Goal: Task Accomplishment & Management: Manage account settings

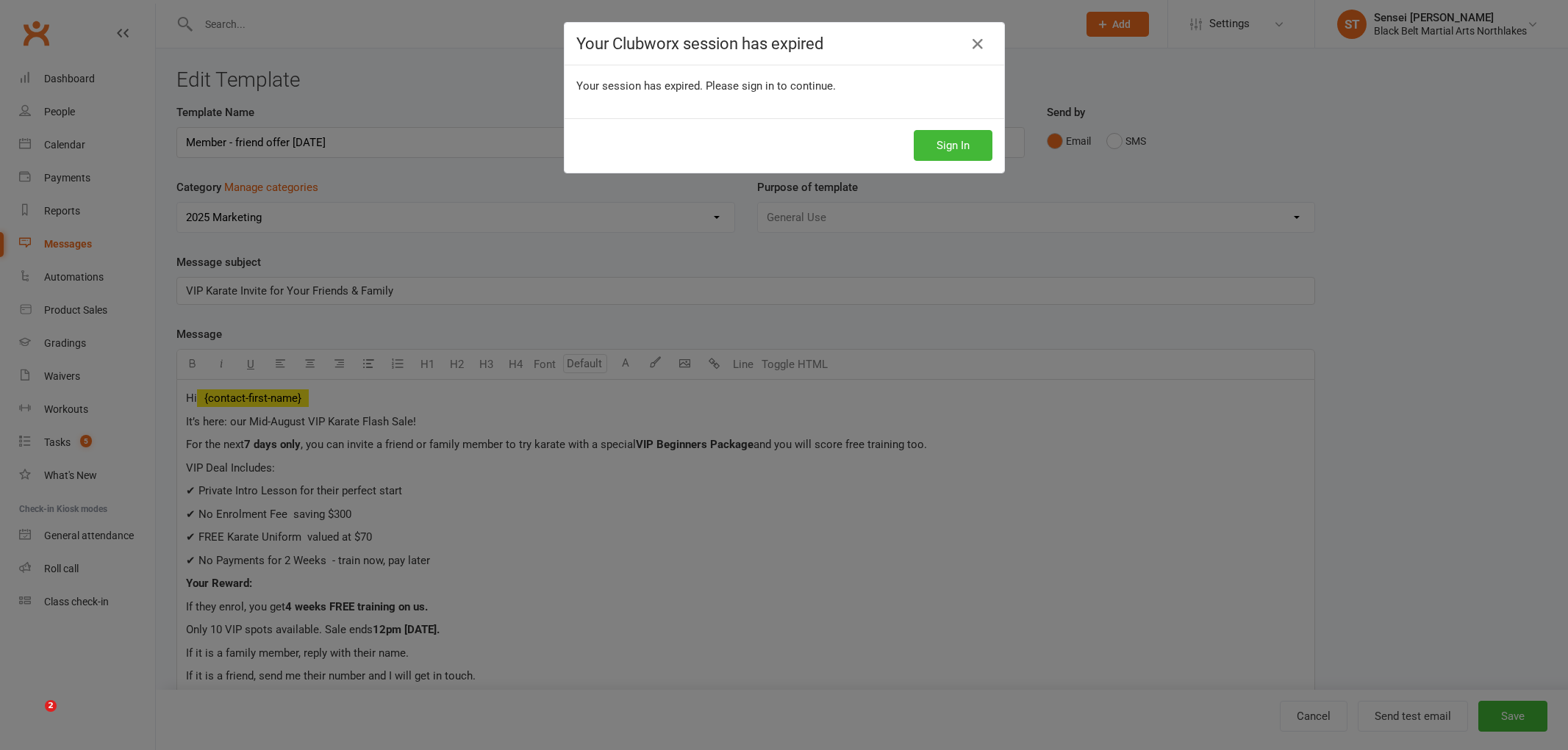
select select "12874"
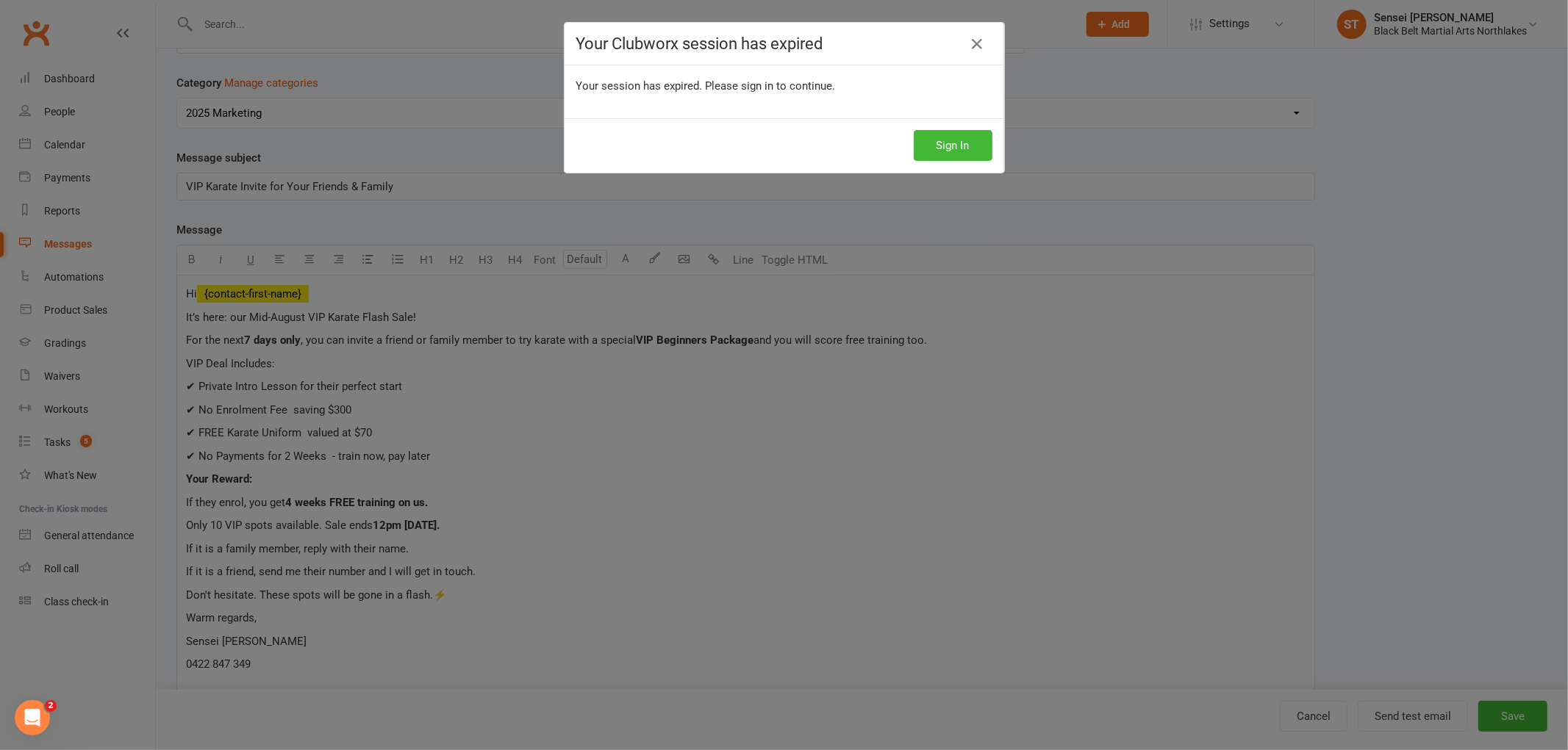
click at [270, 649] on div "Your Clubworx session has expired Your session has expired. Please sign in to c…" at bounding box center [784, 375] width 1568 height 750
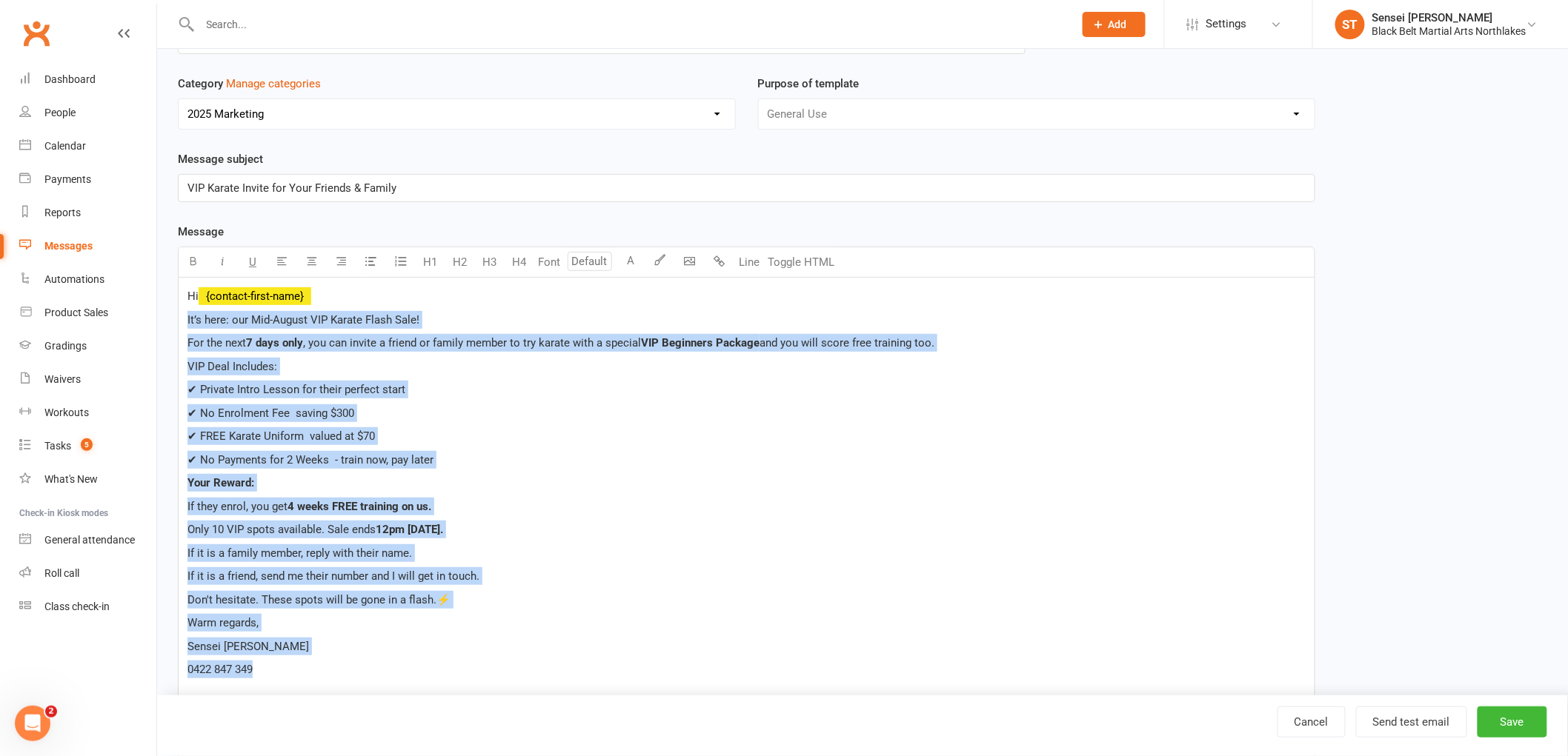
drag, startPoint x: 270, startPoint y: 671, endPoint x: 169, endPoint y: 311, distance: 373.9
click at [169, 311] on div "Template Name Member - friend offer August 2025 Send by Email SMS Category Mana…" at bounding box center [746, 629] width 1160 height 1260
click at [462, 400] on div "Hi ﻿ {contact-first-name} It’s here: our Mid-August VIP Karate Flash Sale! For …" at bounding box center [746, 697] width 1135 height 839
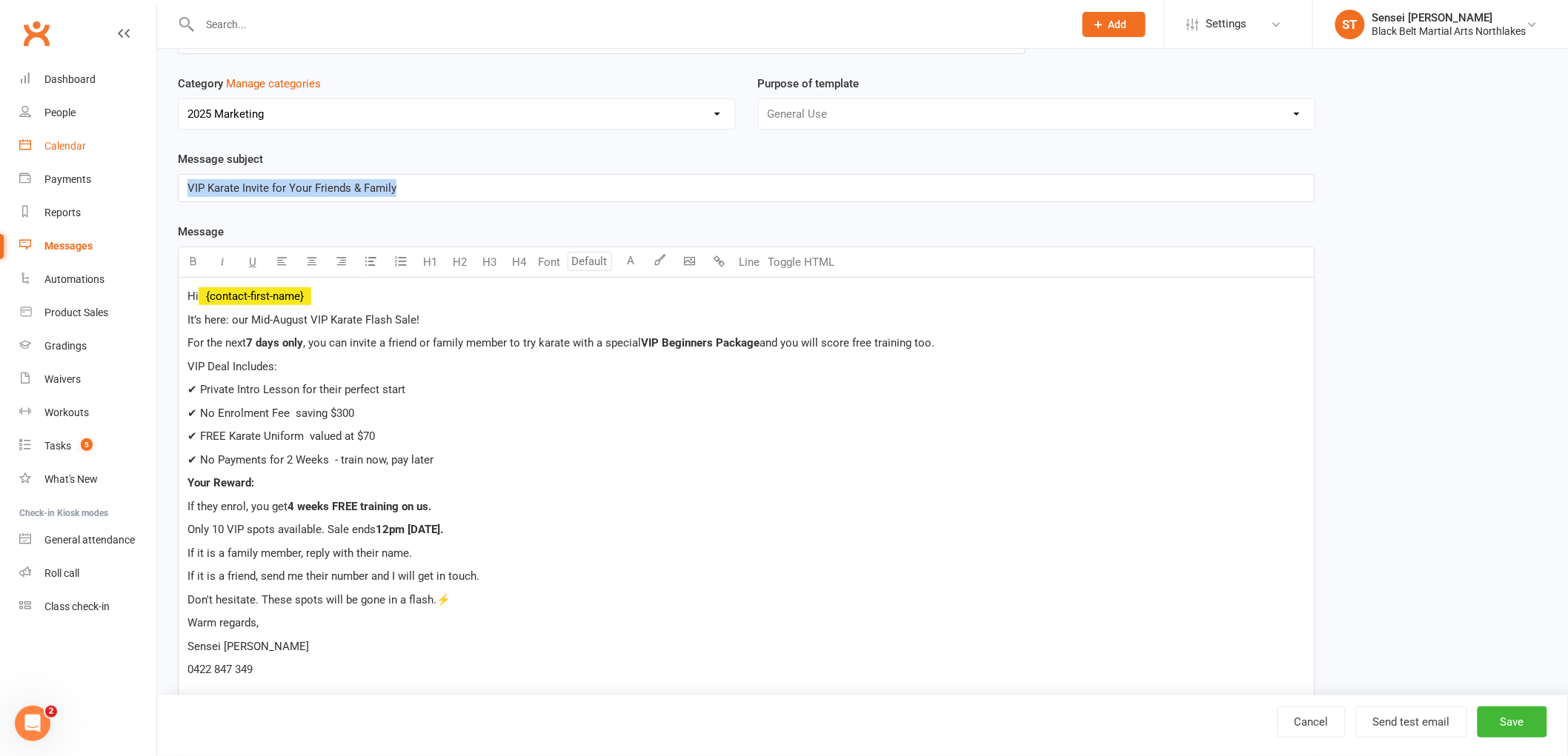
drag, startPoint x: 398, startPoint y: 192, endPoint x: 76, endPoint y: 149, distance: 324.9
click at [75, 146] on ui-view "Prospect Member Non-attending contact Class / event Appointment Grading event T…" at bounding box center [784, 584] width 1568 height 1372
click at [193, 190] on span "7-Day VIP Karate Sale: Only 10 Spots!" at bounding box center [279, 188] width 184 height 13
click at [197, 188] on span "7-Day VIP Karate Sale: Only 10 Spots!" at bounding box center [279, 188] width 184 height 13
click at [446, 594] on span "Don't hesitate. These spots will be gone in a flash.⚡" at bounding box center [319, 600] width 263 height 13
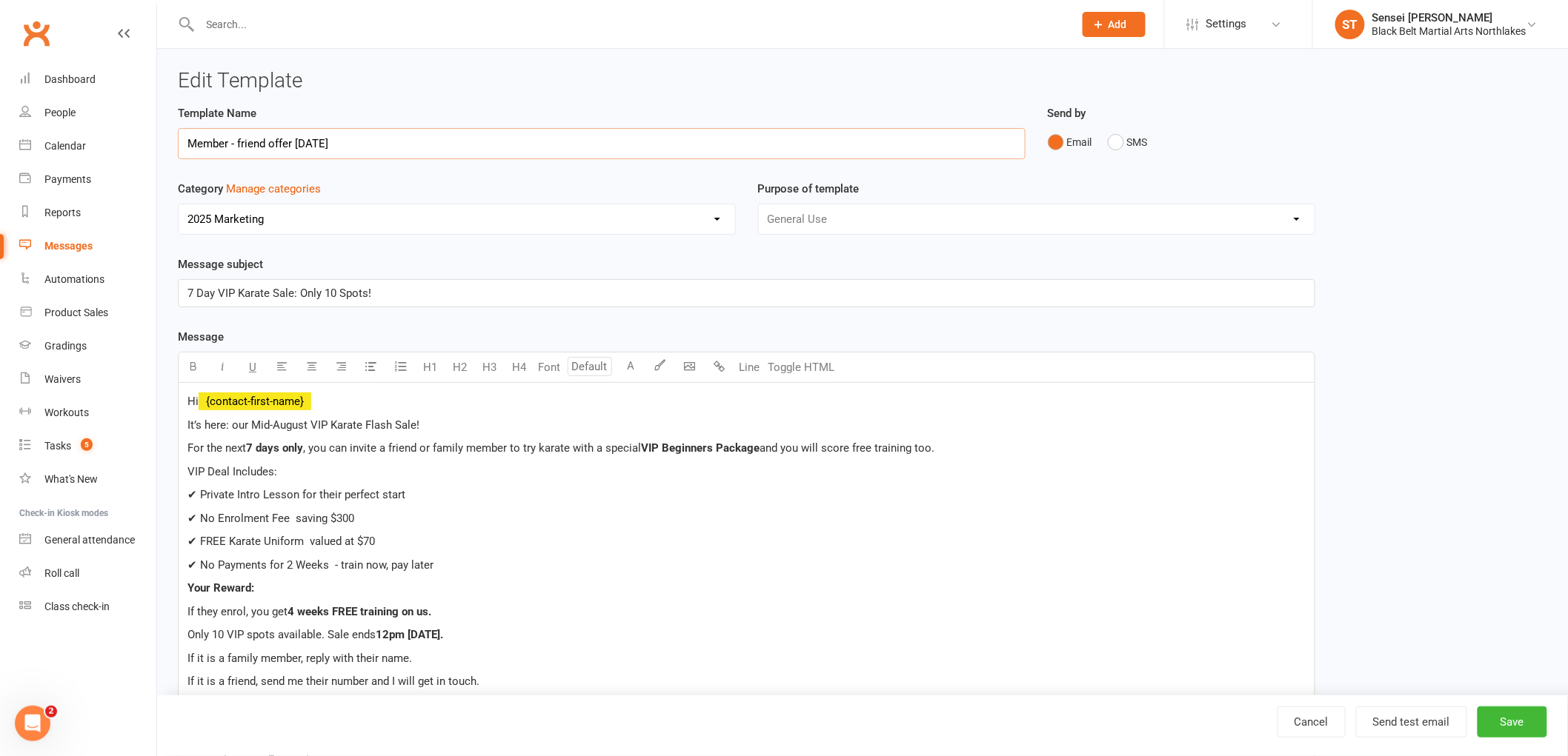
click at [366, 140] on input "Member - friend offer August 2025" at bounding box center [601, 143] width 848 height 31
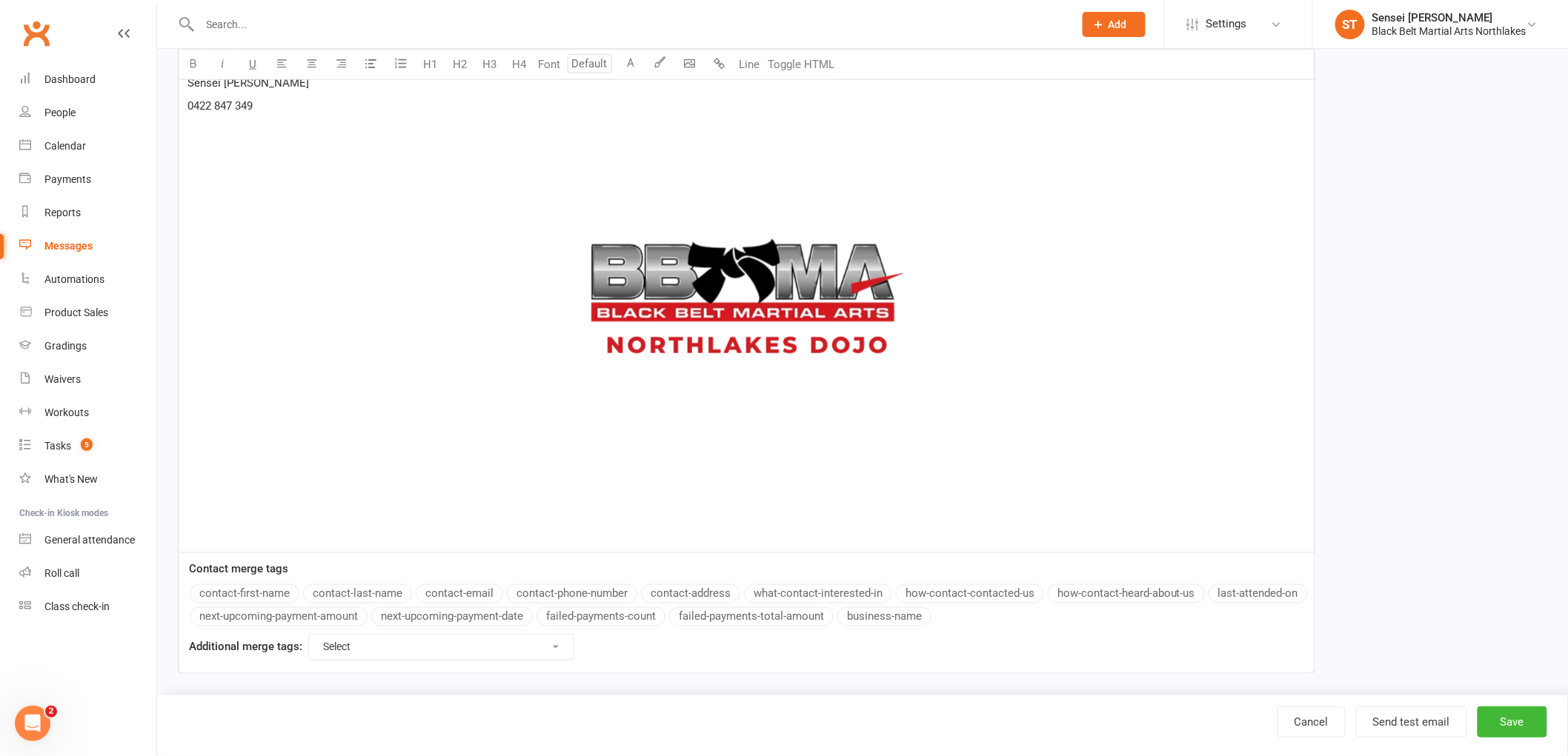
scroll to position [680, 0]
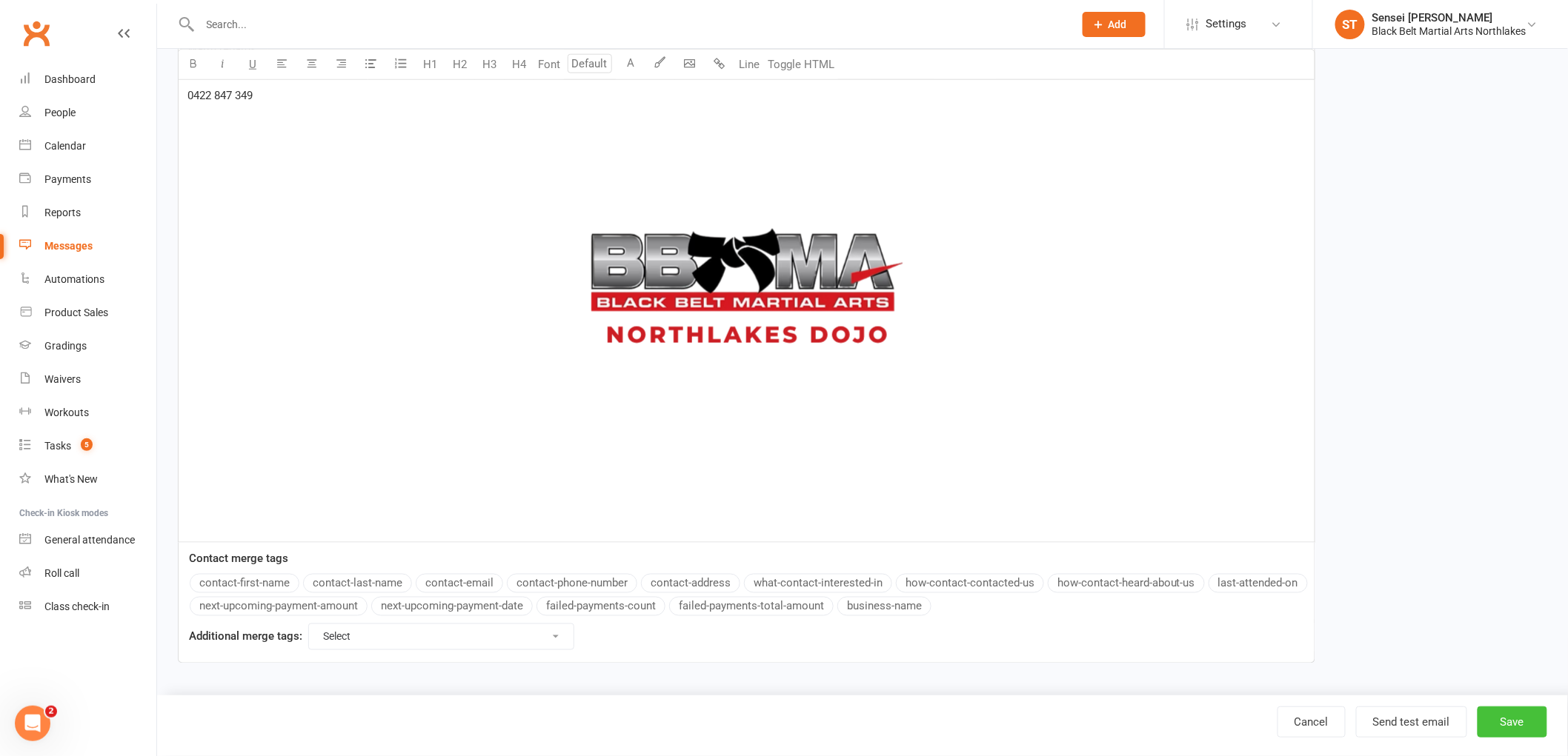
type input "Member - friend offer August 2025 #1"
click at [1515, 735] on button "Save" at bounding box center [1512, 722] width 69 height 31
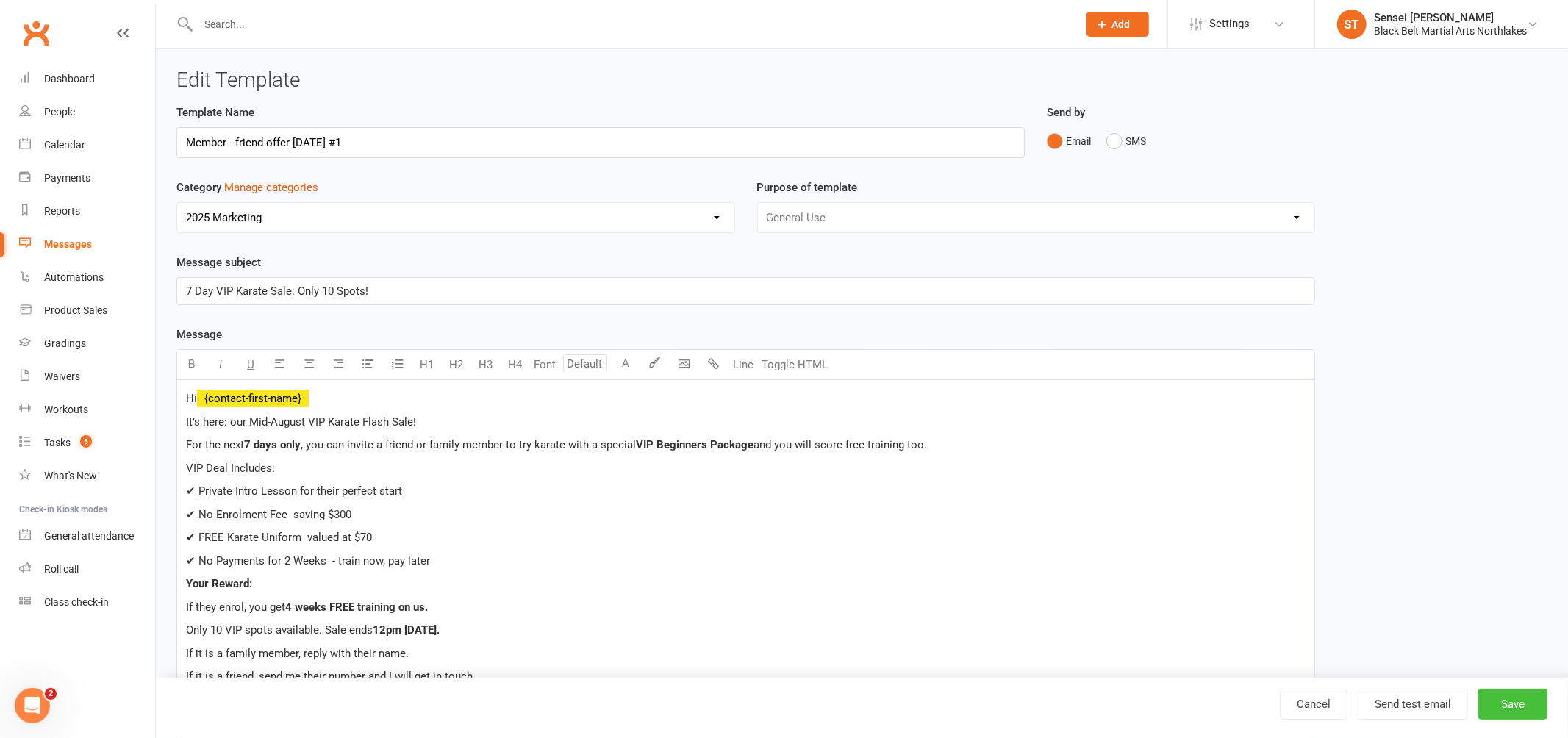
select select "100"
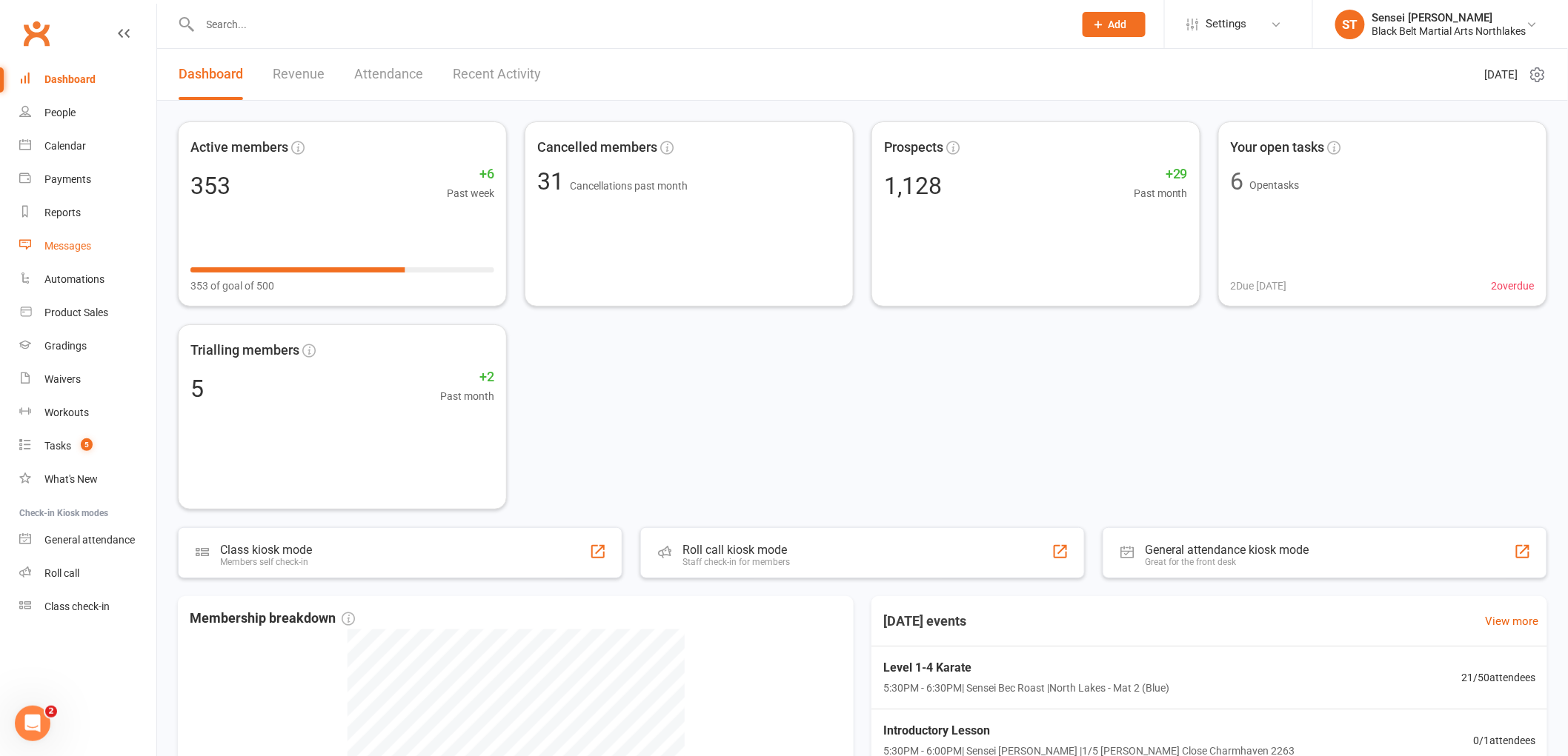
click at [82, 246] on div "Messages" at bounding box center [67, 246] width 47 height 12
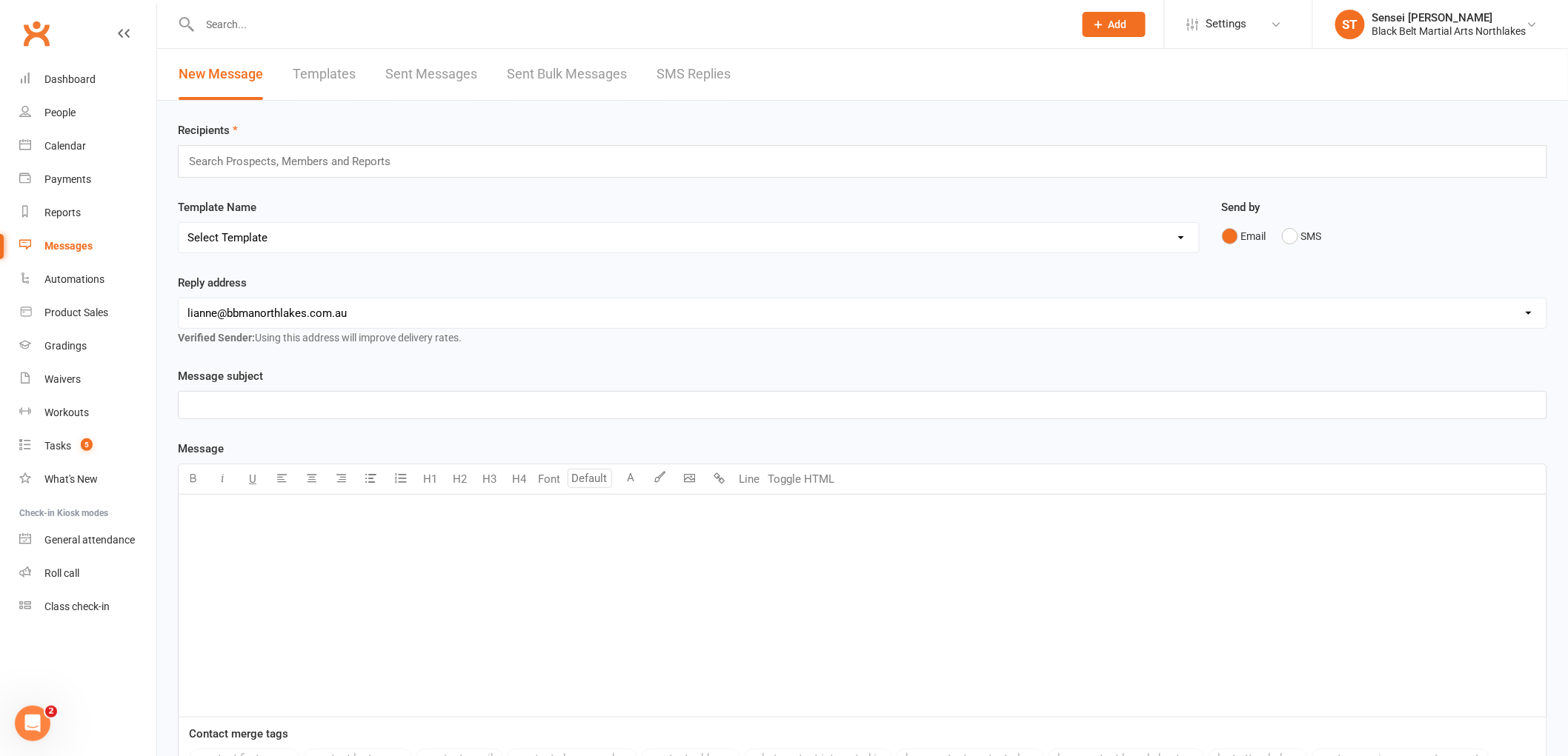
click at [72, 244] on div "Messages" at bounding box center [68, 246] width 48 height 12
click at [319, 70] on link "Templates" at bounding box center [324, 74] width 63 height 51
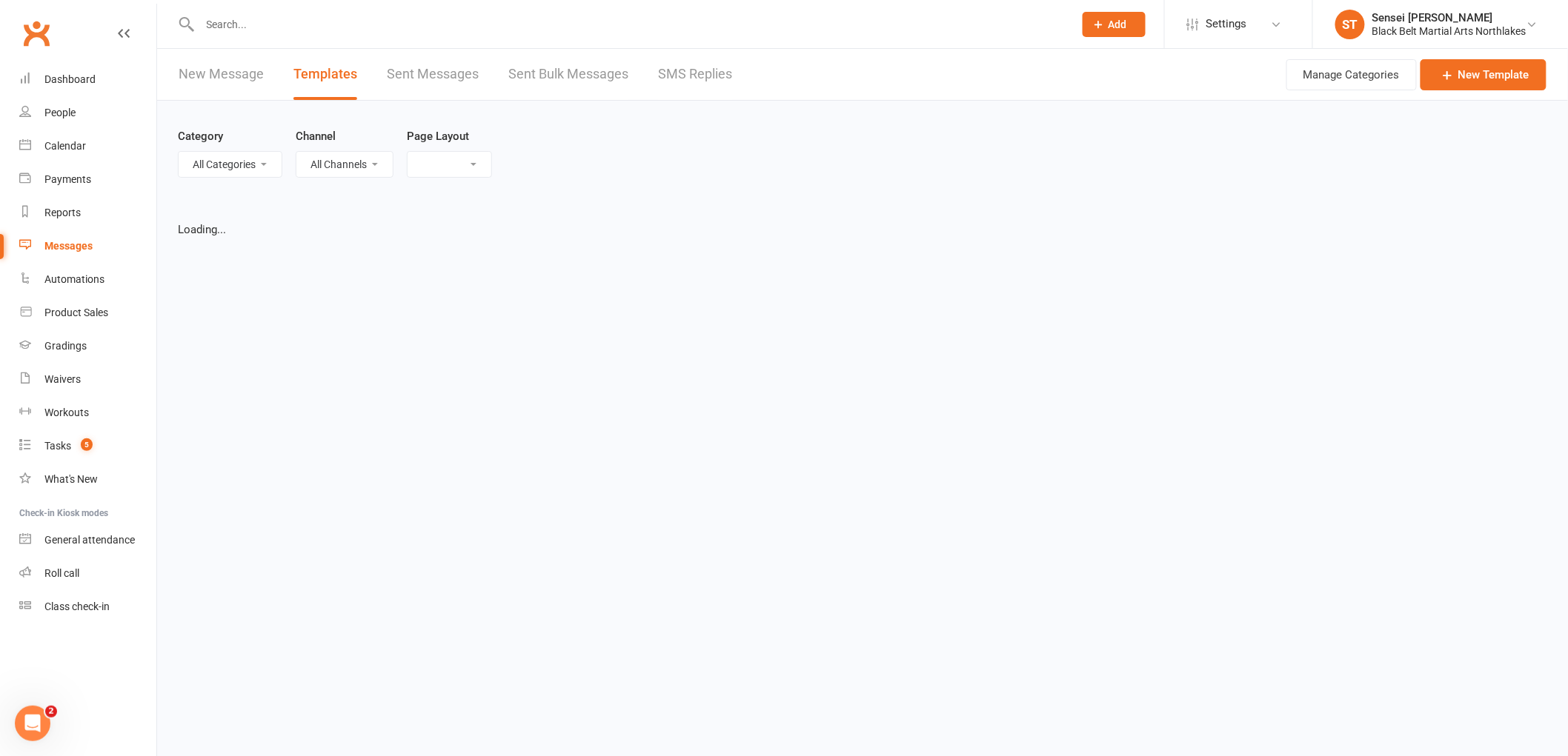
select select "list"
select select "100"
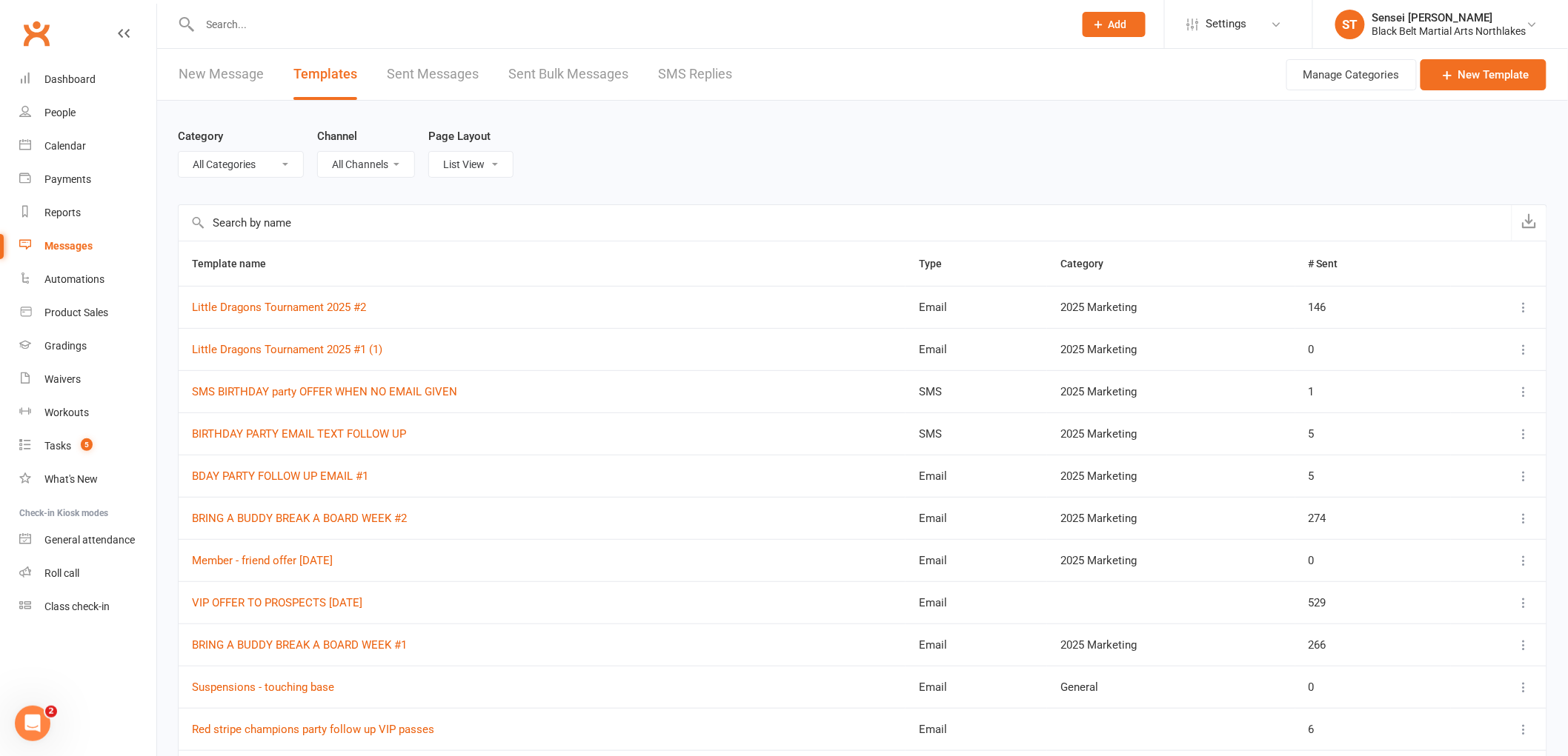
click at [249, 166] on select "All Categories (No category) 2024 MARKETING 2025 Marketing AFU'S General Missed…" at bounding box center [240, 164] width 124 height 25
select select "12874"
click at [179, 152] on select "All Categories (No category) 2024 MARKETING 2025 Marketing AFU'S General Missed…" at bounding box center [240, 164] width 124 height 25
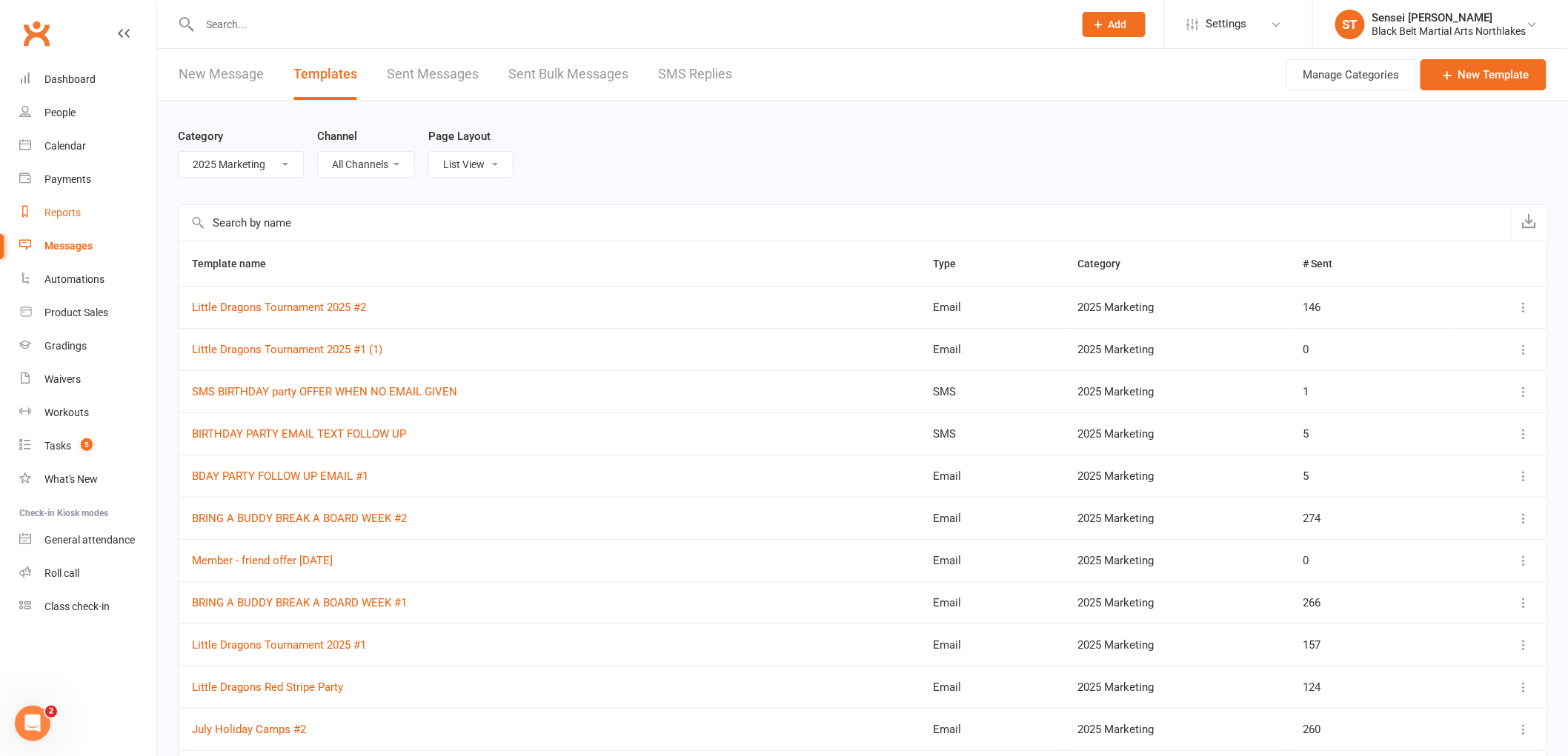
click at [69, 211] on div "Reports" at bounding box center [63, 213] width 37 height 12
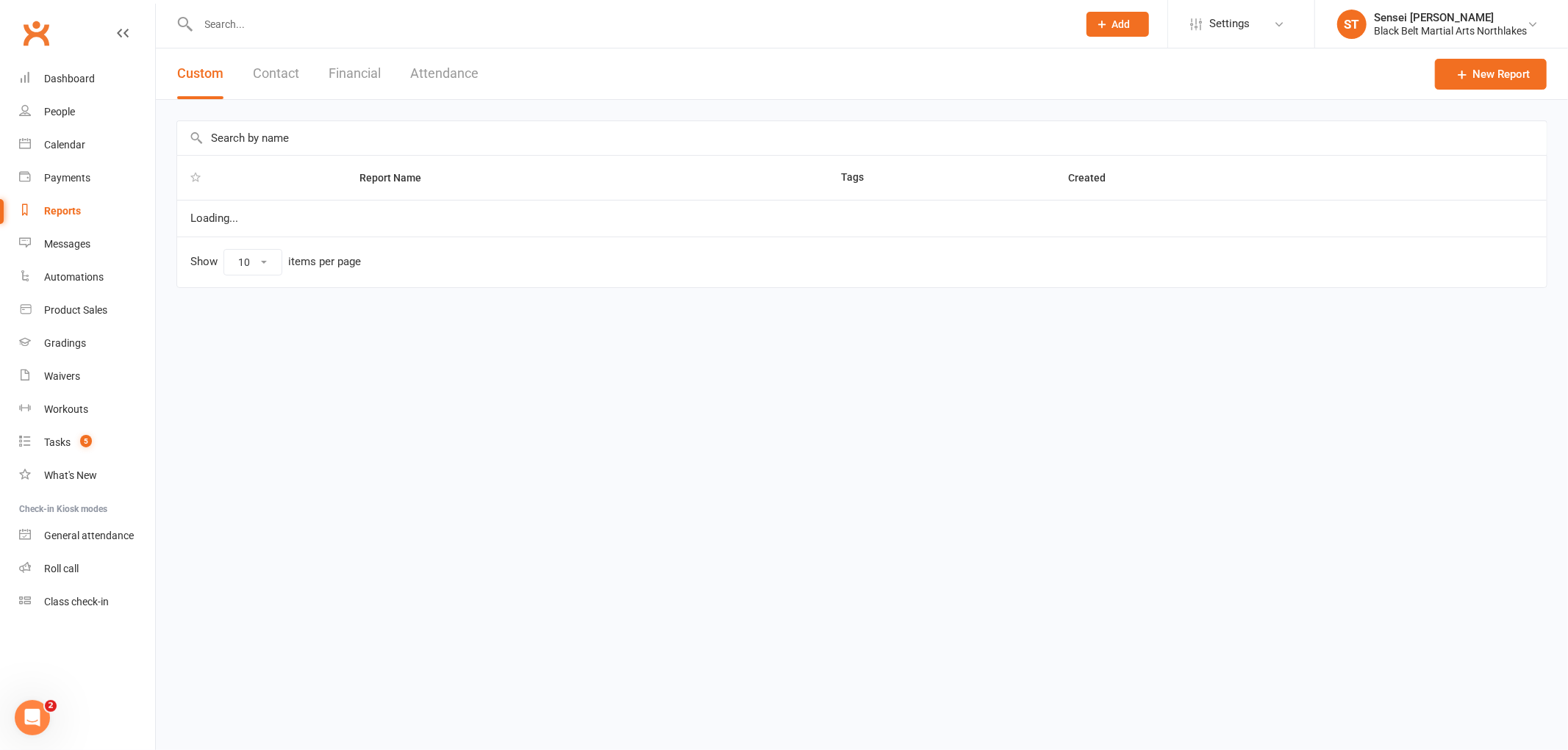
select select "100"
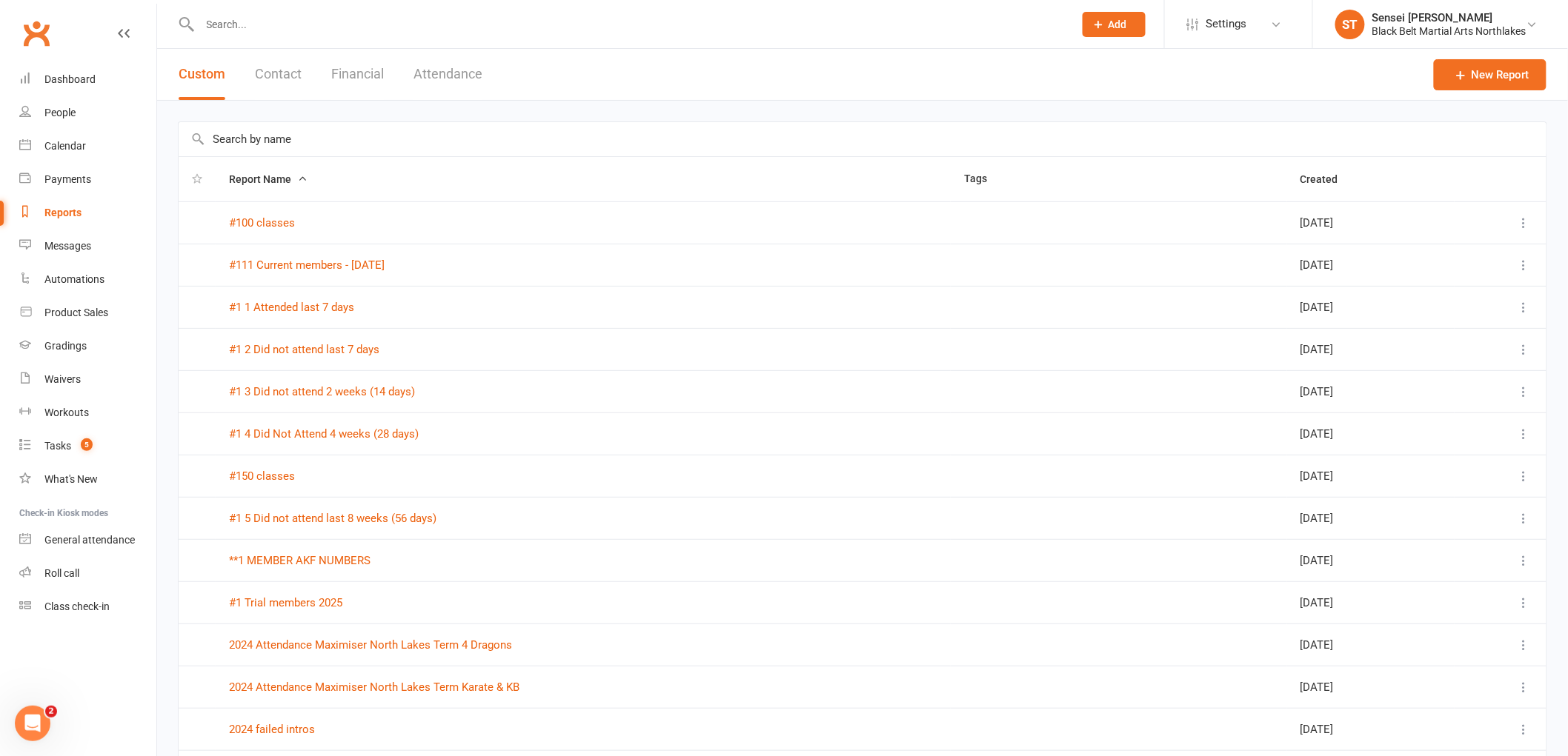
click at [307, 144] on input "text" at bounding box center [862, 139] width 1367 height 34
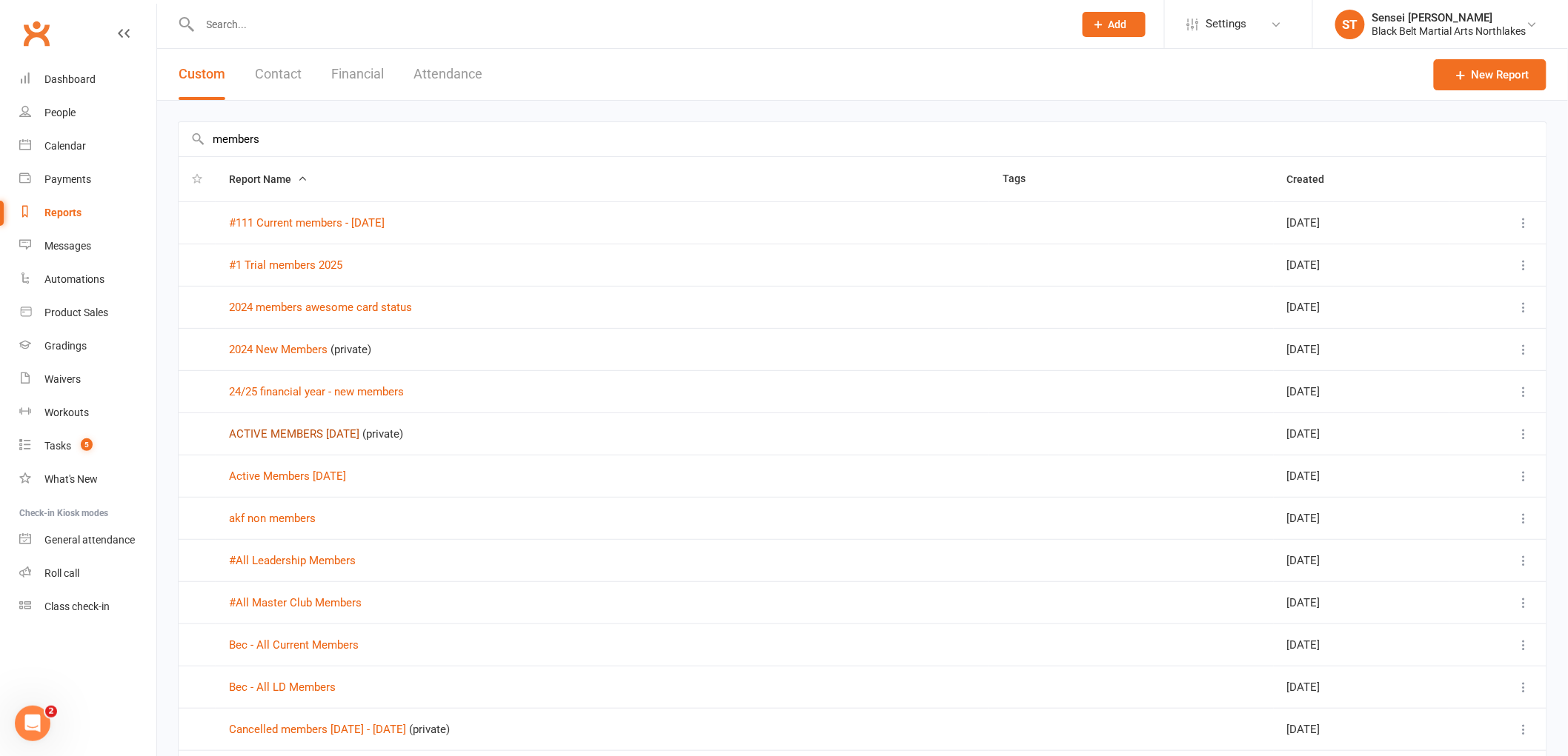
type input "members"
click at [340, 433] on link "ACTIVE MEMBERS 1 JULY 2025" at bounding box center [294, 433] width 130 height 13
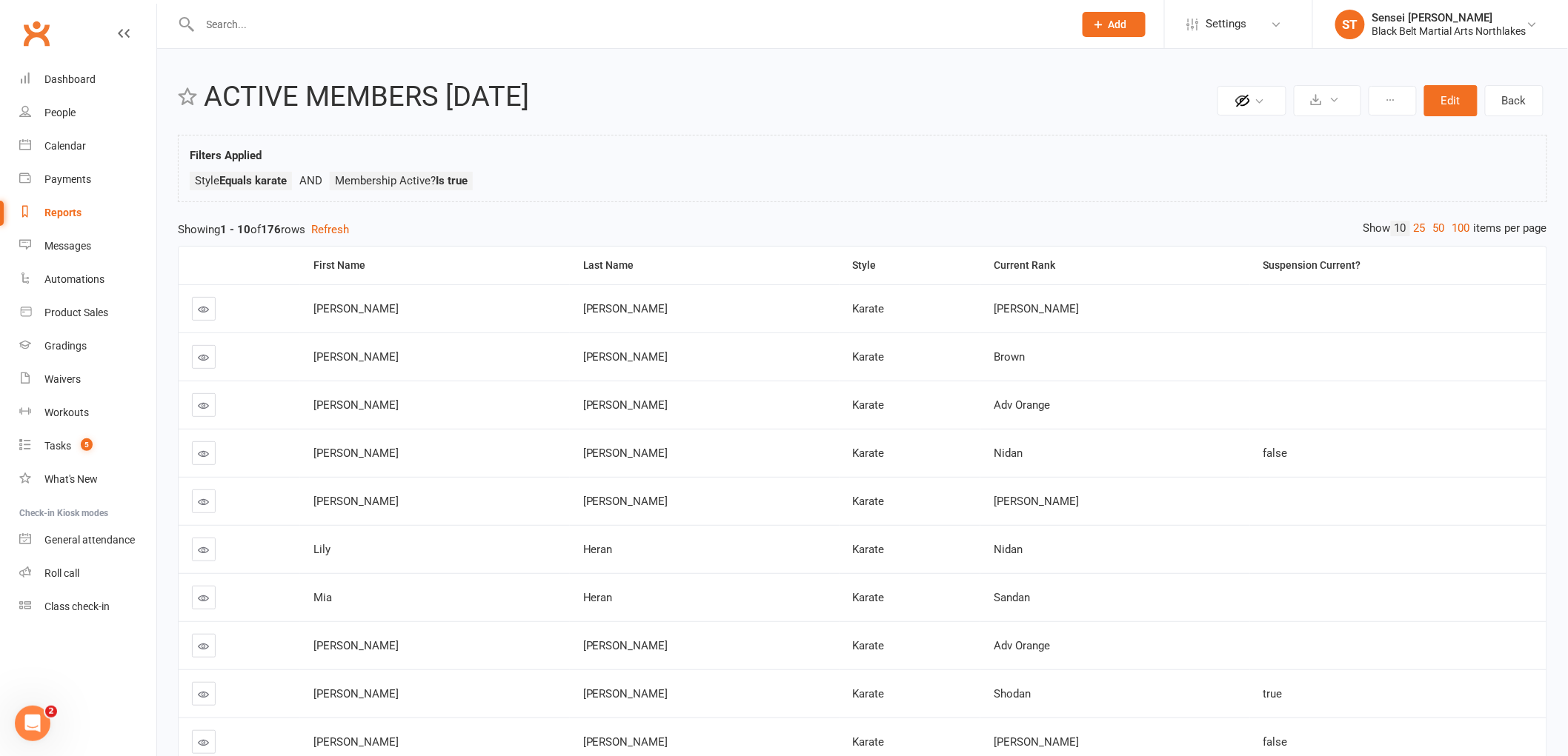
click at [64, 215] on div "Reports" at bounding box center [63, 213] width 37 height 12
select select "100"
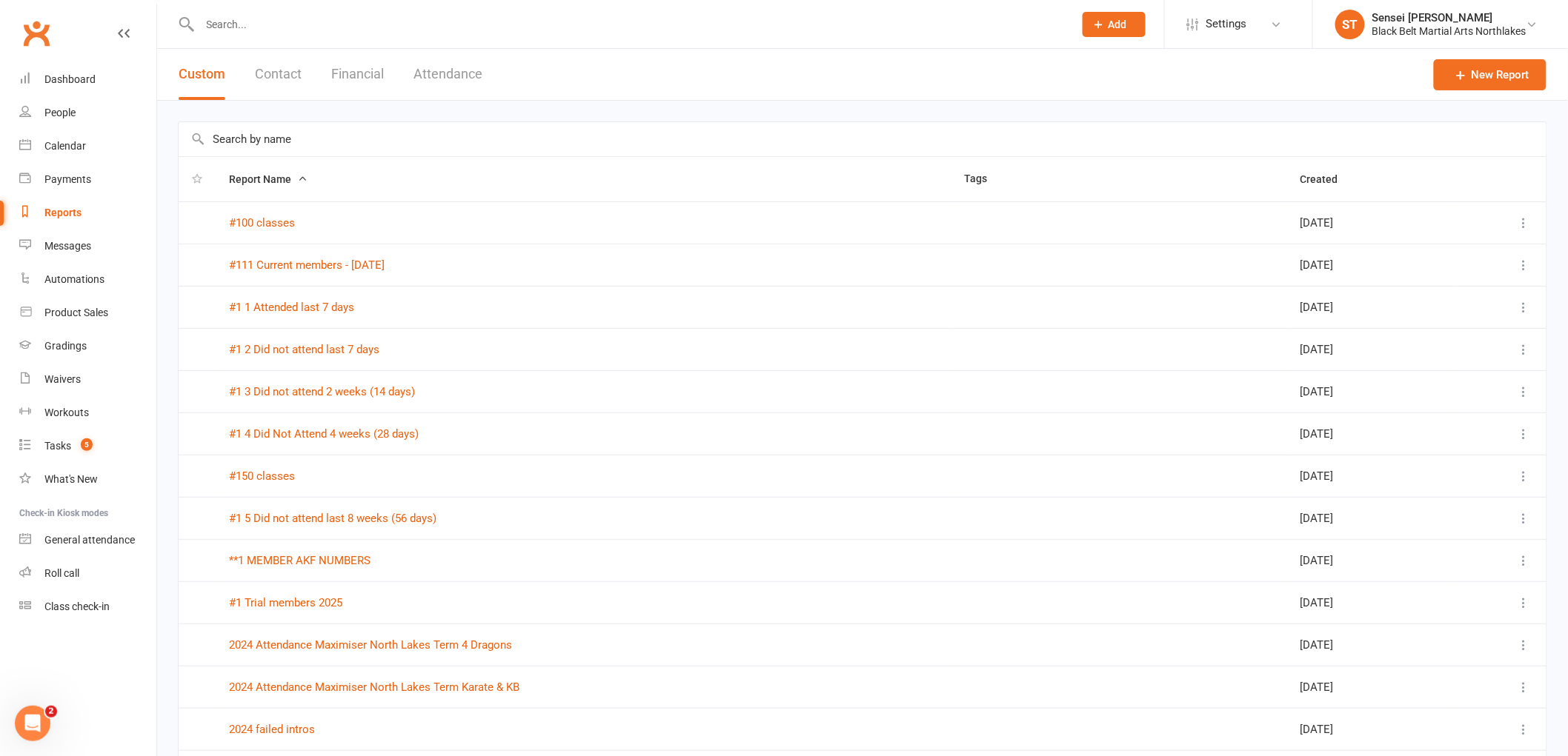
click at [319, 140] on input "text" at bounding box center [862, 139] width 1367 height 34
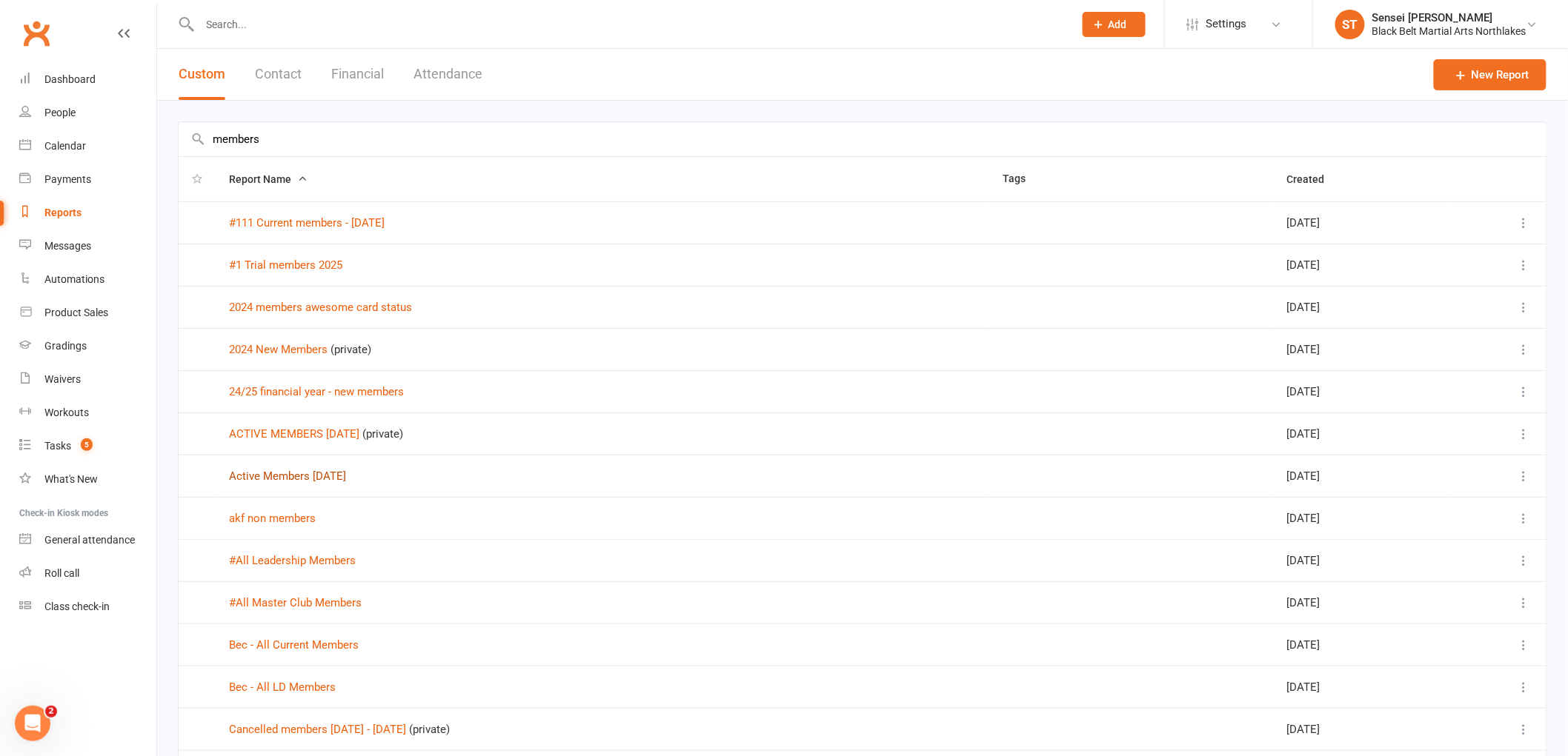
type input "members"
click at [265, 472] on link "Active Members June 2025" at bounding box center [287, 476] width 117 height 13
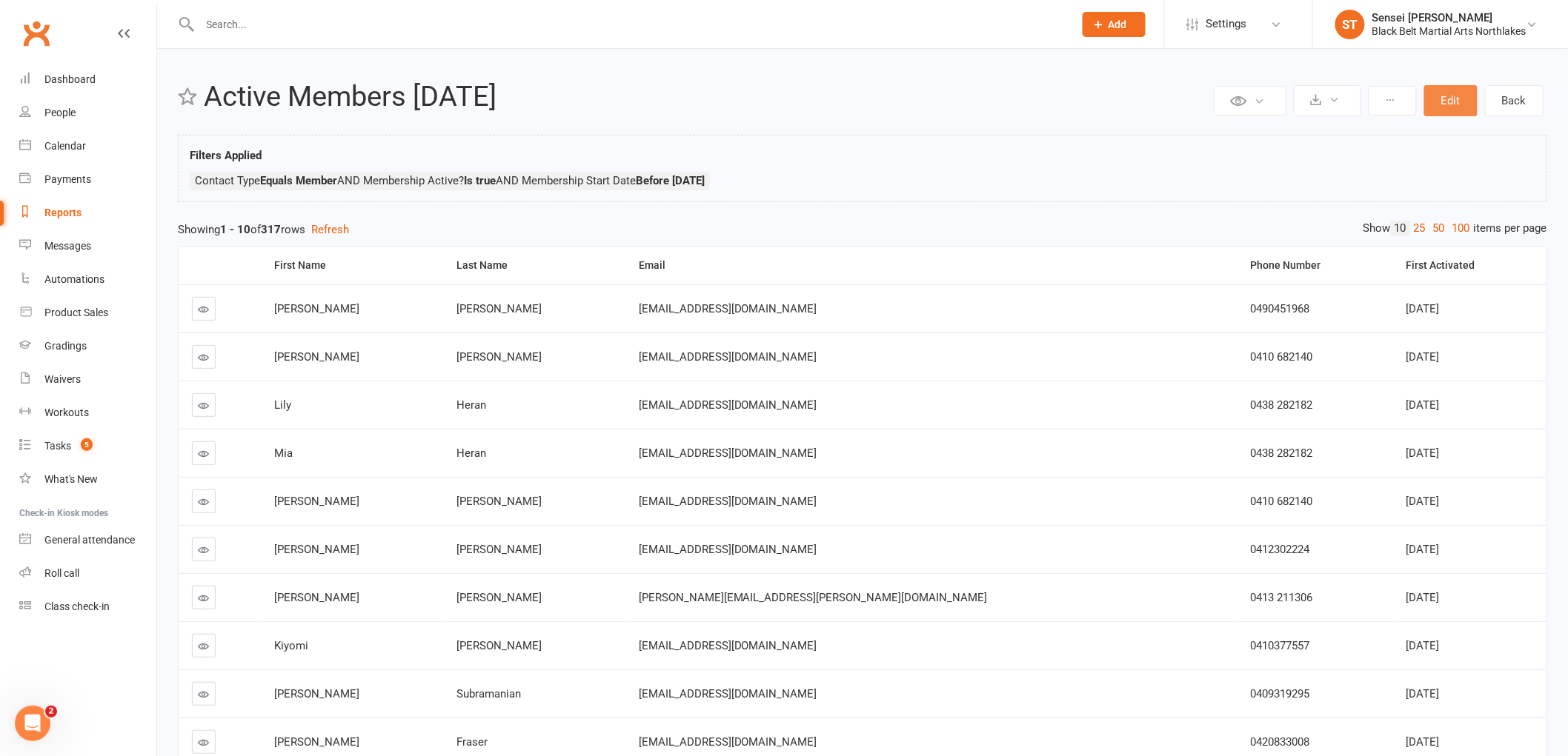
click at [1452, 98] on button "Edit" at bounding box center [1450, 101] width 53 height 31
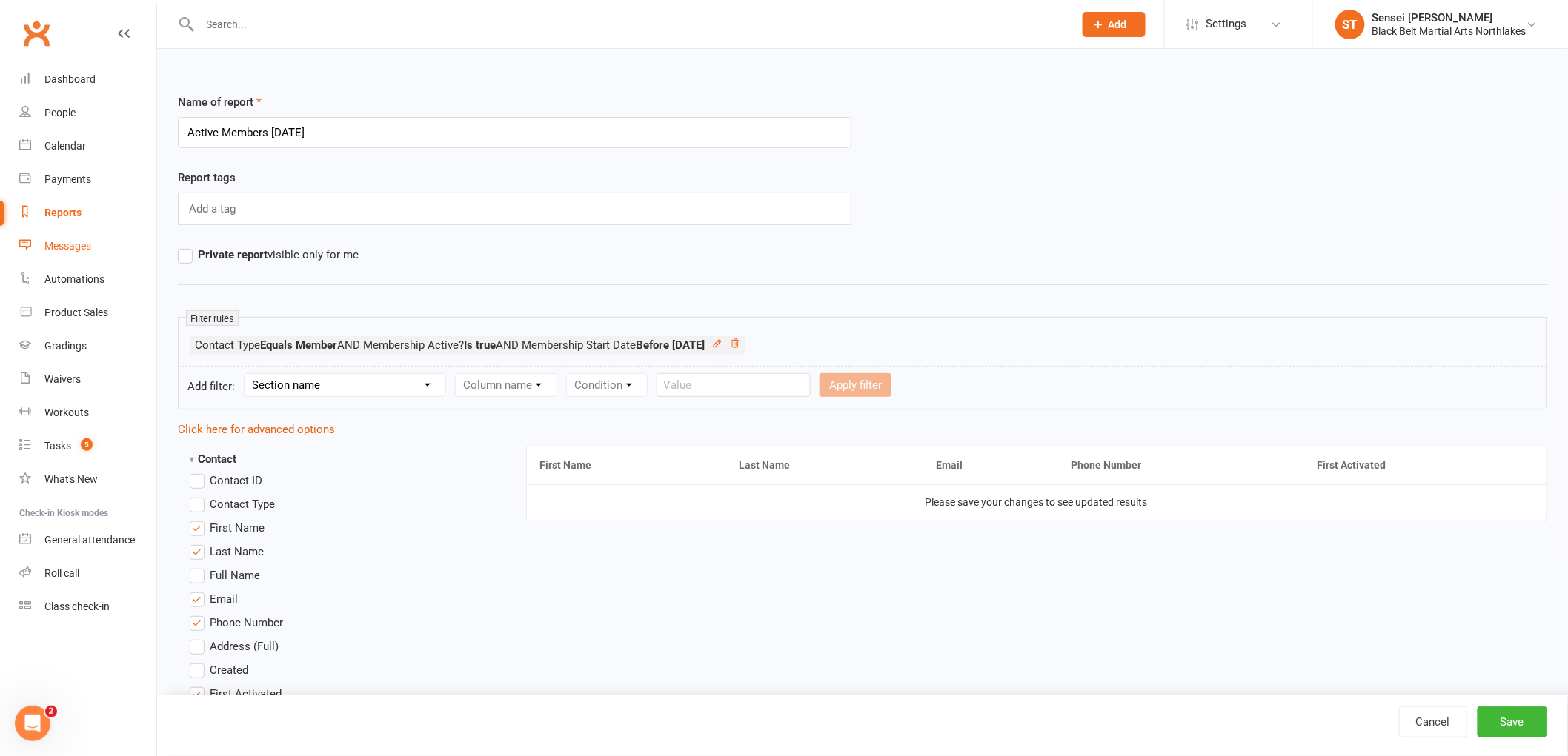
click at [53, 244] on div "Messages" at bounding box center [67, 246] width 47 height 12
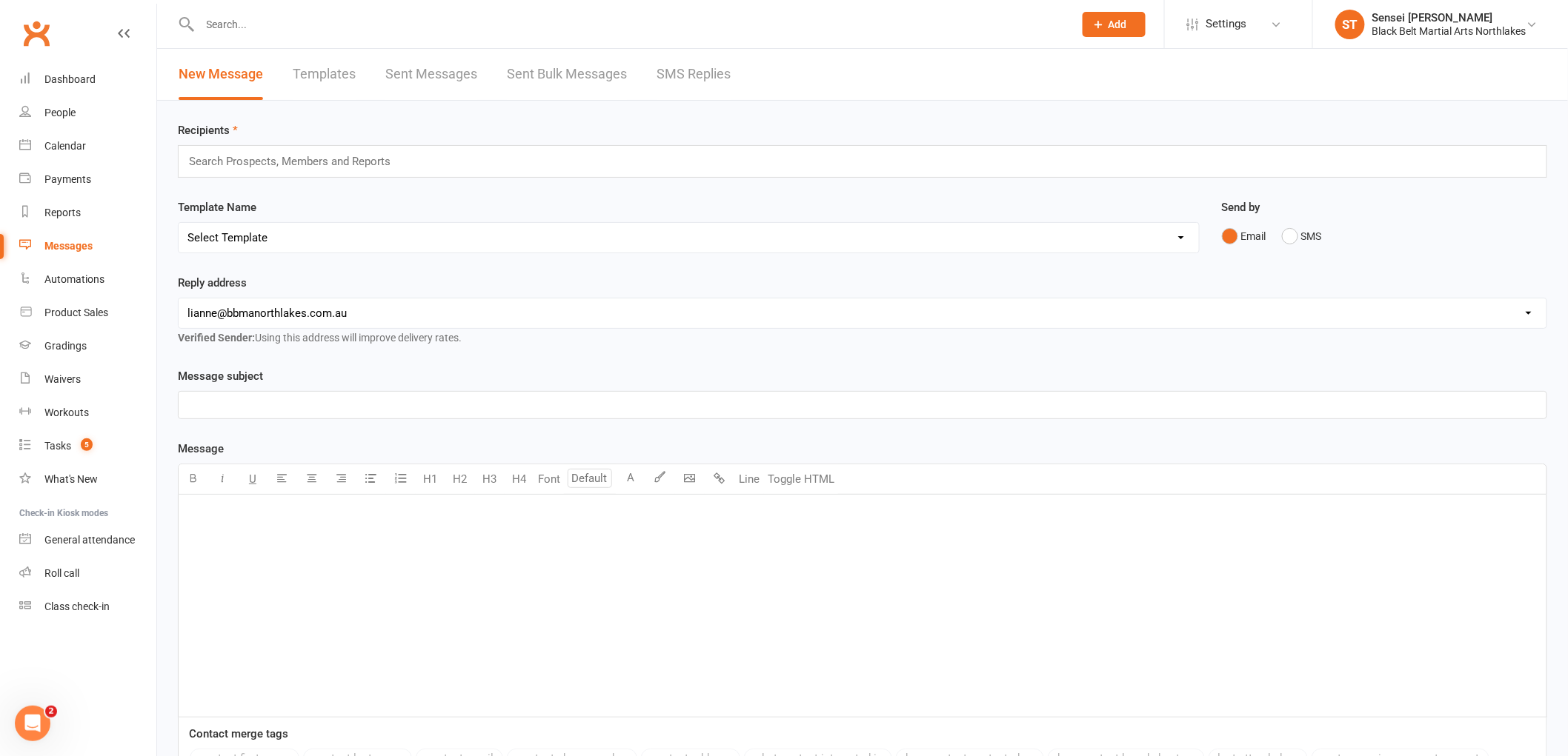
click at [301, 163] on input "text" at bounding box center [296, 161] width 217 height 19
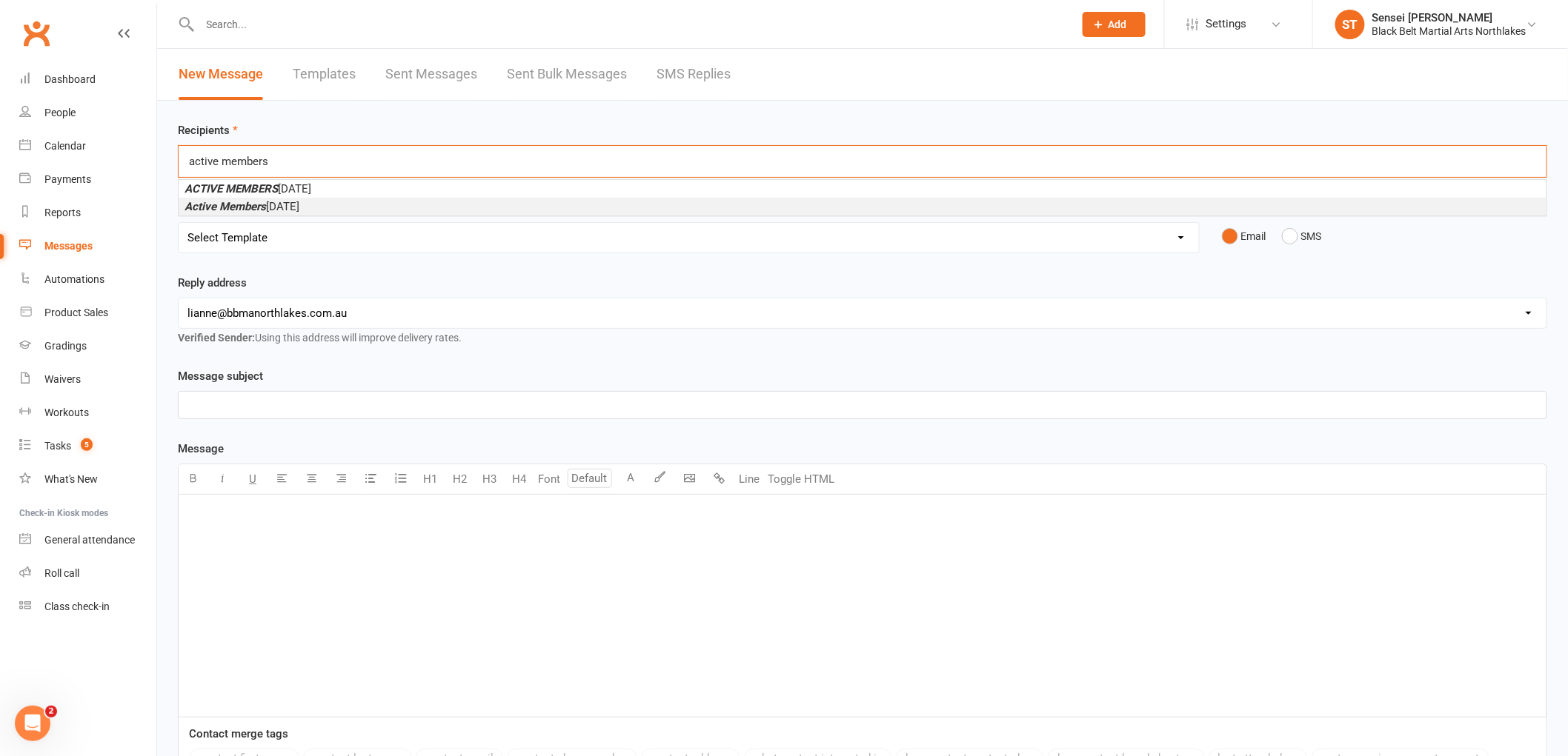
type input "active members"
click at [299, 207] on span "Active Members June 2025" at bounding box center [242, 206] width 114 height 13
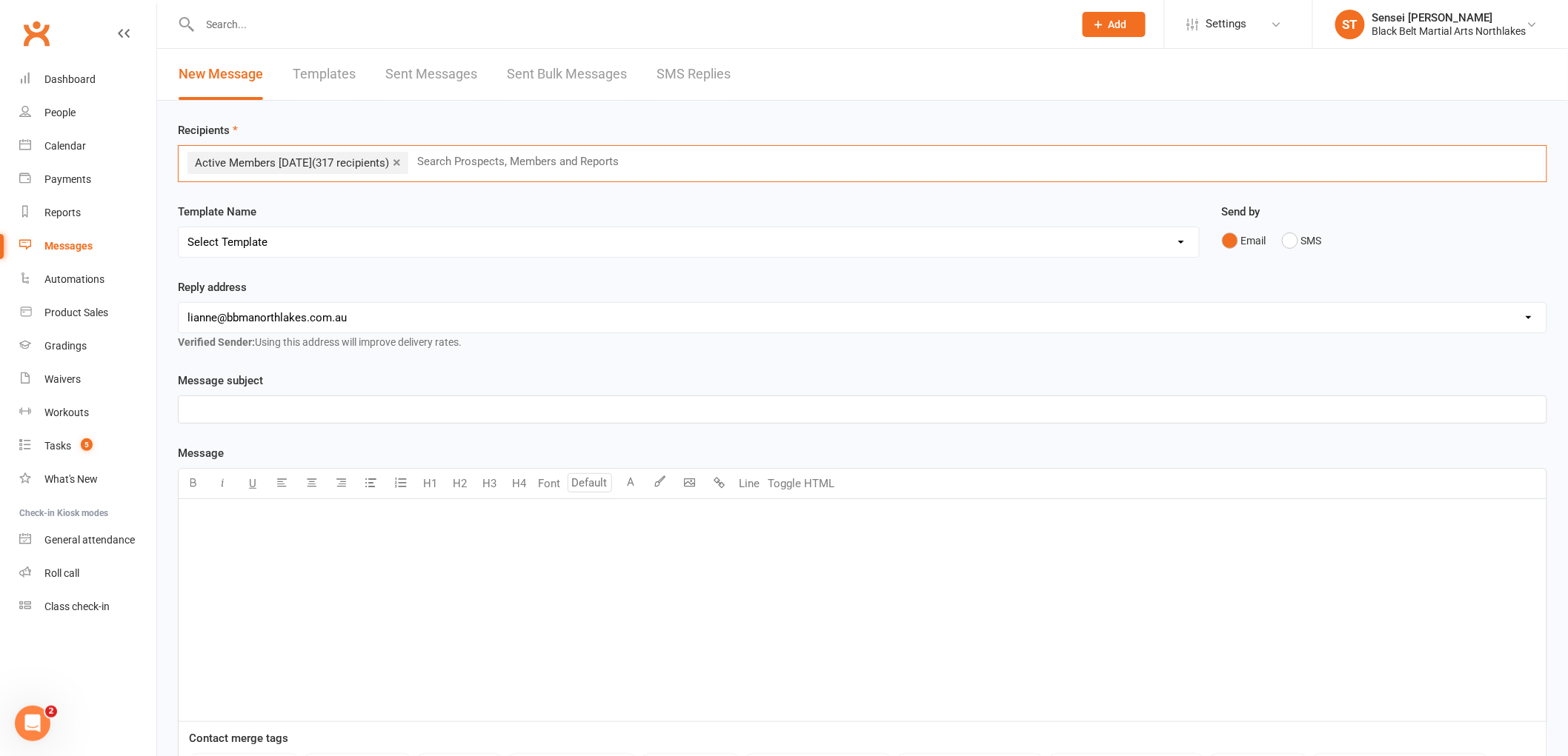
click at [259, 246] on select "Select Template [Email] 2 week trial promo [Email] END OF EOFY SALE FOR MEMBERS…" at bounding box center [688, 242] width 1020 height 30
select select "49"
click at [179, 227] on select "Select Template [Email] 2 week trial promo [Email] END OF EOFY SALE FOR MEMBERS…" at bounding box center [688, 242] width 1020 height 30
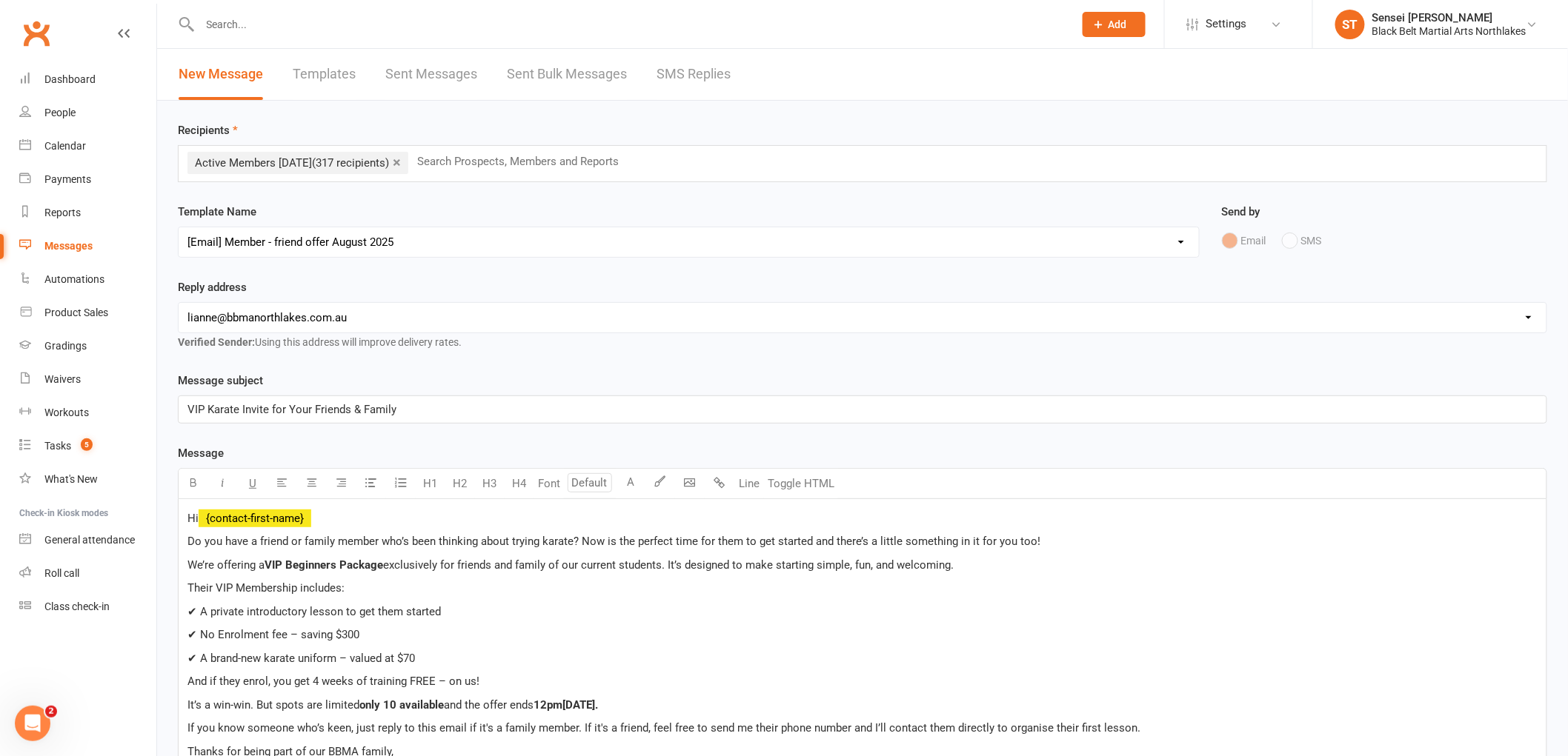
click at [403, 321] on select "hello@clubworx.com lianne@bbmanorthlakes.com.au info@bbmanorthlakes.com.au main…" at bounding box center [862, 317] width 1367 height 30
select select "2"
click at [179, 303] on select "hello@clubworx.com lianne@bbmanorthlakes.com.au info@bbmanorthlakes.com.au main…" at bounding box center [862, 317] width 1367 height 30
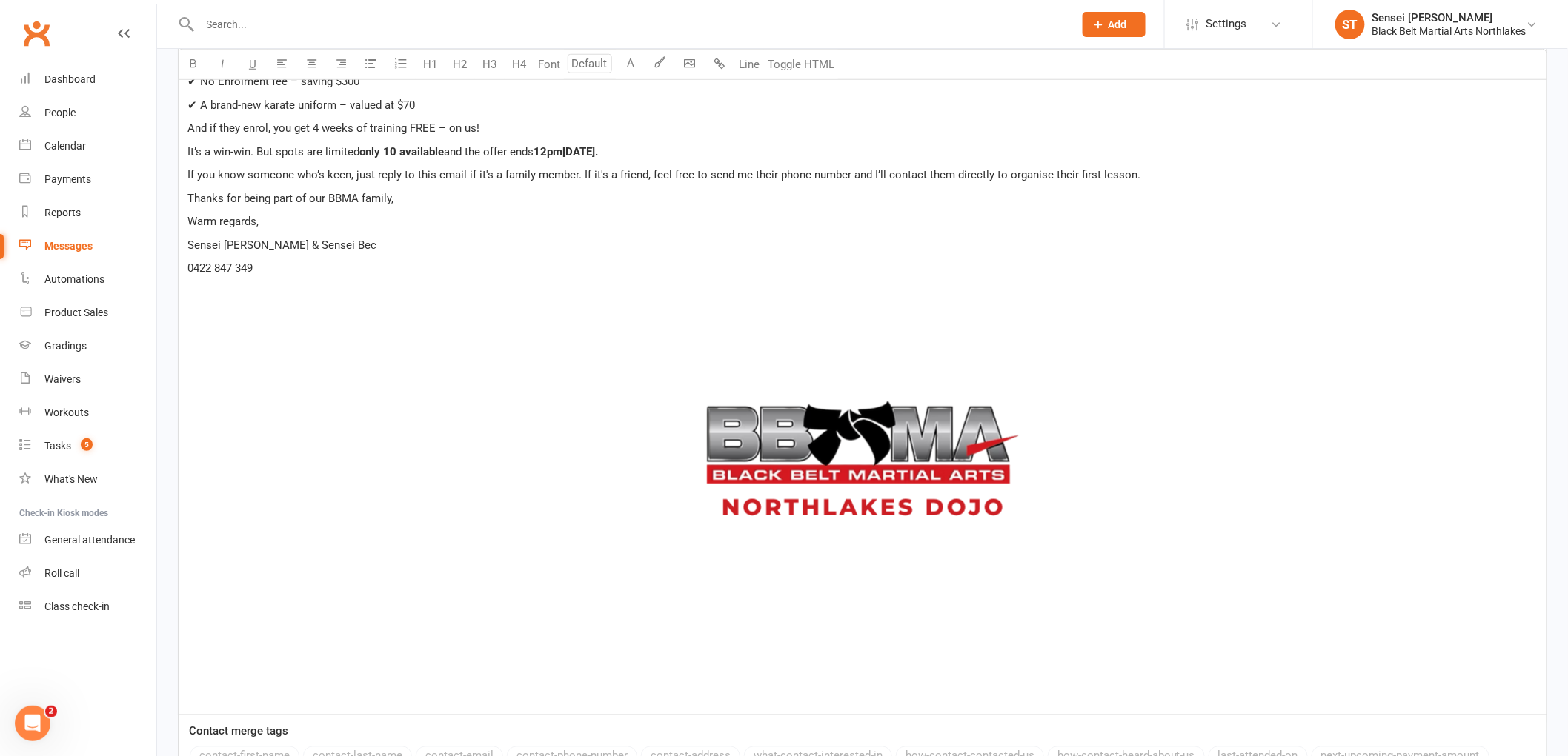
scroll to position [735, 0]
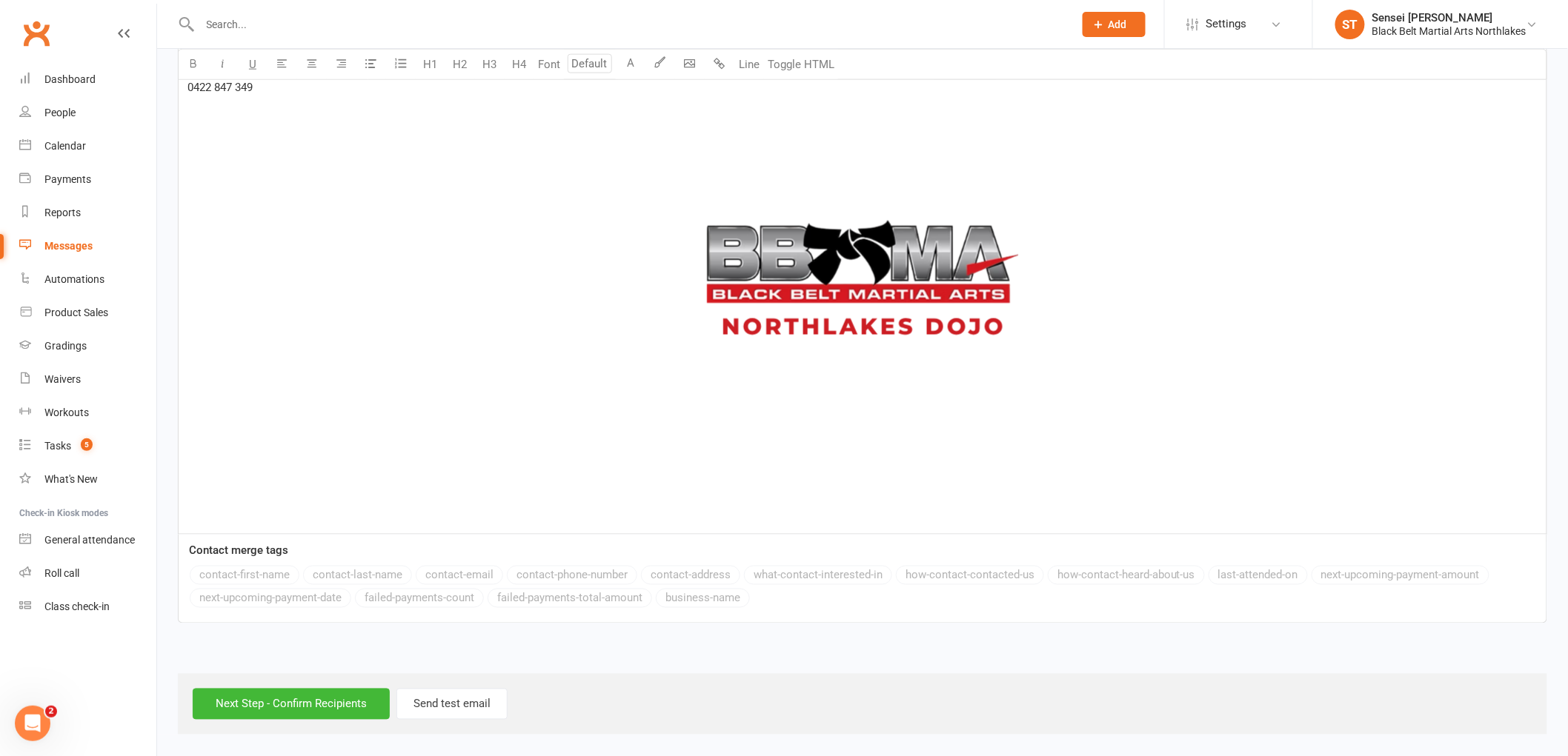
click at [64, 249] on div "Messages" at bounding box center [68, 246] width 48 height 12
click at [65, 249] on div "Messages" at bounding box center [68, 246] width 48 height 12
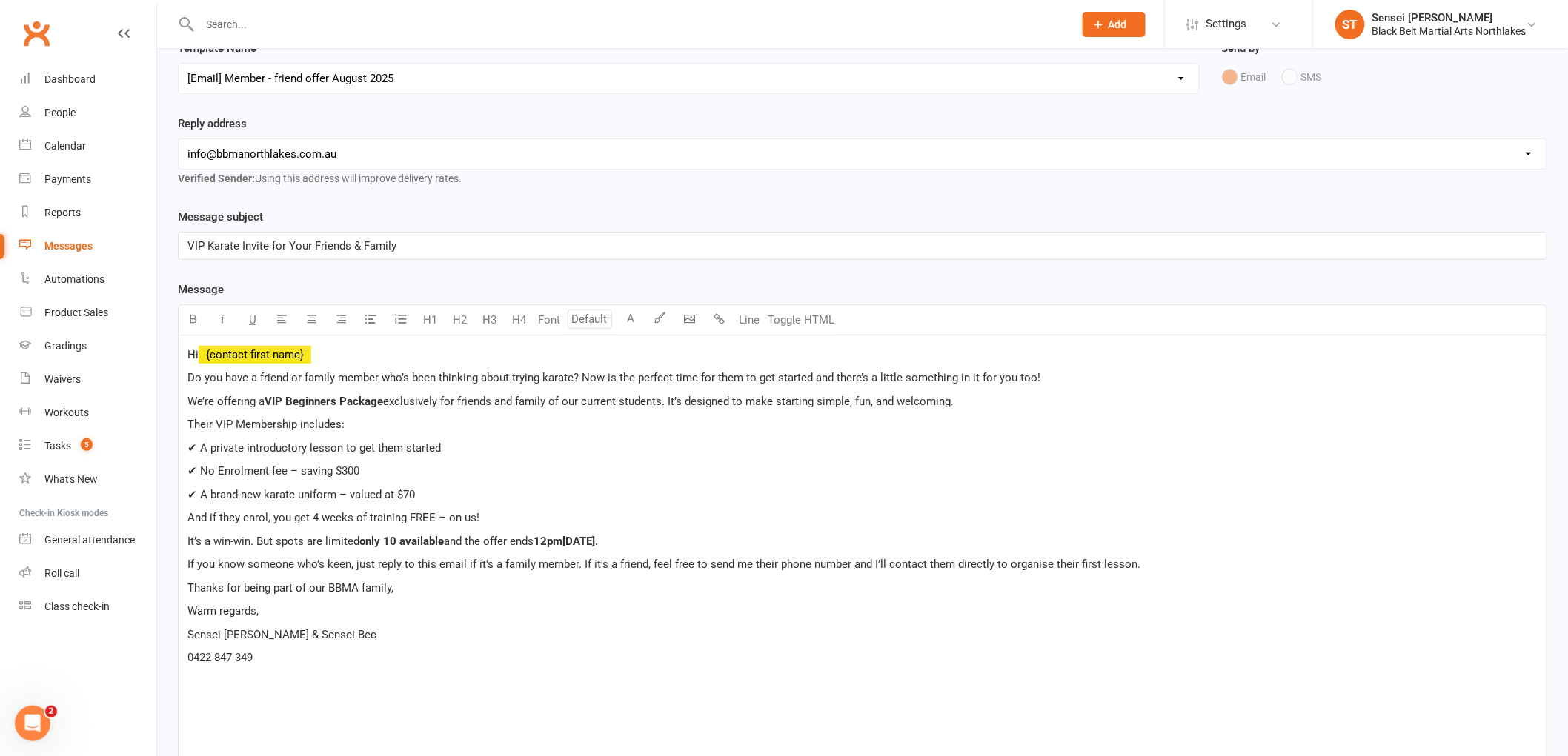
scroll to position [0, 0]
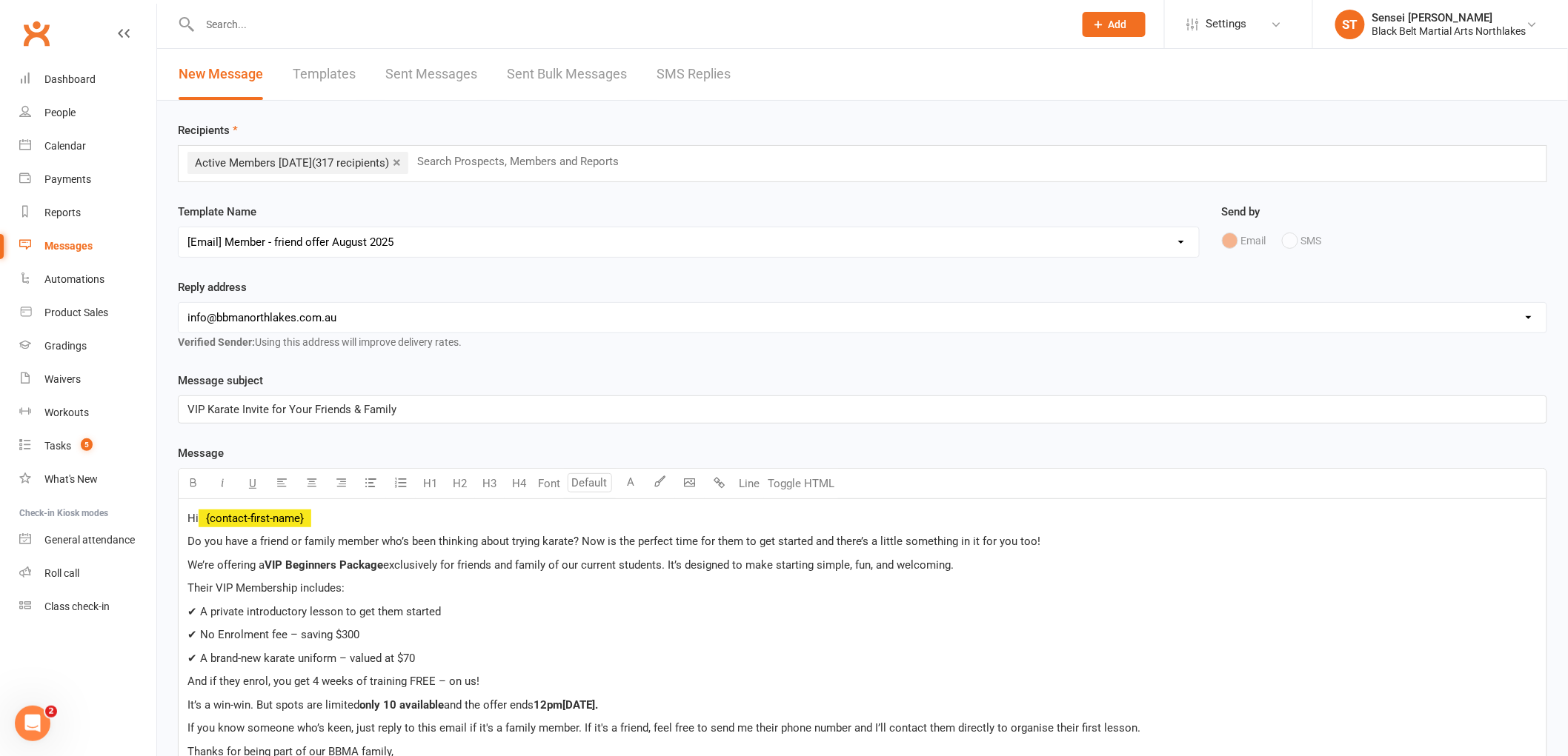
click at [374, 242] on select "Select Template [Email] 2 week trial promo [Email] END OF EOFY SALE FOR MEMBERS…" at bounding box center [688, 242] width 1020 height 30
select select
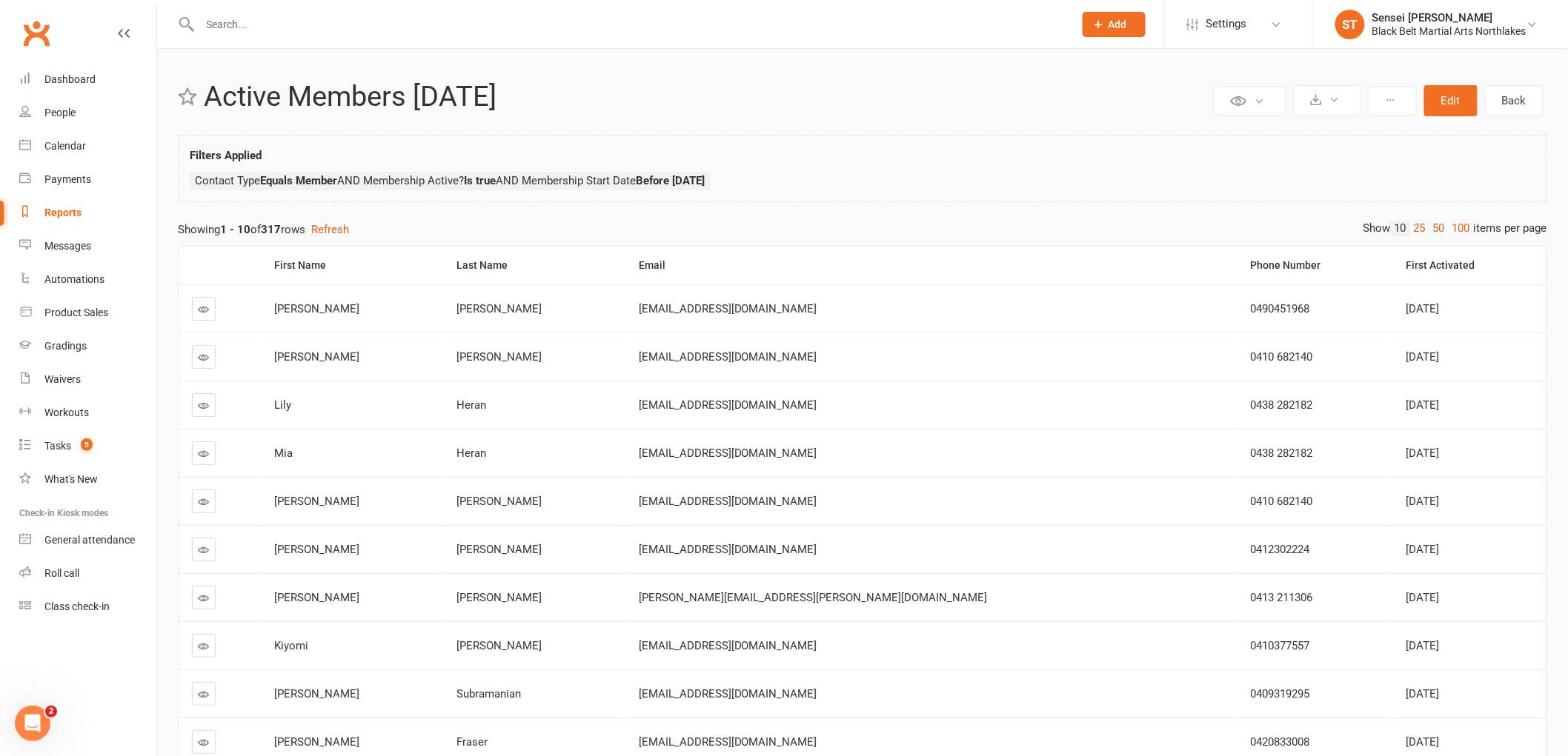
click at [241, 32] on input "text" at bounding box center [629, 24] width 868 height 21
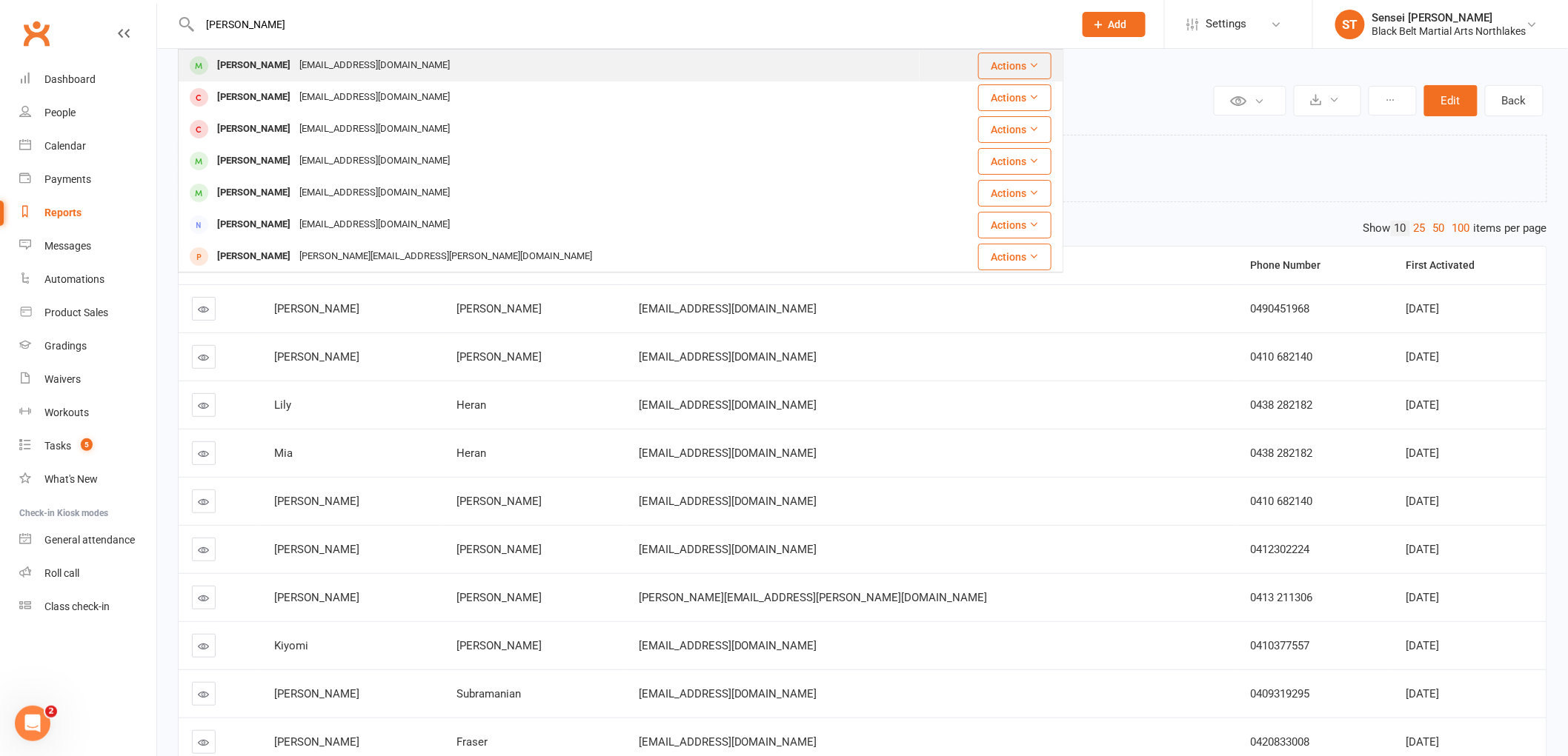
type input "bella murphy"
click at [227, 60] on div "Bella Murphy" at bounding box center [254, 66] width 82 height 21
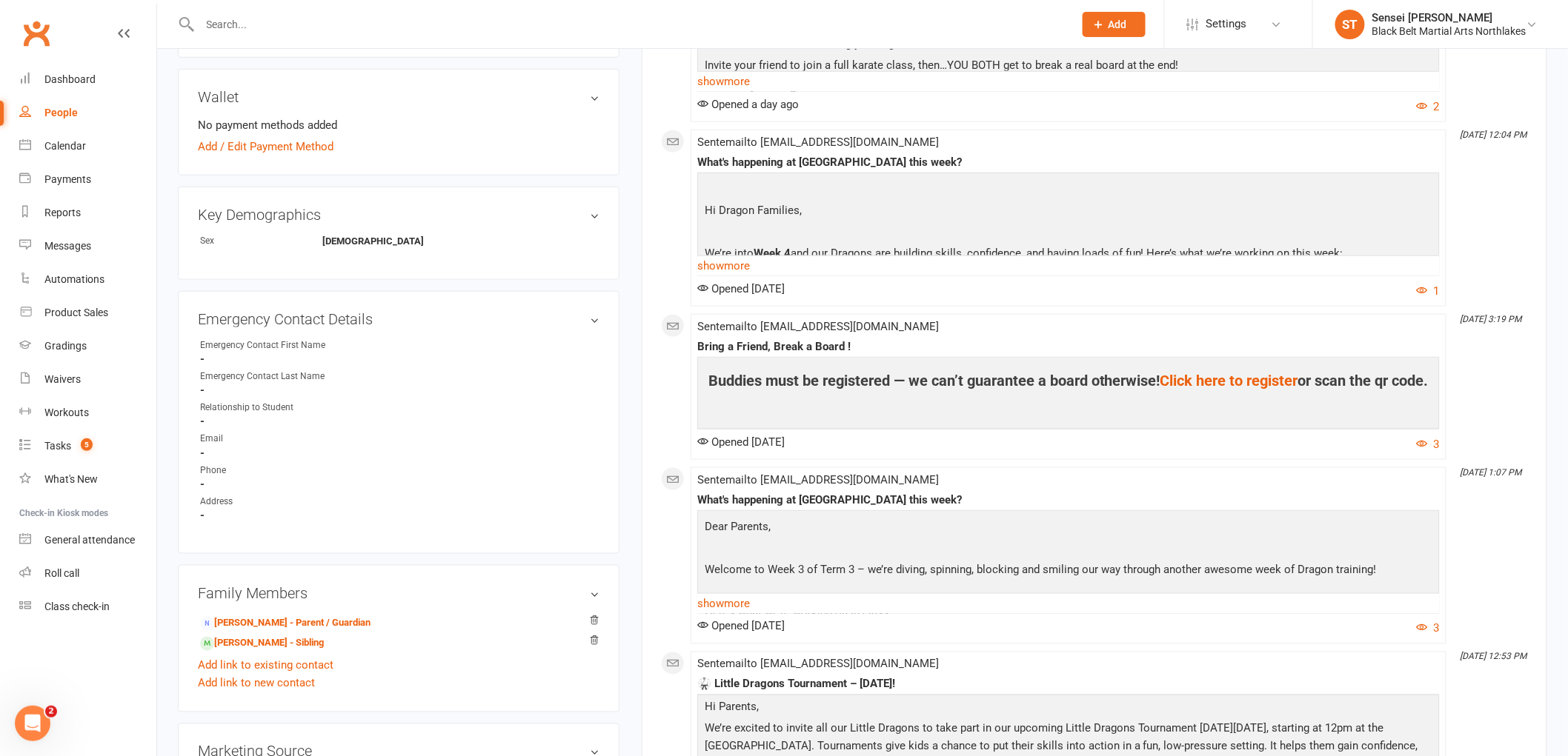
scroll to position [658, 0]
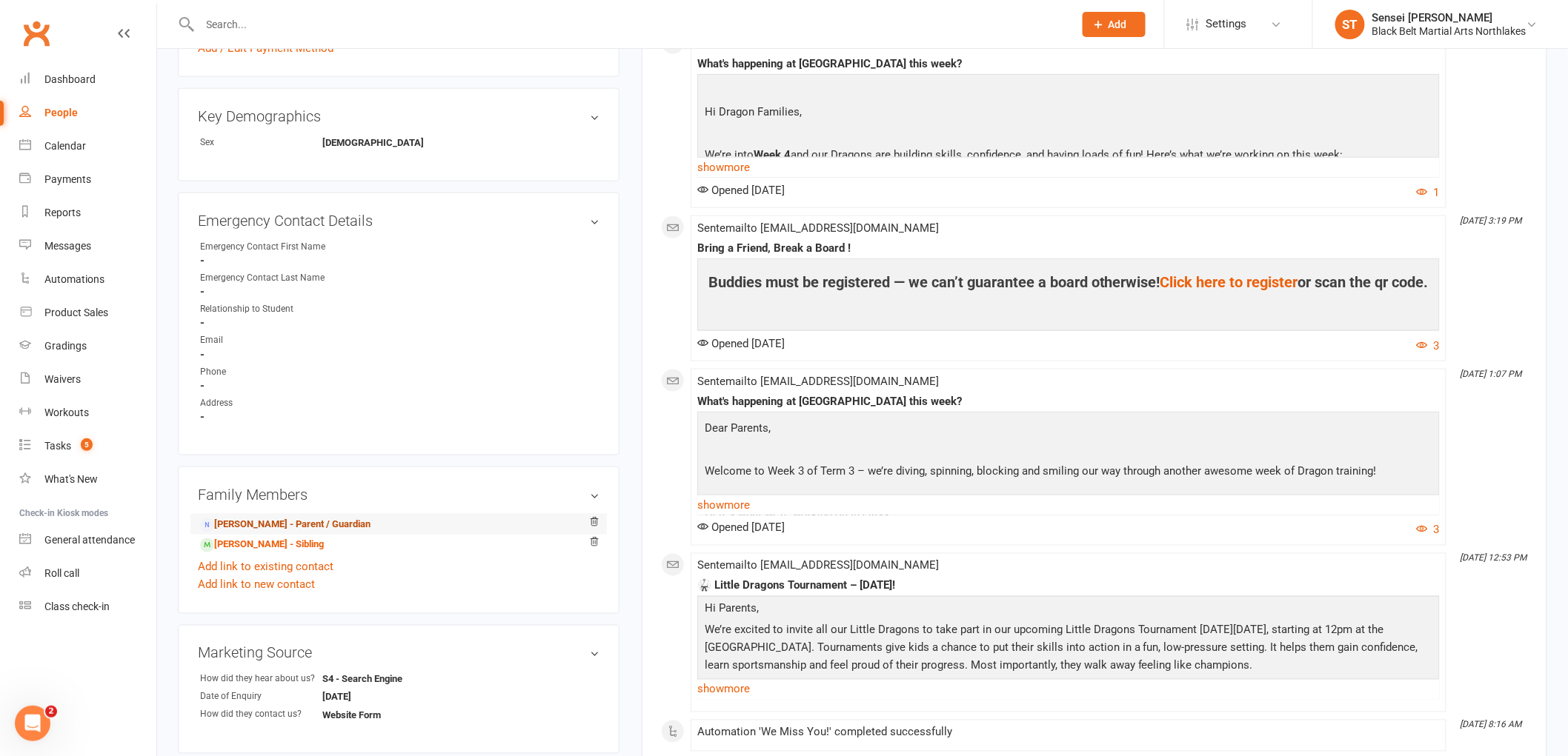
click at [239, 524] on link "Chloe Fio - Parent / Guardian" at bounding box center [285, 526] width 170 height 15
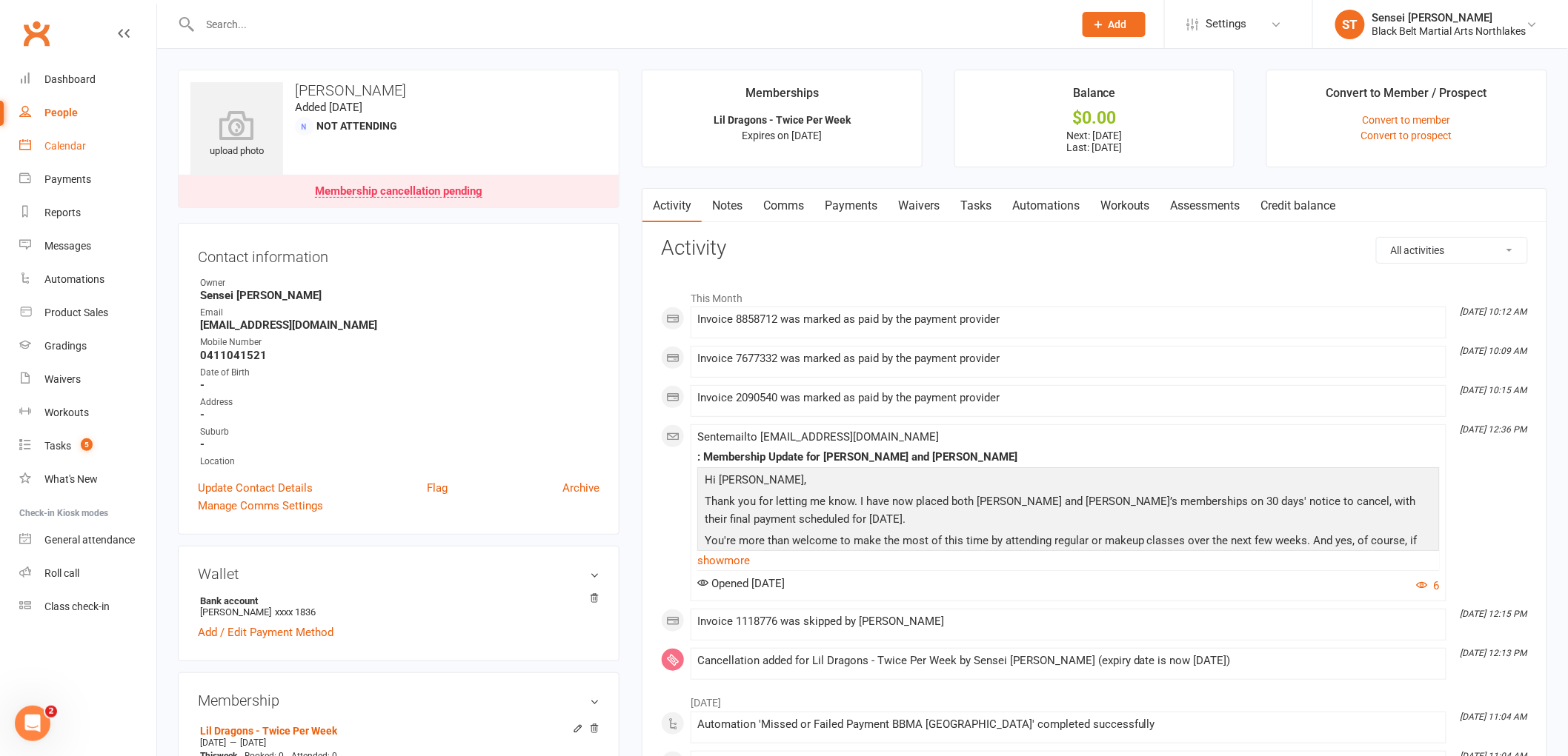
click at [64, 144] on div "Calendar" at bounding box center [65, 146] width 41 height 12
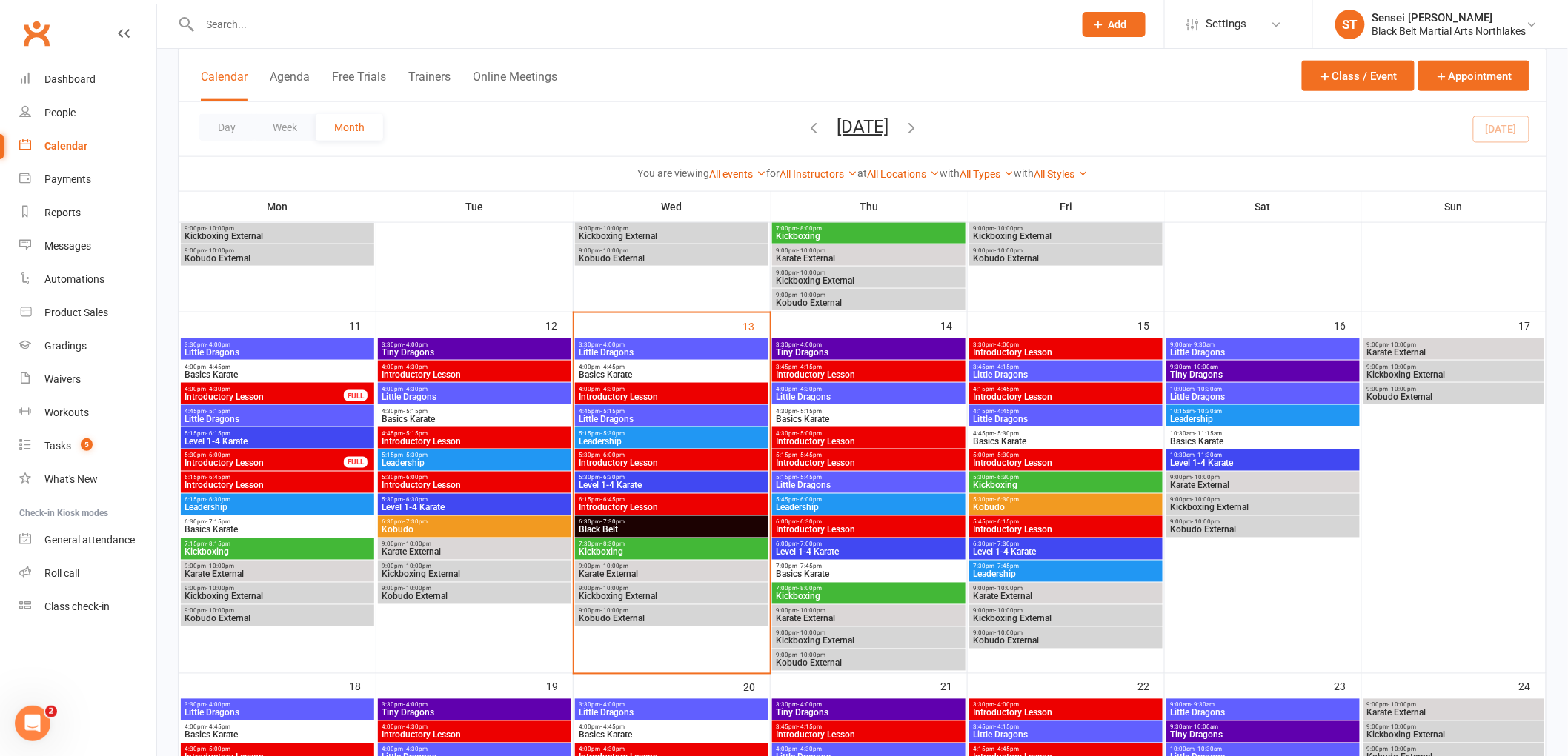
scroll to position [741, 0]
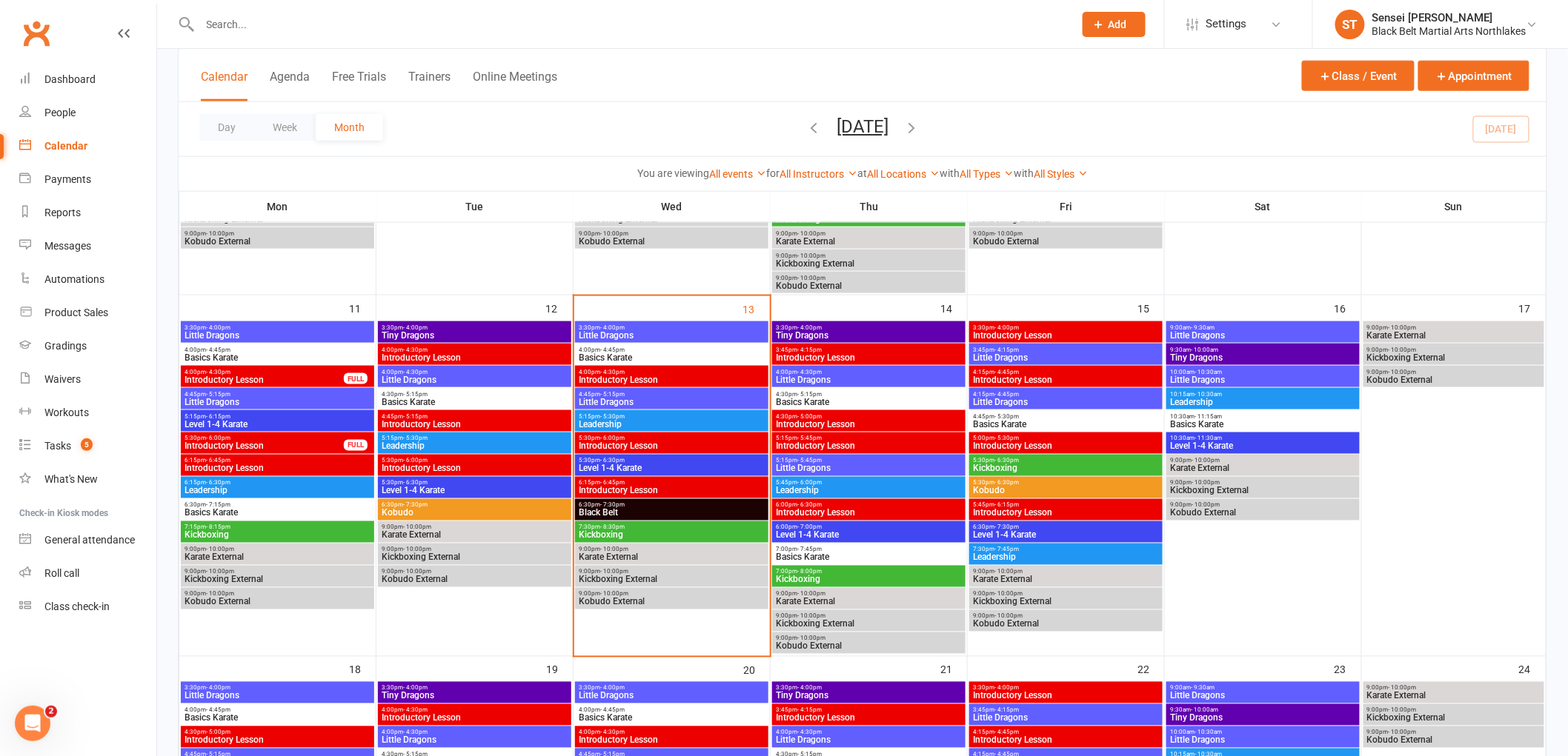
click at [661, 462] on span "5:30pm - 6:30pm" at bounding box center [671, 461] width 188 height 7
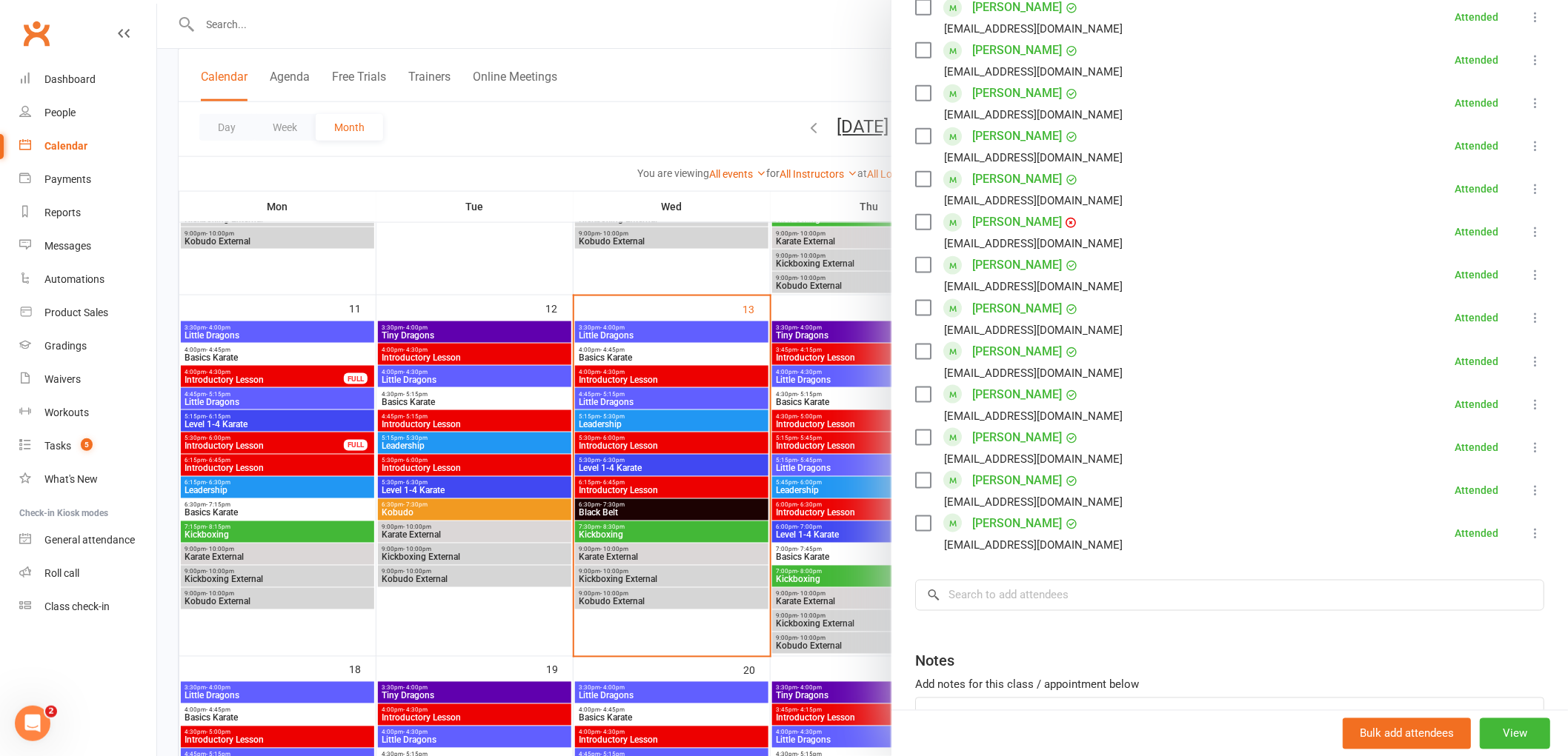
scroll to position [658, 0]
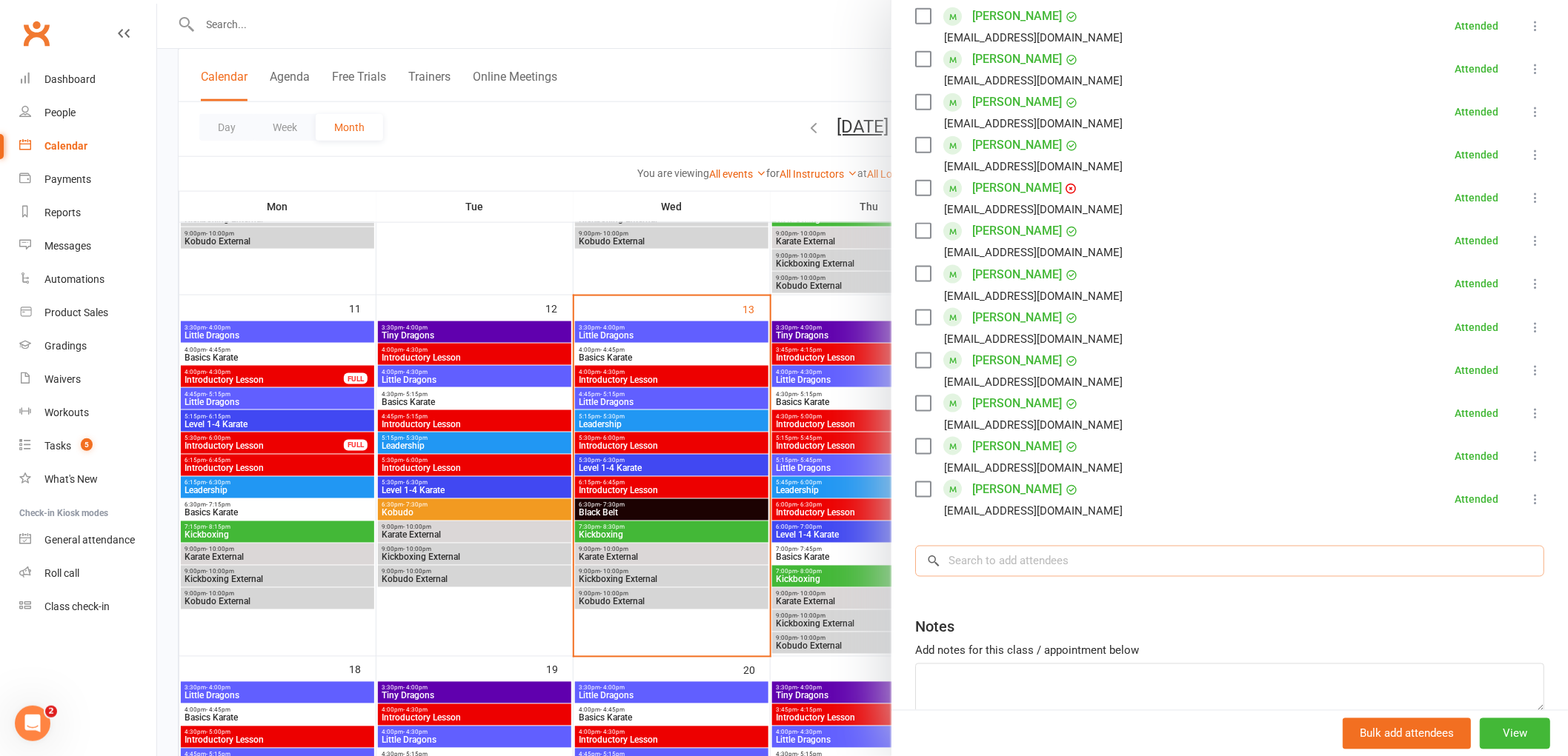
click at [974, 552] on input "search" at bounding box center [1229, 561] width 629 height 31
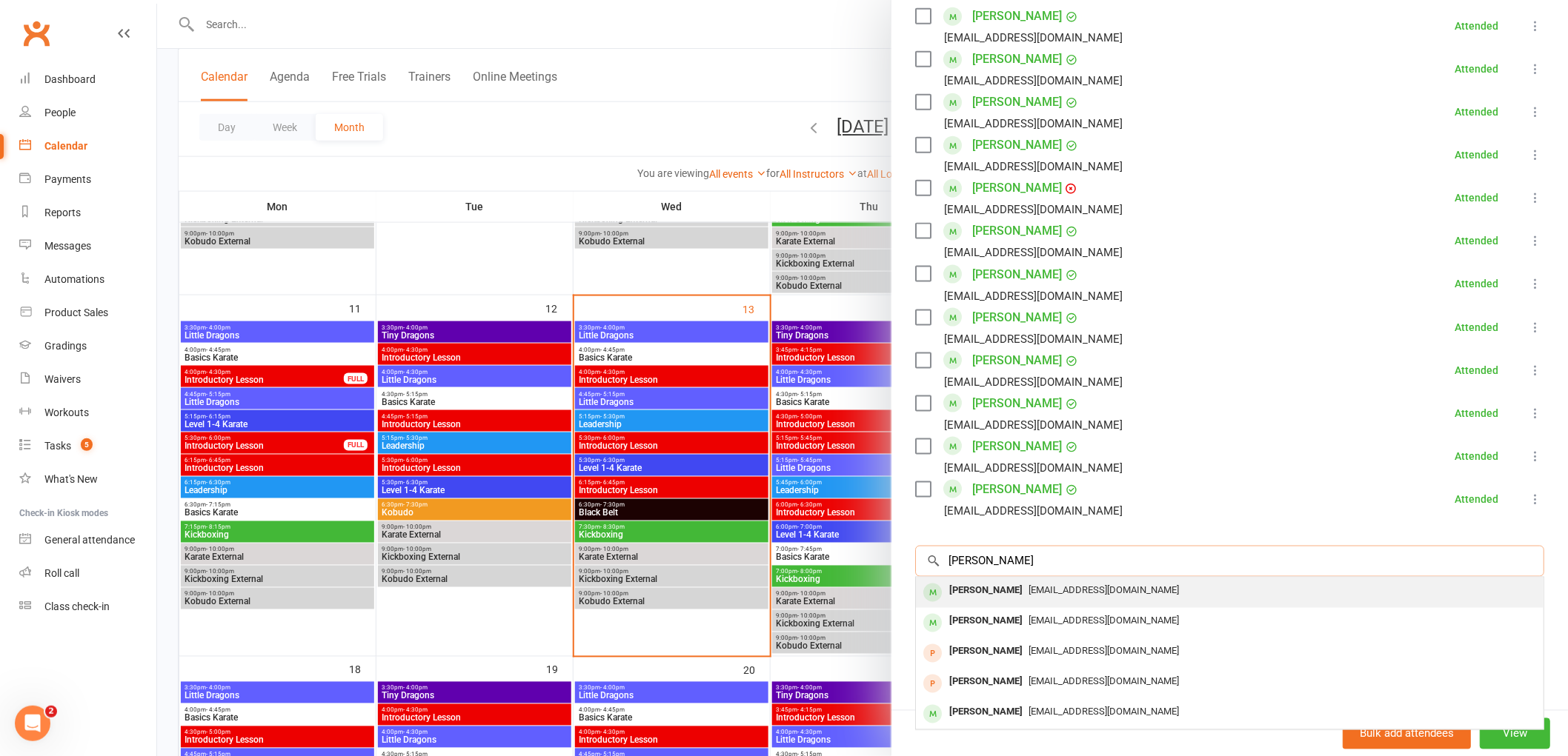
type input "sabrina sagar"
click at [965, 597] on div "Sabrina Davino Sagar" at bounding box center [986, 591] width 85 height 21
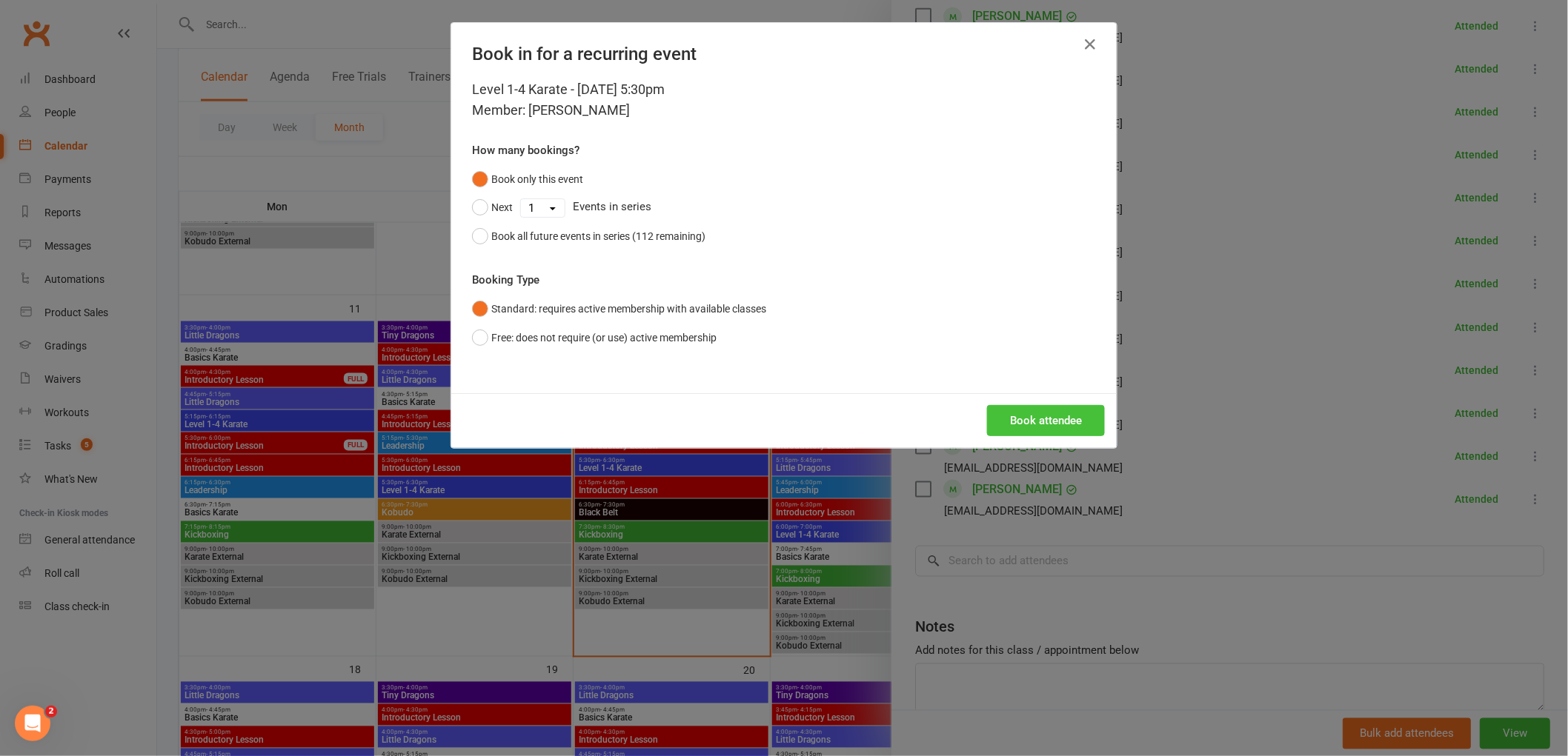
click at [1035, 427] on button "Book attendee" at bounding box center [1045, 420] width 118 height 31
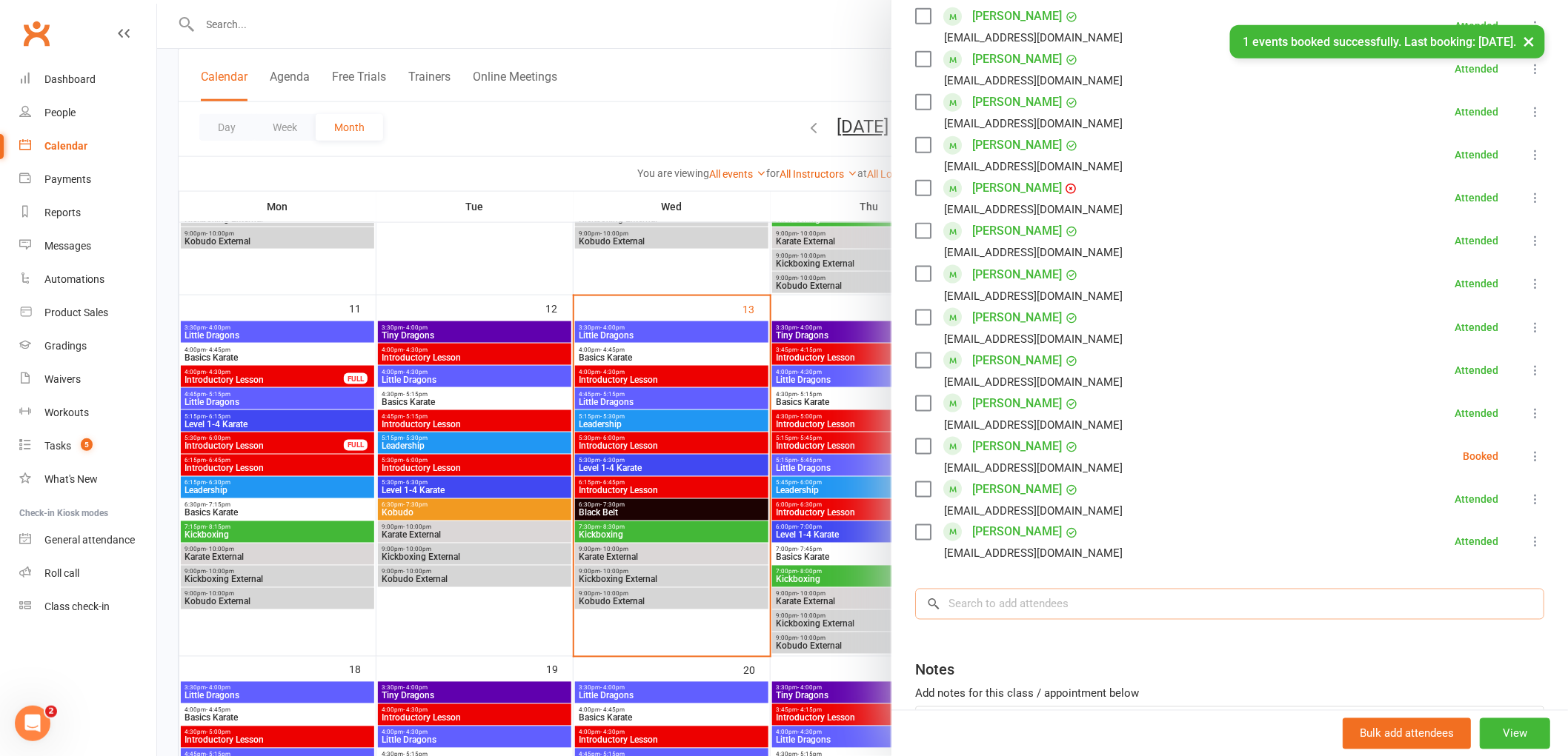
click at [980, 603] on input "search" at bounding box center [1229, 604] width 629 height 31
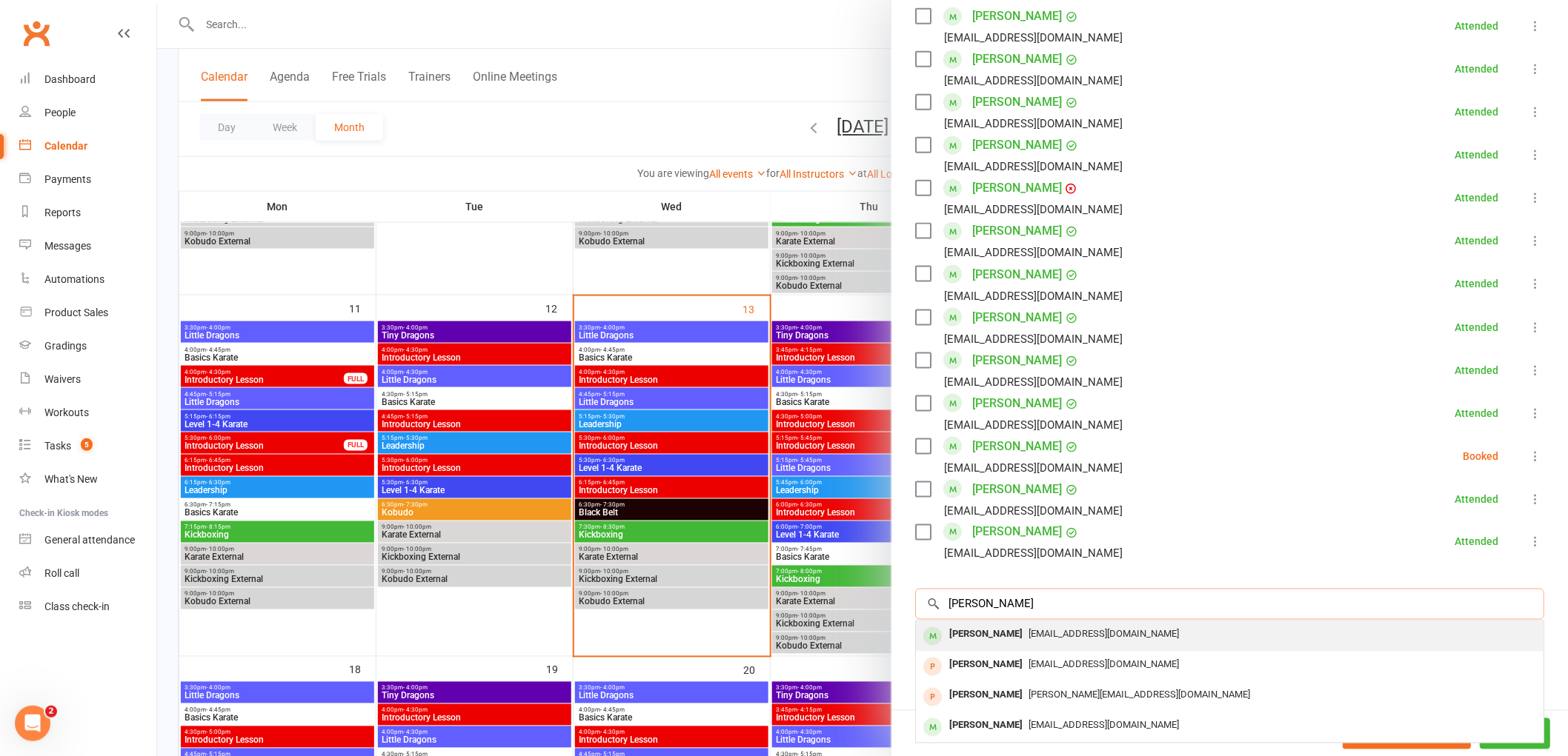
type input "sofia sagar"
click at [961, 635] on div "Sofia Sagar" at bounding box center [986, 635] width 85 height 21
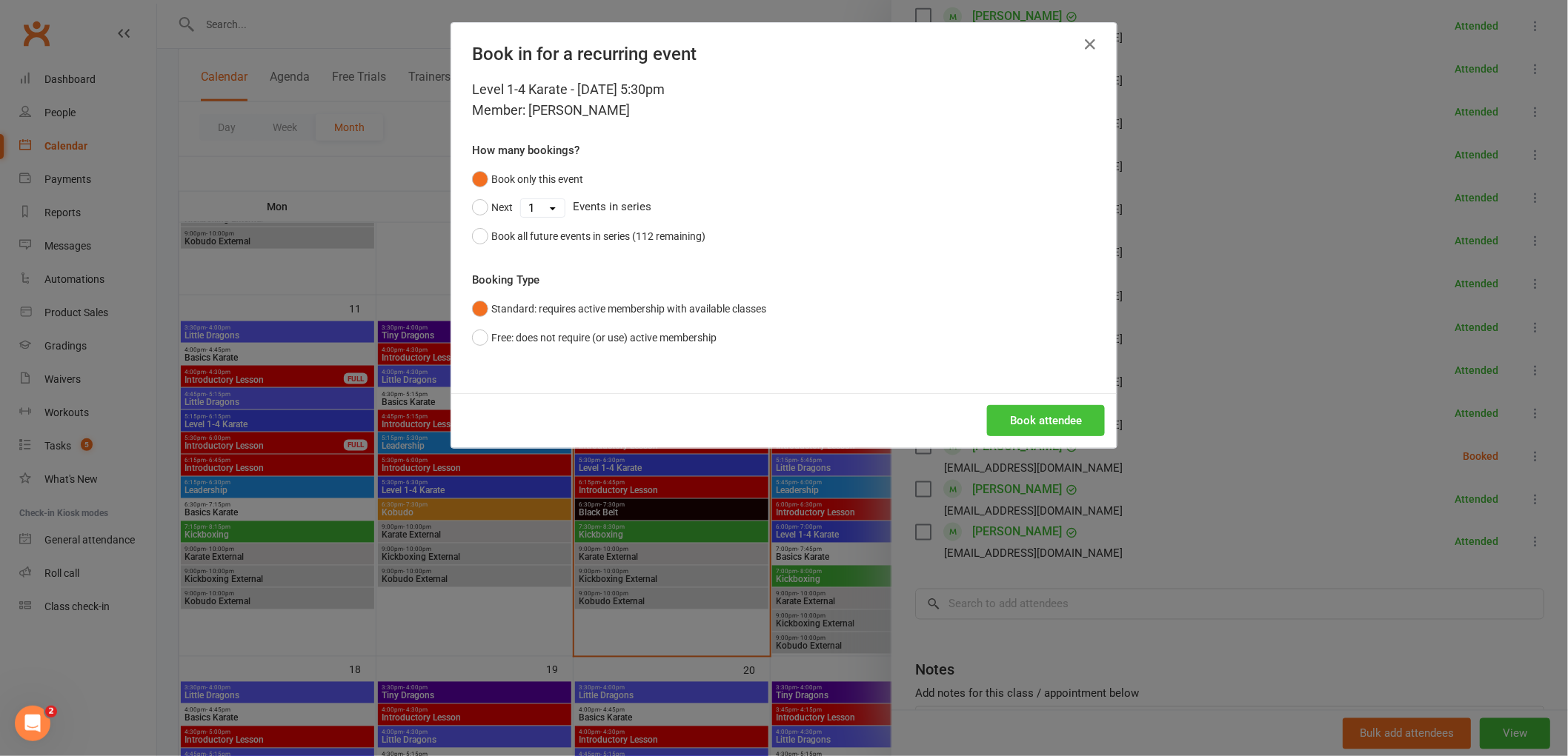
click at [1053, 418] on button "Book attendee" at bounding box center [1045, 420] width 118 height 31
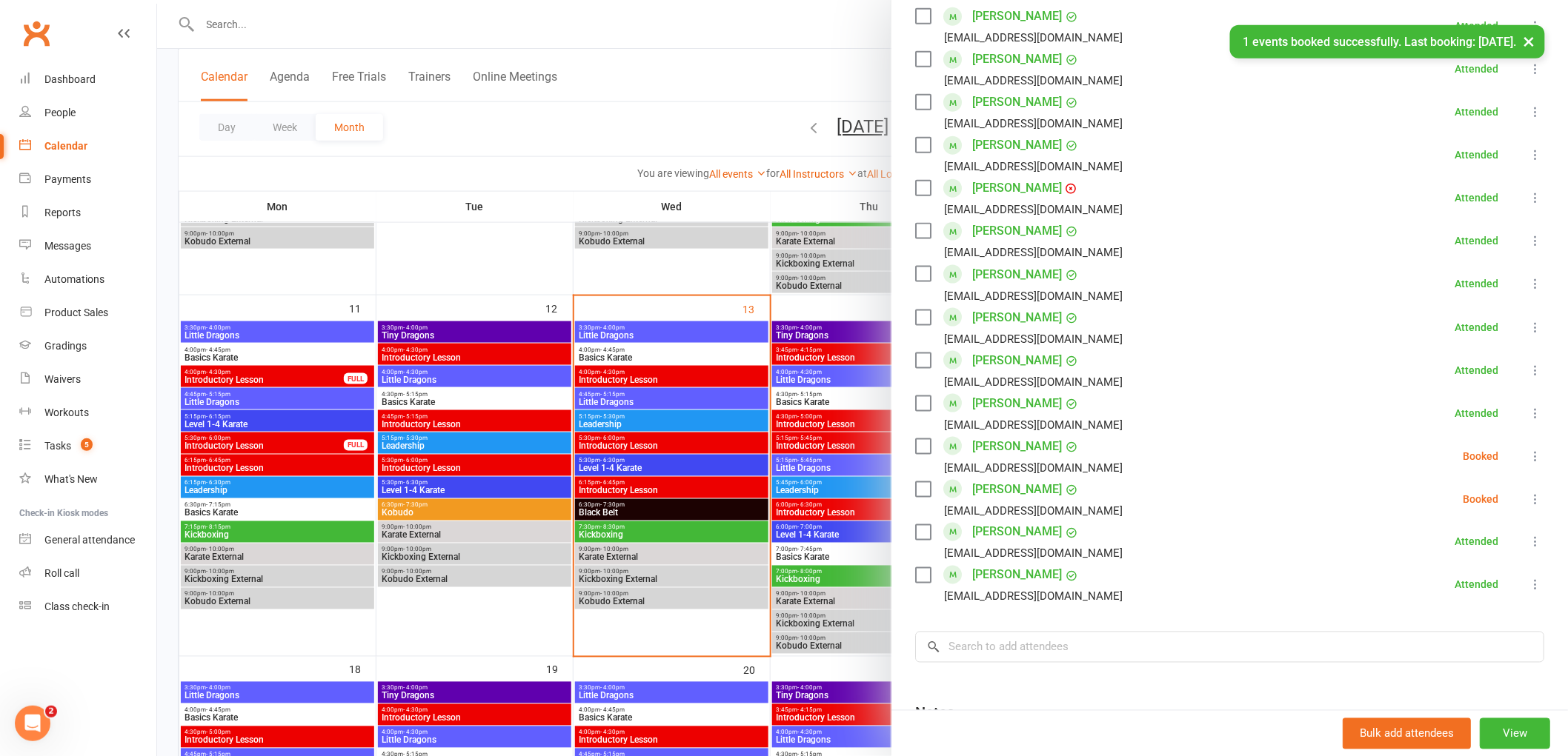
click at [1528, 459] on icon at bounding box center [1534, 455] width 14 height 14
click at [1413, 546] on link "Check in" at bounding box center [1463, 544] width 159 height 30
click at [1528, 497] on icon at bounding box center [1534, 499] width 14 height 14
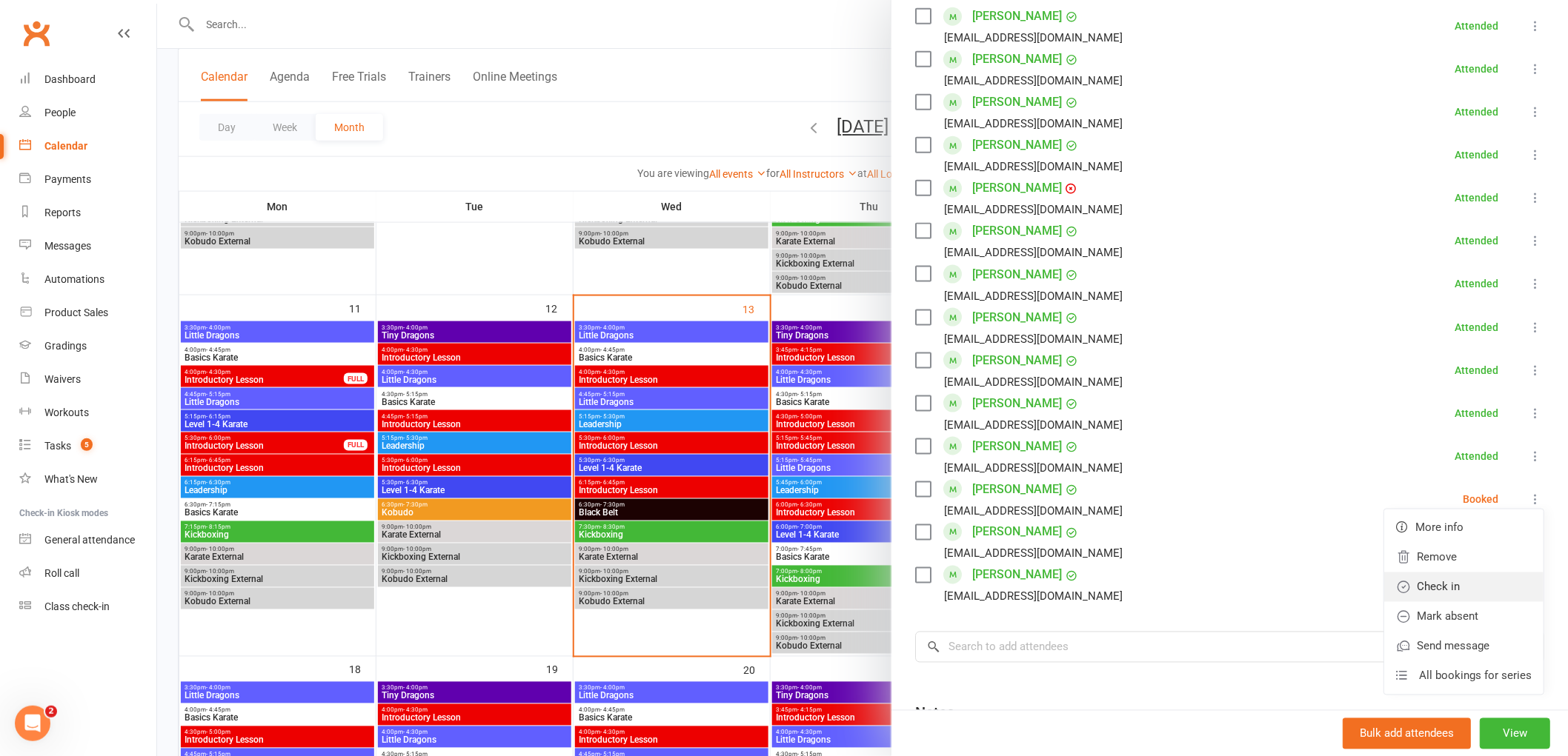
click at [1408, 589] on link "Check in" at bounding box center [1463, 587] width 159 height 30
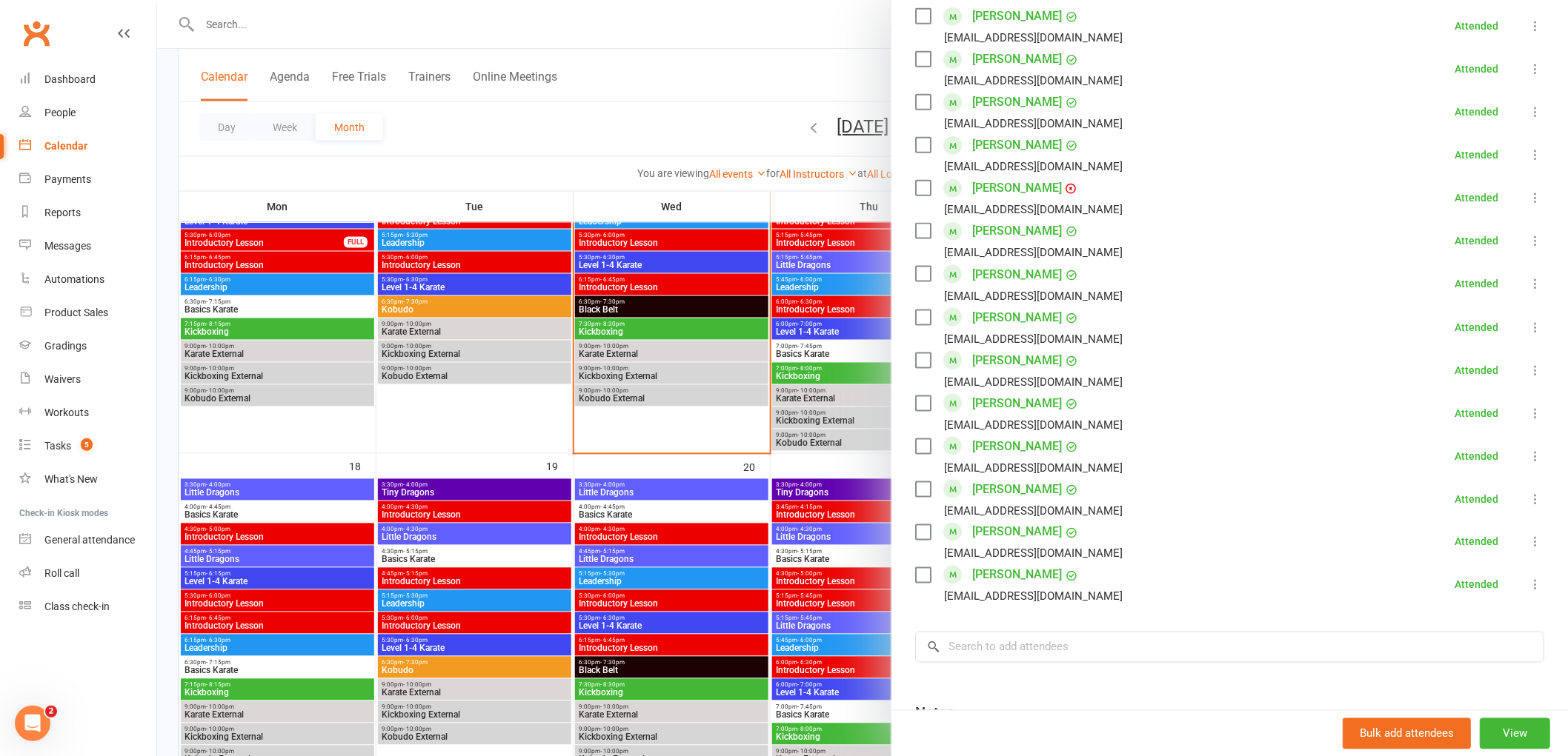
scroll to position [906, 0]
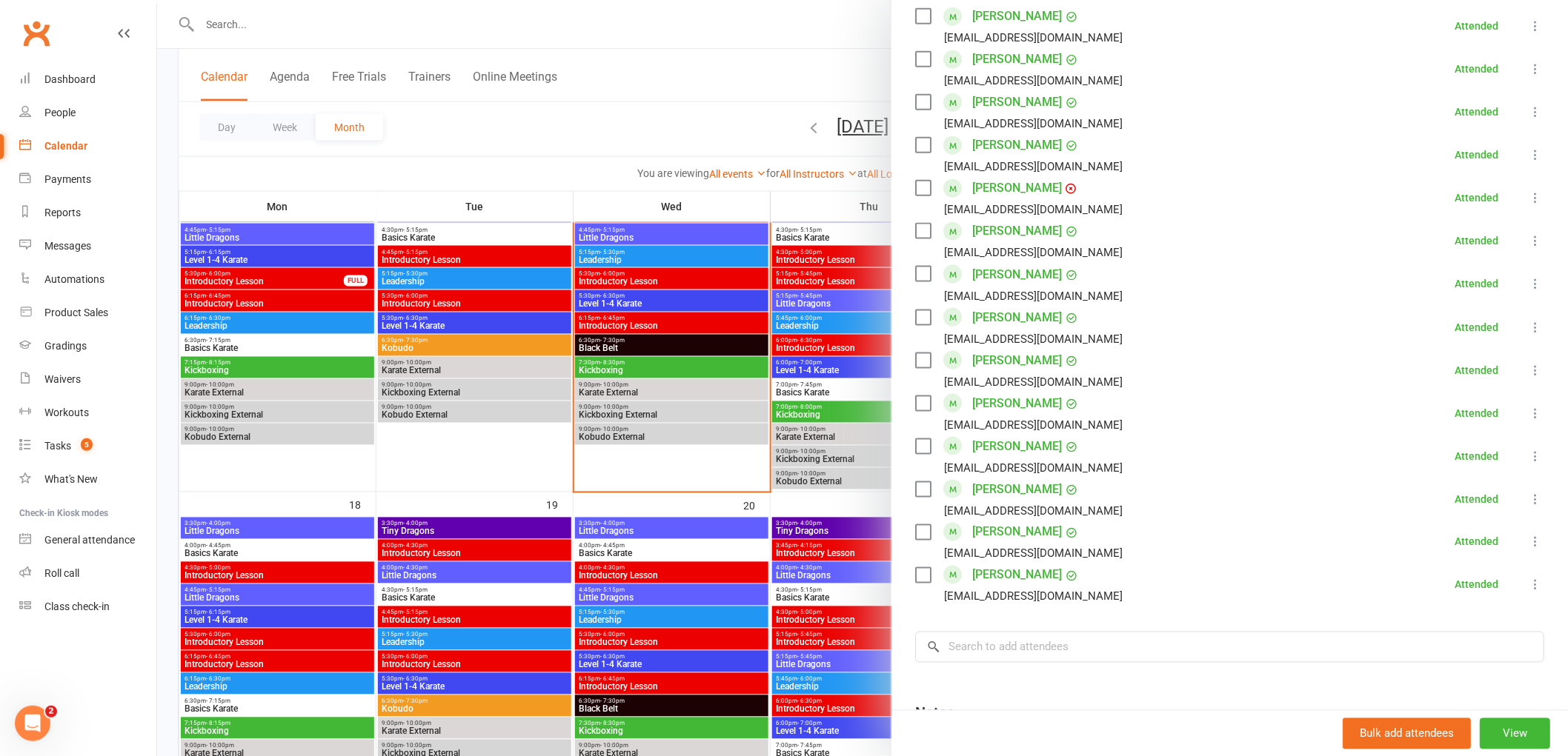
click at [521, 456] on div at bounding box center [862, 378] width 1411 height 756
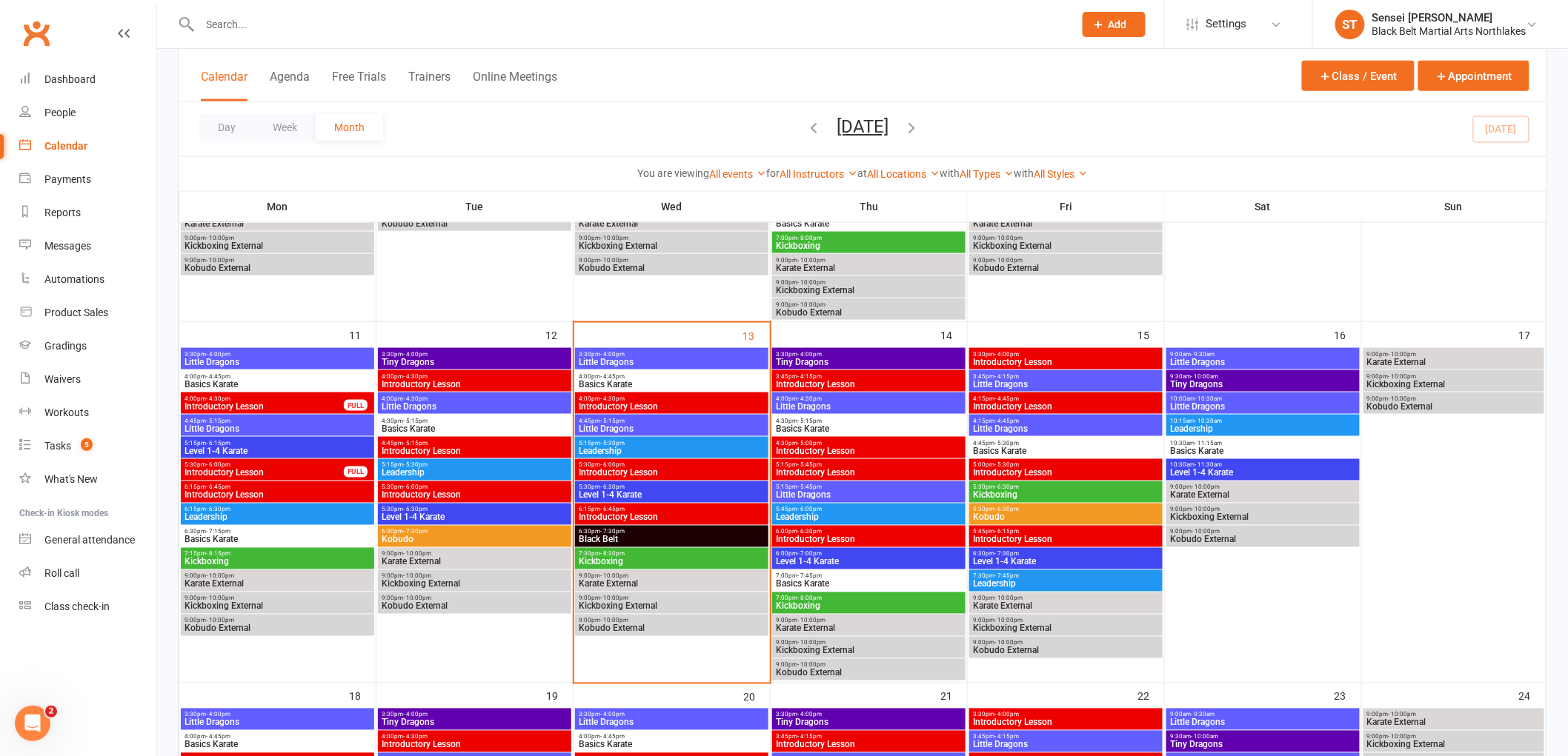
scroll to position [741, 0]
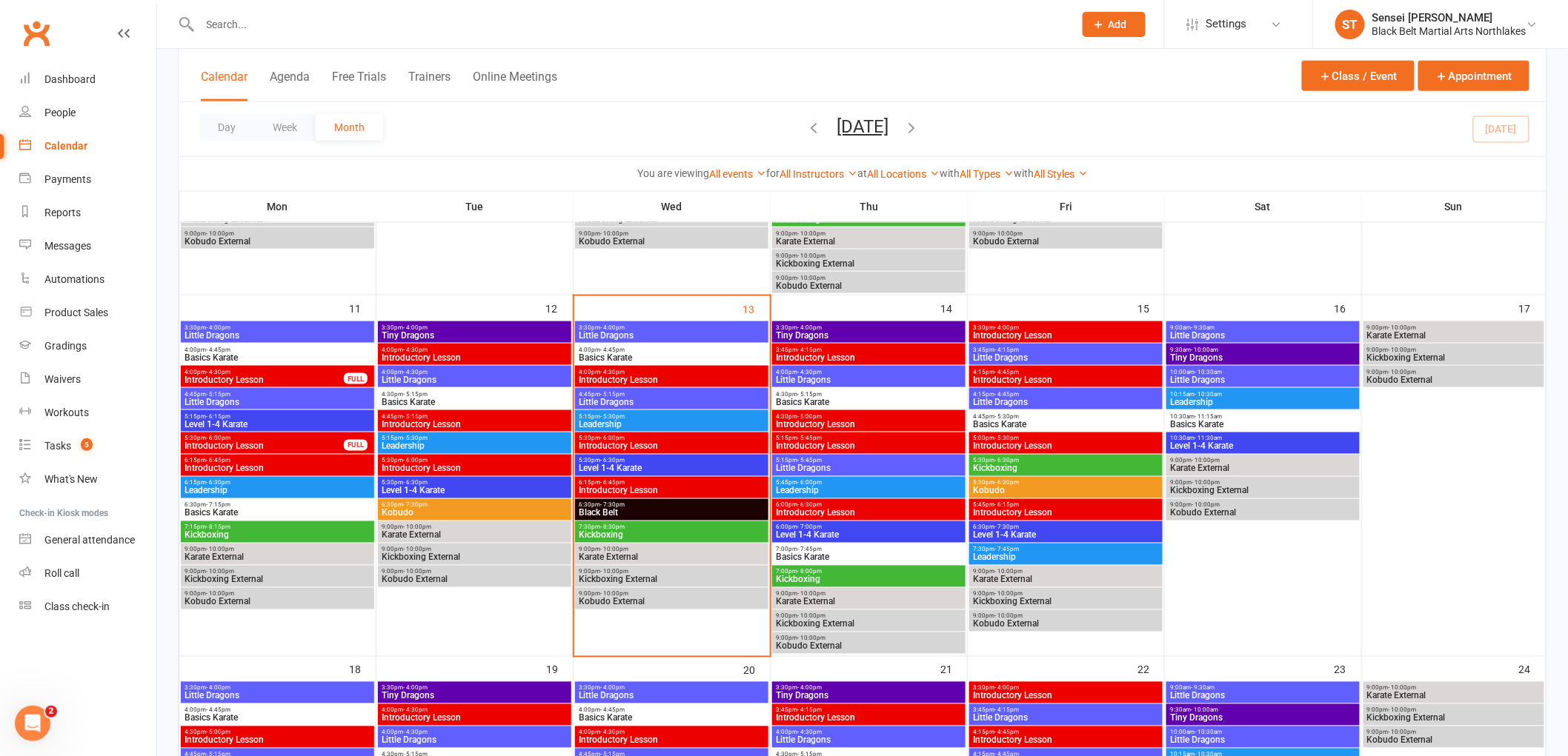
click at [612, 510] on span "Black Belt" at bounding box center [671, 513] width 188 height 9
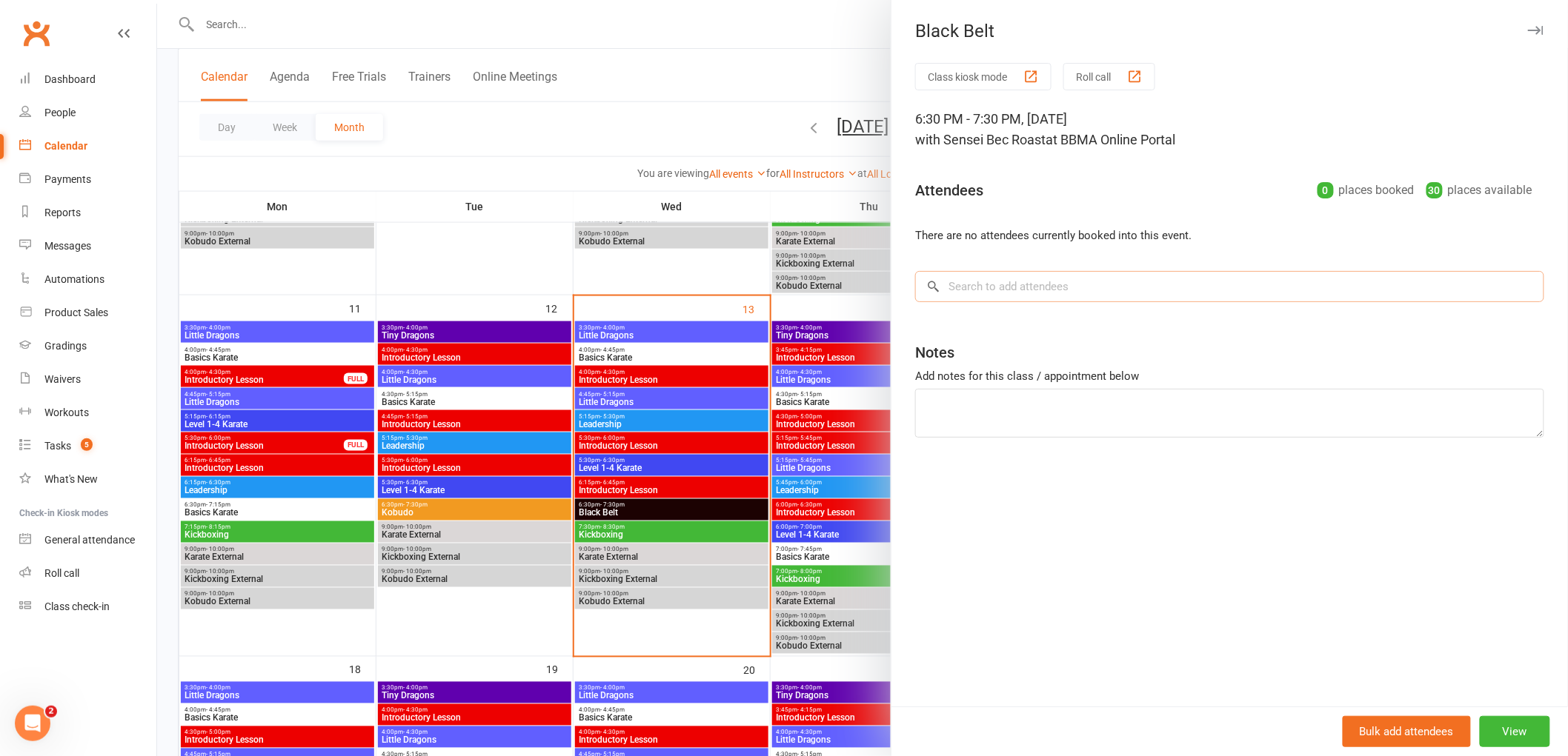
click at [993, 298] on input "search" at bounding box center [1229, 286] width 629 height 31
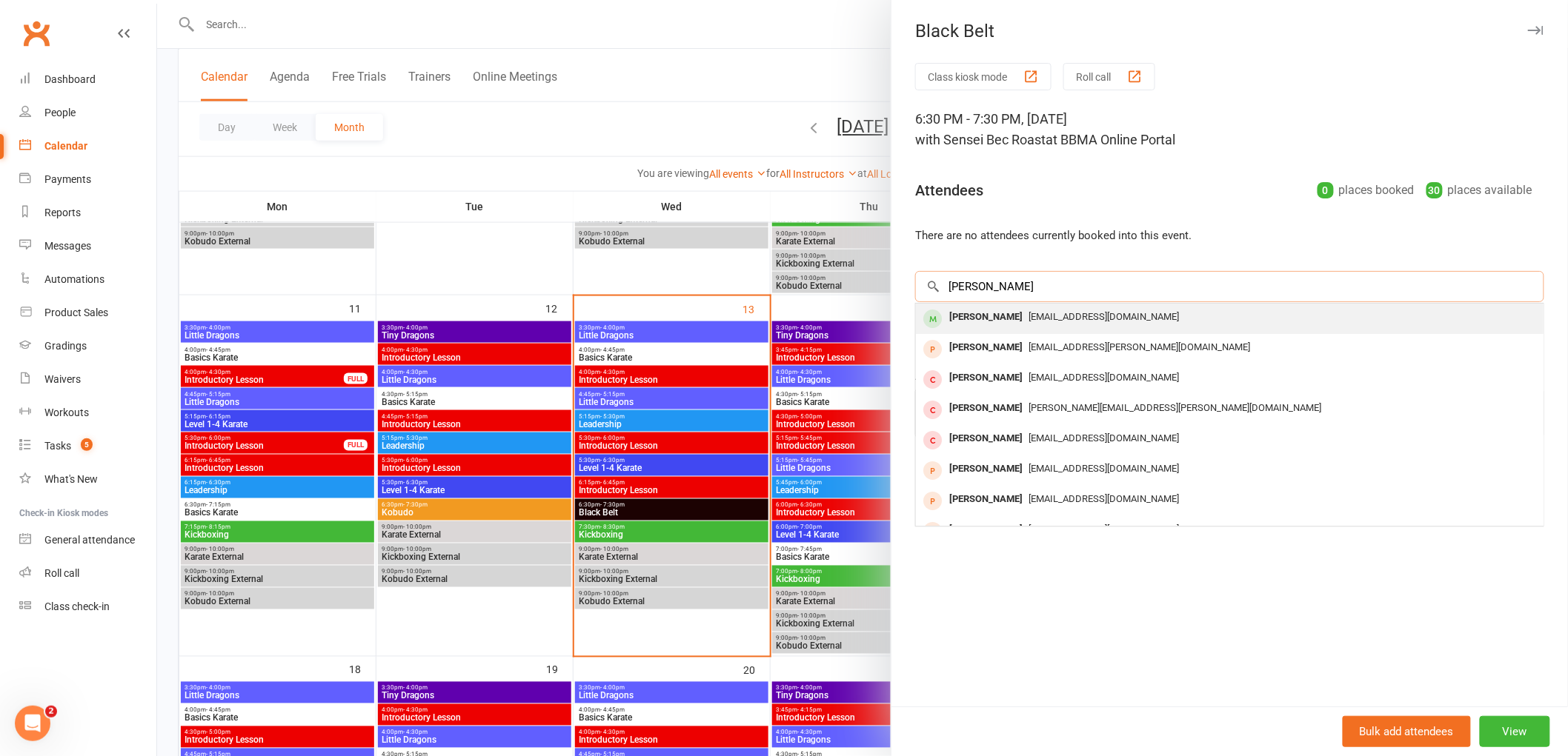
type input "hayley fuller"
click at [974, 316] on div "Hayley Fuller" at bounding box center [986, 317] width 85 height 21
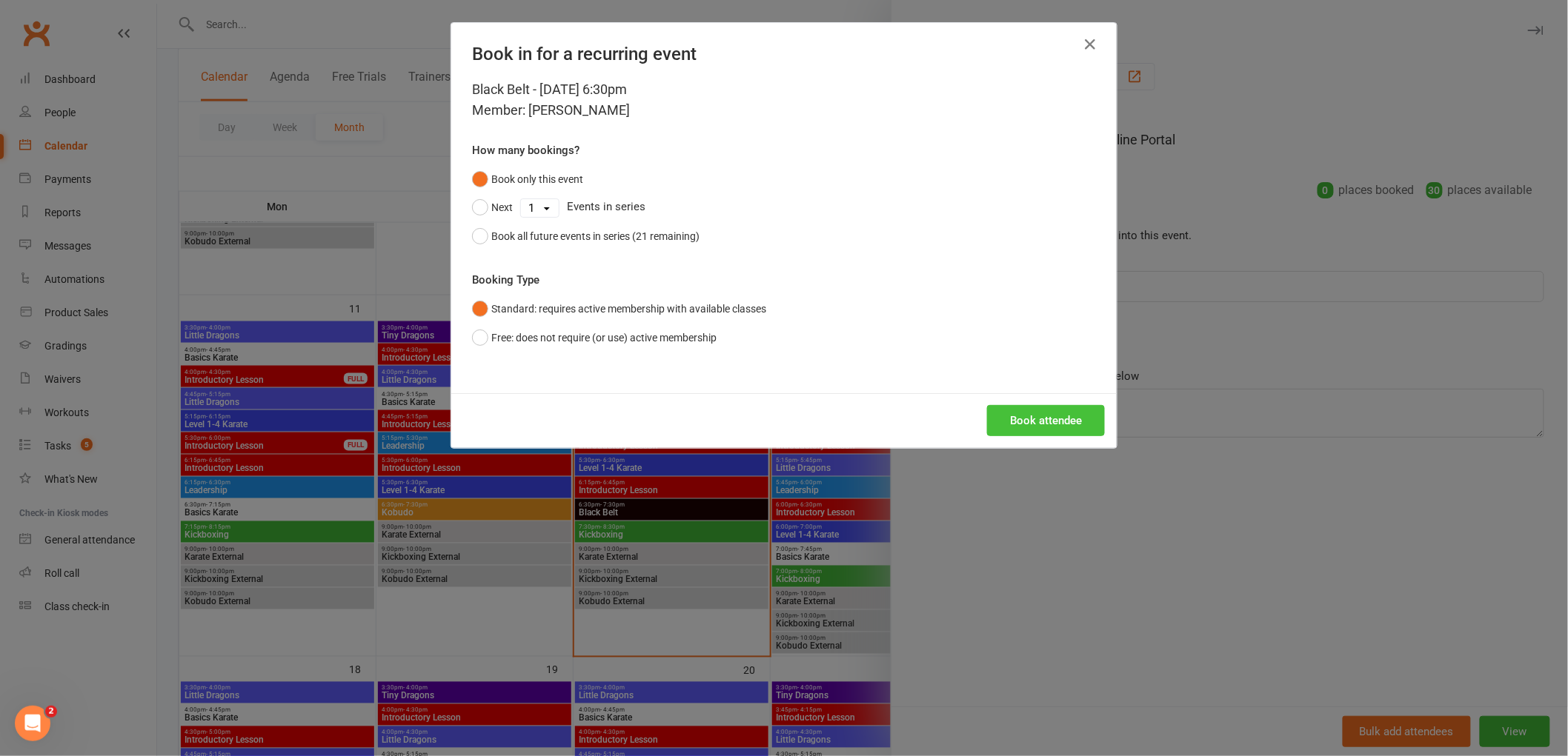
click at [1038, 426] on button "Book attendee" at bounding box center [1045, 420] width 118 height 31
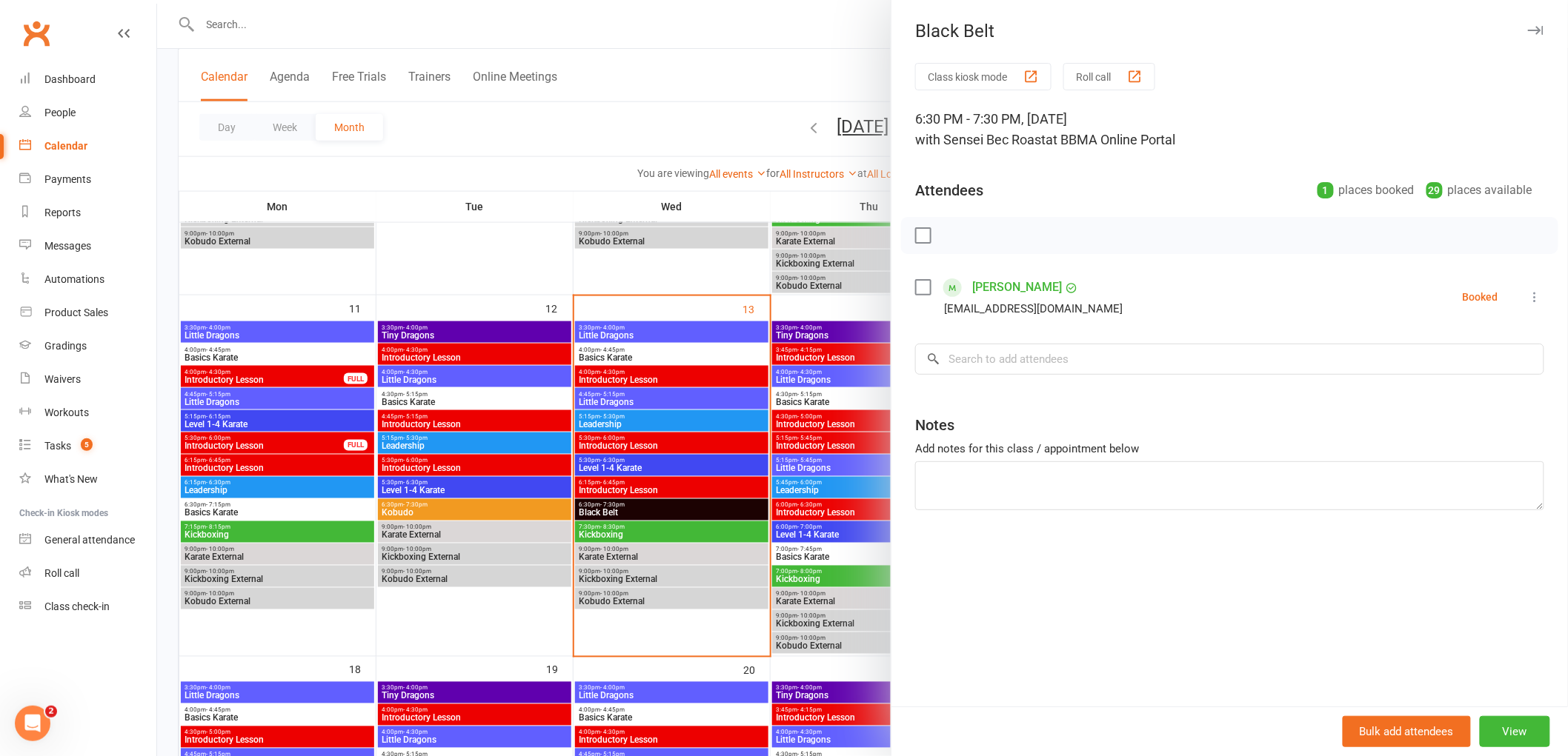
click at [652, 465] on div at bounding box center [862, 378] width 1411 height 756
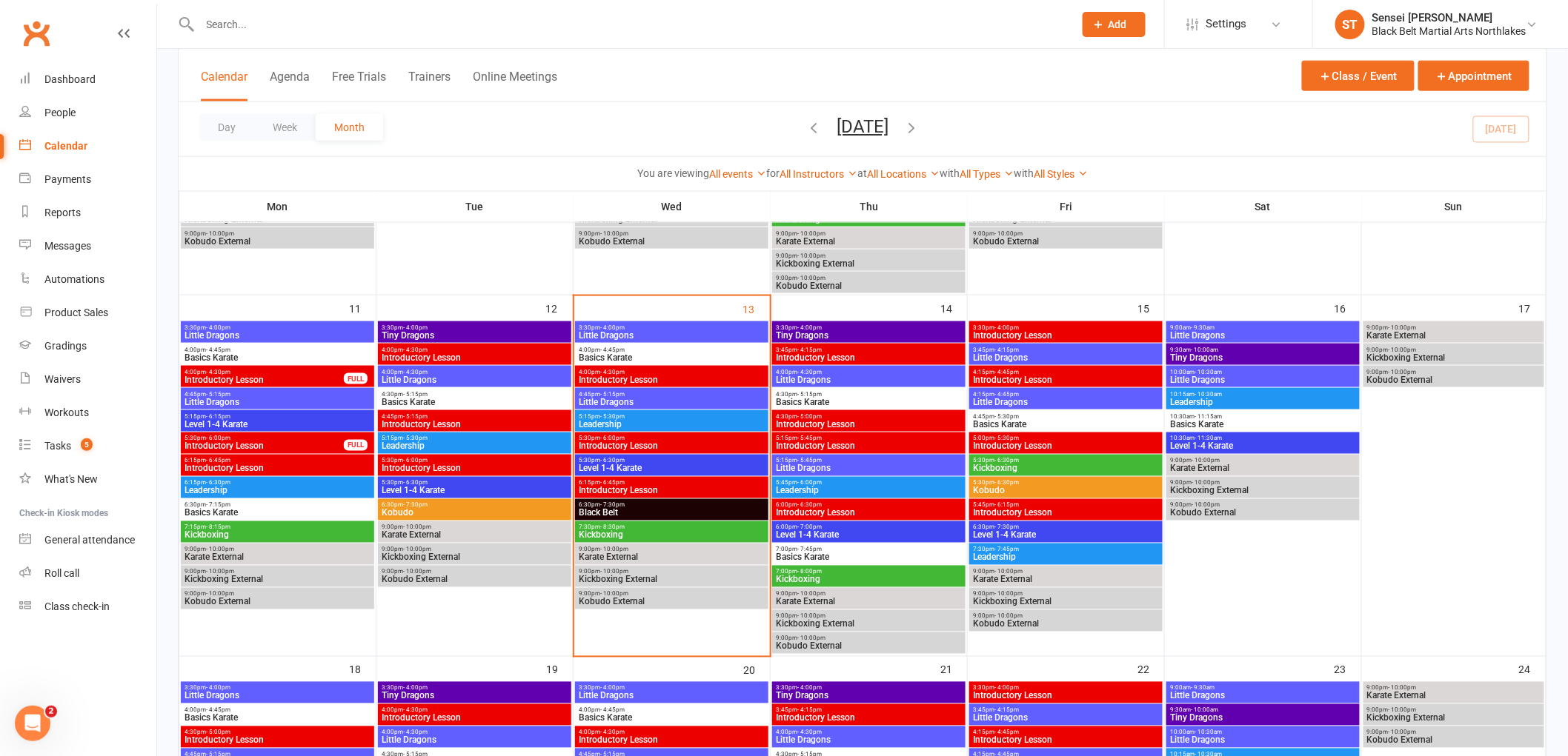
click at [652, 465] on span "Level 1-4 Karate" at bounding box center [671, 469] width 188 height 9
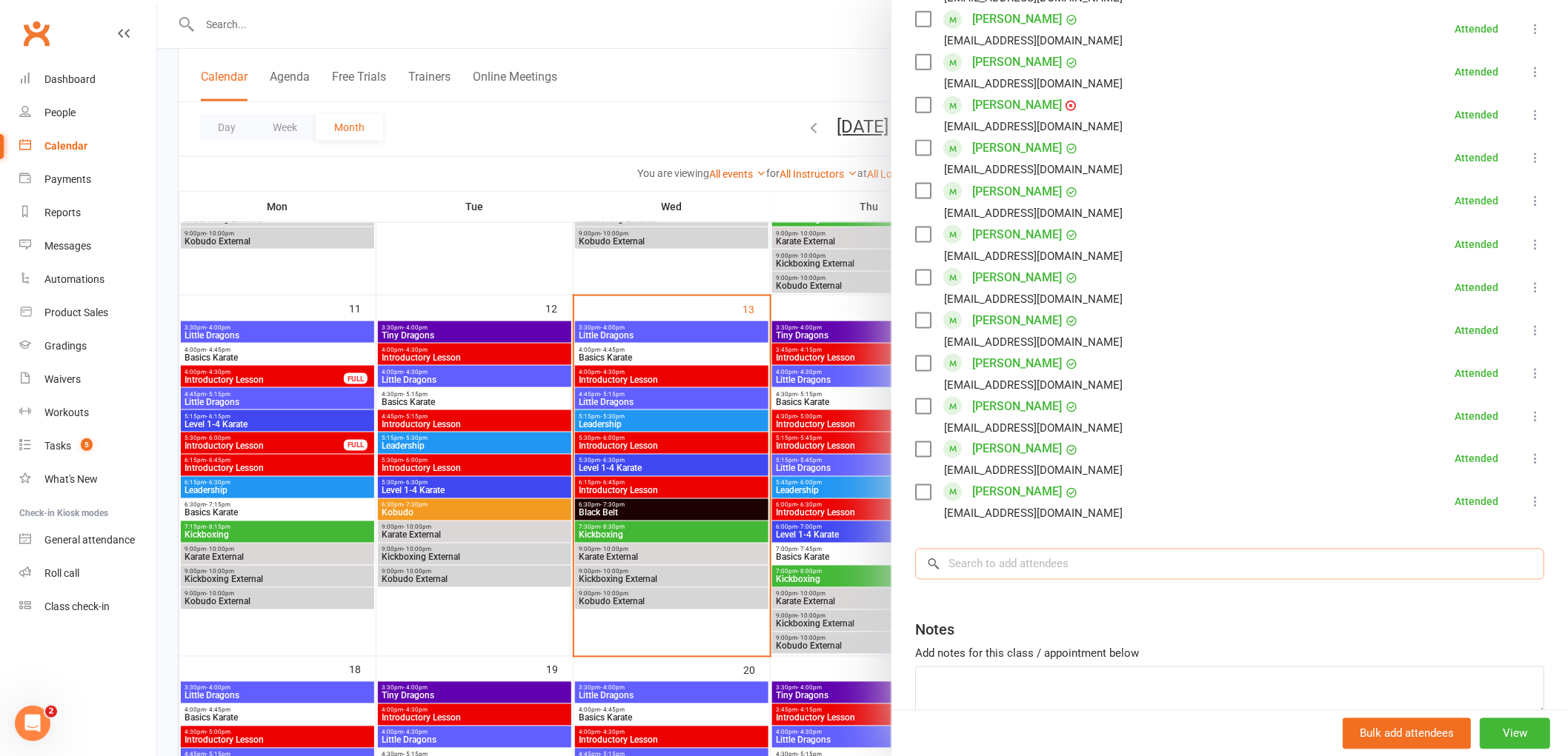
click at [993, 565] on input "search" at bounding box center [1229, 564] width 629 height 31
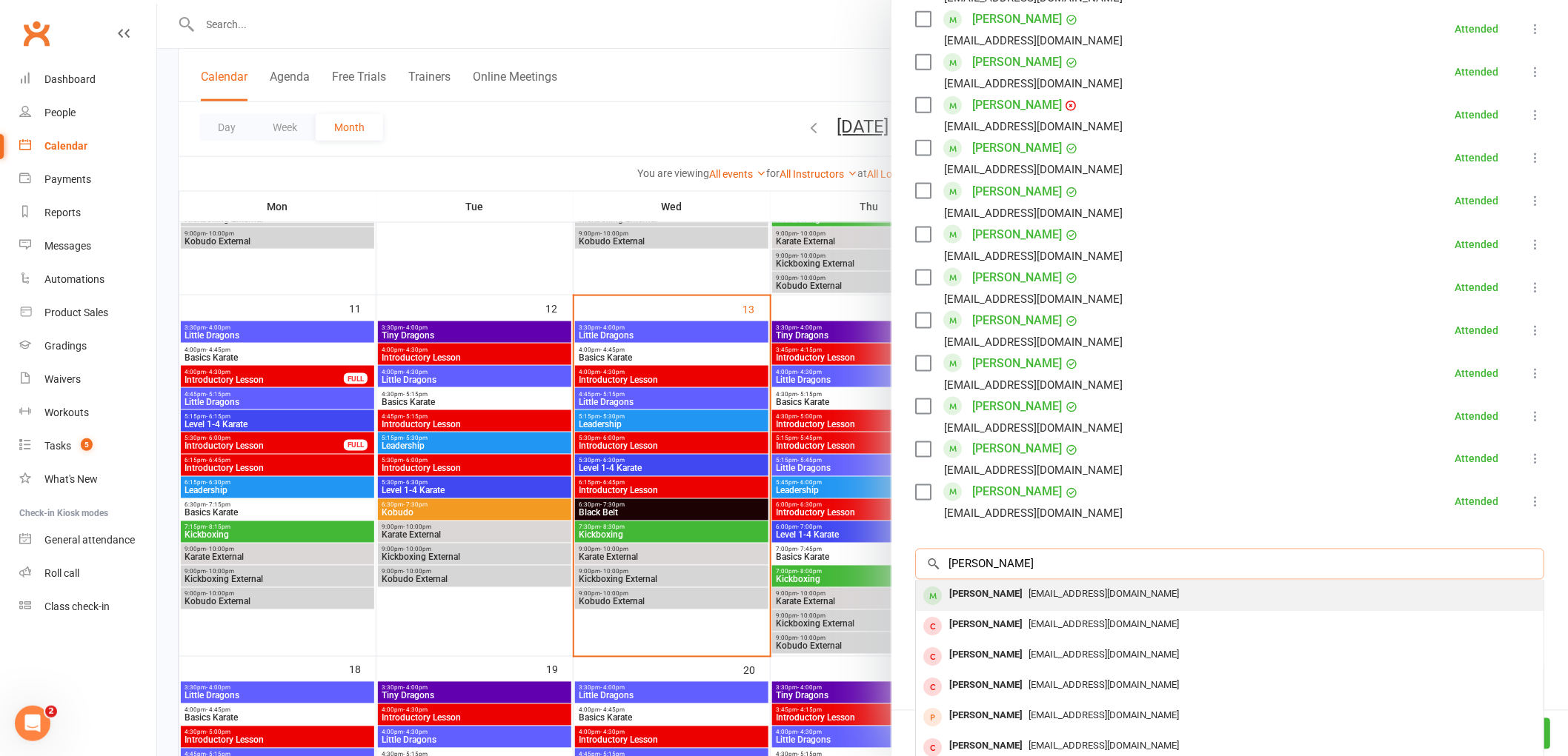
type input "hannah clarke"
click at [998, 595] on div "Hannah Clark" at bounding box center [986, 595] width 85 height 21
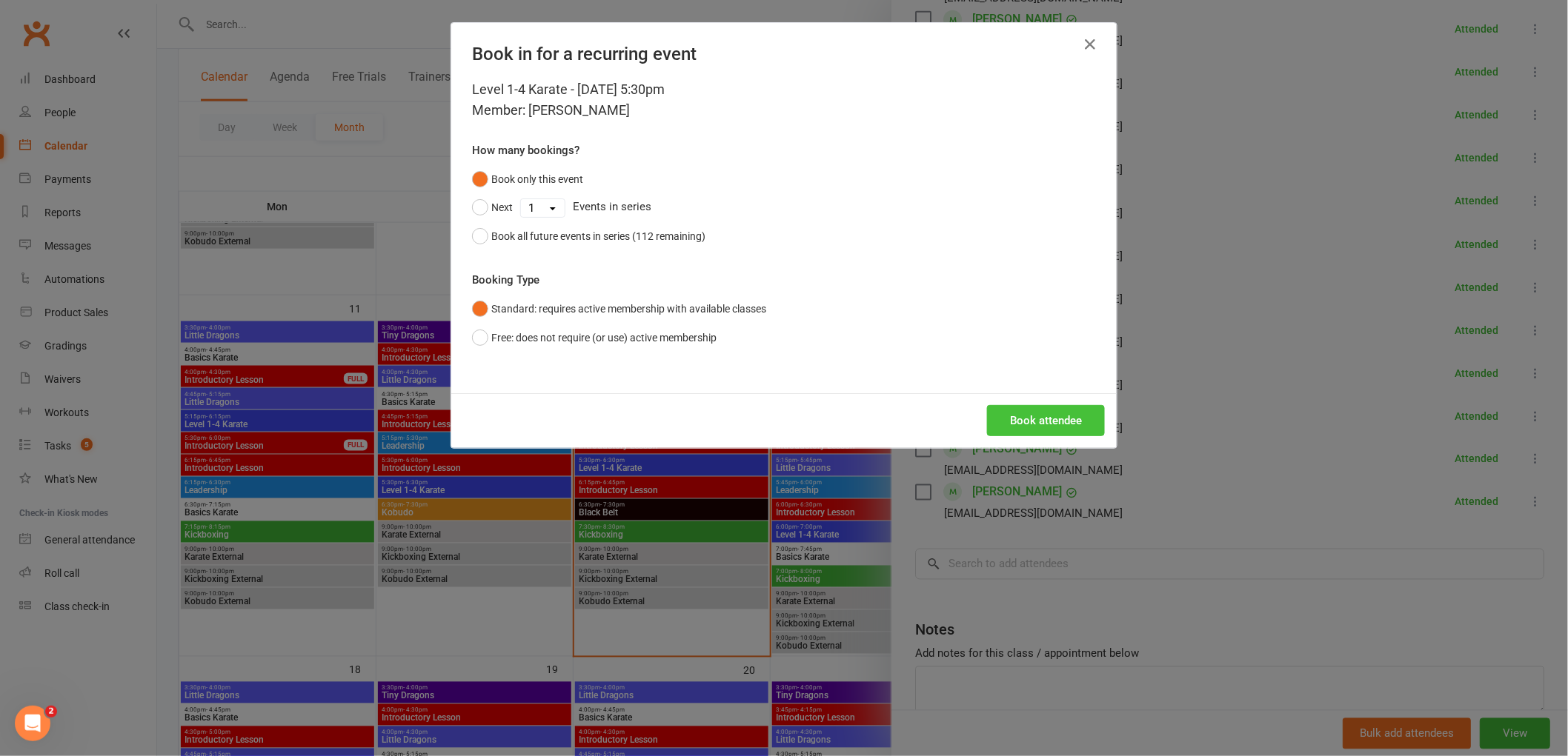
click at [1058, 431] on button "Book attendee" at bounding box center [1045, 420] width 118 height 31
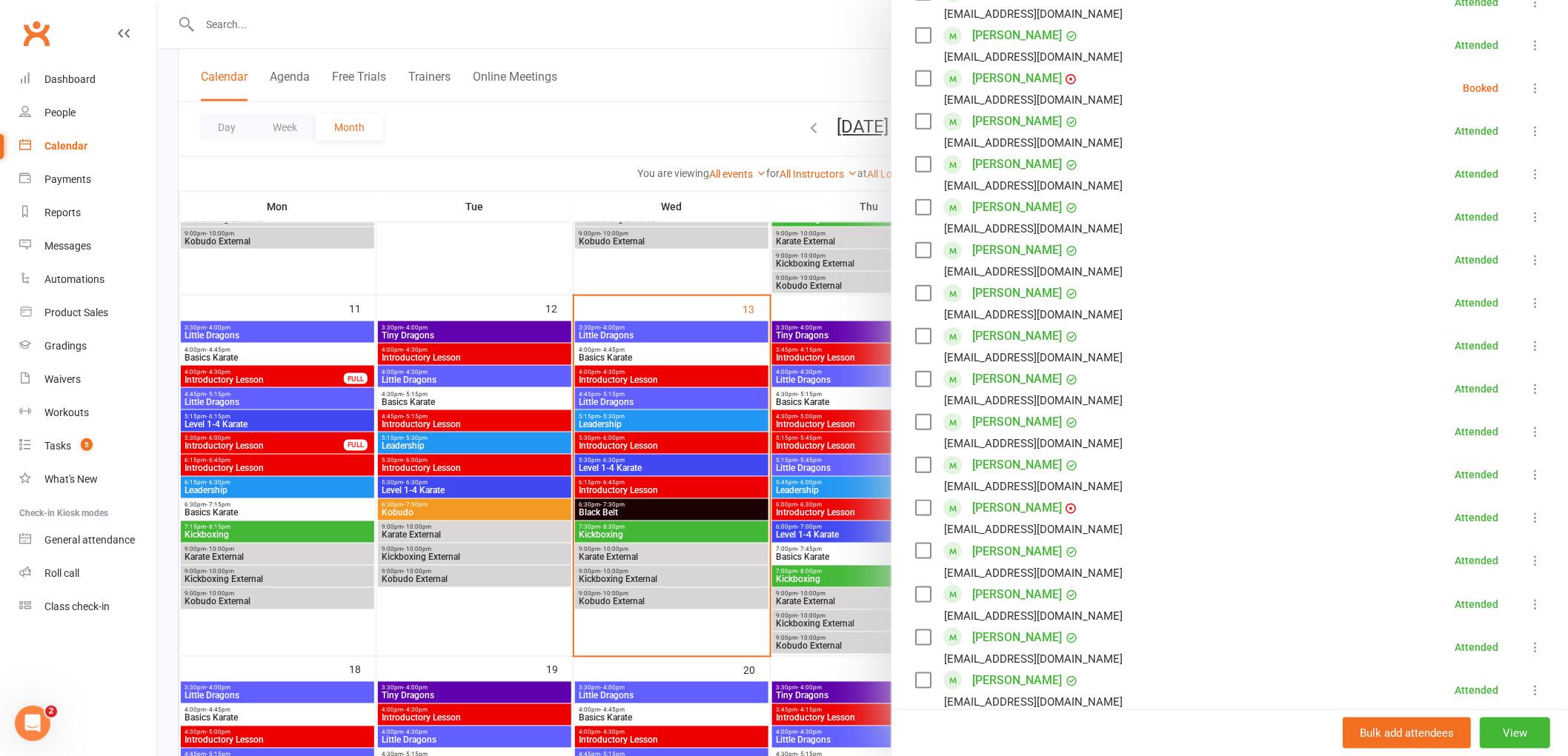
scroll to position [372, 0]
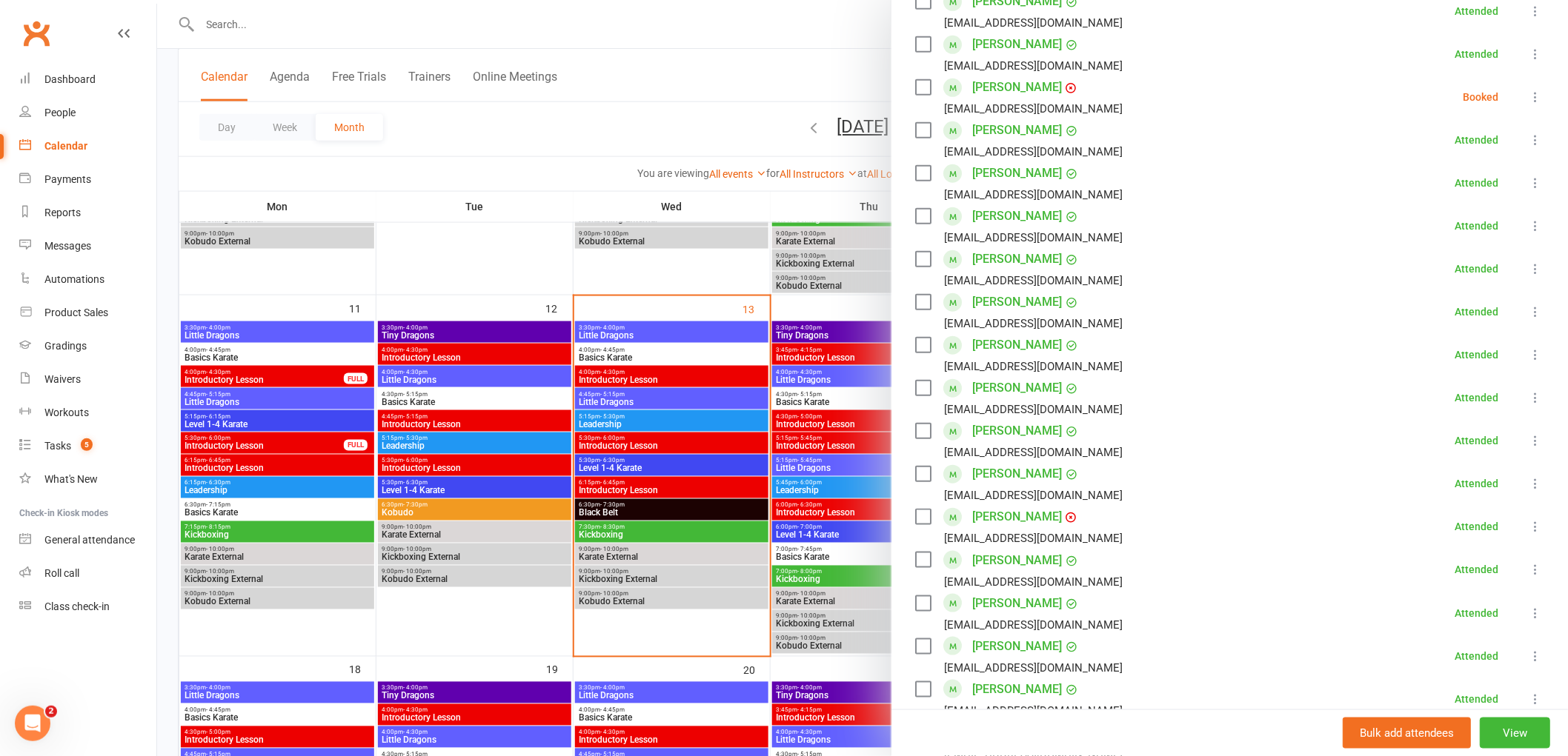
click at [1528, 92] on icon at bounding box center [1534, 96] width 14 height 14
click at [1433, 185] on link "Check in" at bounding box center [1463, 185] width 159 height 30
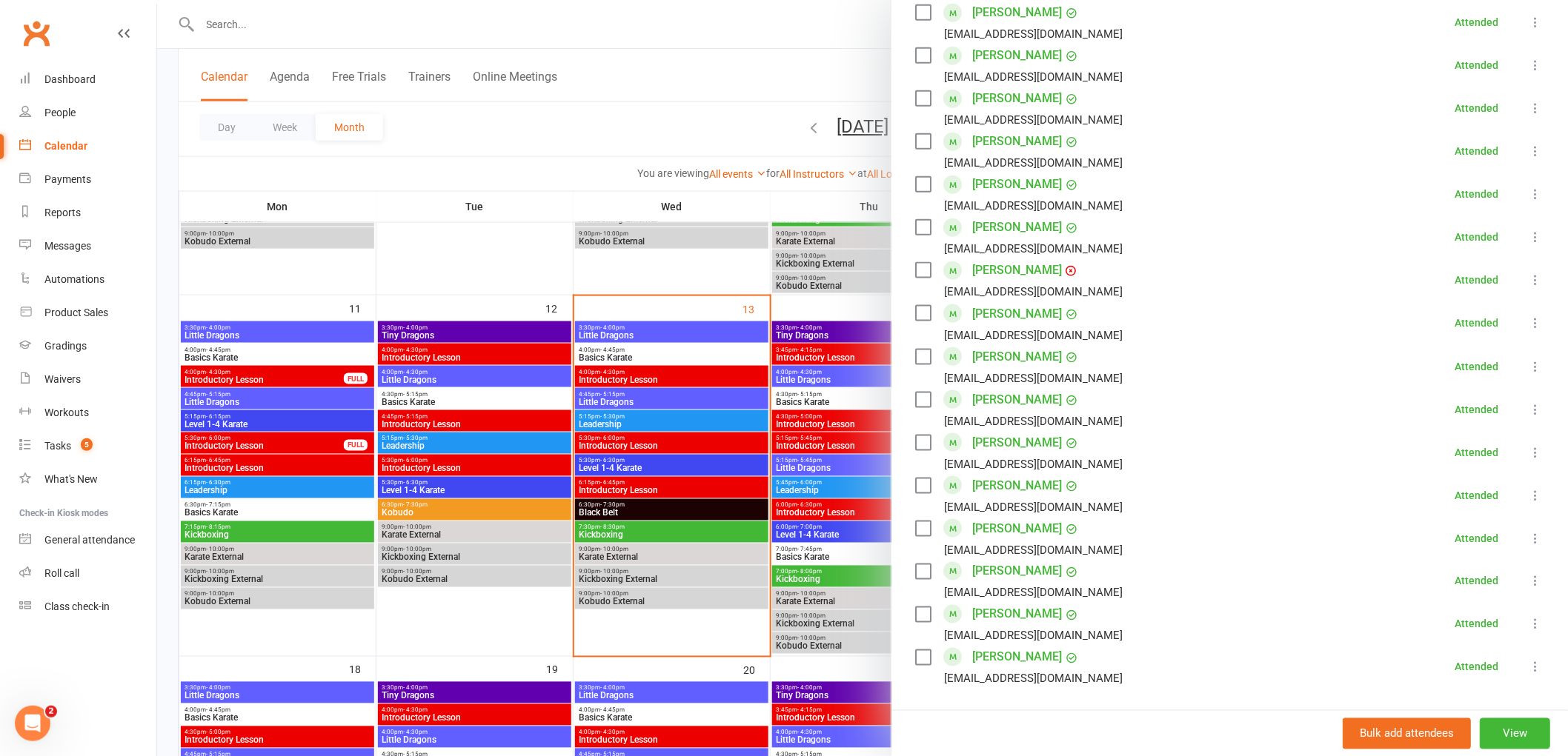
click at [662, 507] on div at bounding box center [862, 378] width 1411 height 756
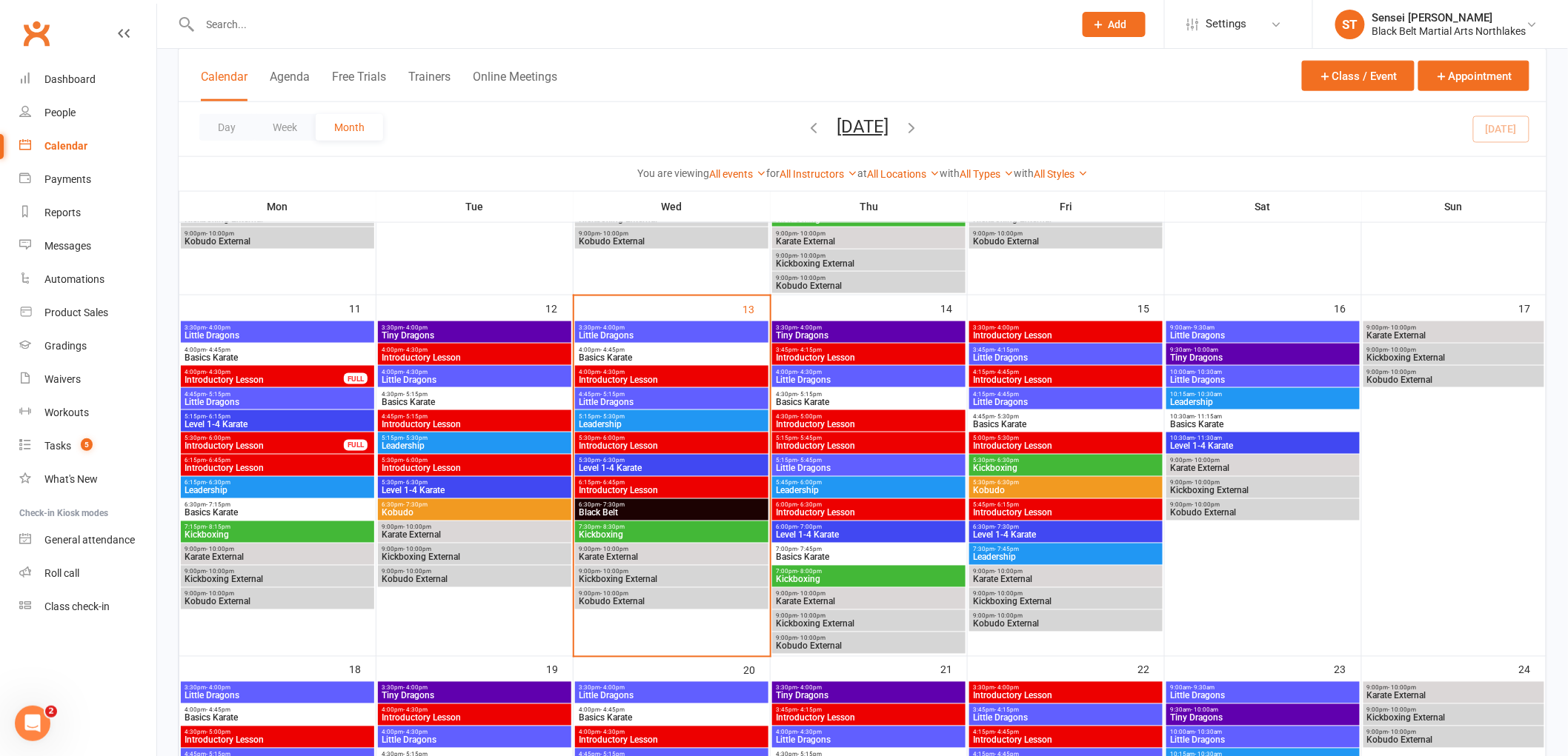
click at [659, 508] on div "6:30pm - 7:30pm Black Belt" at bounding box center [671, 510] width 193 height 21
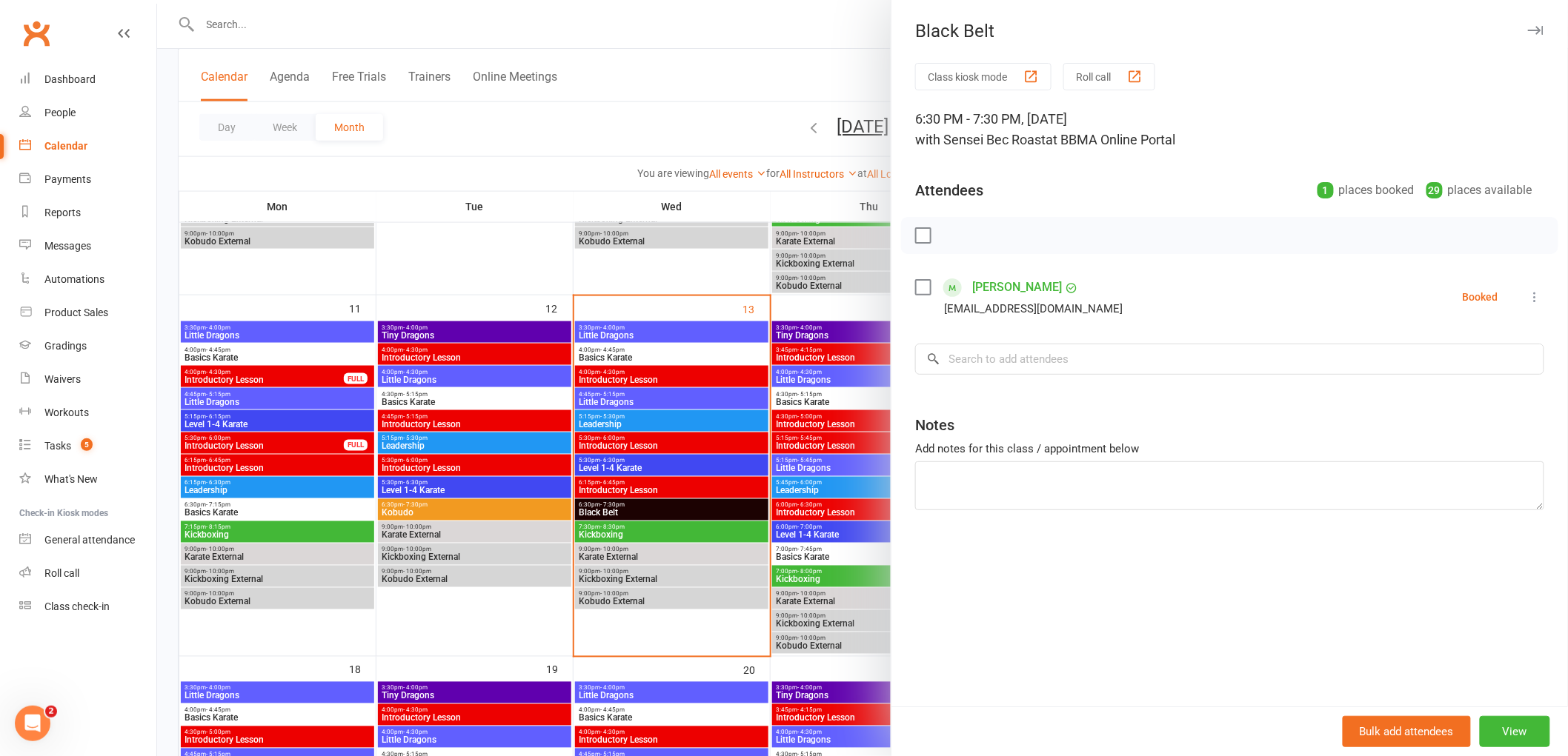
click at [1109, 76] on button "Roll call" at bounding box center [1109, 77] width 92 height 27
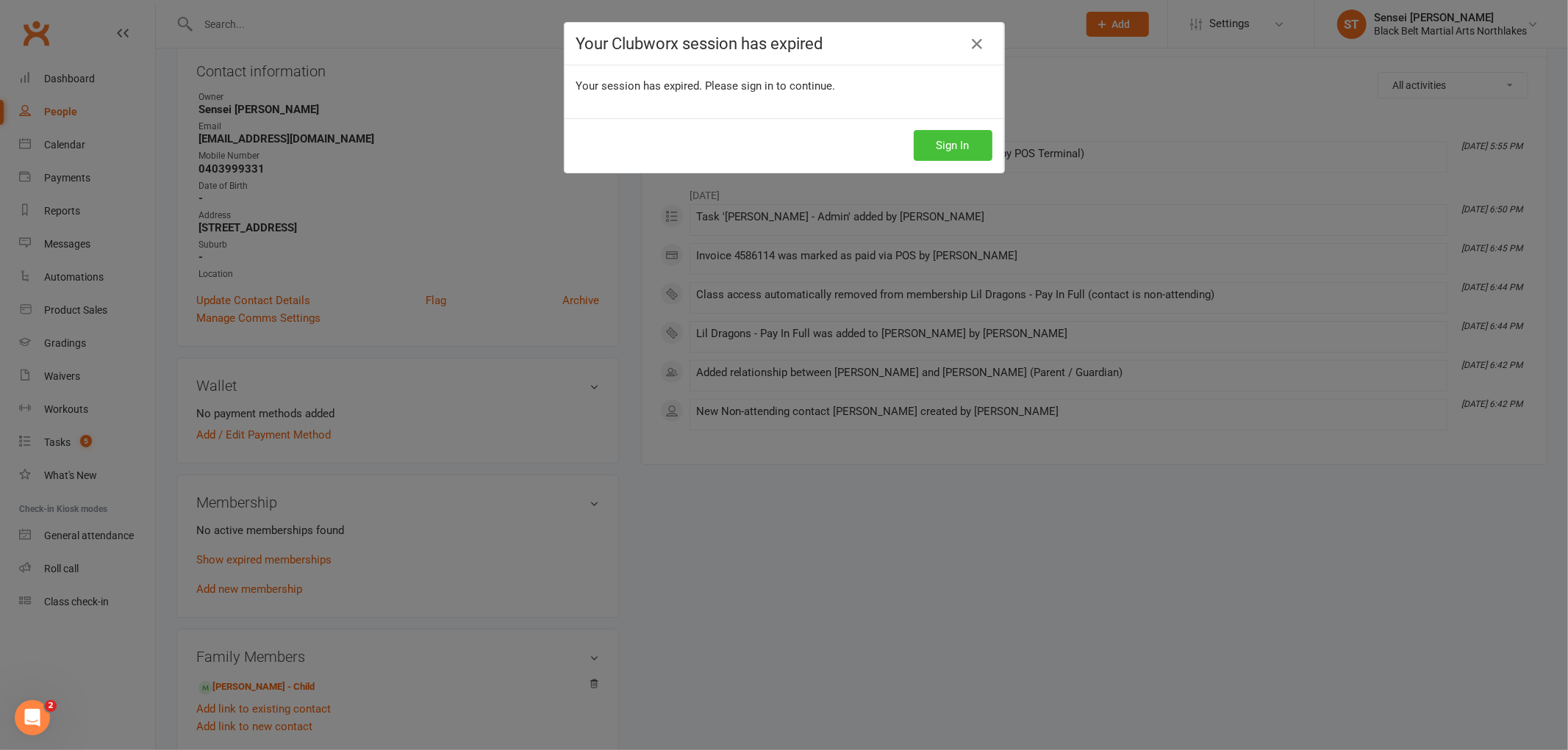
click at [946, 153] on button "Sign In" at bounding box center [953, 145] width 79 height 31
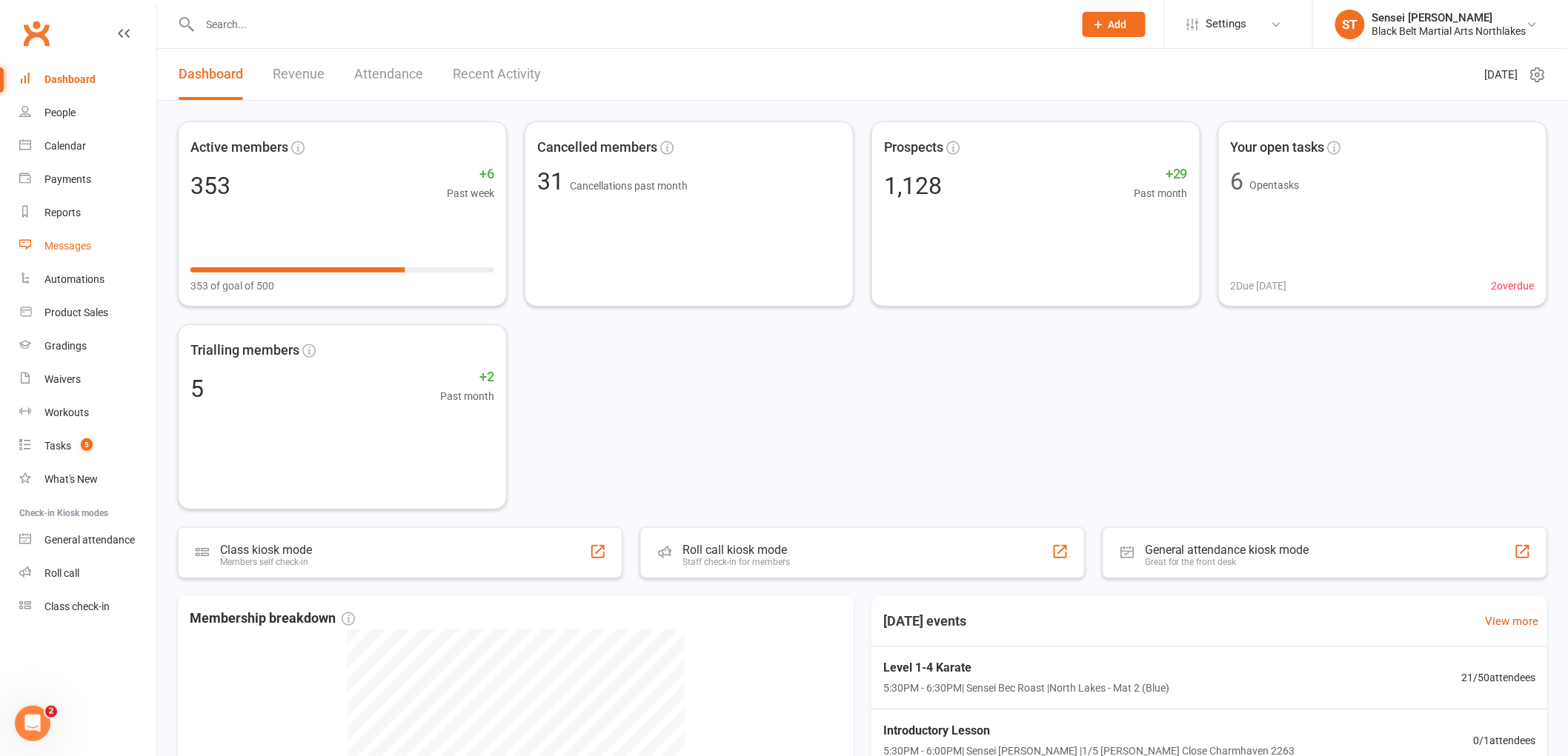
click at [60, 244] on div "Messages" at bounding box center [67, 246] width 47 height 12
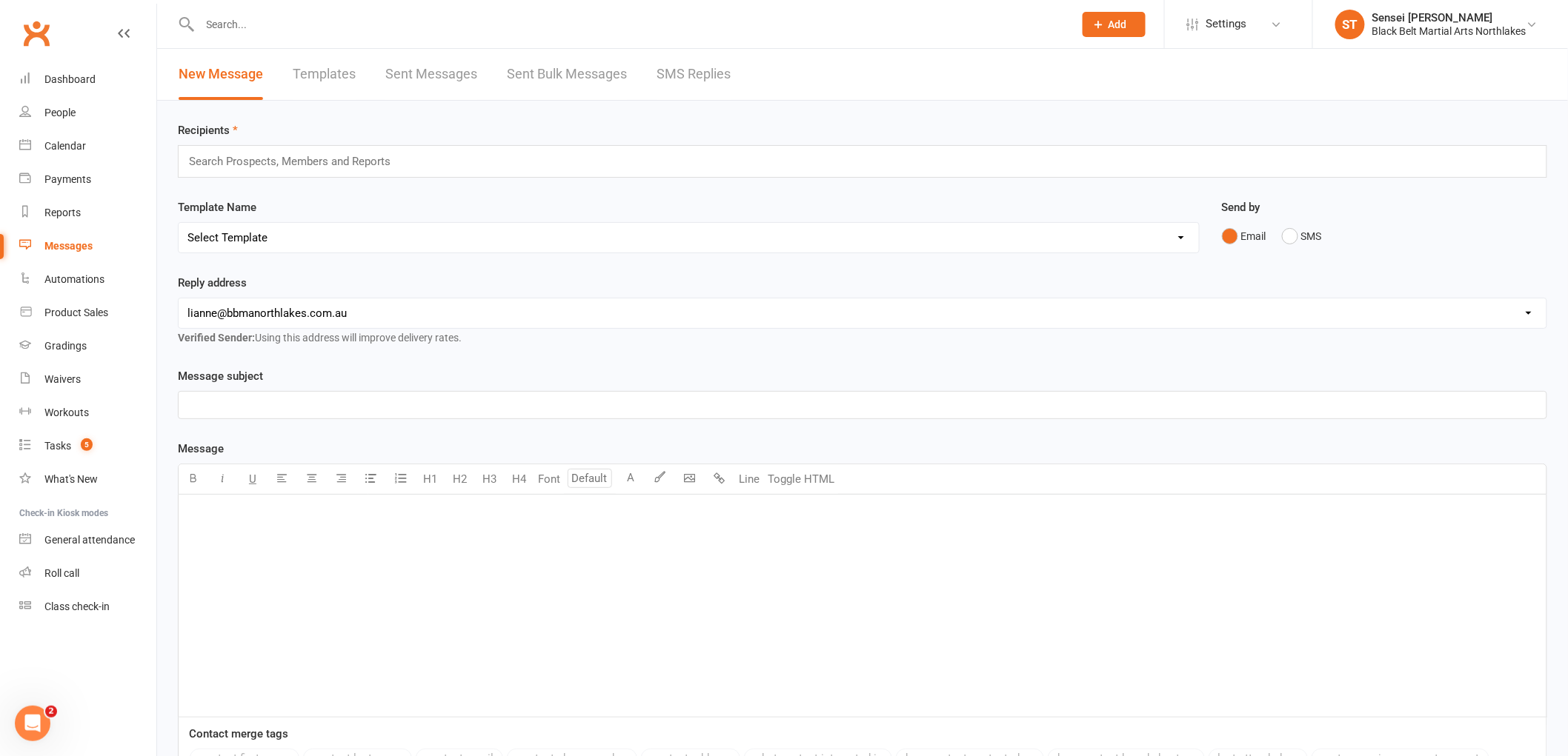
click at [345, 67] on link "Templates" at bounding box center [324, 74] width 63 height 51
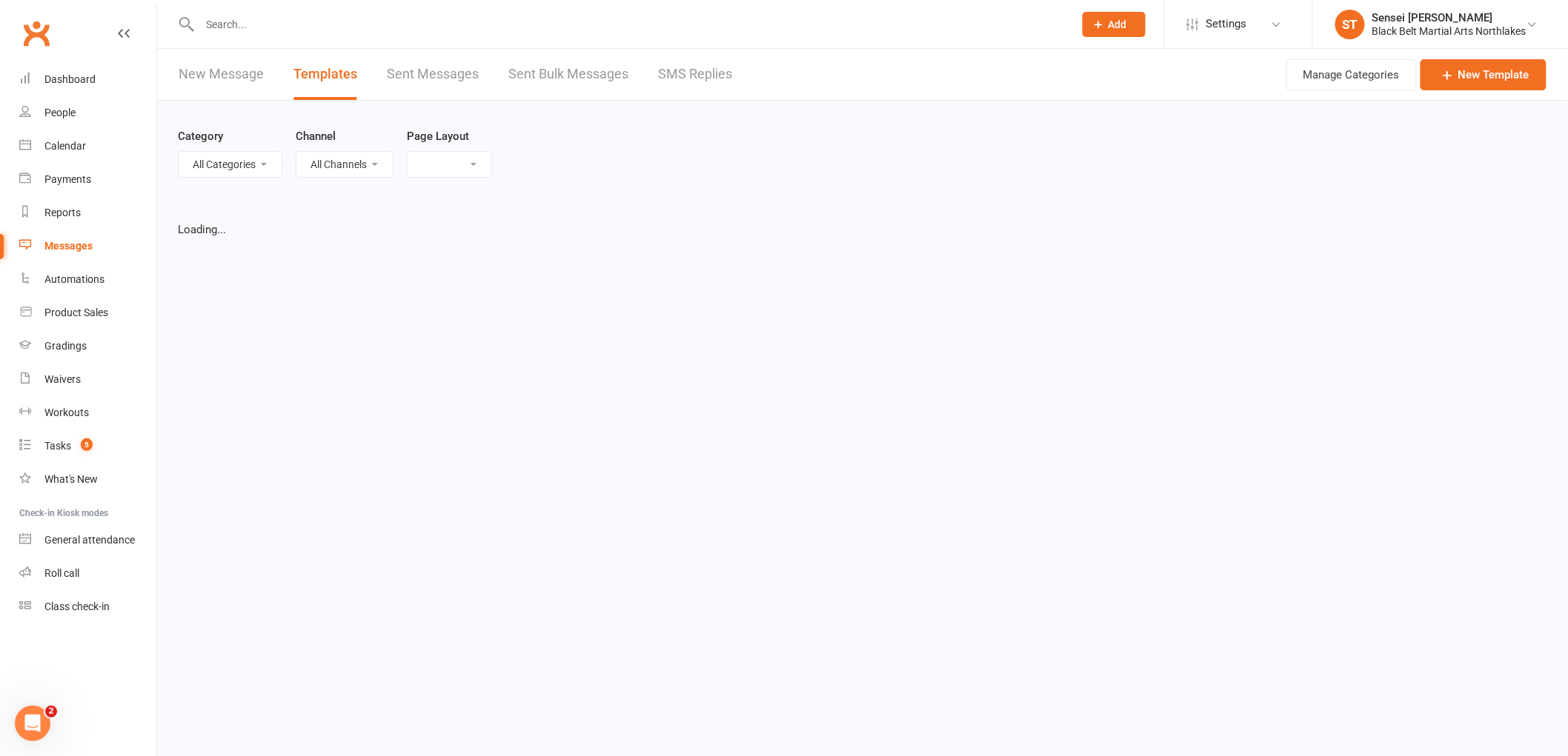
select select "list"
select select "100"
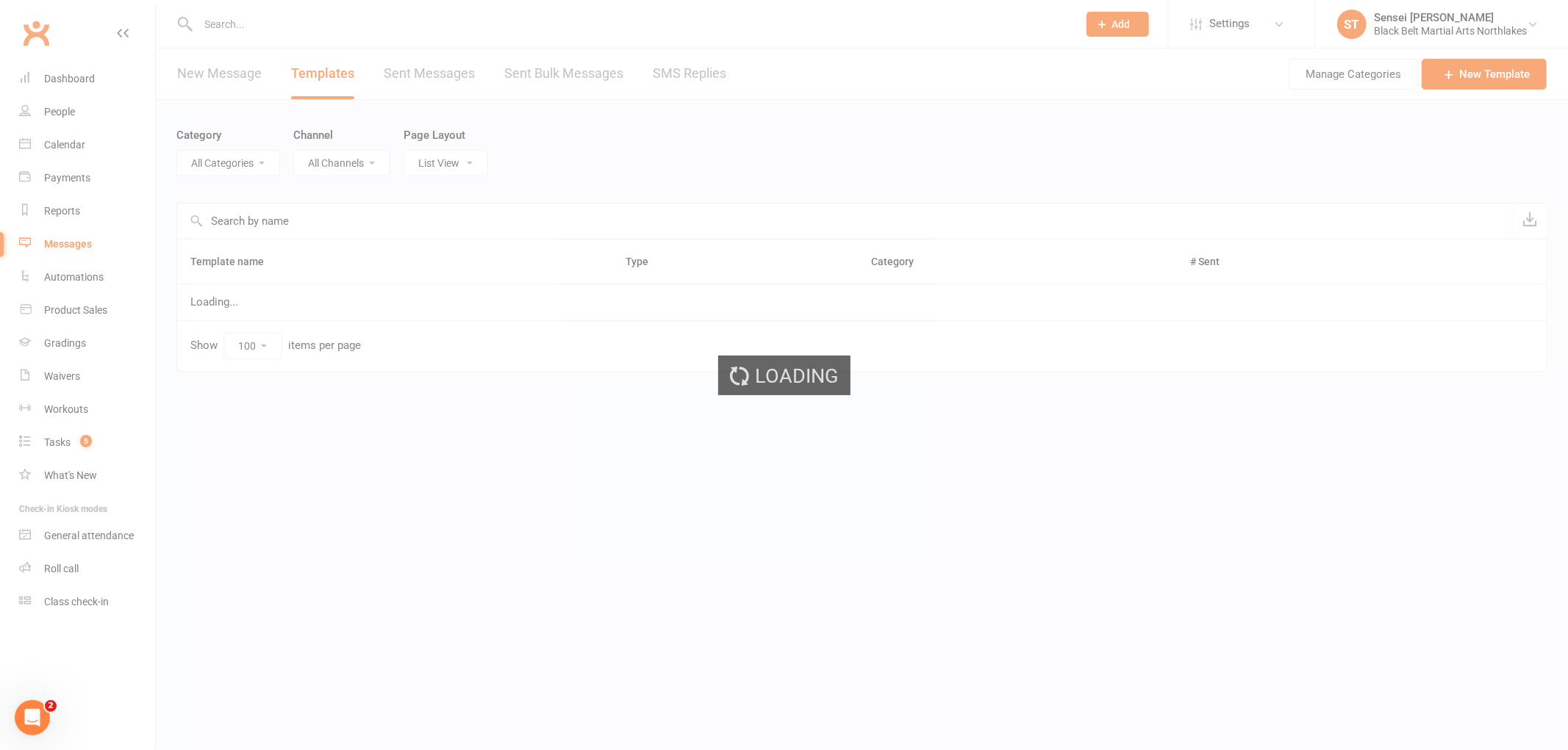
select select "12874"
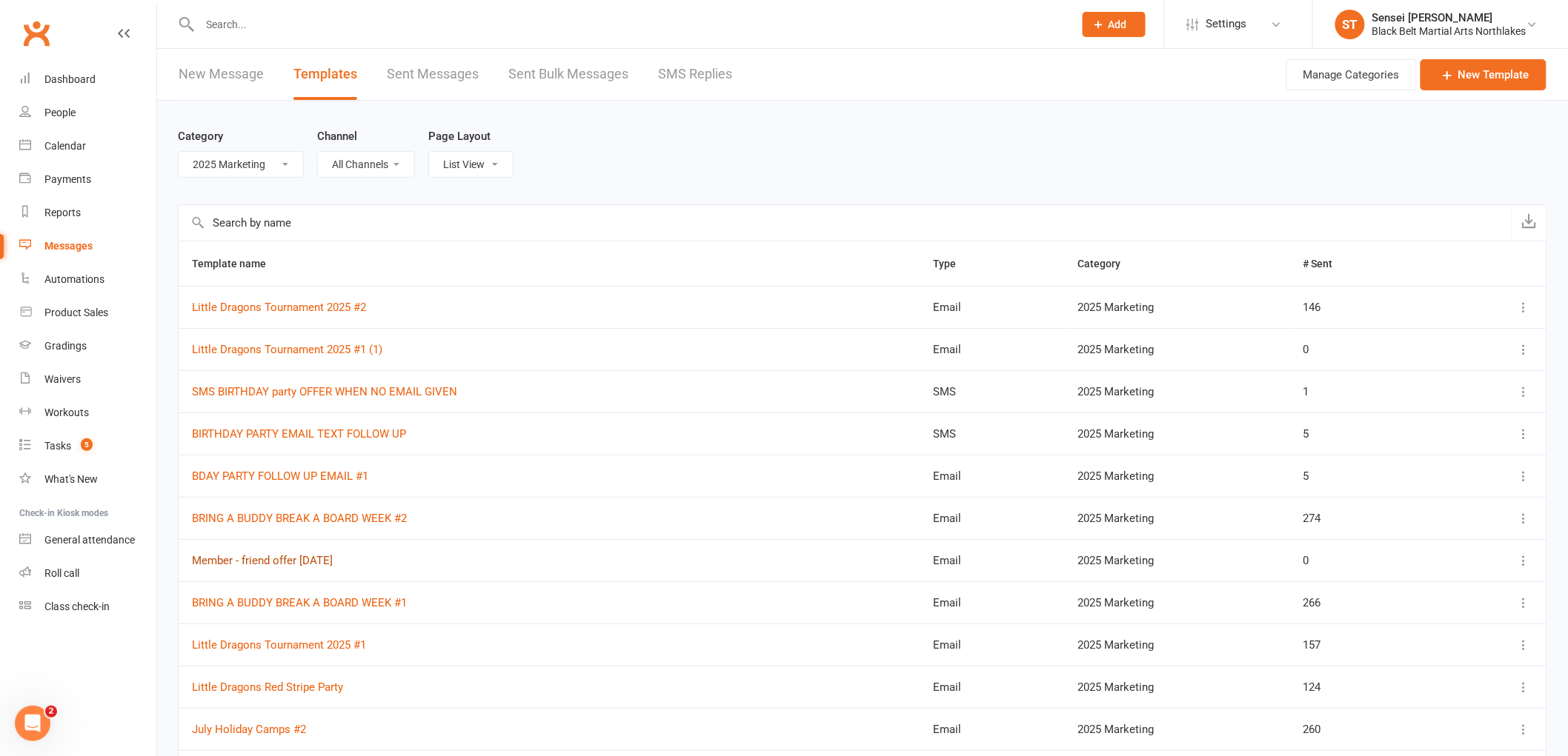
click at [268, 563] on link "Member - friend offer August 2025" at bounding box center [262, 560] width 140 height 13
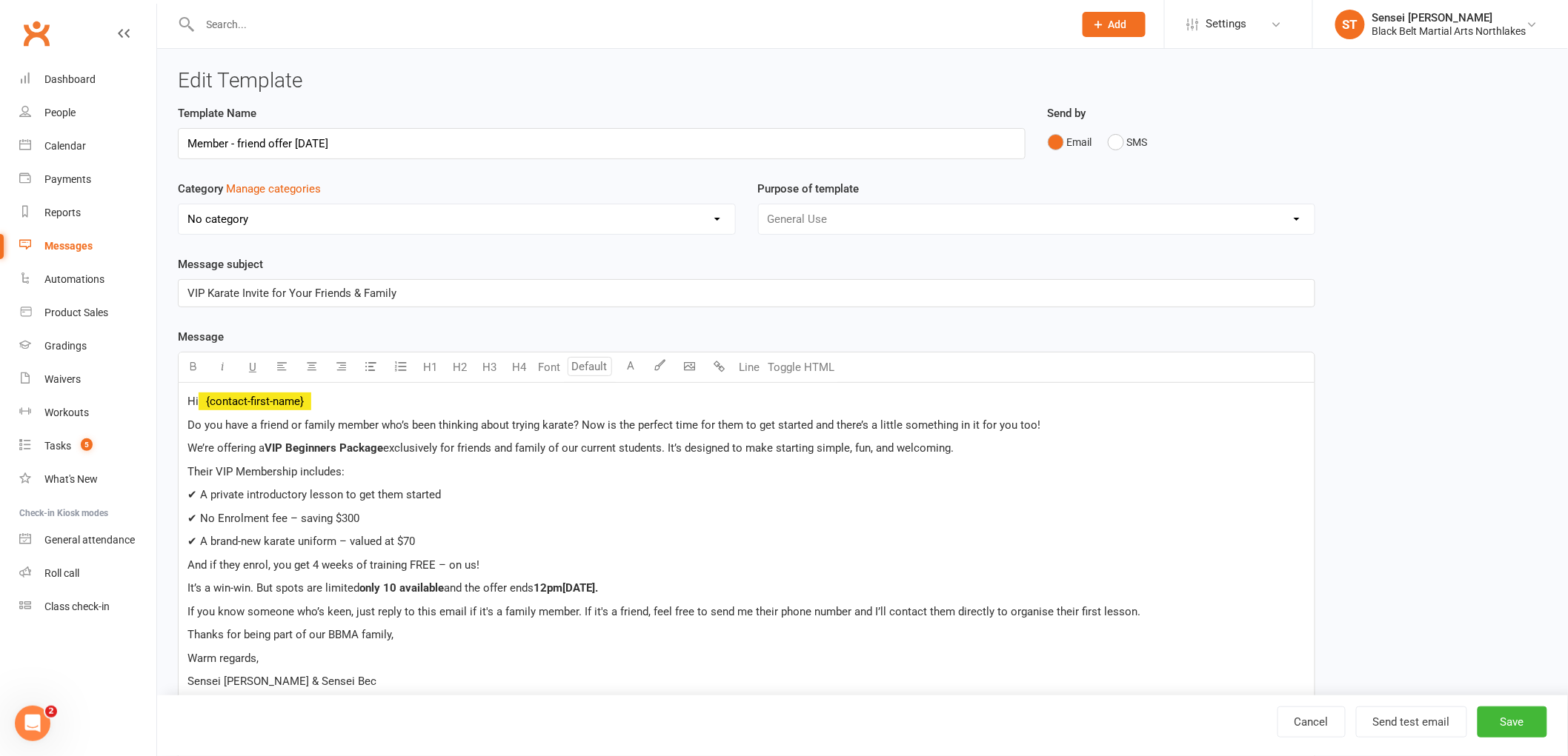
select select "12874"
type input "Member - friend offer August 2025 #1"
drag, startPoint x: 425, startPoint y: 293, endPoint x: 121, endPoint y: 293, distance: 304.0
click at [121, 293] on ui-view "Prospect Member Non-attending contact Class / event Appointment Grading event T…" at bounding box center [784, 655] width 1568 height 1302
click at [532, 526] on p "✔ No Enrolment fee – saving $300" at bounding box center [746, 518] width 1118 height 18
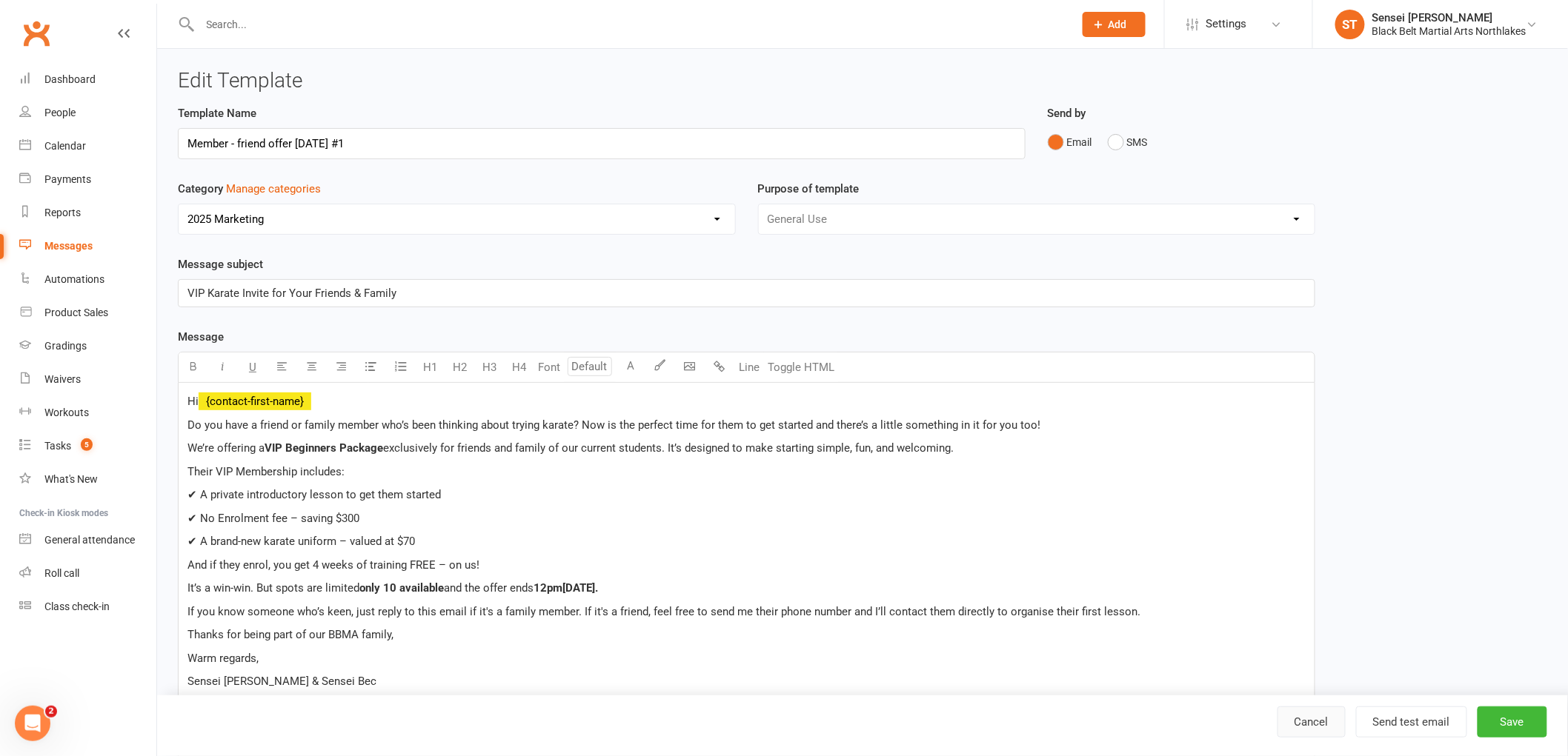
click at [1302, 722] on link "Cancel" at bounding box center [1311, 722] width 68 height 31
select select "100"
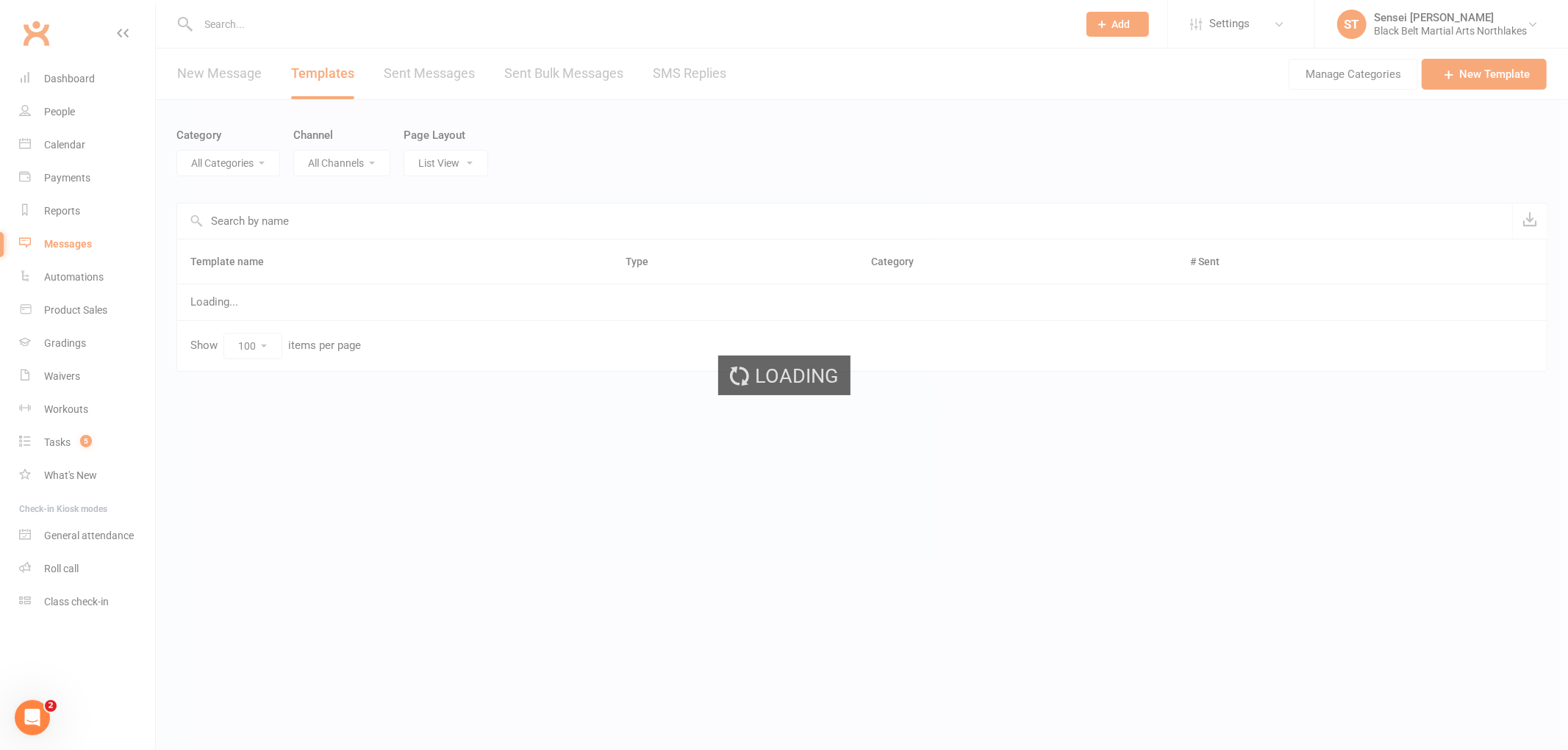
select select "12874"
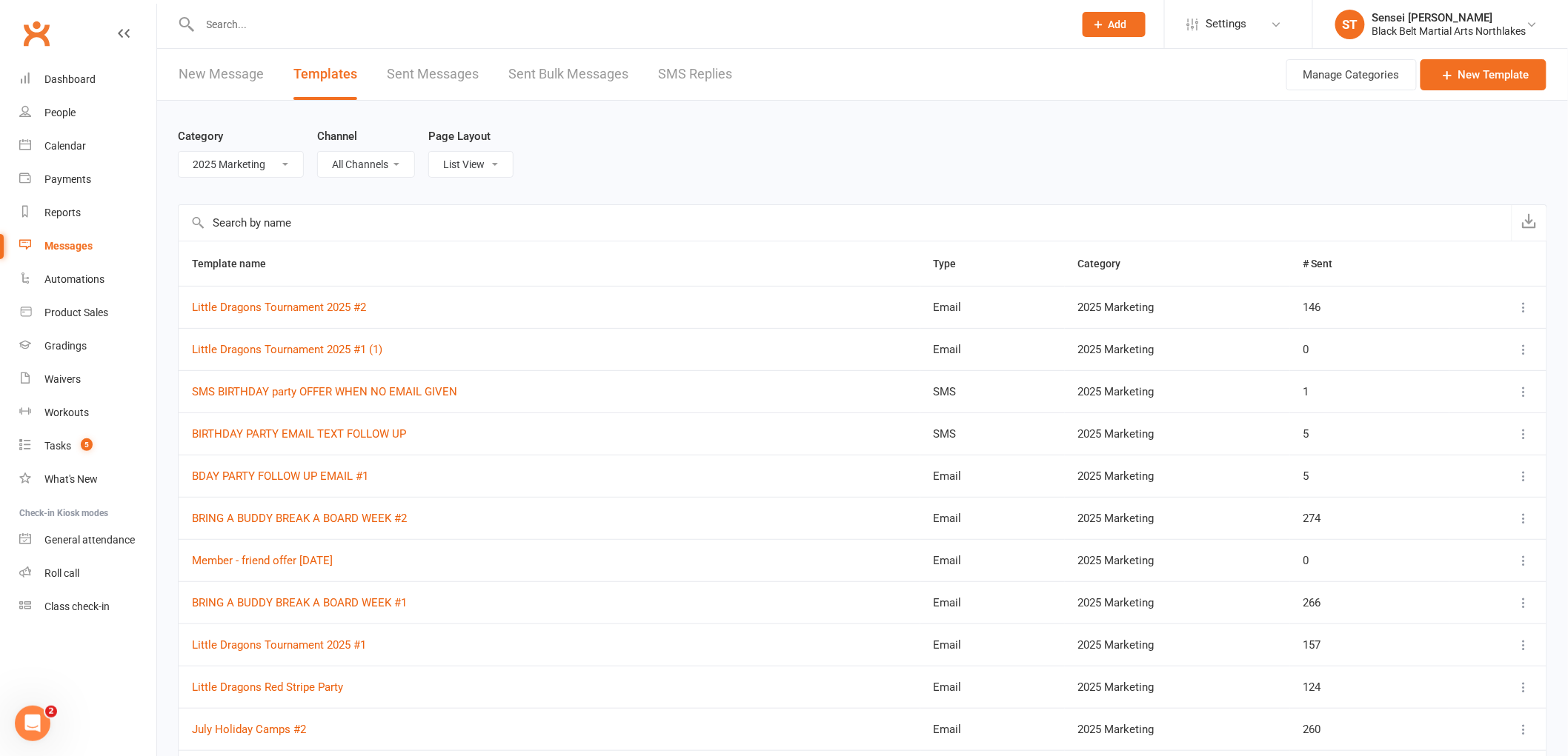
click at [1526, 563] on icon at bounding box center [1524, 560] width 14 height 14
click at [1416, 628] on link "Edit" at bounding box center [1447, 619] width 146 height 30
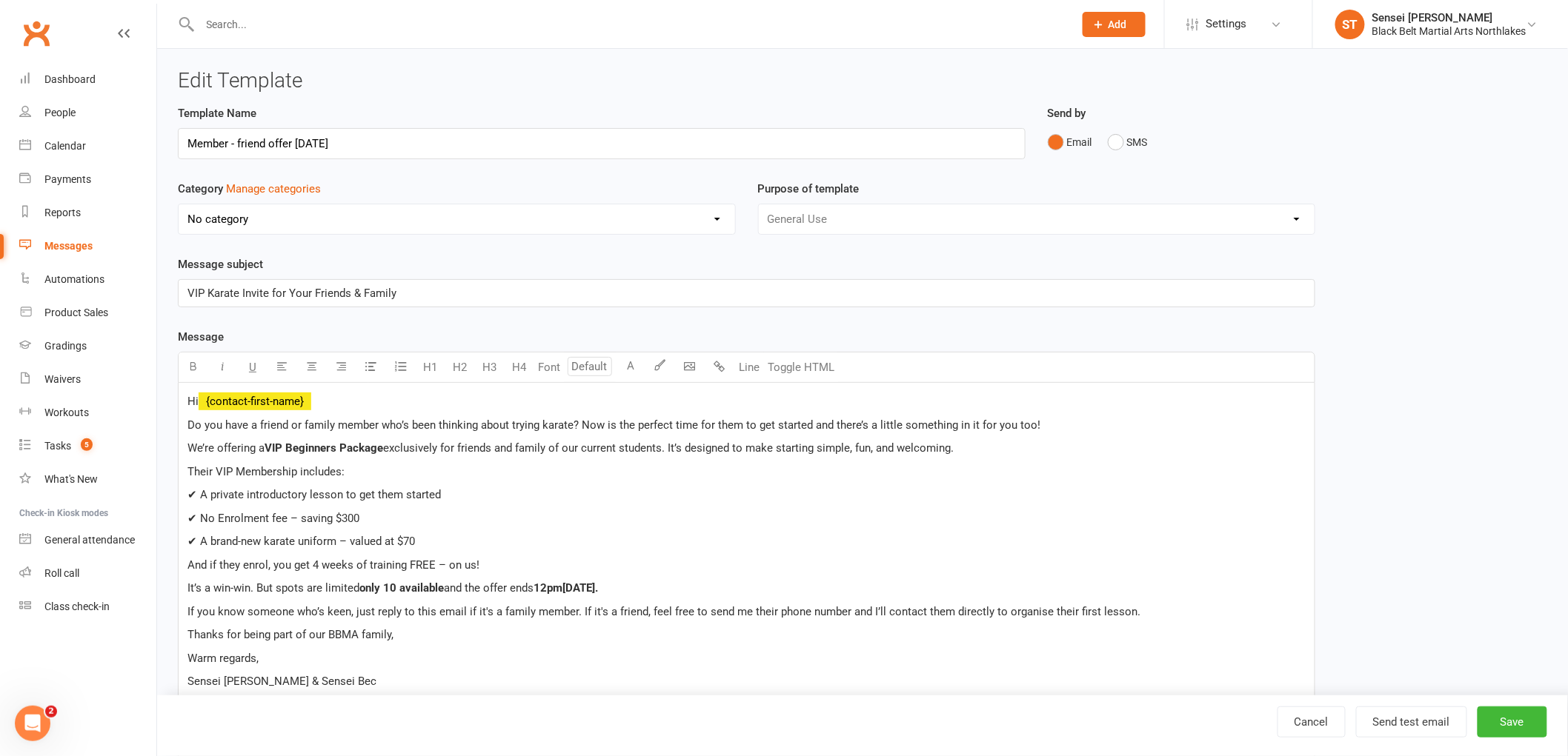
select select "12874"
type input "Member - friend offer [DATE] #1"
drag, startPoint x: 398, startPoint y: 293, endPoint x: 43, endPoint y: 301, distance: 355.1
click at [43, 301] on ui-view "Prospect Member Non-attending contact Class / event Appointment Grading event T…" at bounding box center [784, 655] width 1568 height 1302
click at [195, 294] on span "7-Day VIP Karate Sale: Only 10 Spots!" at bounding box center [279, 293] width 184 height 13
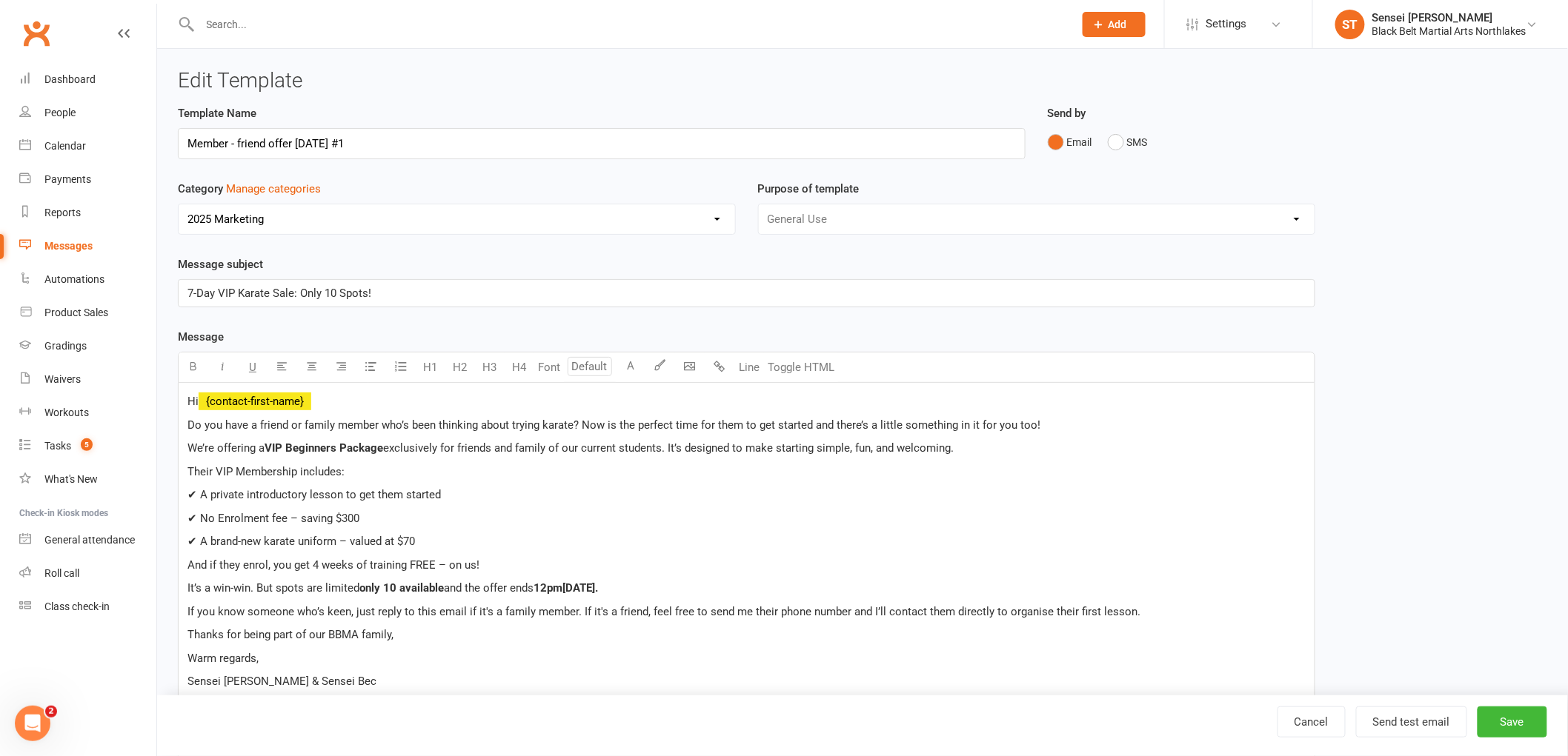
click at [195, 294] on span "7-Day VIP Karate Sale: Only 10 Spots!" at bounding box center [279, 293] width 184 height 13
click at [192, 297] on span "7Day VIP Karate Sale: Only 10 Spots!" at bounding box center [278, 293] width 181 height 13
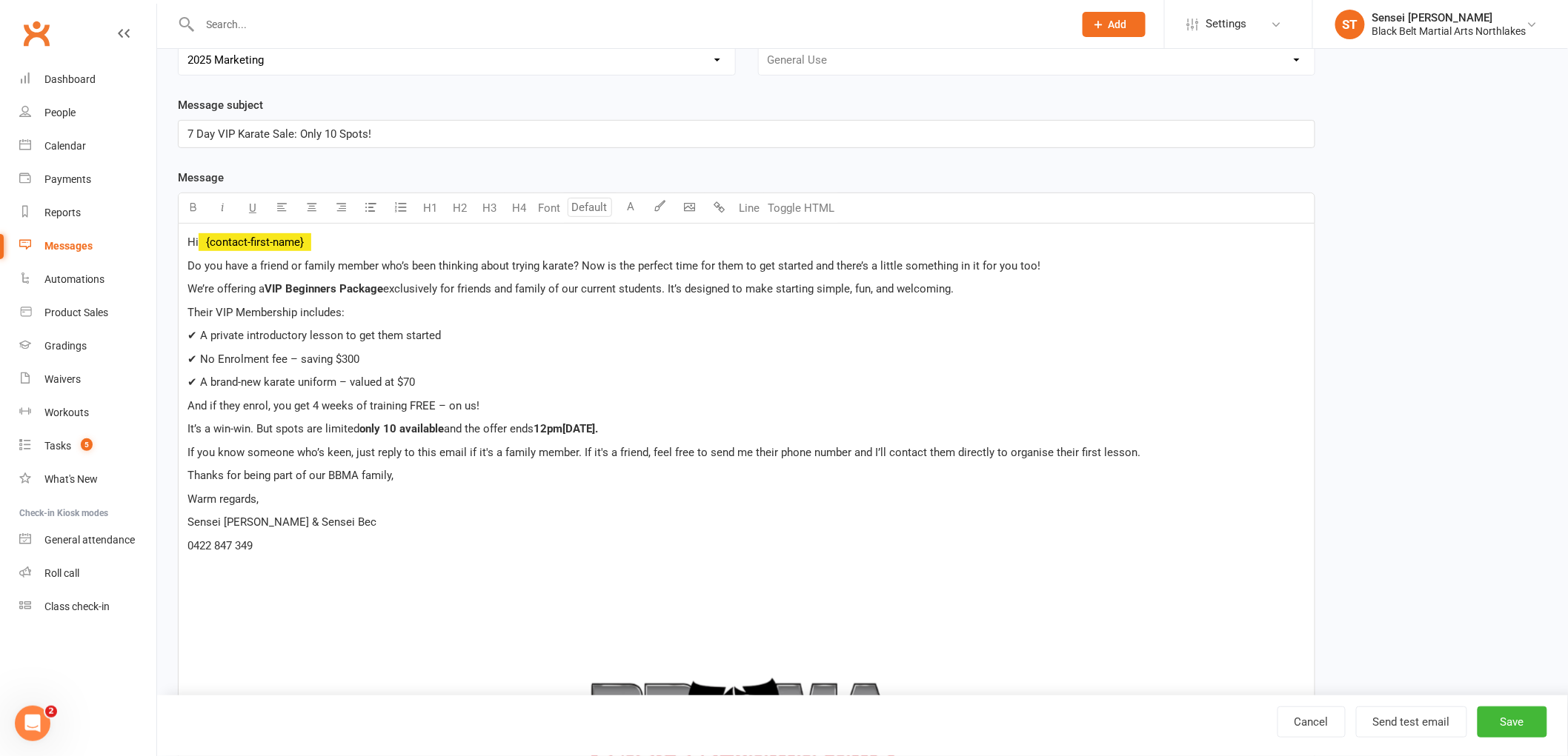
scroll to position [165, 0]
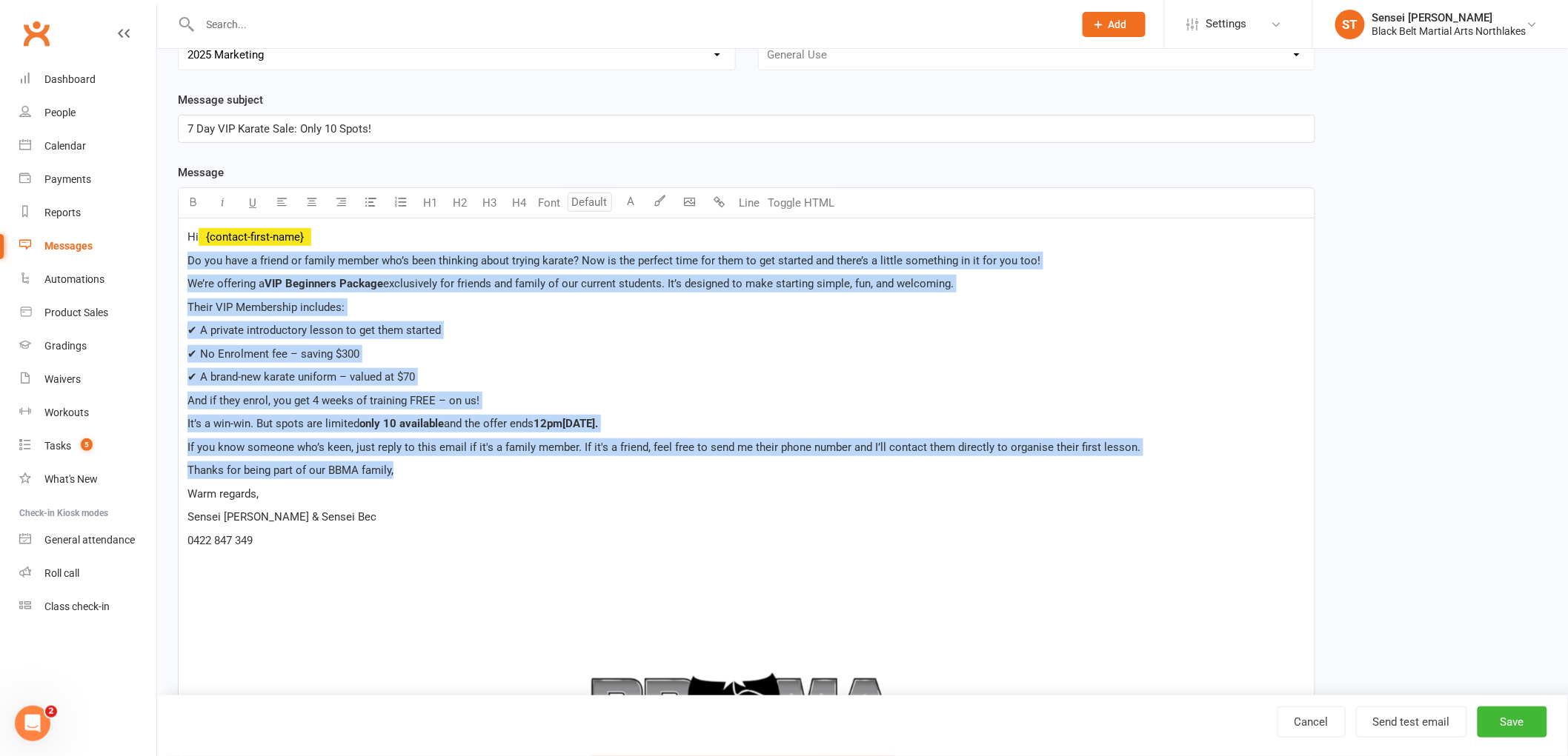
drag, startPoint x: 417, startPoint y: 471, endPoint x: 182, endPoint y: 262, distance: 314.5
click at [182, 262] on div "Hi ﻿ {contact-first-name} Do you have a friend or family member who’s been thin…" at bounding box center [746, 603] width 1135 height 769
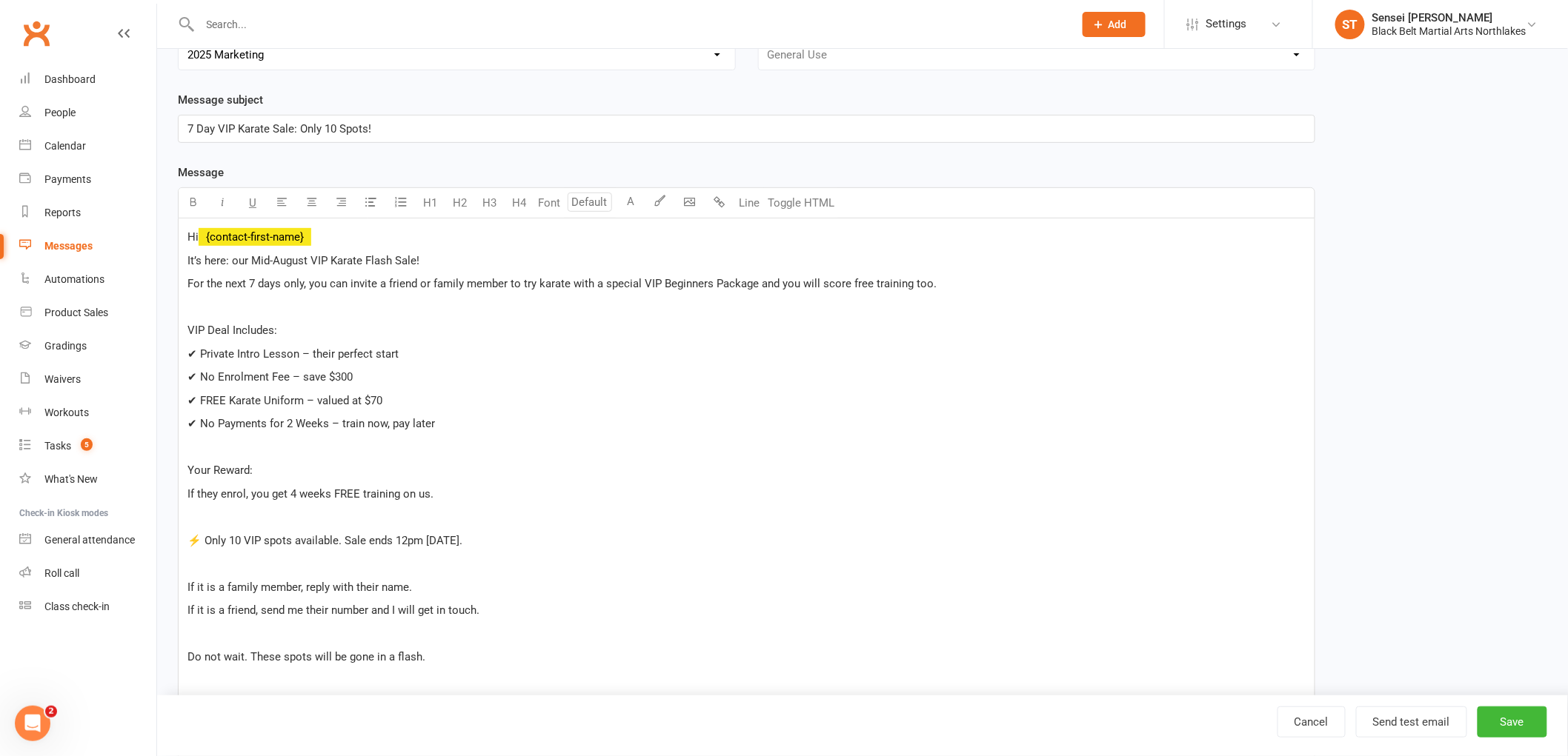
click at [188, 322] on p "VIP Deal Includes:" at bounding box center [746, 330] width 1118 height 18
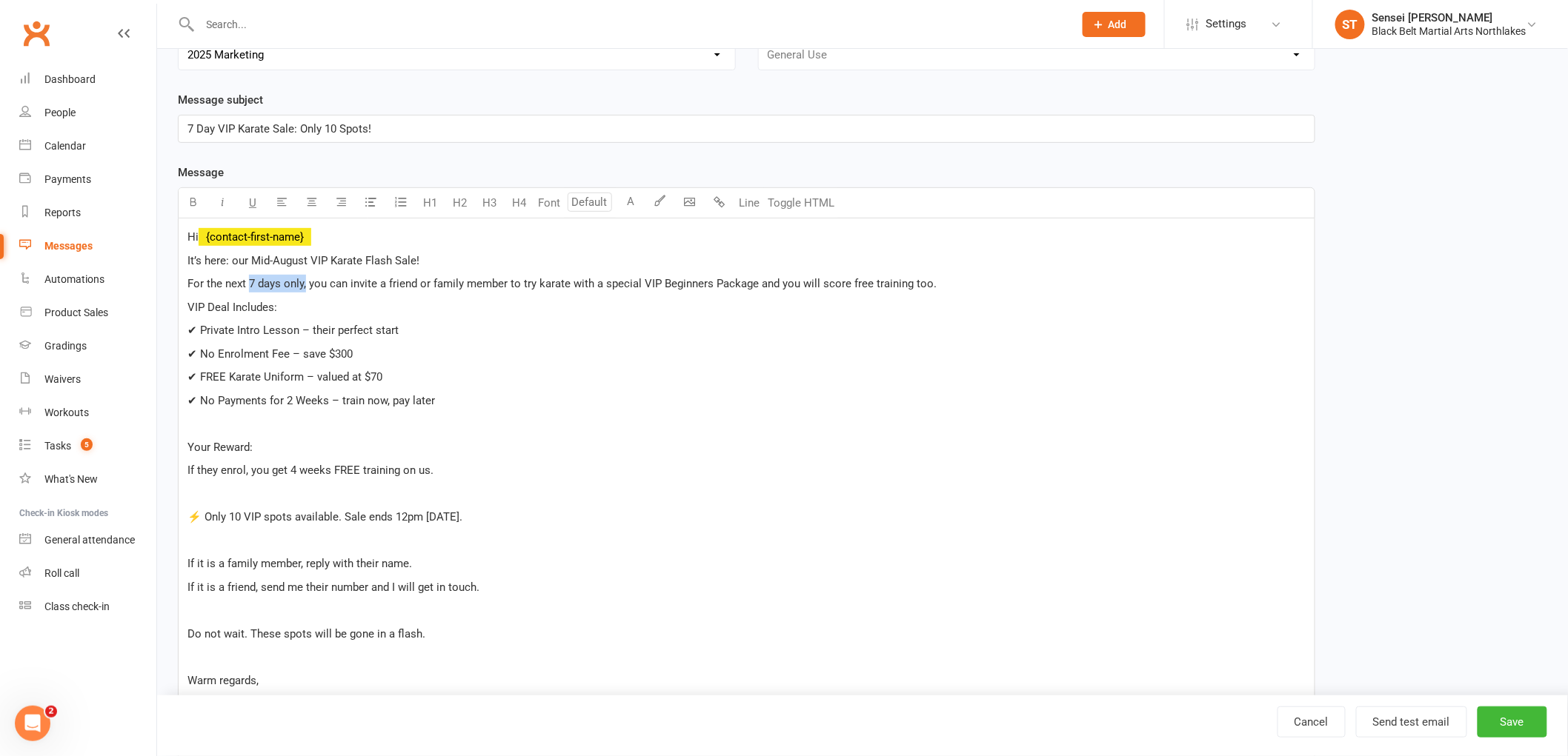
drag, startPoint x: 305, startPoint y: 289, endPoint x: 249, endPoint y: 291, distance: 56.0
click at [249, 291] on p "For the next 7 days only, you can invite a friend or family member to try karat…" at bounding box center [746, 283] width 1118 height 18
click at [458, 323] on p "✔ Private Intro Lesson – their perfect start" at bounding box center [746, 330] width 1118 height 18
drag, startPoint x: 755, startPoint y: 286, endPoint x: 637, endPoint y: 280, distance: 118.2
click at [637, 280] on span "you can invite a friend or family member to try karate with a special VIP Begin…" at bounding box center [619, 283] width 627 height 13
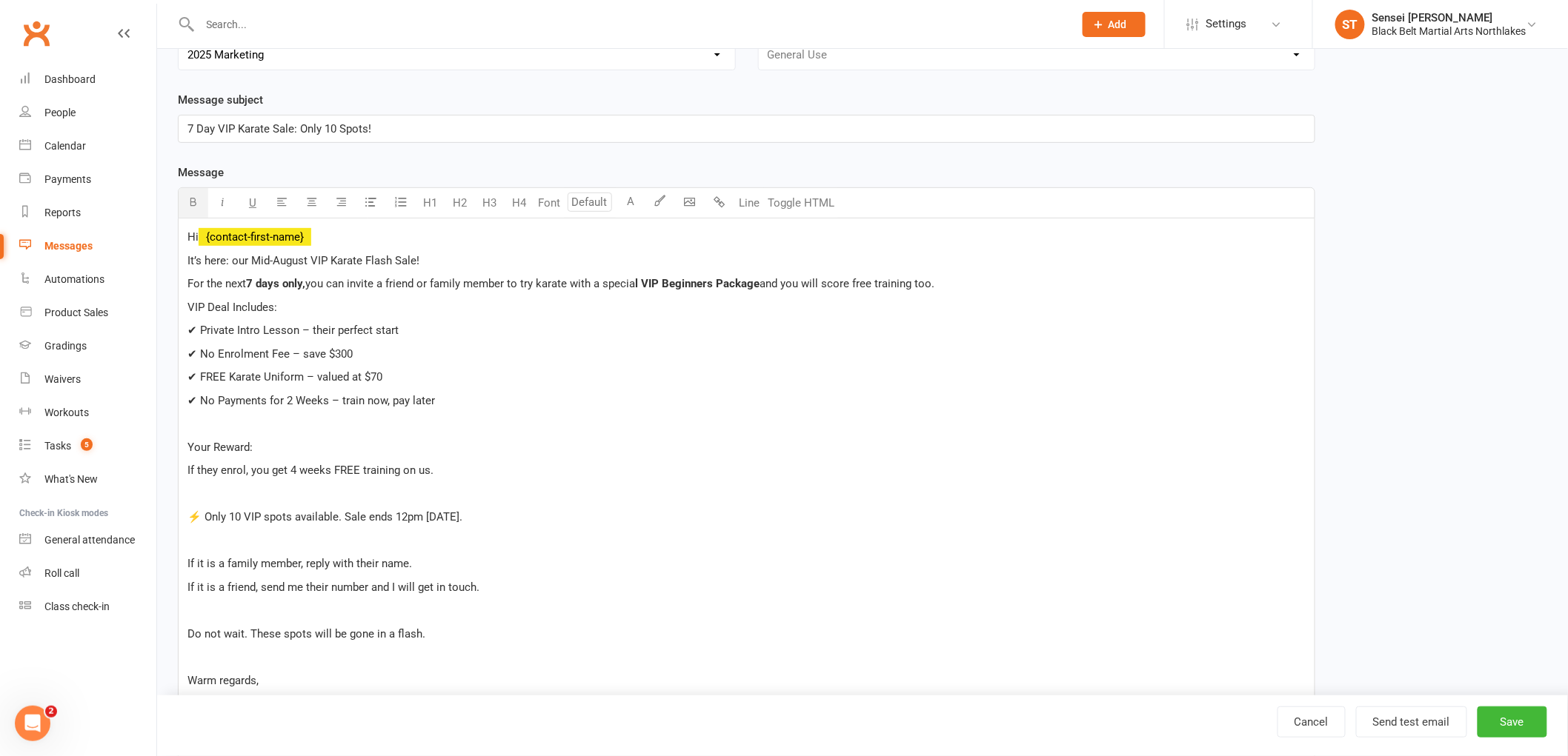
click at [744, 352] on p "✔ No Enrolment Fee – save $300" at bounding box center [746, 353] width 1118 height 18
click at [305, 327] on span "✔ Private Intro Lesson – their perfect start" at bounding box center [293, 330] width 211 height 13
drag, startPoint x: 400, startPoint y: 332, endPoint x: 320, endPoint y: 328, distance: 80.1
click at [315, 330] on p "✔ Private Intro Lesson – their perfect start" at bounding box center [746, 330] width 1118 height 18
click at [299, 359] on span "✔ No Enrolment Fee – save $300" at bounding box center [270, 353] width 166 height 13
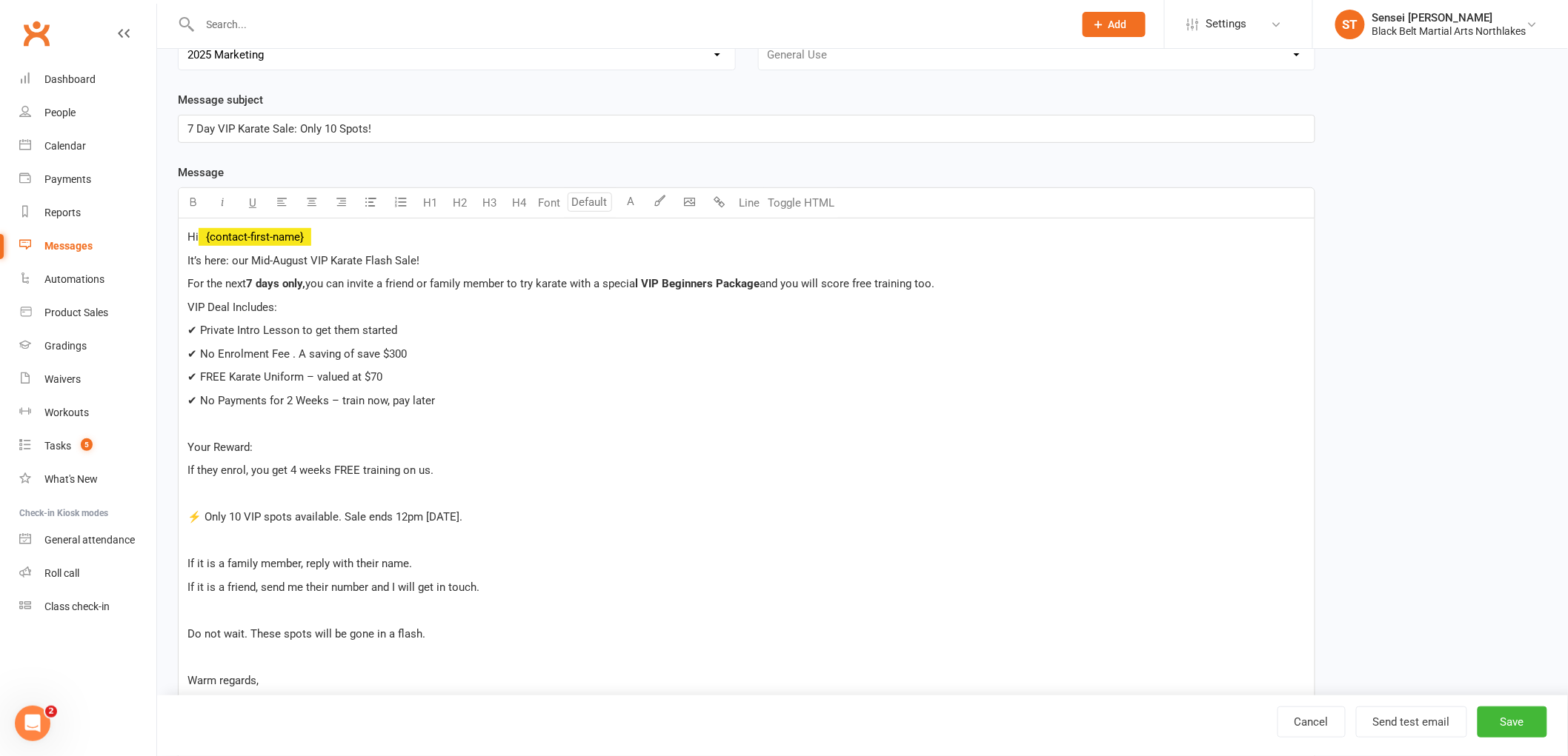
click at [376, 361] on p "✔ No Enrolment Fee . A saving of save $300" at bounding box center [746, 353] width 1118 height 18
click at [314, 381] on span "✔ FREE Karate Uniform – valued at $70" at bounding box center [285, 376] width 195 height 13
click at [339, 405] on span "✔ No Payments for 2 Weeks – train now, pay later" at bounding box center [311, 401] width 247 height 13
click at [492, 404] on p "✔ No Payments for 2 Weeks. They get to train now, pay later" at bounding box center [746, 401] width 1118 height 18
click at [182, 443] on div "Hi ﻿ {contact-first-name} It’s here: our Mid-August VIP Karate Flash Sale! For …" at bounding box center [746, 708] width 1135 height 980
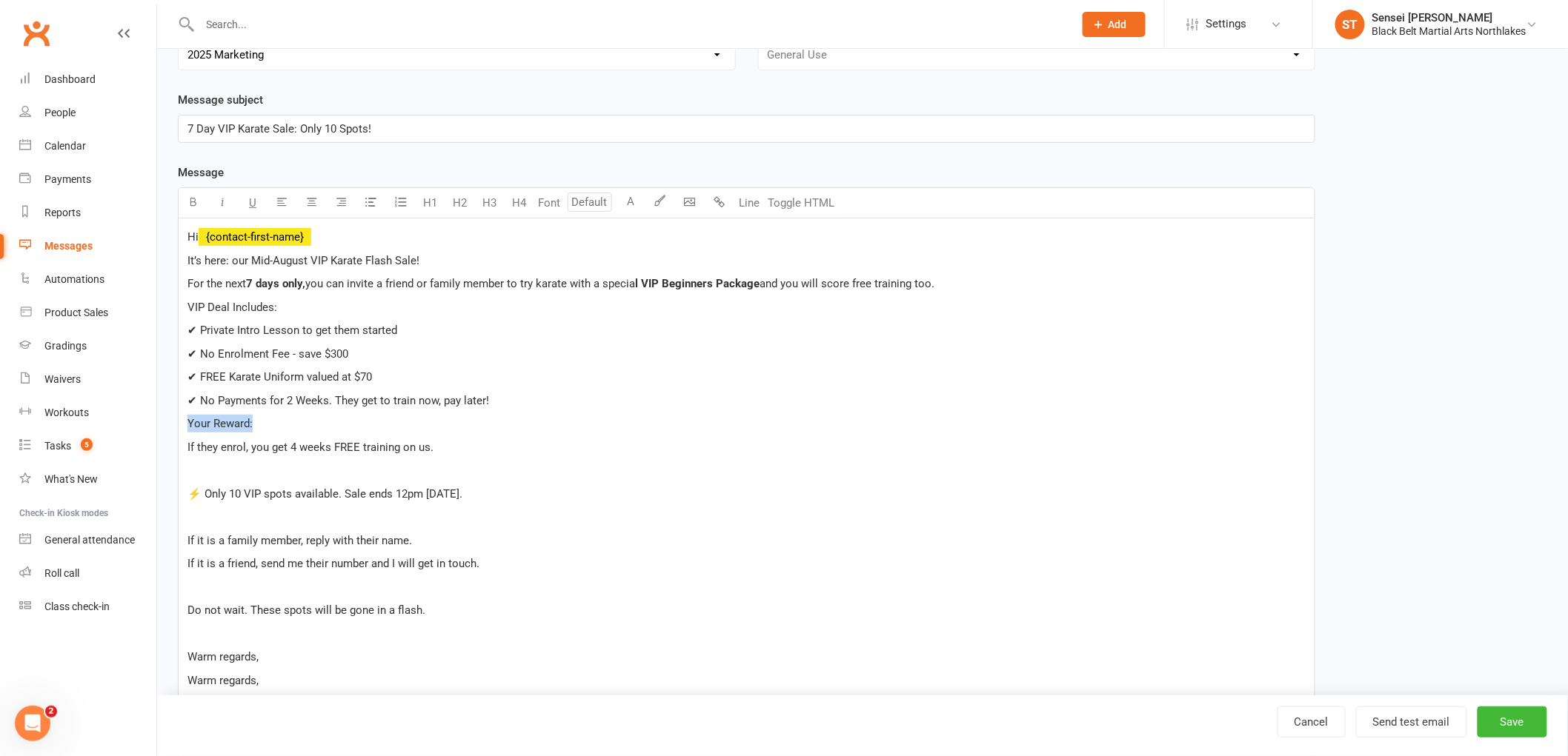
drag, startPoint x: 270, startPoint y: 420, endPoint x: 164, endPoint y: 417, distance: 106.0
click at [158, 420] on div "Edit Template Template Name Member - friend offer August 2025 #1 Send by Email …" at bounding box center [862, 606] width 1411 height 1443
click at [186, 495] on div "Hi ﻿ {contact-first-name} It’s here: our Mid-August VIP Karate Flash Sale! For …" at bounding box center [746, 696] width 1135 height 956
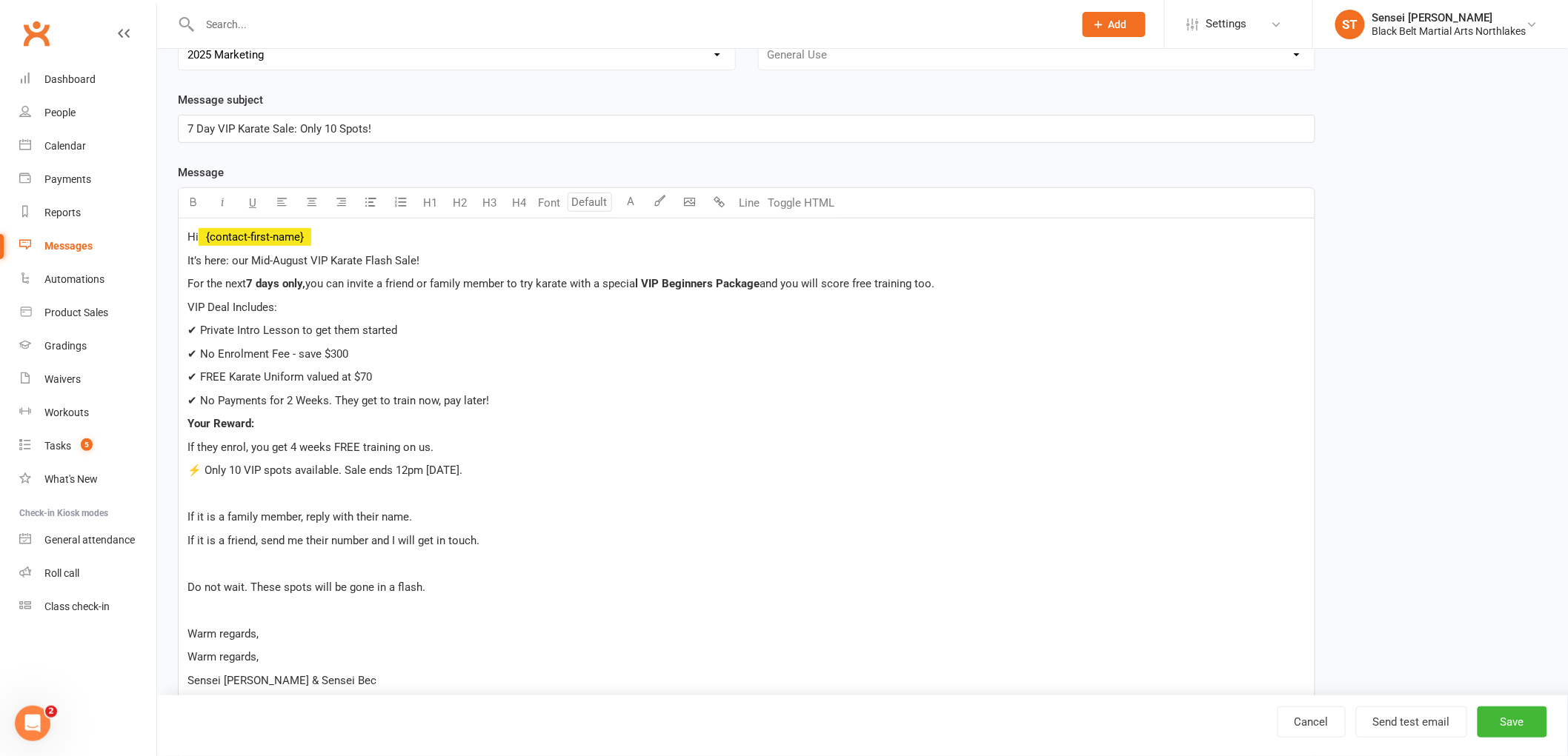
click at [205, 471] on span "⚡ Only 10 VIP spots available. Sale ends 12pm Wednesday, August 20th." at bounding box center [325, 470] width 275 height 13
click at [188, 515] on span "If it is a family member, reply with their name." at bounding box center [300, 516] width 224 height 13
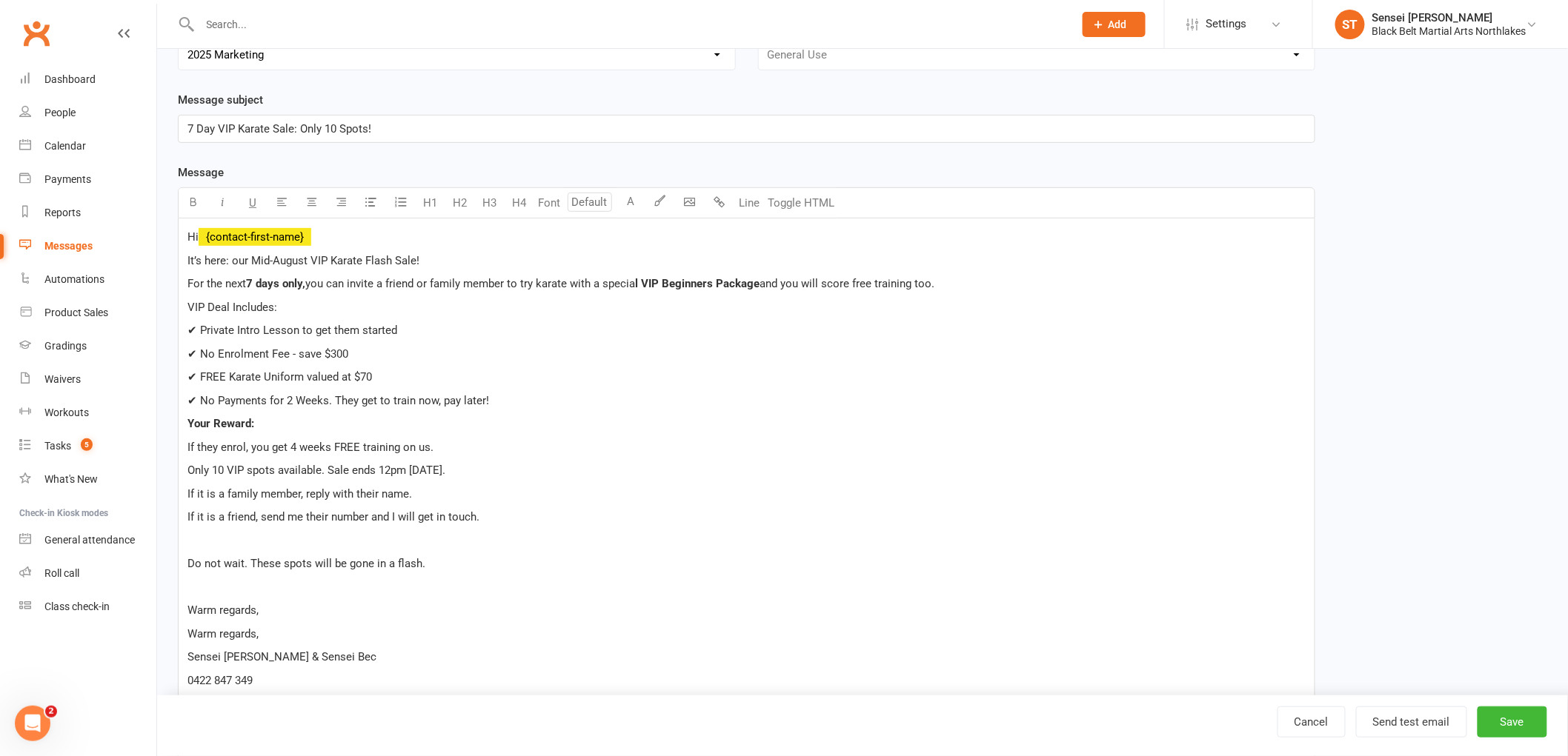
click at [183, 560] on div "Hi ﻿ {contact-first-name} It’s here: our Mid-August VIP Karate Flash Sale! For …" at bounding box center [746, 672] width 1135 height 909
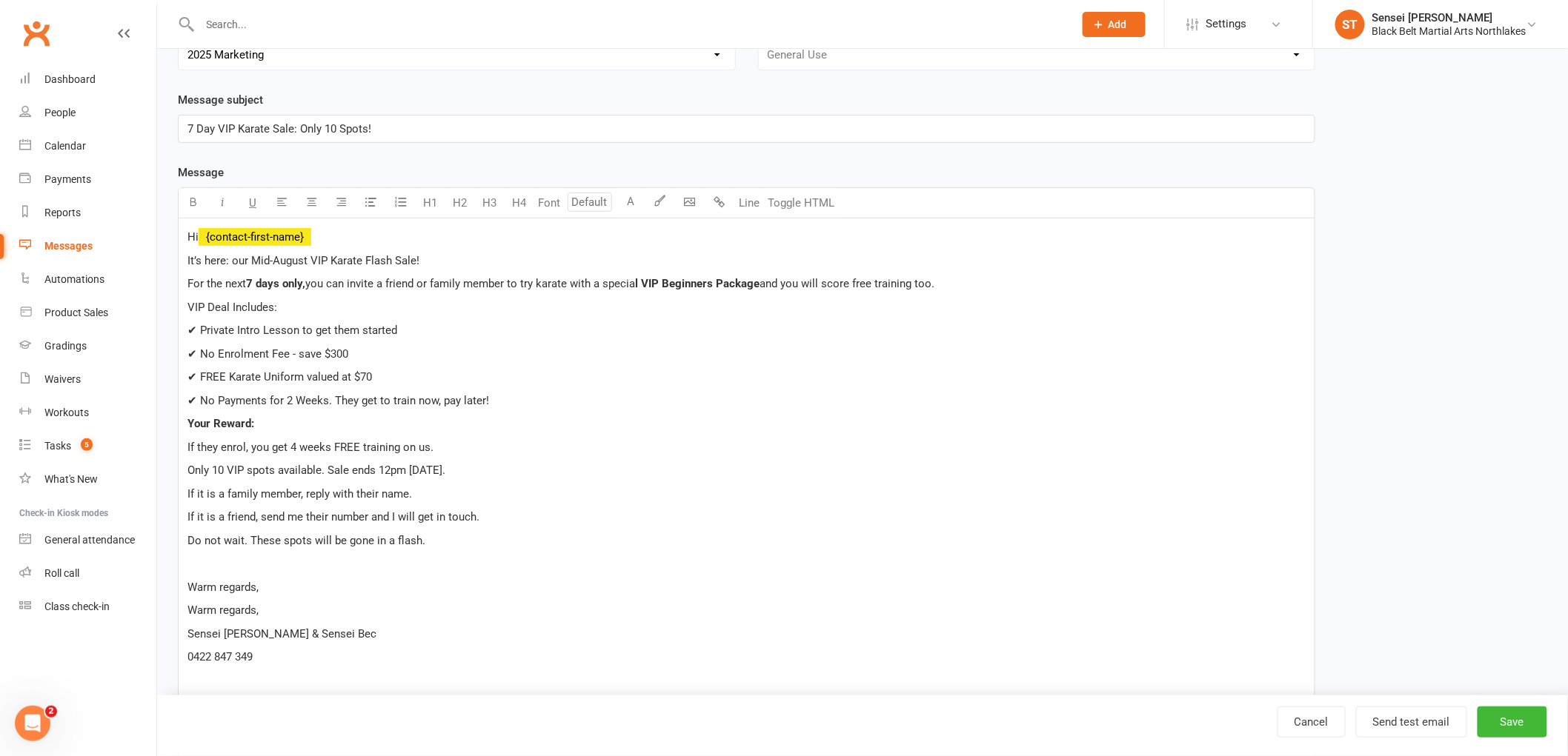
click at [240, 545] on span "Do not wait. These spots will be gone in a flash." at bounding box center [307, 540] width 238 height 13
click at [242, 544] on span "Do not wait. These spots will be gone in a flash." at bounding box center [307, 540] width 238 height 13
drag, startPoint x: 430, startPoint y: 446, endPoint x: 180, endPoint y: 449, distance: 250.0
click at [180, 449] on div "Hi ﻿ {contact-first-name} It’s here: our Mid-August VIP Karate Flash Sale! For …" at bounding box center [746, 661] width 1135 height 886
click at [480, 493] on p "If it is a family member, reply with their name." at bounding box center [746, 494] width 1118 height 18
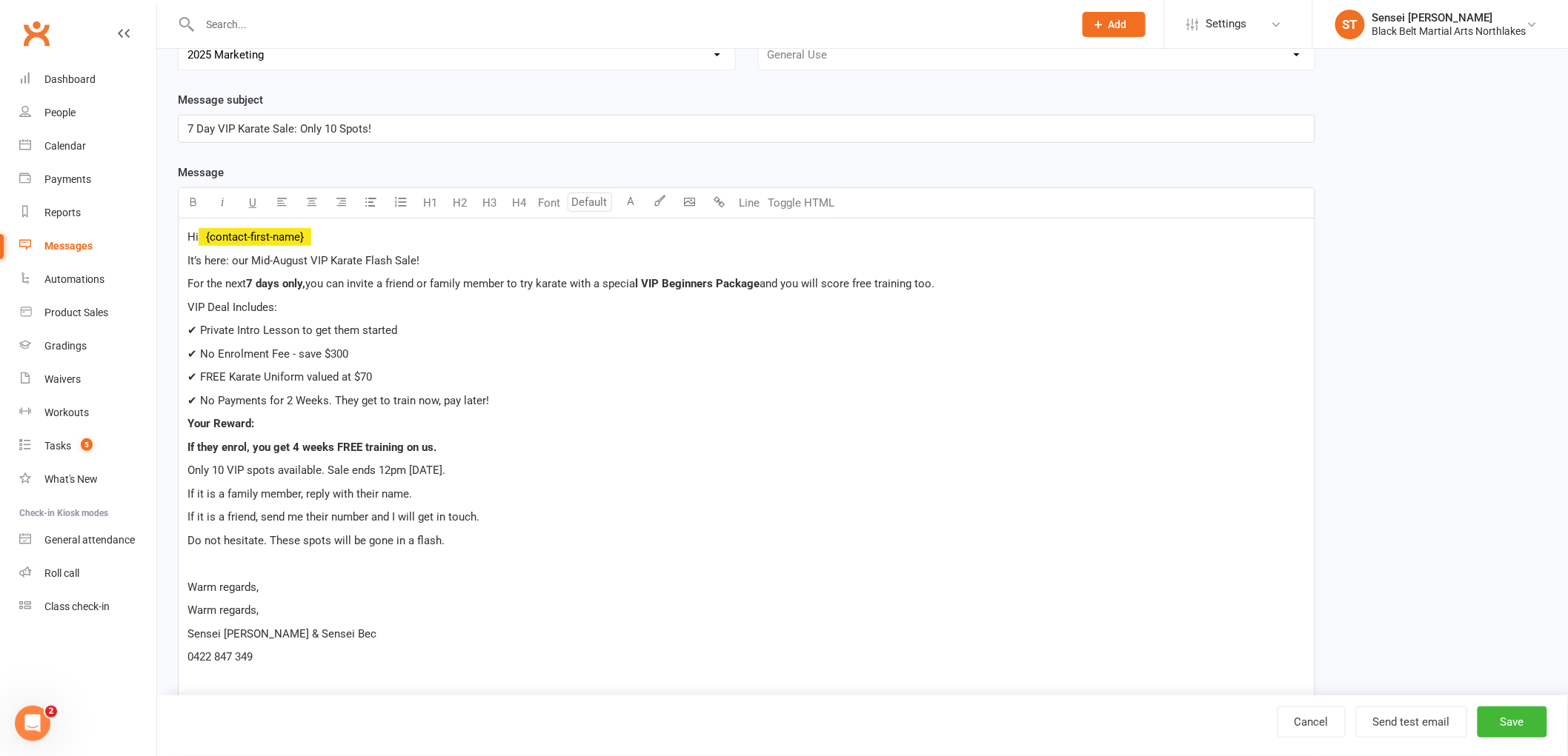
drag, startPoint x: 536, startPoint y: 465, endPoint x: 376, endPoint y: 475, distance: 160.3
click at [376, 475] on p "Only 10 VIP spots available. Sale ends 12pm Wednesday, August 20th." at bounding box center [746, 470] width 1118 height 18
click at [546, 507] on div "Hi ﻿ {contact-first-name} It’s here: our Mid-August VIP Karate Flash Sale! For …" at bounding box center [746, 661] width 1135 height 886
click at [327, 497] on span "If it is a family member, reply with their name." at bounding box center [300, 494] width 224 height 13
drag, startPoint x: 453, startPoint y: 544, endPoint x: 164, endPoint y: 533, distance: 289.2
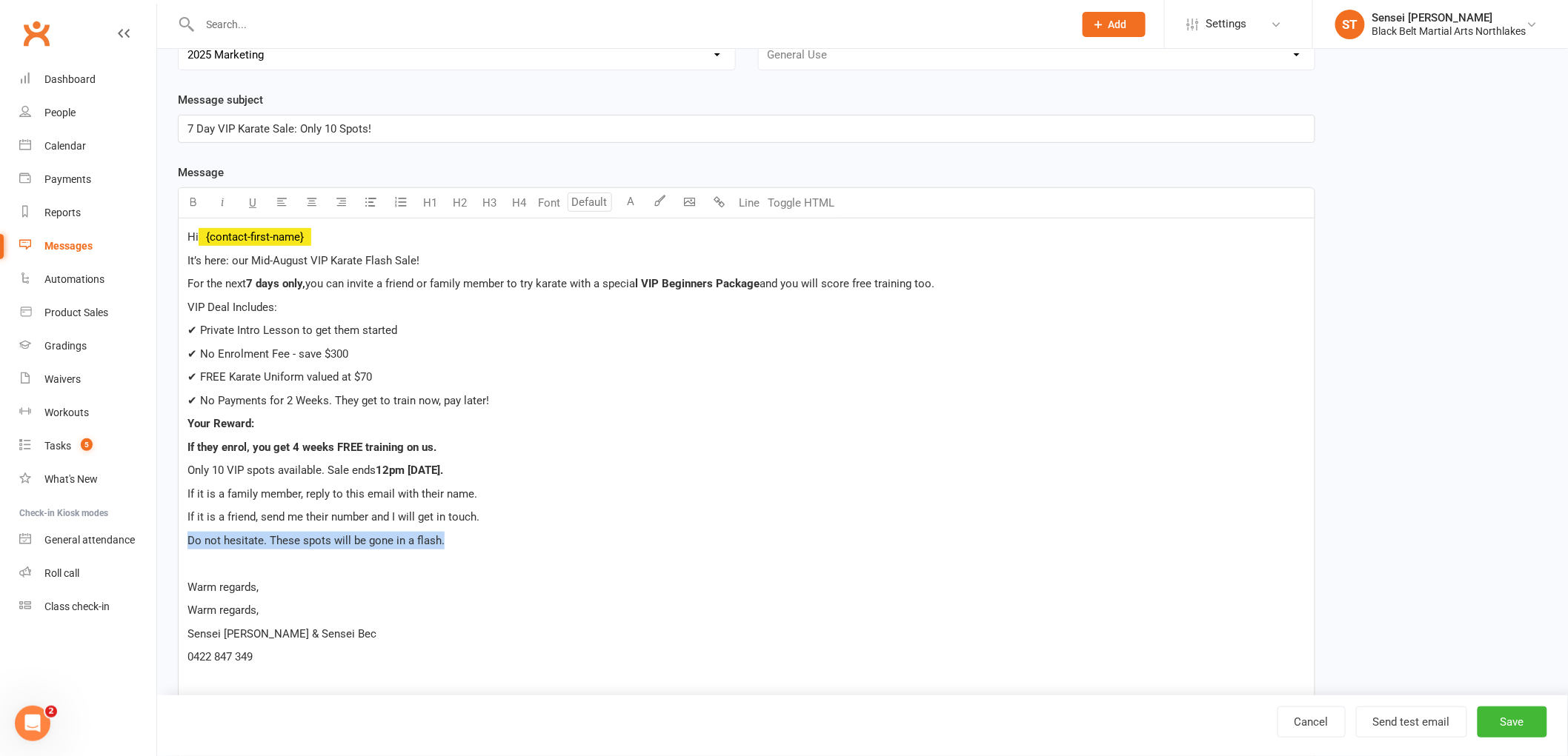
click at [164, 533] on div "Edit Template Template Name Member - friend offer August 2025 #1 Send by Email …" at bounding box center [862, 571] width 1411 height 1373
copy span "Do not hesitate. These spots will be gone in a flash."
click at [225, 535] on span "Do not hesitate. These spots will be gone in a flash." at bounding box center [316, 540] width 257 height 13
click at [222, 546] on span "Do not hesitate. These spots will be gone in a flash." at bounding box center [316, 540] width 257 height 13
drag, startPoint x: 436, startPoint y: 539, endPoint x: 175, endPoint y: 545, distance: 261.1
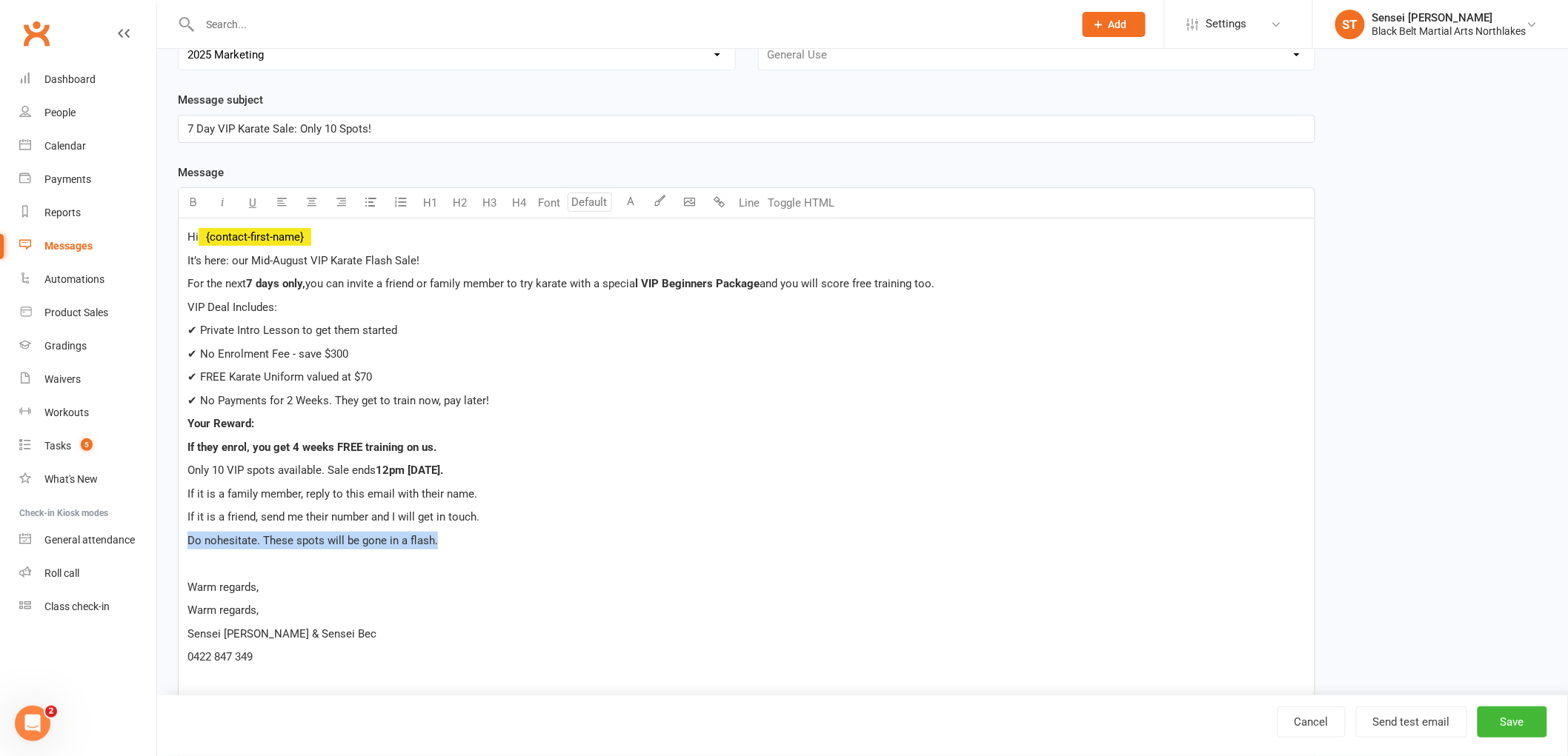
click at [175, 545] on div "Template Name Member - friend offer August 2025 #1 Send by Email SMS Category M…" at bounding box center [746, 593] width 1160 height 1307
drag, startPoint x: 471, startPoint y: 539, endPoint x: 156, endPoint y: 532, distance: 315.1
click at [156, 532] on ui-view "Prospect Member Non-attending contact Class / event Appointment Grading event T…" at bounding box center [784, 548] width 1568 height 1418
click at [367, 572] on p "﻿" at bounding box center [746, 563] width 1118 height 18
click at [477, 542] on p "We’d be thrilled to welcome your friend or family member ." at bounding box center [746, 540] width 1118 height 18
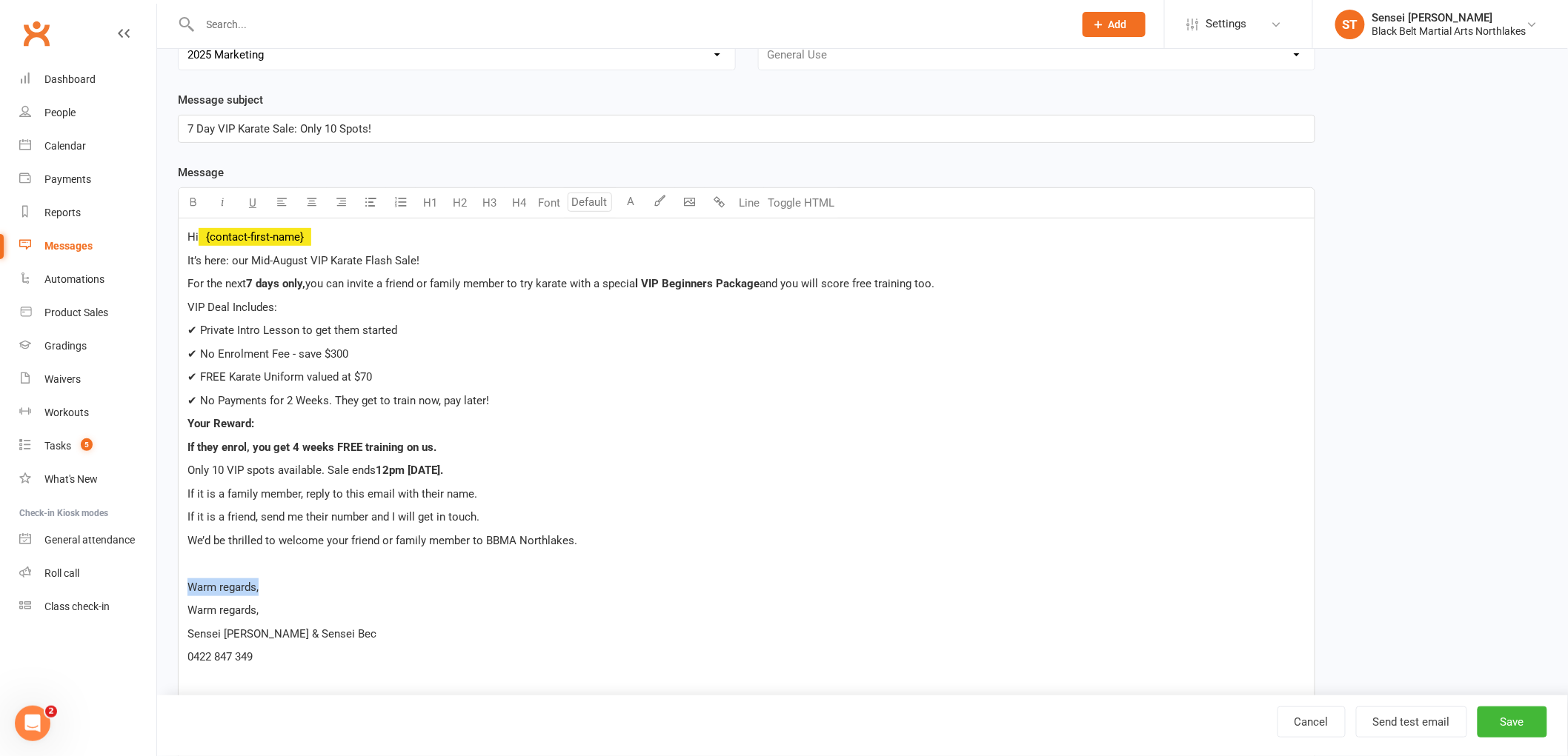
drag, startPoint x: 276, startPoint y: 588, endPoint x: 169, endPoint y: 583, distance: 107.1
click at [169, 583] on div "Template Name Member - friend offer August 2025 #1 Send by Email SMS Category M…" at bounding box center [746, 593] width 1160 height 1307
click at [279, 612] on p "0422 847 349" at bounding box center [746, 610] width 1118 height 18
click at [691, 207] on body "Prospect Member Non-attending contact Class / event Appointment Grading event T…" at bounding box center [784, 536] width 1568 height 1395
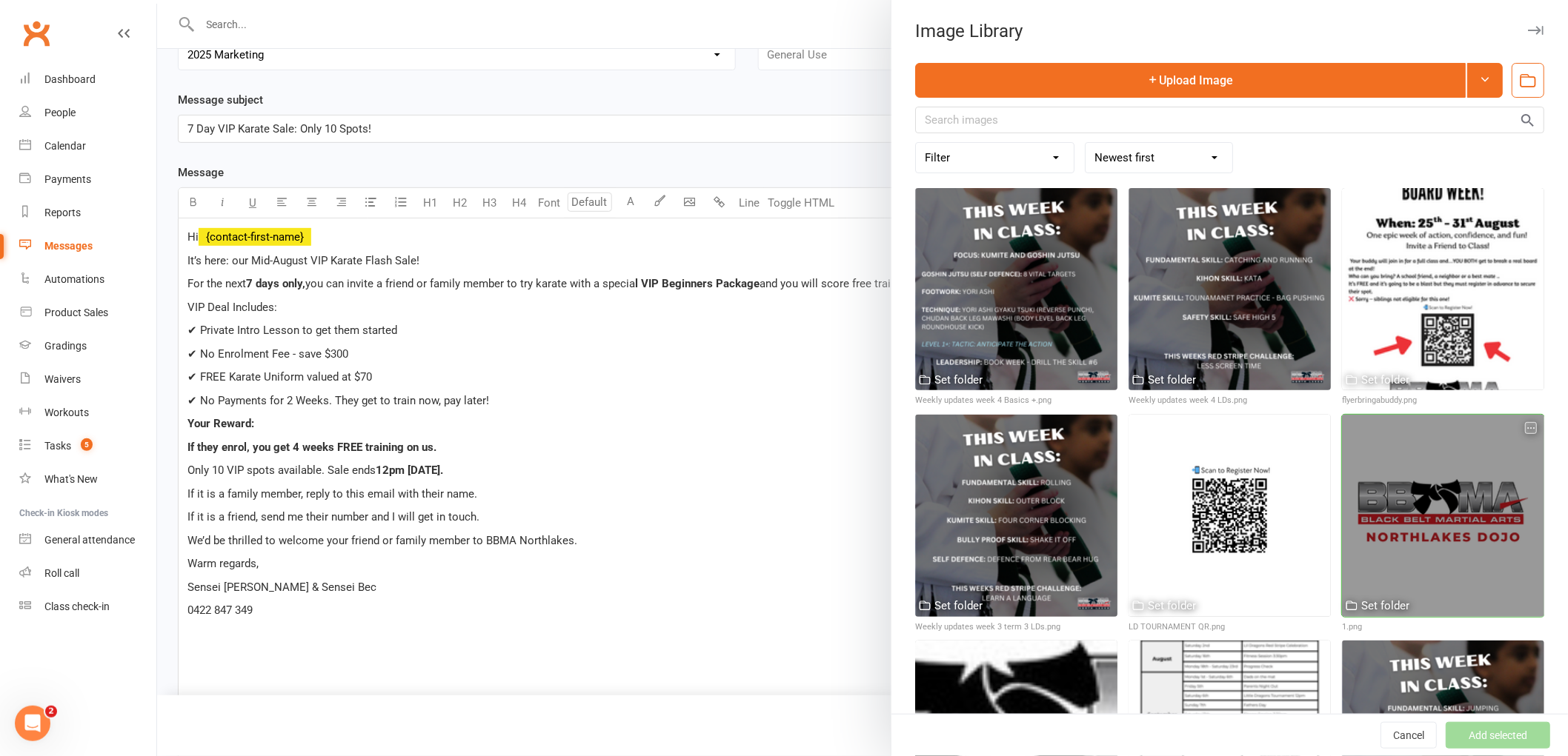
click at [1411, 509] on div at bounding box center [1442, 516] width 202 height 202
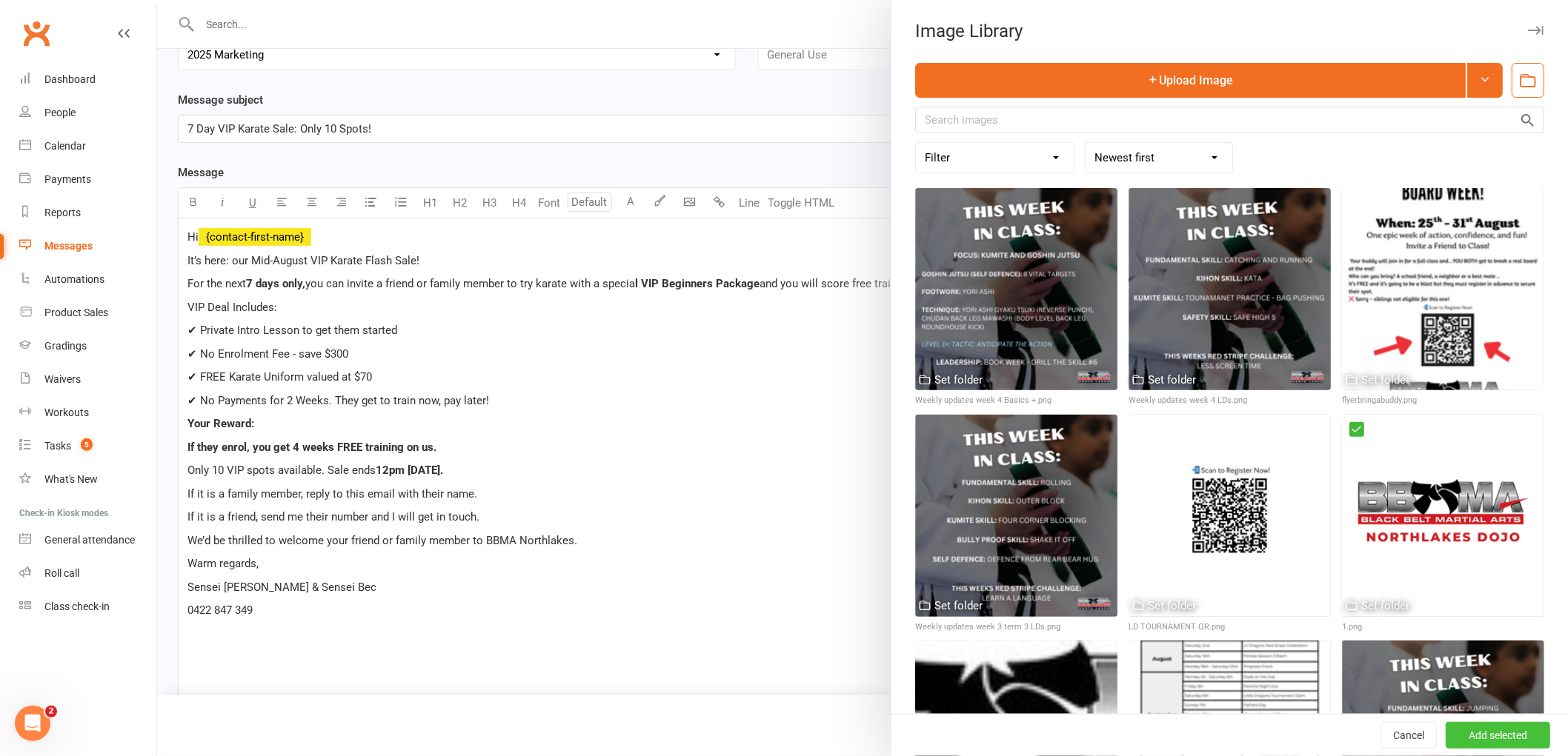
click at [1457, 741] on button "Add selected" at bounding box center [1497, 735] width 105 height 27
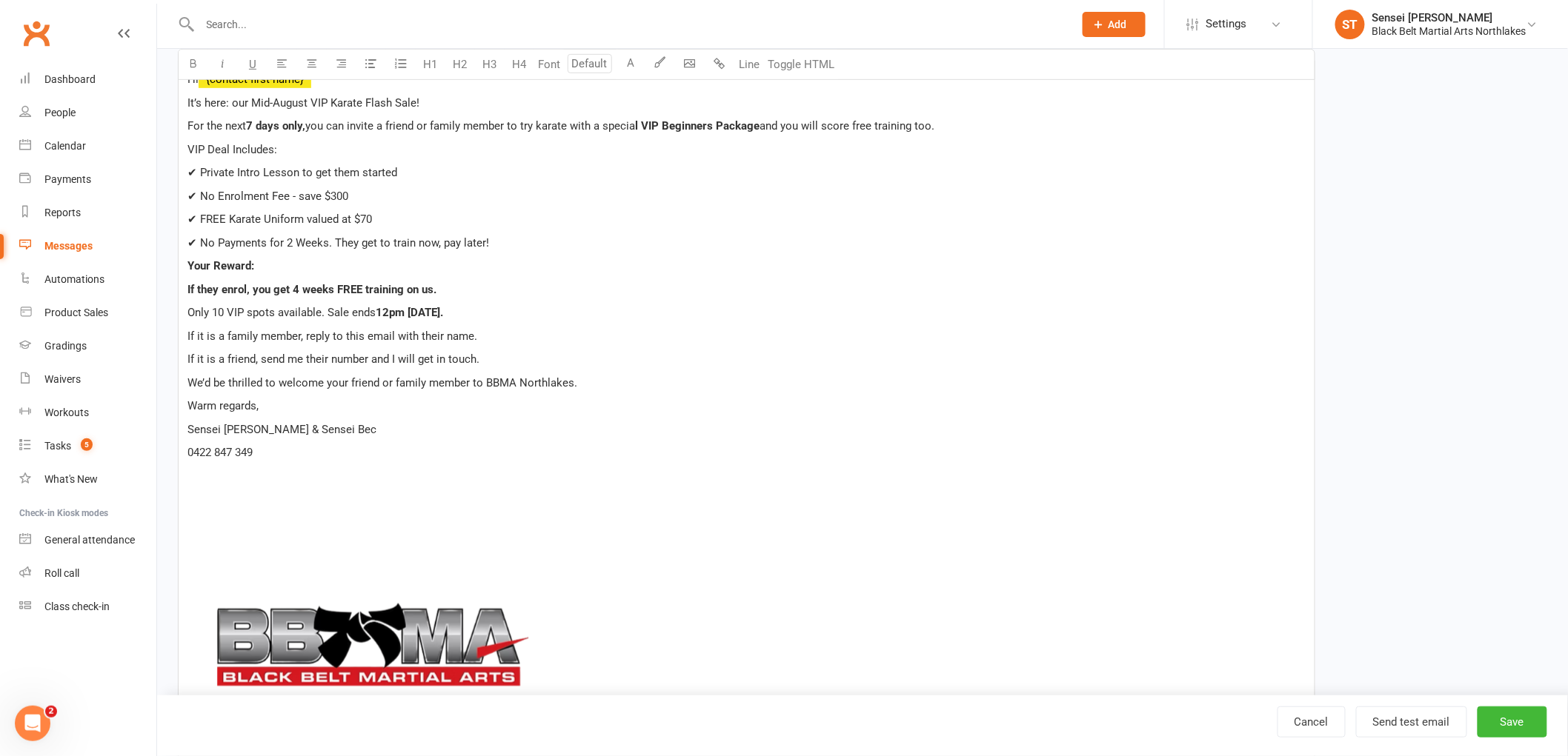
scroll to position [329, 0]
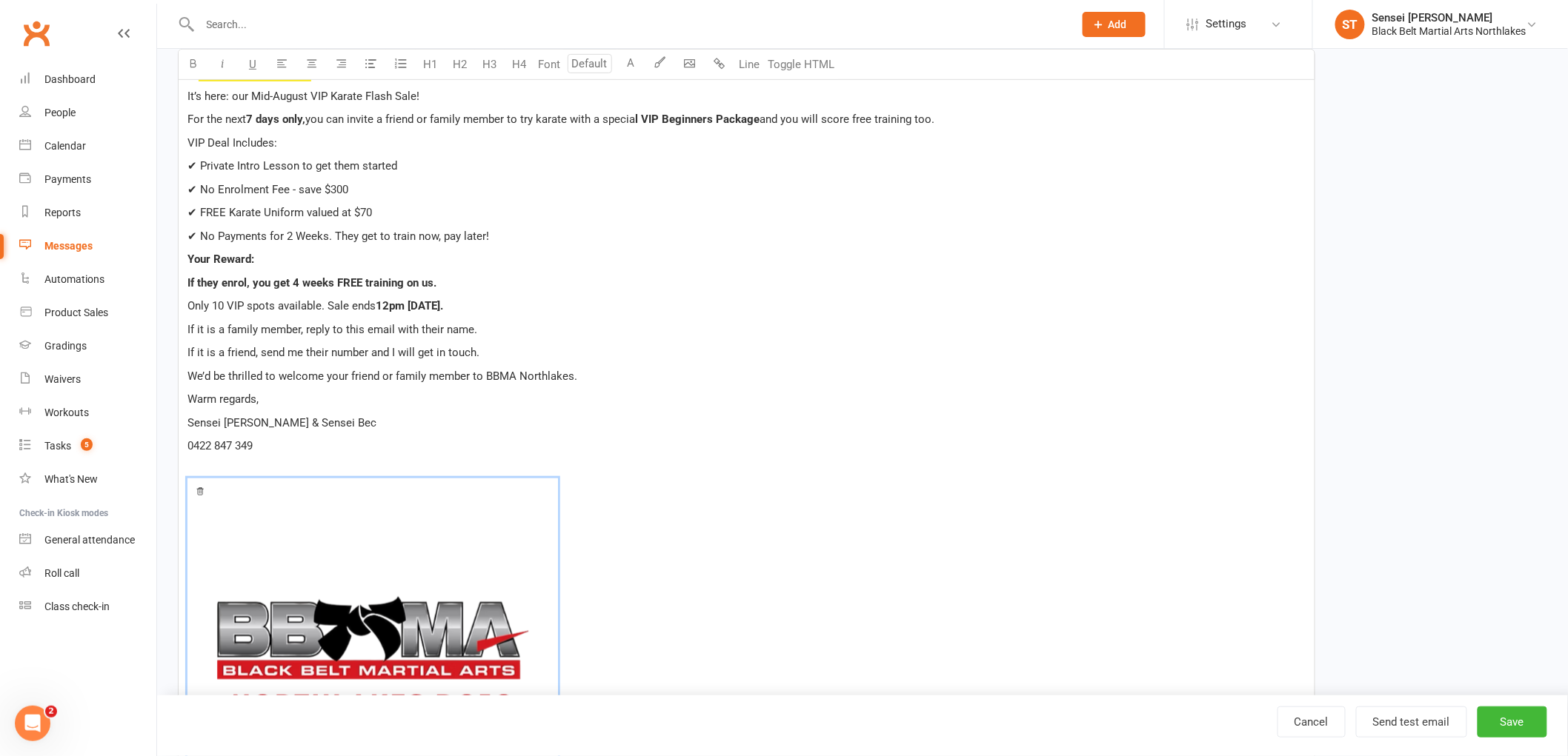
click at [316, 692] on img at bounding box center [372, 663] width 370 height 370
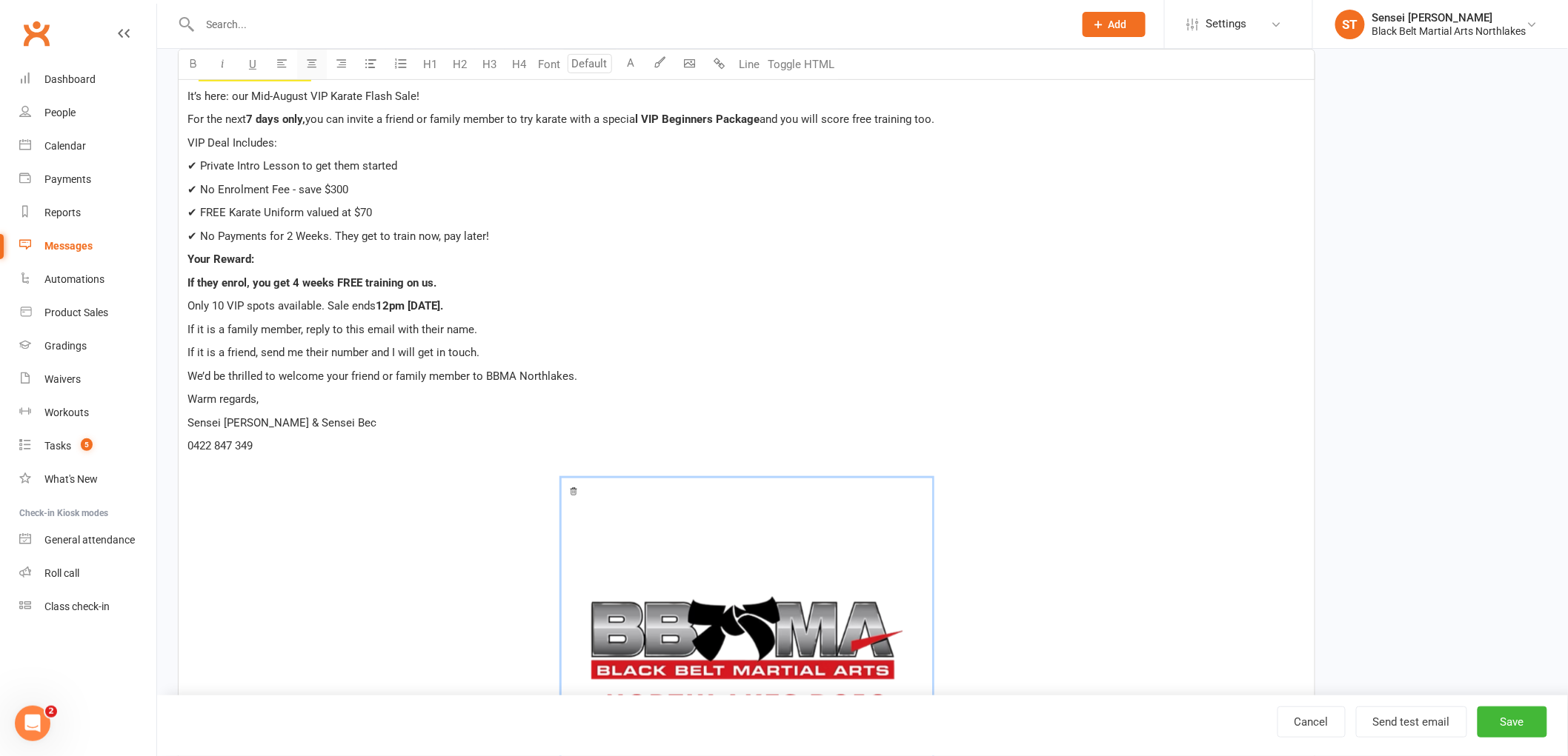
click at [319, 62] on button "button" at bounding box center [311, 64] width 30 height 30
click at [481, 442] on p "0422 847 349" at bounding box center [746, 446] width 1118 height 18
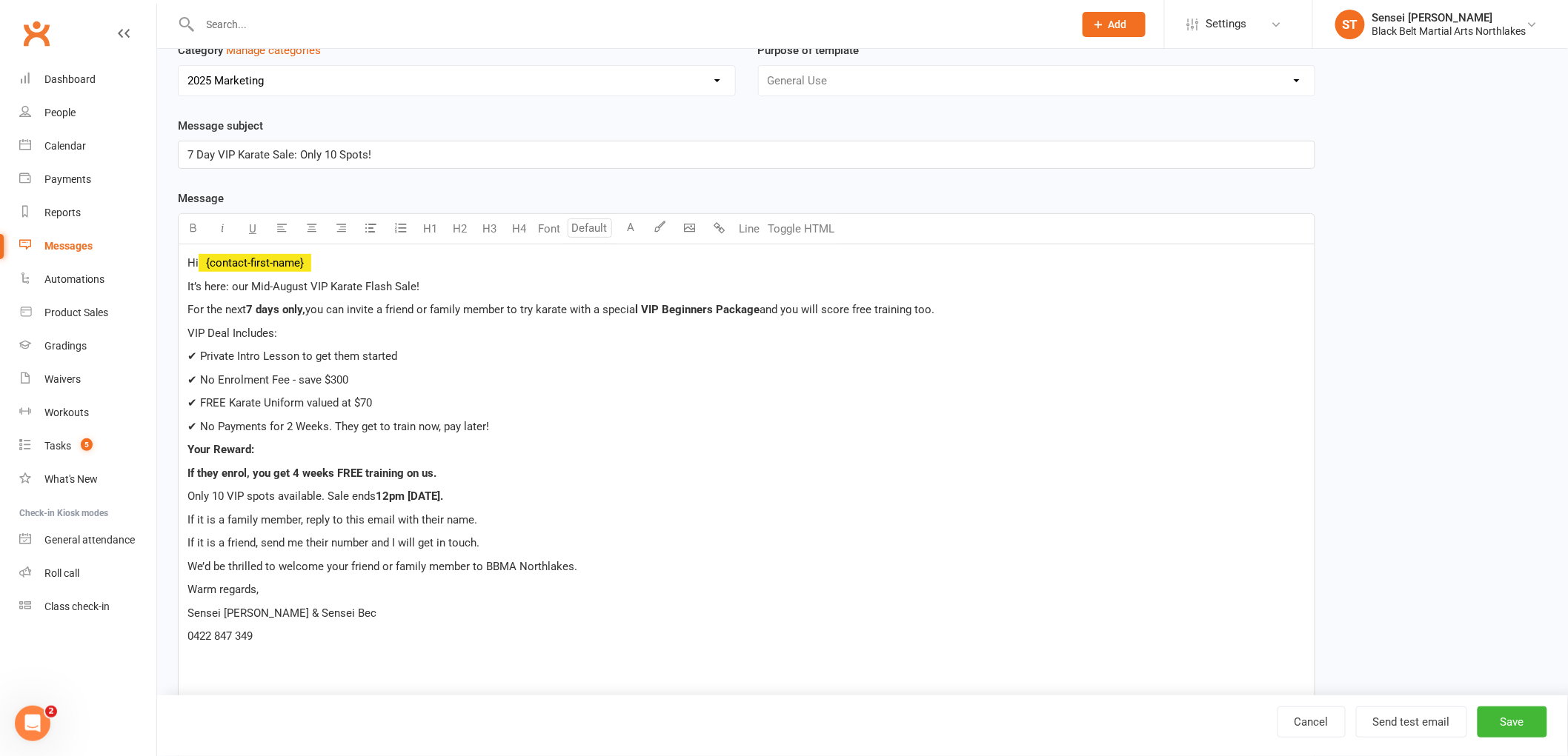
scroll to position [165, 0]
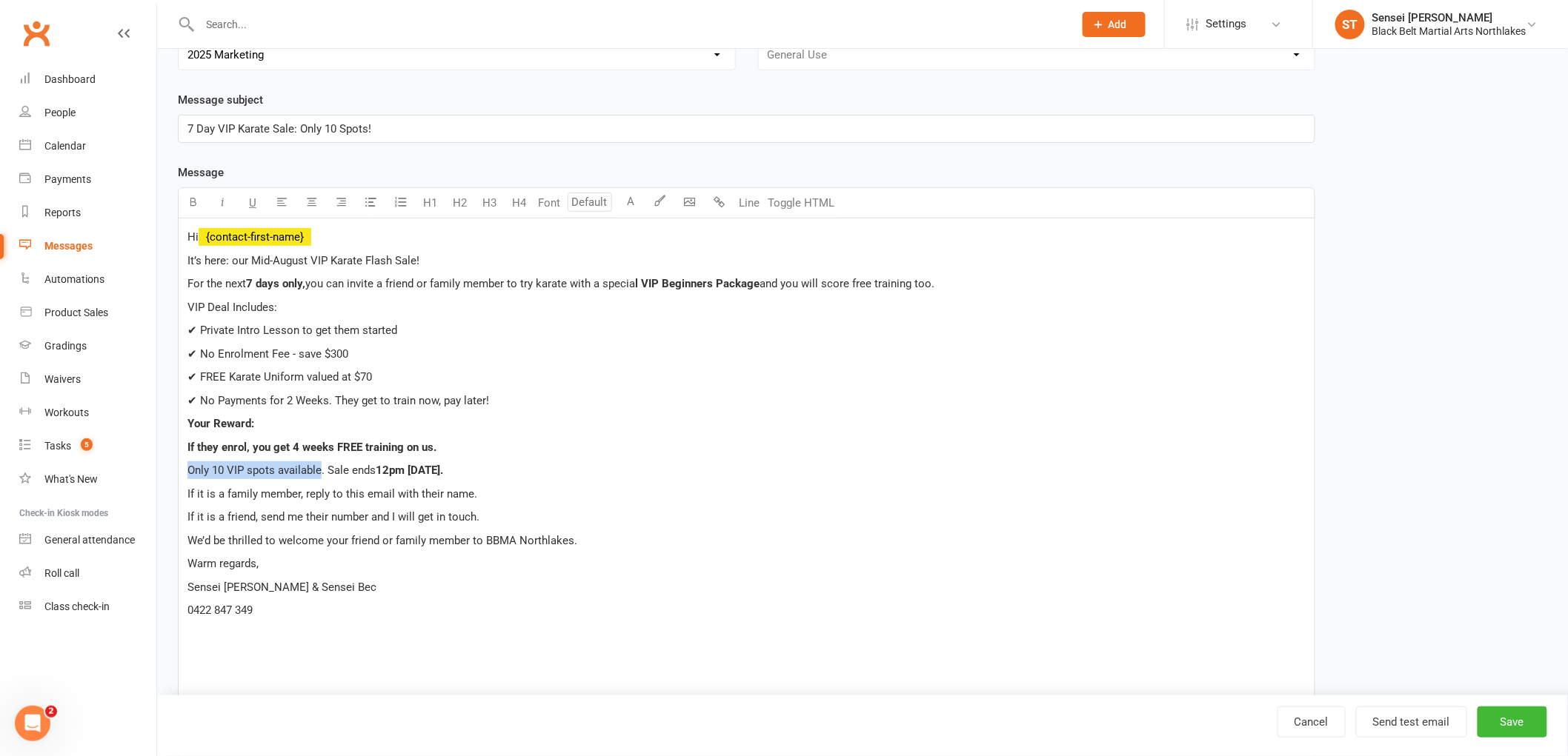
drag, startPoint x: 320, startPoint y: 468, endPoint x: 182, endPoint y: 478, distance: 138.4
click at [359, 477] on p "Only 10 VIP spots available . Sale ends 12pm Wednesday, August 20th." at bounding box center [746, 470] width 1118 height 18
drag, startPoint x: 340, startPoint y: 445, endPoint x: 115, endPoint y: 441, distance: 225.0
click at [115, 441] on ui-view "Prospect Member Non-attending contact Class / event Appointment Grading event T…" at bounding box center [784, 757] width 1568 height 1835
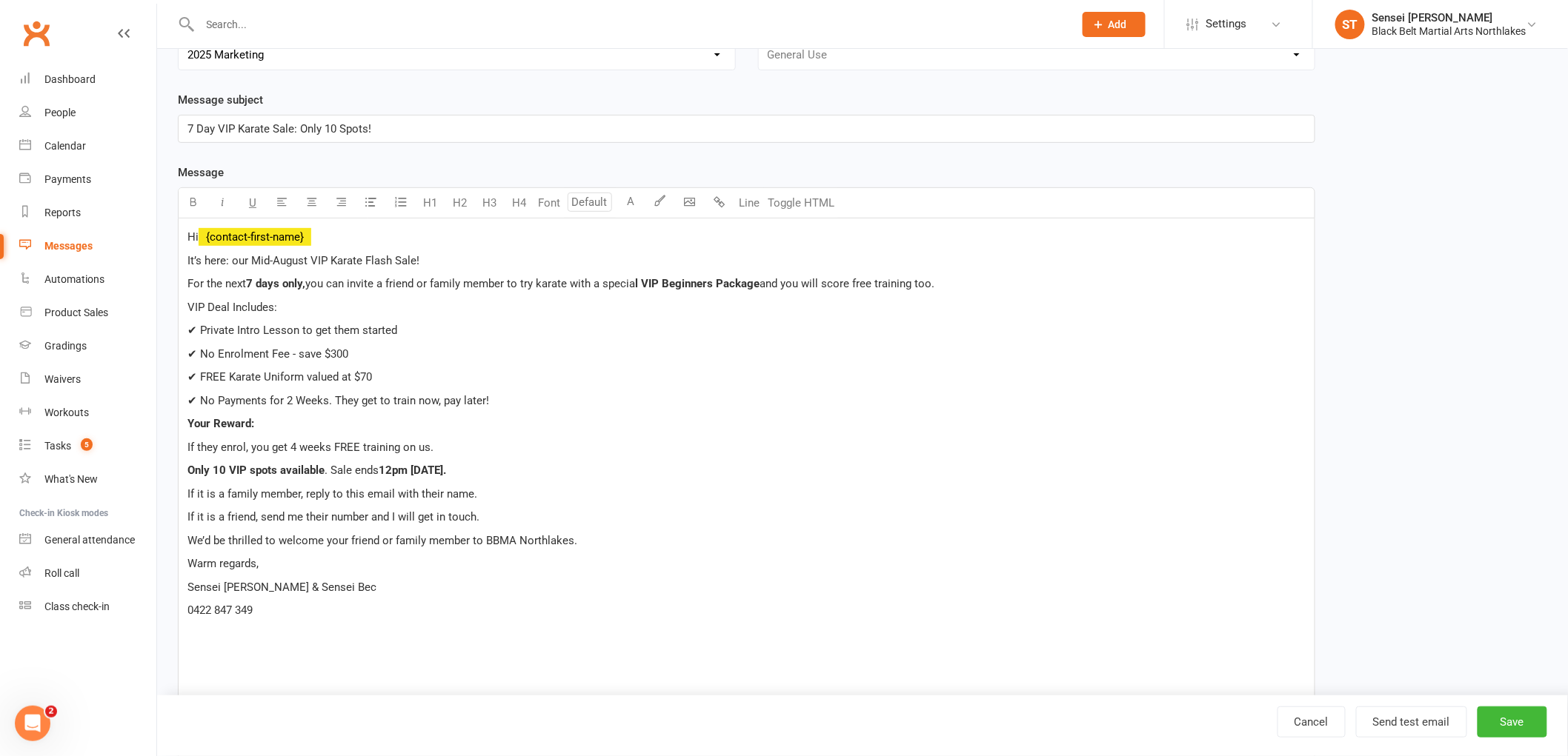
click at [506, 446] on p "If they enrol, you get 4 weeks FREE training on us." at bounding box center [746, 447] width 1118 height 18
click at [446, 446] on p "If they enrol, you get 4 weeks FREE training on us." at bounding box center [746, 447] width 1118 height 18
drag, startPoint x: 553, startPoint y: 471, endPoint x: 446, endPoint y: 477, distance: 107.2
click at [565, 471] on p "Only 10 VIP spots available . Sale ends 12pm Wednesday, August 20th." at bounding box center [746, 470] width 1118 height 18
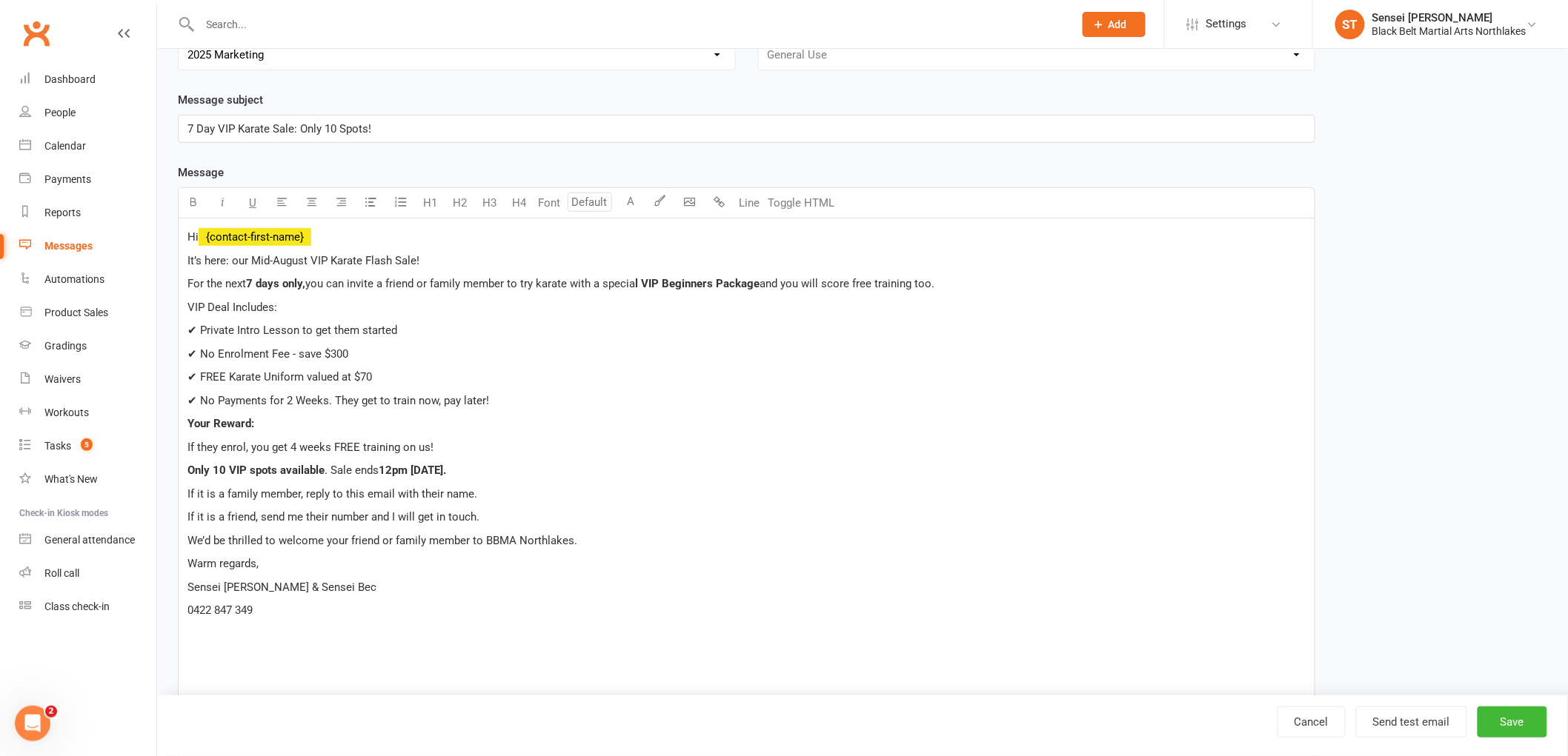
drag, startPoint x: 543, startPoint y: 465, endPoint x: 328, endPoint y: 465, distance: 215.0
click at [328, 465] on p "Only 10 VIP spots available . Sale ends 12pm Wednesday, August 20th." at bounding box center [746, 470] width 1118 height 18
click at [626, 497] on p "If it is a family member, reply to this email with their name." at bounding box center [746, 494] width 1118 height 18
click at [328, 585] on p "Sensei [PERSON_NAME] & Sensei Bec" at bounding box center [746, 587] width 1118 height 18
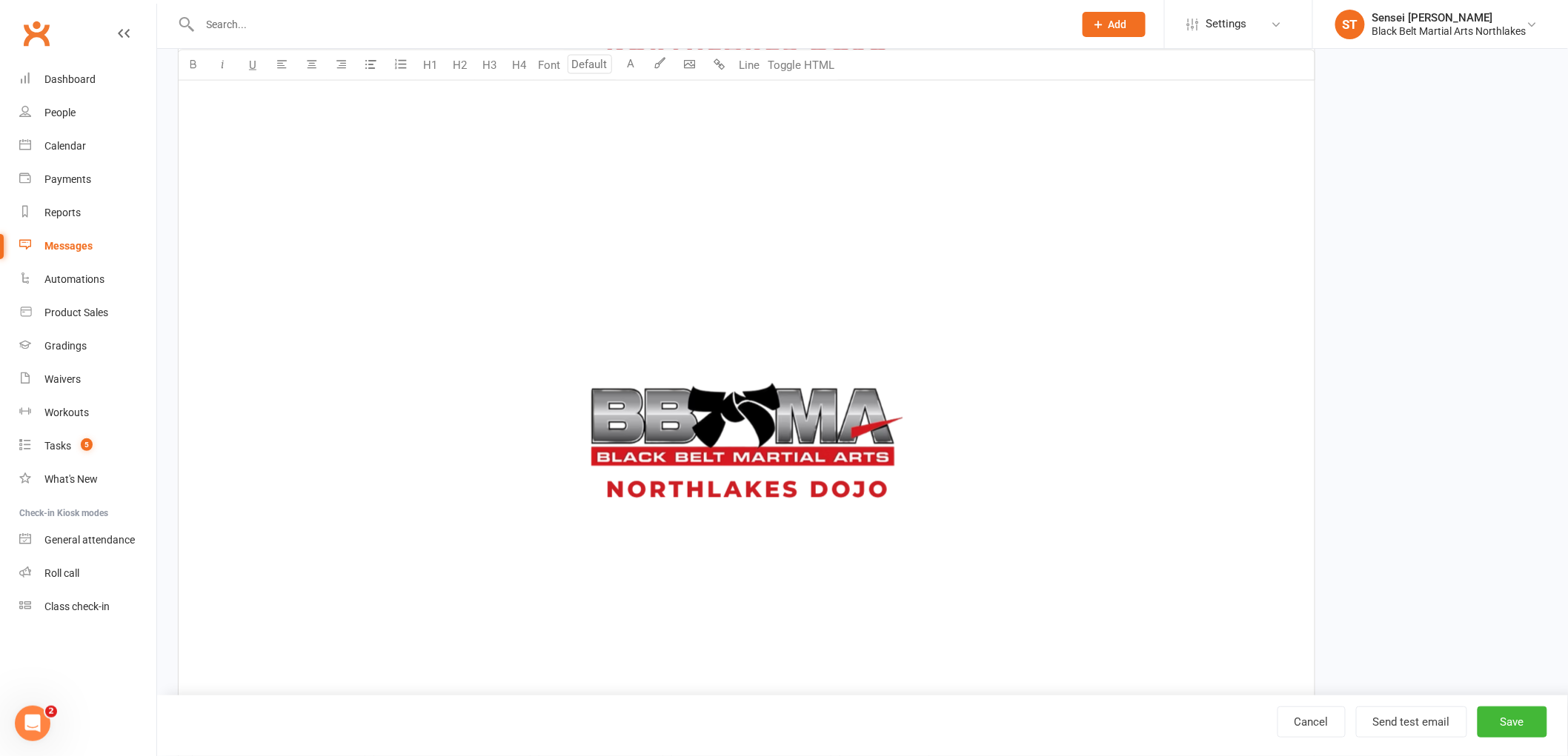
scroll to position [1070, 0]
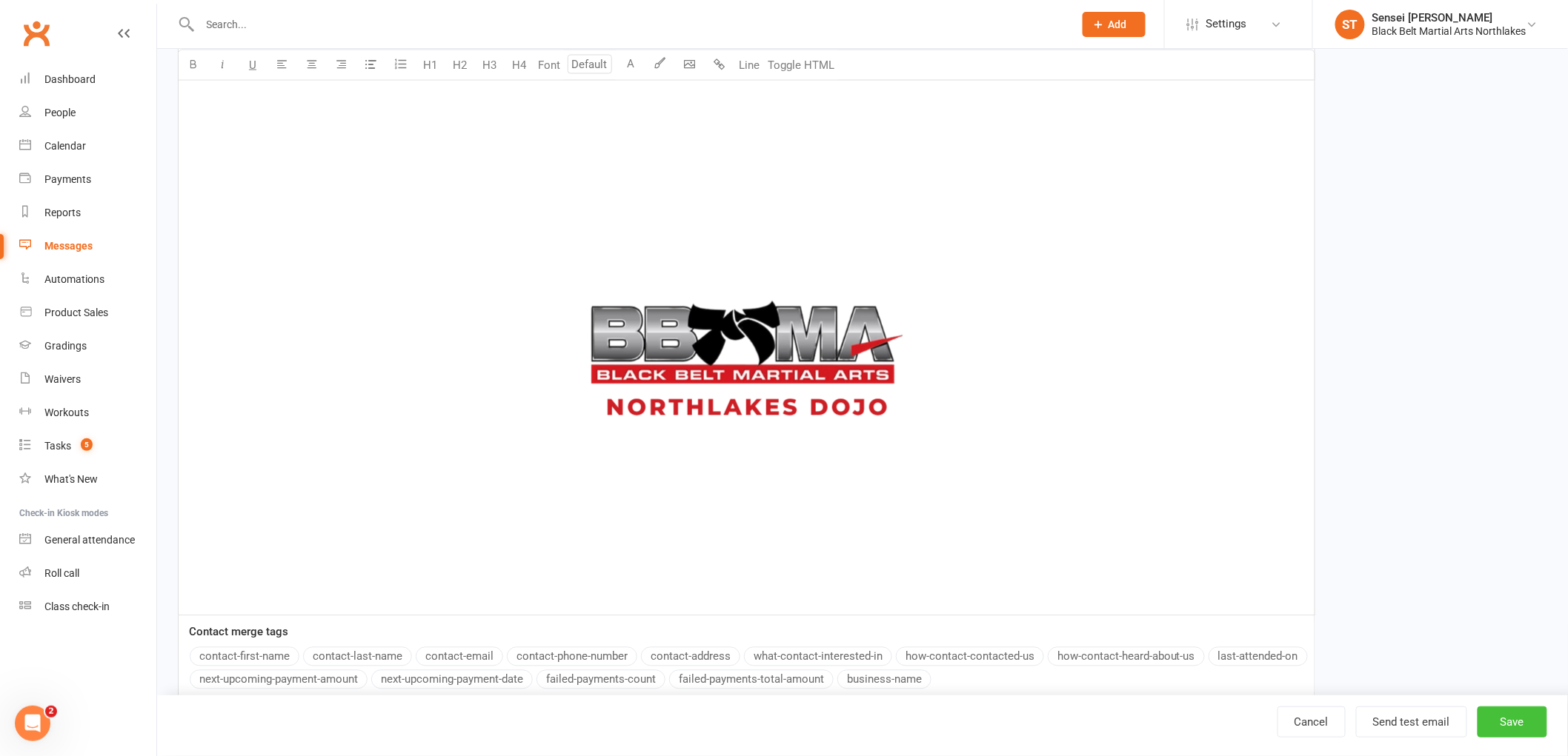
click at [1515, 727] on button "Save" at bounding box center [1512, 722] width 69 height 31
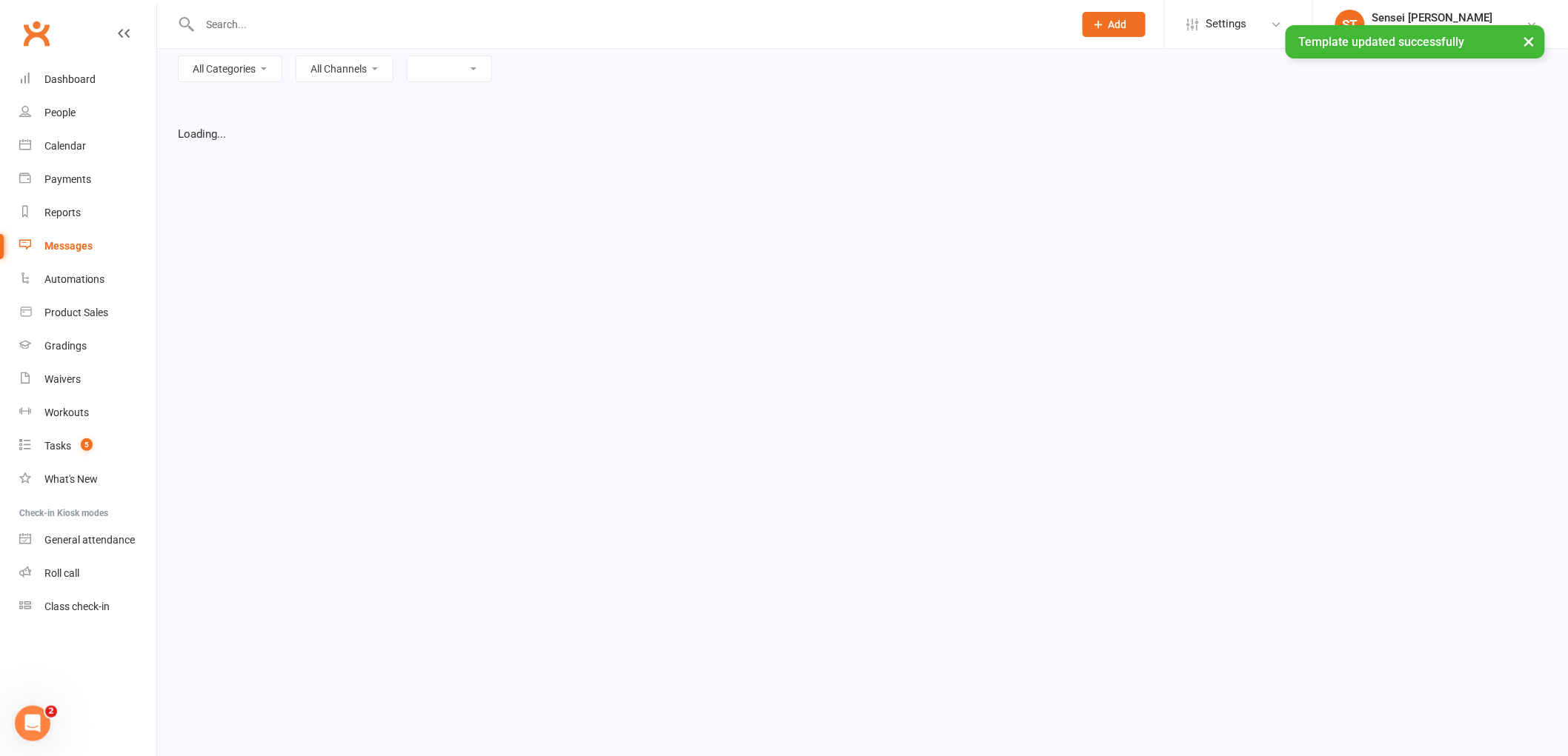
select select "list"
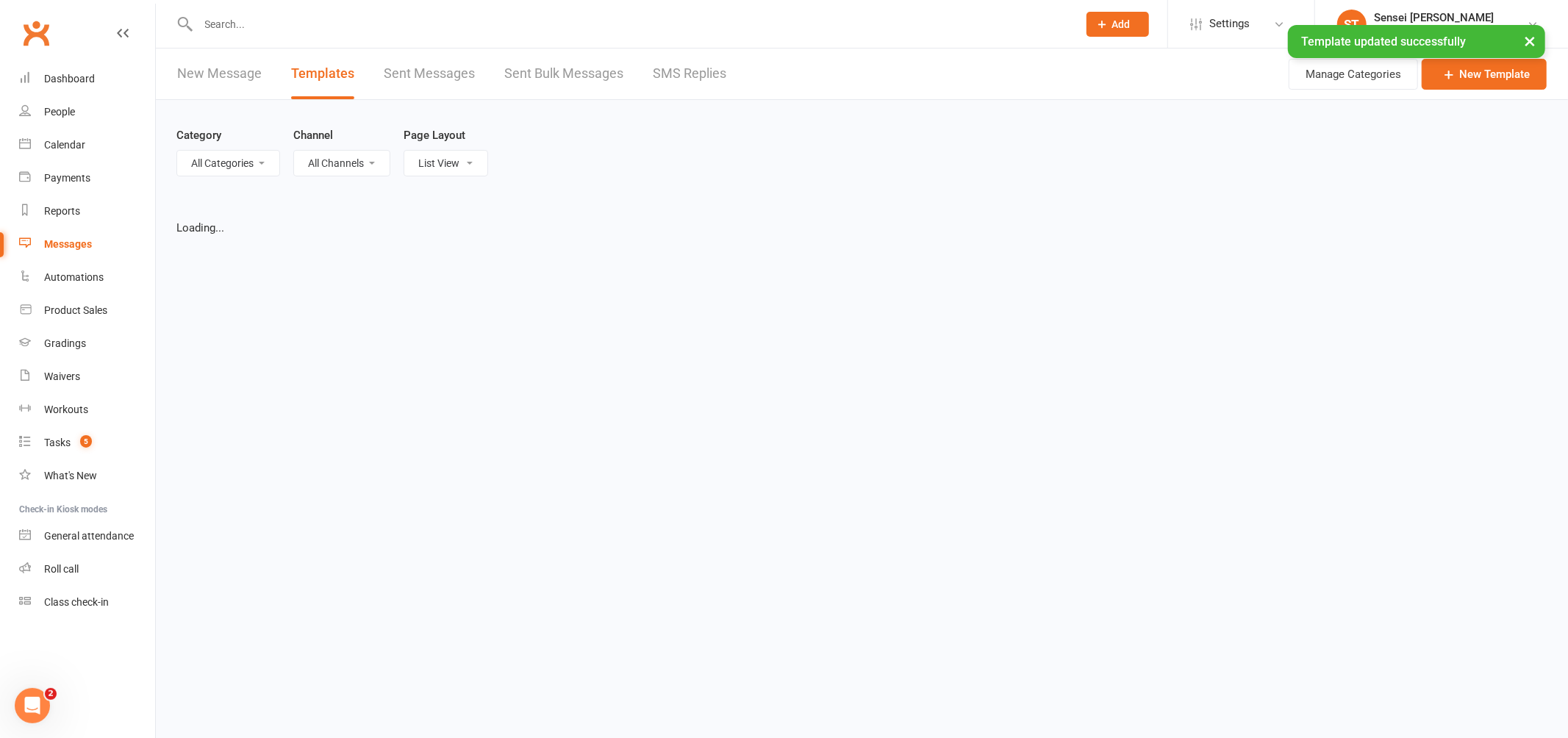
select select "100"
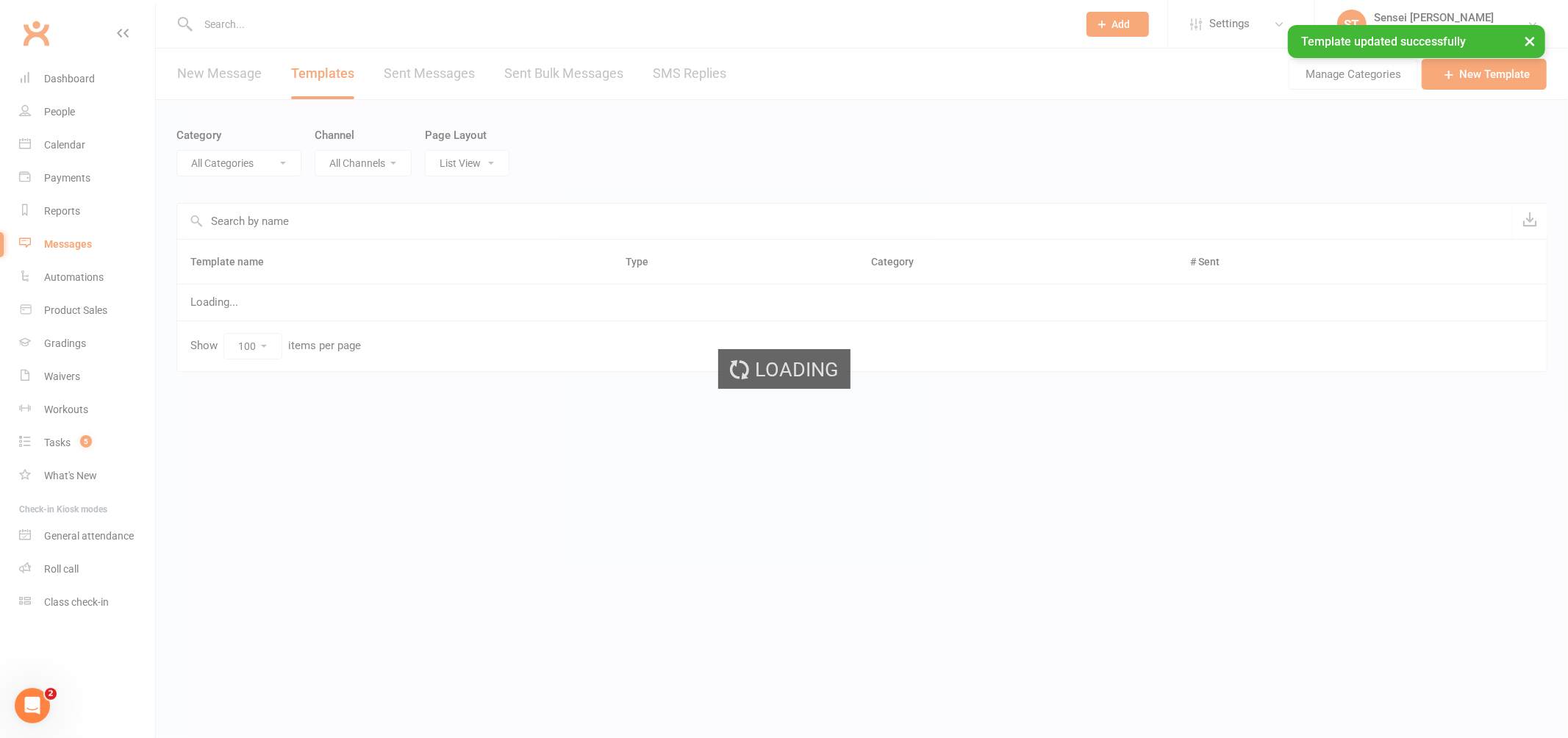
select select "12874"
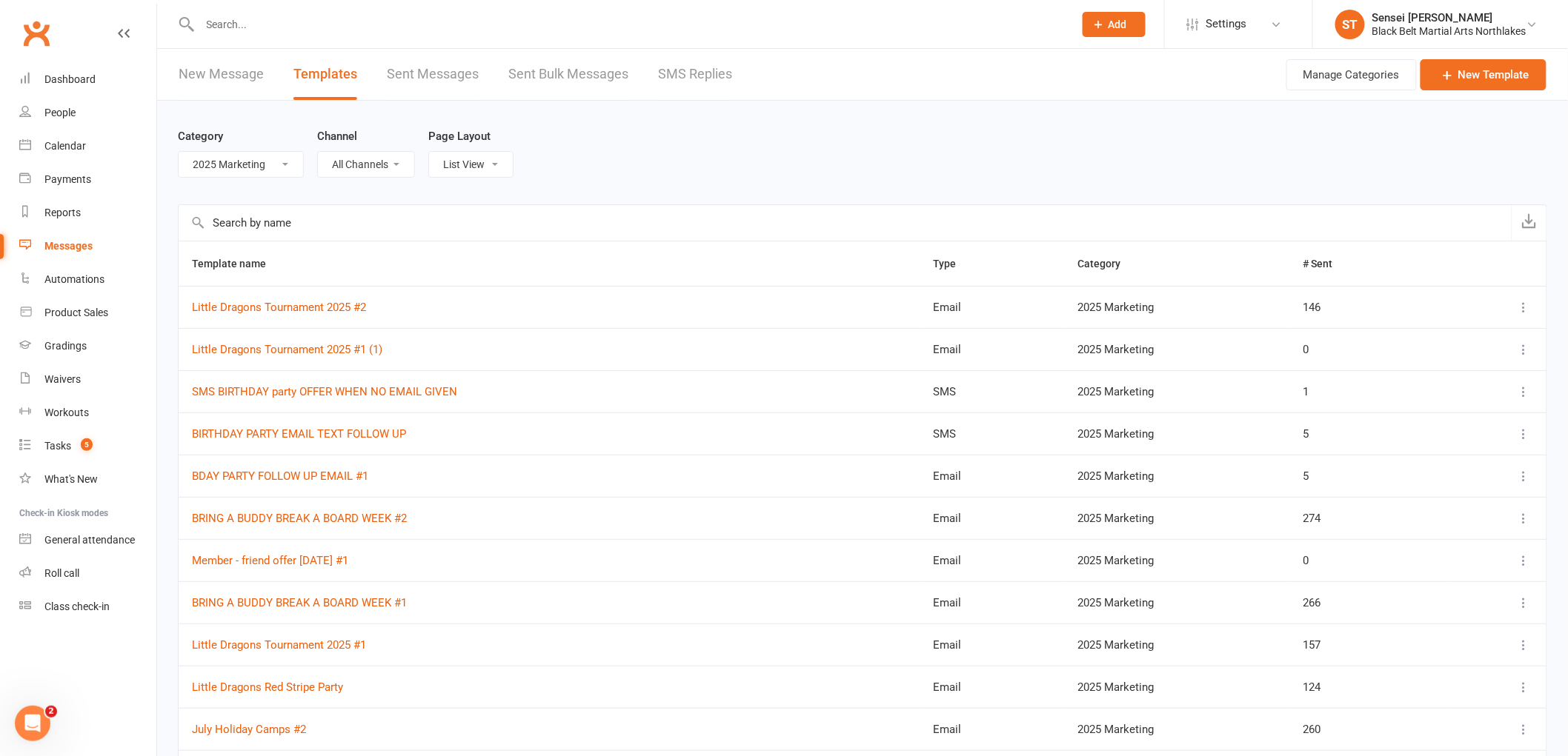
click at [210, 72] on link "New Message" at bounding box center [221, 74] width 85 height 51
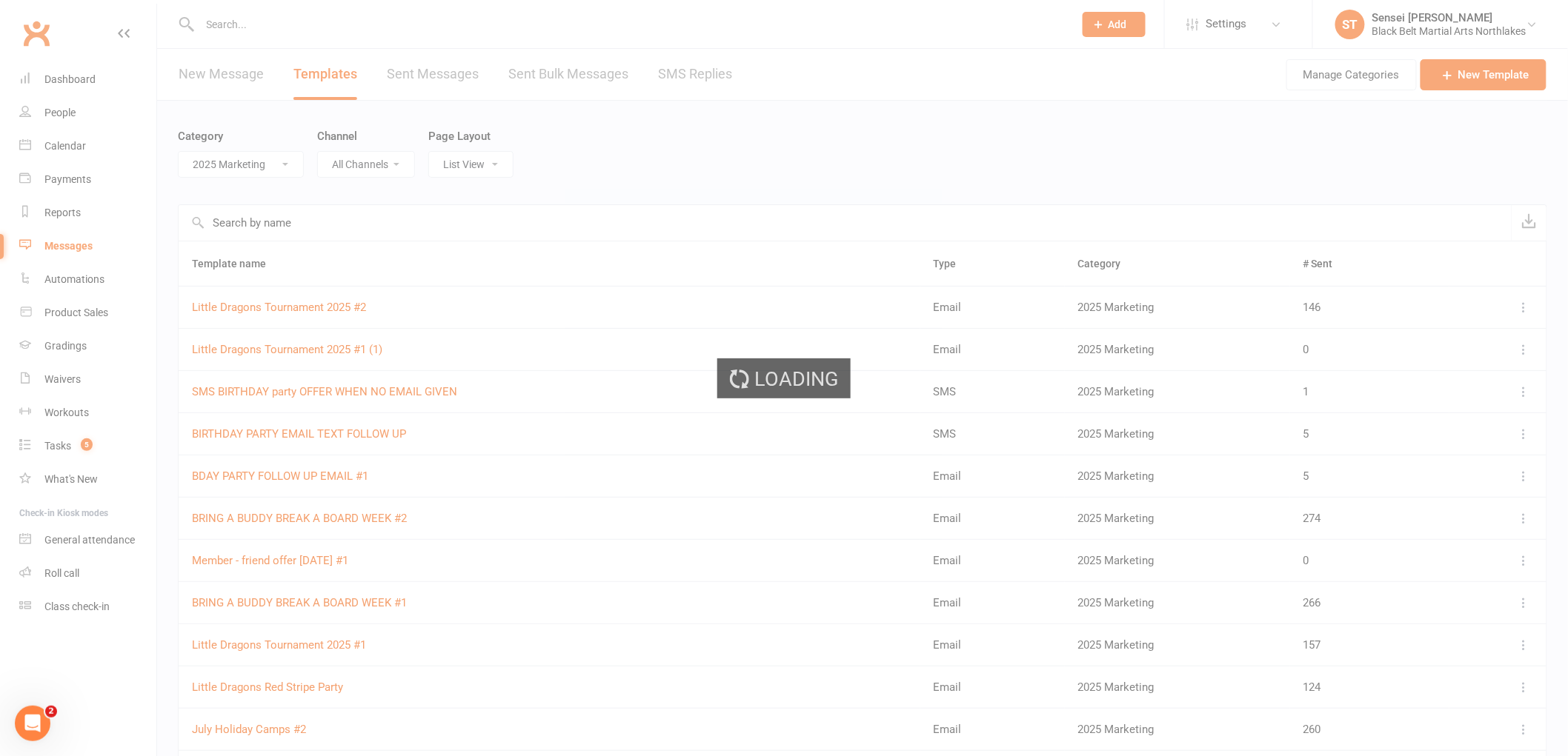
click at [214, 72] on div "Loading" at bounding box center [784, 378] width 1568 height 756
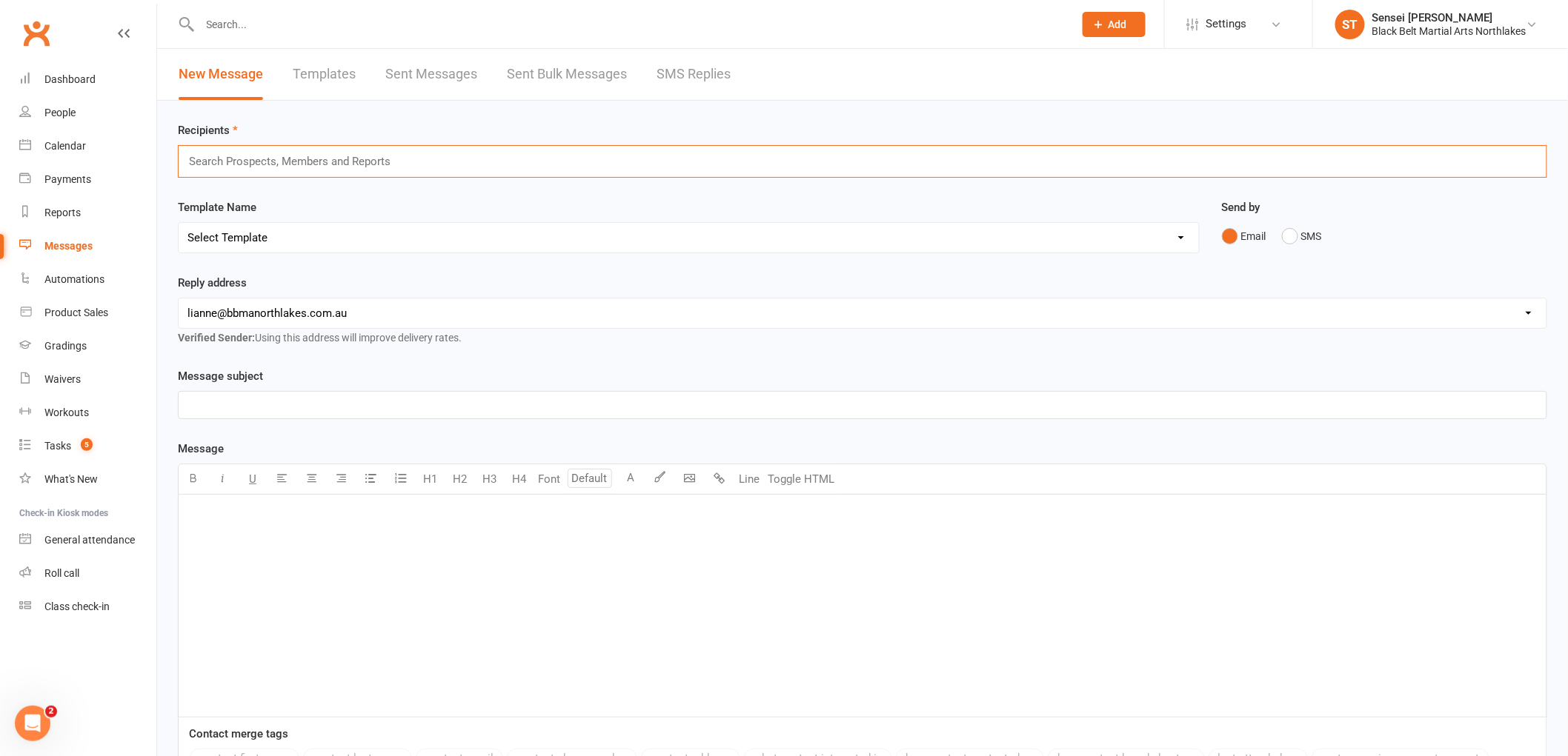
click at [257, 171] on input "text" at bounding box center [296, 161] width 217 height 19
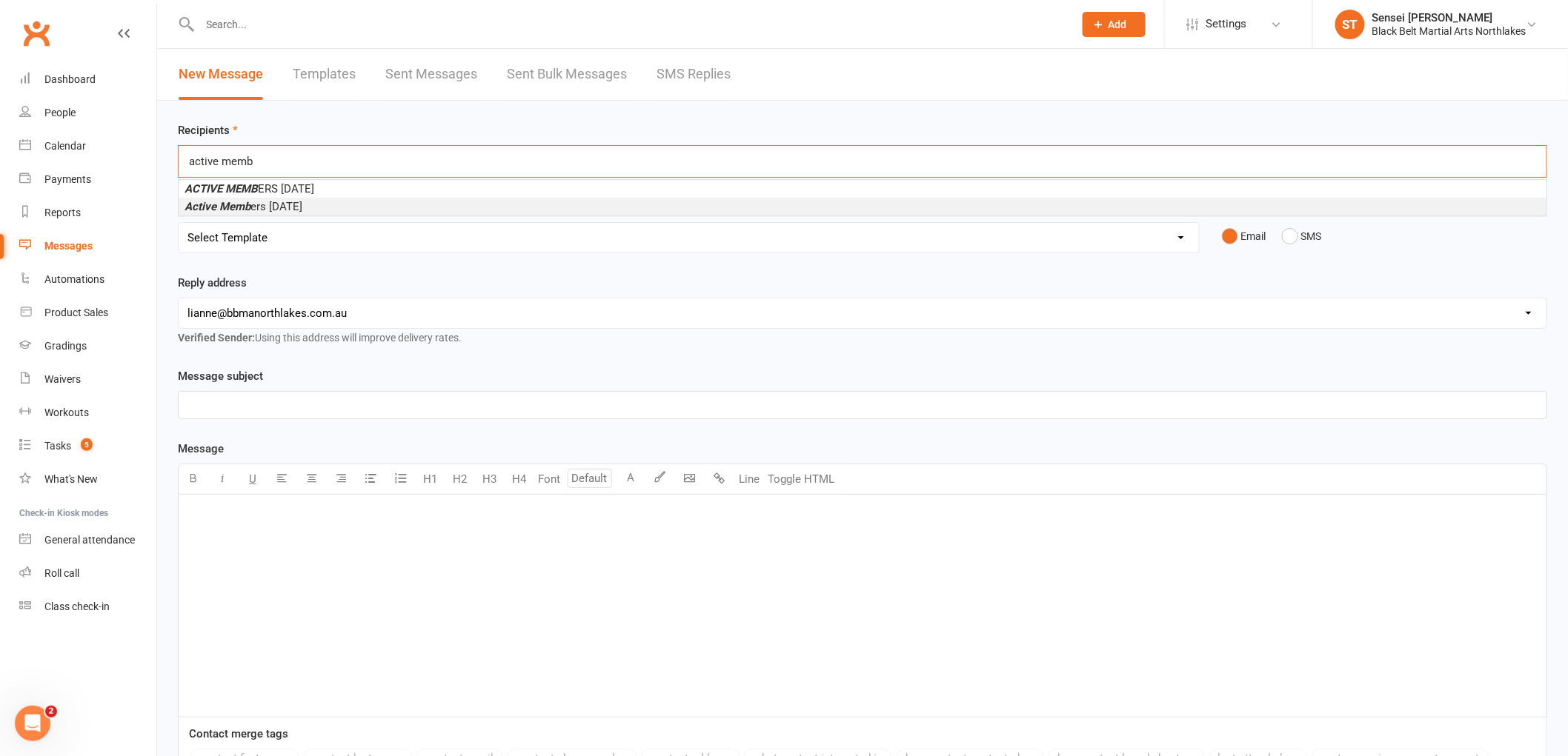
type input "active memb"
click at [277, 204] on span "Active Memb ers June 2025" at bounding box center [243, 206] width 118 height 13
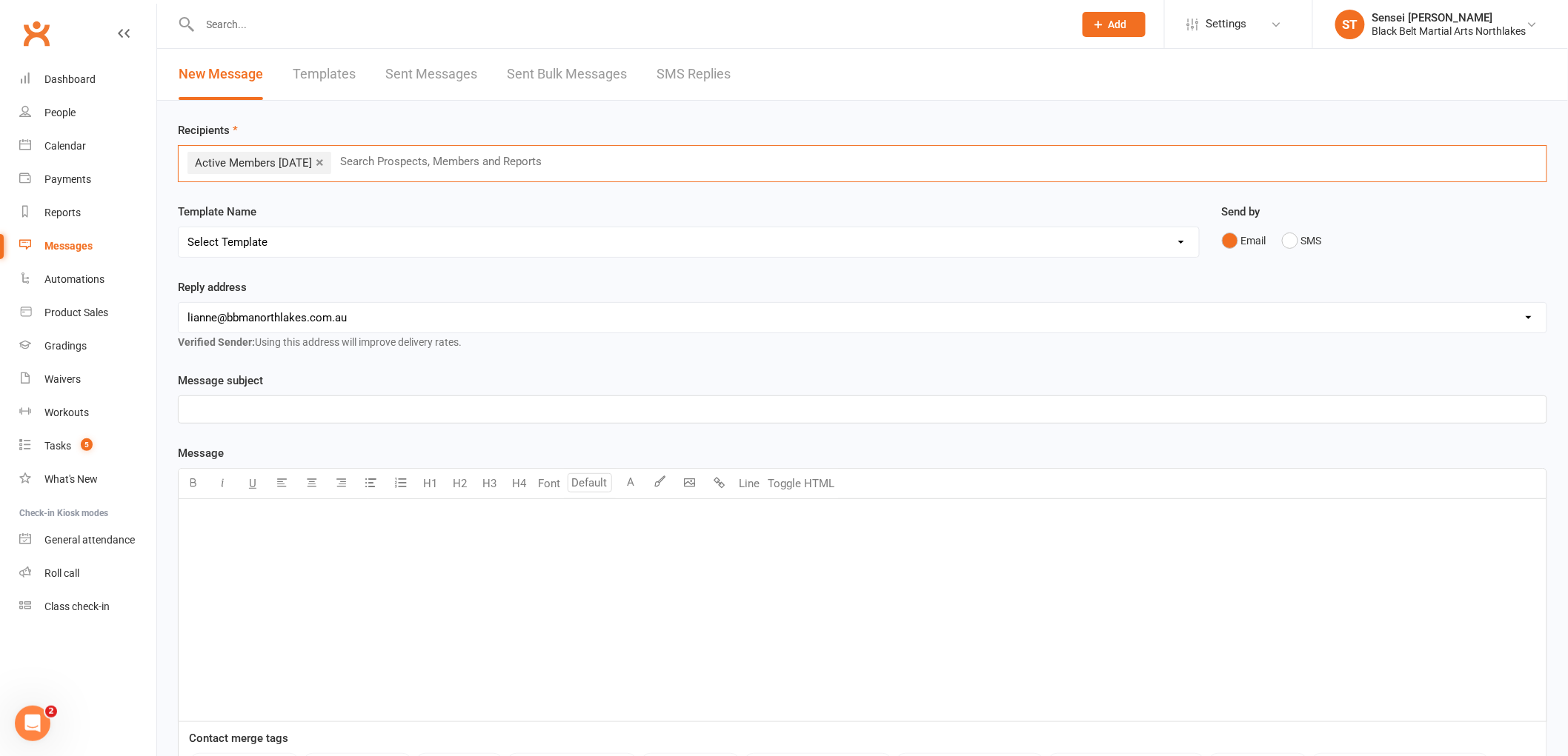
click at [282, 250] on select "Select Template [Email] 2 week trial promo [Email] END OF EOFY SALE FOR MEMBERS…" at bounding box center [688, 242] width 1020 height 30
select select "49"
click at [179, 227] on select "Select Template [Email] 2 week trial promo [Email] END OF EOFY SALE FOR MEMBERS…" at bounding box center [688, 242] width 1020 height 30
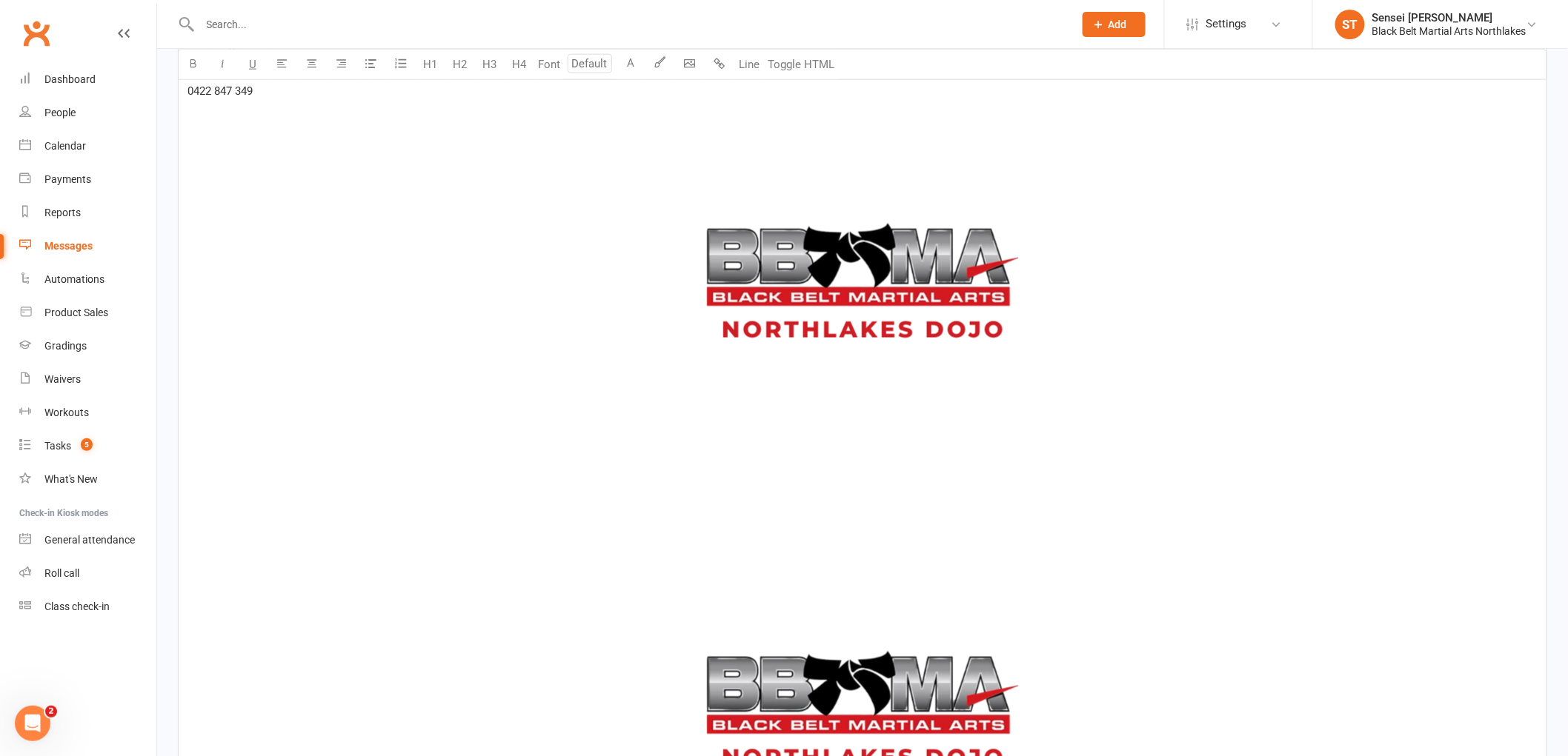
scroll to position [906, 0]
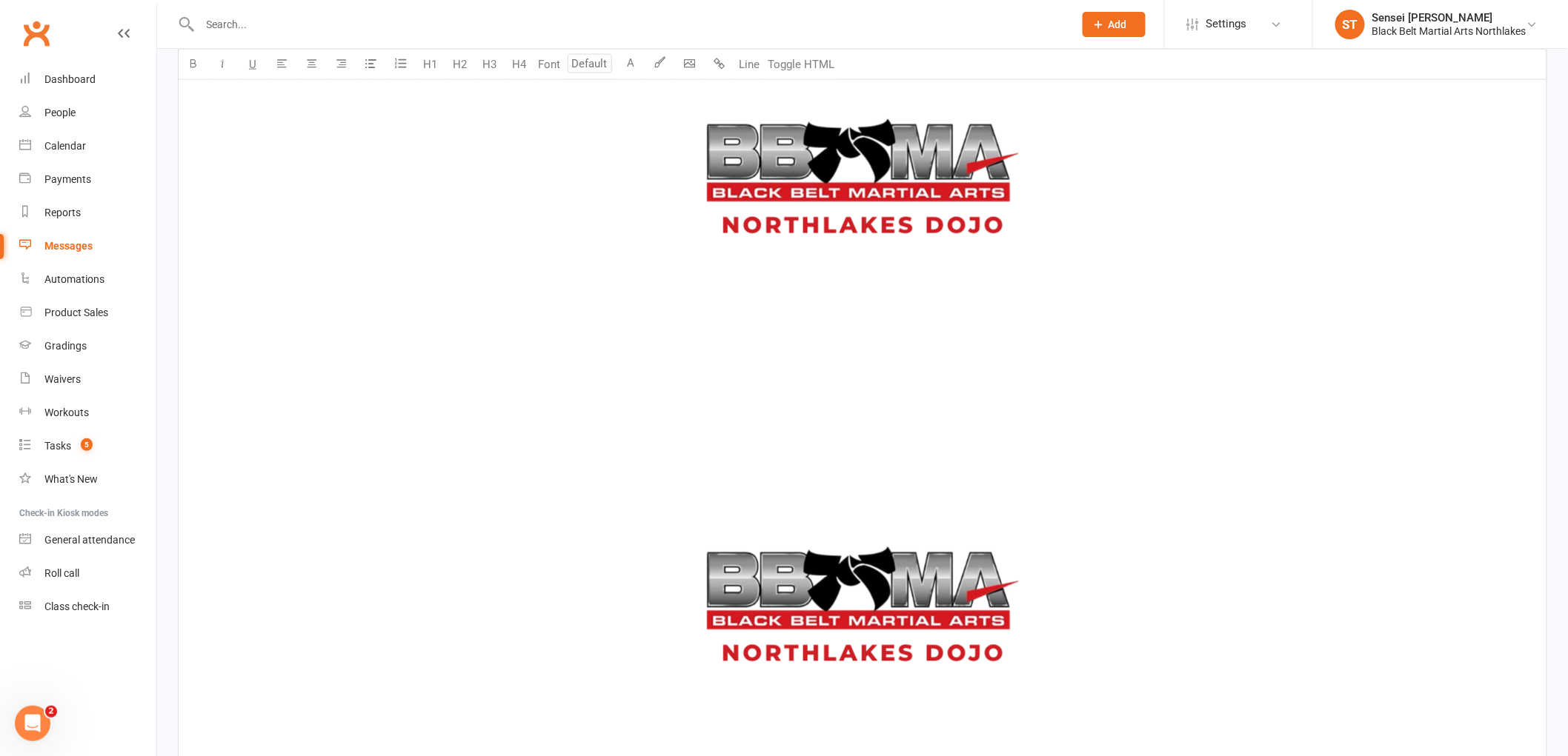
click at [809, 620] on img at bounding box center [861, 613] width 370 height 370
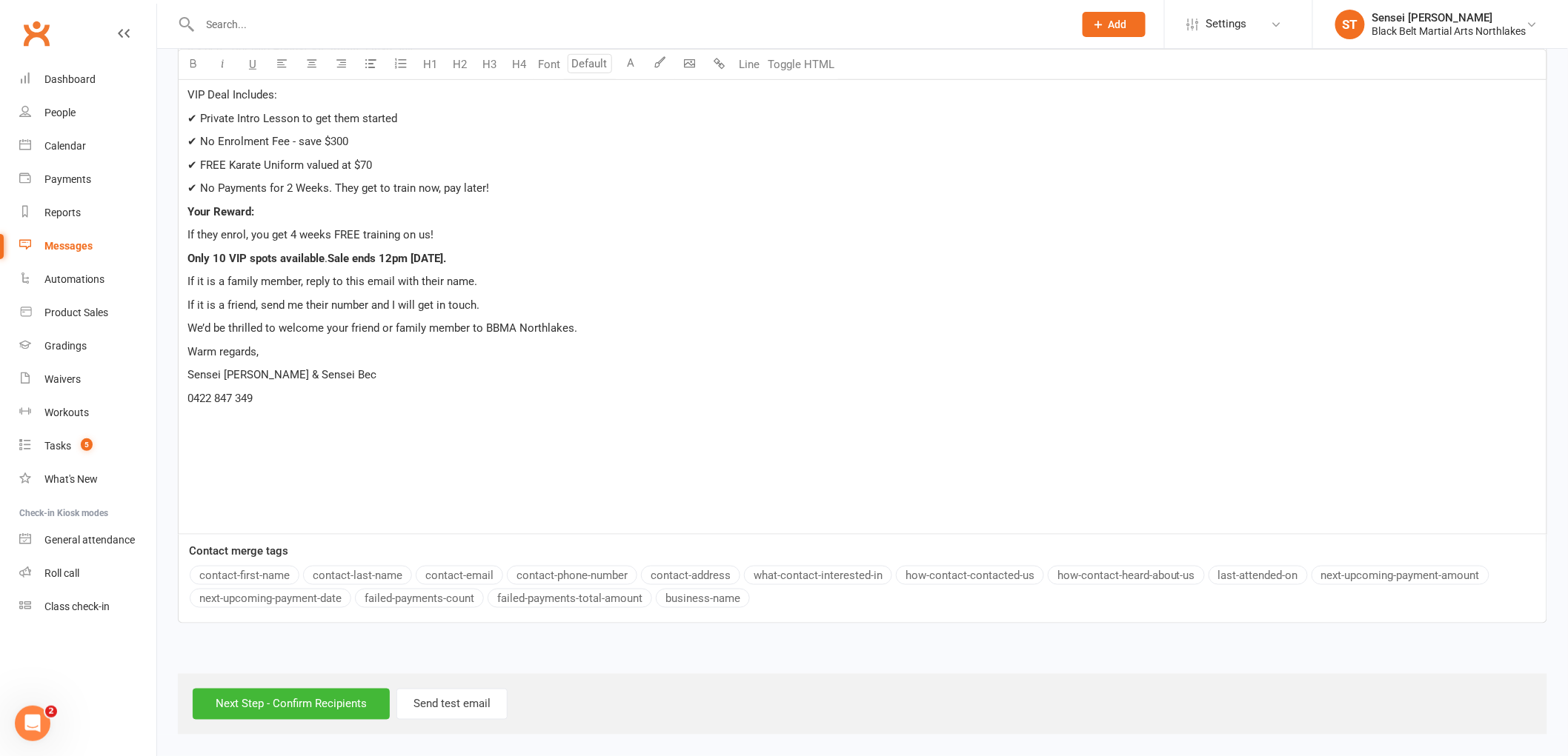
scroll to position [494, 0]
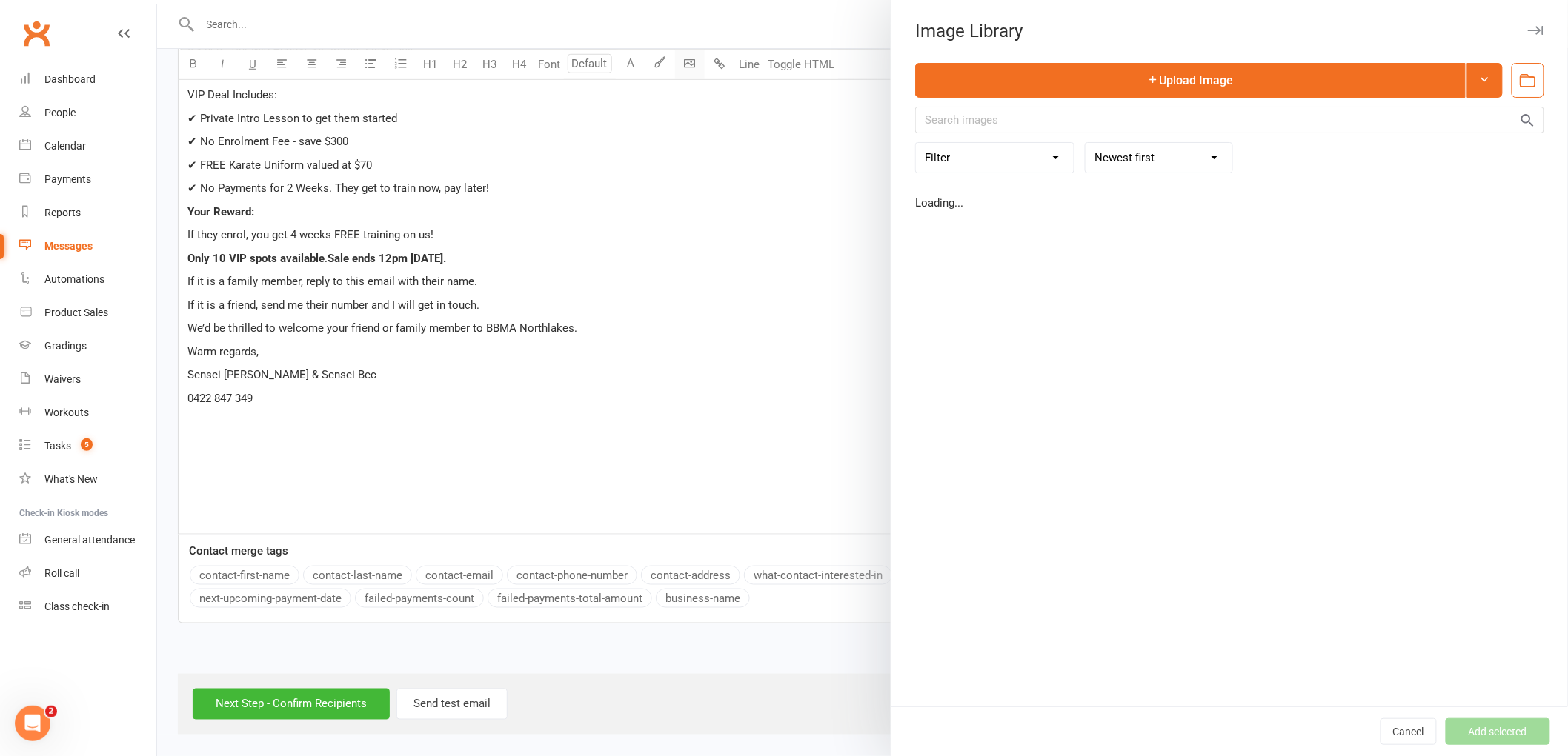
click at [684, 57] on body "Prospect Member Non-attending contact Class / event Appointment Grading event T…" at bounding box center [784, 122] width 1568 height 1224
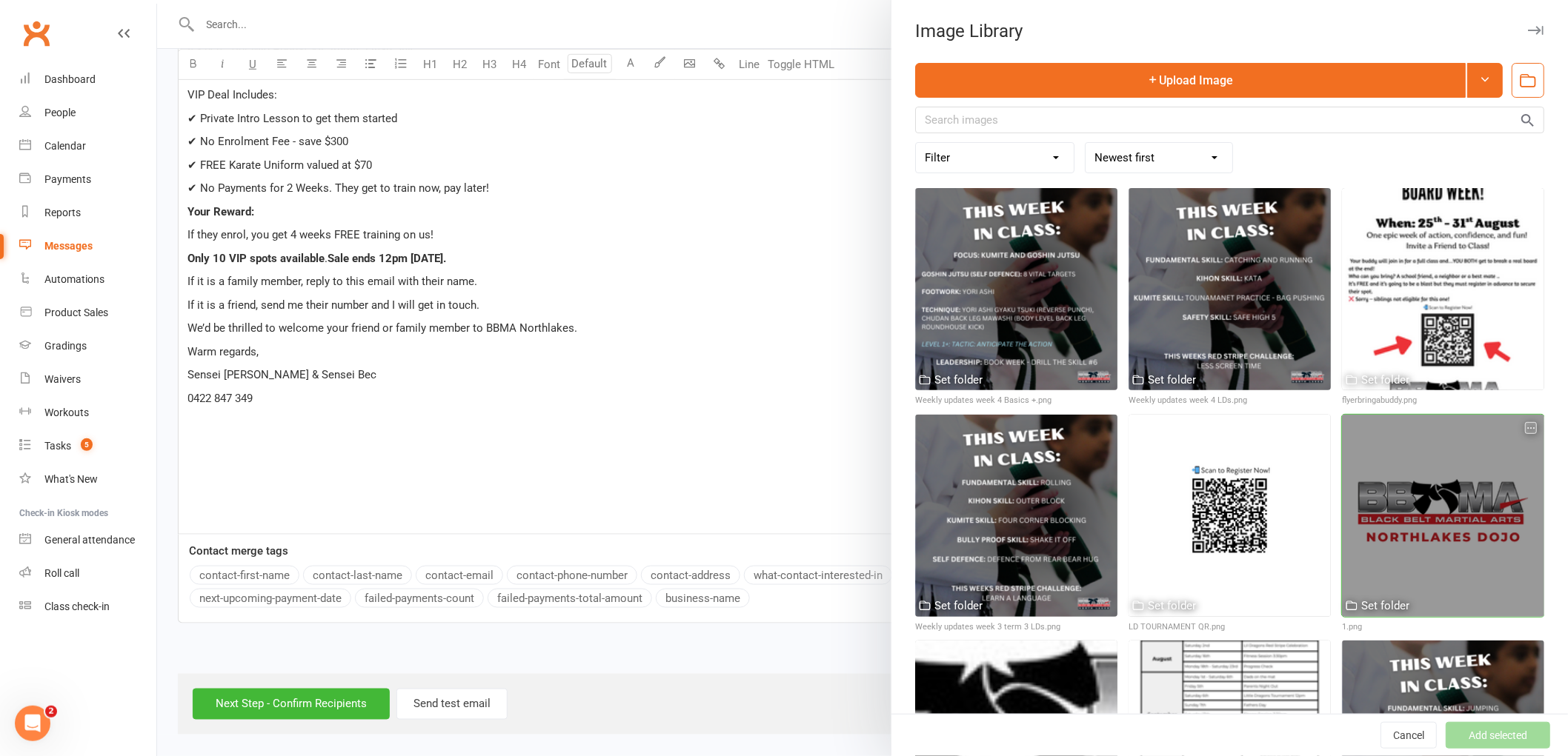
click at [1410, 491] on div at bounding box center [1442, 516] width 202 height 202
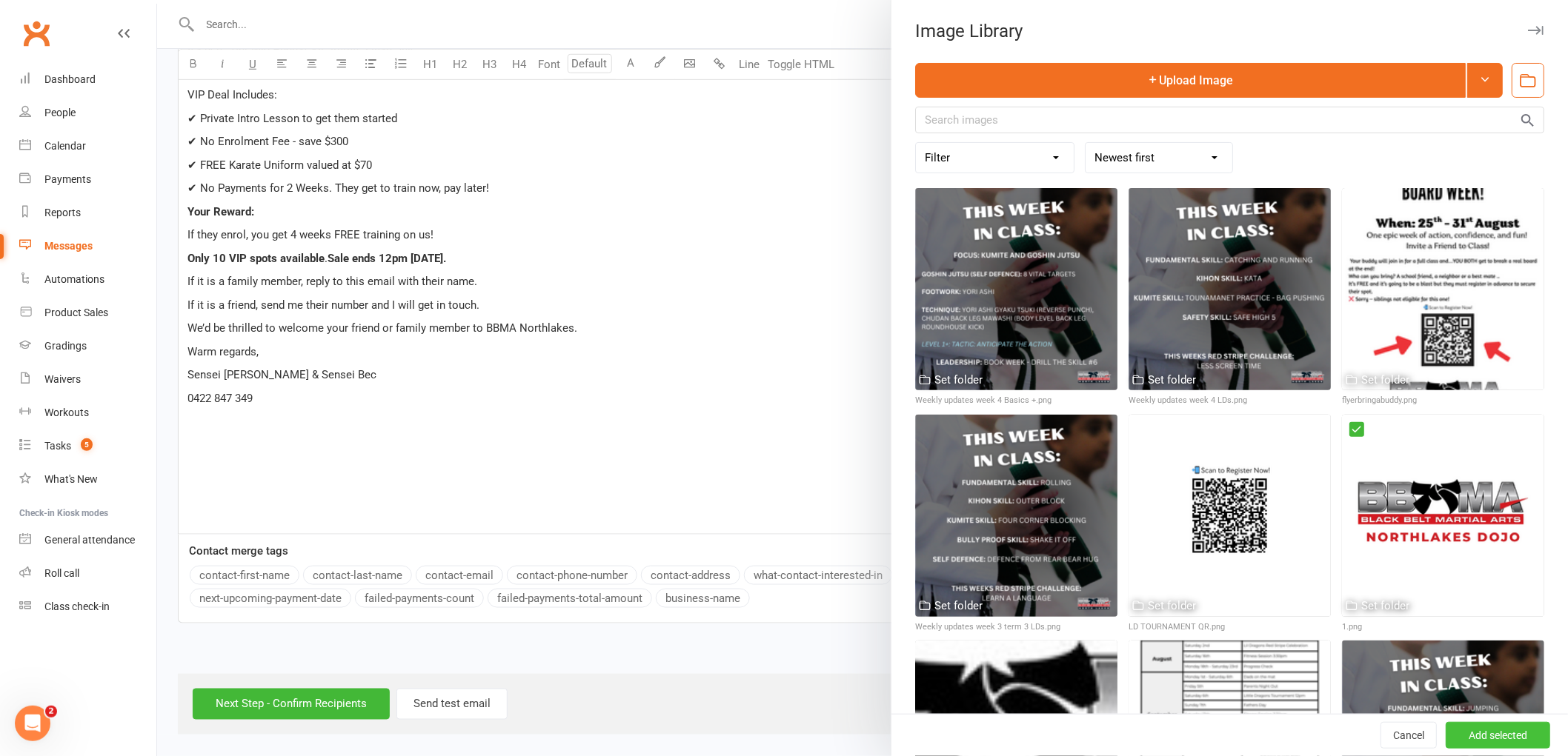
click at [1471, 735] on button "Add selected" at bounding box center [1497, 735] width 105 height 27
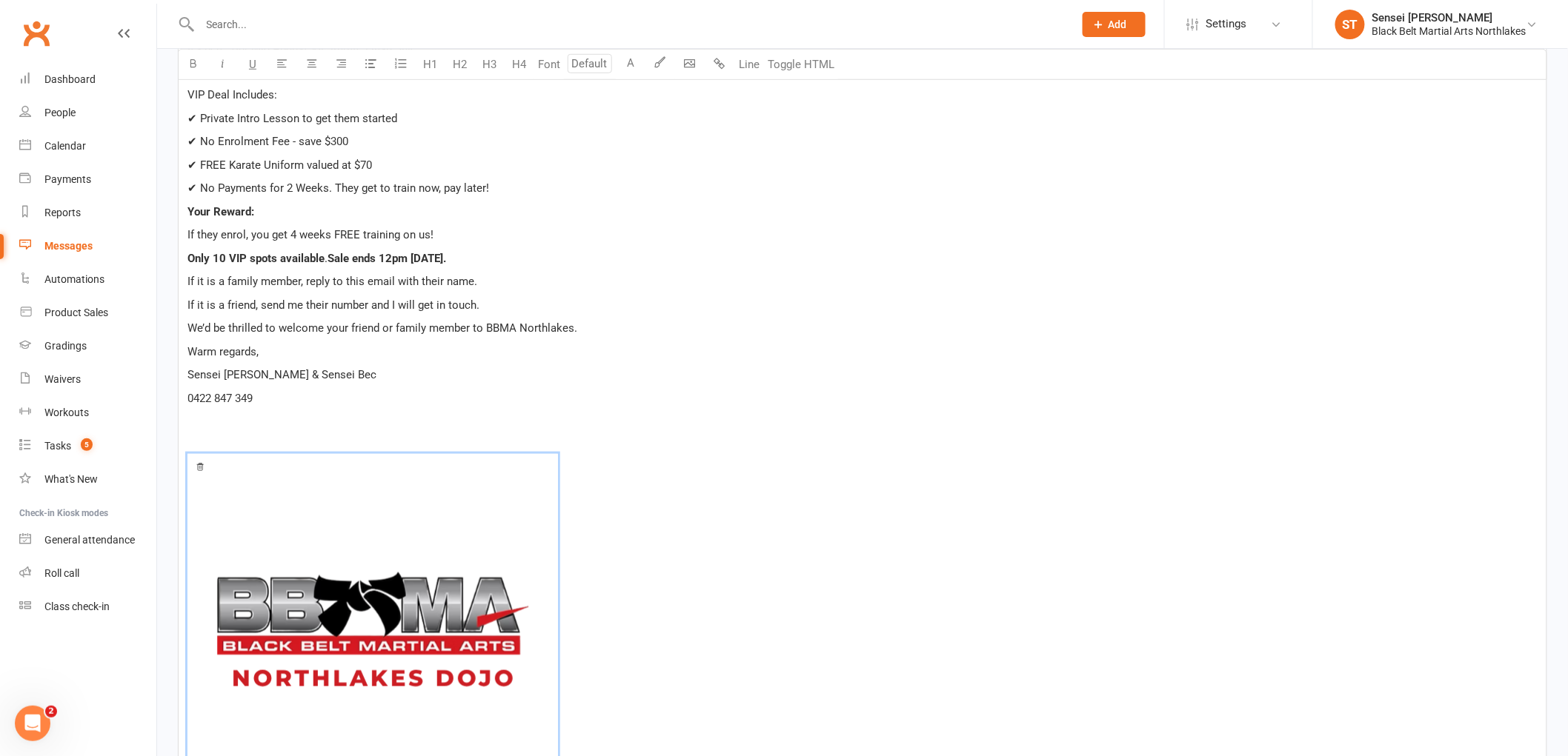
click at [326, 620] on img at bounding box center [372, 639] width 370 height 370
click at [310, 65] on icon "button" at bounding box center [312, 63] width 11 height 11
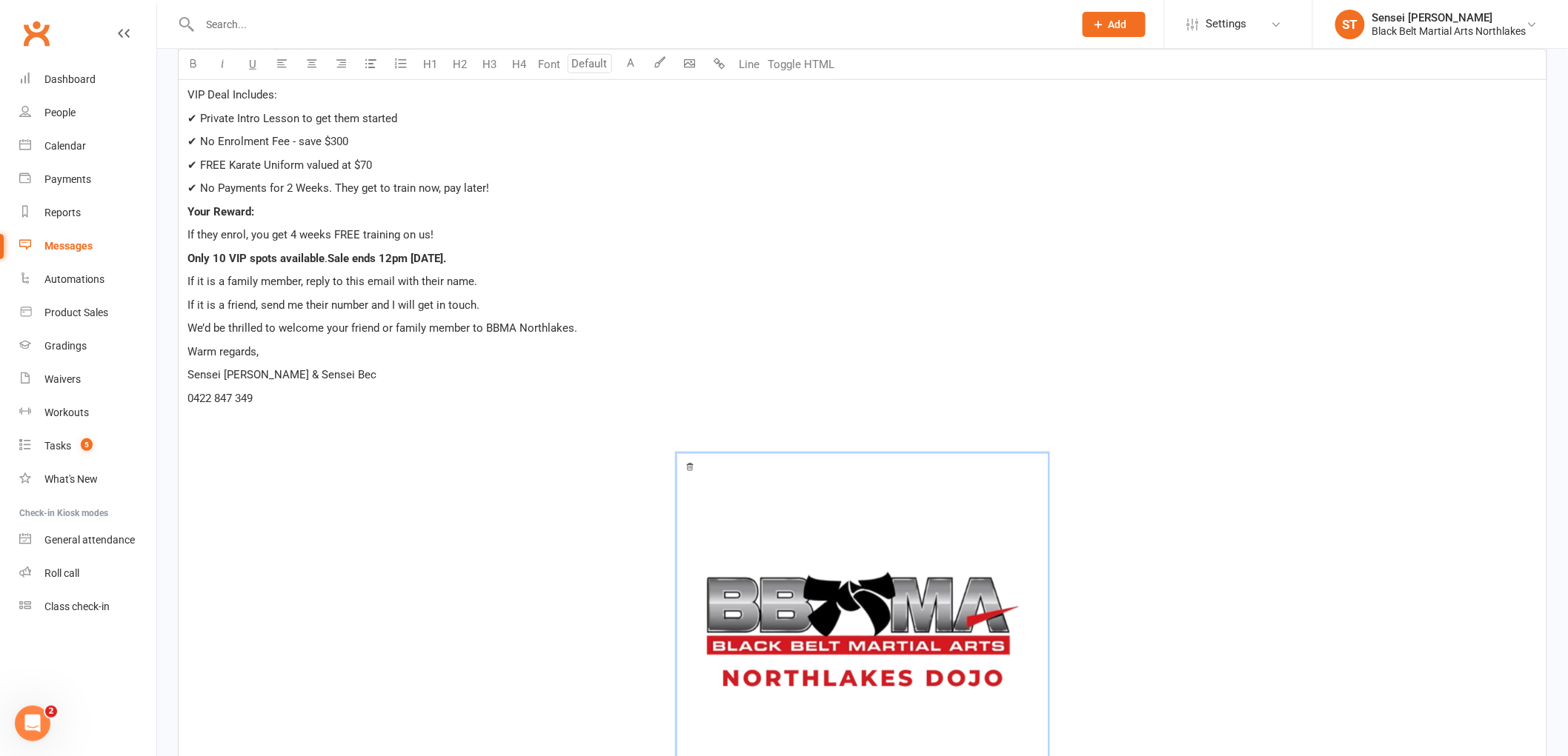
click at [627, 409] on div "Hi ﻿ {contact-first-name} It’s here: our Mid-August VIP Karate Flash Sale! For …" at bounding box center [862, 490] width 1367 height 968
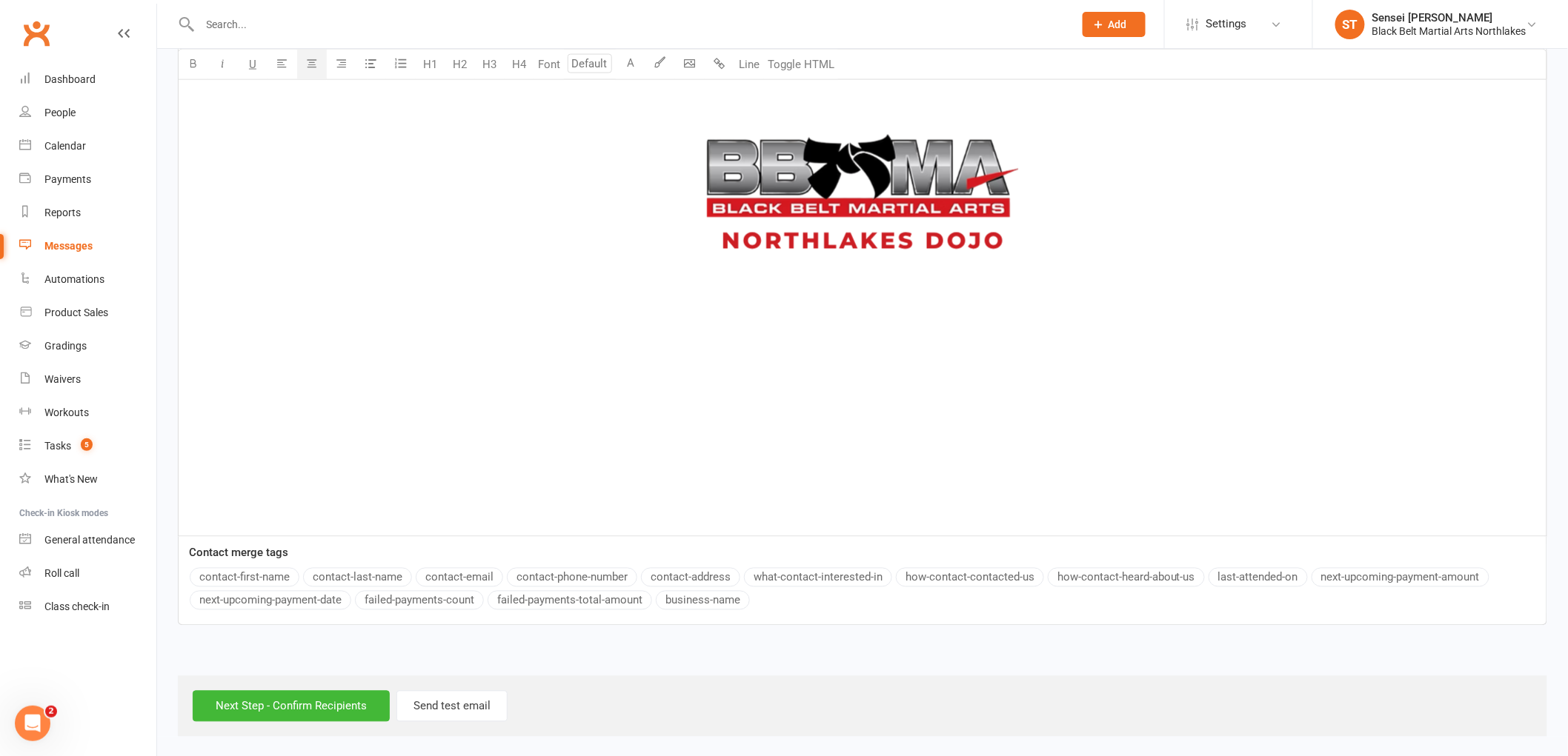
scroll to position [934, 0]
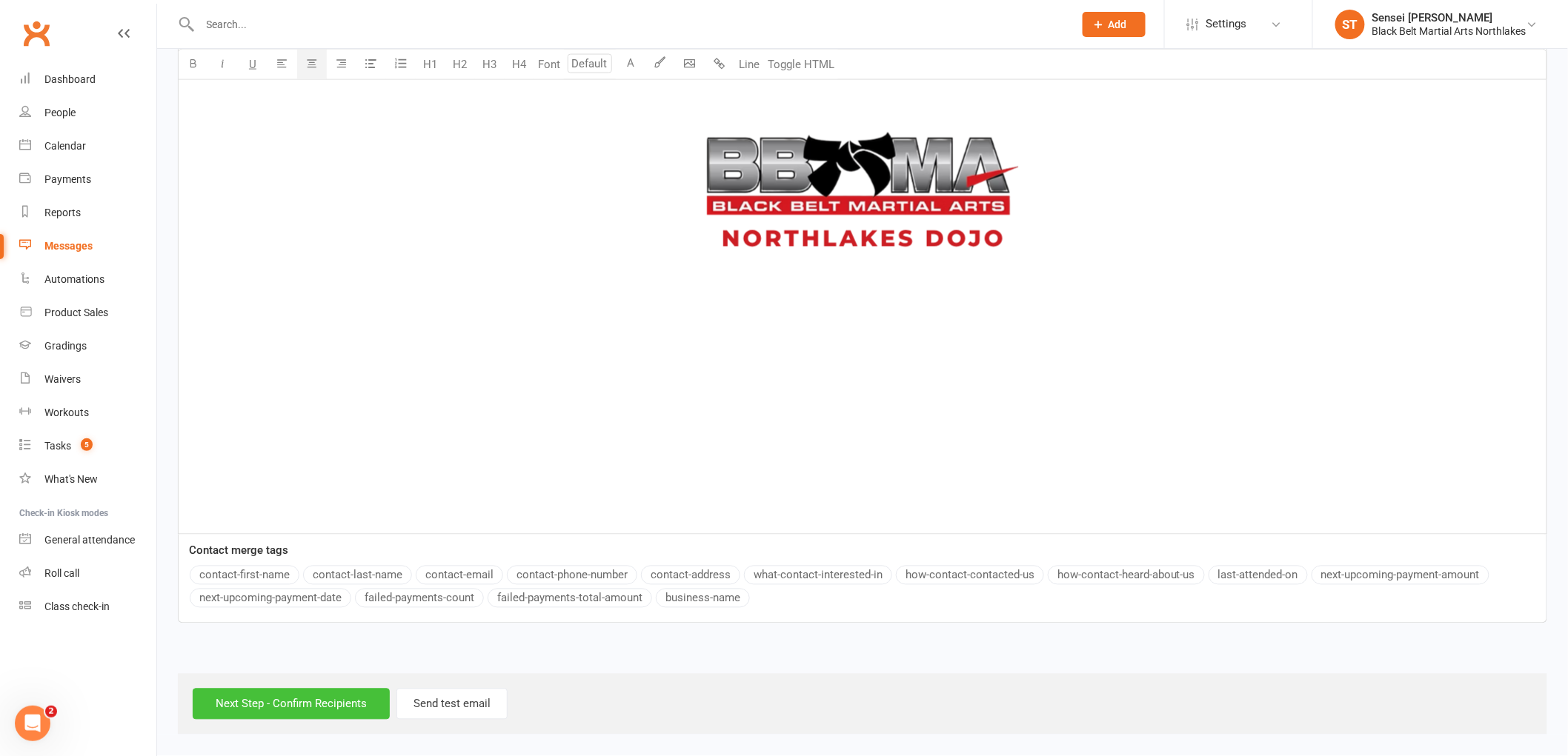
click at [316, 713] on input "Next Step - Confirm Recipients" at bounding box center [291, 704] width 197 height 31
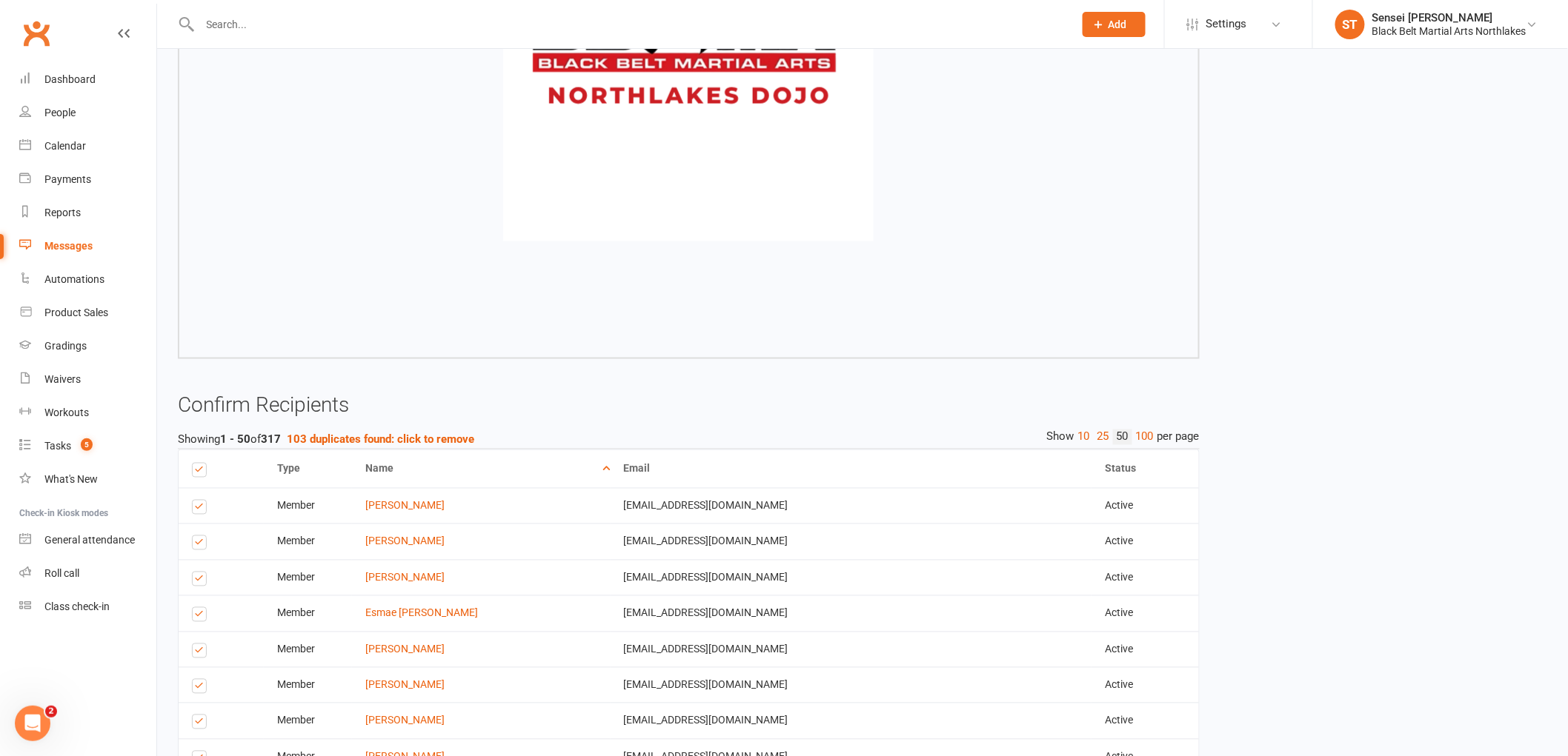
scroll to position [823, 0]
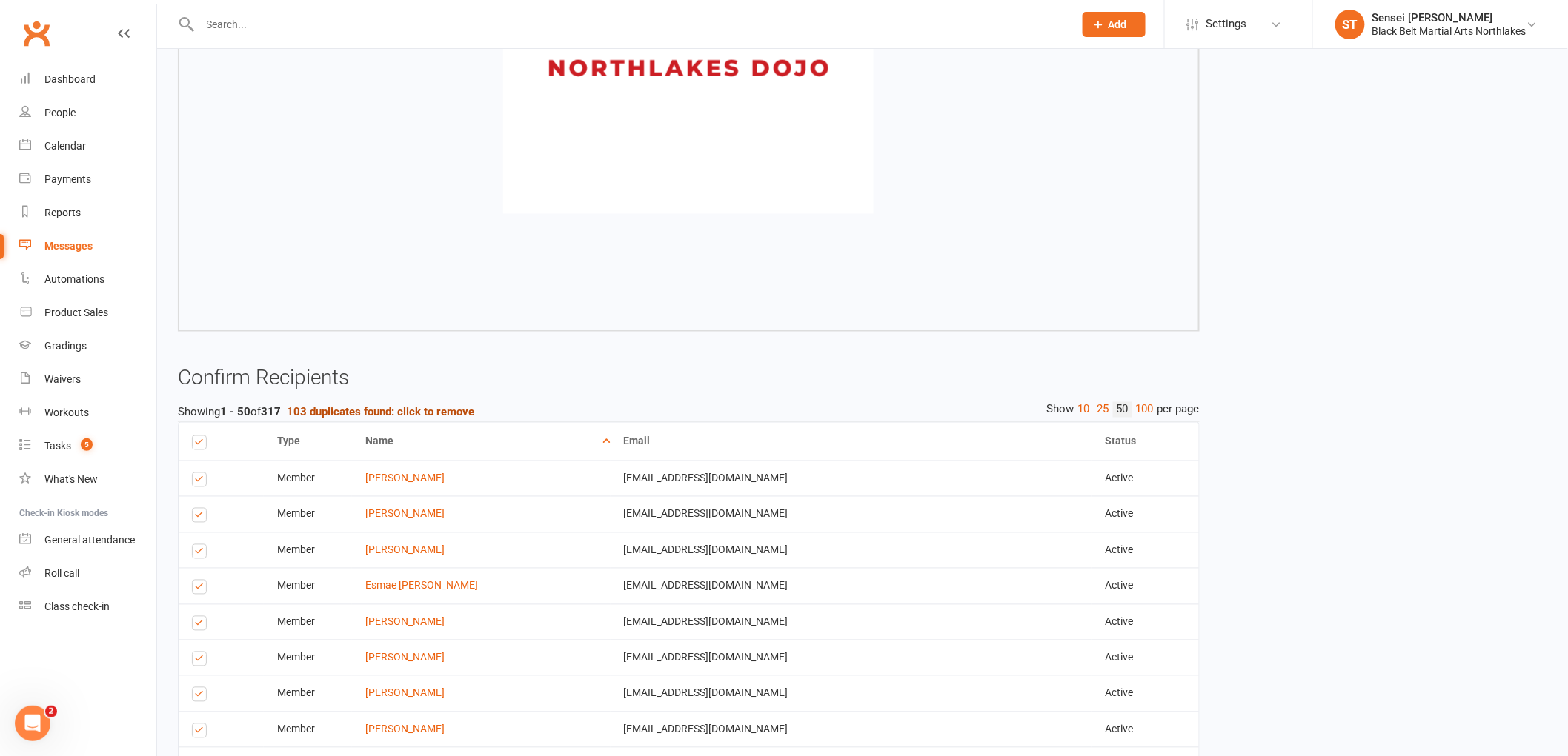
click at [372, 413] on strong "103 duplicates found: click to remove" at bounding box center [381, 412] width 188 height 13
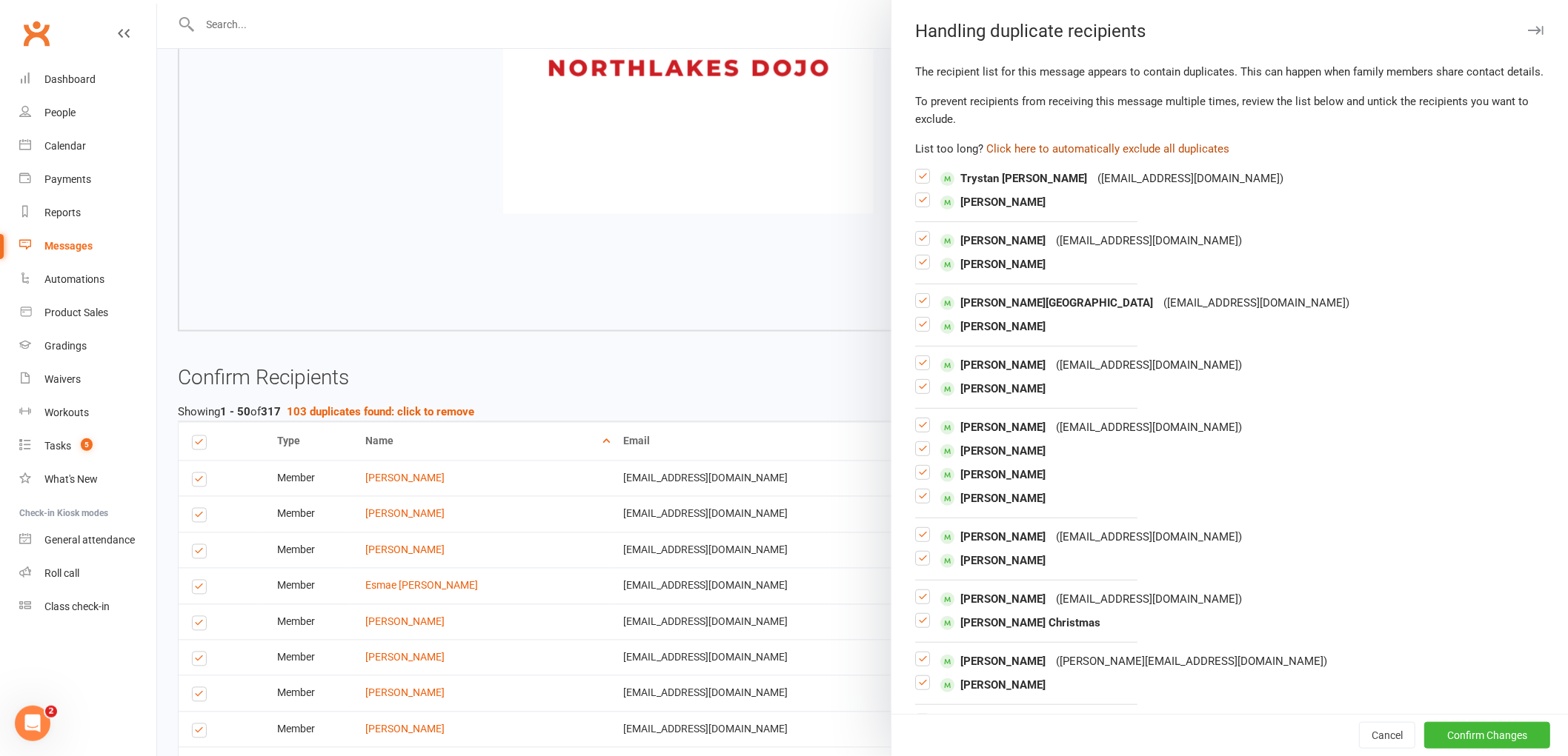
click at [1135, 158] on button "Click here to automatically exclude all duplicates" at bounding box center [1107, 149] width 243 height 18
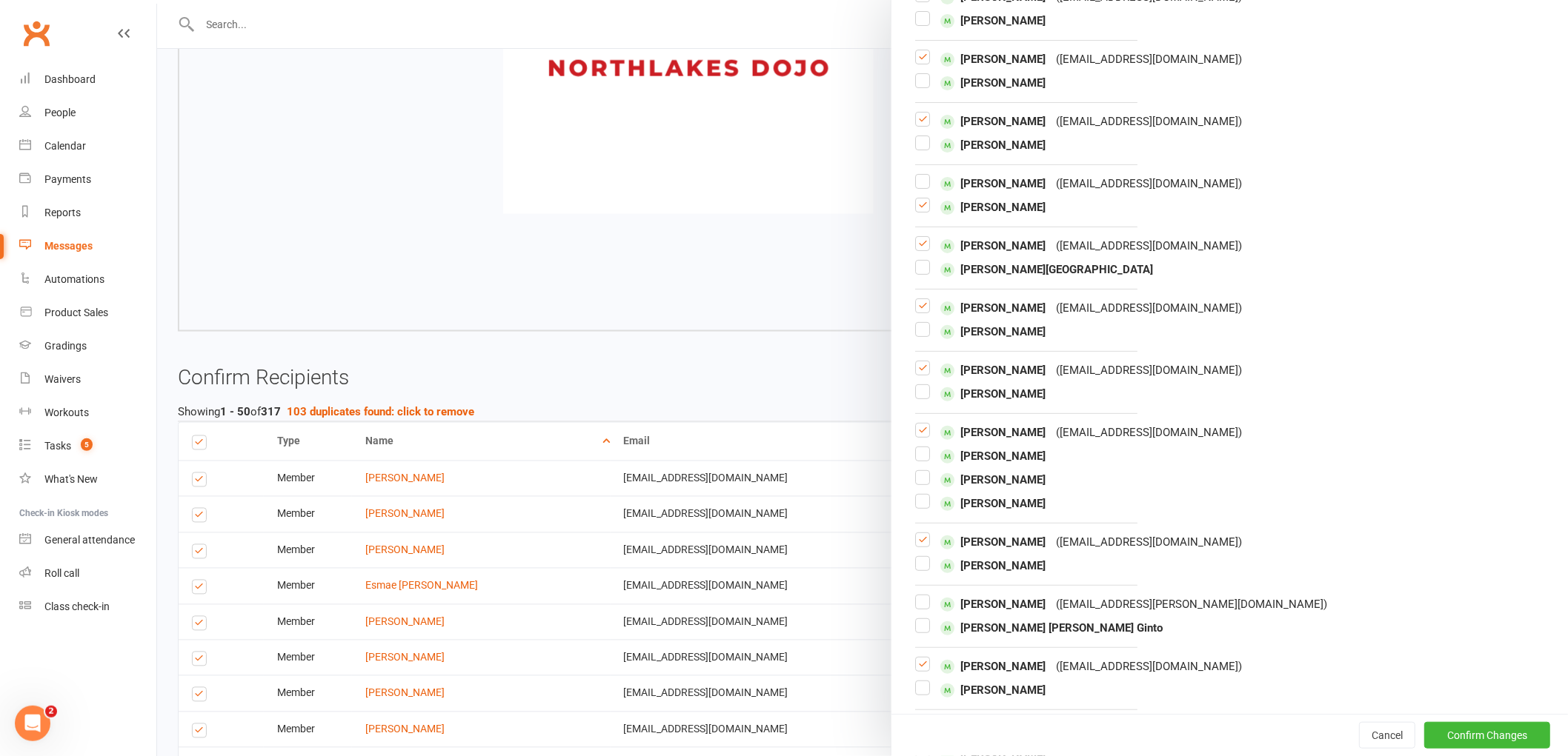
scroll to position [2469, 0]
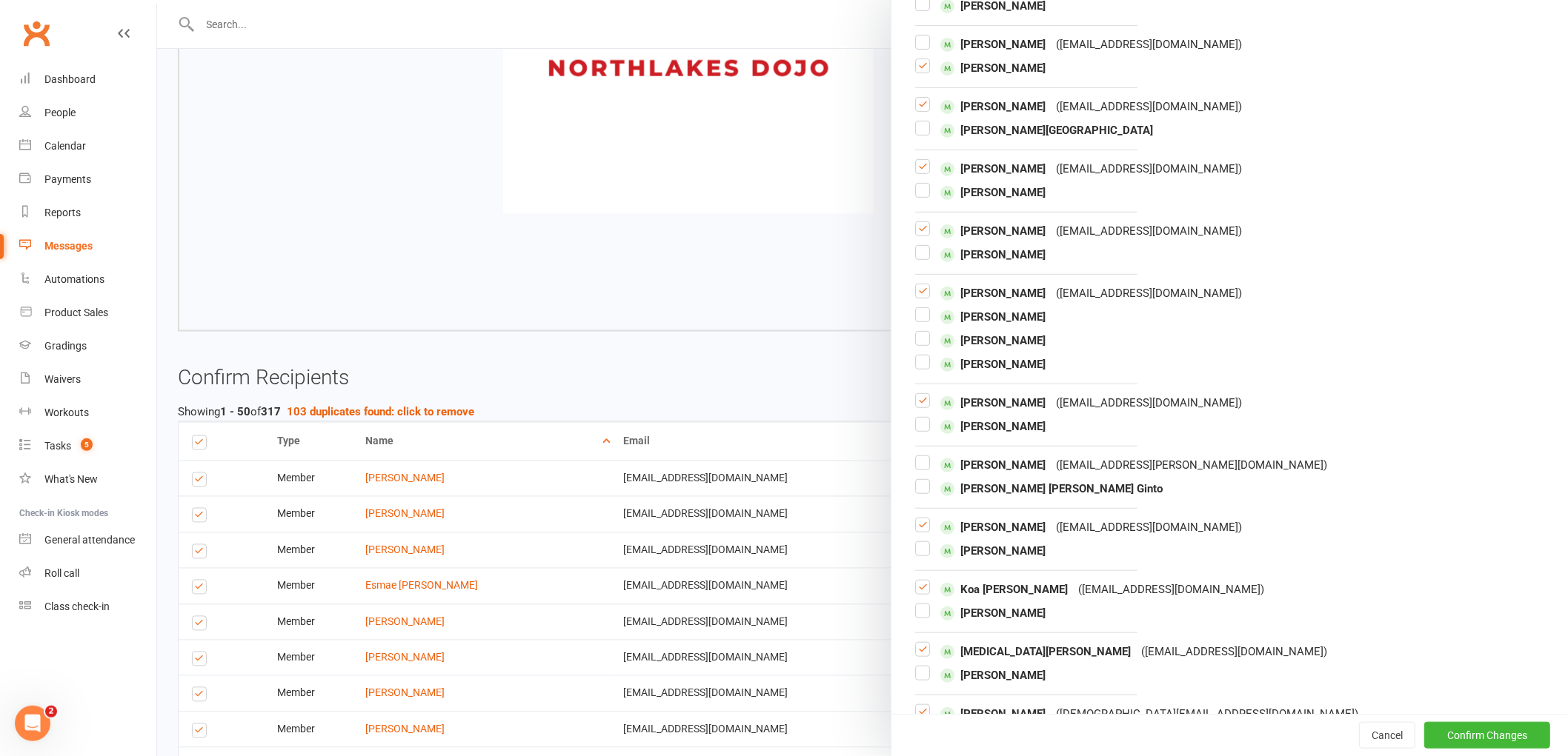
click at [919, 407] on label at bounding box center [922, 407] width 14 height 0
click at [919, 394] on input "checkbox" at bounding box center [922, 394] width 14 height 0
click at [916, 469] on label at bounding box center [922, 469] width 14 height 0
click at [916, 456] on input "checkbox" at bounding box center [922, 456] width 14 height 0
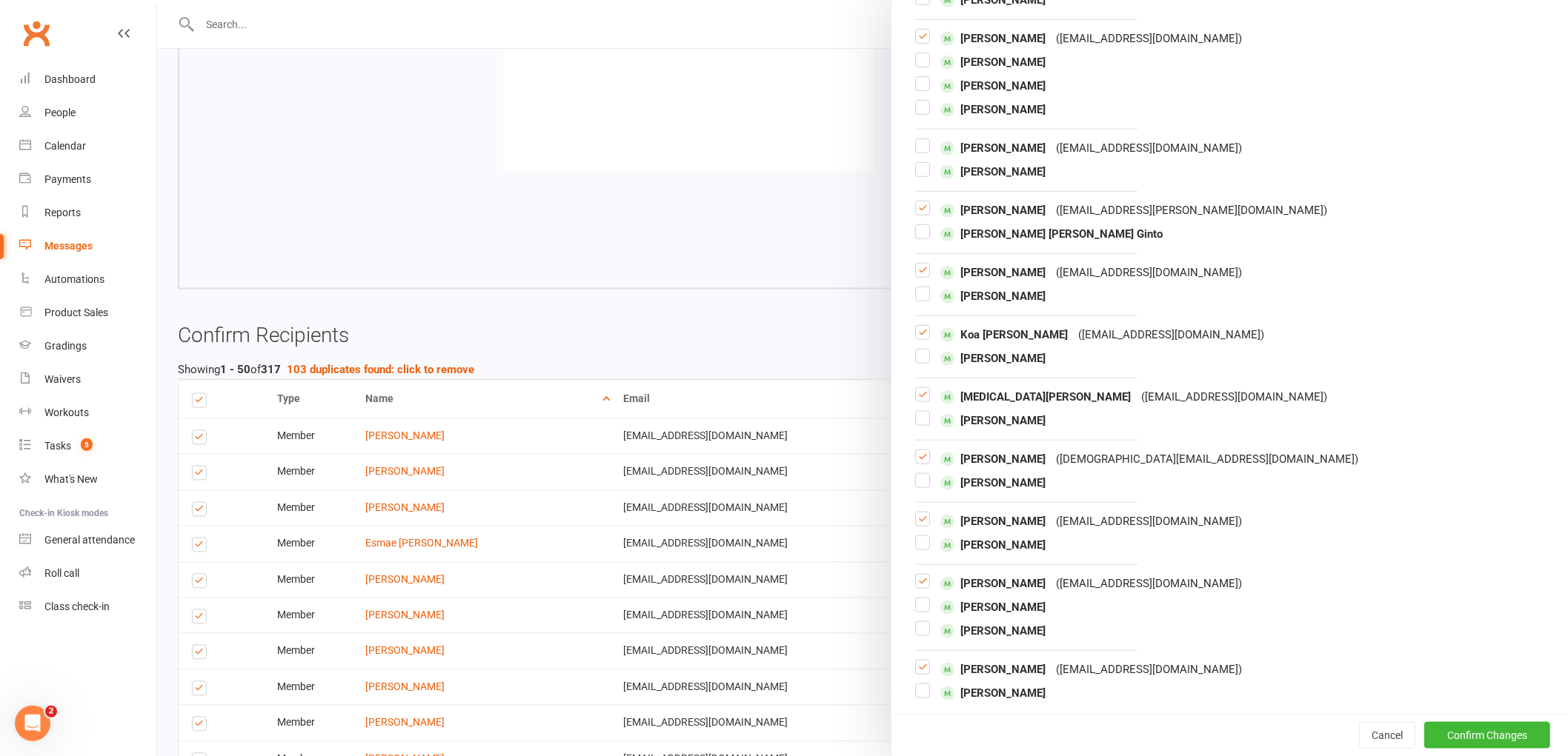
scroll to position [906, 0]
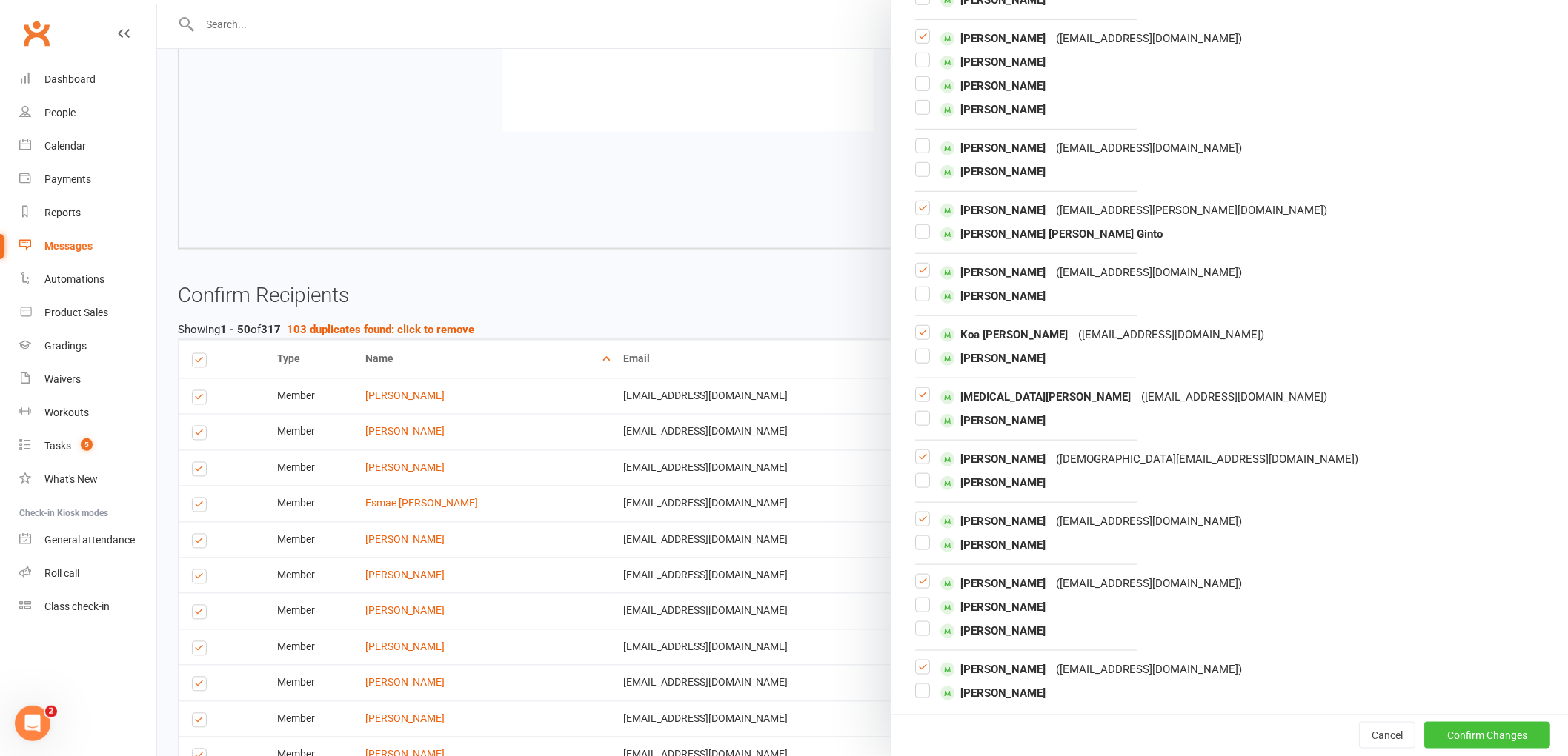
click at [1469, 737] on button "Confirm Changes" at bounding box center [1486, 735] width 126 height 27
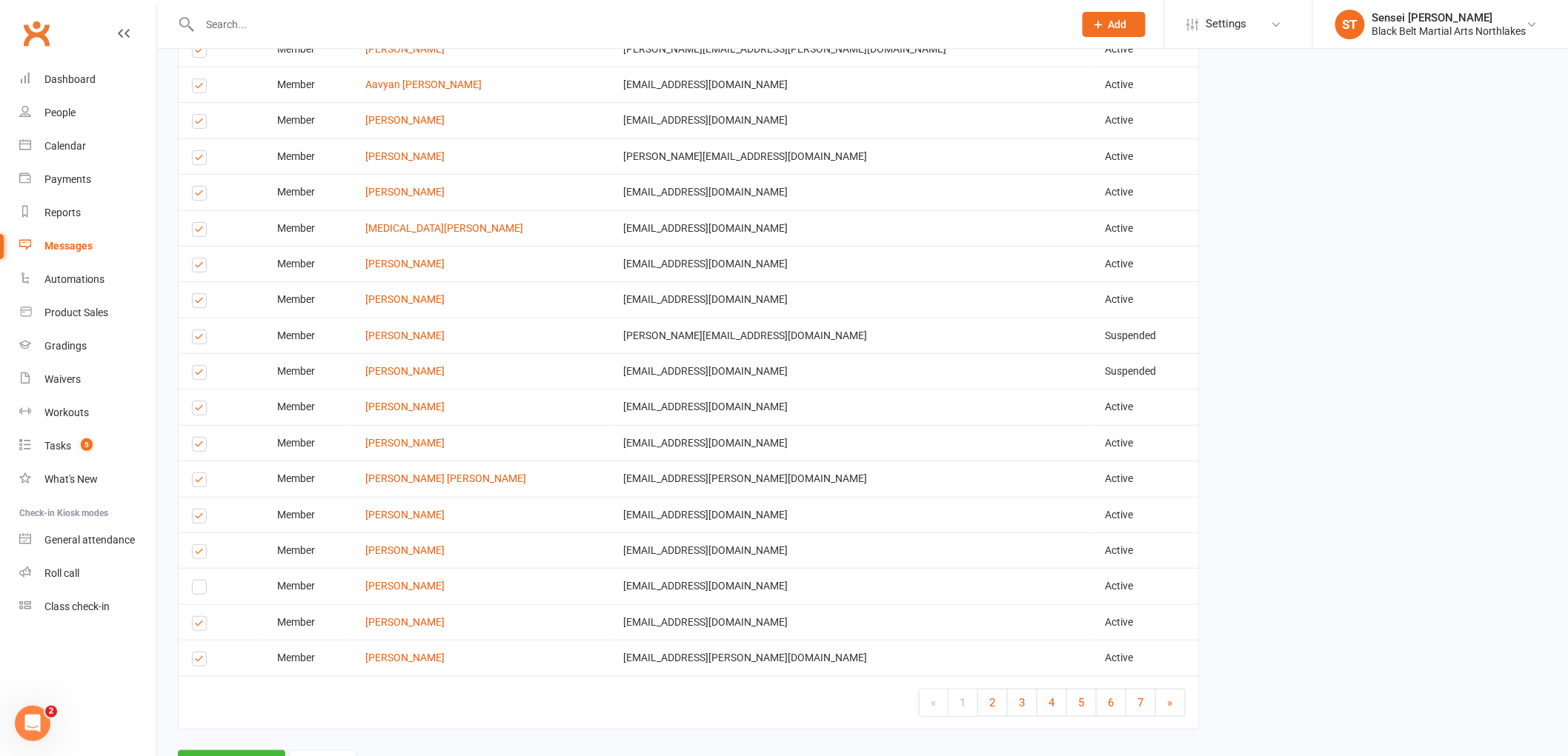
scroll to position [2482, 0]
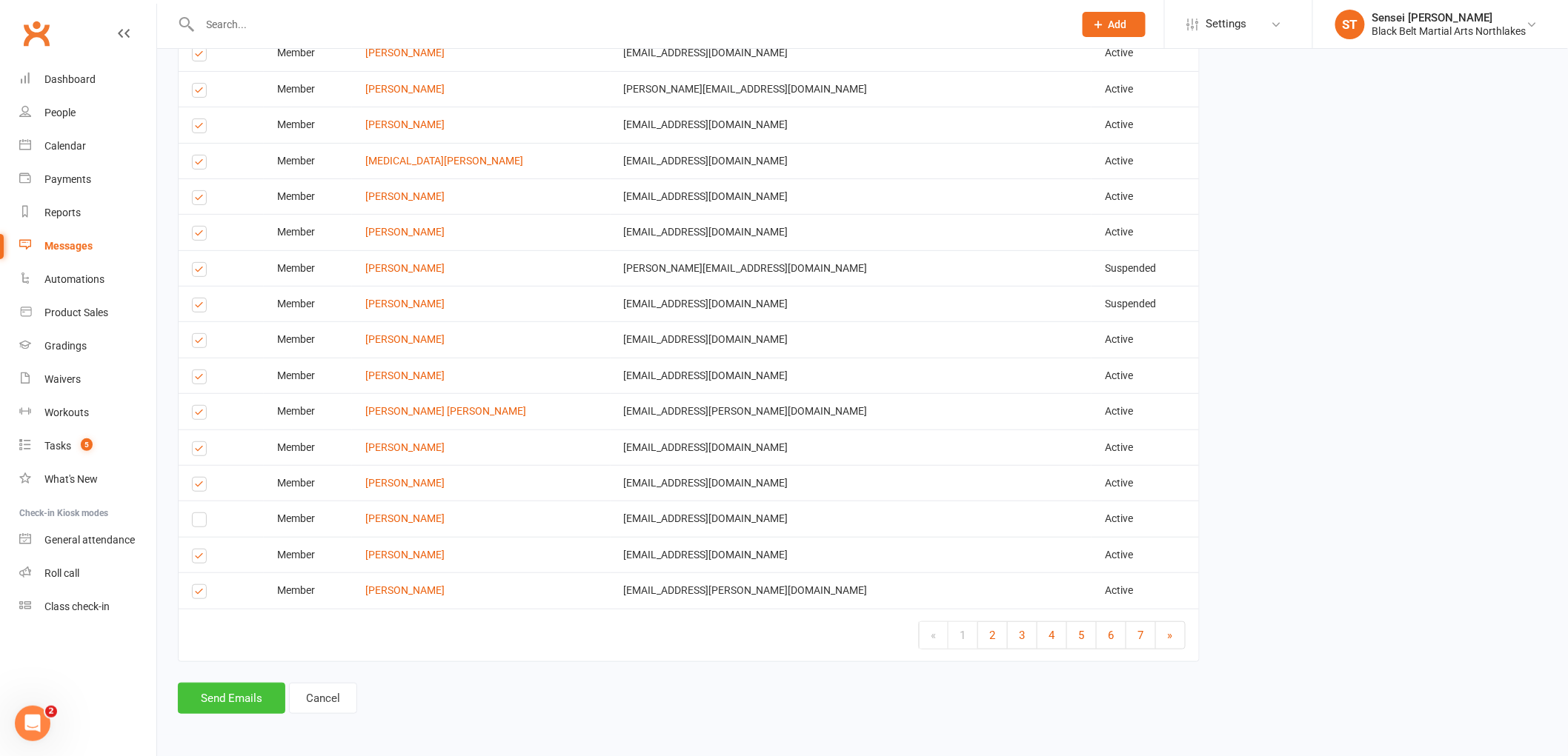
click at [233, 696] on button "Send Emails" at bounding box center [231, 698] width 108 height 31
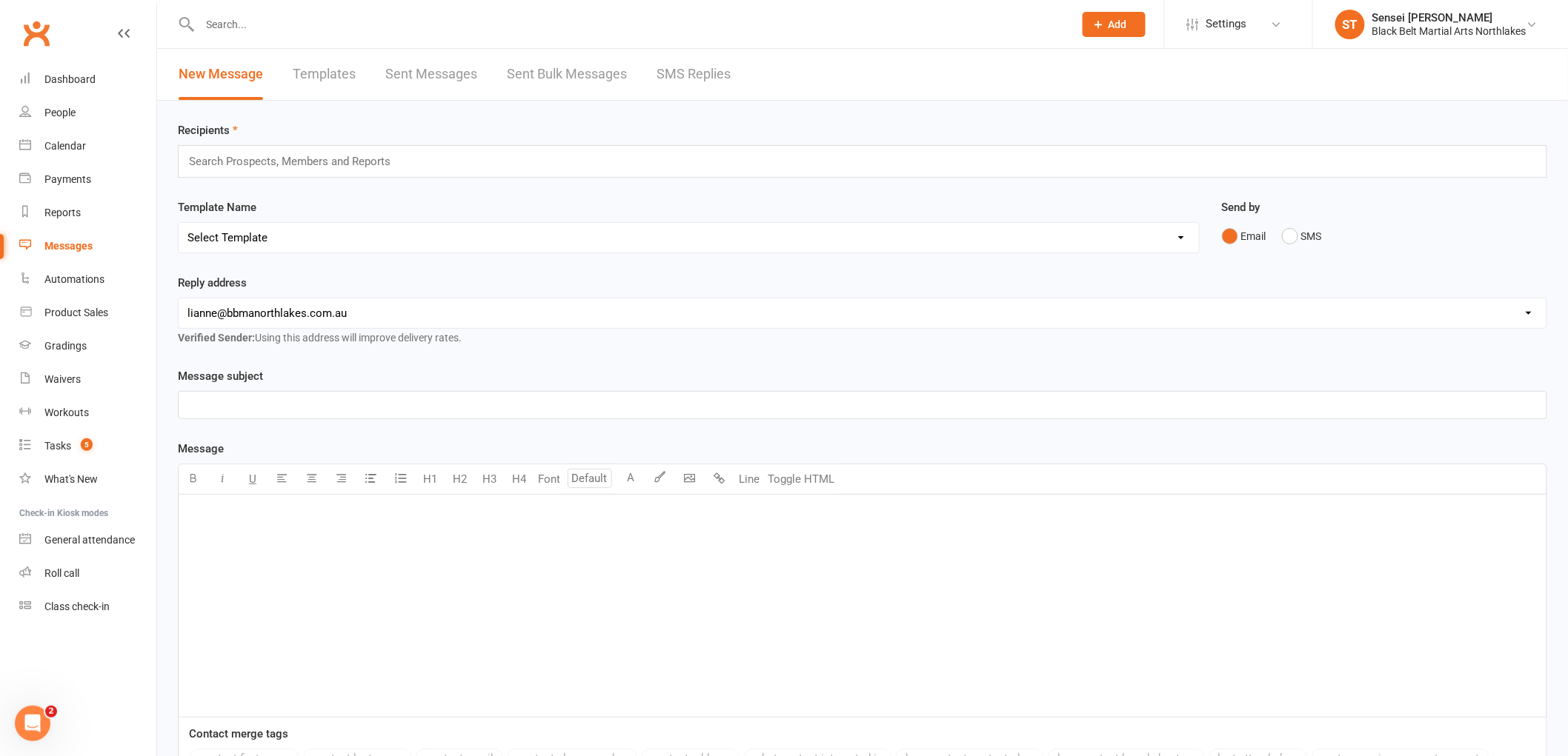
click at [324, 69] on link "Templates" at bounding box center [324, 74] width 63 height 51
select select "100"
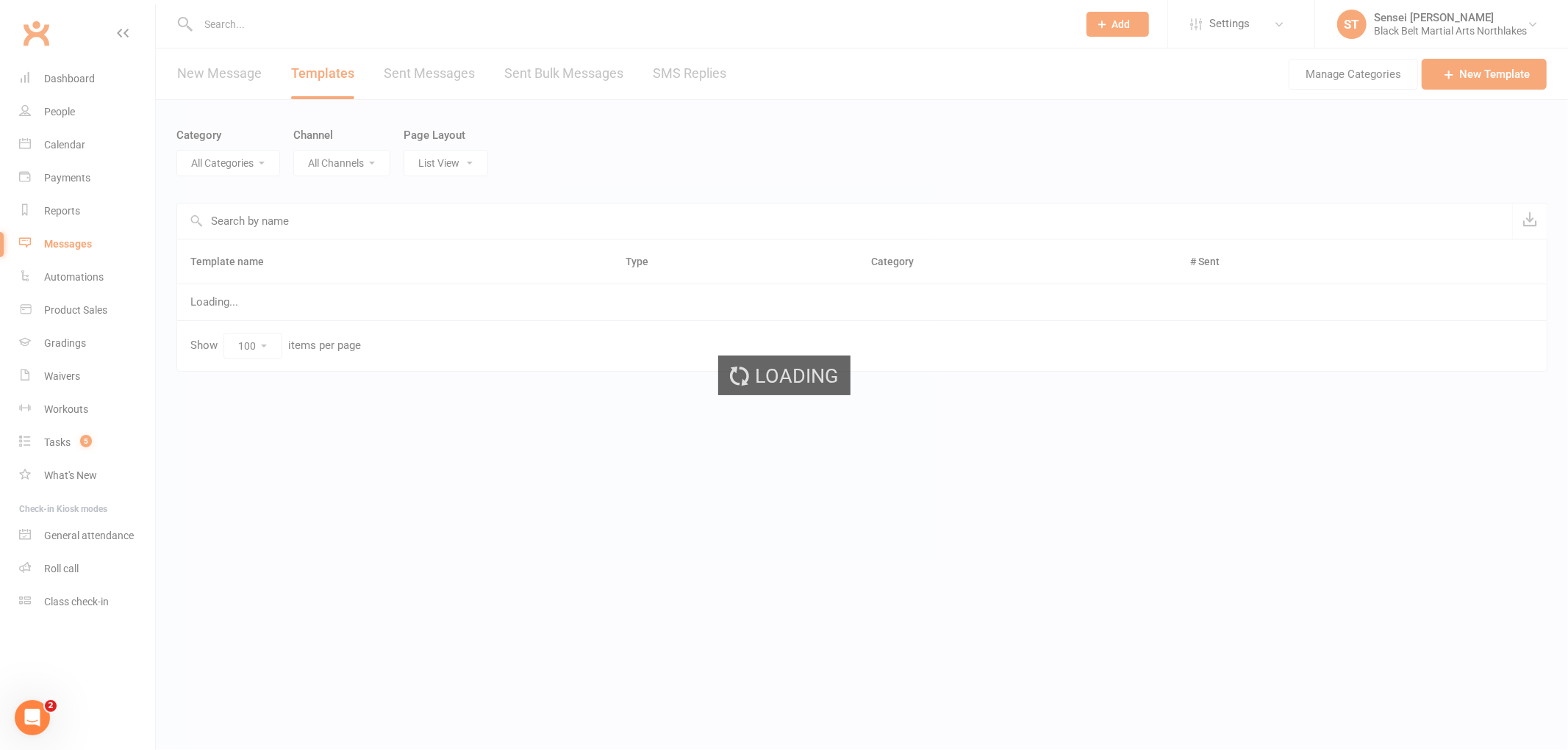
select select "12874"
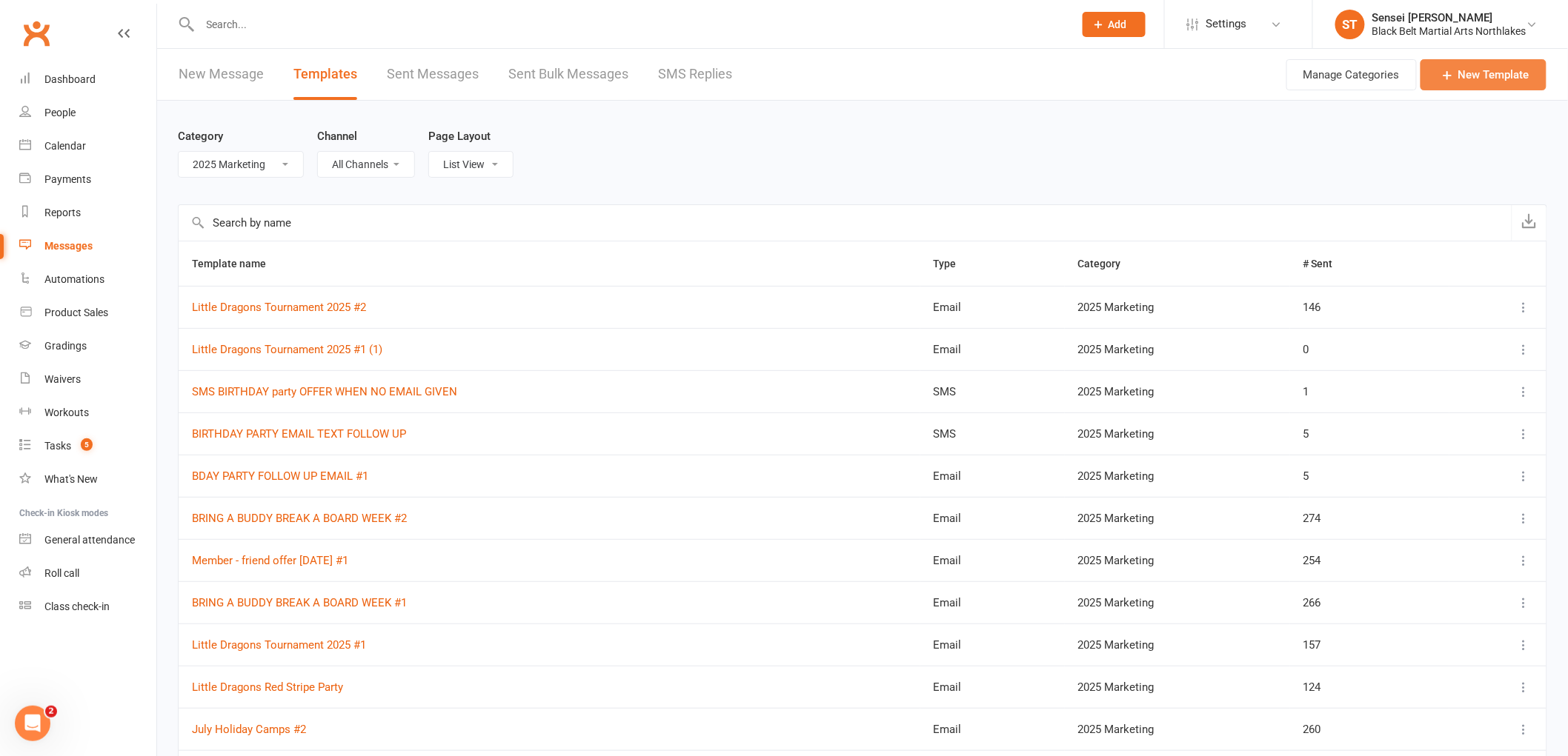
click at [1479, 66] on link "New Template" at bounding box center [1483, 75] width 126 height 31
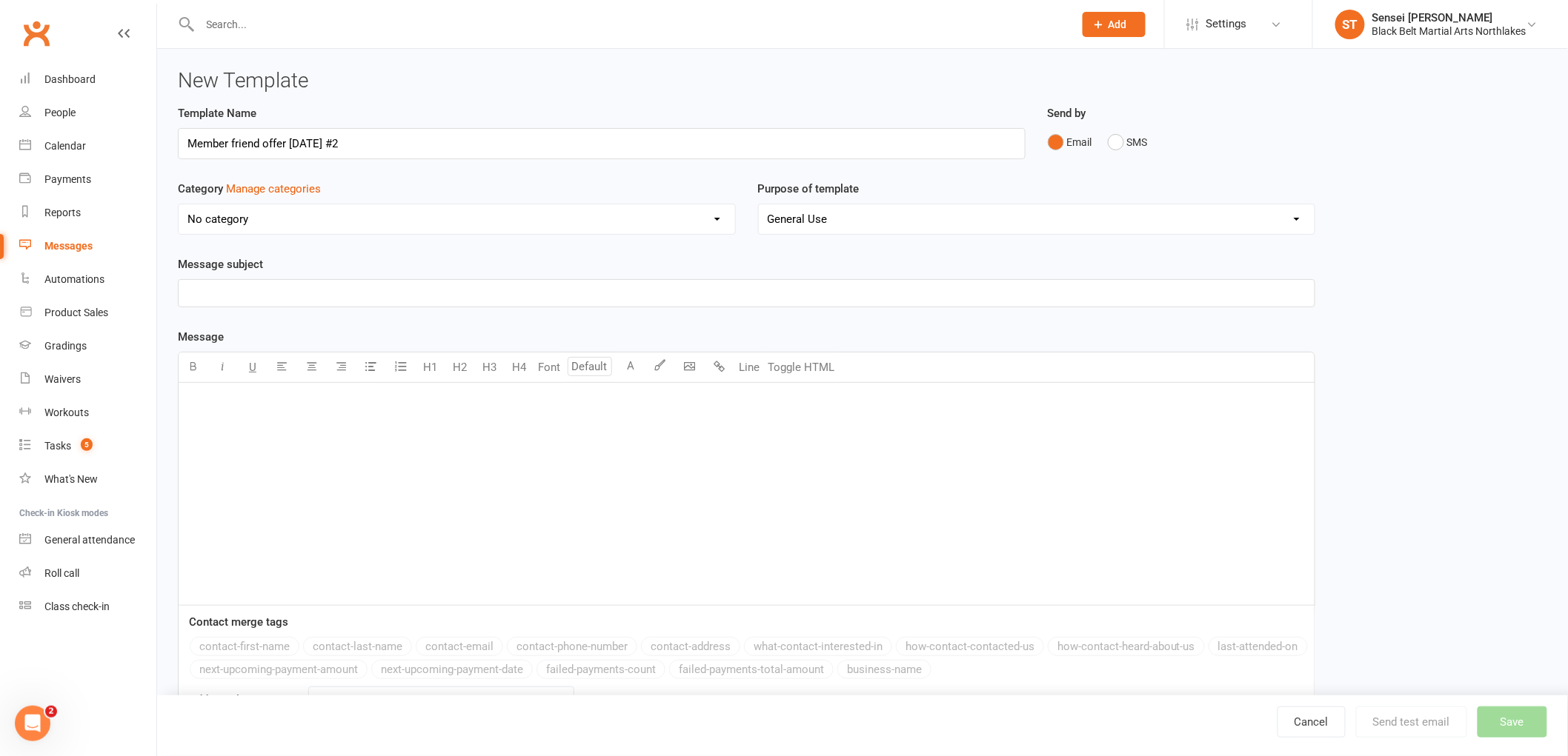
type input "Member friend offer August 2025 #2"
click at [317, 217] on select "No category 2024 MARKETING 2025 Marketing AFU'S General Missed Enquiries New Me…" at bounding box center [456, 219] width 556 height 30
select select "12874"
click at [179, 204] on select "No category 2024 MARKETING 2025 Marketing AFU'S General Missed Enquiries New Me…" at bounding box center [456, 219] width 556 height 30
click at [282, 294] on p "﻿" at bounding box center [746, 293] width 1118 height 18
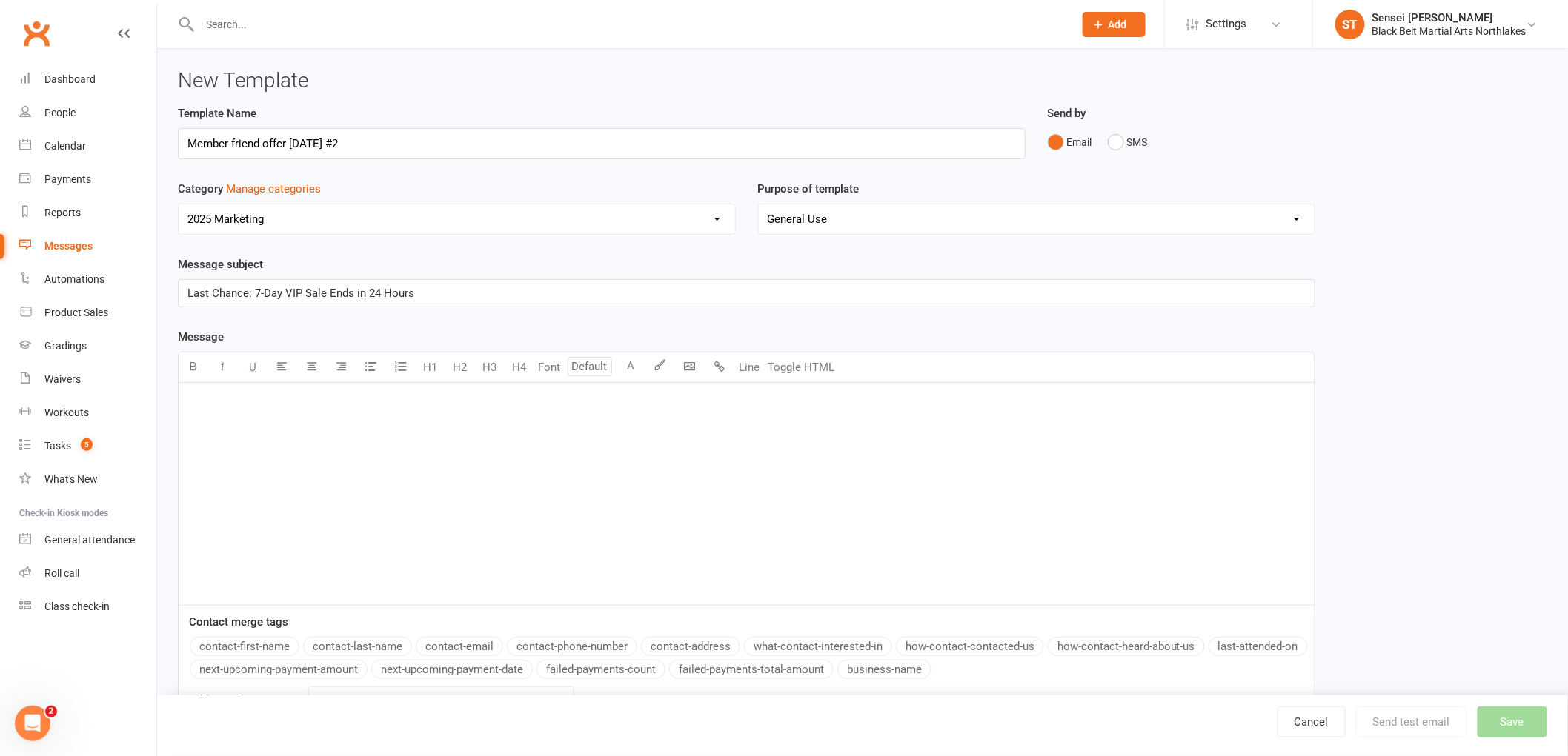
click at [264, 292] on span "Last Chance: 7-Day VIP Sale Ends in 24 Hours" at bounding box center [301, 293] width 227 height 13
click at [216, 411] on div "﻿" at bounding box center [746, 494] width 1135 height 222
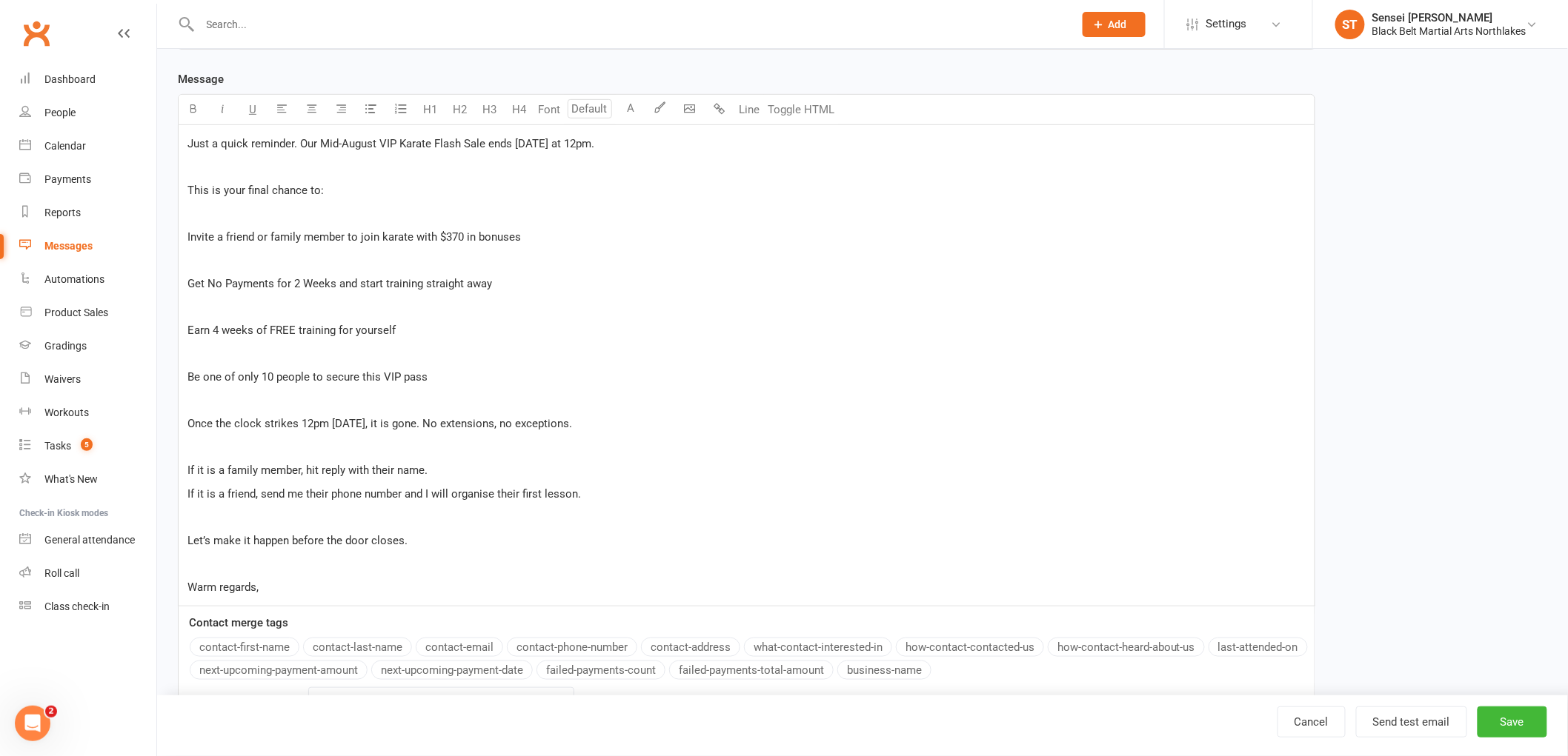
scroll to position [158, 0]
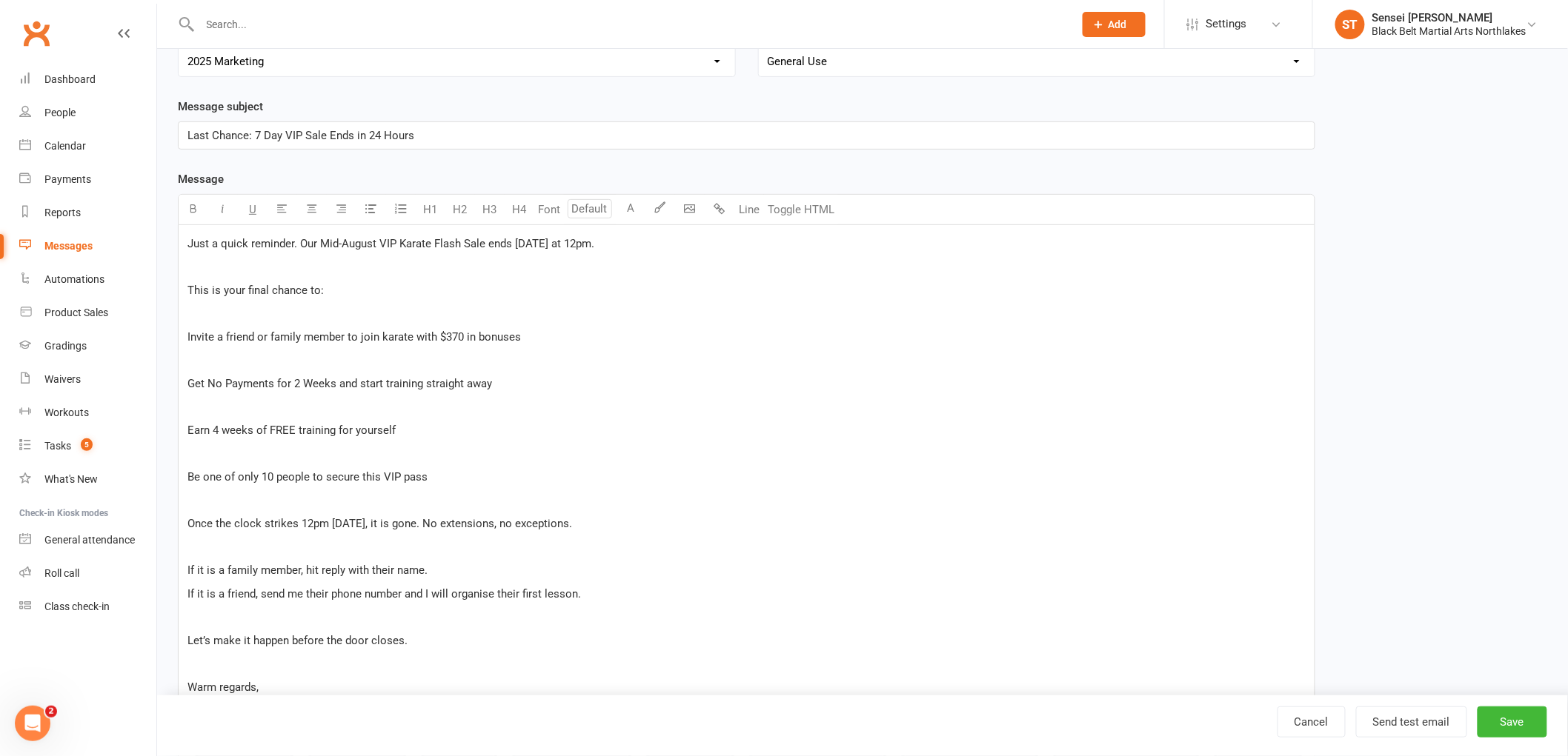
click at [185, 234] on div "Just a quick reminder. Our Mid-August VIP Karate Flash Sale ends tomorrow at 12…" at bounding box center [746, 465] width 1135 height 481
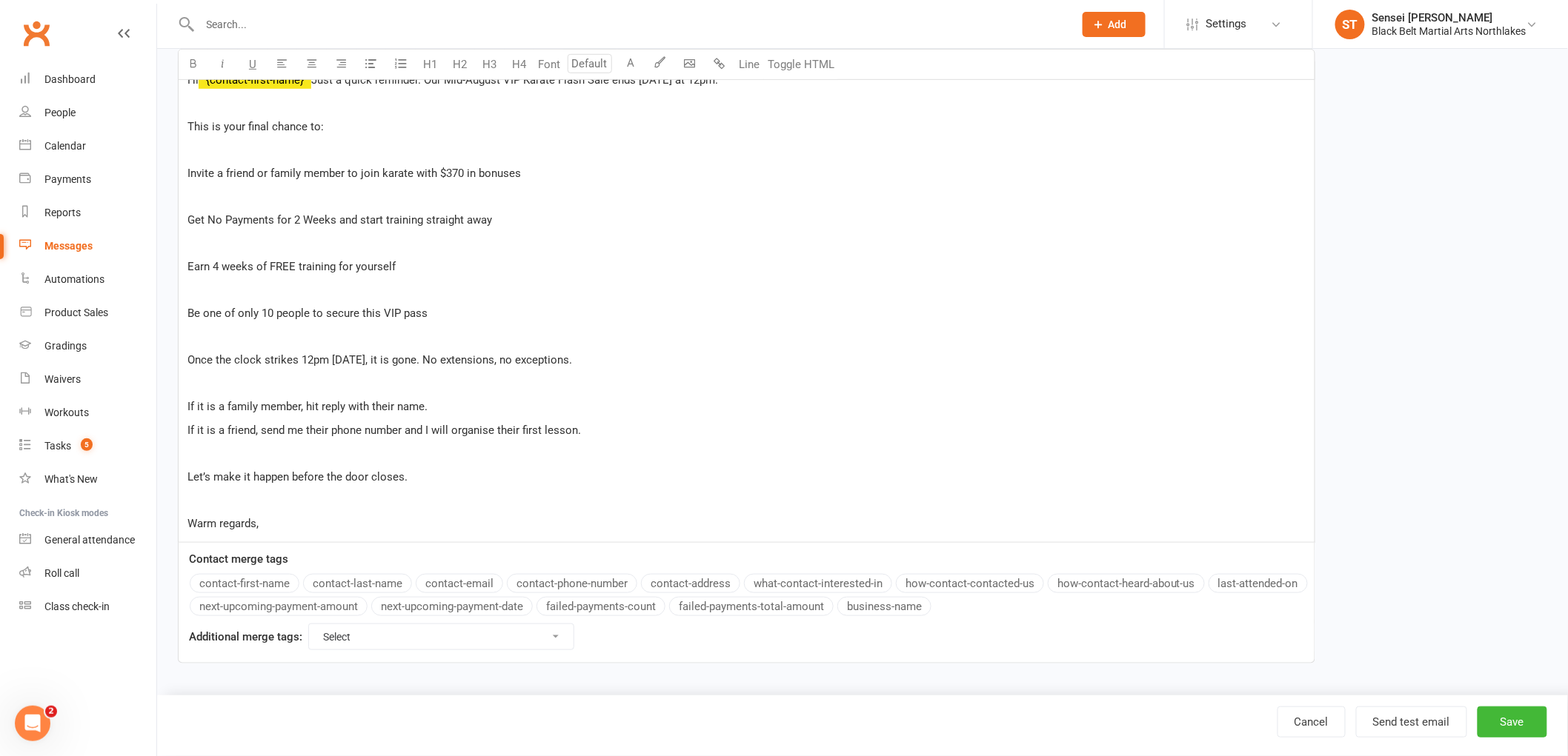
click at [223, 578] on button "contact-first-name" at bounding box center [245, 583] width 110 height 19
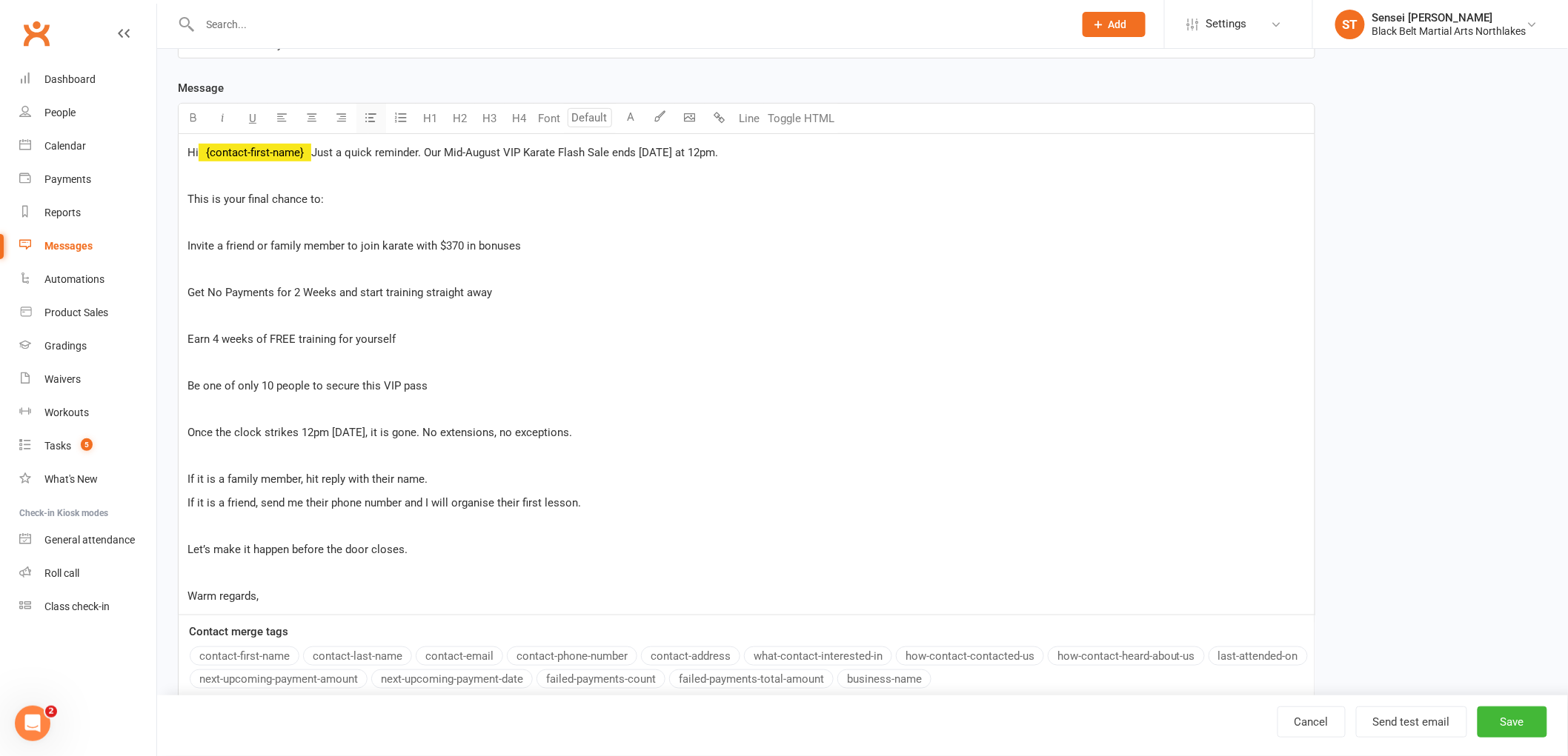
scroll to position [158, 0]
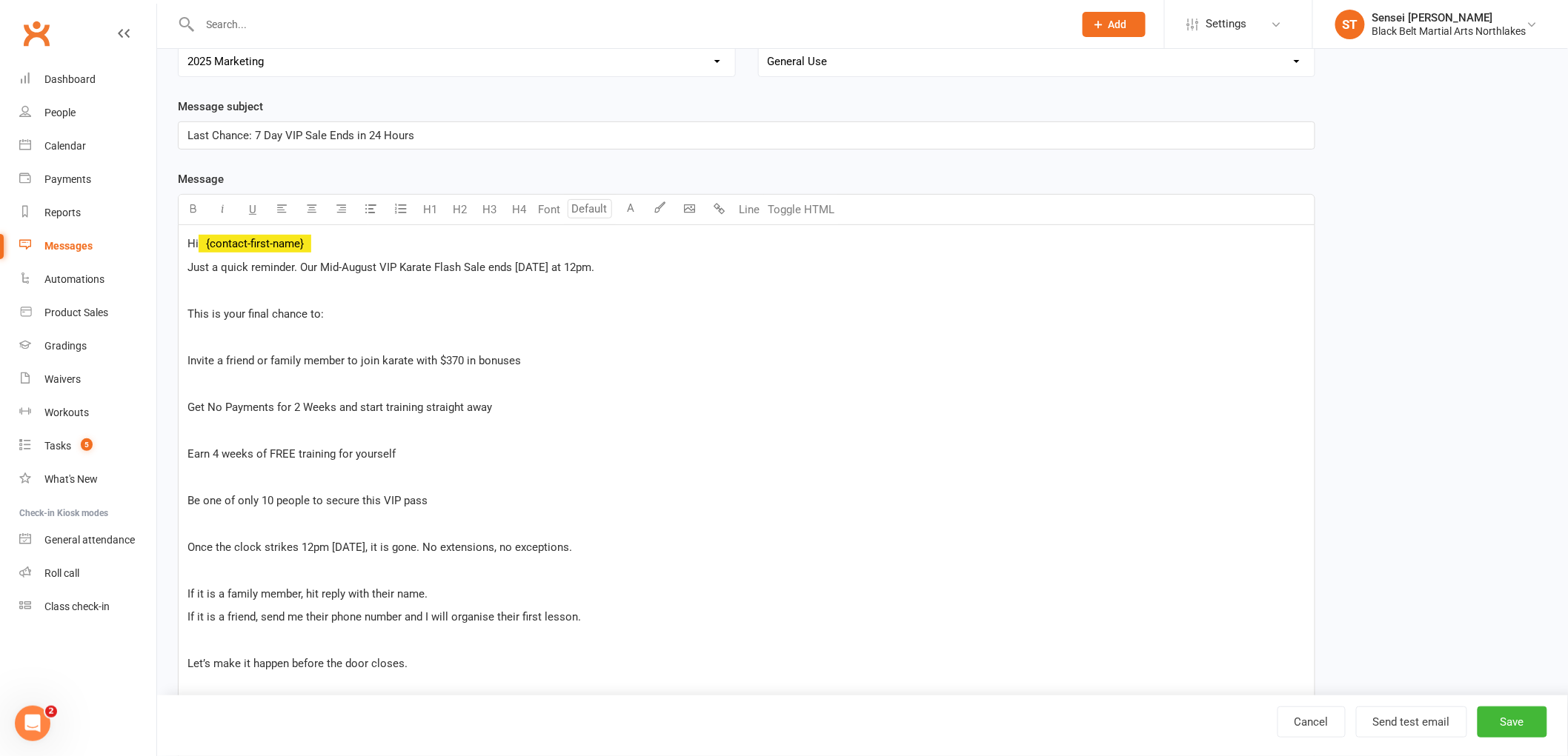
click at [183, 315] on div "Hi ﻿ {contact-first-name} Just a quick reminder. Our Mid-August VIP Karate Flas…" at bounding box center [746, 477] width 1135 height 504
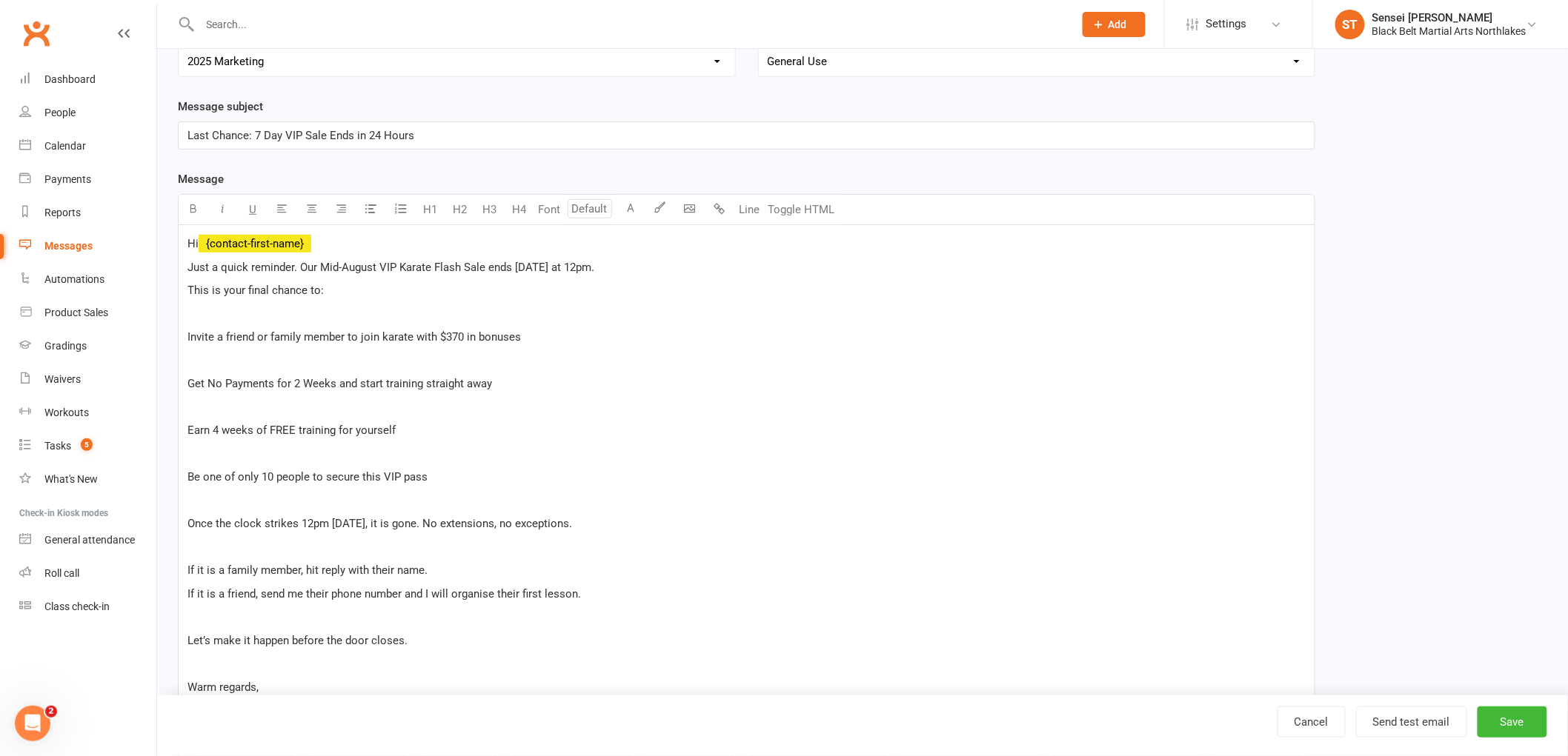
click at [182, 336] on div "Hi ﻿ {contact-first-name} Just a quick reminder. Our Mid-August VIP Karate Flas…" at bounding box center [746, 465] width 1135 height 481
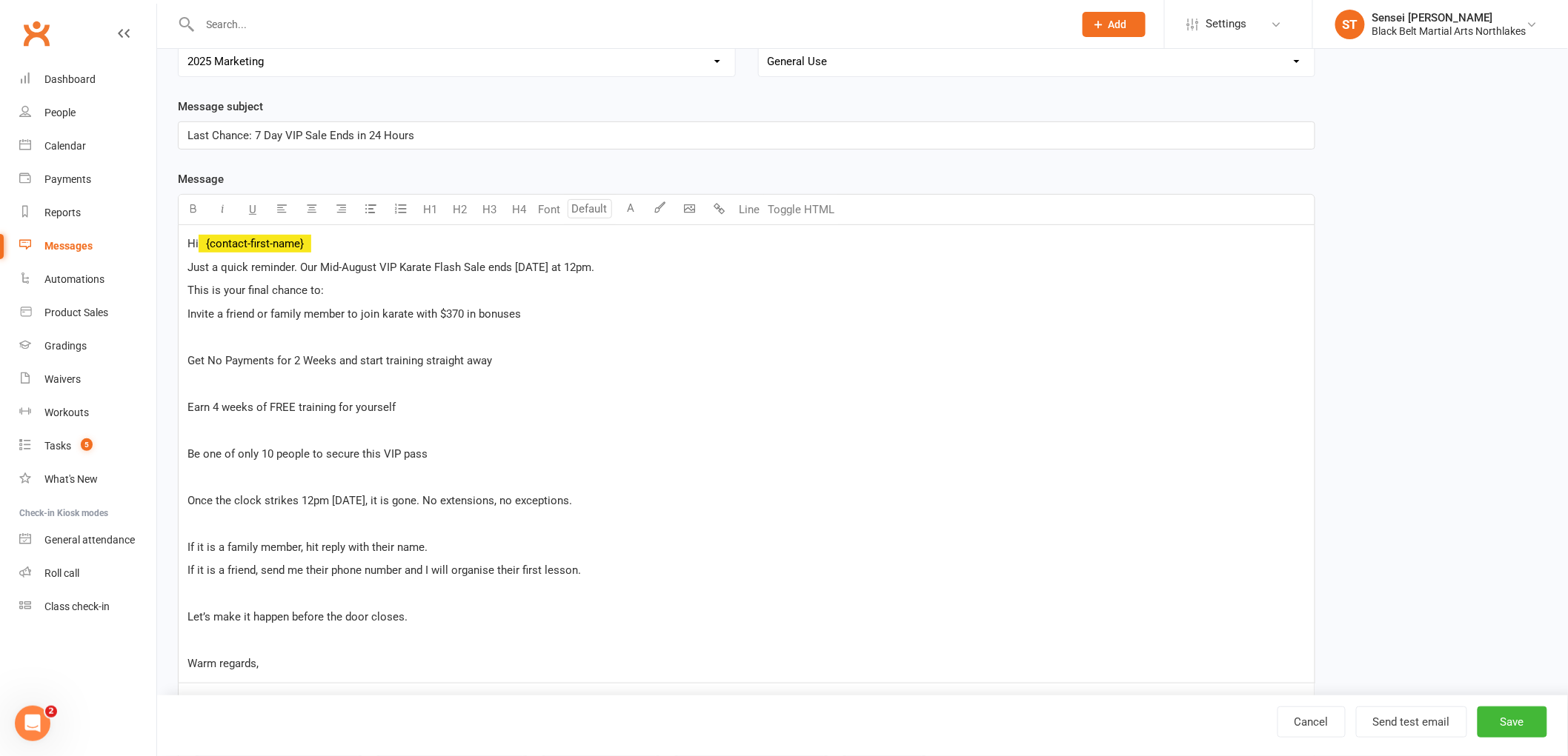
click at [179, 363] on div "Hi ﻿ {contact-first-name} Just a quick reminder. Our Mid-August VIP Karate Flas…" at bounding box center [746, 454] width 1135 height 458
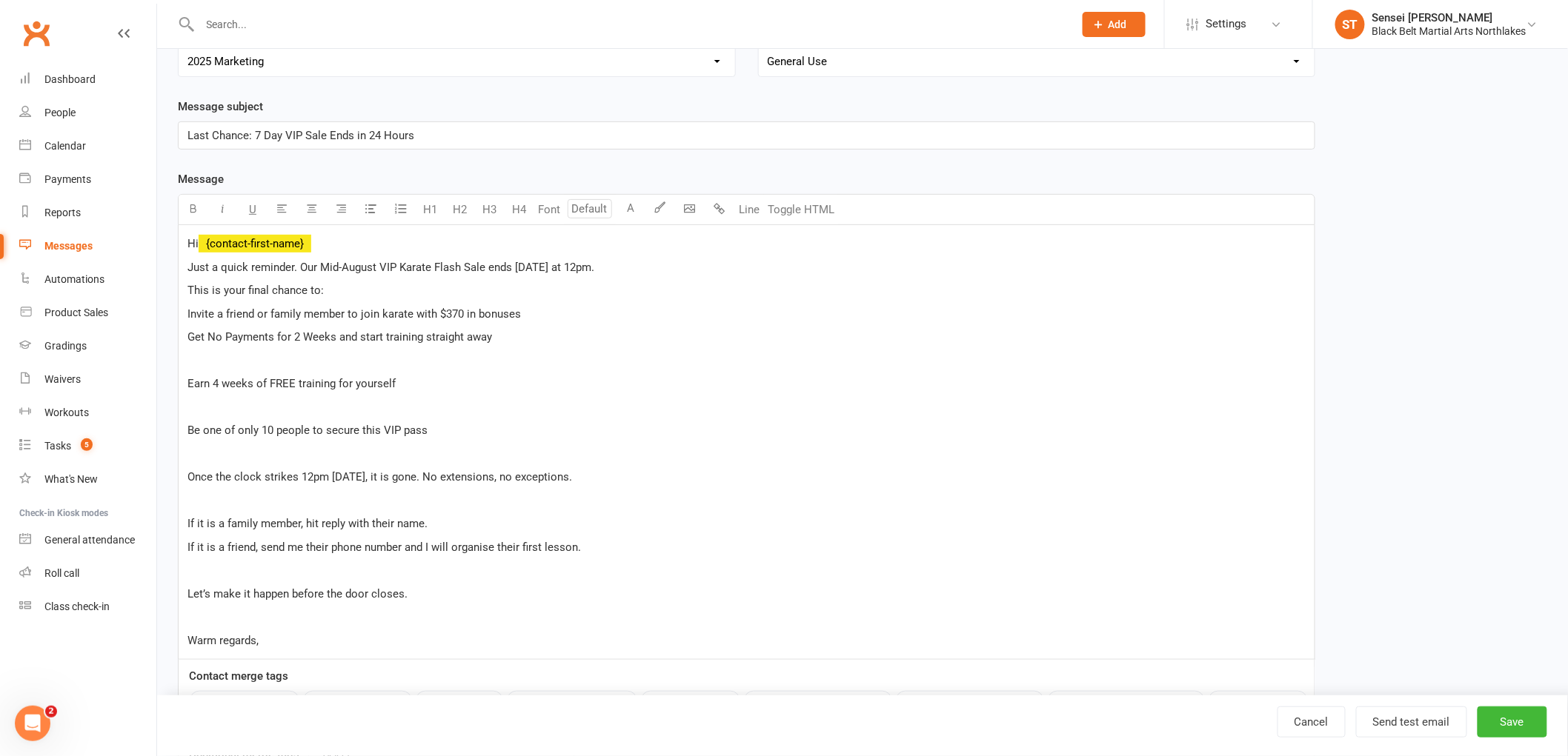
click at [184, 386] on div "Hi ﻿ {contact-first-name} Just a quick reminder. Our Mid-August VIP Karate Flas…" at bounding box center [746, 442] width 1135 height 435
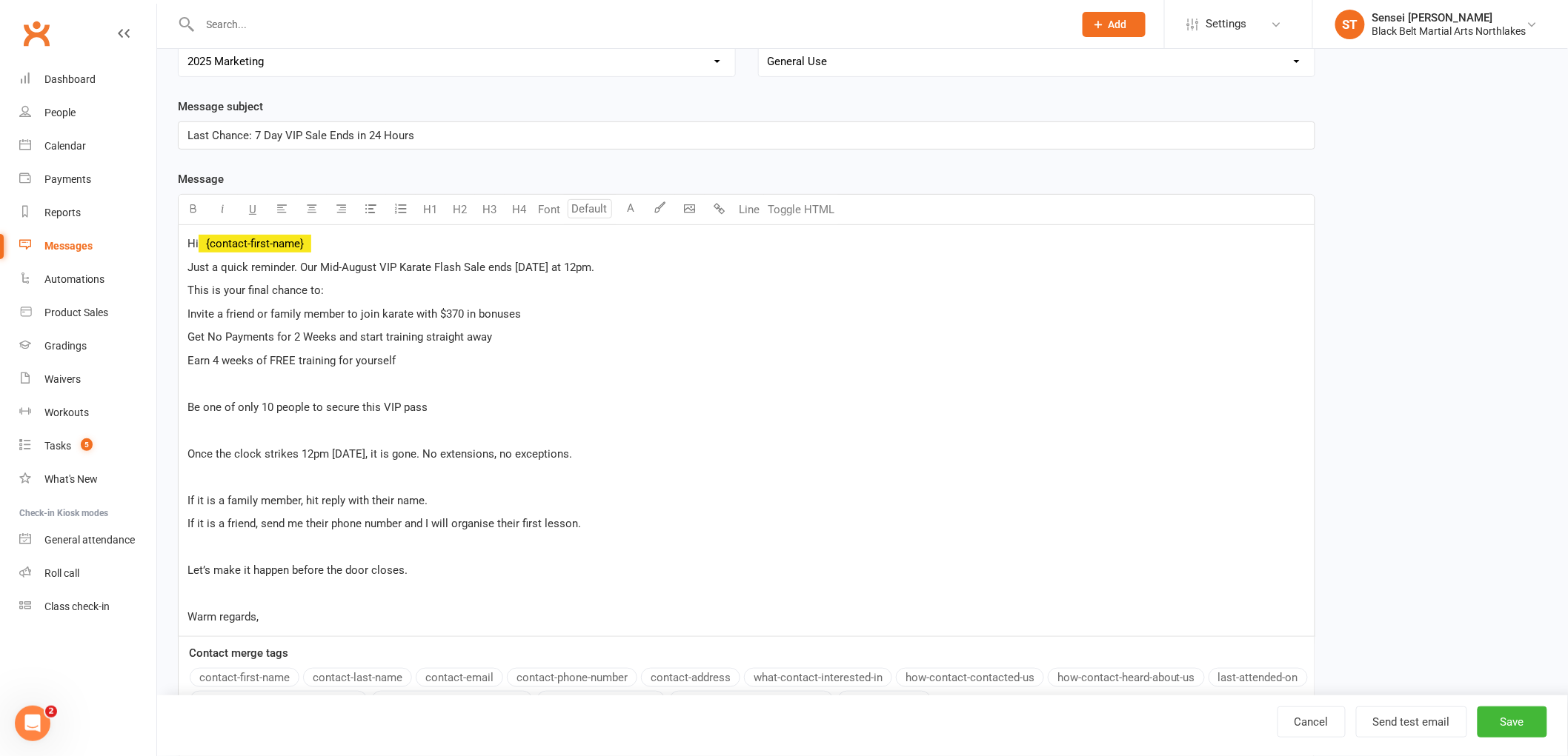
click at [182, 405] on div "Hi ﻿ {contact-first-name} Just a quick reminder. Our Mid-August VIP Karate Flas…" at bounding box center [746, 430] width 1135 height 411
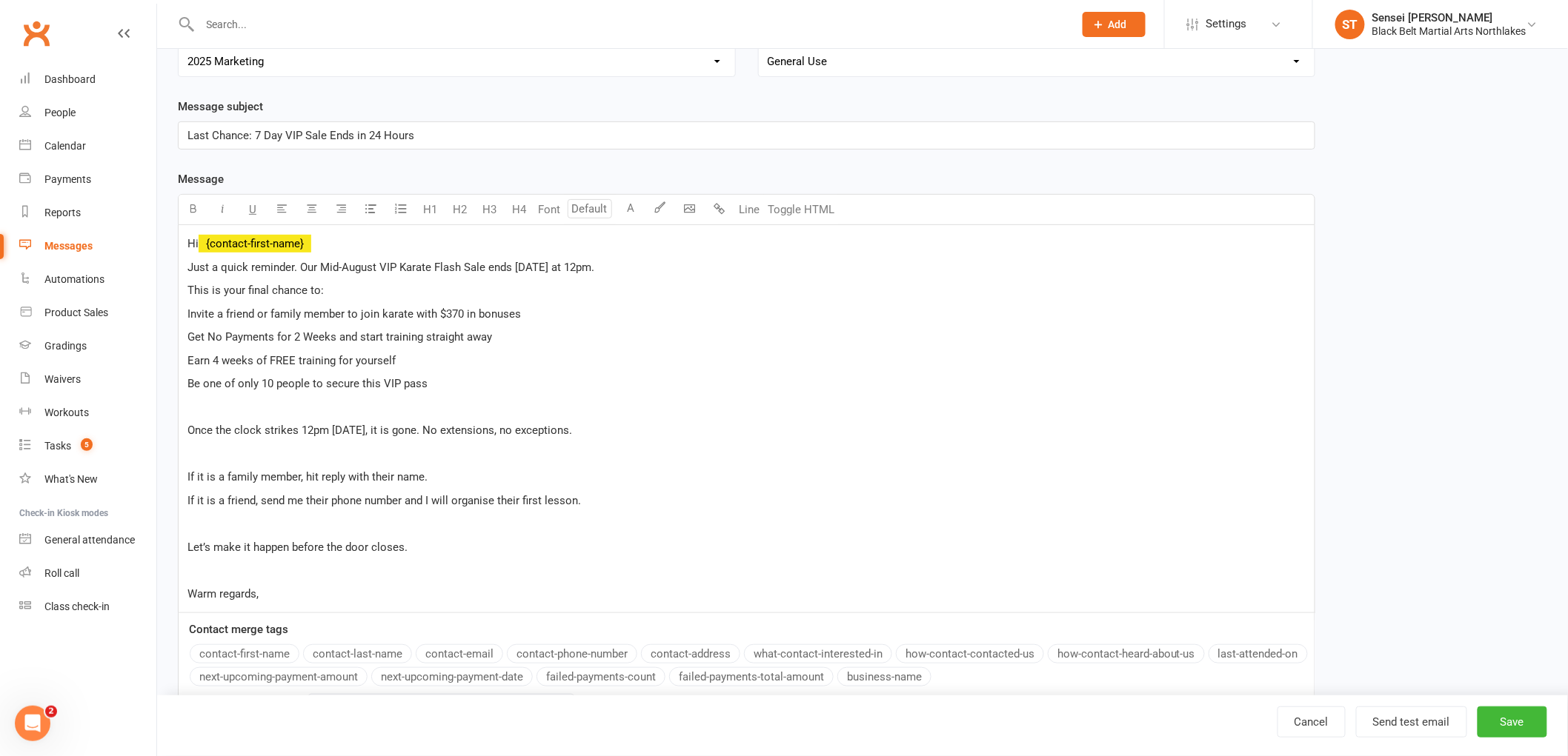
click at [179, 437] on div "Hi ﻿ {contact-first-name} Just a quick reminder. Our Mid-August VIP Karate Flas…" at bounding box center [746, 419] width 1135 height 388
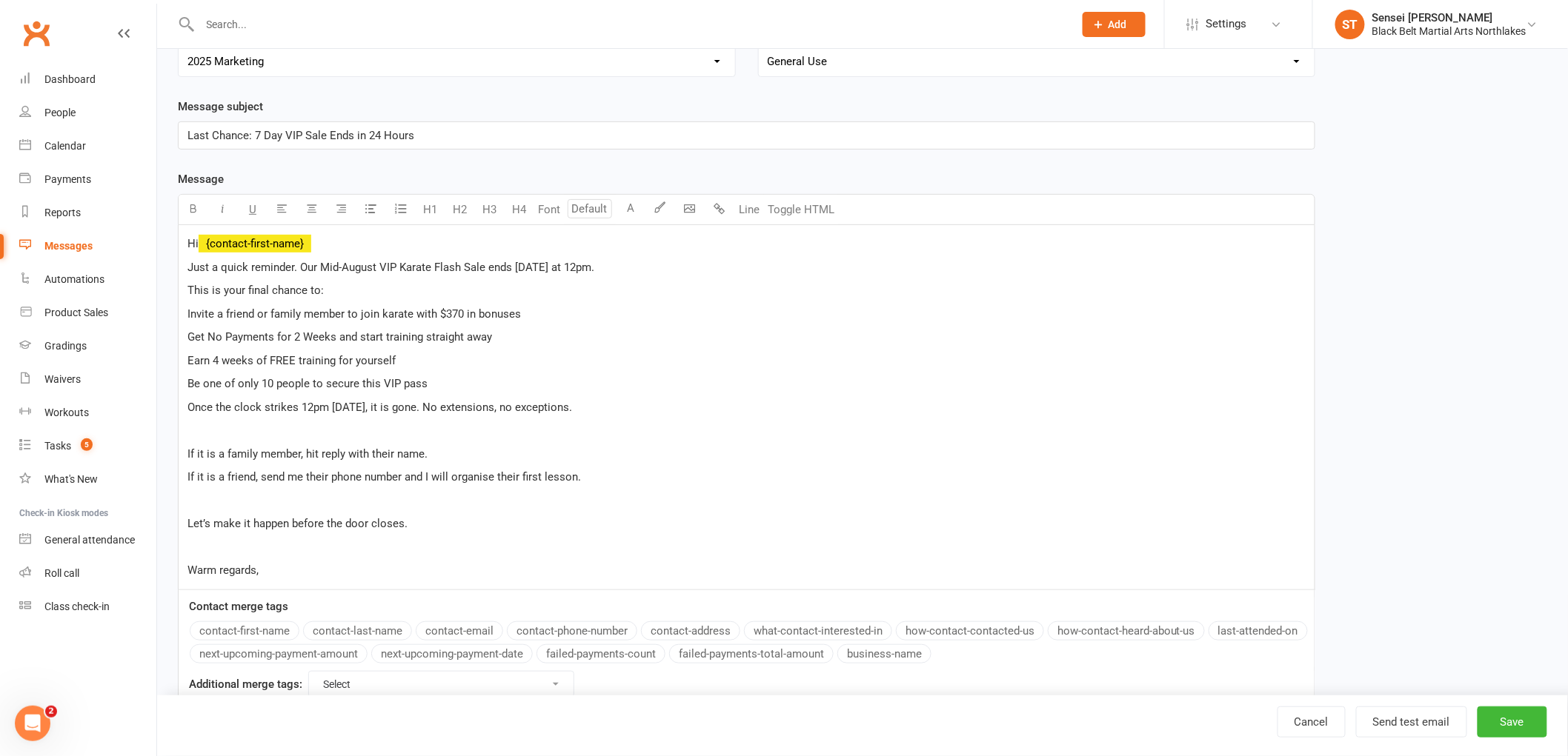
click at [182, 454] on div "Hi ﻿ {contact-first-name} Just a quick reminder. Our Mid-August VIP Karate Flas…" at bounding box center [746, 407] width 1135 height 365
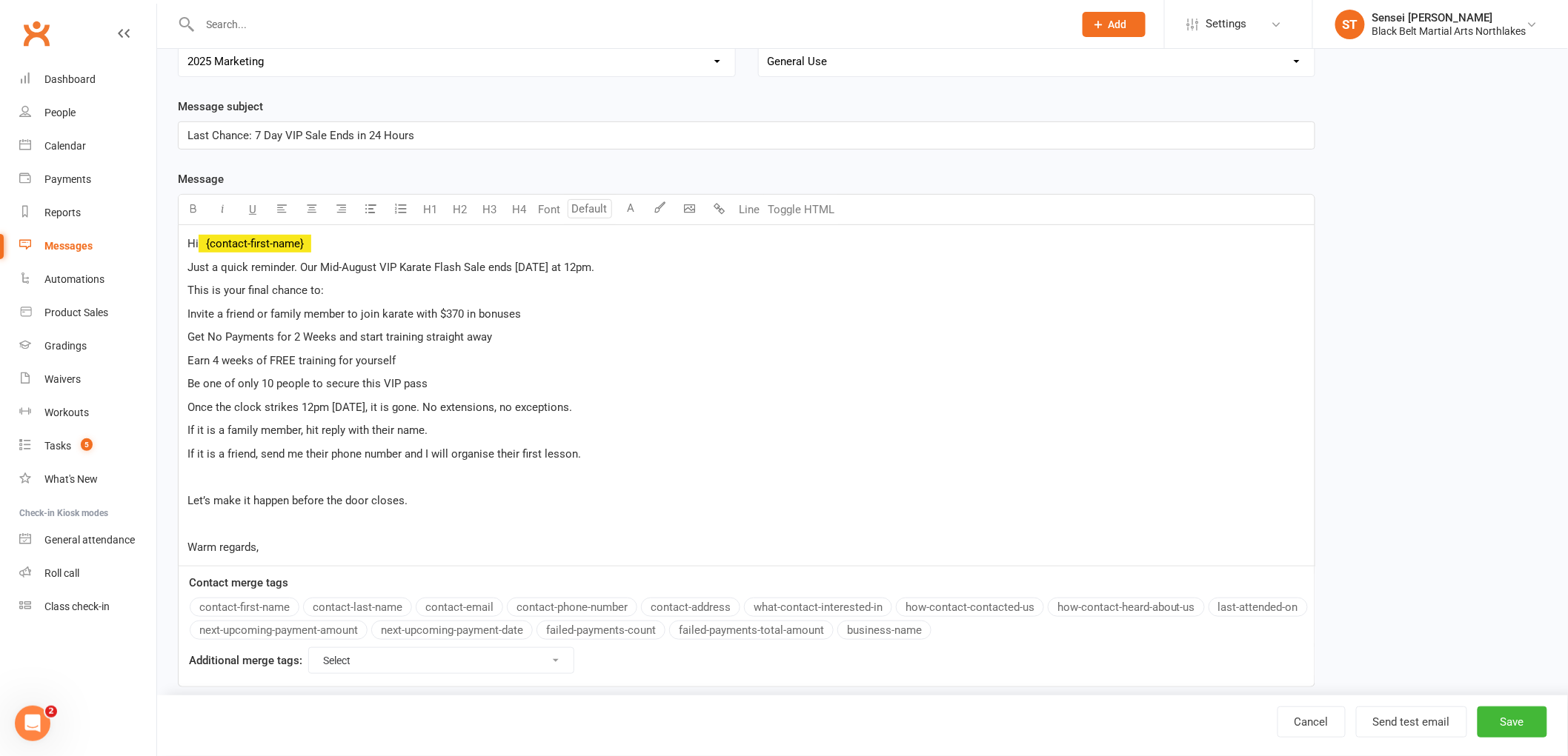
drag, startPoint x: 613, startPoint y: 267, endPoint x: 298, endPoint y: 268, distance: 315.0
click at [298, 268] on p "Just a quick reminder. Our Mid-August VIP Karate Flash Sale ends tomorrow at 12…" at bounding box center [746, 267] width 1118 height 18
click at [629, 280] on div "Hi ﻿ {contact-first-name} Just a quick reminder. Our Mid-August VIP Karate Flas…" at bounding box center [746, 396] width 1135 height 342
click at [188, 334] on span "Get No Payments for 2 Weeks and start training straight away" at bounding box center [340, 336] width 304 height 13
drag, startPoint x: 452, startPoint y: 337, endPoint x: 369, endPoint y: 330, distance: 83.3
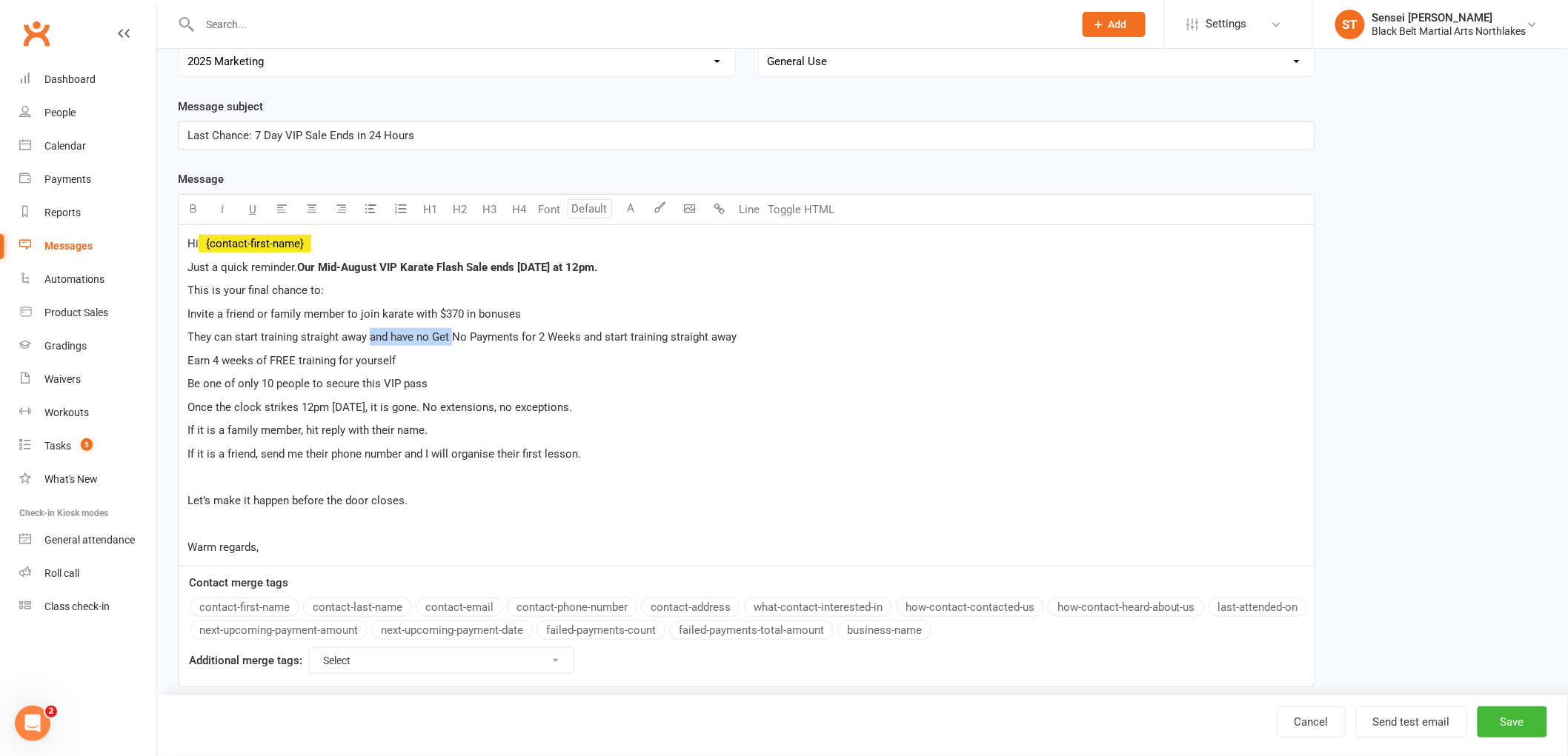
click at [369, 330] on span "They can start training straight away and have no Get No Payments for 2 Weeks a…" at bounding box center [462, 336] width 549 height 13
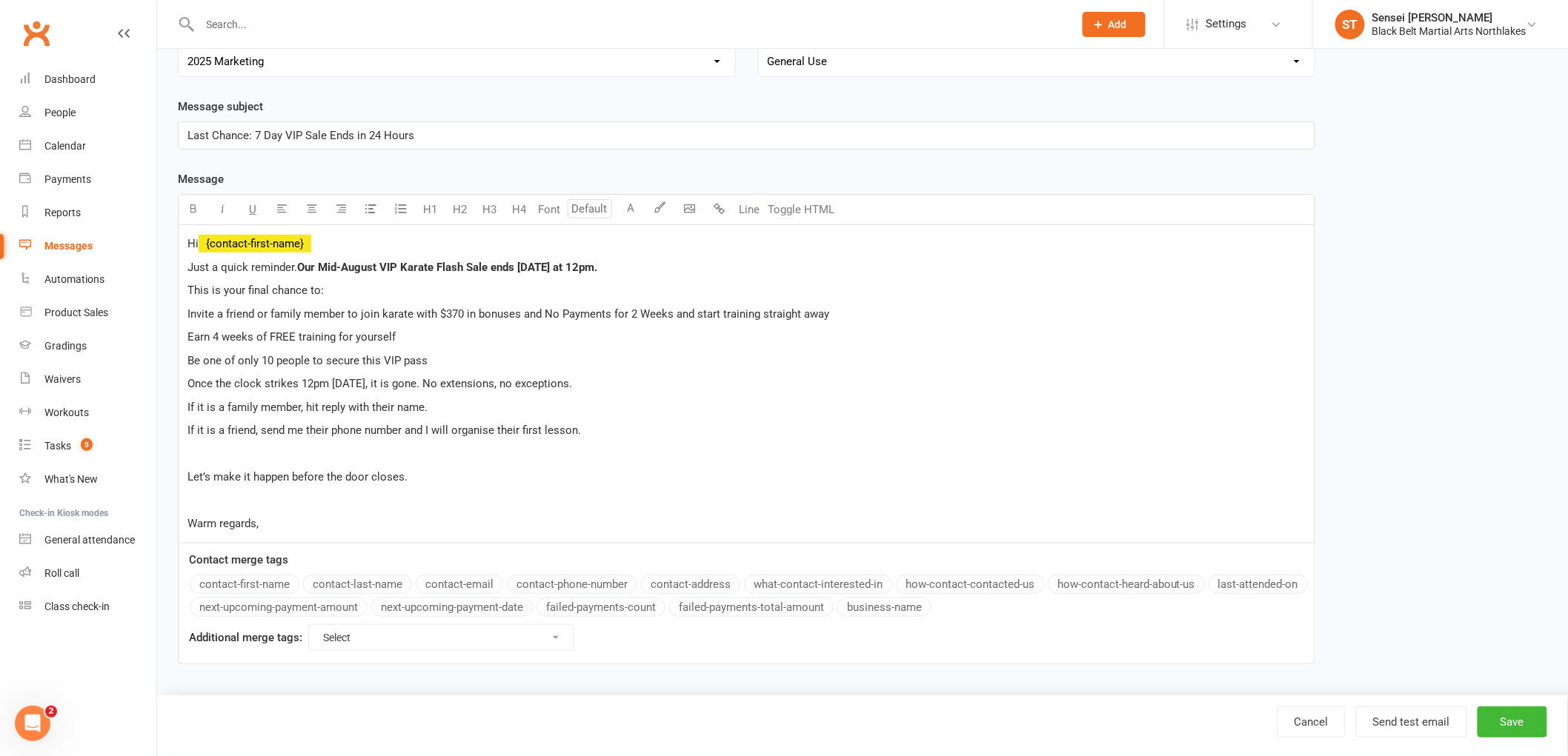
click at [549, 317] on span "Invite a friend or family member to join karate with $370 in bonuses and No Pay…" at bounding box center [508, 314] width 642 height 13
drag, startPoint x: 831, startPoint y: 316, endPoint x: 742, endPoint y: 323, distance: 89.3
click at [742, 323] on div "Hi ﻿ {contact-first-name} Just a quick reminder. Our Mid-August VIP Karate Flas…" at bounding box center [746, 384] width 1135 height 318
click at [826, 305] on p "Invite a friend or family member to join karate with $370 in bonuses and no Pay…" at bounding box center [746, 314] width 1118 height 18
click at [562, 312] on span "Invite a friend or family member to join karate with $370 in bonuses and no Pay…" at bounding box center [430, 314] width 485 height 13
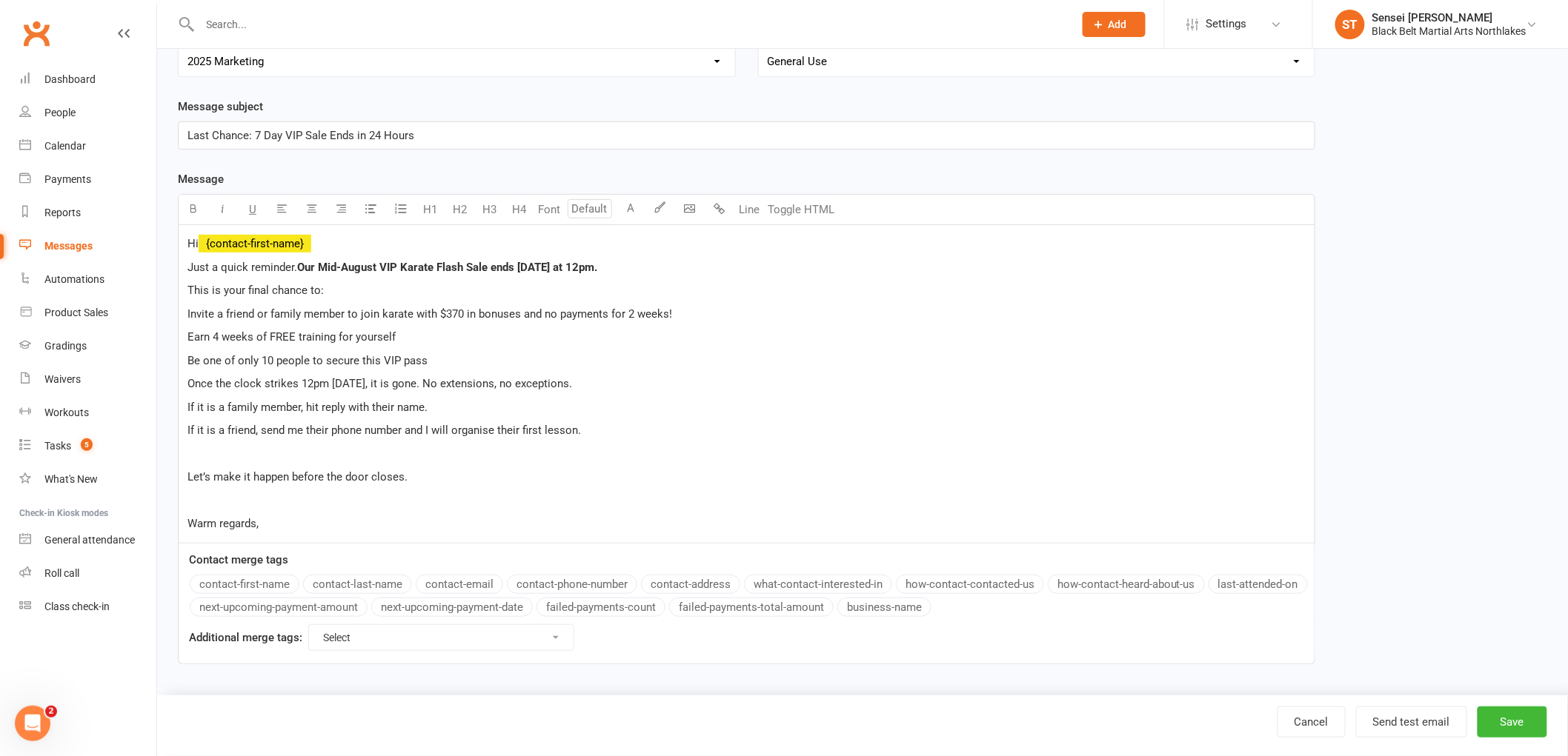
click at [437, 316] on span "Invite a friend or family member to join karate with $370 in bonuses and no pay…" at bounding box center [430, 314] width 485 height 13
click at [588, 319] on span "Invite a friend or family member to join karate and they will save $370 in bonu…" at bounding box center [463, 314] width 551 height 13
click at [552, 319] on span "Invite a friend or family member to join karate and they will save $370 and no …" at bounding box center [435, 314] width 494 height 13
click at [662, 314] on span "Invite a friend or family member to join karate and they will save $370 and hav…" at bounding box center [448, 314] width 520 height 13
drag, startPoint x: 530, startPoint y: 315, endPoint x: 476, endPoint y: 320, distance: 54.2
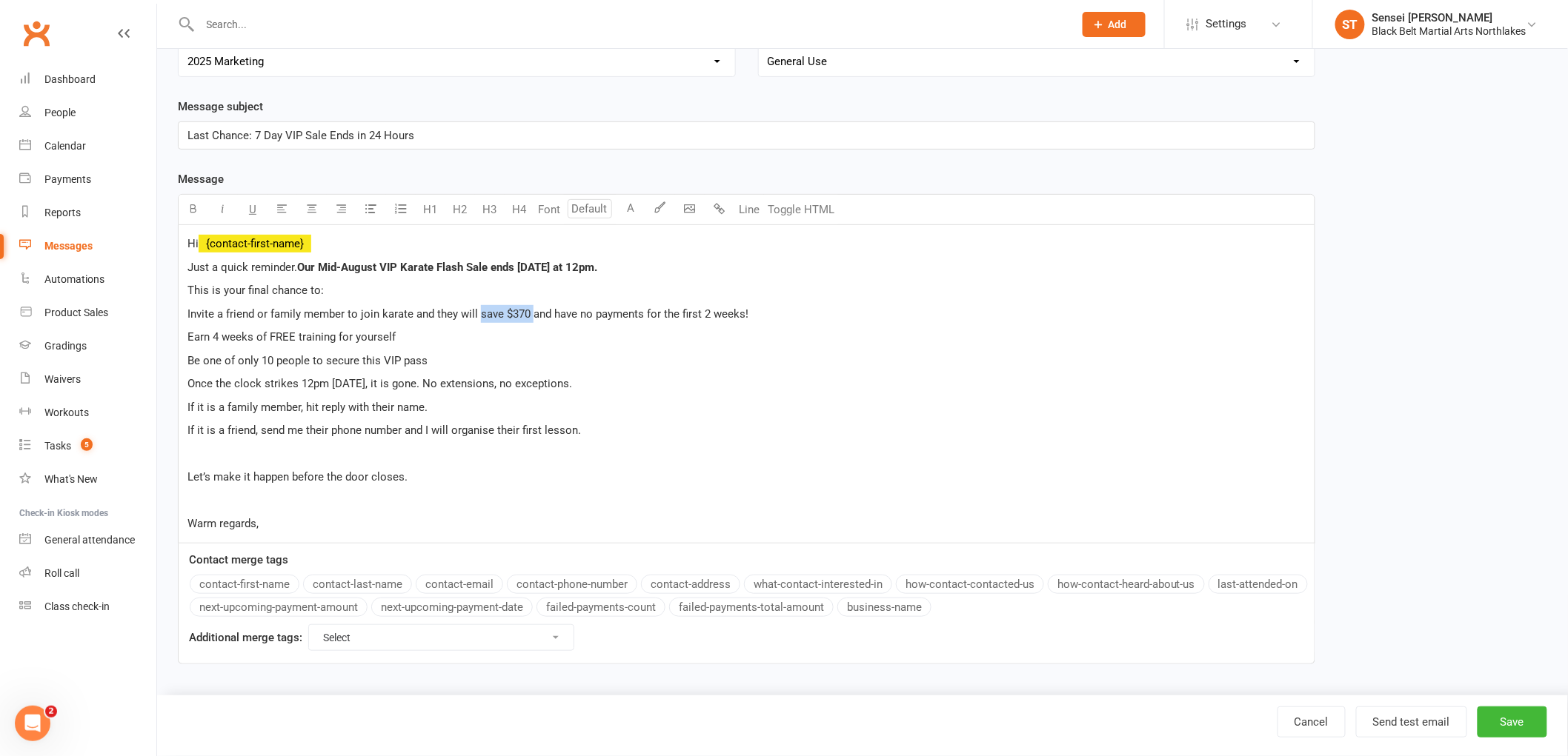
click at [476, 321] on p "Invite a friend or family member to join karate and they will save $370 and hav…" at bounding box center [746, 314] width 1118 height 18
click at [555, 348] on div "Hi ﻿ {contact-first-name} Just a quick reminder. Our Mid-August VIP Karate Flas…" at bounding box center [746, 384] width 1135 height 318
click at [210, 337] on span "Earn 4 weeks of FREE training for yourself" at bounding box center [291, 336] width 208 height 13
click at [204, 334] on span "You will 4 weeks of FREE training for yourself" at bounding box center [300, 336] width 225 height 13
click at [225, 333] on span "You will 4 weeks of FREE training for yourself" at bounding box center [300, 336] width 225 height 13
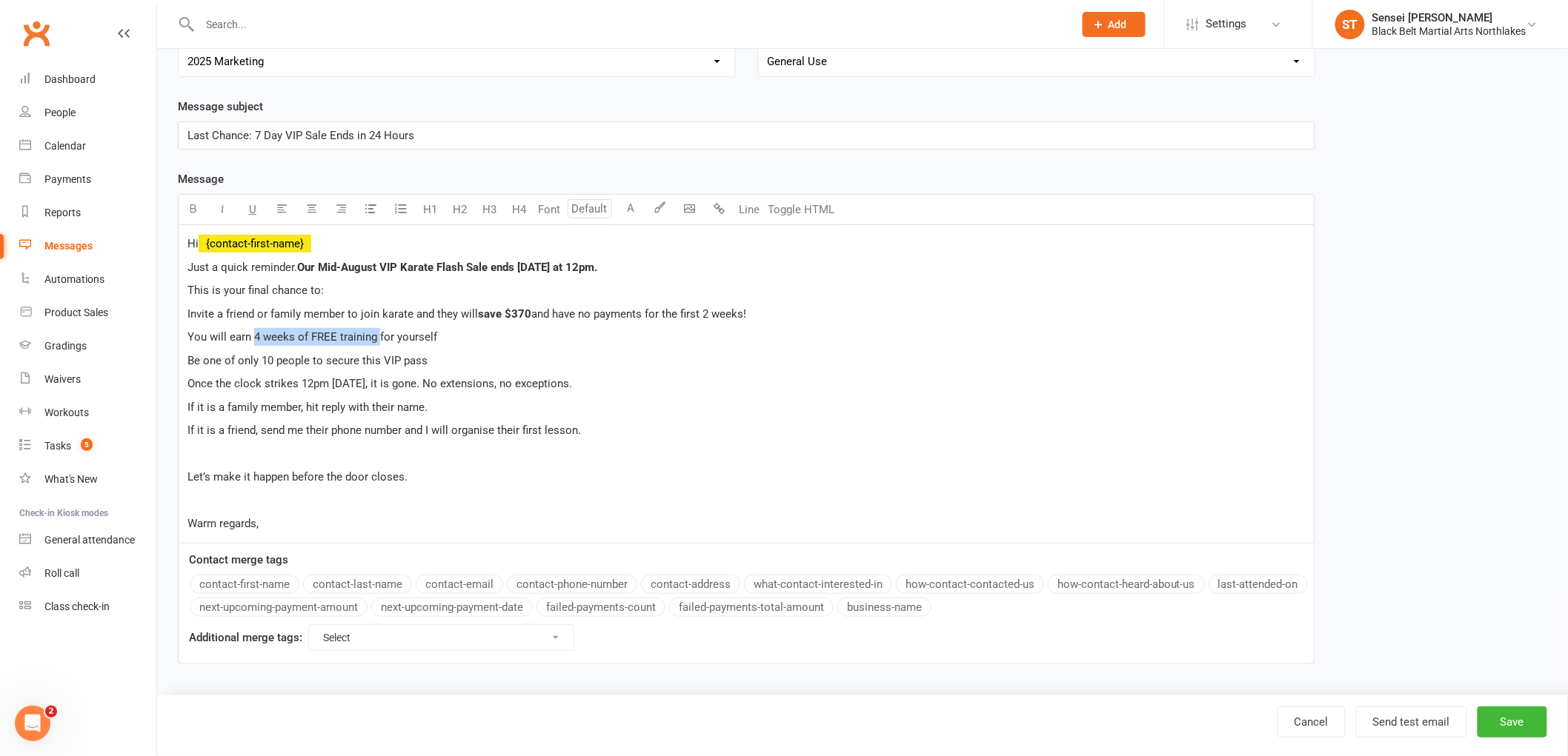
drag, startPoint x: 375, startPoint y: 334, endPoint x: 253, endPoint y: 338, distance: 122.1
click at [253, 338] on span "You will earn 4 weeks of FREE training for yourself" at bounding box center [312, 336] width 250 height 13
click at [478, 341] on p "You will earn 4 weeks of FREE training for yourself" at bounding box center [746, 336] width 1118 height 18
drag, startPoint x: 231, startPoint y: 336, endPoint x: 151, endPoint y: 327, distance: 80.5
click at [151, 327] on ui-view "Prospect Member Non-attending contact Class / event Appointment Grading event T…" at bounding box center [784, 272] width 1568 height 851
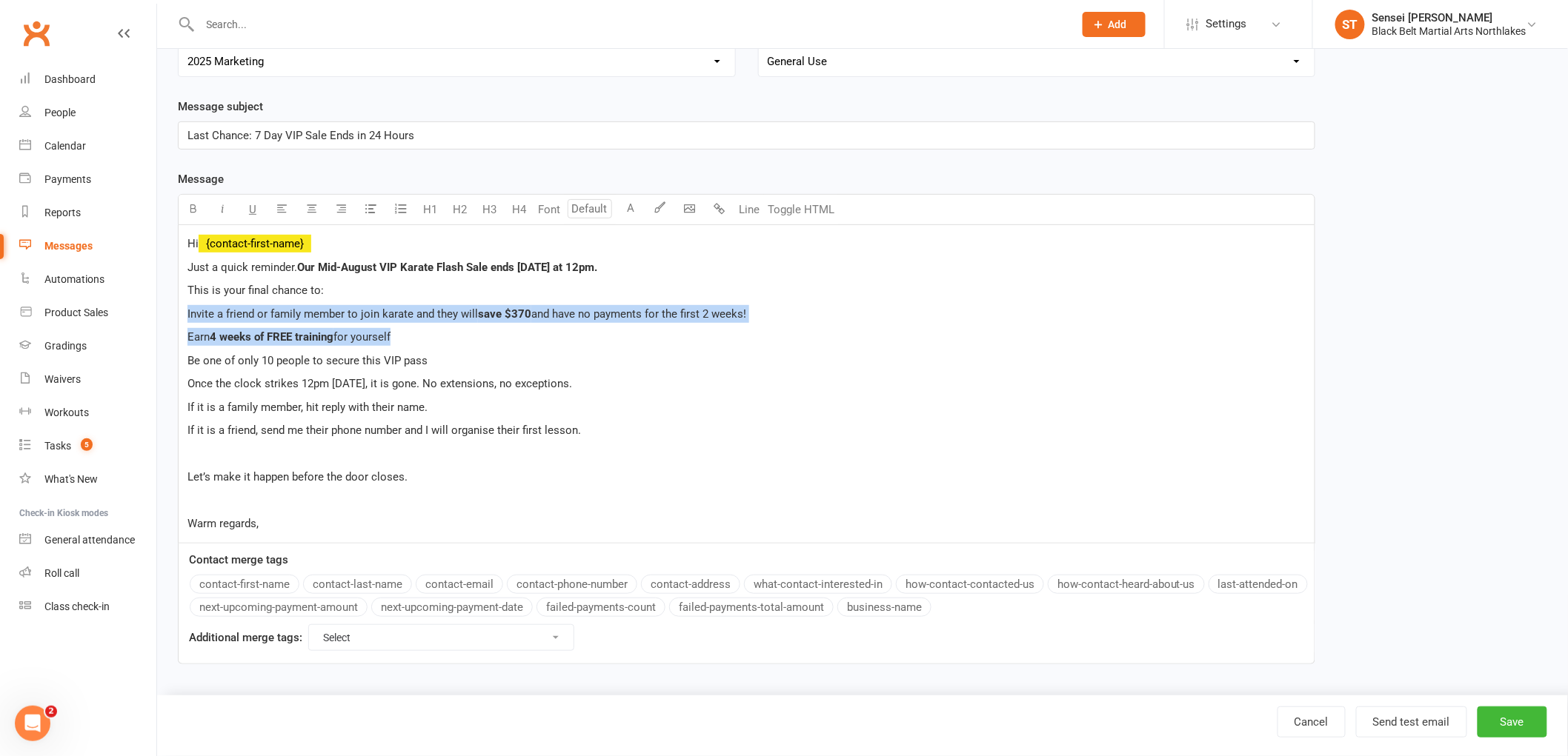
drag, startPoint x: 412, startPoint y: 336, endPoint x: 175, endPoint y: 320, distance: 237.5
click at [175, 320] on div "Template Name Member friend offer August 2025 #2 Send by Email SMS Category Man…" at bounding box center [746, 316] width 1160 height 738
click at [359, 209] on button "button" at bounding box center [371, 209] width 30 height 30
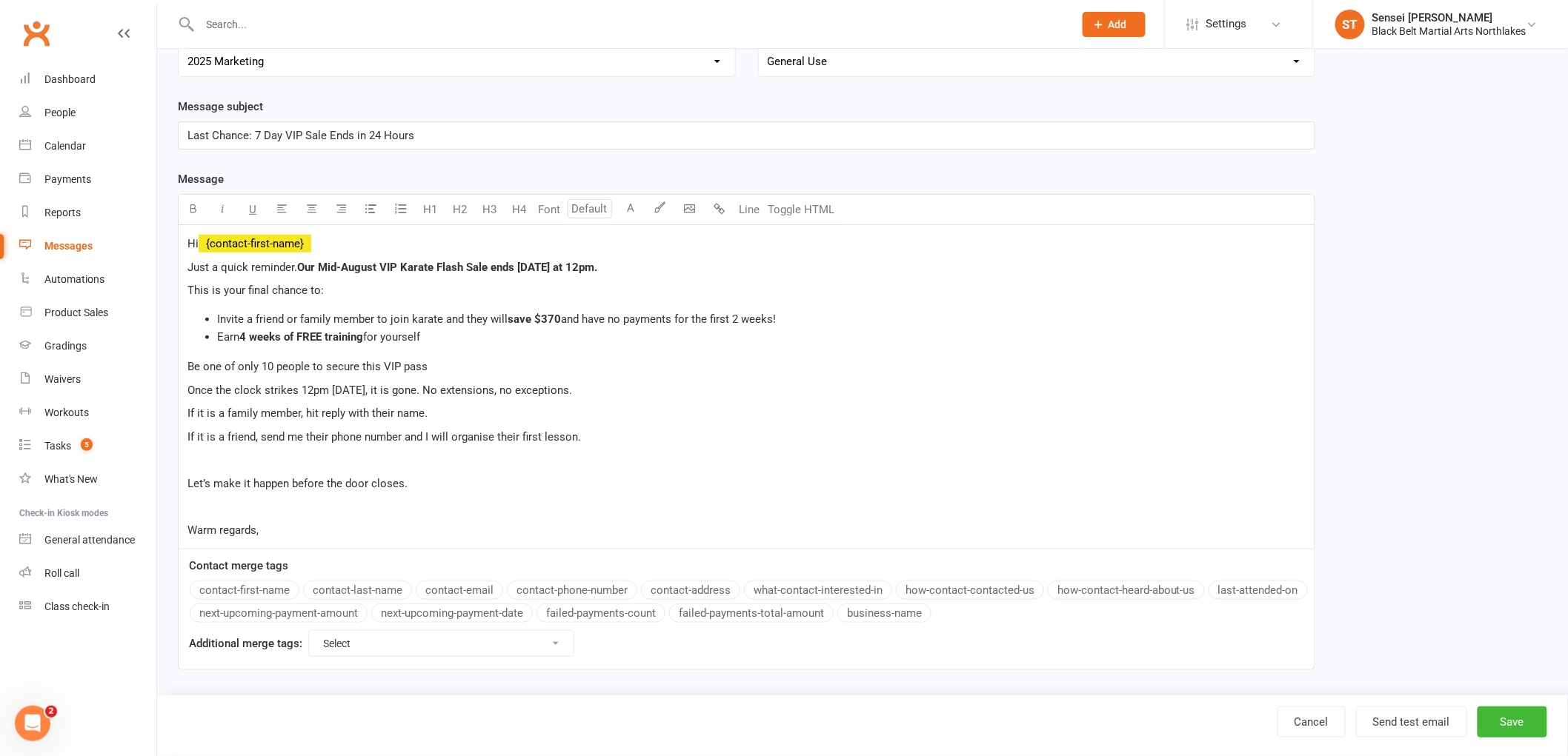
click at [458, 356] on div "Hi ﻿ {contact-first-name} Just a quick reminder. Our Mid-August VIP Karate Flas…" at bounding box center [746, 387] width 1135 height 324
click at [185, 365] on div "Hi ﻿ {contact-first-name} Just a quick reminder. Our Mid-August VIP Karate Flas…" at bounding box center [746, 387] width 1135 height 324
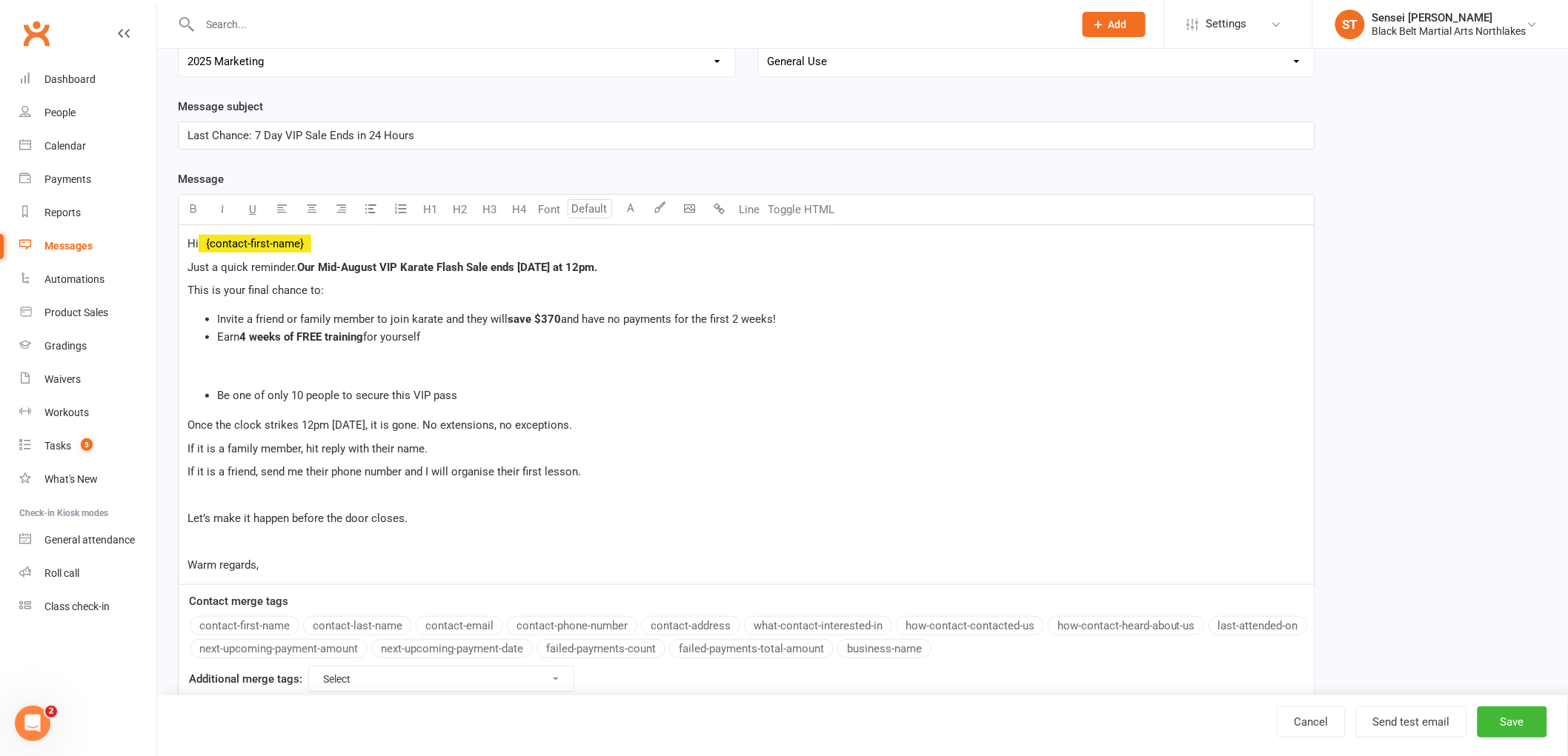
click at [212, 397] on ul "Be one of only 10 people to secure this VIP pass" at bounding box center [746, 395] width 1118 height 18
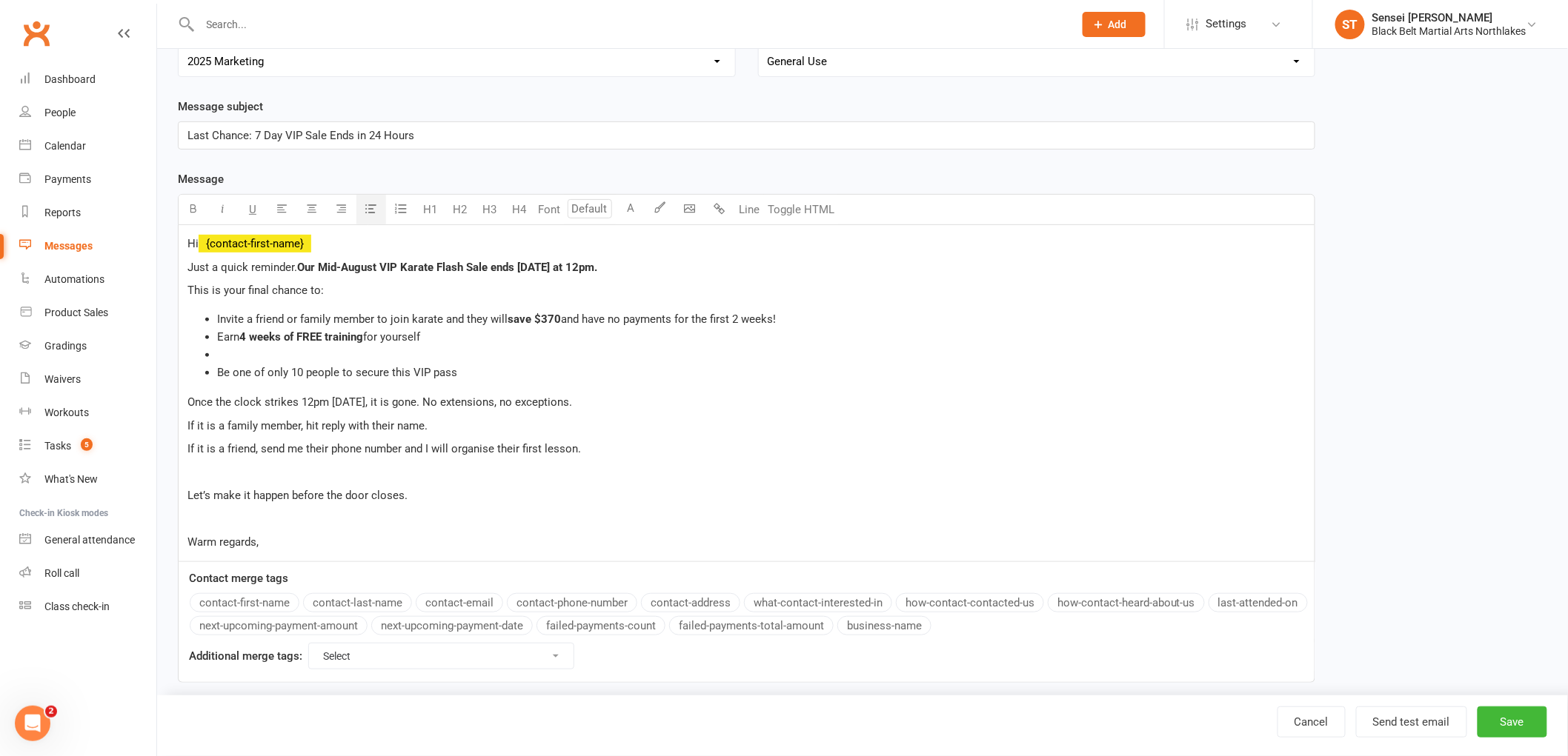
click at [211, 372] on ul "Invite a friend or family member to join karate and they will save $370 and hav…" at bounding box center [746, 346] width 1118 height 71
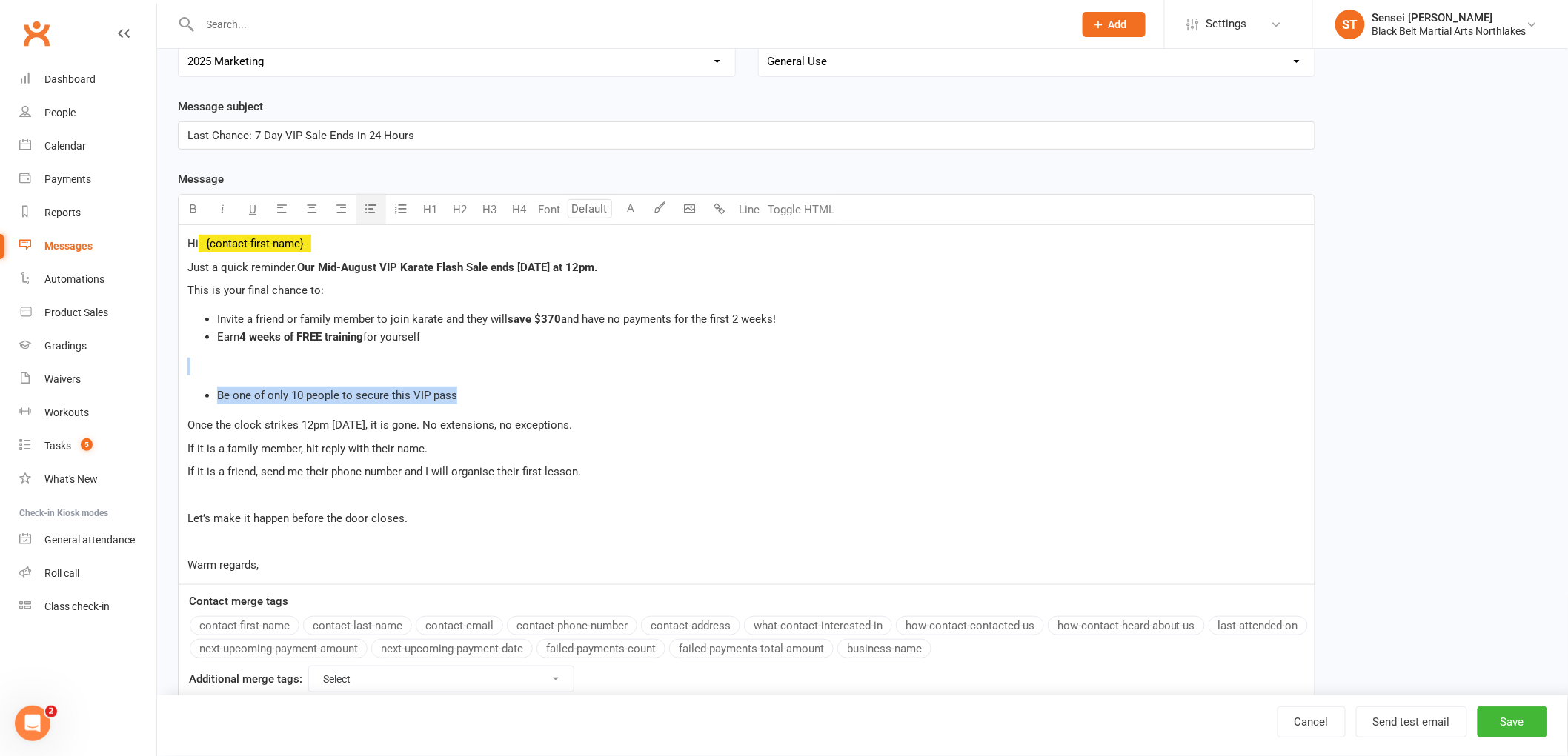
drag, startPoint x: 394, startPoint y: 388, endPoint x: 181, endPoint y: 294, distance: 232.8
click at [166, 366] on div "Template Name Member friend offer August 2025 #2 Send by Email SMS Category Man…" at bounding box center [746, 336] width 1160 height 780
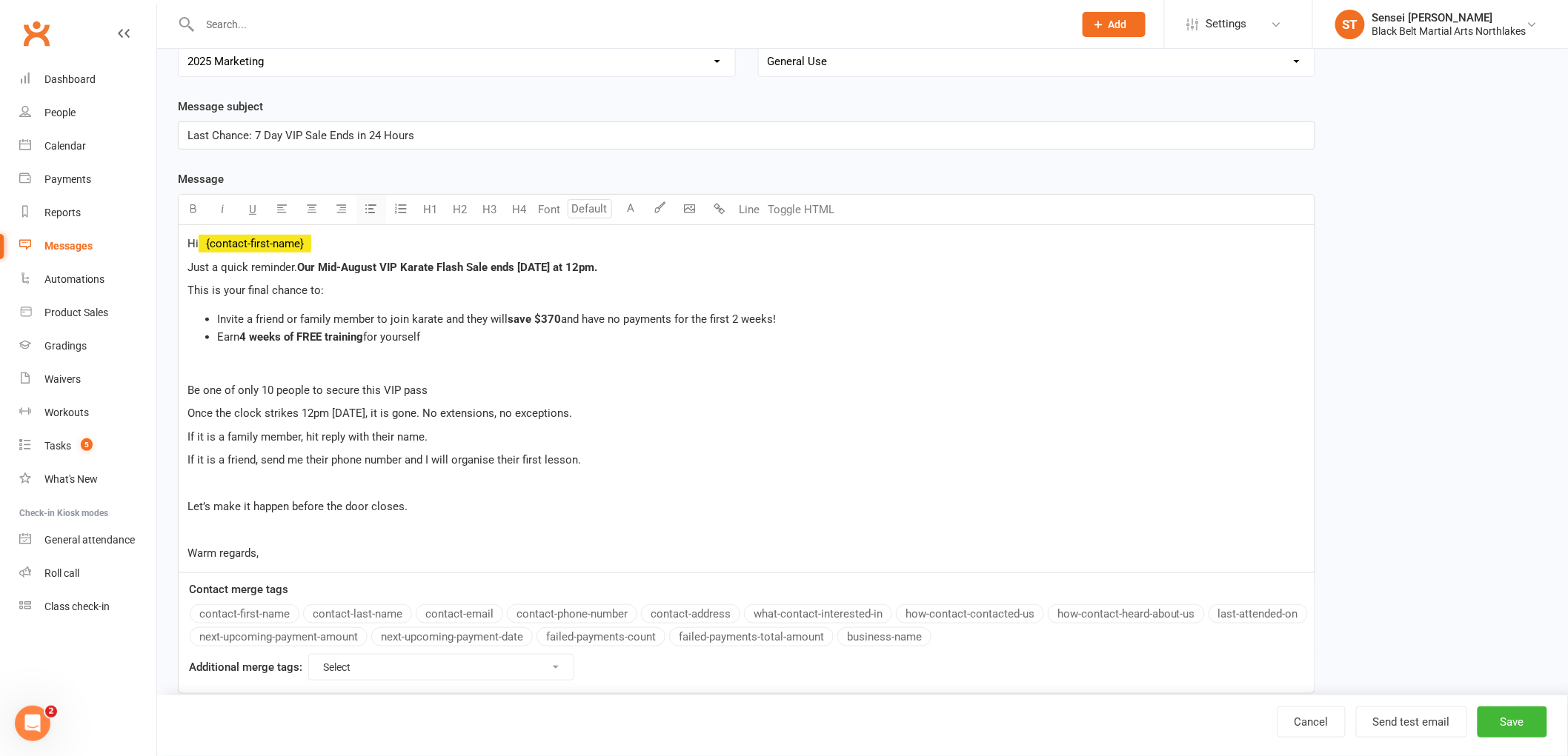
click at [362, 207] on button "button" at bounding box center [371, 209] width 30 height 30
click at [181, 388] on div "Hi ﻿ {contact-first-name} Just a quick reminder. Our Mid-August VIP Karate Flas…" at bounding box center [746, 398] width 1135 height 347
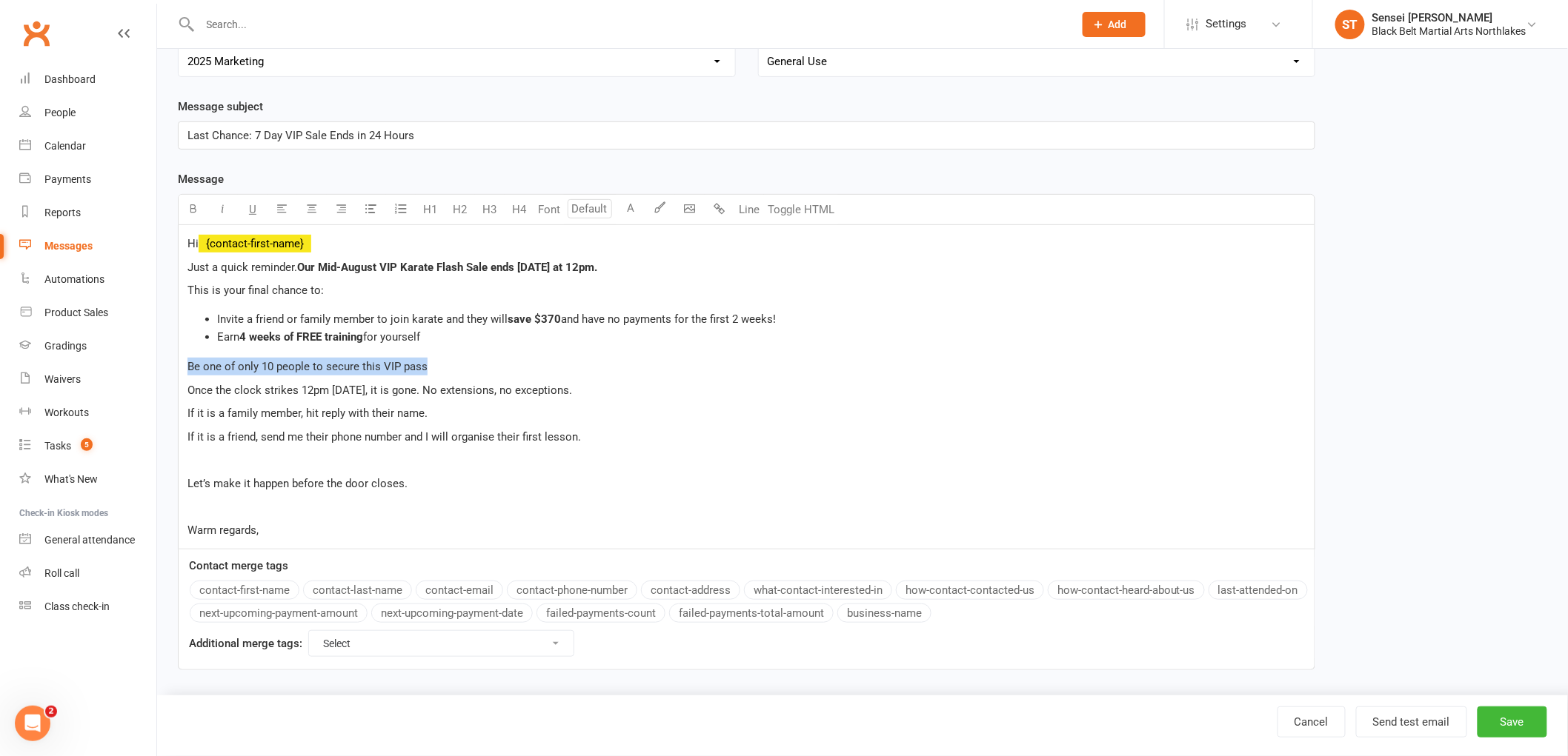
drag, startPoint x: 439, startPoint y: 363, endPoint x: 161, endPoint y: 355, distance: 278.1
click at [161, 355] on div "New Template Template Name Member friend offer August 2025 #2 Send by Email SMS…" at bounding box center [862, 297] width 1411 height 812
click at [365, 213] on button "button" at bounding box center [371, 209] width 30 height 30
click at [188, 368] on span "Only a few spots remaining" at bounding box center [255, 366] width 134 height 13
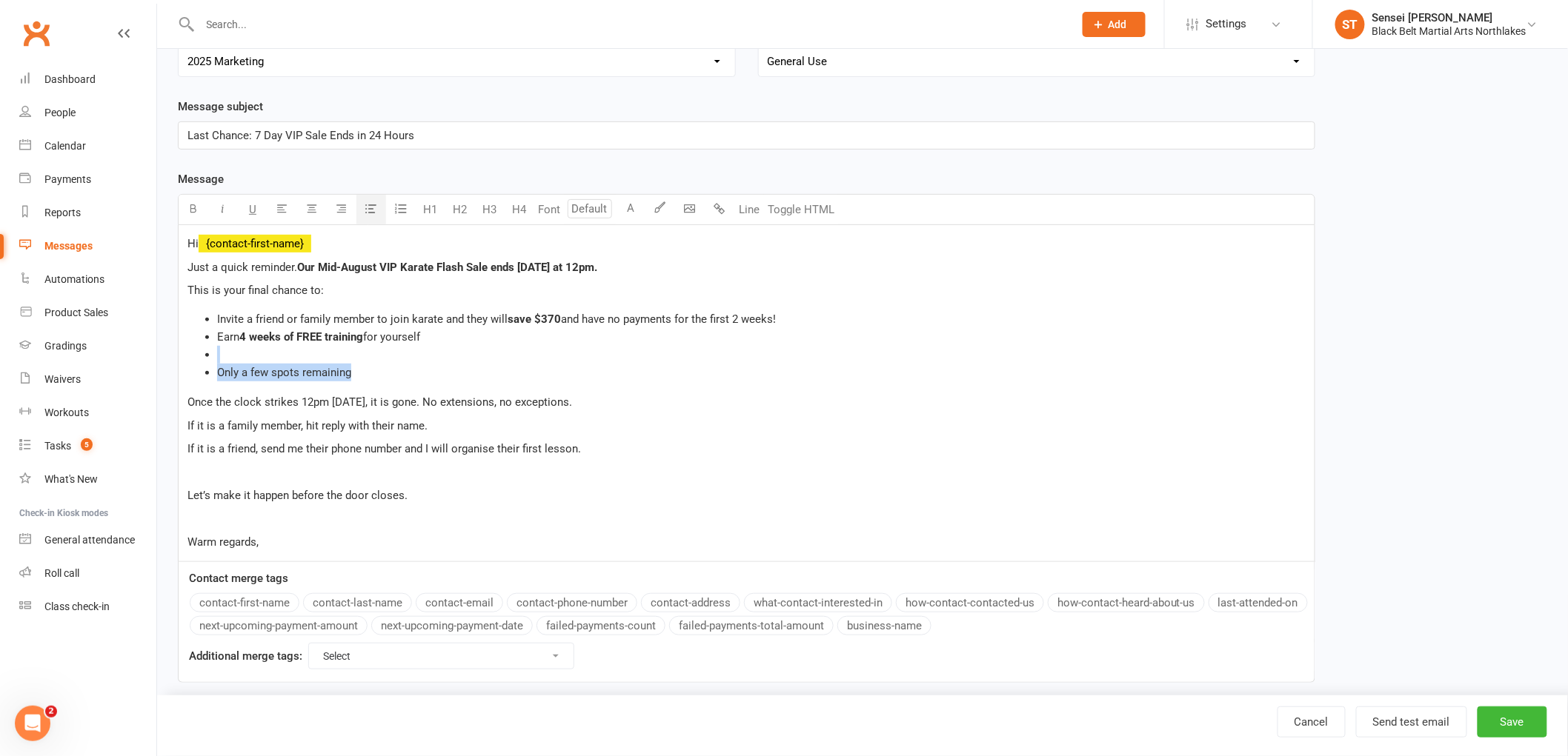
drag, startPoint x: 356, startPoint y: 374, endPoint x: 201, endPoint y: 346, distance: 157.5
click at [201, 346] on ul "Invite a friend or family member to join karate and they will save $370 and hav…" at bounding box center [746, 346] width 1118 height 71
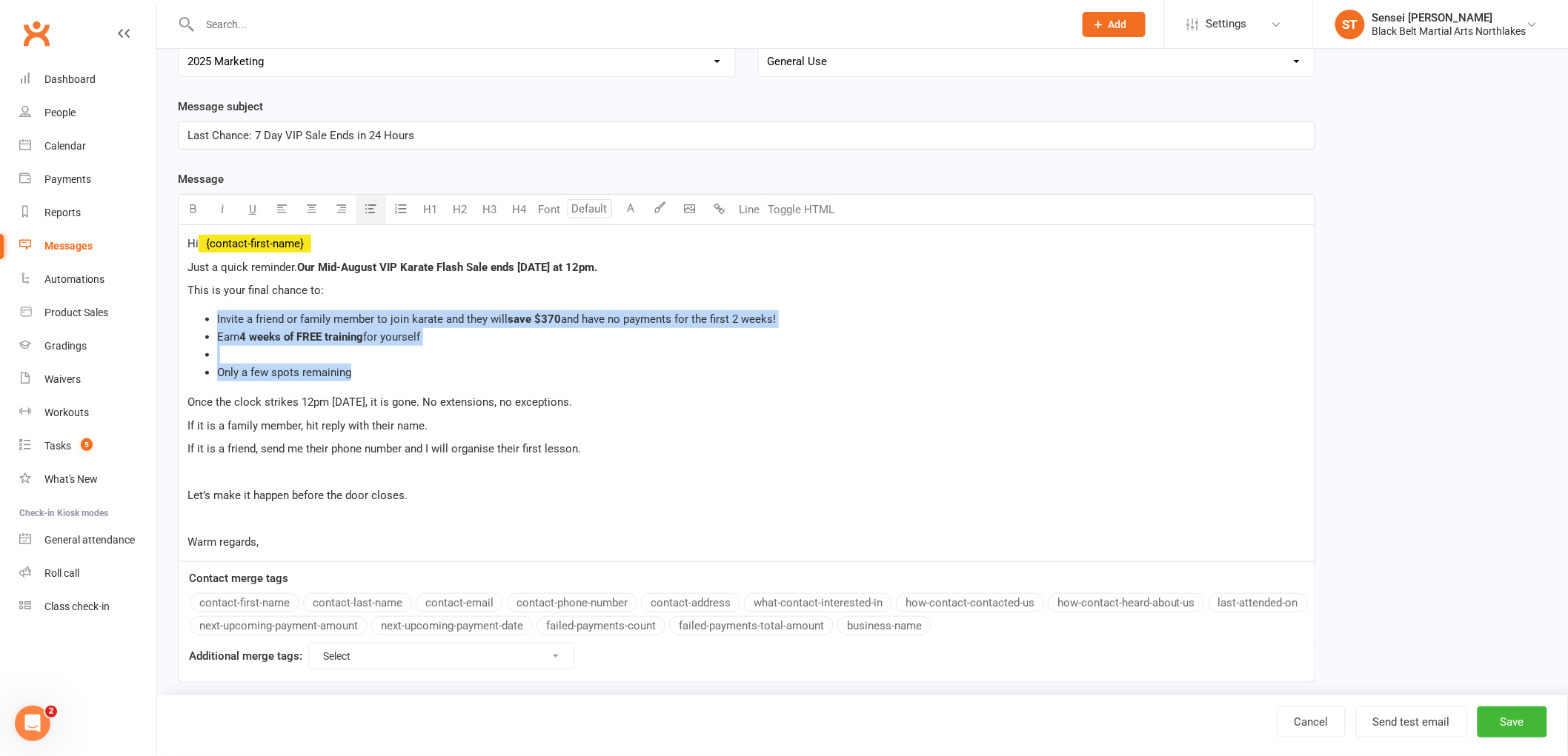
click at [368, 209] on icon "button" at bounding box center [372, 208] width 11 height 11
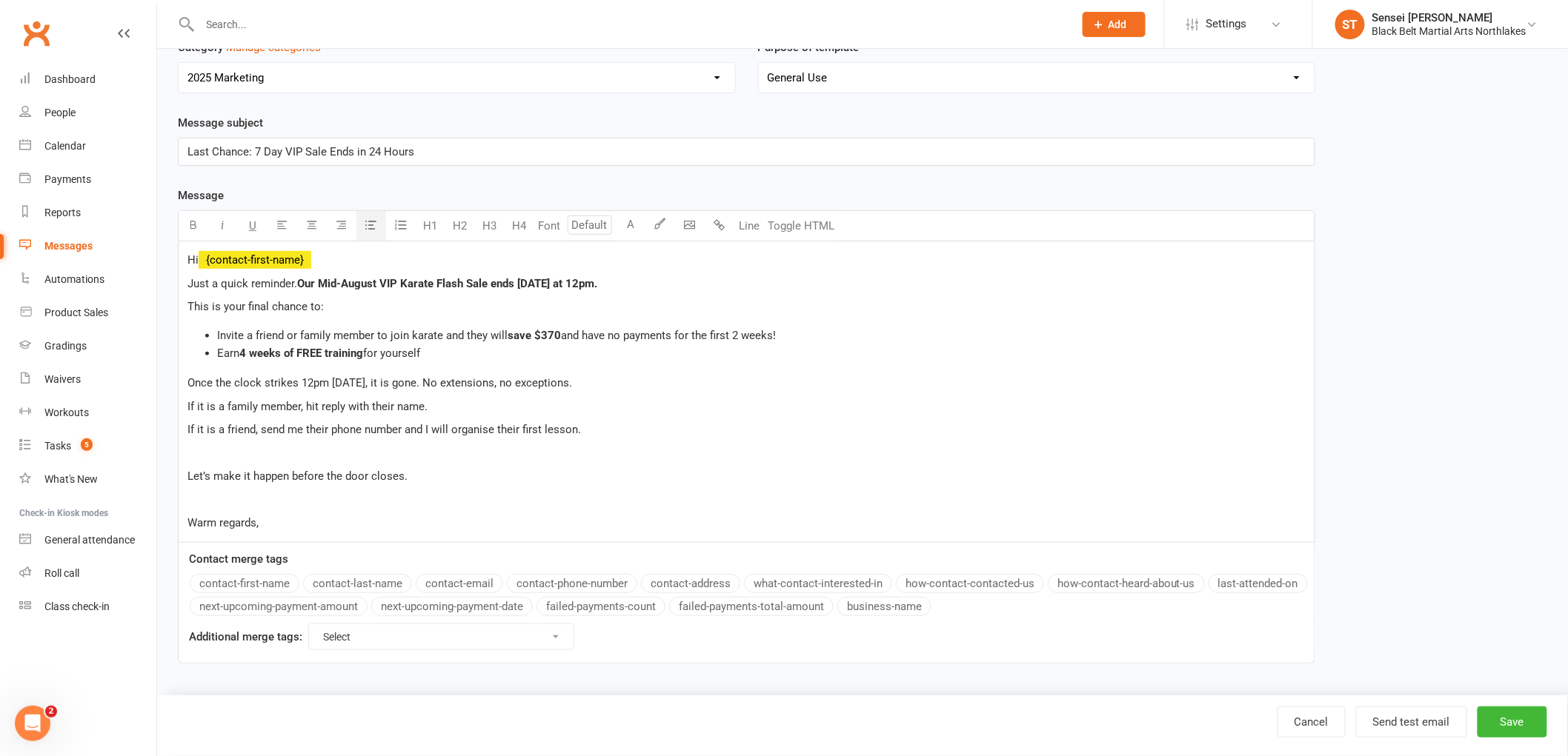
scroll to position [142, 0]
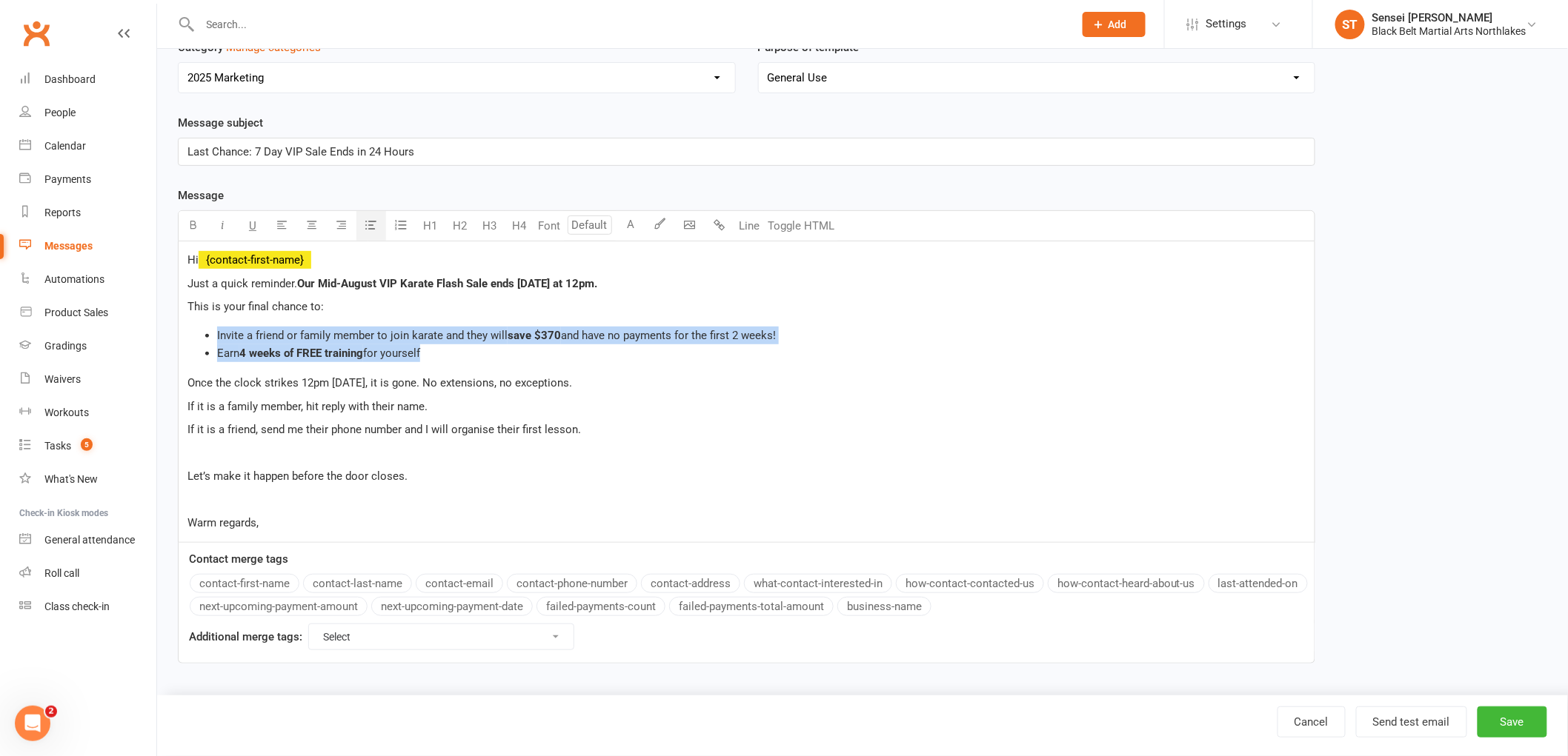
drag, startPoint x: 441, startPoint y: 361, endPoint x: 194, endPoint y: 332, distance: 248.7
click at [194, 332] on ul "Invite a friend or family member to join karate and they will save $370 and hav…" at bounding box center [746, 344] width 1118 height 36
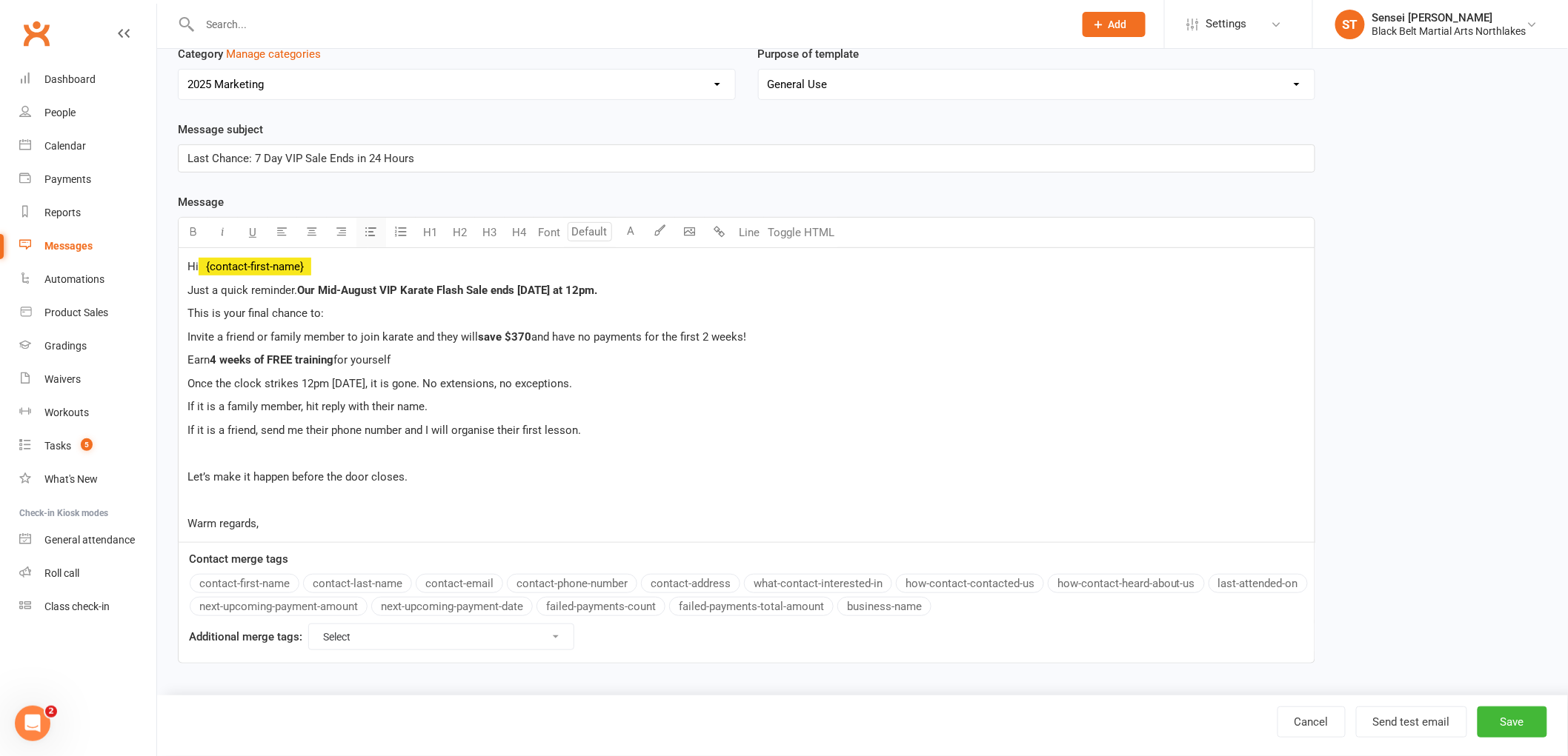
scroll to position [136, 0]
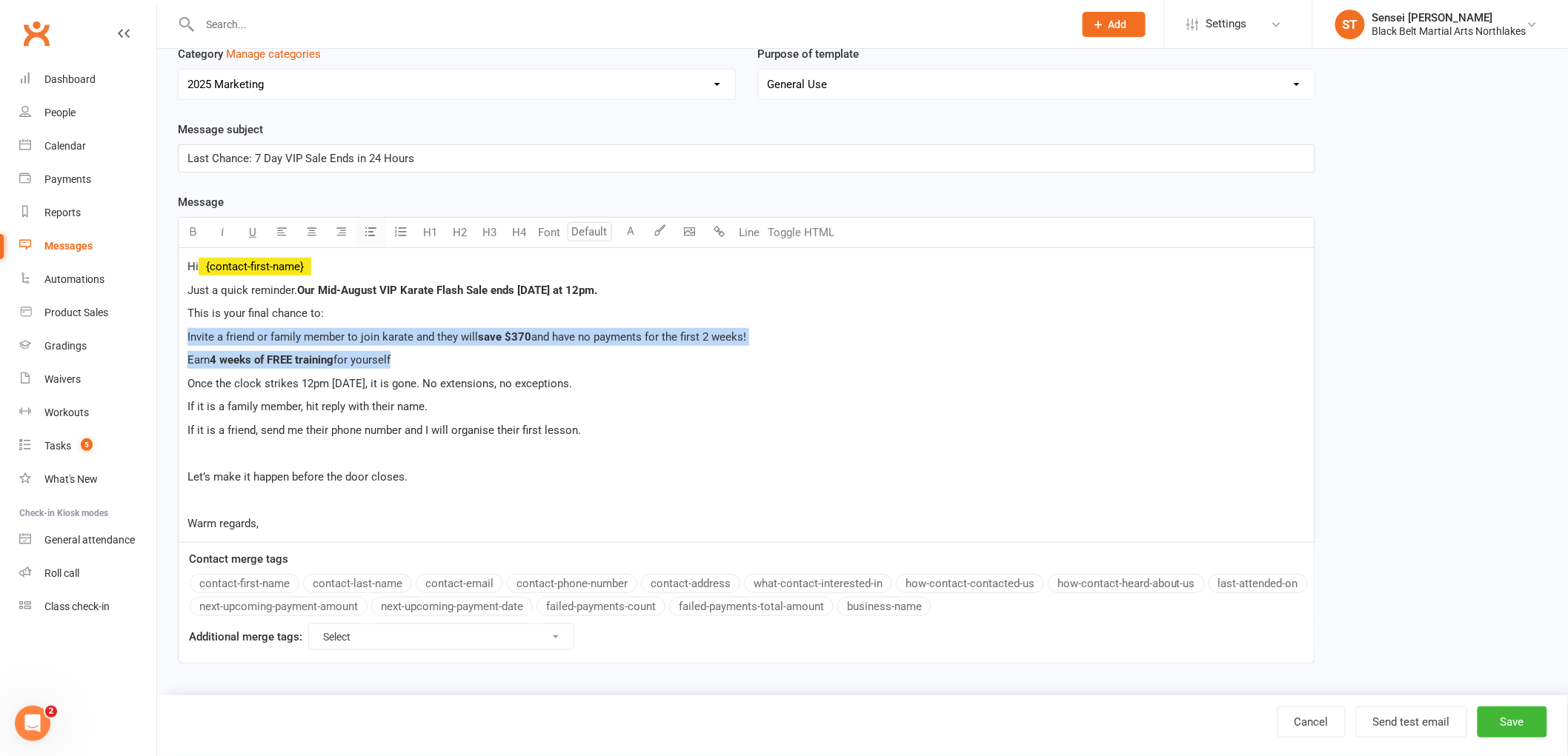
click at [373, 226] on icon "button" at bounding box center [372, 231] width 11 height 11
click at [411, 360] on p "Earn 4 weeks of FREE training for yourself" at bounding box center [746, 359] width 1118 height 18
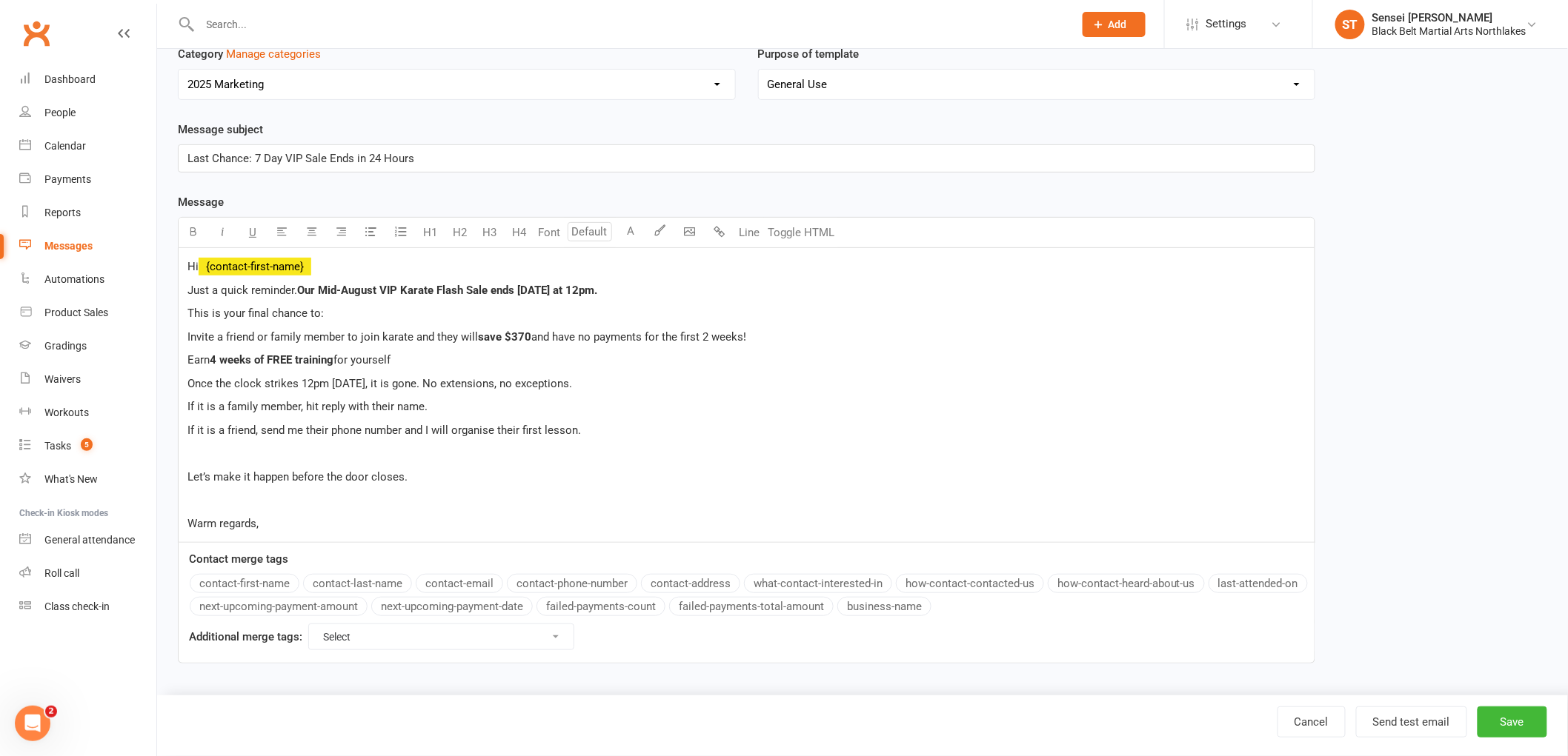
scroll to position [158, 0]
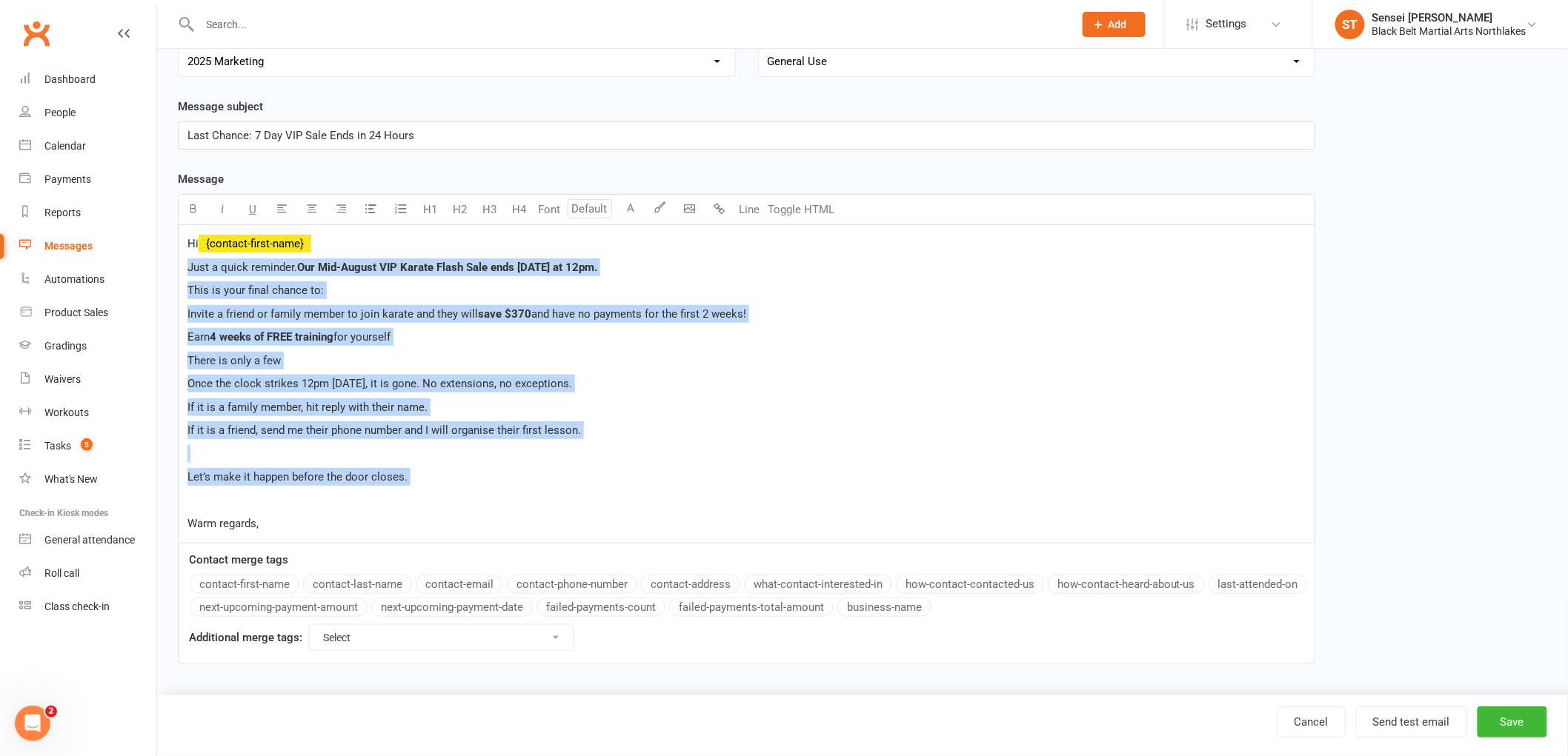
drag, startPoint x: 422, startPoint y: 486, endPoint x: 184, endPoint y: 267, distance: 323.4
click at [184, 267] on div "Hi ﻿ {contact-first-name} Just a quick reminder. Our Mid-August VIP Karate Flas…" at bounding box center [746, 384] width 1135 height 318
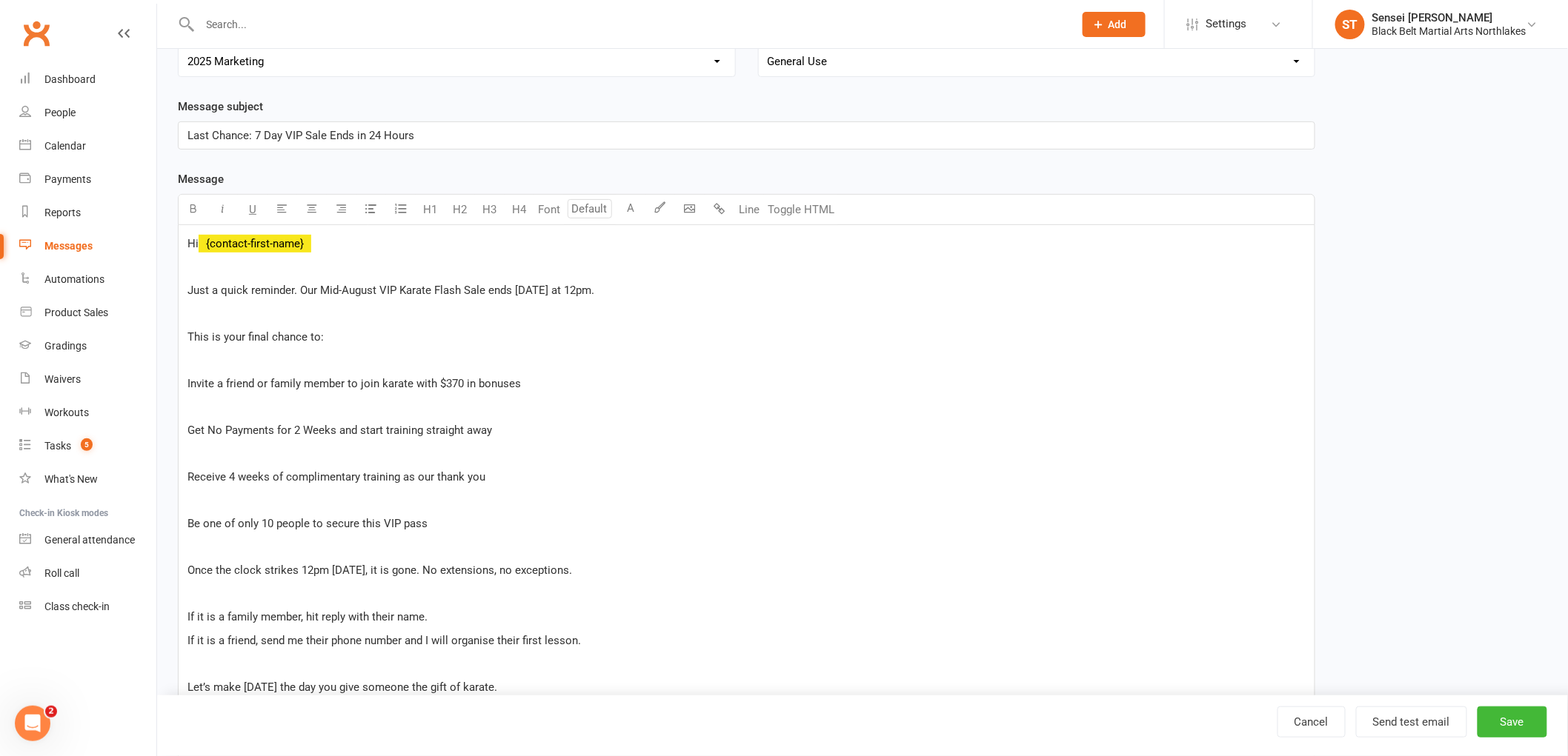
click at [186, 339] on div "Hi ﻿ {contact-first-name} ﻿ Just a quick reminder. Our Mid-August VIP Karate Fl…" at bounding box center [746, 477] width 1135 height 504
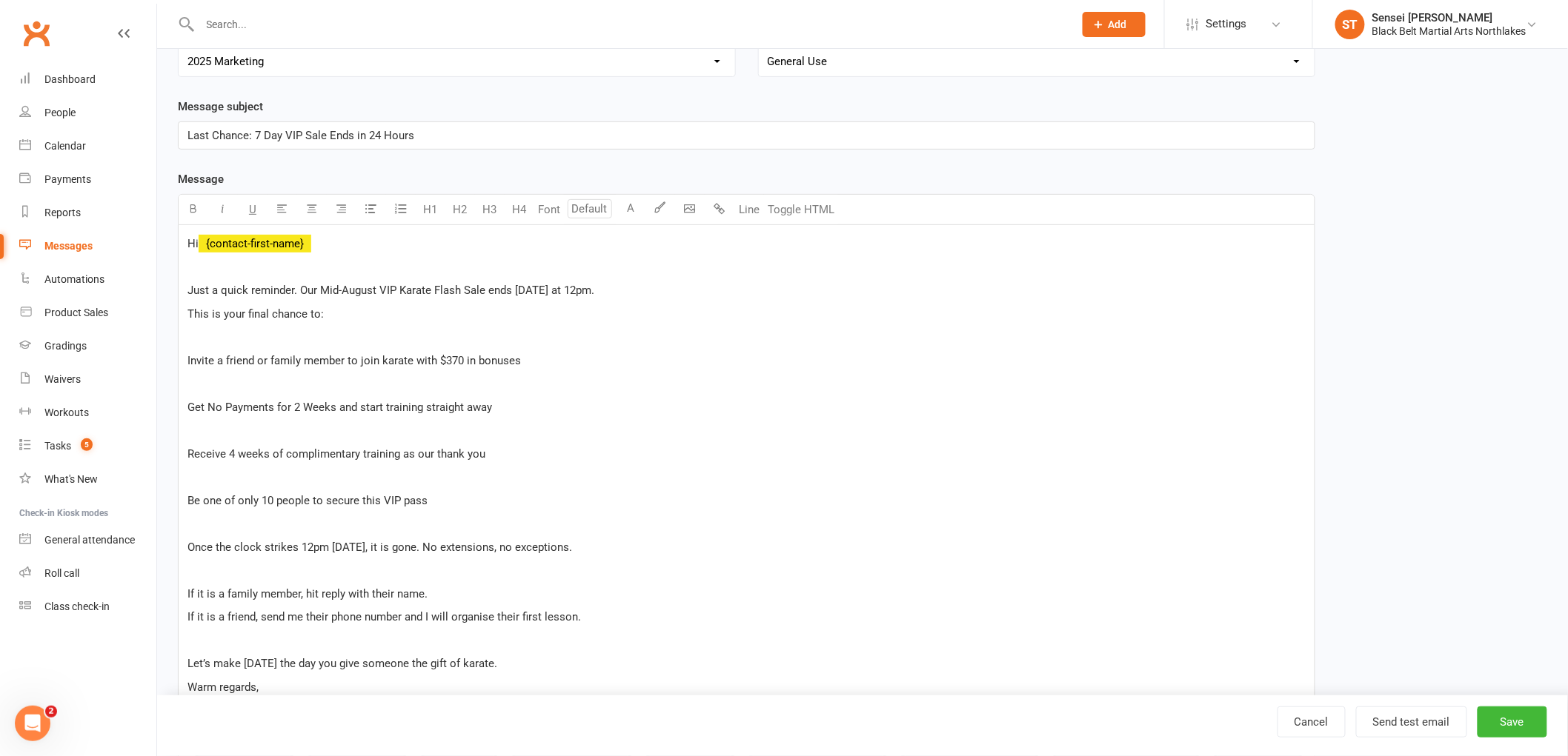
click at [185, 353] on div "Hi ﻿ {contact-first-name} ﻿ Just a quick reminder. Our Mid-August VIP Karate Fl…" at bounding box center [746, 465] width 1135 height 481
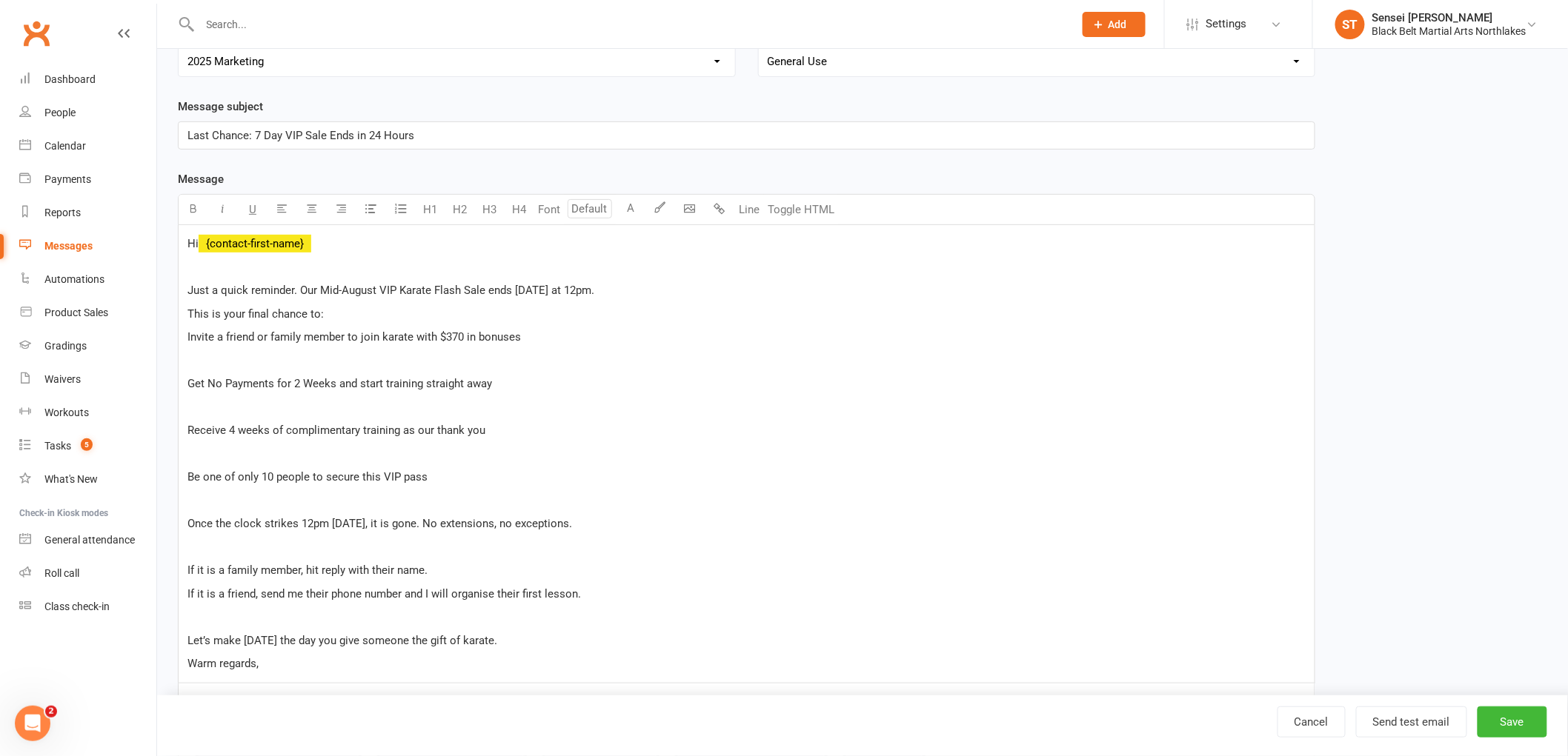
click at [182, 378] on div "Hi ﻿ {contact-first-name} ﻿ Just a quick reminder. Our Mid-August VIP Karate Fl…" at bounding box center [746, 454] width 1135 height 458
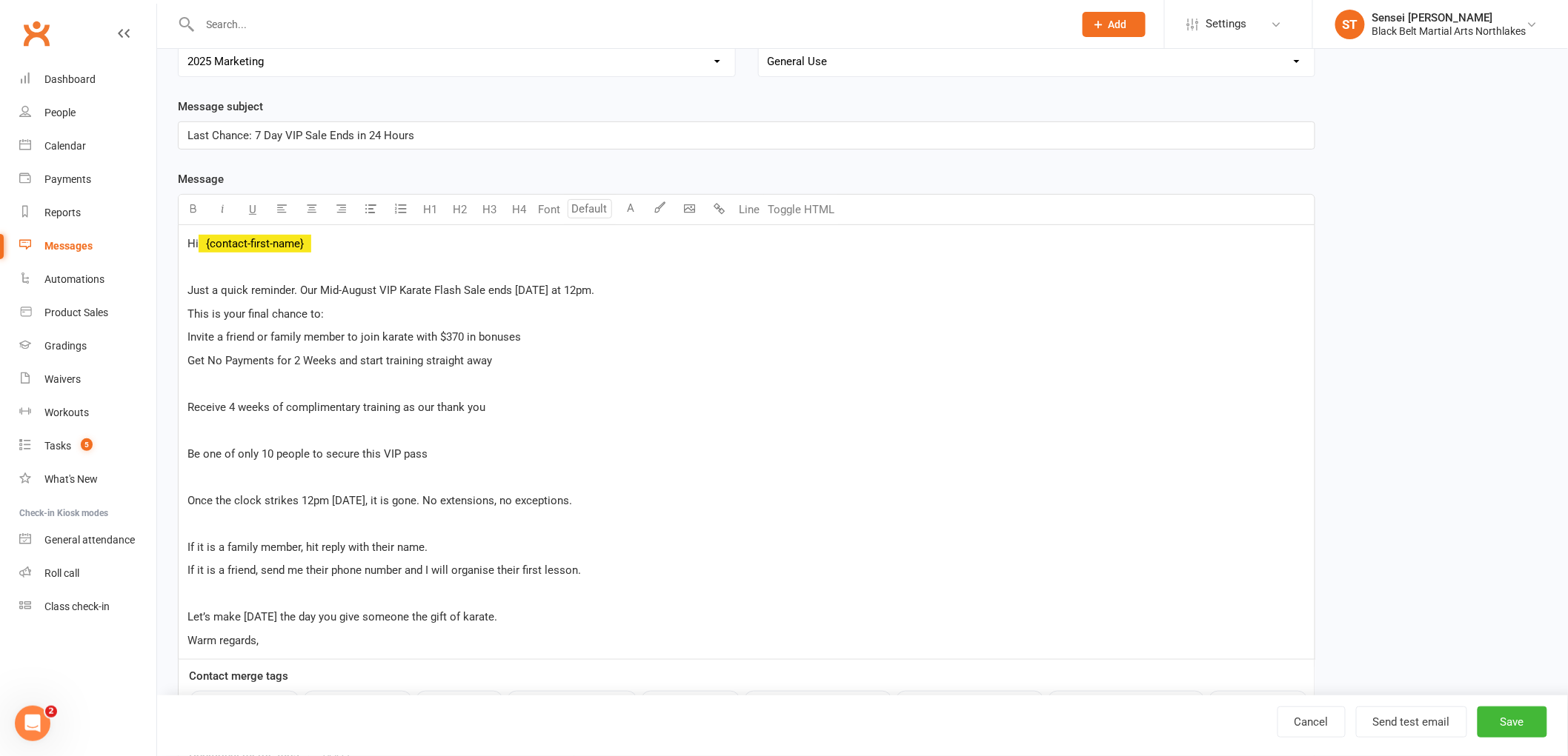
click at [184, 406] on div "Hi ﻿ {contact-first-name} ﻿ Just a quick reminder. Our Mid-August VIP Karate Fl…" at bounding box center [746, 442] width 1135 height 435
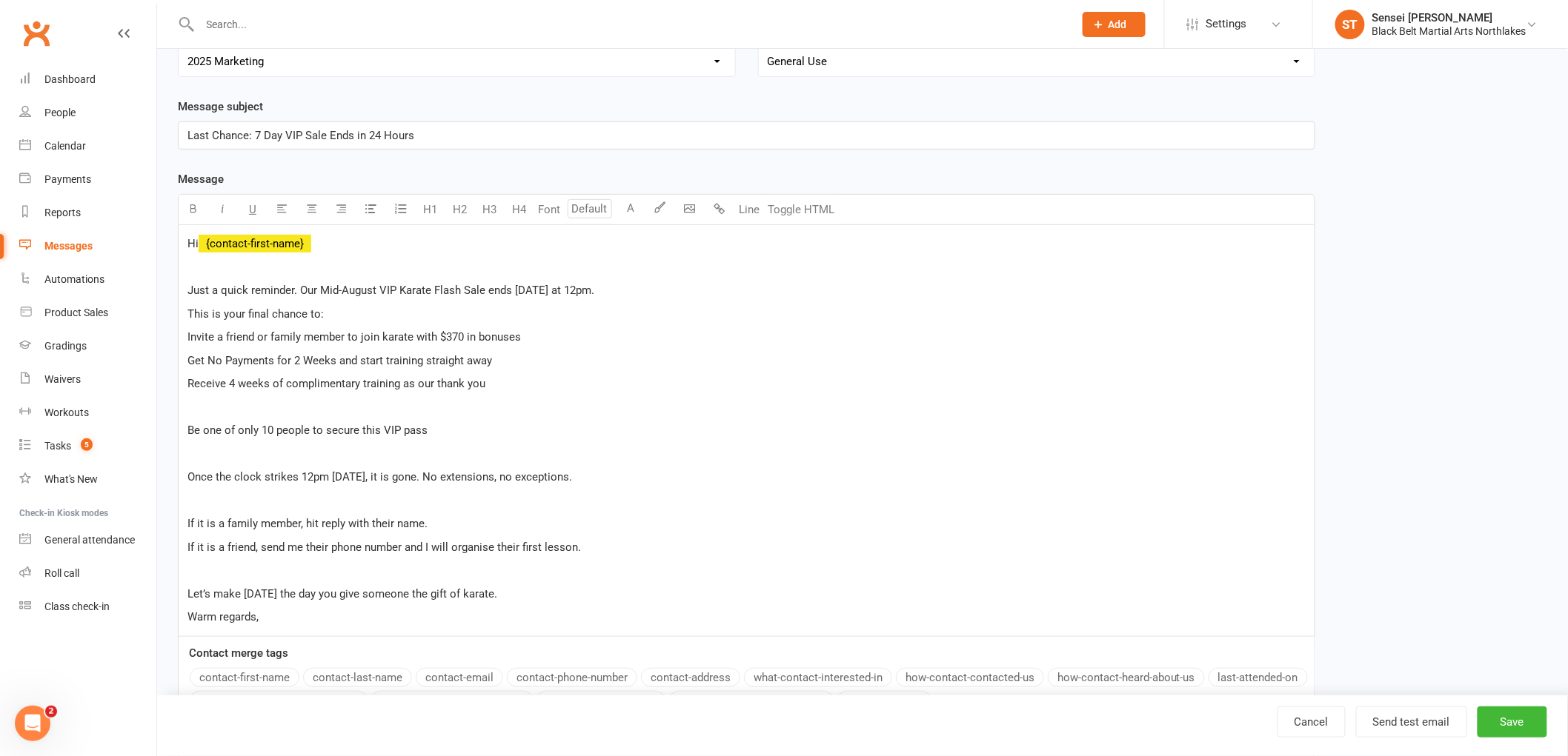
click at [182, 425] on div "Hi ﻿ {contact-first-name} ﻿ Just a quick reminder. Our Mid-August VIP Karate Fl…" at bounding box center [746, 430] width 1135 height 411
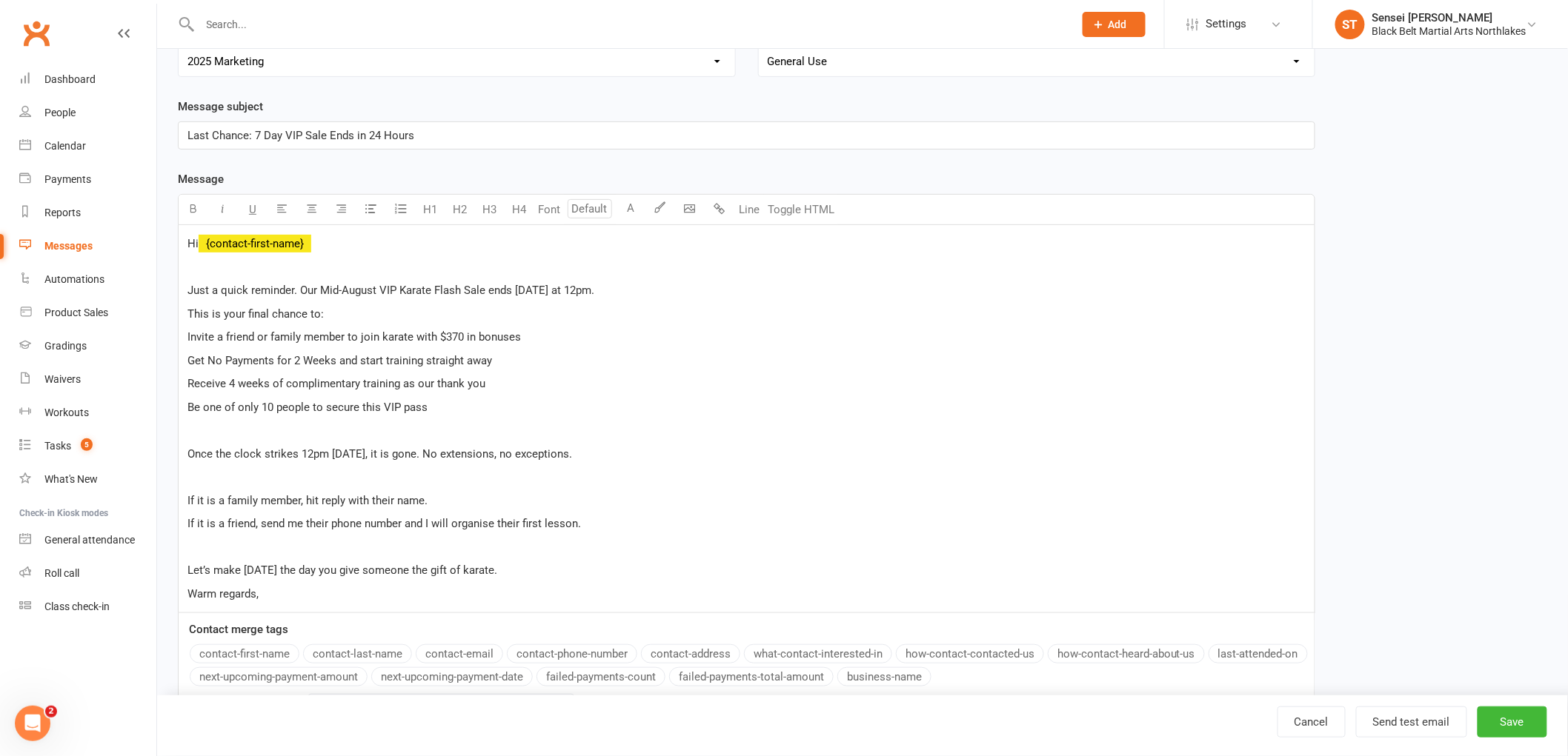
click at [436, 339] on span "Invite a friend or family member to join karate with $370 in bonuses" at bounding box center [354, 336] width 333 height 13
click at [575, 337] on p "Invite a friend or family member to join karate and save them $370 in bonuses" at bounding box center [746, 336] width 1118 height 18
drag, startPoint x: 220, startPoint y: 361, endPoint x: 171, endPoint y: 356, distance: 49.3
click at [171, 356] on div "Template Name Member friend offer August 2025 #2 Send by Email SMS Category Man…" at bounding box center [746, 351] width 1160 height 809
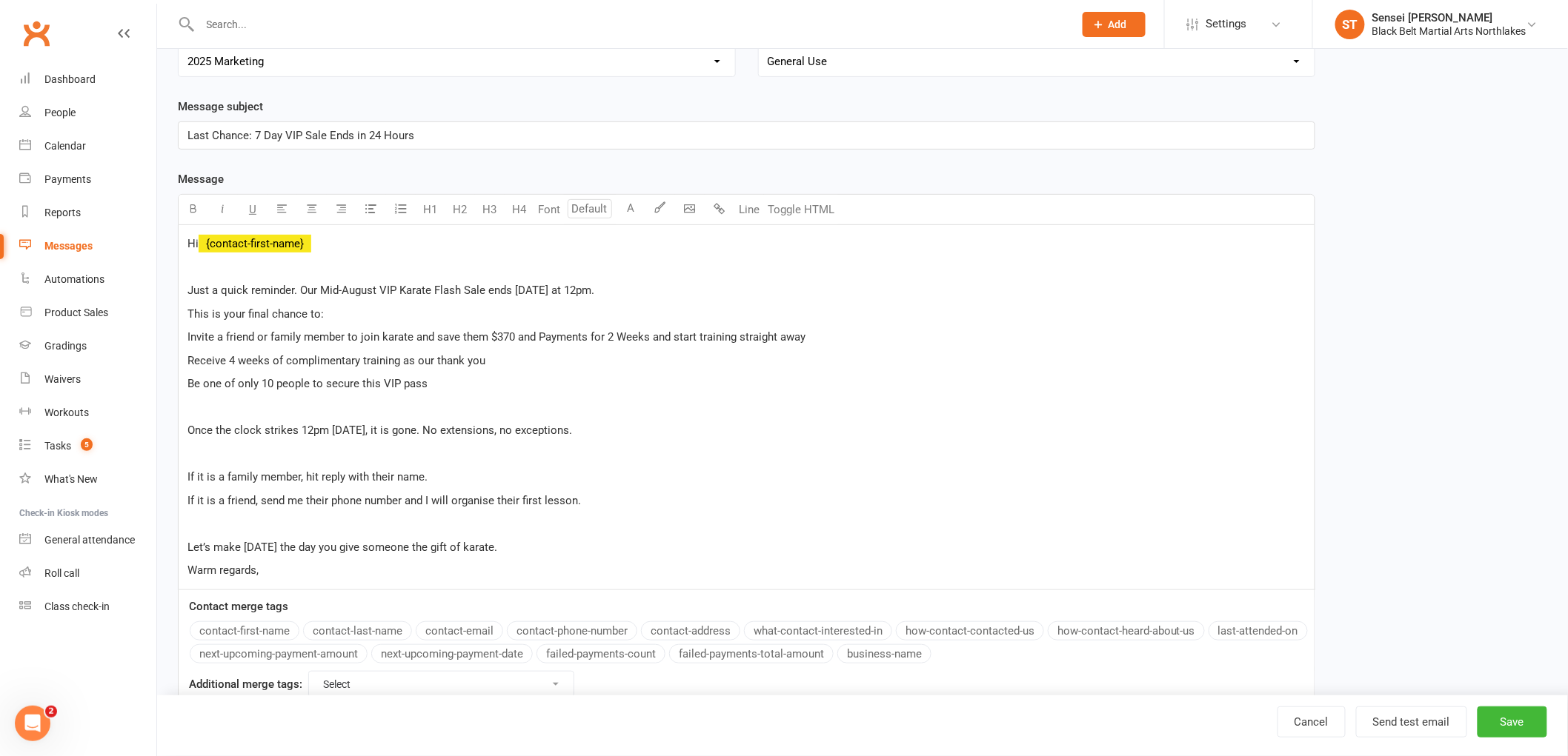
click at [815, 343] on p "Invite a friend or family member to join karate and save them $370 and Payments…" at bounding box center [746, 336] width 1118 height 18
click at [536, 335] on span "Invite a friend or family member to join karate and save them $370 and Payments…" at bounding box center [497, 336] width 618 height 13
click at [556, 334] on span "Invite a friend or family member to join karate and save them $370 and no Payme…" at bounding box center [504, 336] width 633 height 13
click at [564, 334] on span "Invite a friend or family member to join karate and save them $370 and nopPayme…" at bounding box center [506, 336] width 636 height 13
click at [537, 341] on span "Invite a friend or family member to join karate and save them $370 and no payme…" at bounding box center [504, 336] width 633 height 13
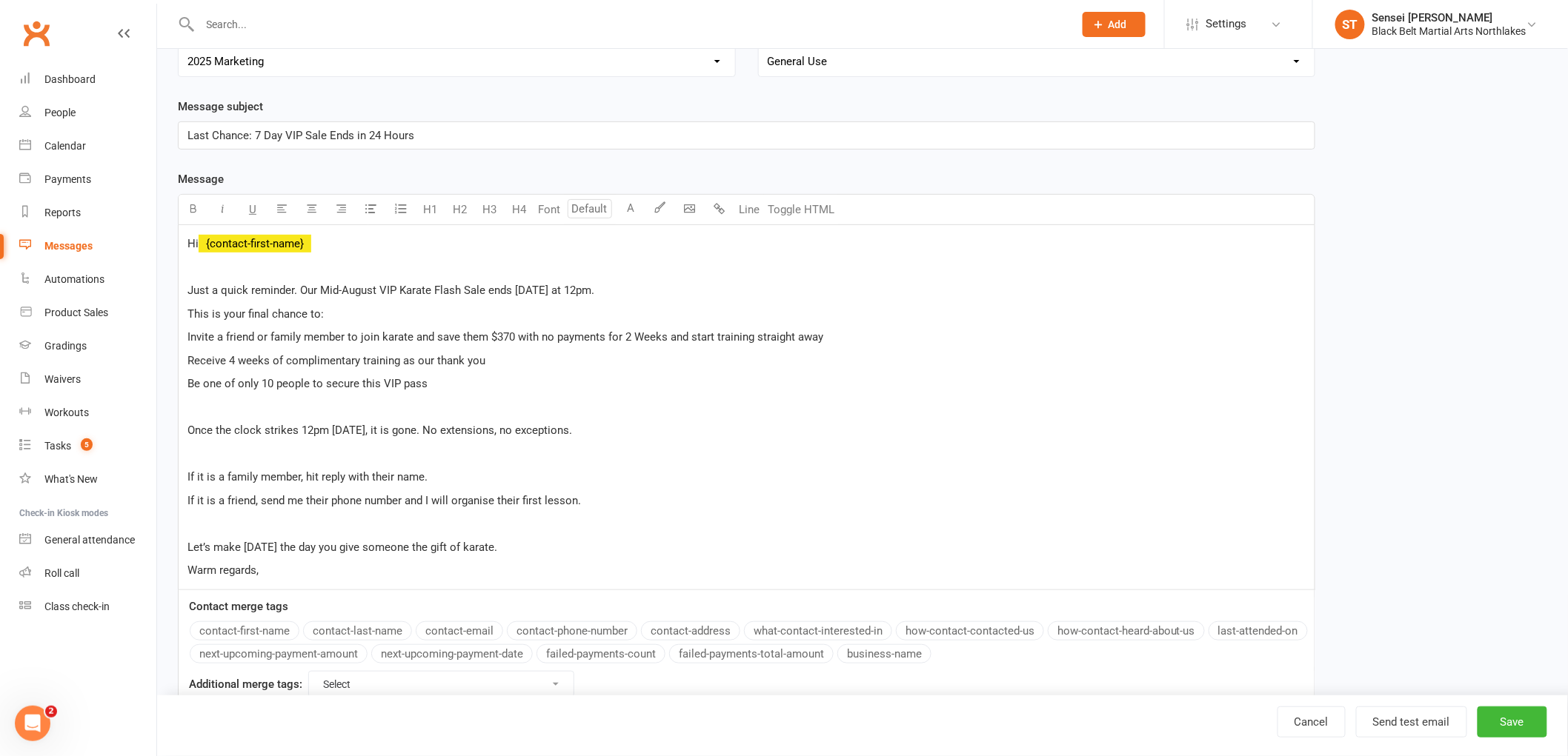
click at [620, 343] on span "Invite a friend or family member to join karate and save them $370 with no paym…" at bounding box center [505, 336] width 636 height 13
click at [708, 339] on span "Invite a friend or family member to join karate and save them $370 with no paym…" at bounding box center [527, 336] width 679 height 13
click at [785, 343] on span "Invite a friend or family member to join karate and save them $370 with no paym…" at bounding box center [554, 336] width 732 height 13
click at [897, 336] on p "Invite a friend or family member to join karate and save them $370 with no paym…" at bounding box center [746, 336] width 1118 height 18
click at [238, 364] on span "Receive 4 weeks of complimentary training as our thank you" at bounding box center [336, 360] width 298 height 13
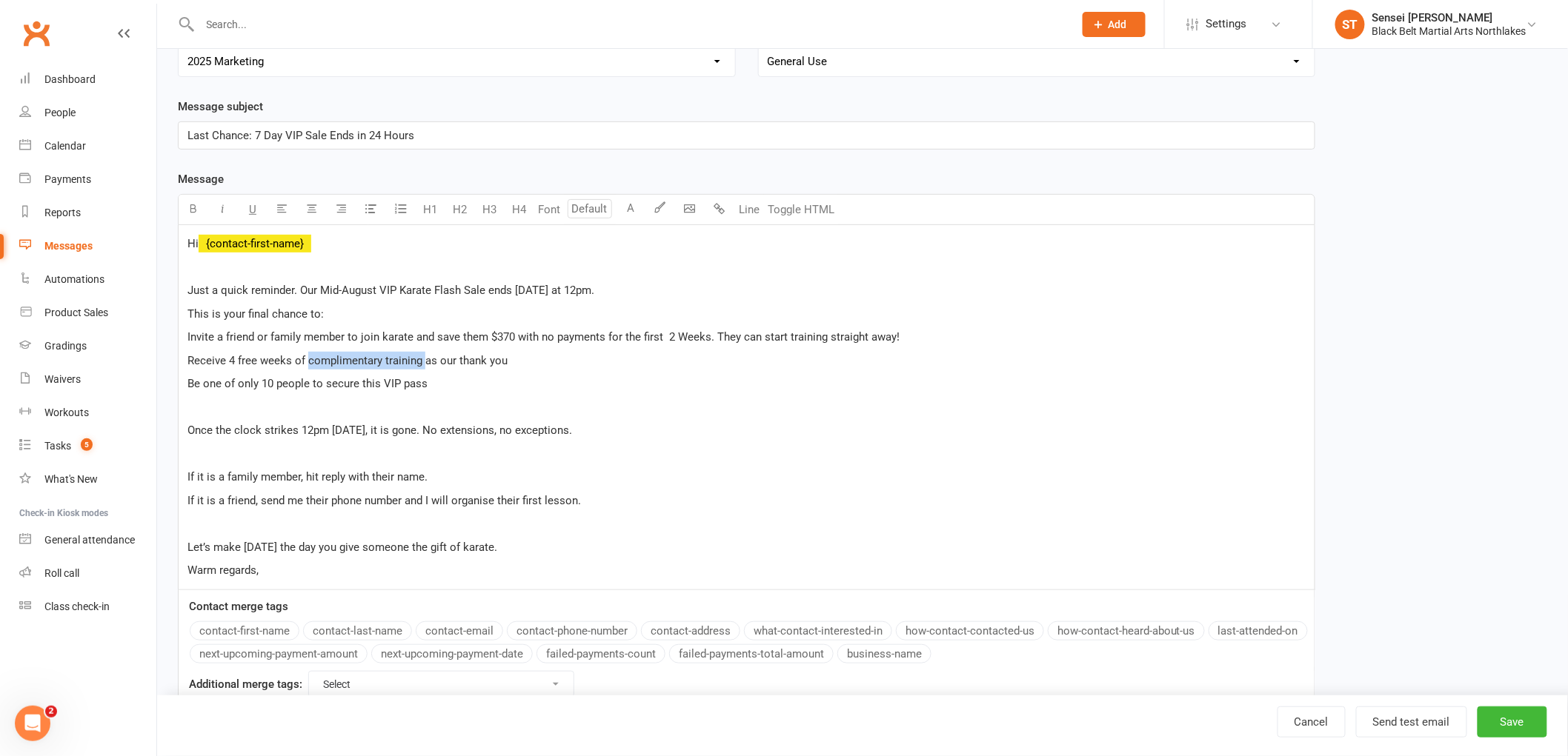
drag, startPoint x: 423, startPoint y: 363, endPoint x: 307, endPoint y: 365, distance: 116.0
click at [307, 365] on span "Receive 4 free weeks of complimentary training as our thank you" at bounding box center [347, 360] width 320 height 13
click at [446, 365] on span "Receive 4 free weeks of tuition fees as our thank you" at bounding box center [319, 360] width 262 height 13
drag, startPoint x: 446, startPoint y: 388, endPoint x: 175, endPoint y: 381, distance: 271.1
click at [175, 381] on div "Template Name Member friend offer August 2025 #2 Send by Email SMS Category Man…" at bounding box center [746, 339] width 1160 height 785
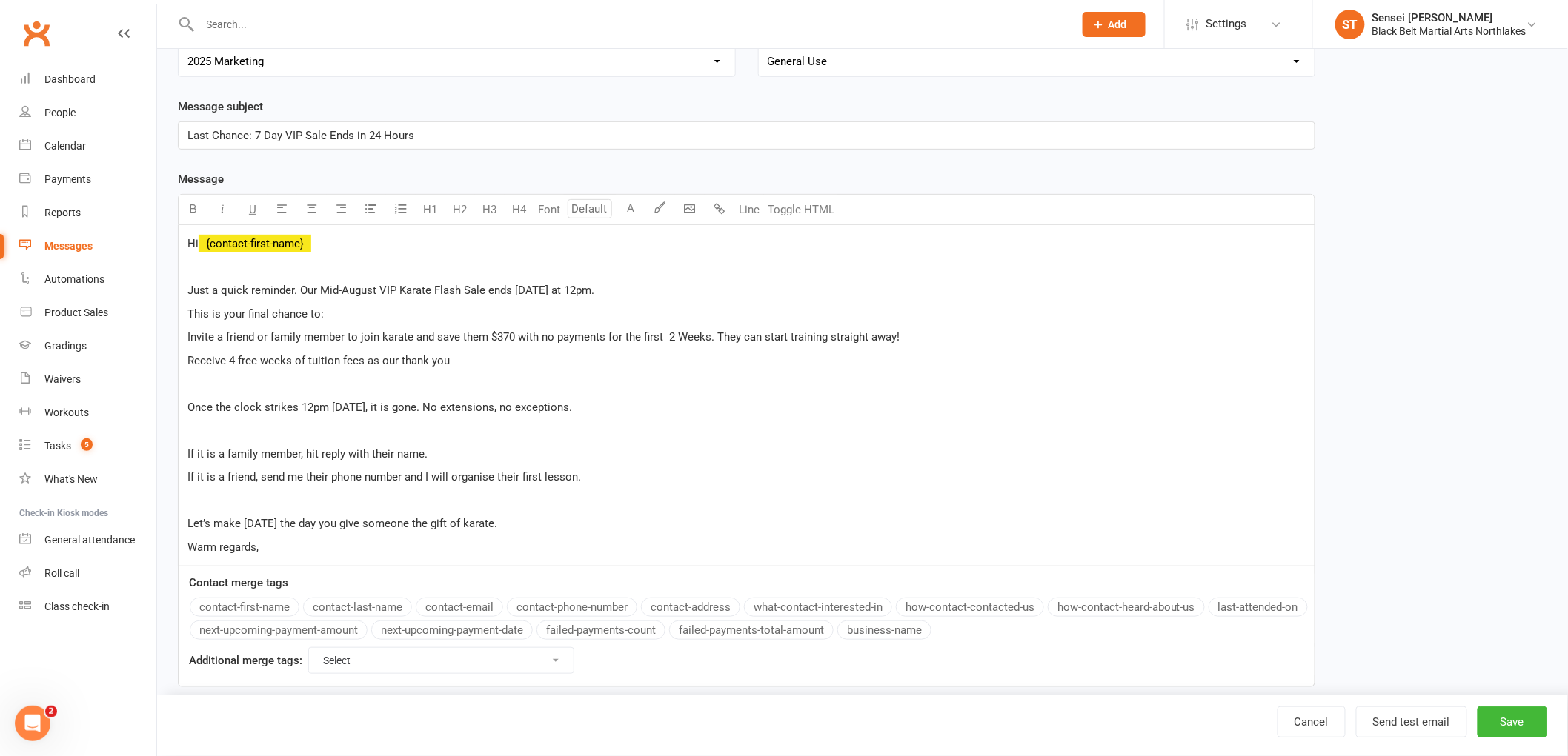
click at [365, 364] on span "Receive 4 free weeks of tuition fees as our thank you" at bounding box center [319, 360] width 262 height 13
click at [513, 365] on p "Receive 4 free weeks of tuition fees for yourself as our thank you" at bounding box center [746, 360] width 1118 height 18
click at [183, 398] on div "Hi ﻿ {contact-first-name} ﻿ Just a quick reminder. Our Mid-August VIP Karate Fl…" at bounding box center [746, 396] width 1135 height 342
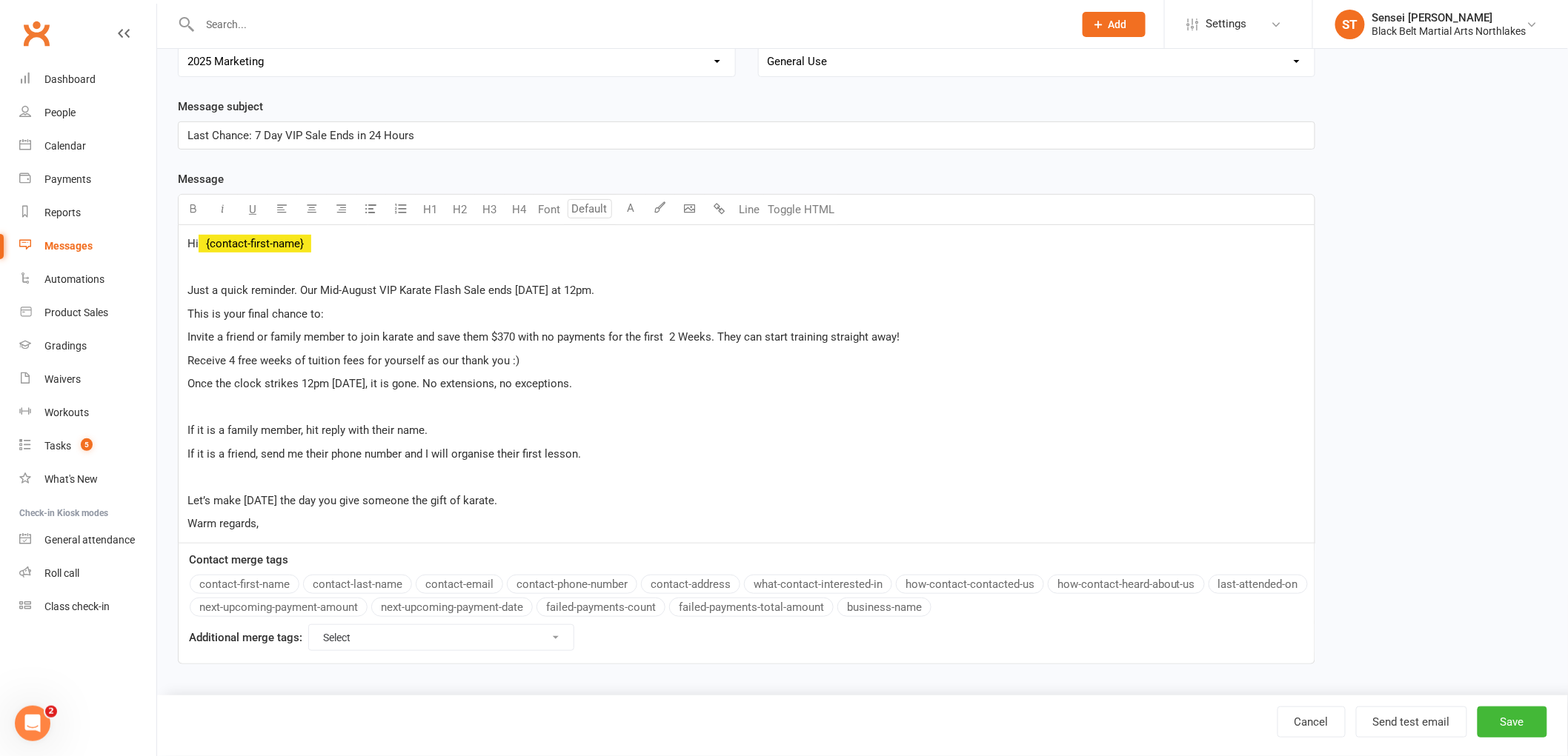
click at [182, 429] on div "Hi ﻿ {contact-first-name} ﻿ Just a quick reminder. Our Mid-August VIP Karate Fl…" at bounding box center [746, 384] width 1135 height 318
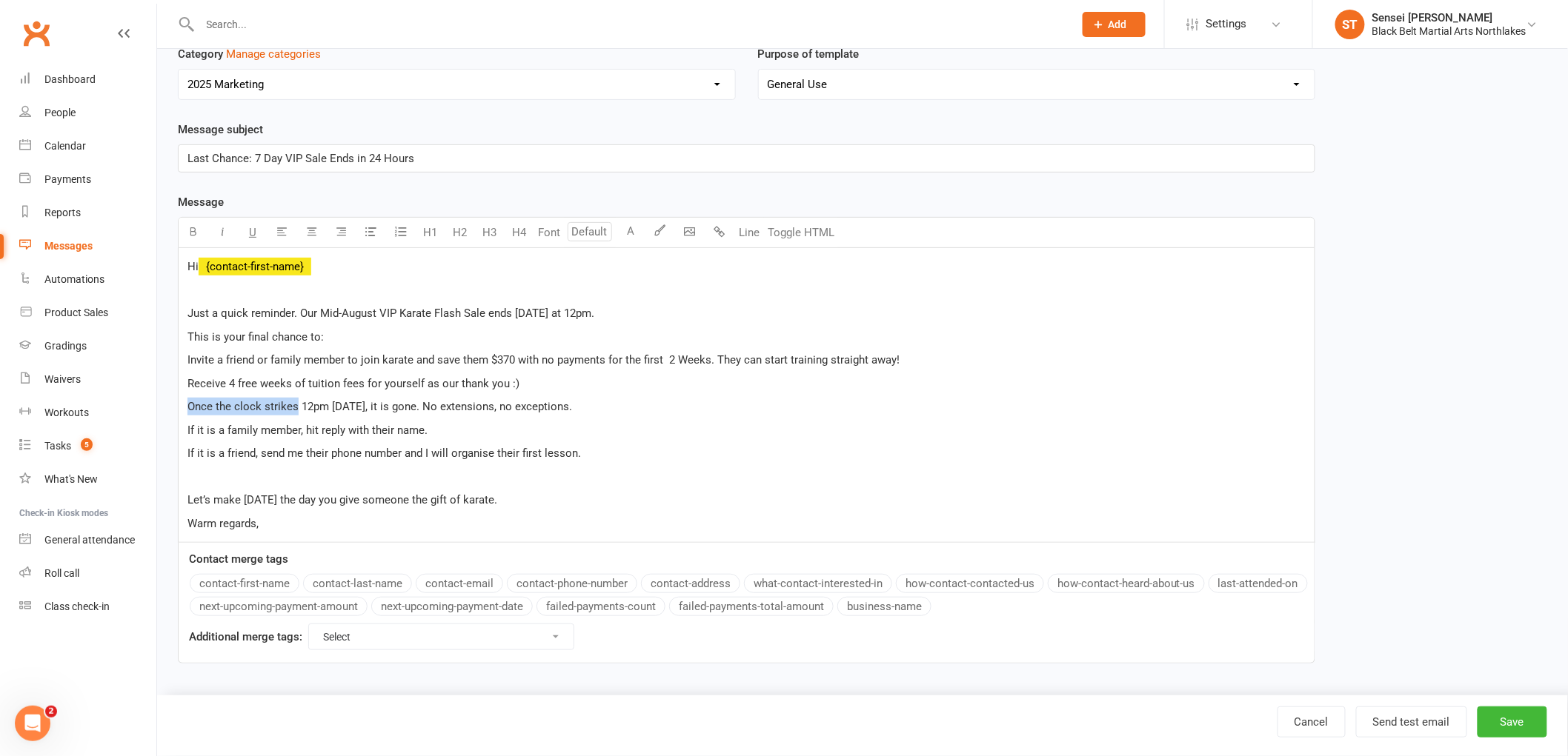
drag, startPoint x: 296, startPoint y: 405, endPoint x: 181, endPoint y: 401, distance: 115.1
click at [181, 401] on div "Hi ﻿ {contact-first-name} ﻿ Just a quick reminder. Our Mid-August VIP Karate Fl…" at bounding box center [746, 395] width 1135 height 294
drag, startPoint x: 589, startPoint y: 406, endPoint x: 153, endPoint y: 410, distance: 436.0
click at [153, 410] on ui-view "Prospect Member Non-attending contact Class / event Appointment Grading event T…" at bounding box center [784, 282] width 1568 height 828
copy span "Once the clock strikes 12pm tomorrow, it is gone. No extensions, no exceptions."
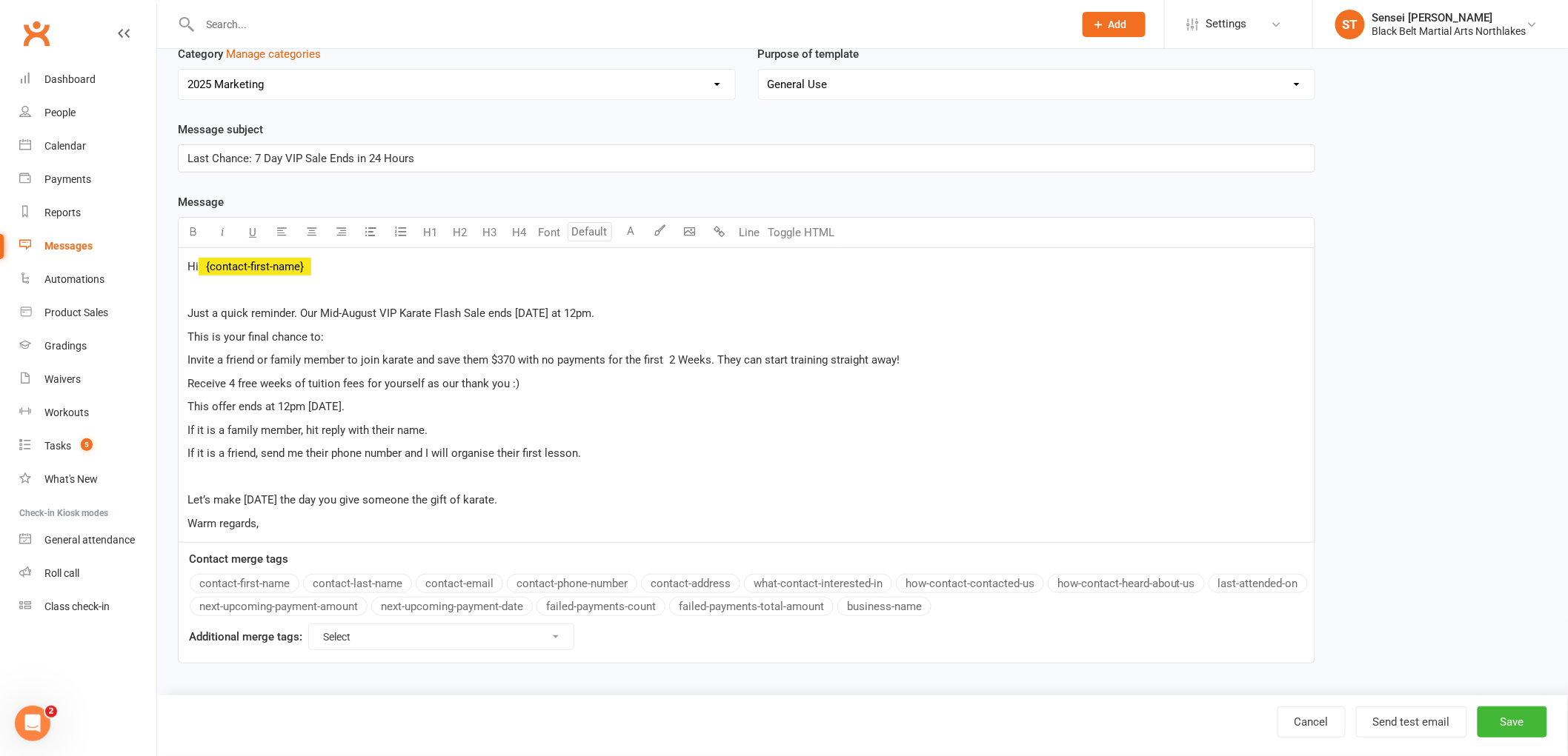
click at [182, 307] on div "Hi ﻿ {contact-first-name} ﻿ Just a quick reminder. Our Mid-August VIP Karate Fl…" at bounding box center [746, 395] width 1135 height 294
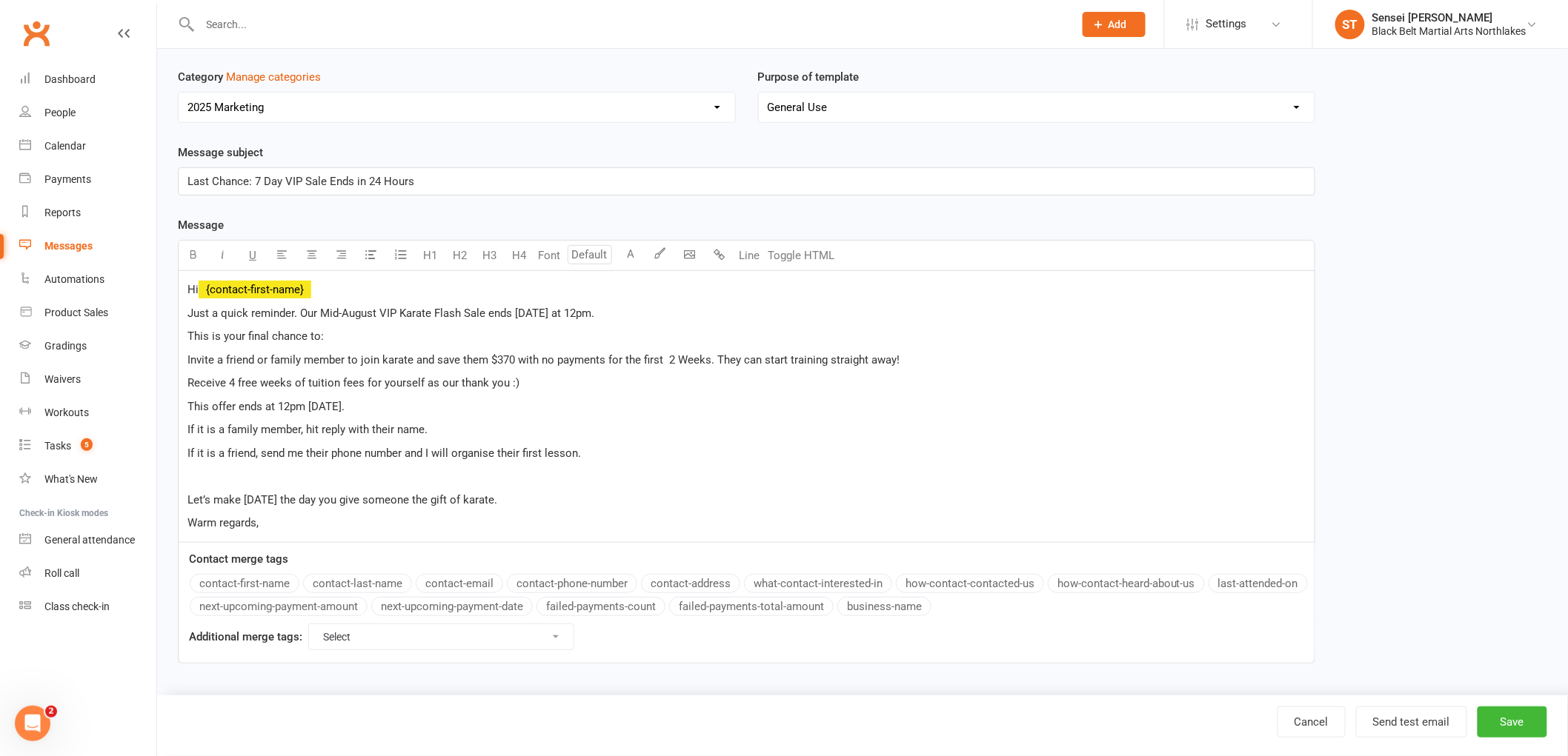
scroll to position [113, 0]
click at [431, 313] on span "Just a quick reminder. Our Mid-August VIP Karate Flash Sale ends tomorrow at 12…" at bounding box center [391, 313] width 407 height 13
click at [411, 361] on span "Invite a friend or family member to join karate and save them $370 with no paym…" at bounding box center [543, 359] width 712 height 13
click at [320, 433] on span "If it is a family member, hit reply with their name." at bounding box center [307, 429] width 240 height 13
click at [324, 430] on span "If it is a family member, reply with their name." at bounding box center [300, 429] width 224 height 13
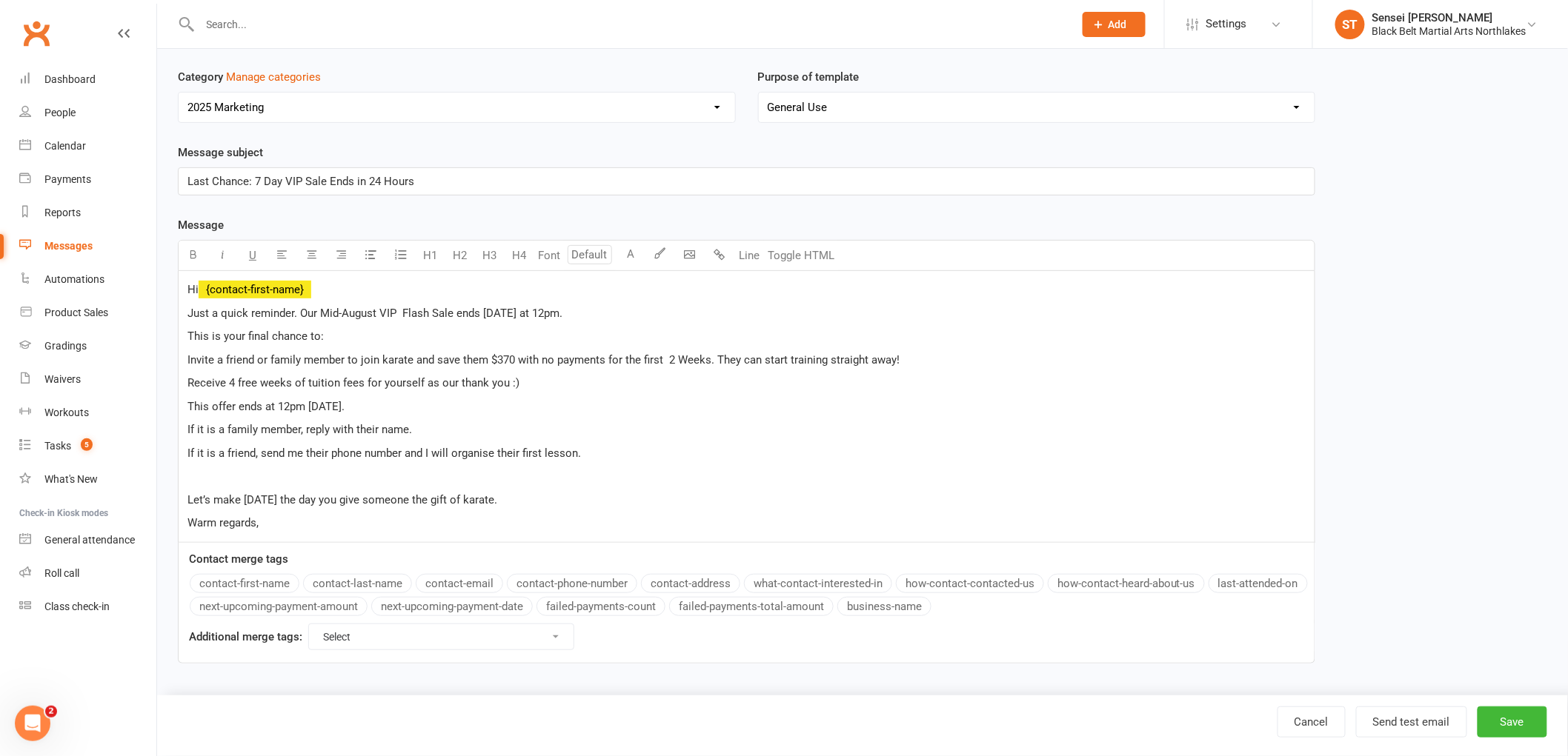
click at [329, 424] on span "If it is a family member, reply with their name." at bounding box center [300, 429] width 224 height 13
click at [185, 497] on div "Hi ﻿ {contact-first-name} Just a quick reminder. Our Mid-August VIP Flash Sale …" at bounding box center [746, 406] width 1135 height 271
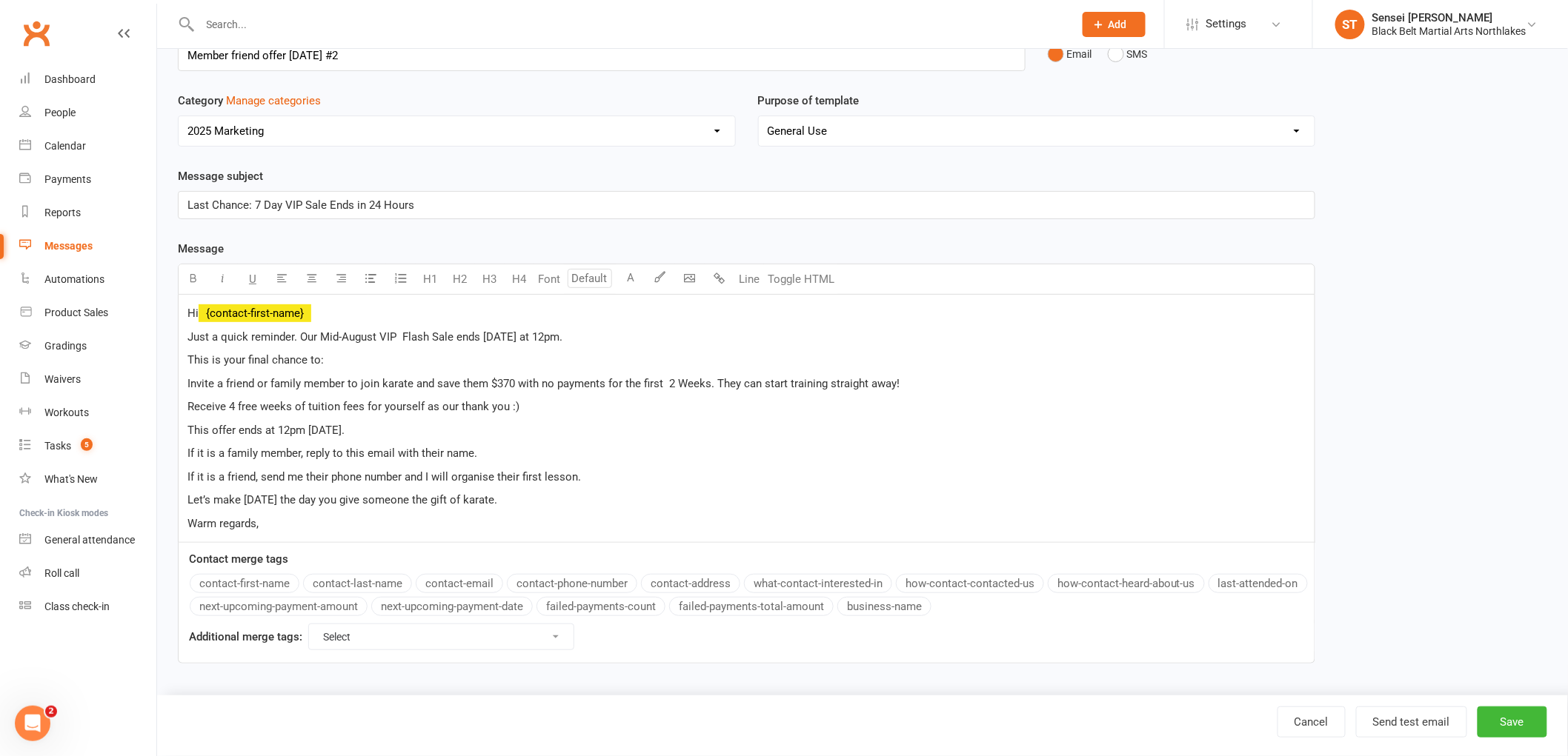
click at [275, 533] on div "Hi ﻿ {contact-first-name} Just a quick reminder. Our Mid-August VIP Flash Sale …" at bounding box center [746, 418] width 1135 height 248
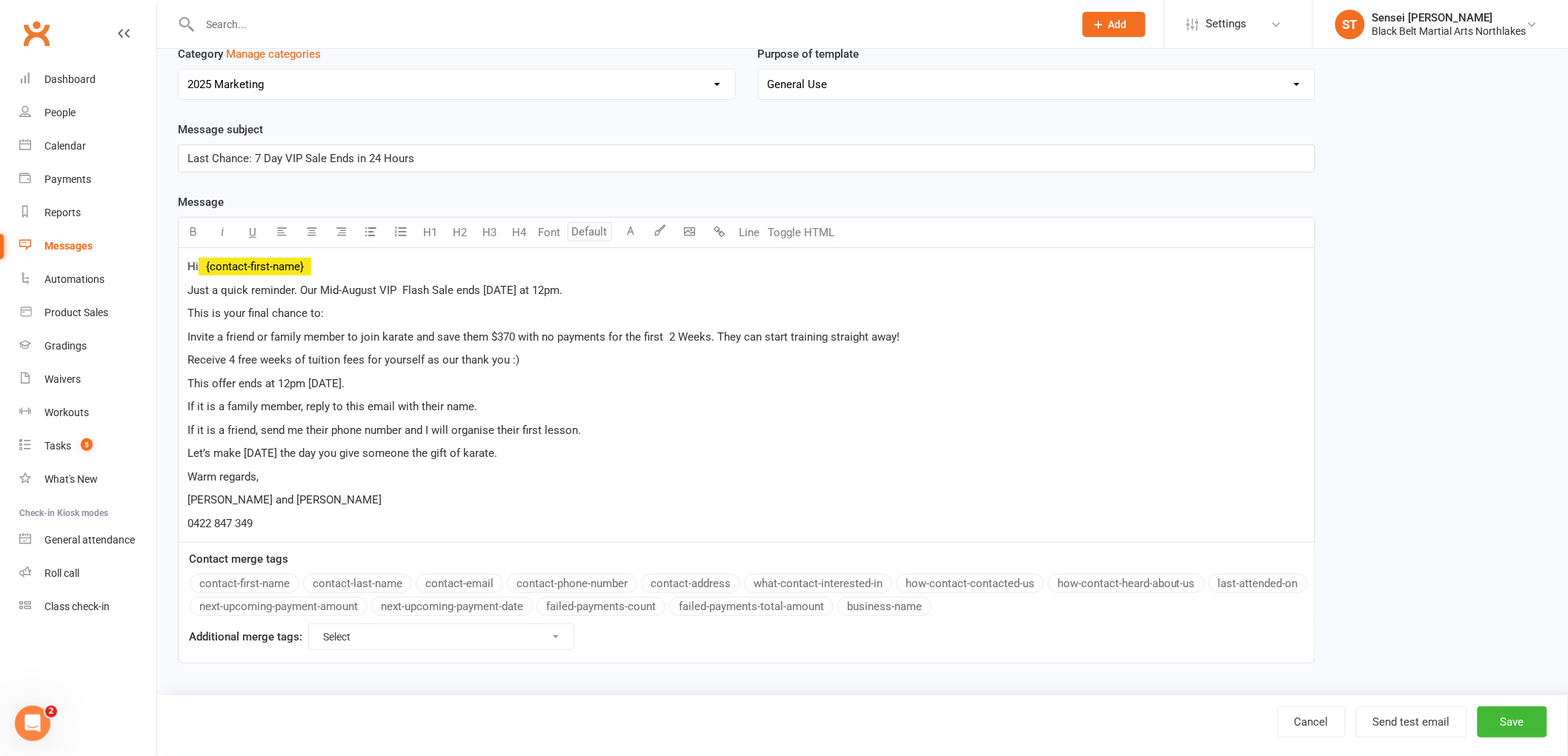
scroll to position [158, 0]
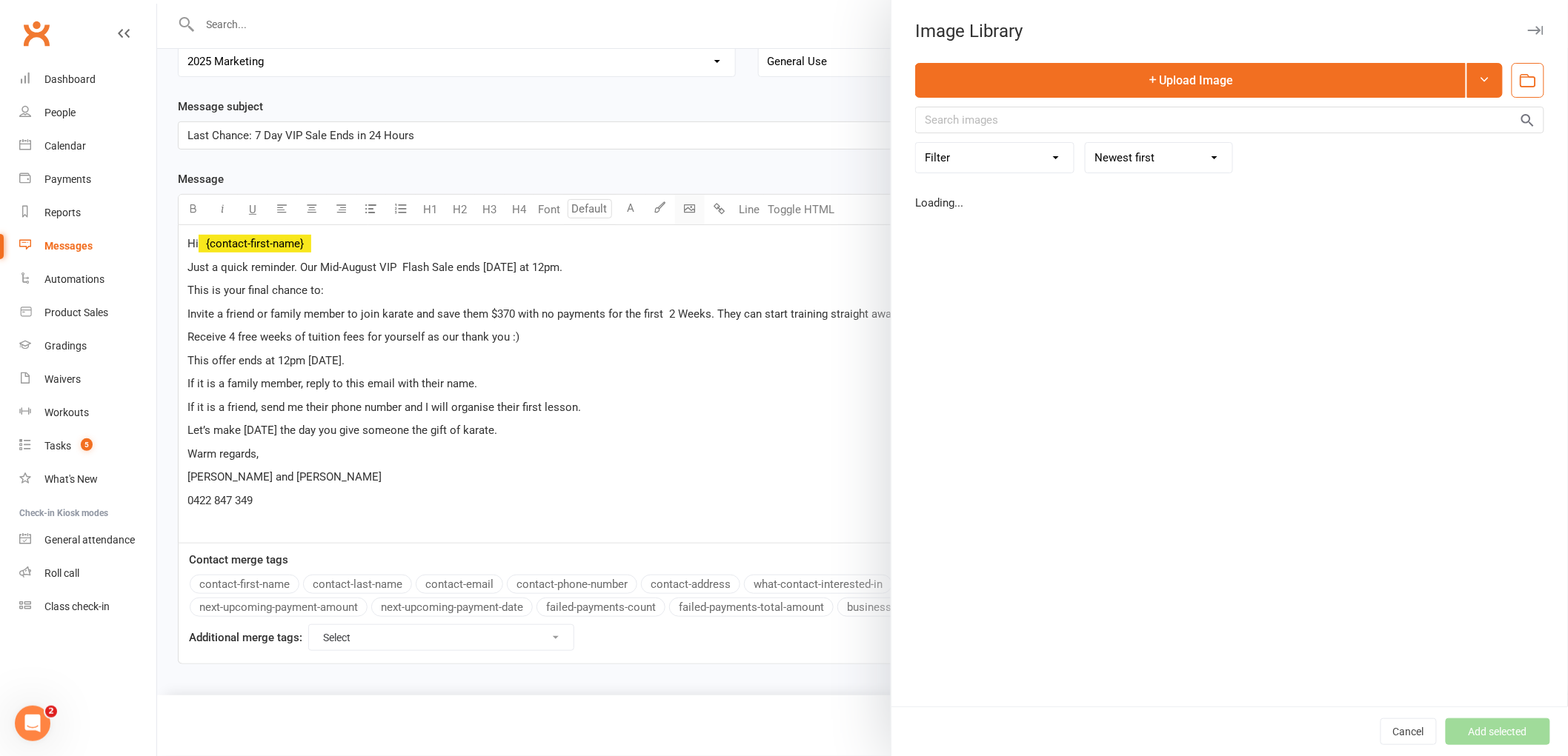
click at [687, 209] on body "Prospect Member Non-attending contact Class / event Appointment Grading event T…" at bounding box center [784, 272] width 1568 height 851
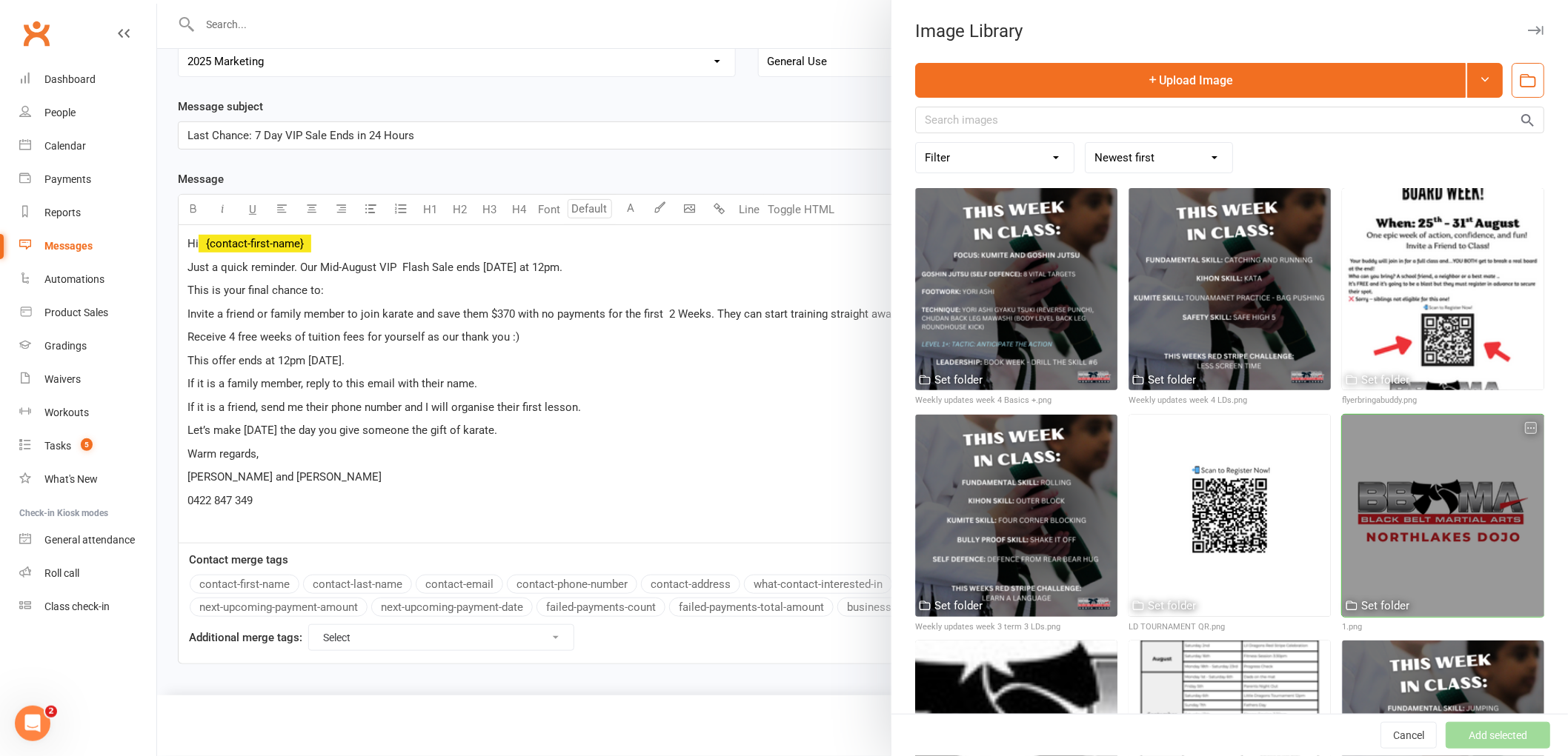
drag, startPoint x: 1413, startPoint y: 501, endPoint x: 1405, endPoint y: 511, distance: 12.8
click at [1412, 501] on div at bounding box center [1442, 516] width 202 height 202
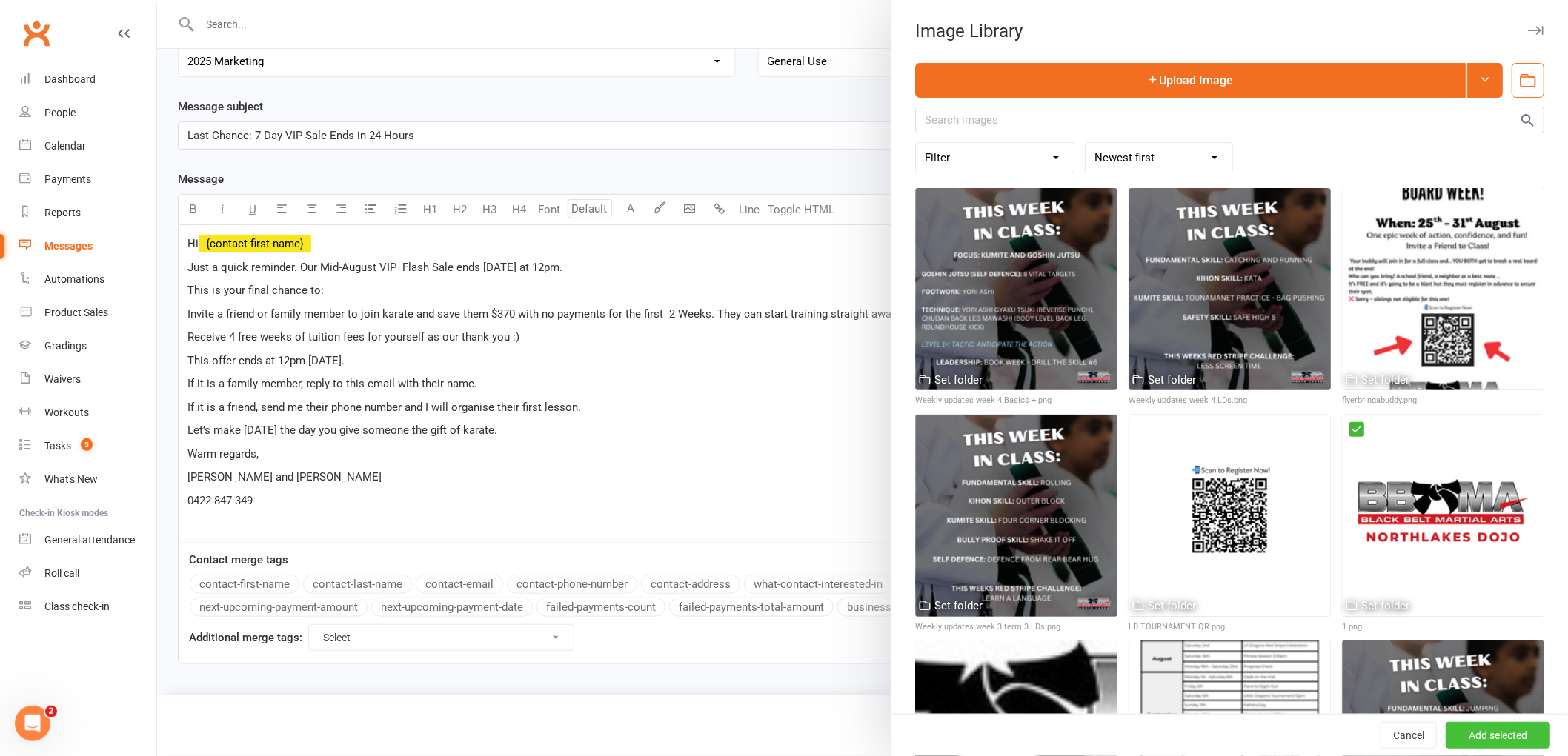
click at [1473, 742] on button "Add selected" at bounding box center [1497, 735] width 105 height 27
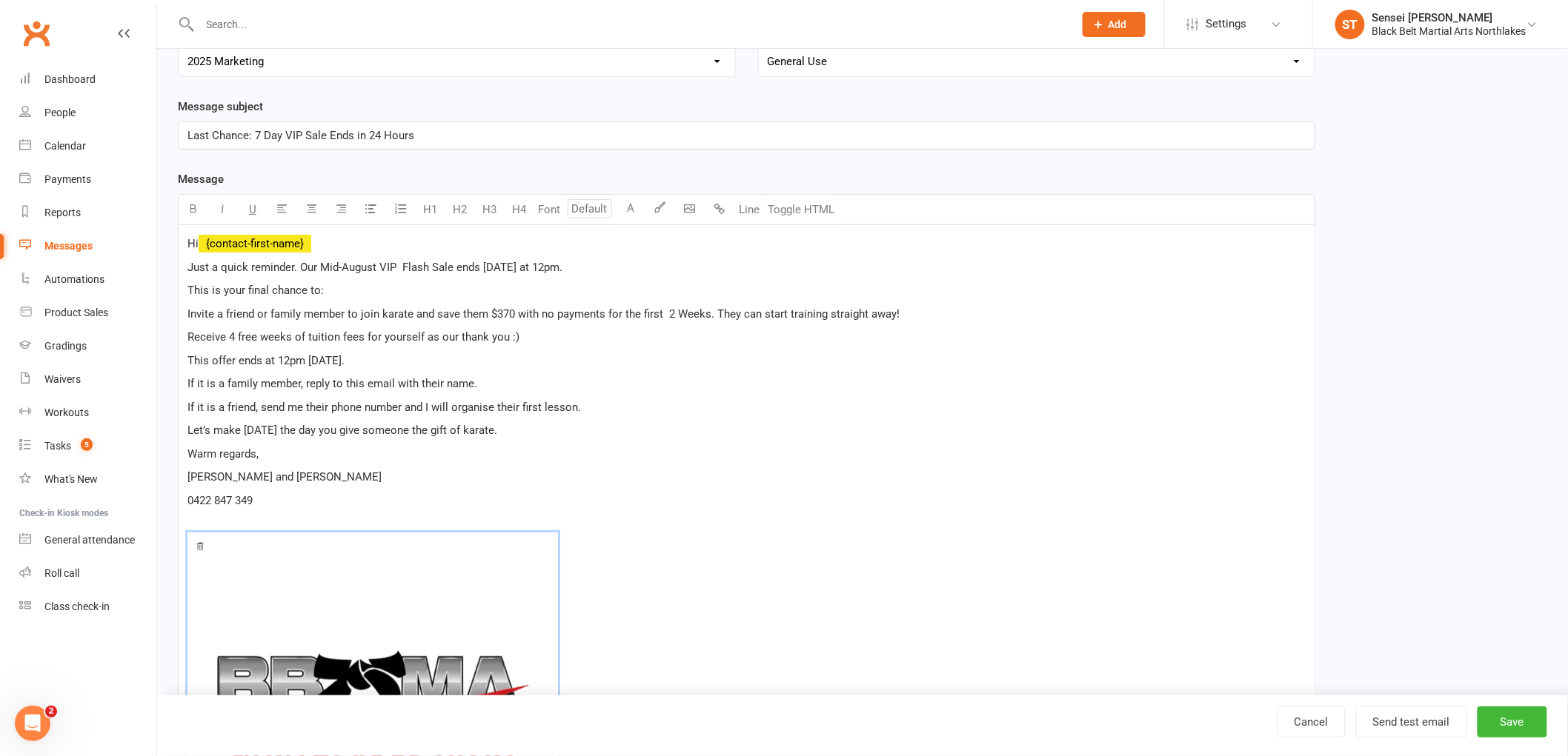
click at [279, 686] on img at bounding box center [372, 717] width 370 height 370
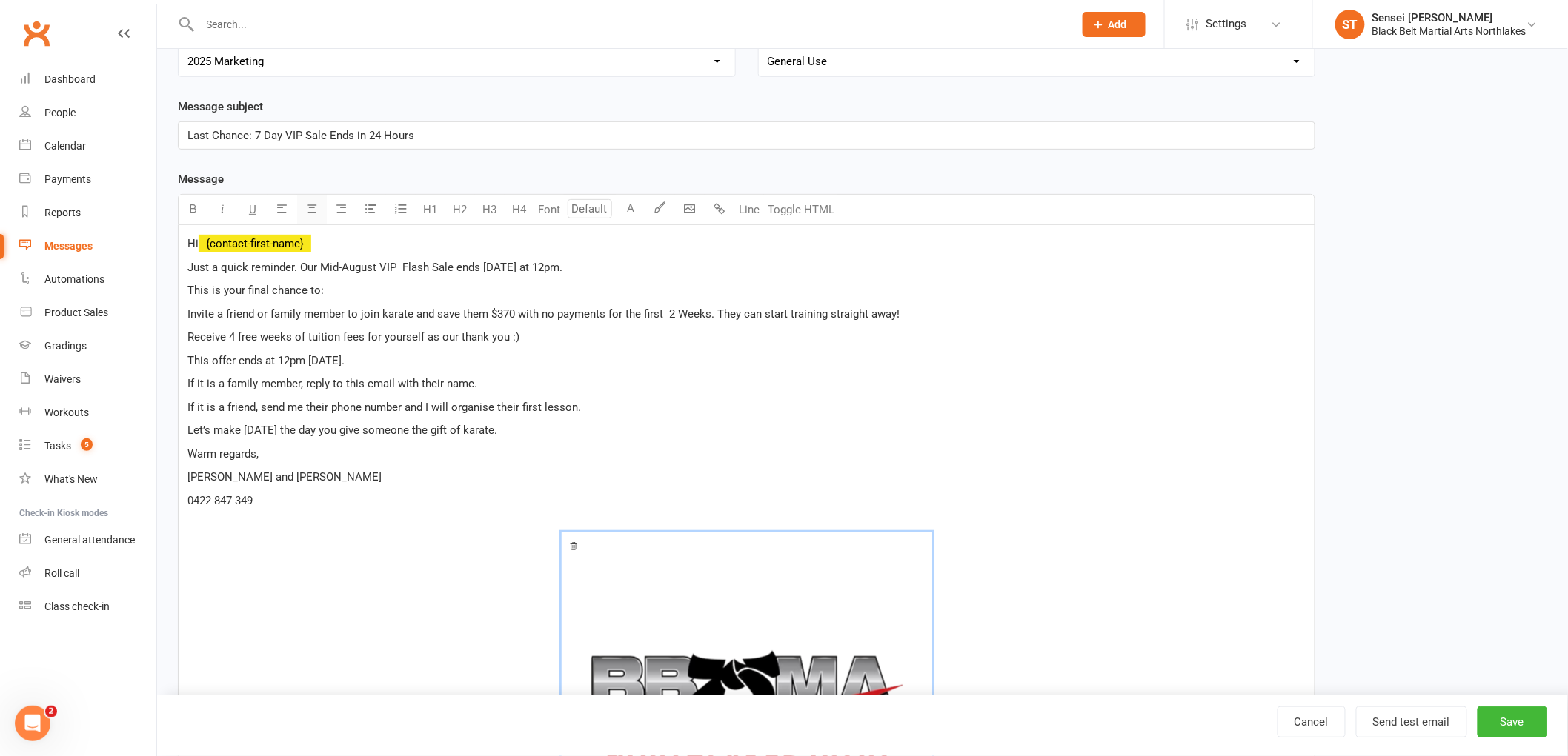
click at [307, 213] on icon "button" at bounding box center [312, 208] width 11 height 11
click at [657, 461] on p "Warm regards," at bounding box center [746, 454] width 1118 height 18
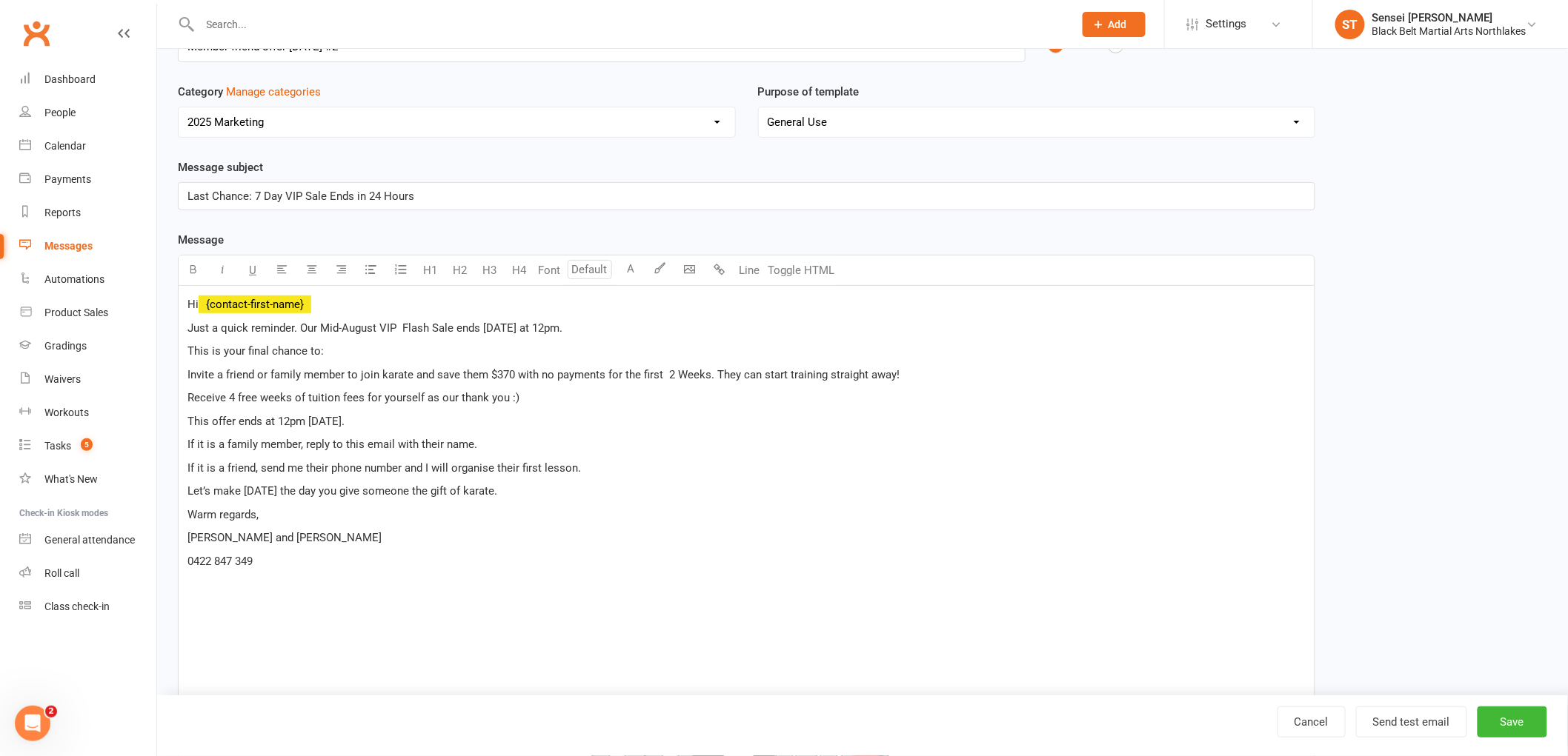
scroll to position [0, 0]
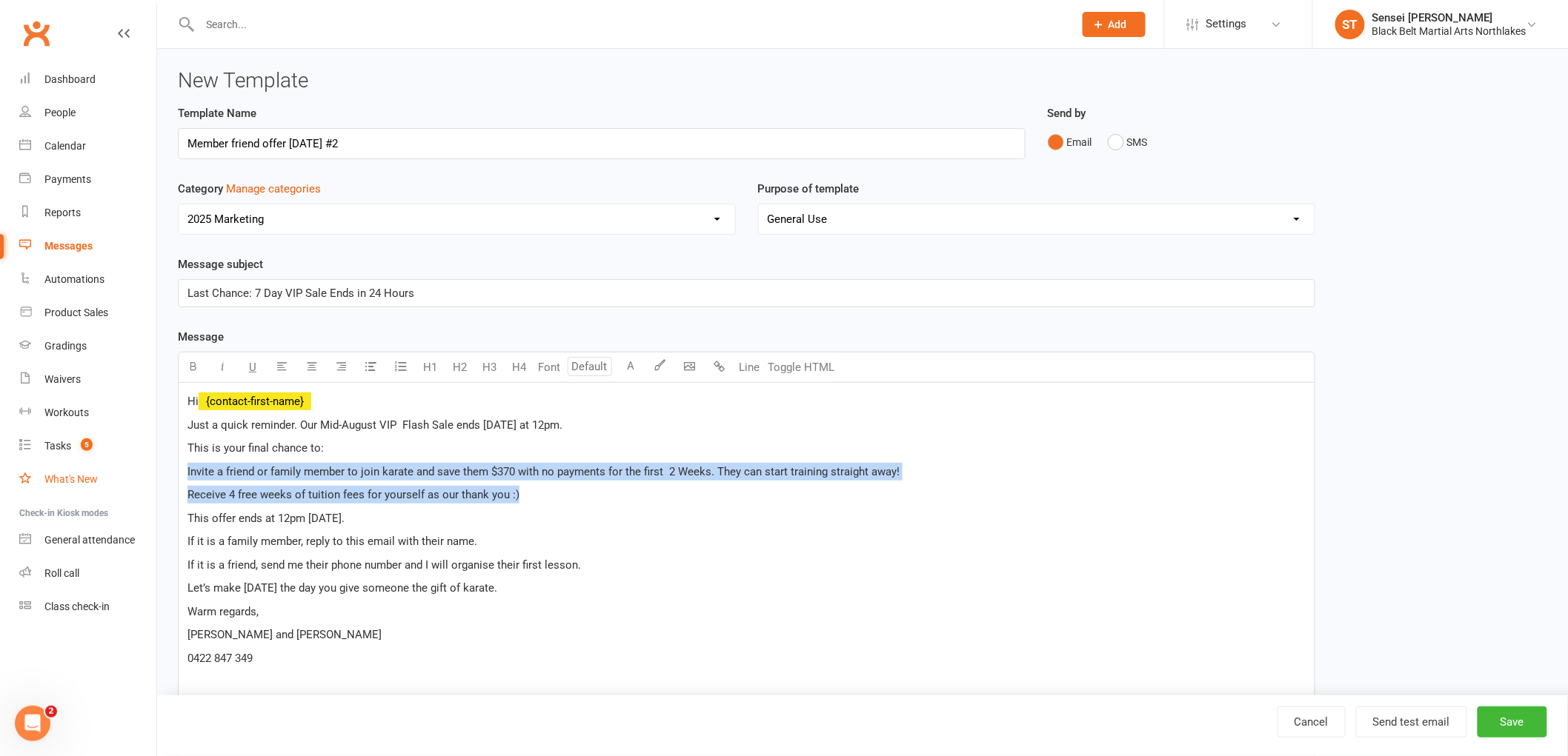
drag, startPoint x: 534, startPoint y: 499, endPoint x: 140, endPoint y: 465, distance: 395.5
click at [140, 465] on ui-view "Prospect Member Non-attending contact Class / event Appointment Grading event T…" at bounding box center [784, 649] width 1568 height 1291
click at [371, 368] on icon "button" at bounding box center [372, 366] width 11 height 11
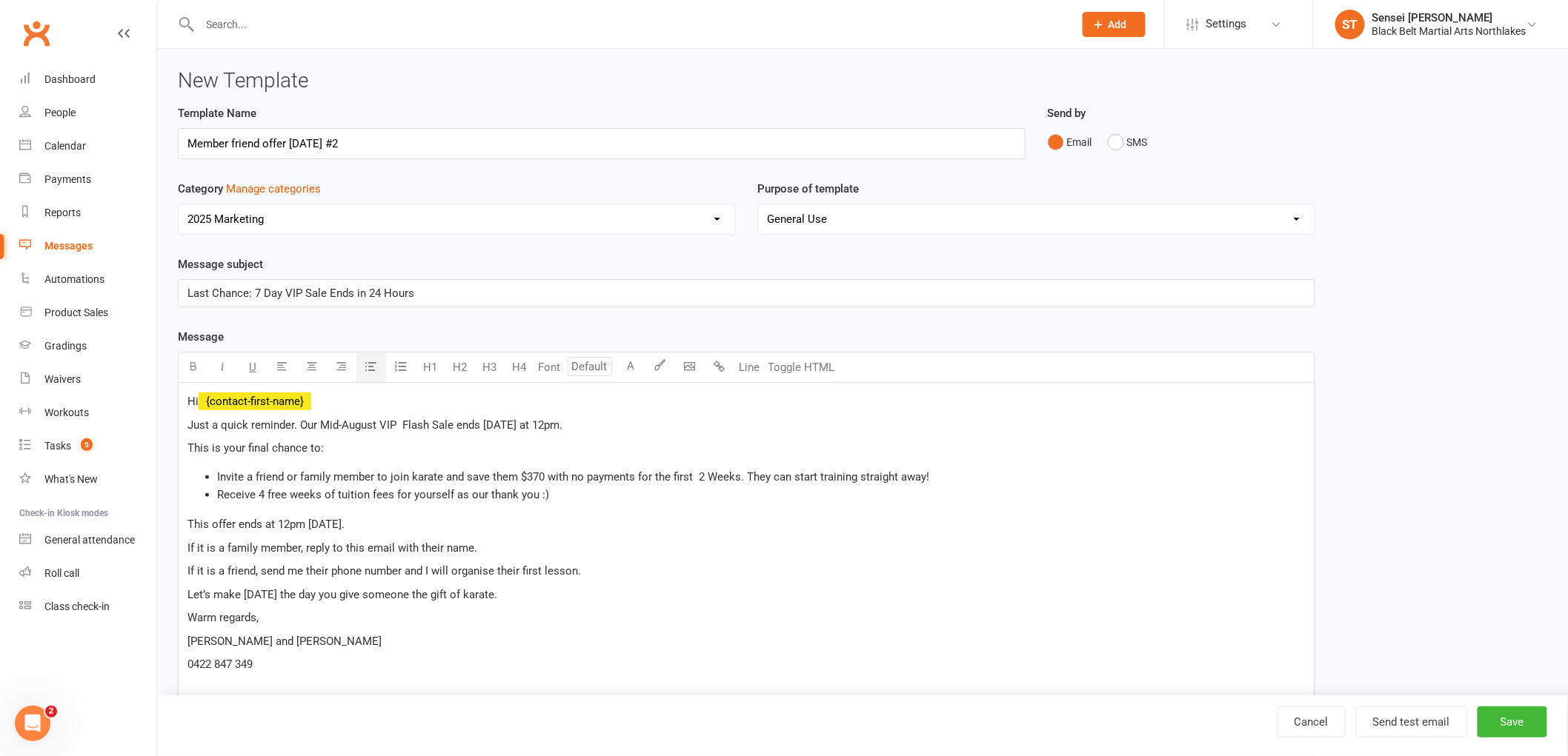
click at [590, 529] on p "This offer ends at 12pm tomorrow." at bounding box center [746, 524] width 1118 height 18
drag, startPoint x: 369, startPoint y: 497, endPoint x: 271, endPoint y: 499, distance: 98.0
click at [271, 499] on span "Receive 4 free weeks of tuition fees for yourself as our thank you :)" at bounding box center [382, 494] width 332 height 13
click at [387, 499] on span "Receive 4 weeks free training fees for yourself as our thank you :)" at bounding box center [378, 494] width 324 height 13
drag, startPoint x: 663, startPoint y: 653, endPoint x: 655, endPoint y: 605, distance: 48.7
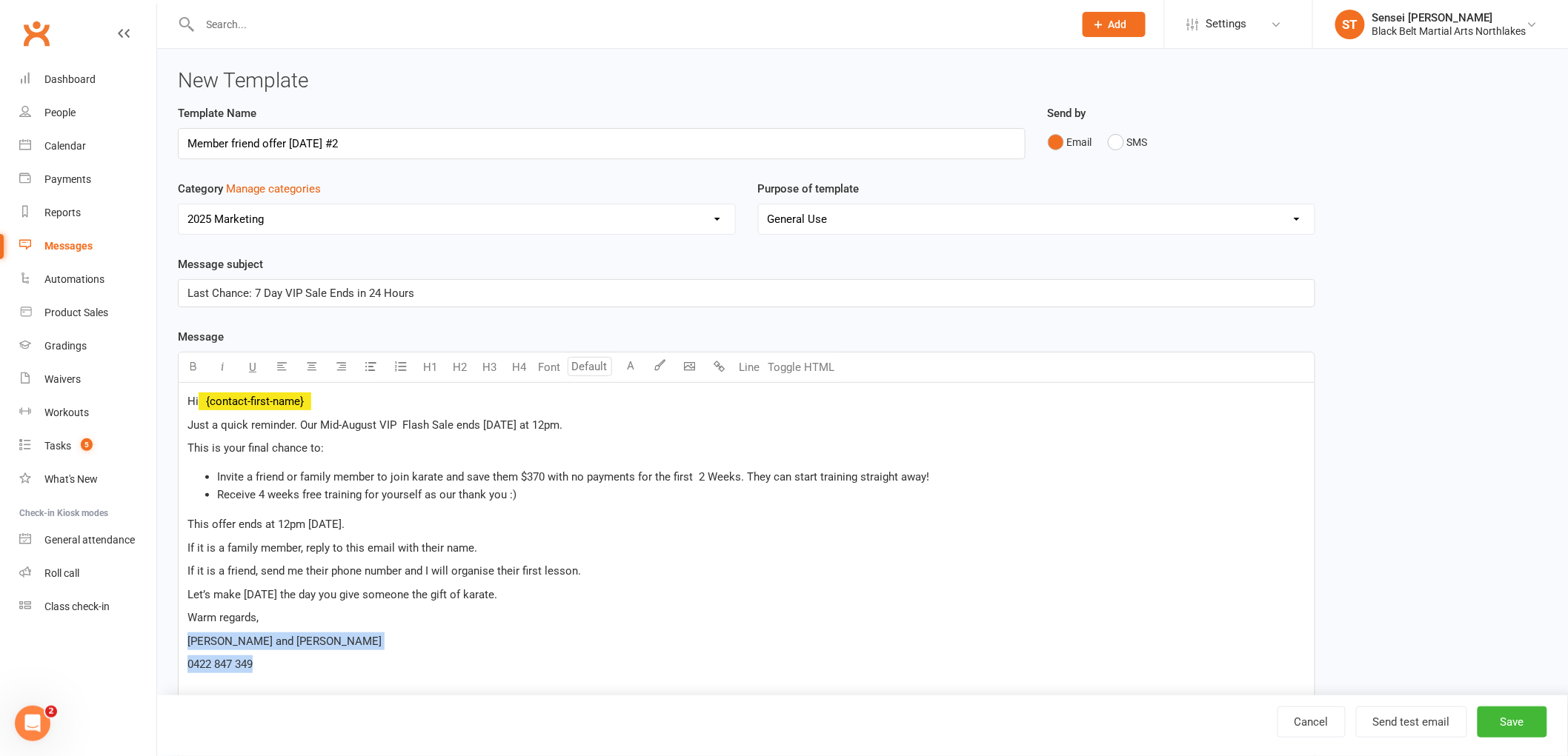
click at [671, 622] on div "Hi ﻿ {contact-first-name} Just a quick reminder. Our Mid-August VIP Flash Sale …" at bounding box center [746, 765] width 1135 height 764
drag, startPoint x: 443, startPoint y: 443, endPoint x: 311, endPoint y: 359, distance: 156.5
click at [327, 370] on div "Select image from library U H1 H2 H3 H4 Font A Line Toggle HTML Hi ﻿ {contact-f…" at bounding box center [746, 750] width 1137 height 796
click at [647, 558] on div "Hi ﻿ {contact-first-name} Just a quick reminder. Our Mid-August VIP Flash Sale …" at bounding box center [746, 765] width 1135 height 764
click at [667, 476] on span "Invite a friend or family member to join karate and save them $370 with no paym…" at bounding box center [572, 477] width 712 height 13
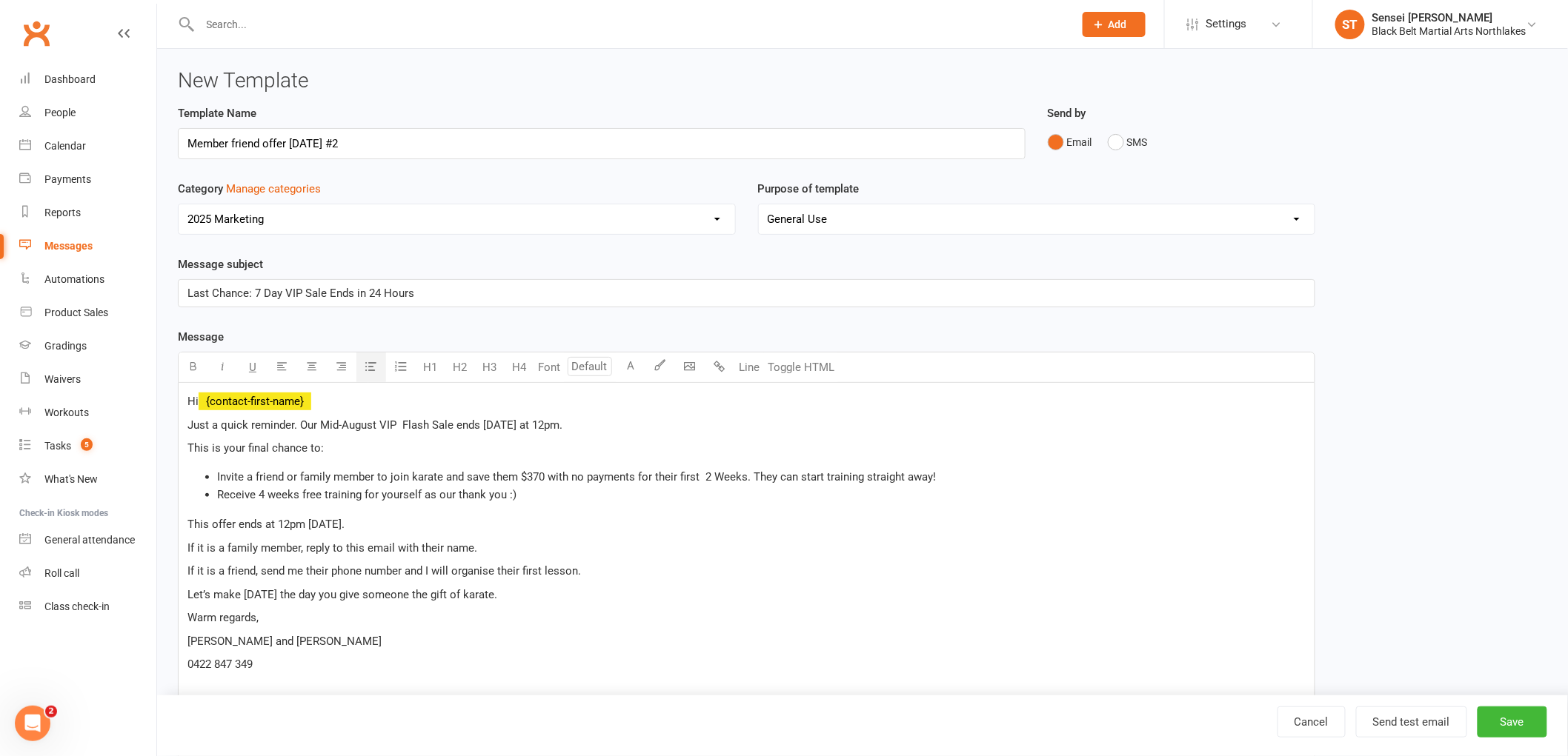
click at [305, 491] on span "Receive 4 weeks free training for yourself as our thank you :)" at bounding box center [366, 494] width 299 height 13
click at [297, 485] on li "Invite a friend or family member to join karate and save them $370 with no paym…" at bounding box center [761, 477] width 1088 height 18
click at [296, 500] on span "Receive 4 weeks free training for yourself as our thank you :)" at bounding box center [366, 494] width 299 height 13
drag, startPoint x: 358, startPoint y: 524, endPoint x: 279, endPoint y: 523, distance: 79.0
click at [279, 523] on span "This offer ends at 12pm tomorrow." at bounding box center [266, 524] width 157 height 13
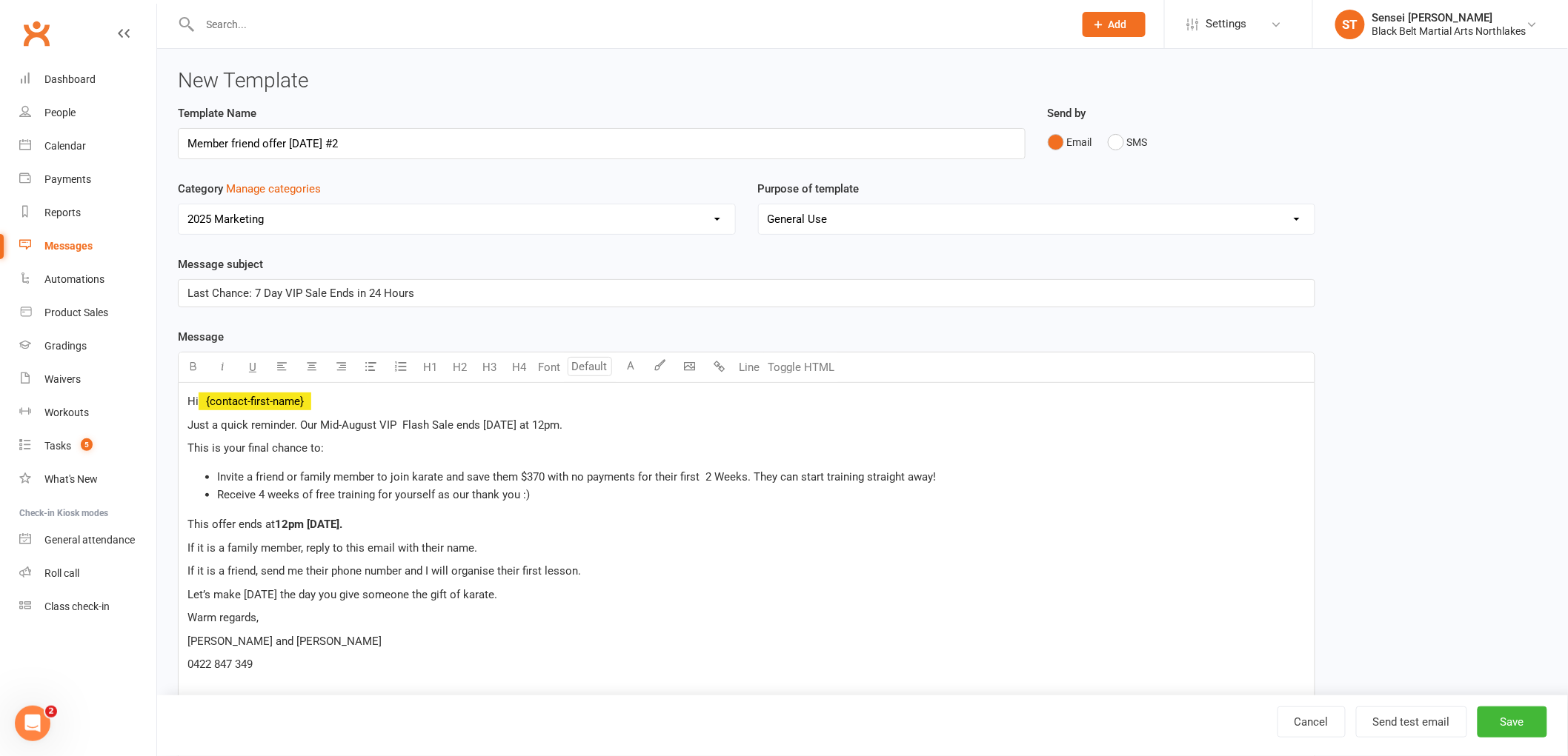
click at [458, 625] on p "Warm regards," at bounding box center [746, 617] width 1118 height 18
click at [291, 593] on span "Let’s make tomorrow the day you give someone the gift of karate." at bounding box center [343, 594] width 310 height 13
drag, startPoint x: 497, startPoint y: 598, endPoint x: 166, endPoint y: 596, distance: 331.0
click at [166, 596] on div "Template Name Member friend offer August 2025 #2 Send by Email SMS Category Man…" at bounding box center [746, 697] width 1160 height 1185
click at [546, 598] on span "There’s no better time to introduce someone you care about to the world of kara…" at bounding box center [392, 594] width 409 height 13
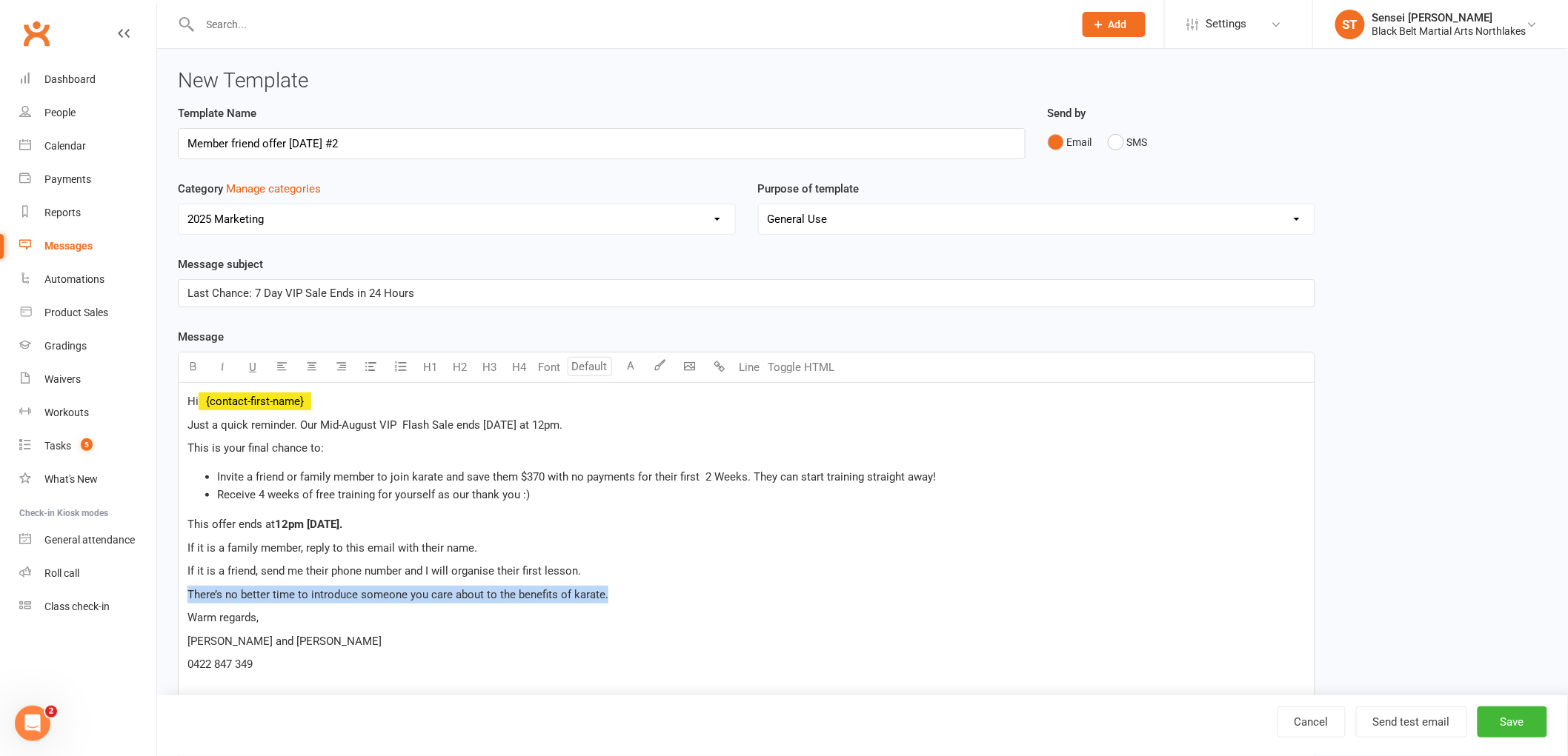
drag, startPoint x: 610, startPoint y: 598, endPoint x: 188, endPoint y: 600, distance: 422.0
click at [188, 600] on p "There’s no better time to introduce someone you care about to the benefits of k…" at bounding box center [746, 594] width 1118 height 18
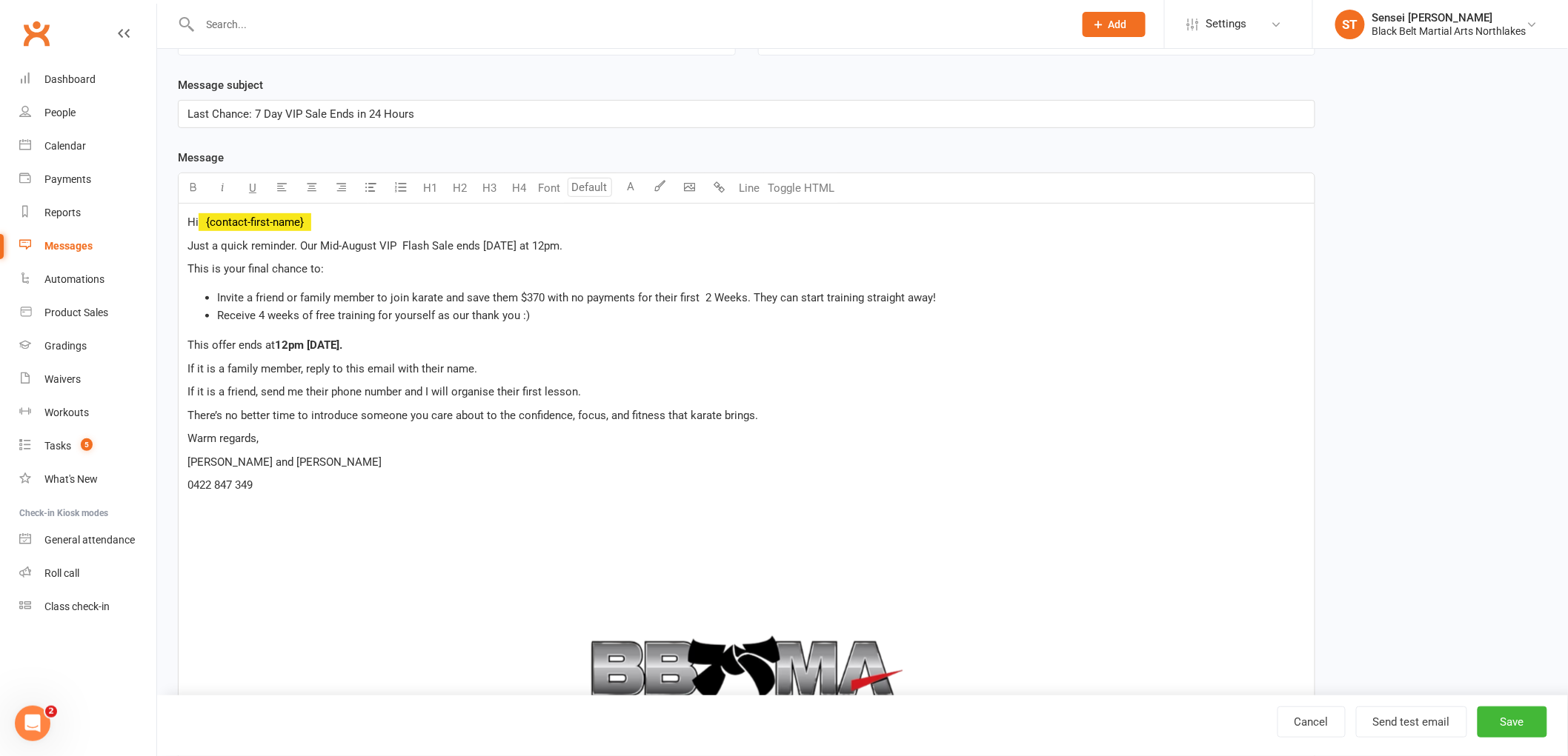
scroll to position [82, 0]
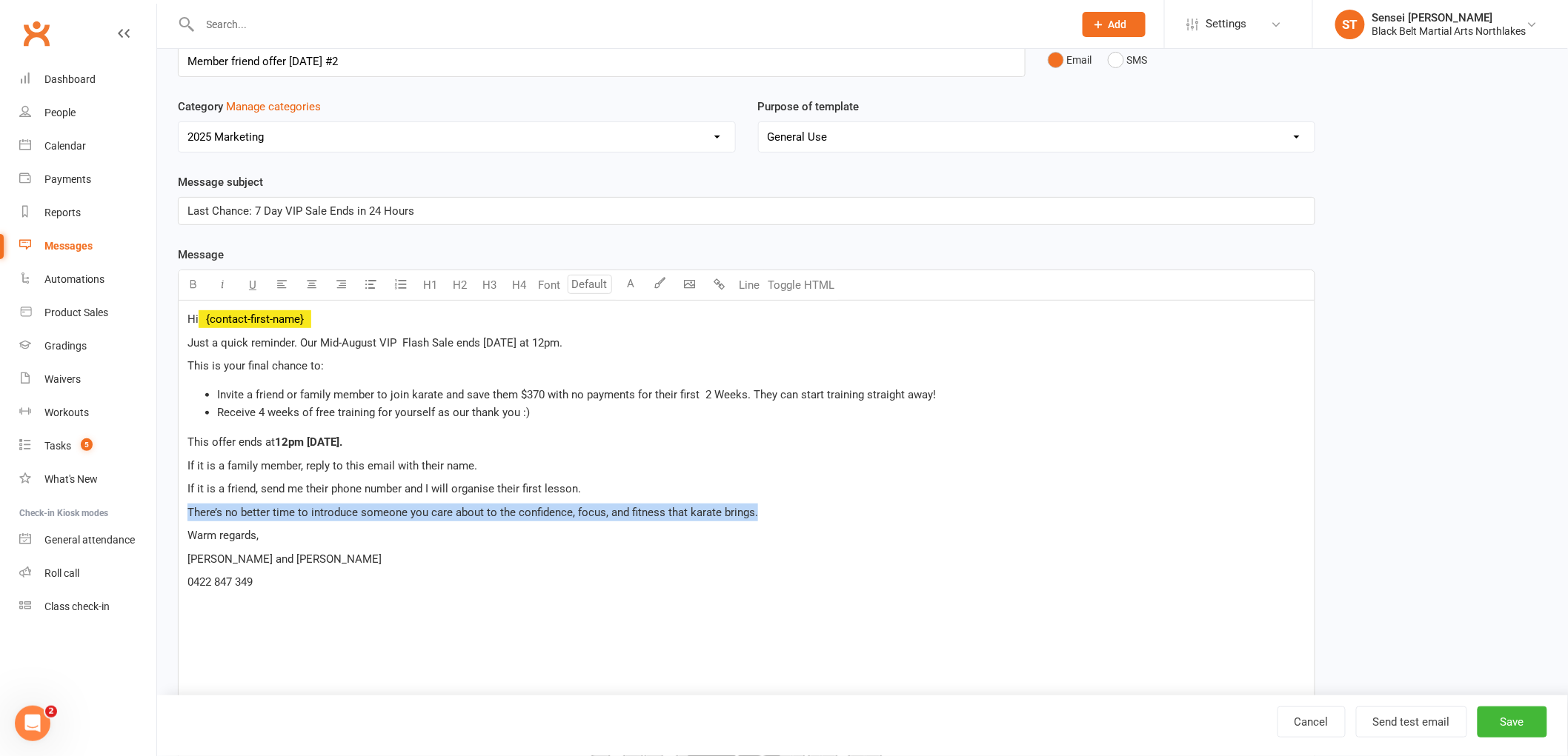
drag, startPoint x: 766, startPoint y: 515, endPoint x: 179, endPoint y: 506, distance: 587.1
click at [179, 506] on div "Hi ﻿ {contact-first-name} Just a quick reminder. Our Mid-August VIP Flash Sale …" at bounding box center [746, 683] width 1135 height 764
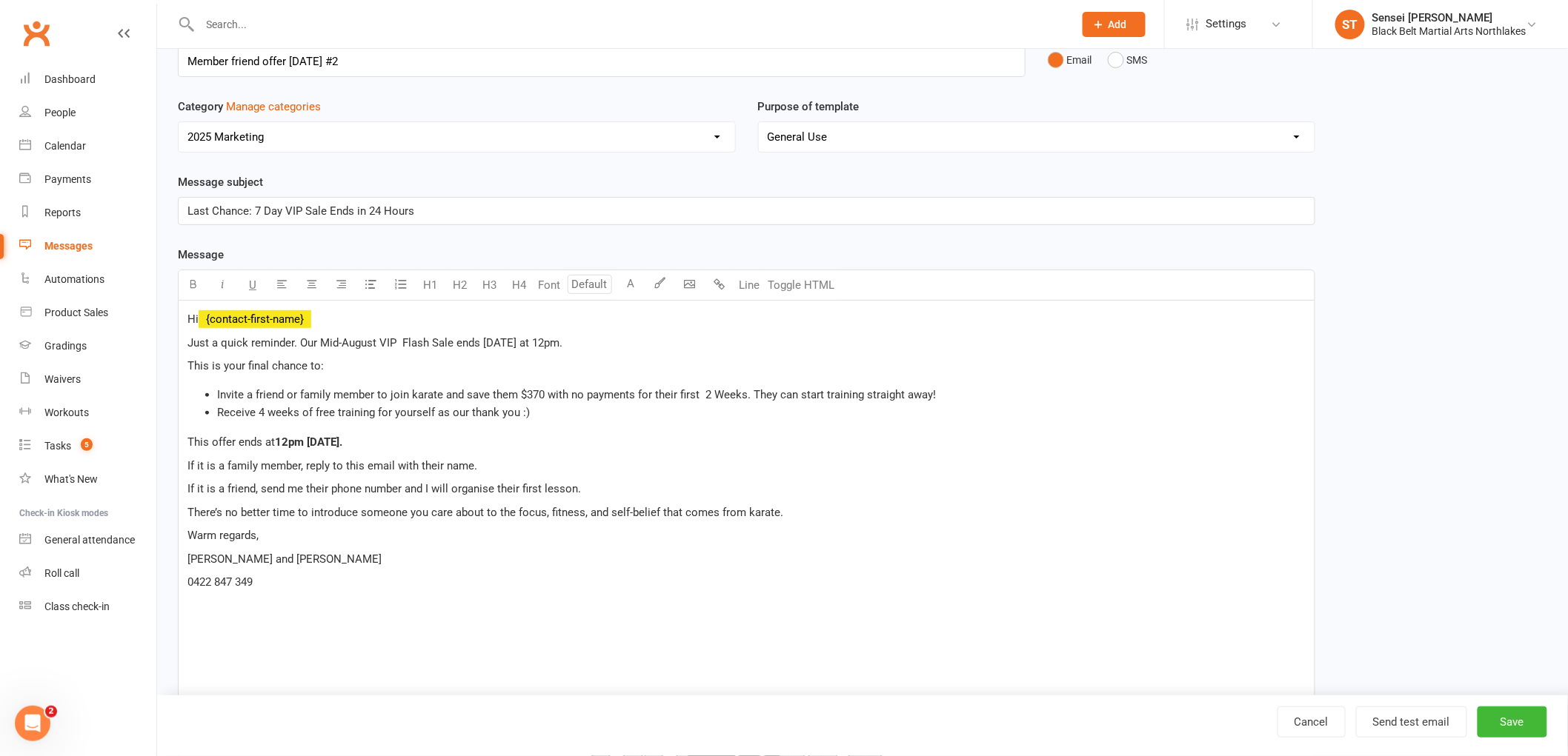
click at [579, 513] on span "There’s no better time to introduce someone you care about to the focus, fitnes…" at bounding box center [485, 512] width 596 height 13
click at [539, 511] on span "There’s no better time to introduce someone you care about to the focus, discip…" at bounding box center [492, 512] width 610 height 13
click at [542, 511] on span "There’s no better time to introduce someone you care about to the focus, discip…" at bounding box center [492, 512] width 610 height 13
drag, startPoint x: 573, startPoint y: 510, endPoint x: 586, endPoint y: 513, distance: 13.3
click at [572, 510] on span "There’s no better time to introduce someone you care about to the confidence, d…" at bounding box center [505, 512] width 636 height 13
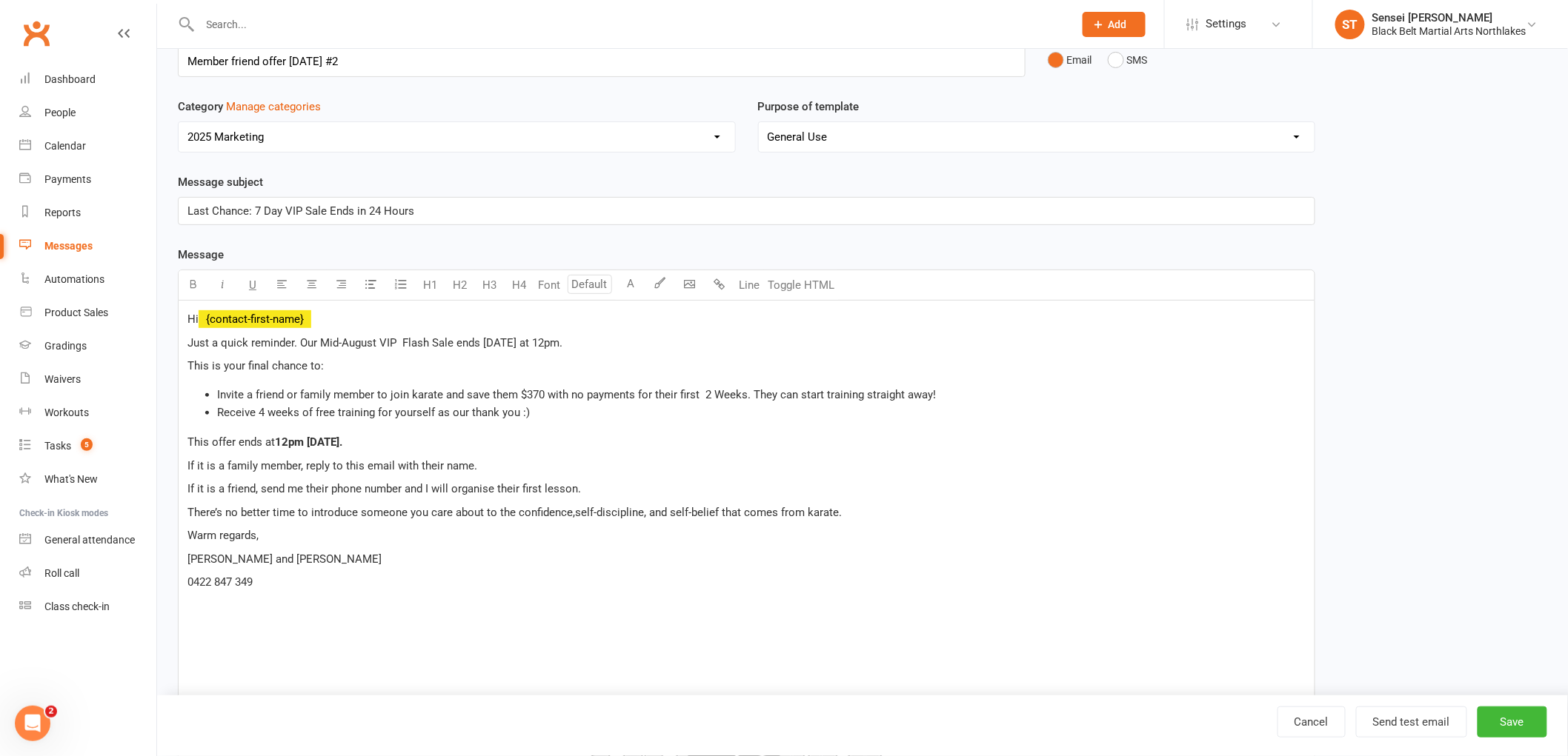
click at [572, 519] on span "There’s no better time to introduce someone you care about to the confidence,se…" at bounding box center [514, 512] width 654 height 13
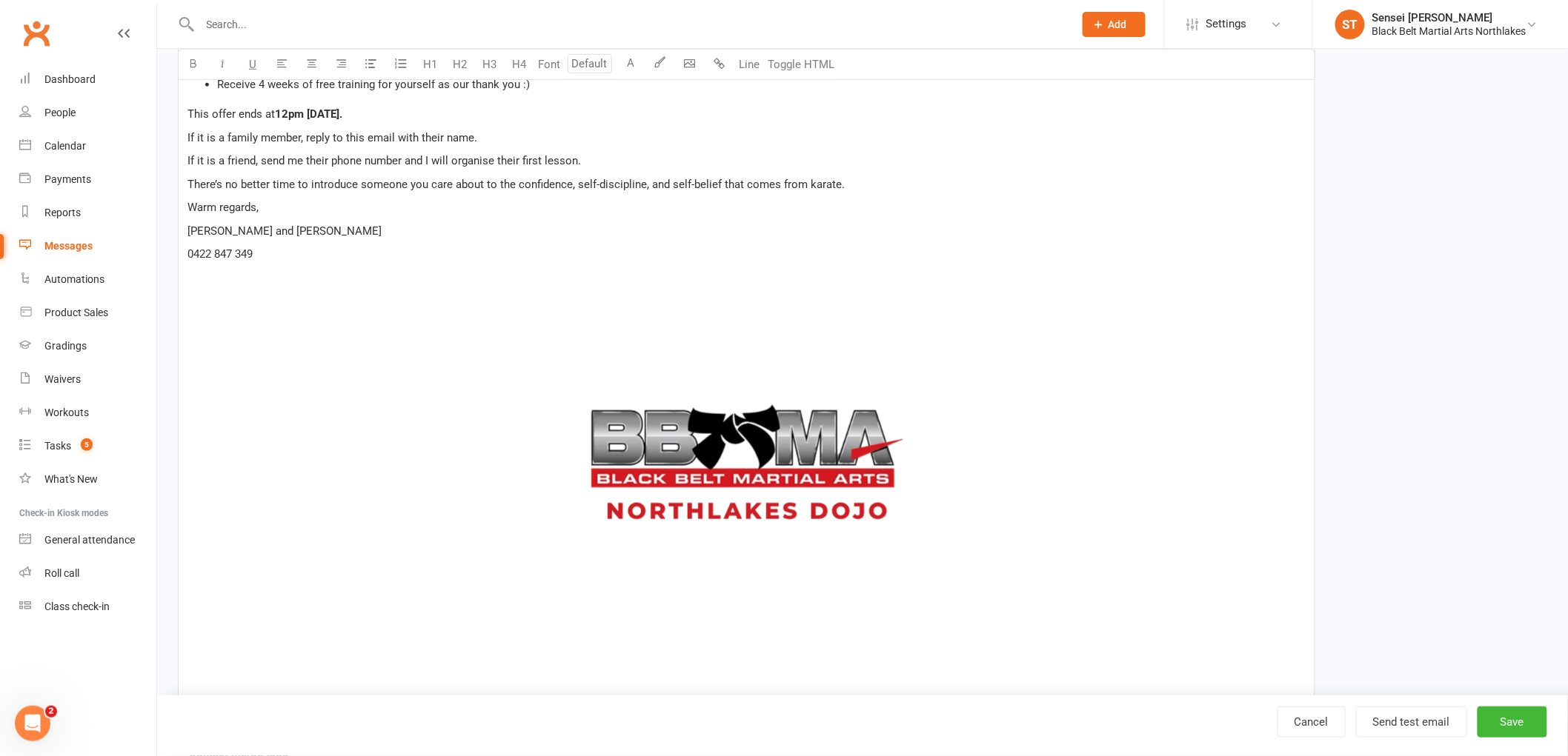
scroll to position [411, 0]
click at [1512, 721] on button "Save" at bounding box center [1512, 722] width 69 height 31
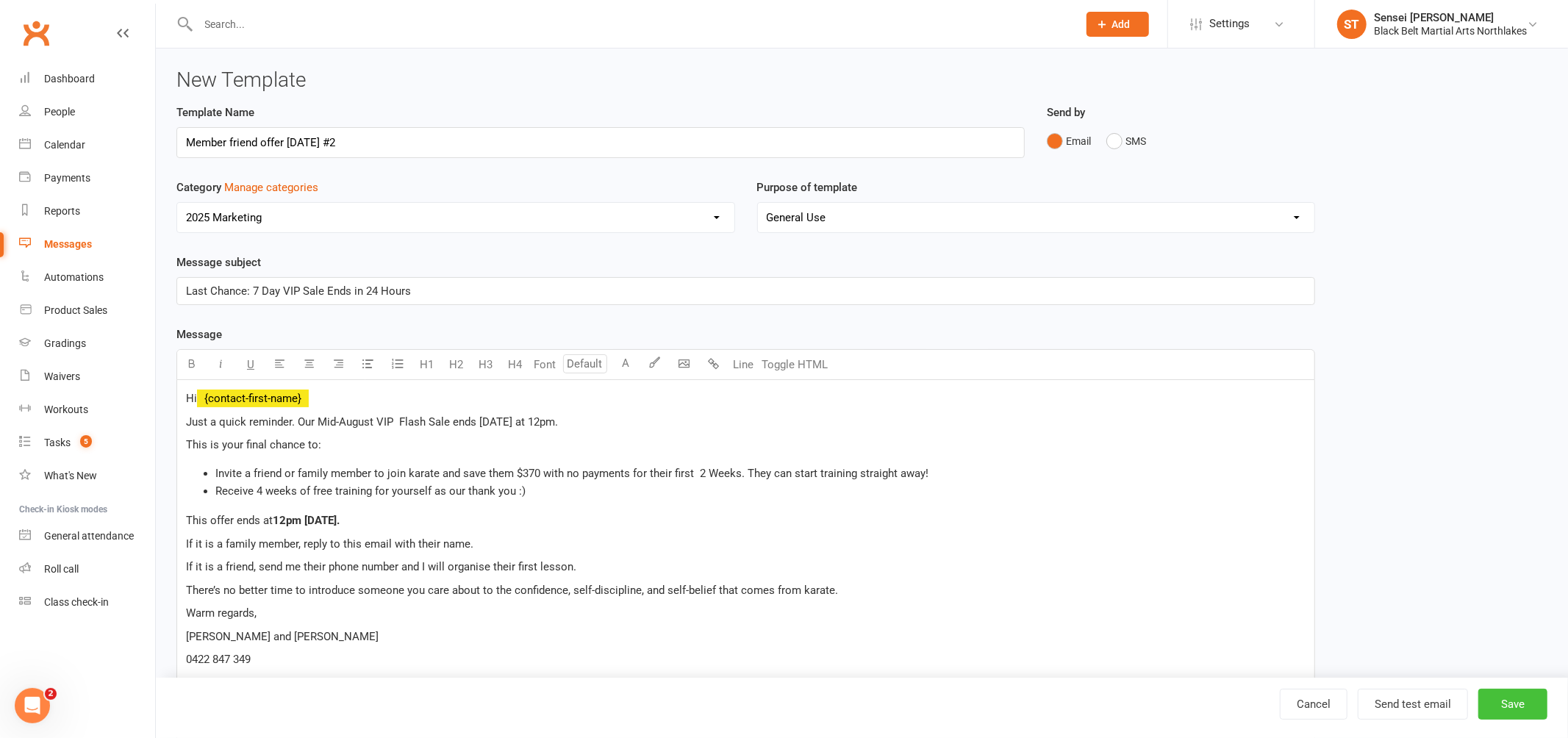
select select "100"
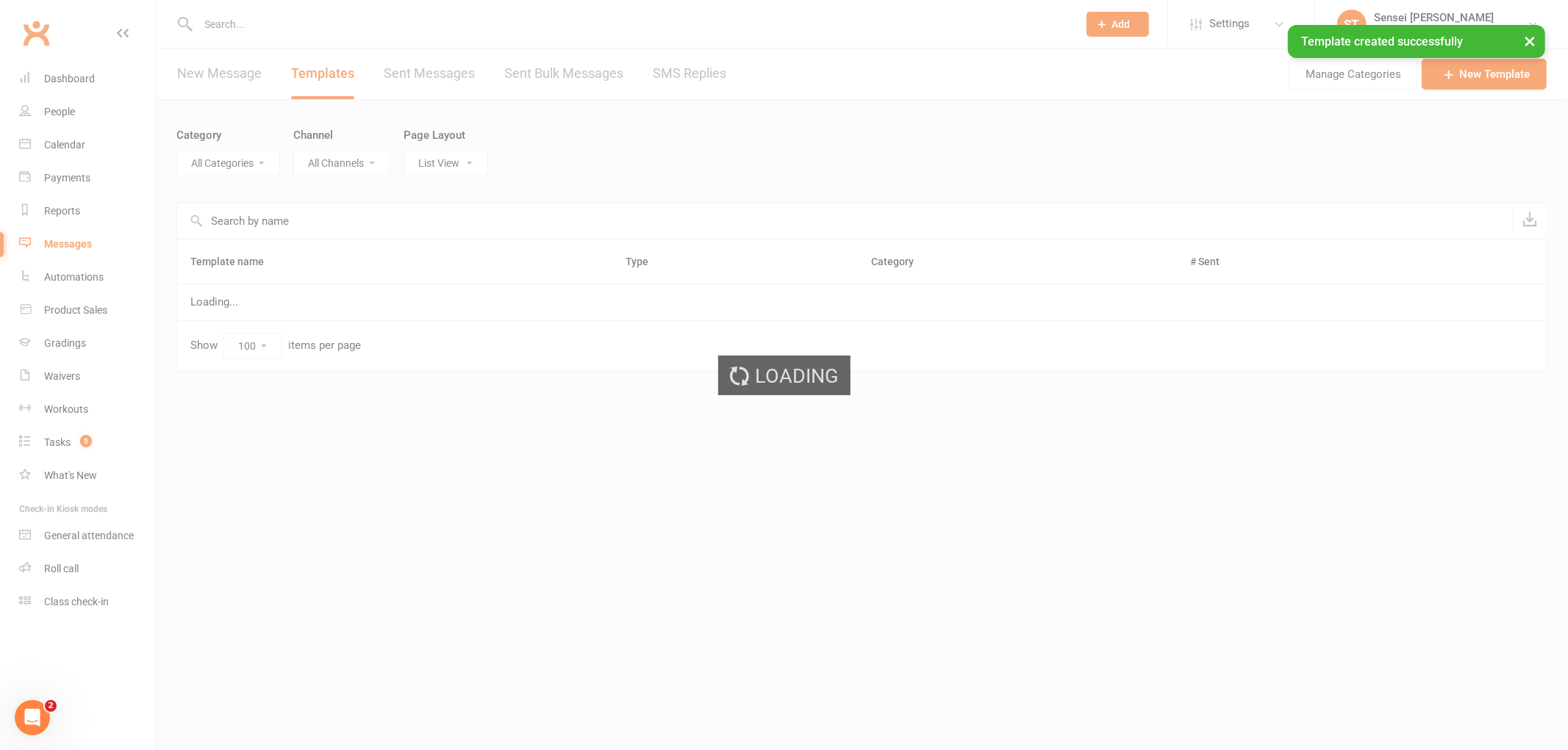
select select "12874"
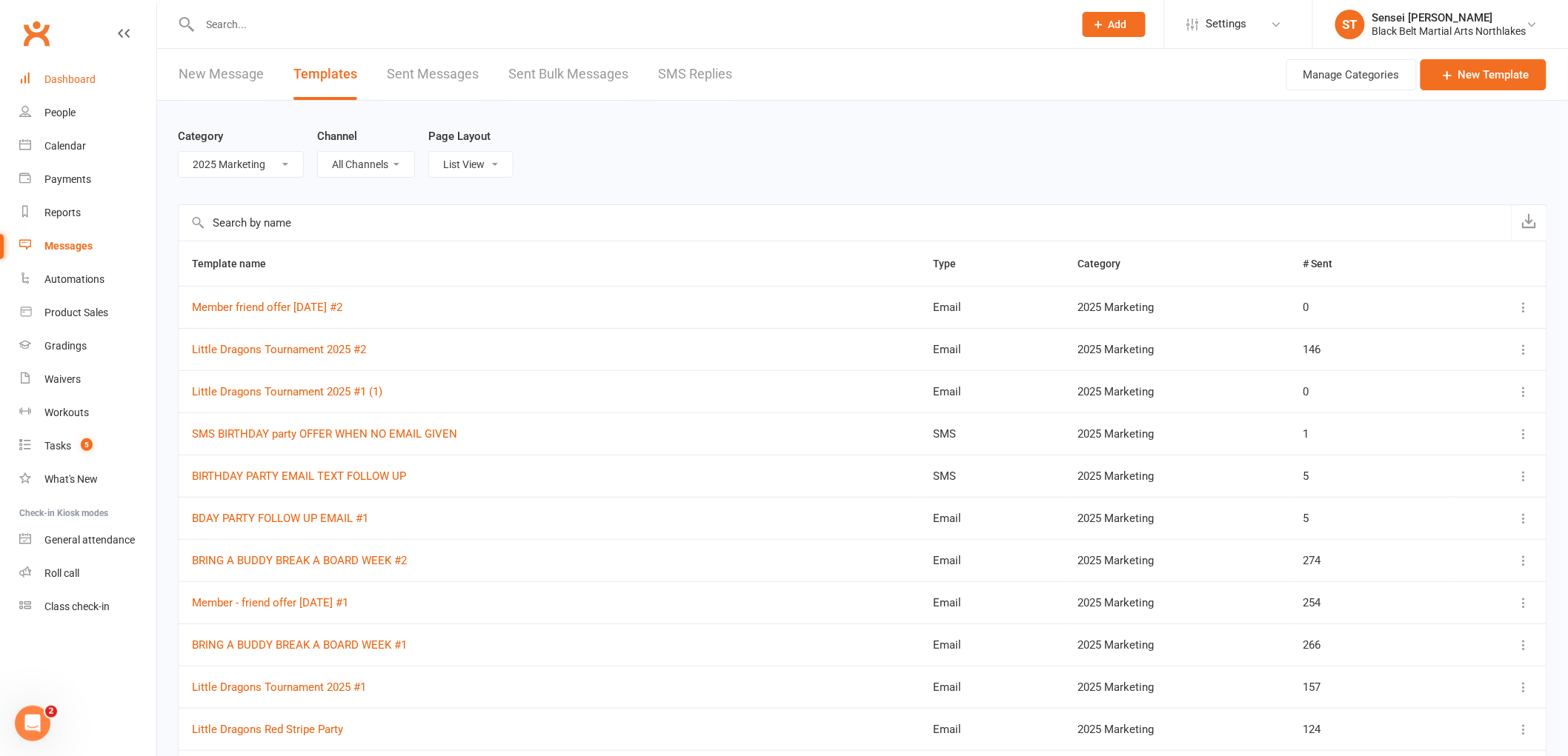
click at [69, 75] on div "Dashboard" at bounding box center [69, 79] width 51 height 12
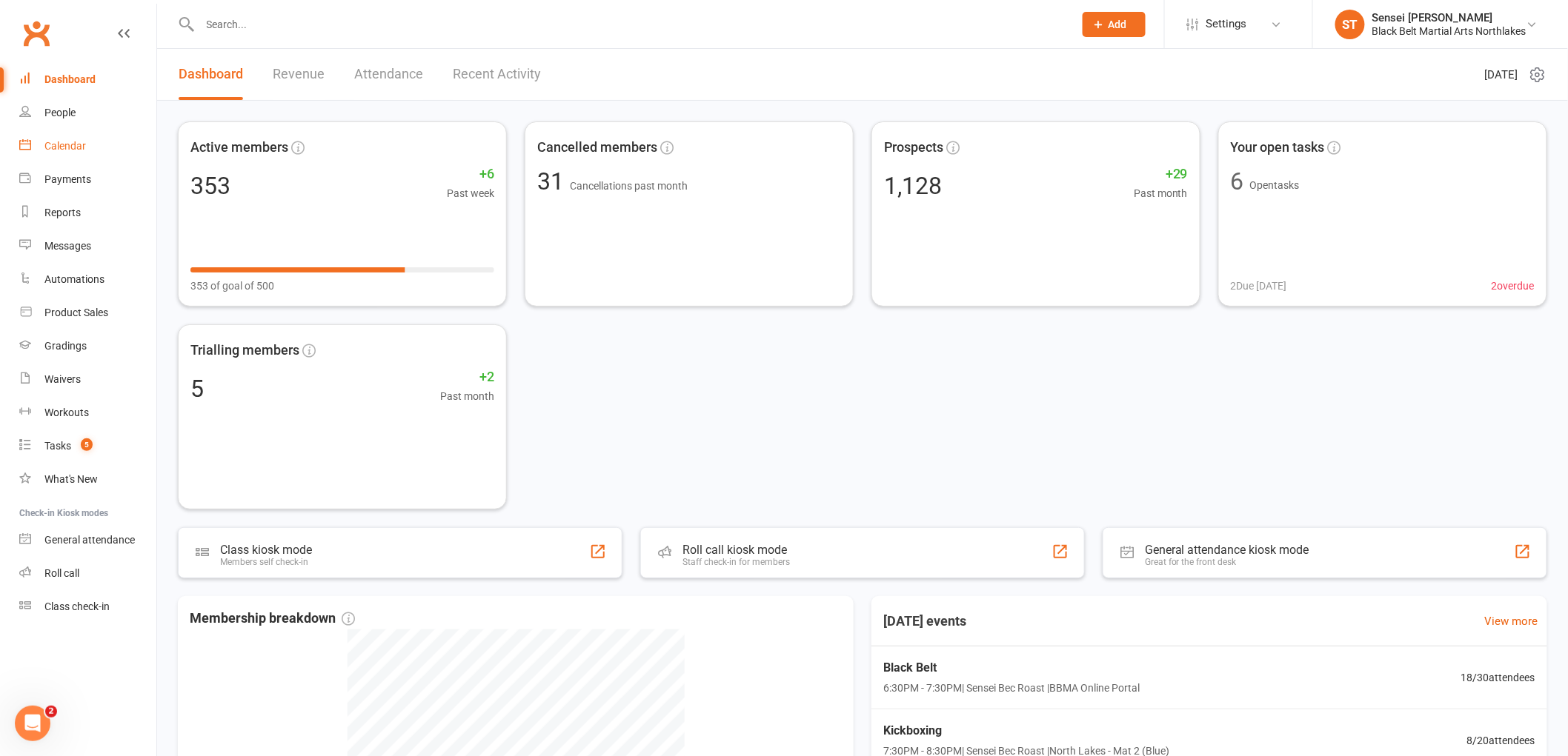
click at [56, 150] on div "Calendar" at bounding box center [65, 146] width 41 height 12
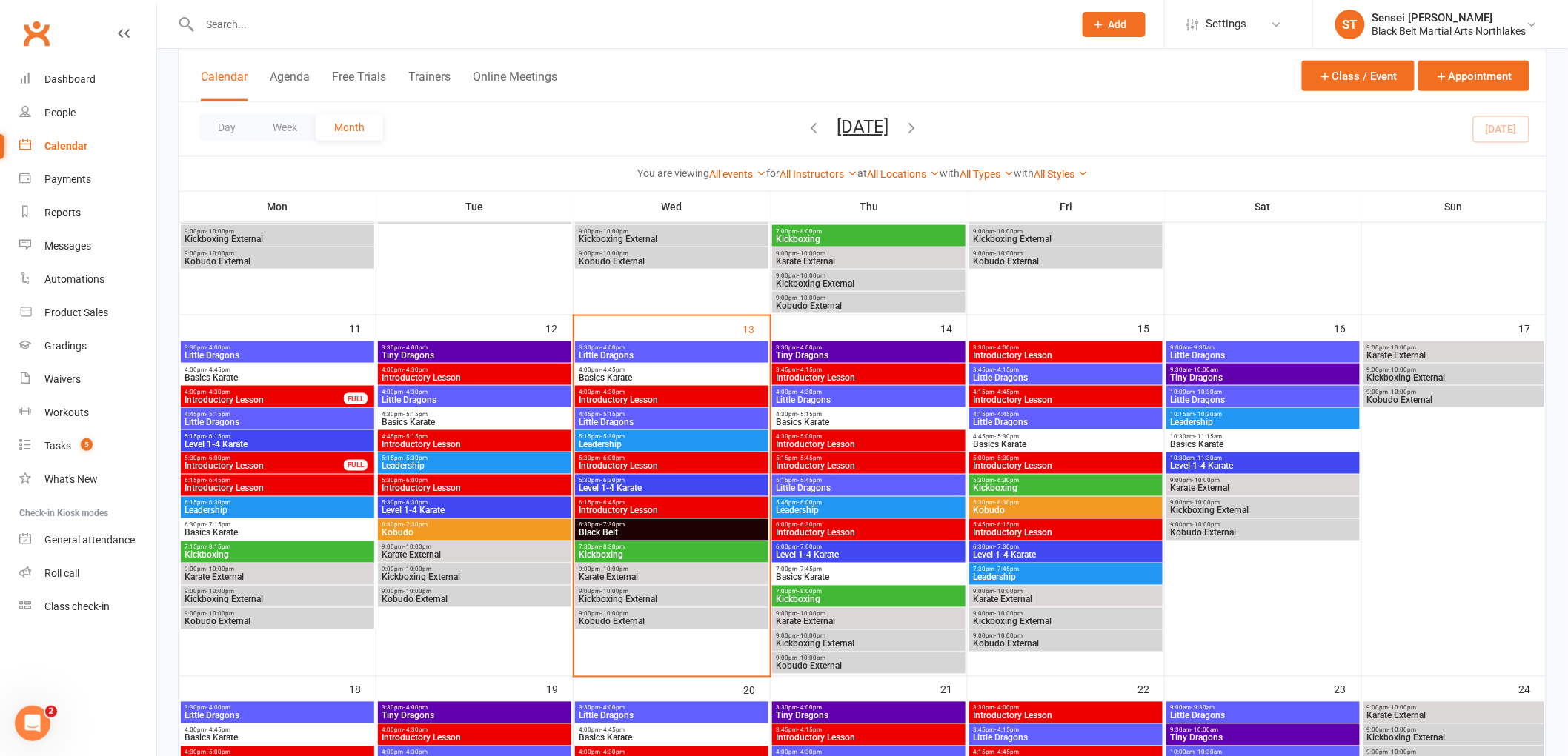
scroll to position [741, 0]
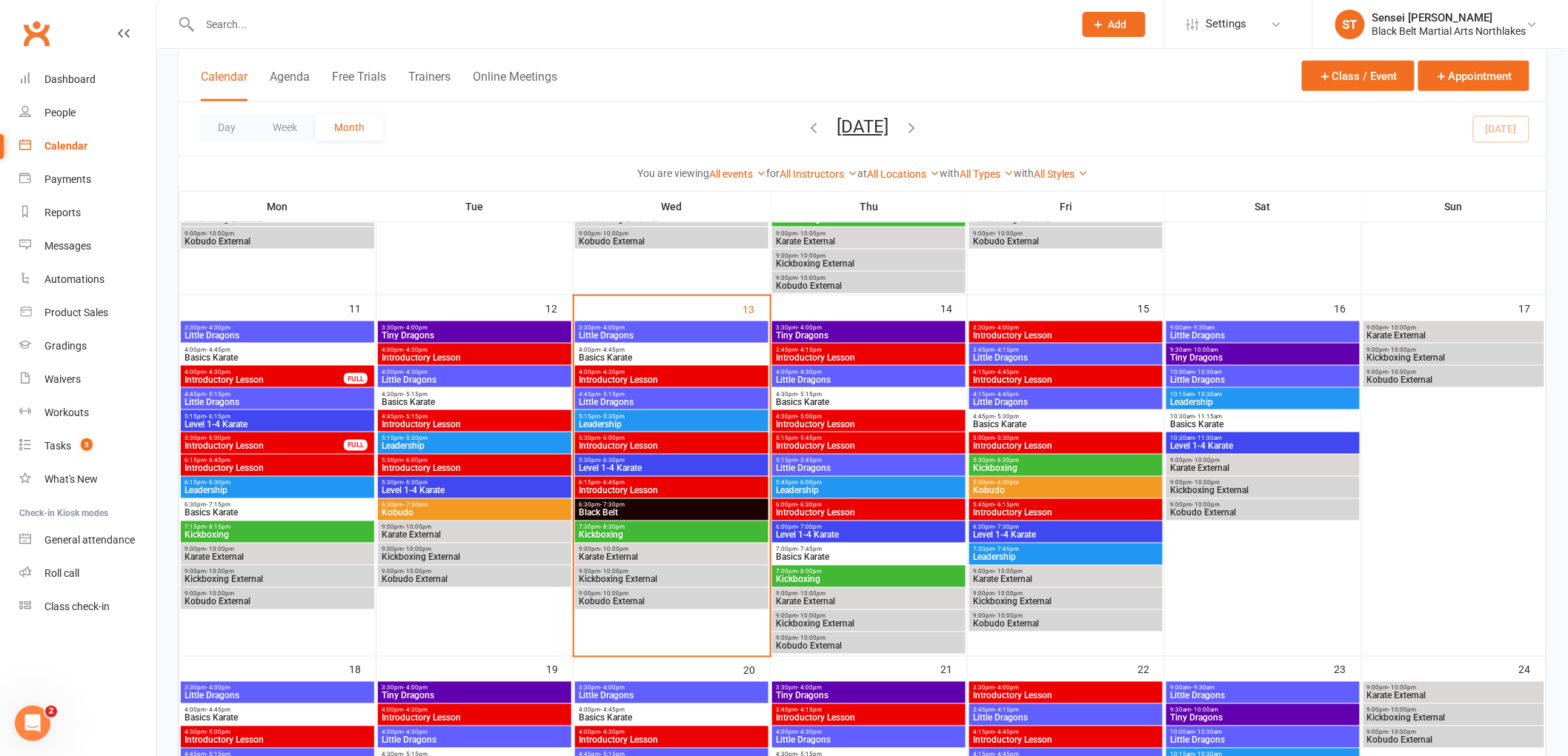
click at [662, 528] on span "7:30pm - 8:30pm" at bounding box center [671, 527] width 188 height 7
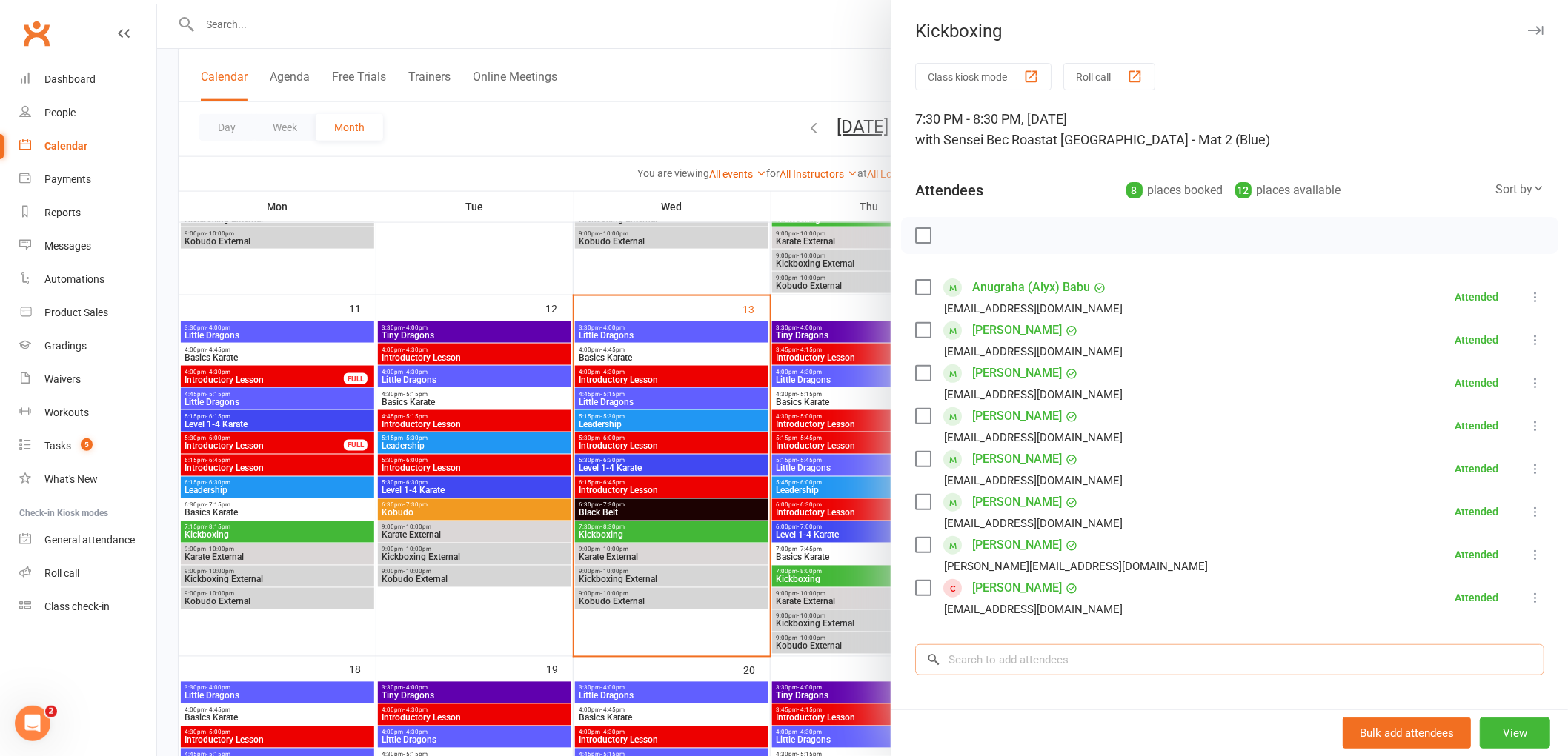
click at [987, 669] on input "search" at bounding box center [1229, 660] width 629 height 31
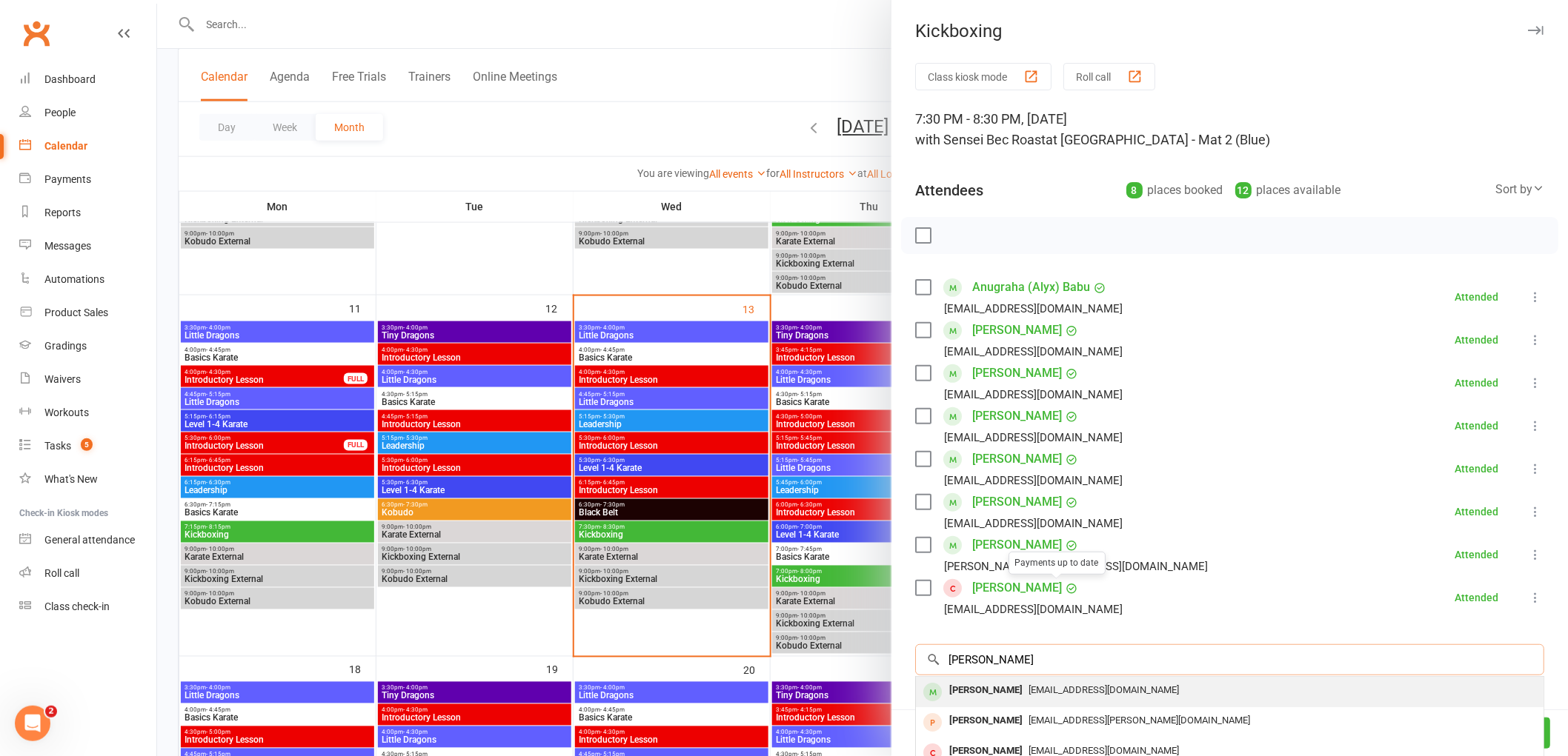
type input "Hunter Mackay"
click at [971, 693] on div "Hunter McKay" at bounding box center [986, 690] width 85 height 21
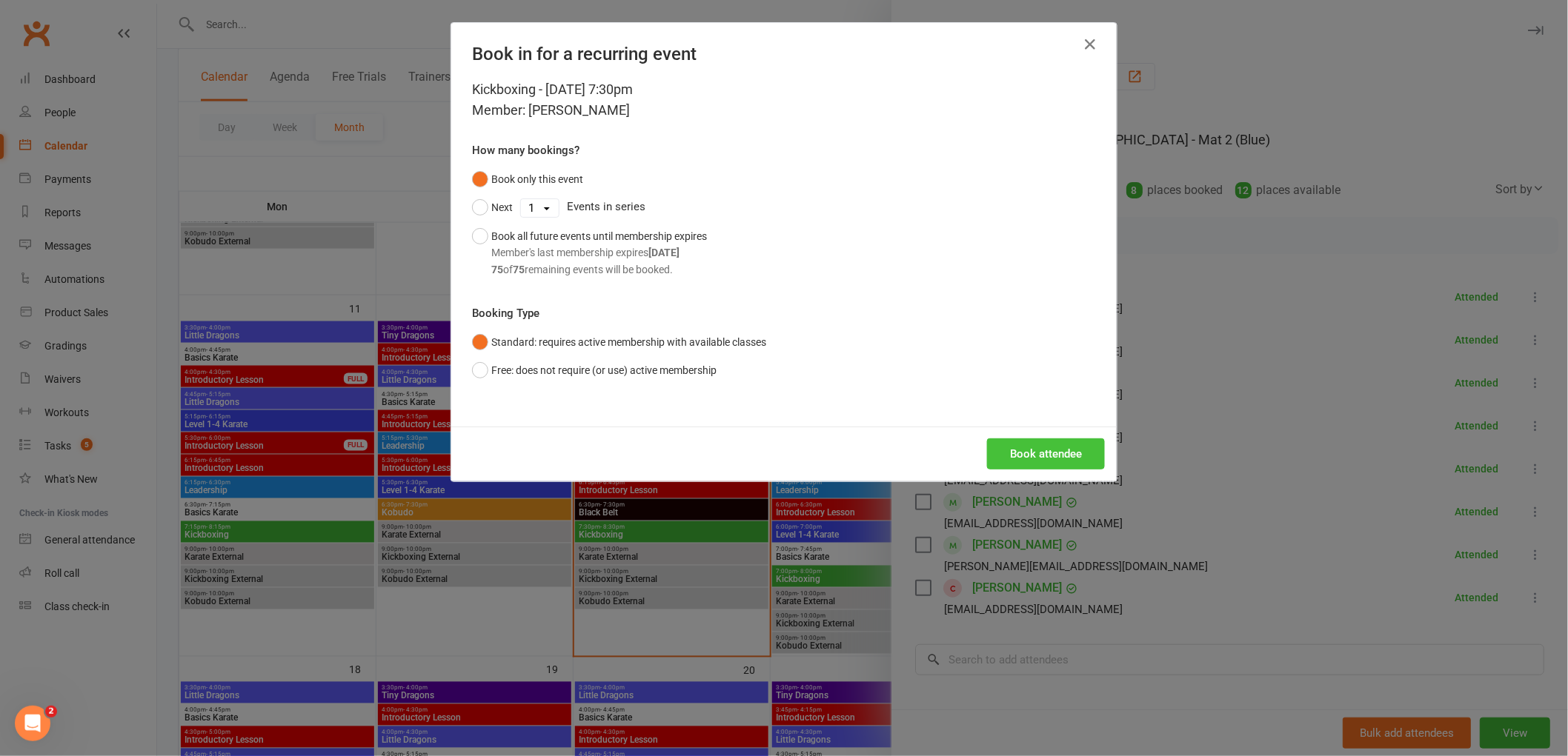
click at [1056, 464] on button "Book attendee" at bounding box center [1045, 454] width 118 height 31
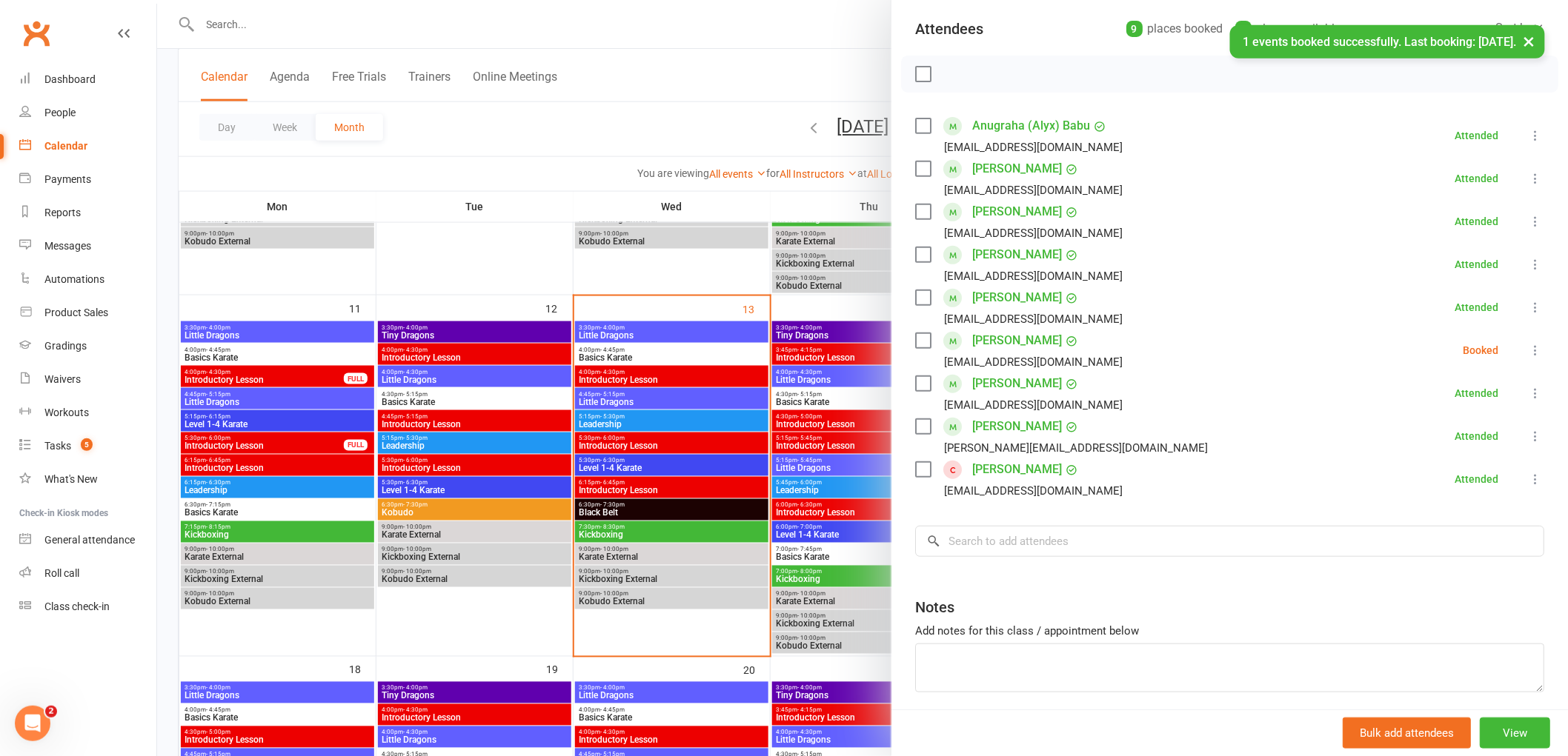
scroll to position [137, 0]
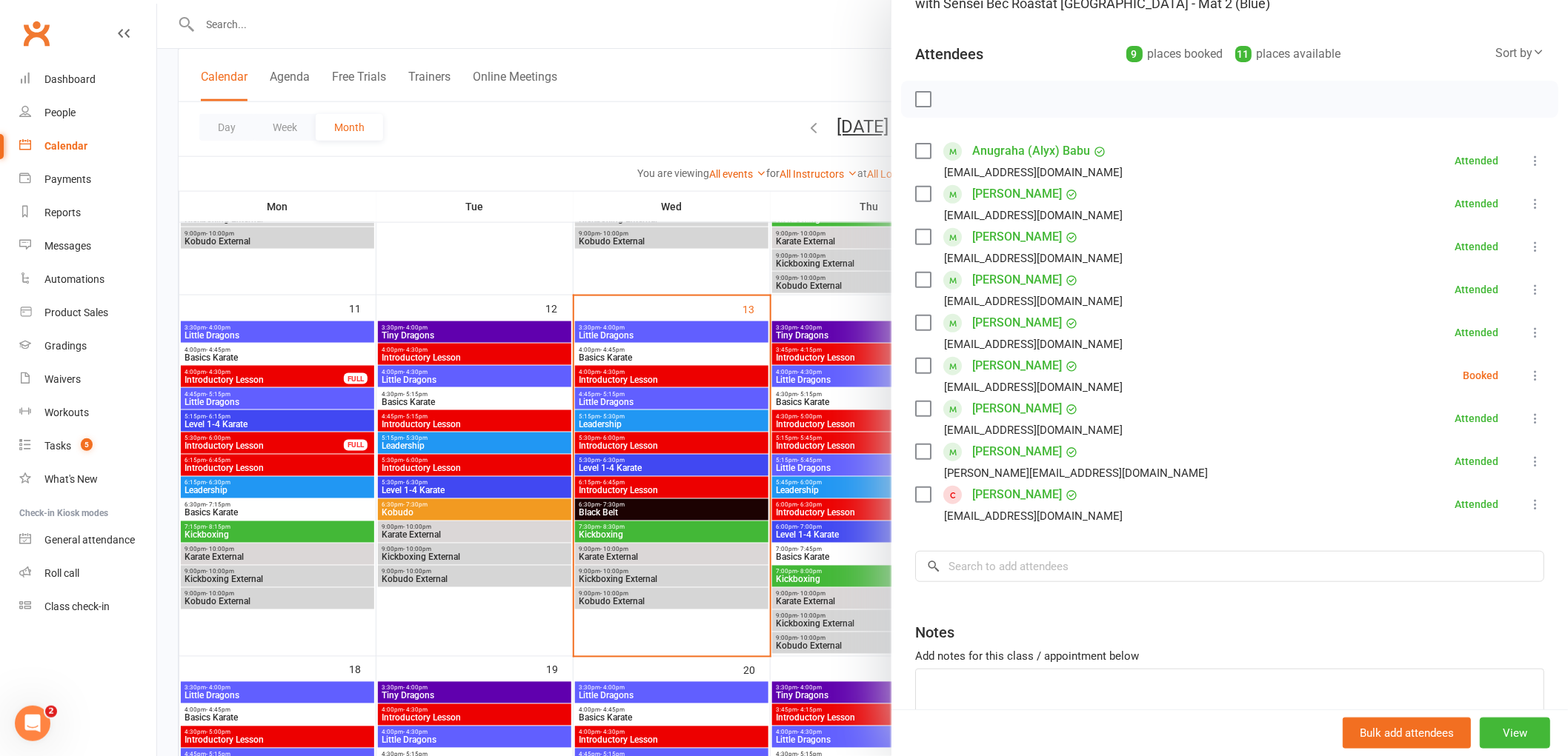
click at [1528, 371] on icon at bounding box center [1534, 375] width 14 height 14
click at [1420, 463] on link "Check in" at bounding box center [1463, 463] width 159 height 30
click at [1009, 573] on input "search" at bounding box center [1229, 566] width 629 height 31
click at [1528, 381] on icon at bounding box center [1534, 375] width 14 height 14
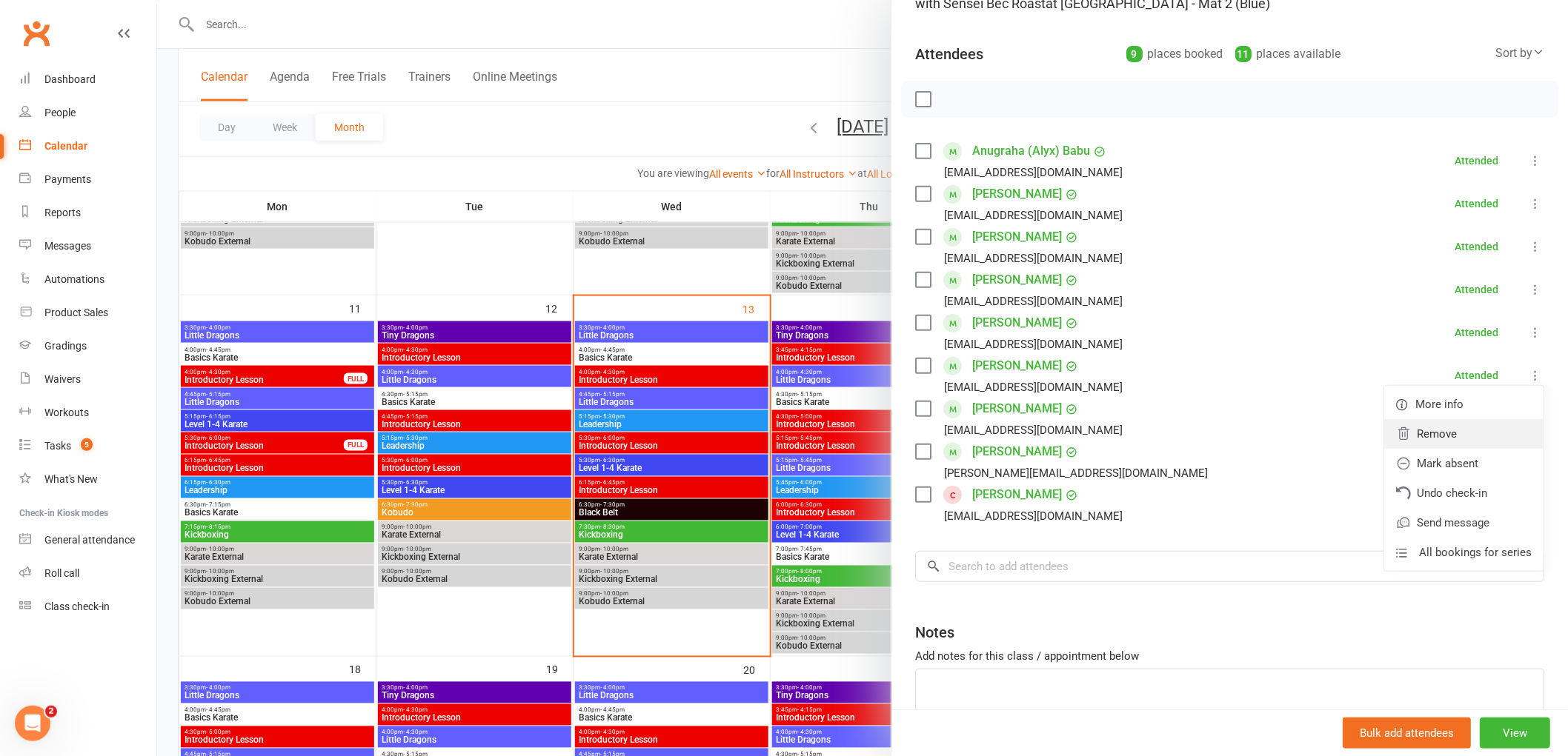
click at [1425, 429] on link "Remove" at bounding box center [1463, 434] width 159 height 30
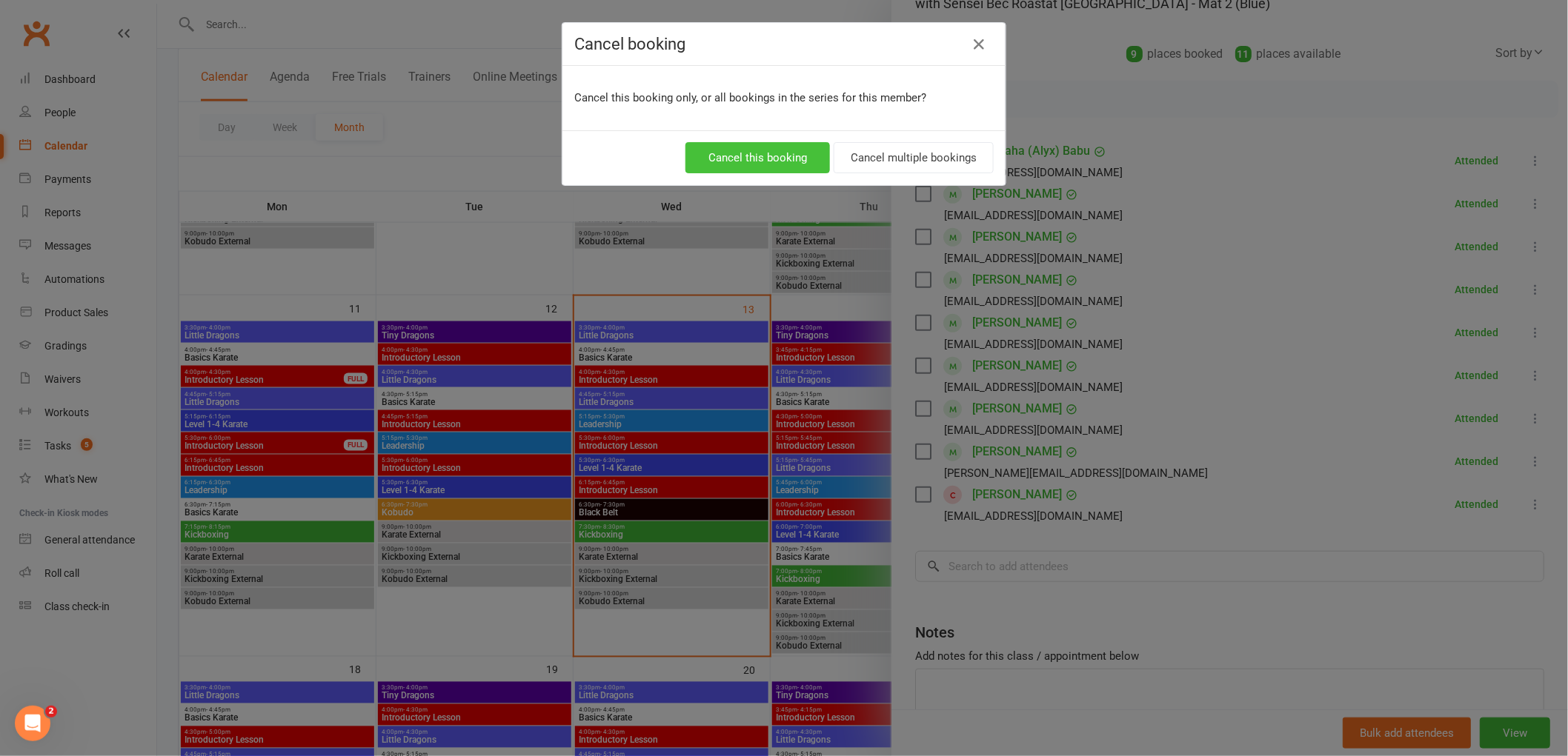
click at [757, 161] on button "Cancel this booking" at bounding box center [757, 157] width 144 height 31
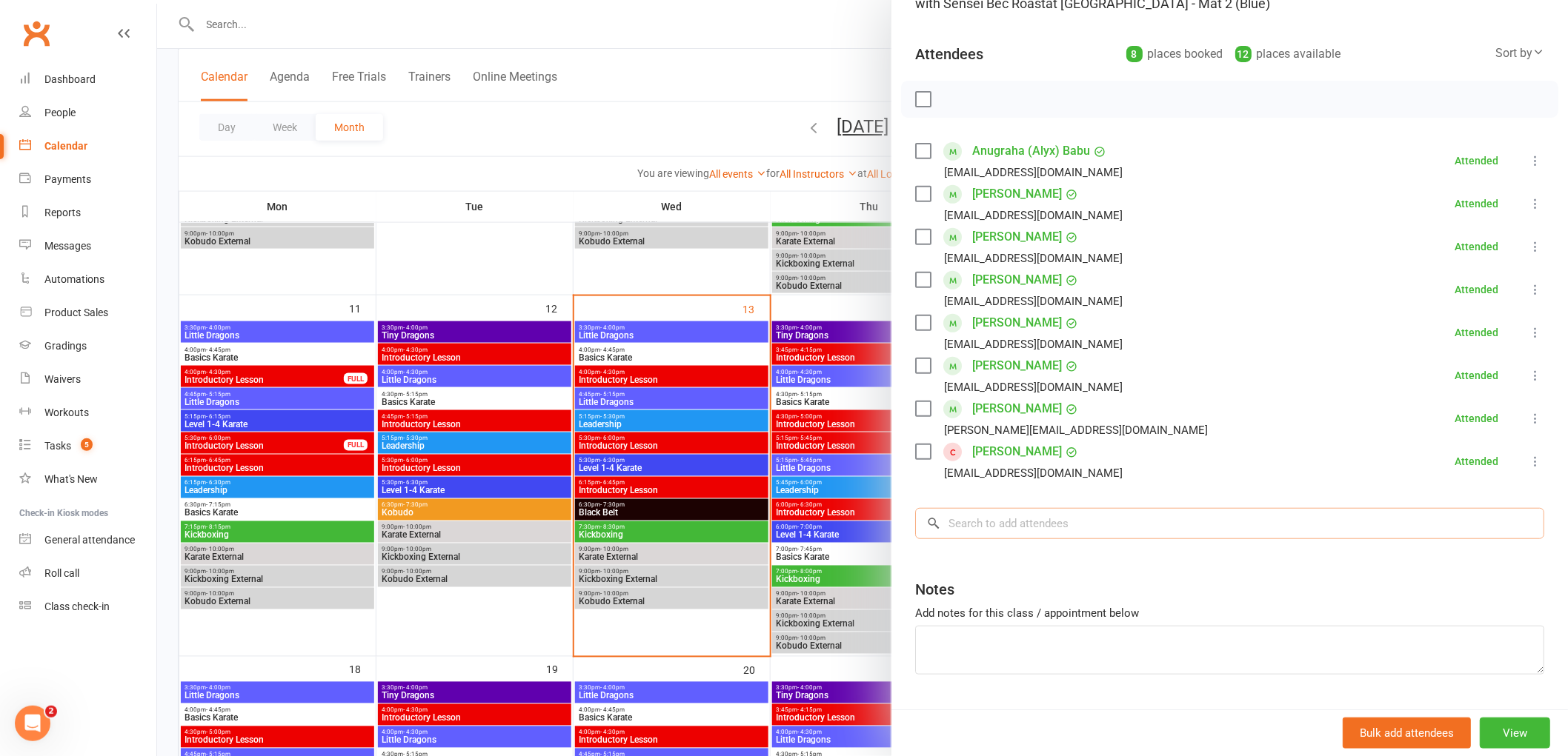
click at [995, 526] on input "search" at bounding box center [1229, 523] width 629 height 31
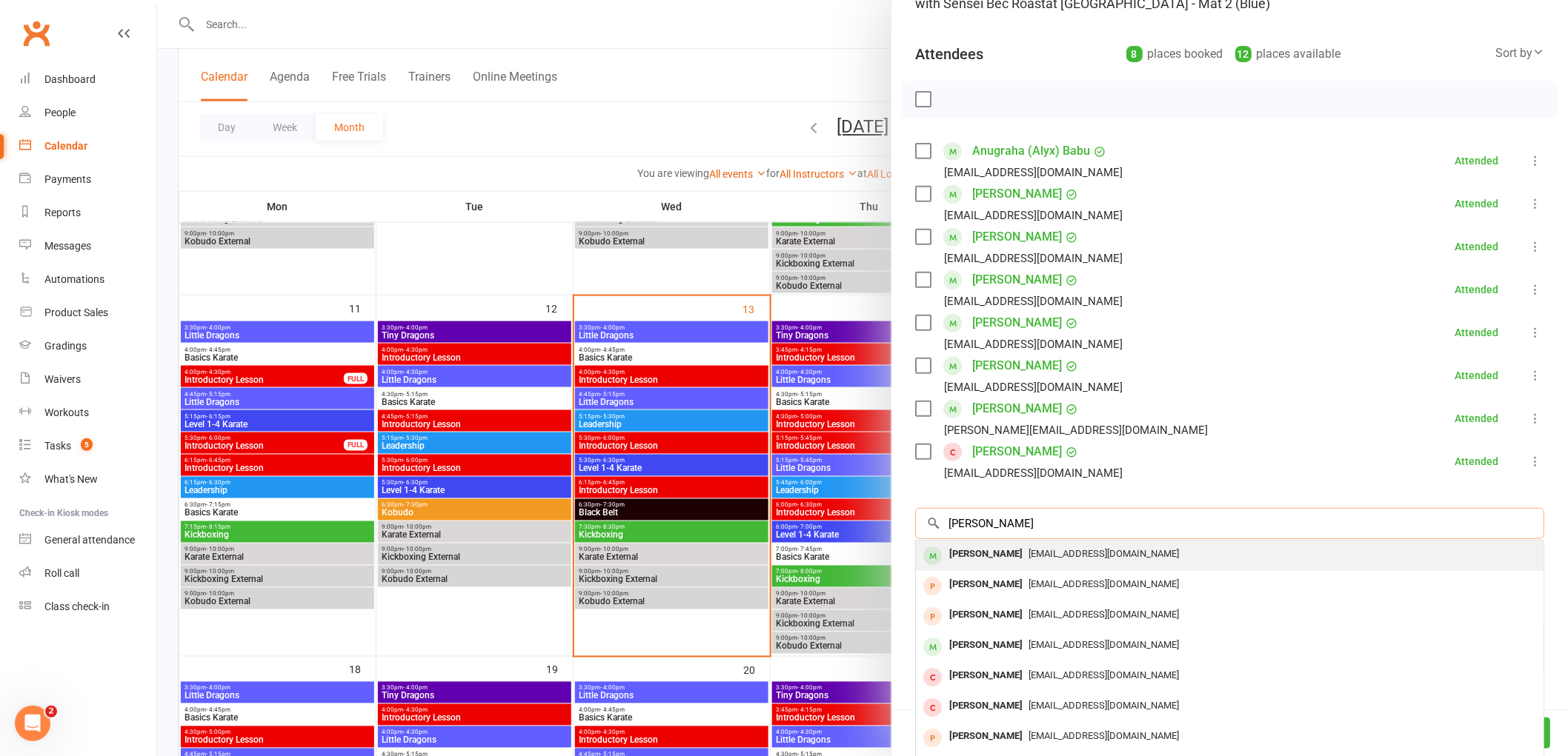
type input "hunter vanderste"
click at [993, 558] on div "Hunter Vandersteen" at bounding box center [986, 555] width 85 height 21
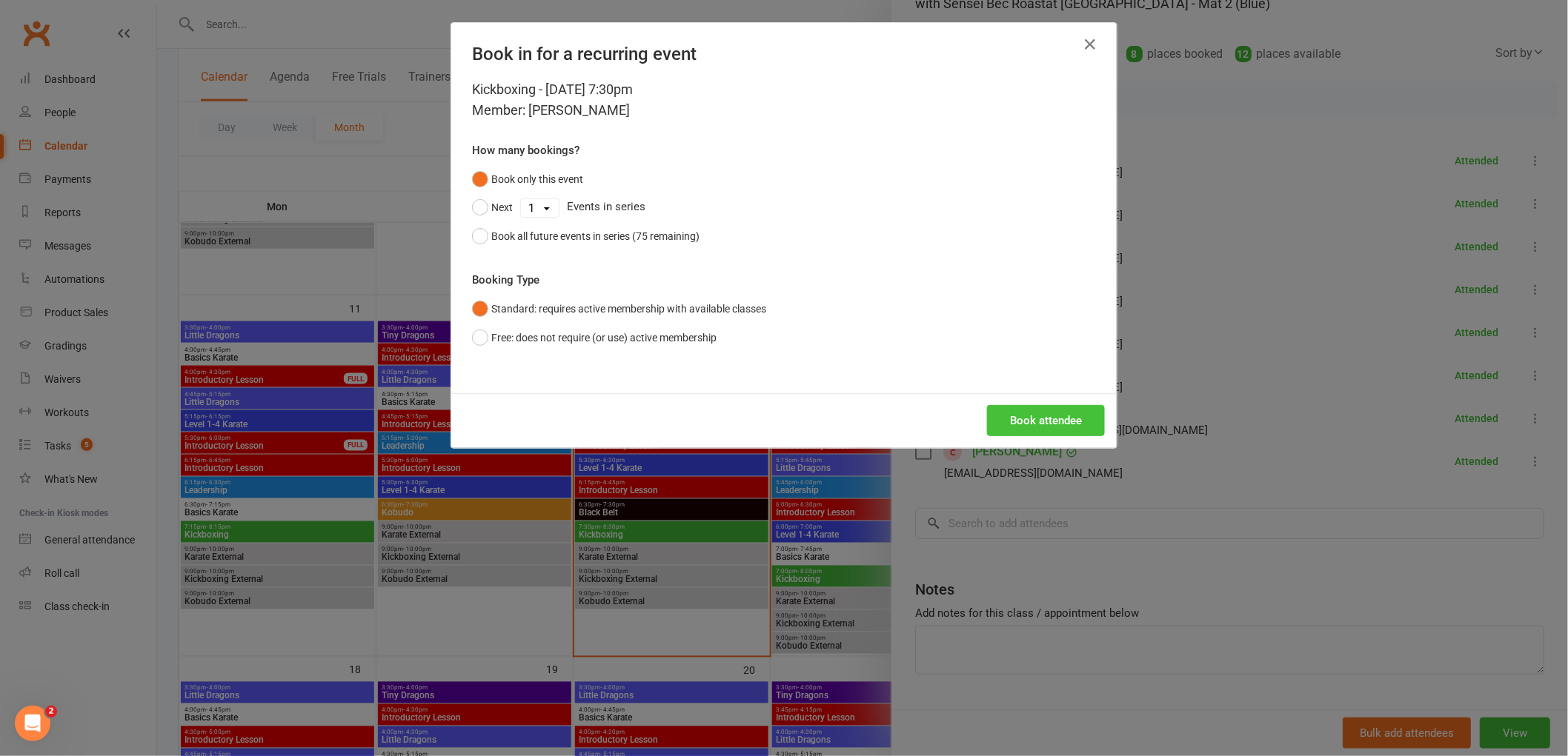
click at [1067, 423] on button "Book attendee" at bounding box center [1045, 420] width 118 height 31
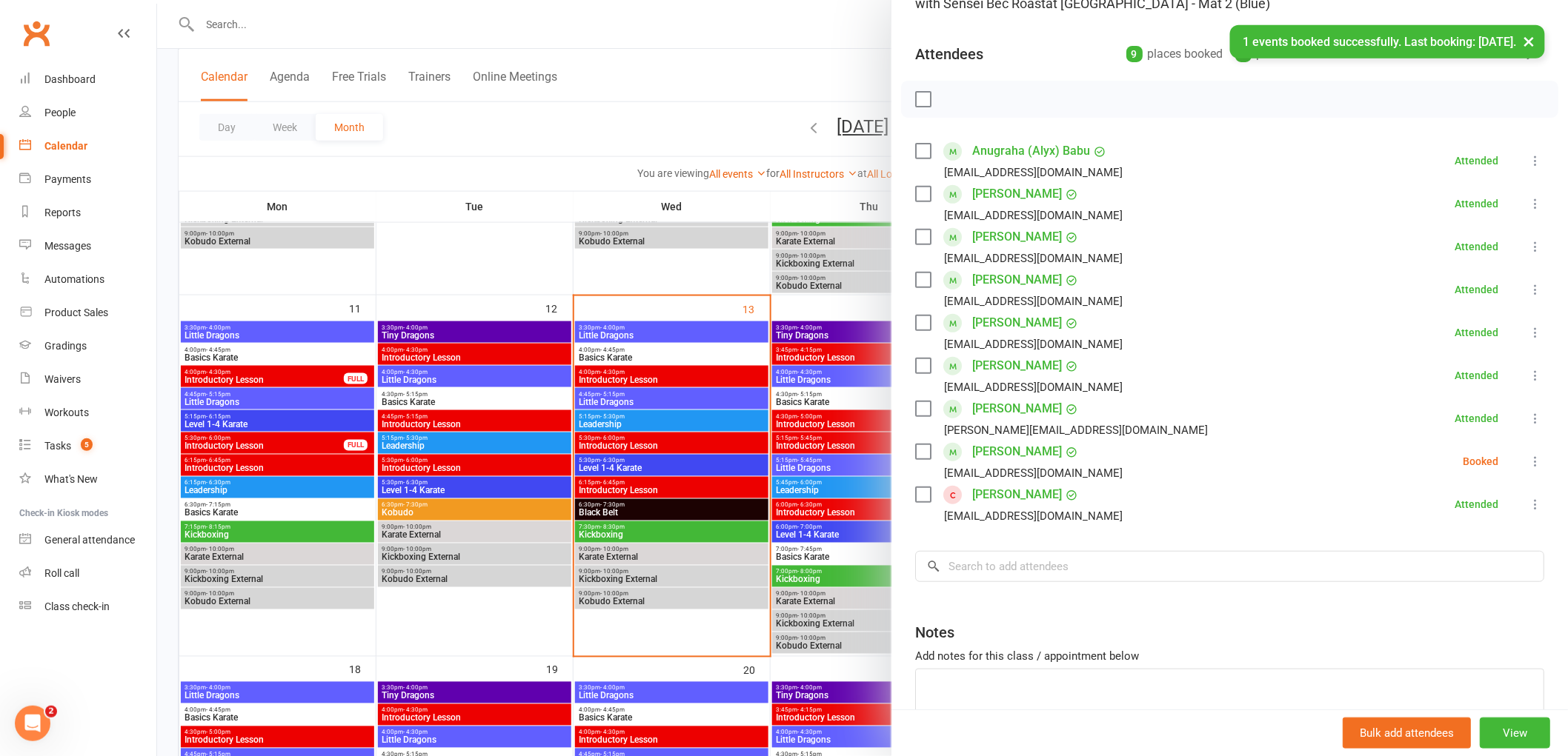
click at [1528, 463] on icon at bounding box center [1534, 461] width 14 height 14
click at [1436, 544] on link "Check in" at bounding box center [1463, 549] width 159 height 30
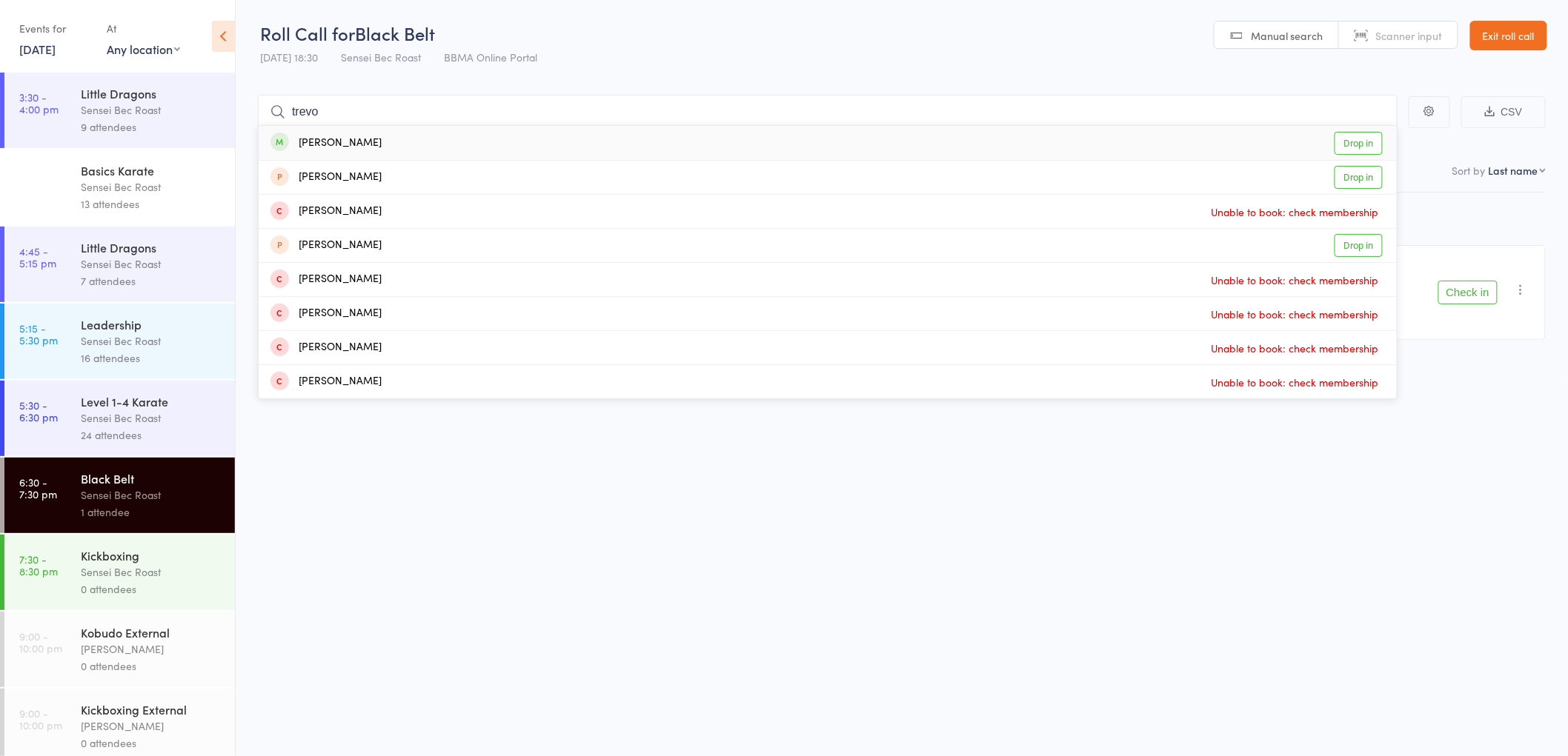
type input "trevo"
click at [356, 140] on div "[PERSON_NAME]" at bounding box center [326, 143] width 111 height 17
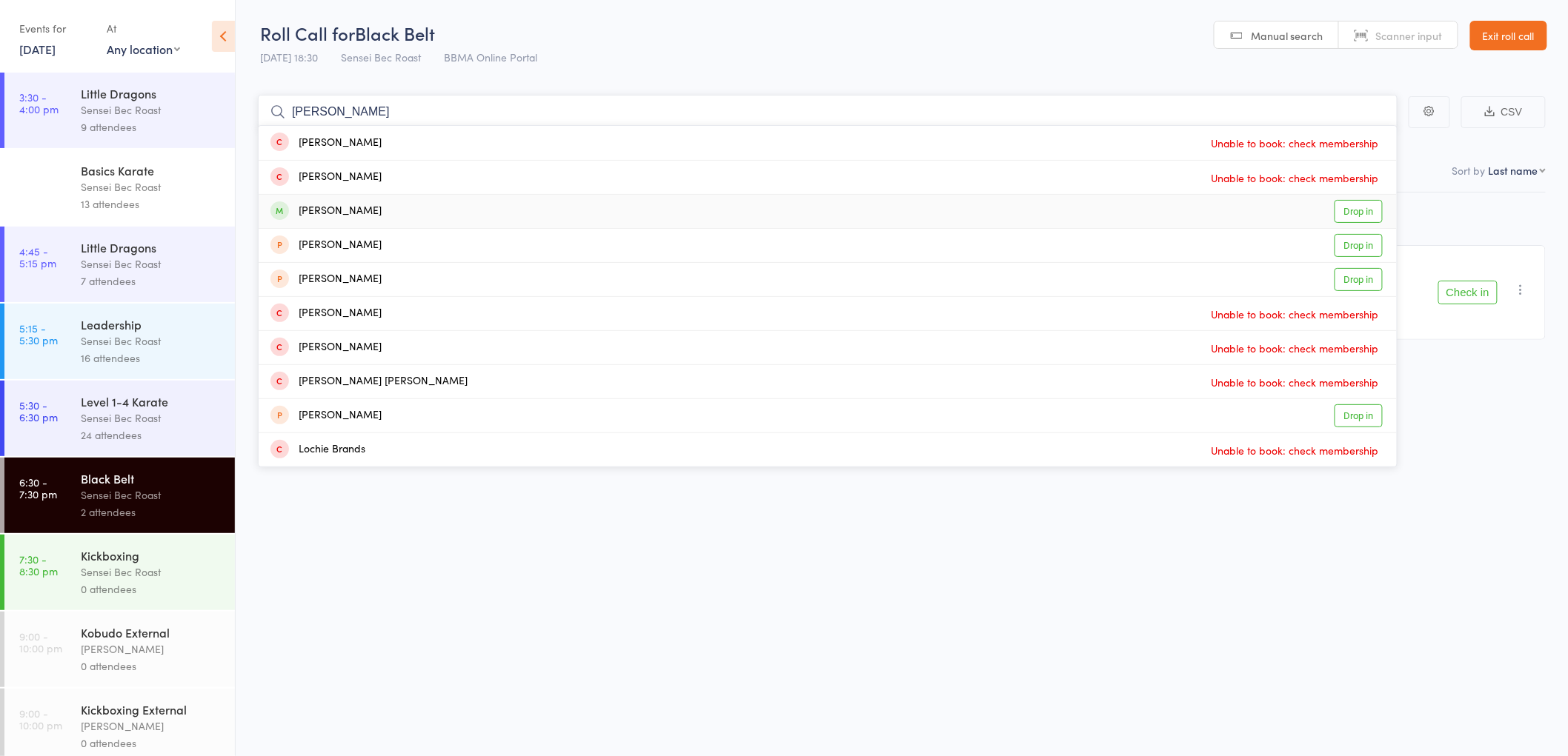
type input "[PERSON_NAME]"
click at [324, 212] on div "[PERSON_NAME]" at bounding box center [326, 211] width 111 height 17
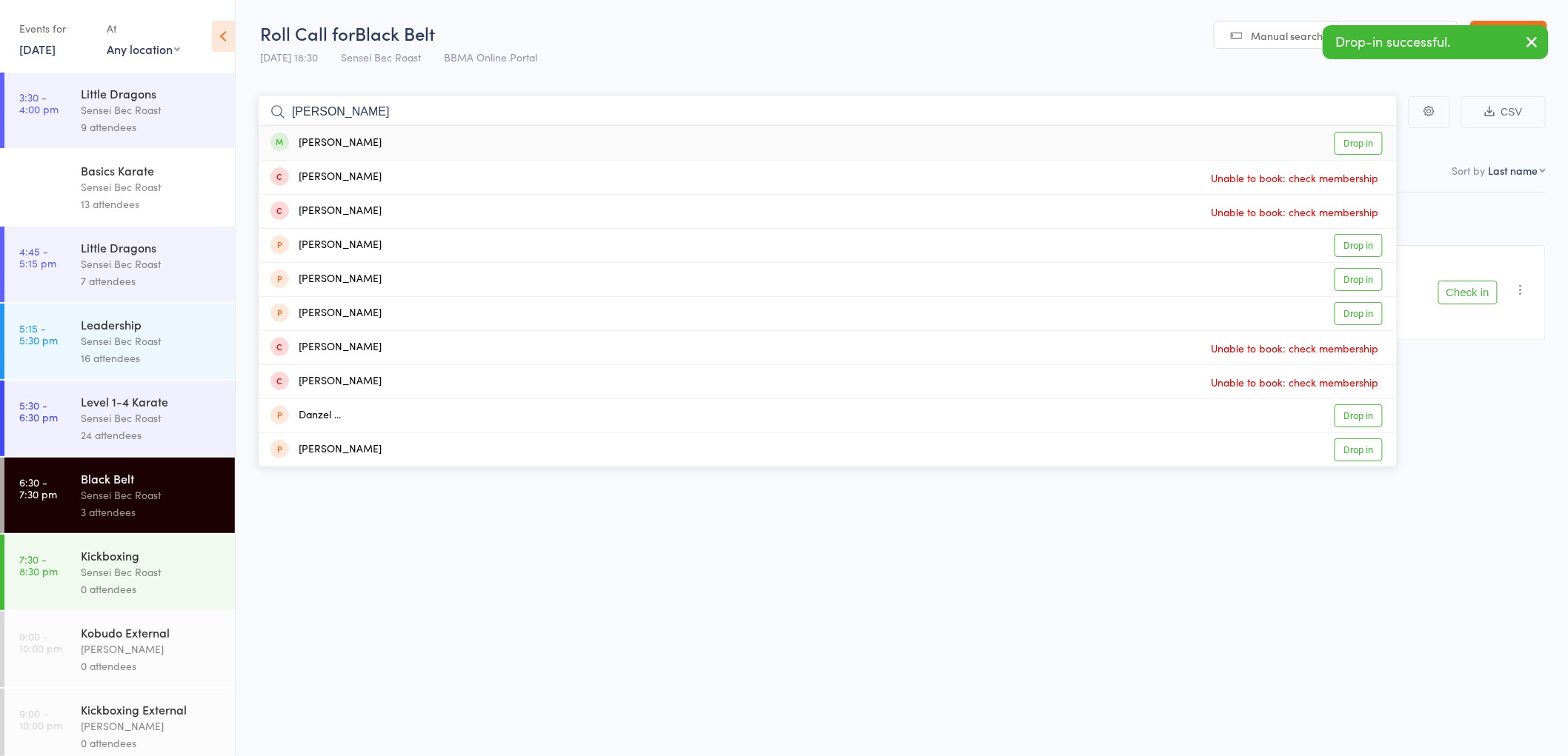
type input "[PERSON_NAME]"
click at [333, 146] on div "[PERSON_NAME]" at bounding box center [326, 143] width 111 height 17
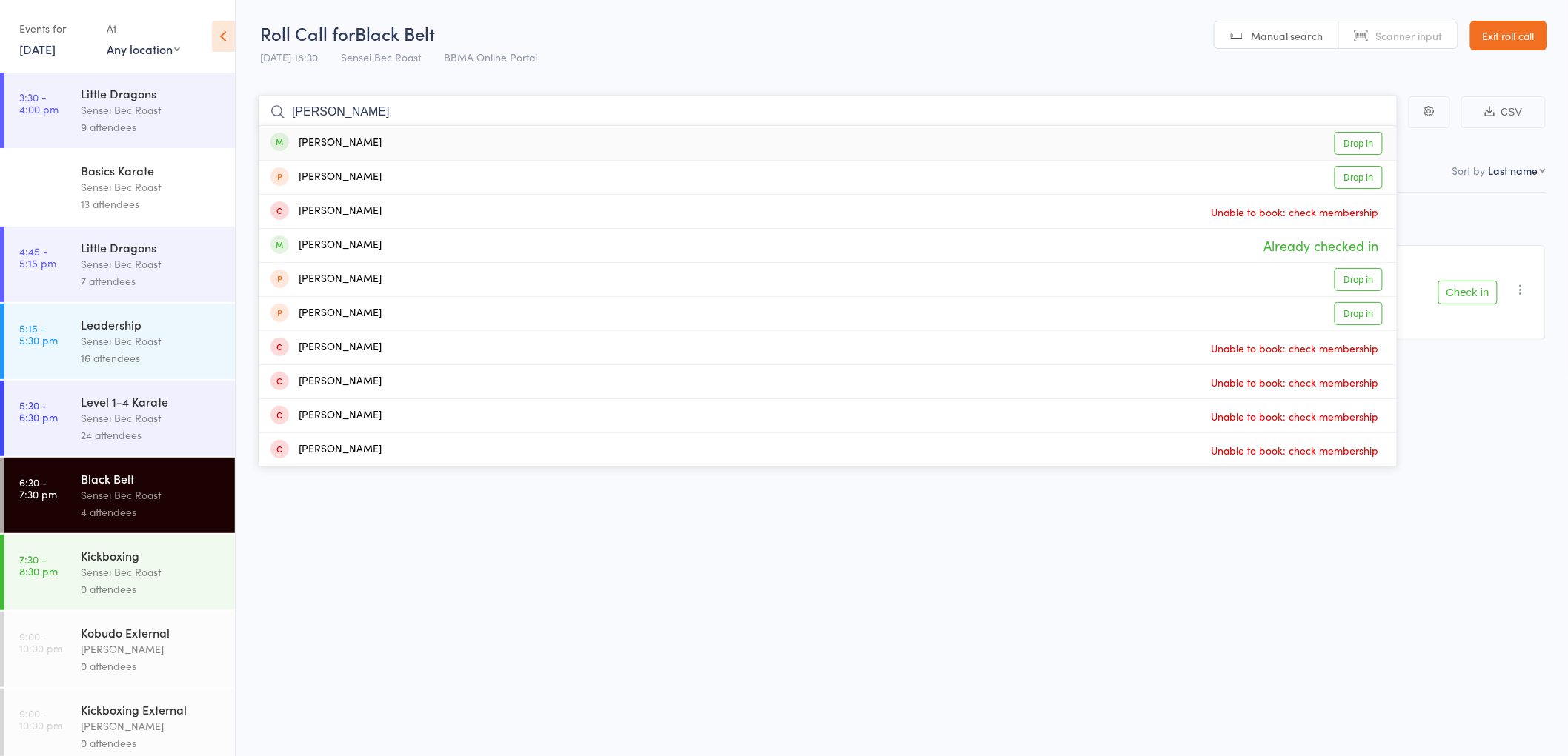
type input "[PERSON_NAME]"
click at [324, 140] on div "[PERSON_NAME]" at bounding box center [326, 143] width 111 height 17
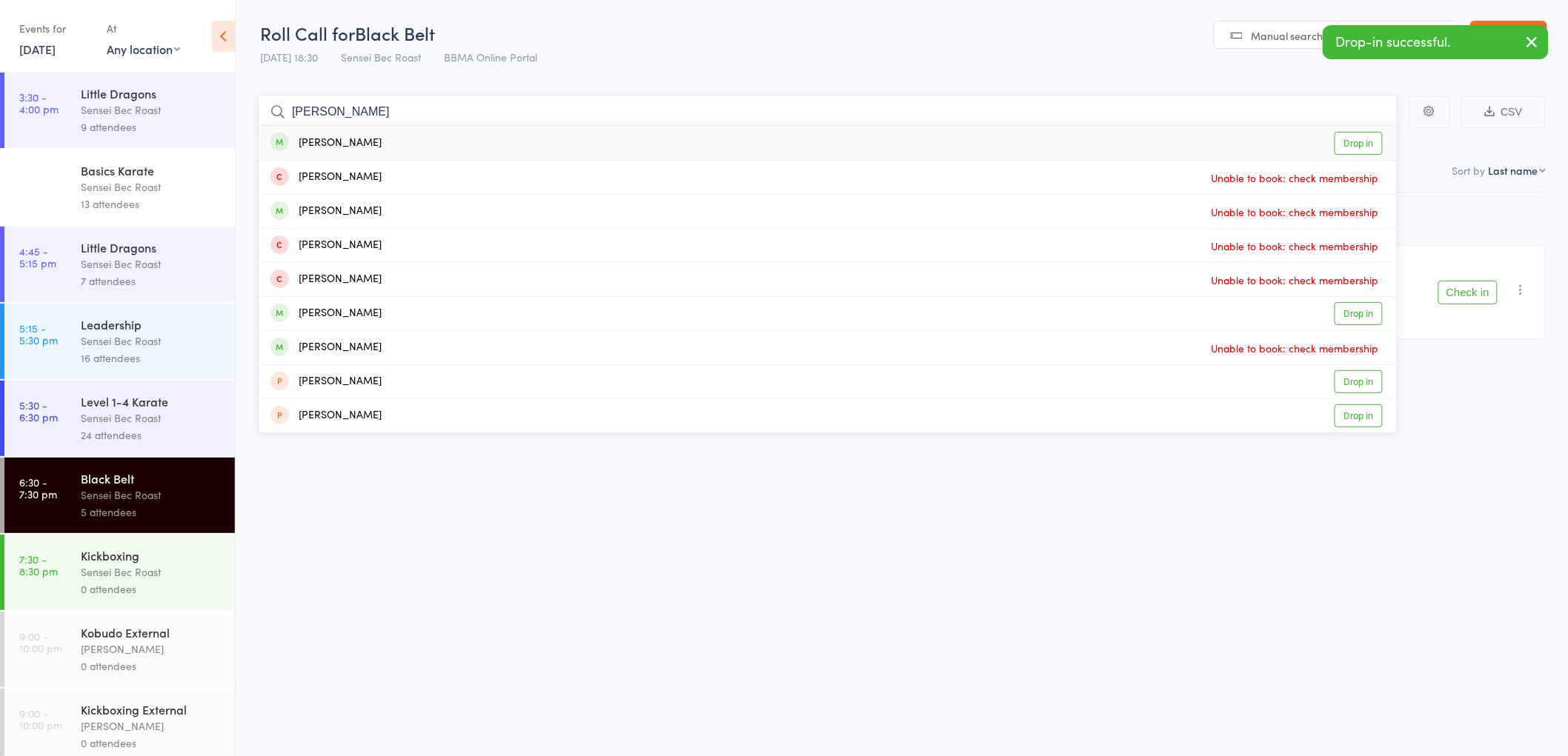
type input "[PERSON_NAME]"
click at [343, 135] on div "[PERSON_NAME]" at bounding box center [326, 143] width 111 height 17
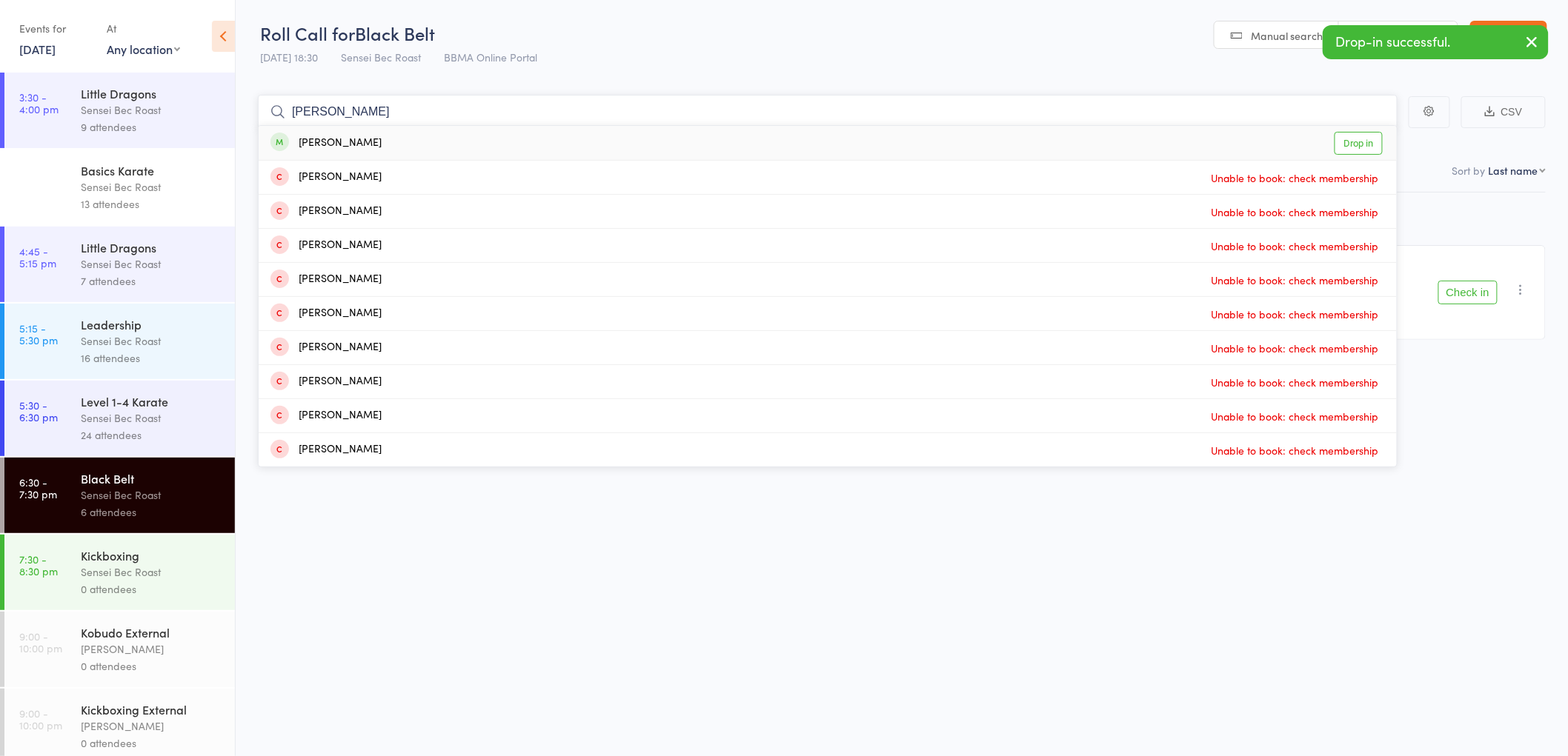
type input "[PERSON_NAME]"
click at [336, 140] on div "[PERSON_NAME]" at bounding box center [326, 143] width 111 height 17
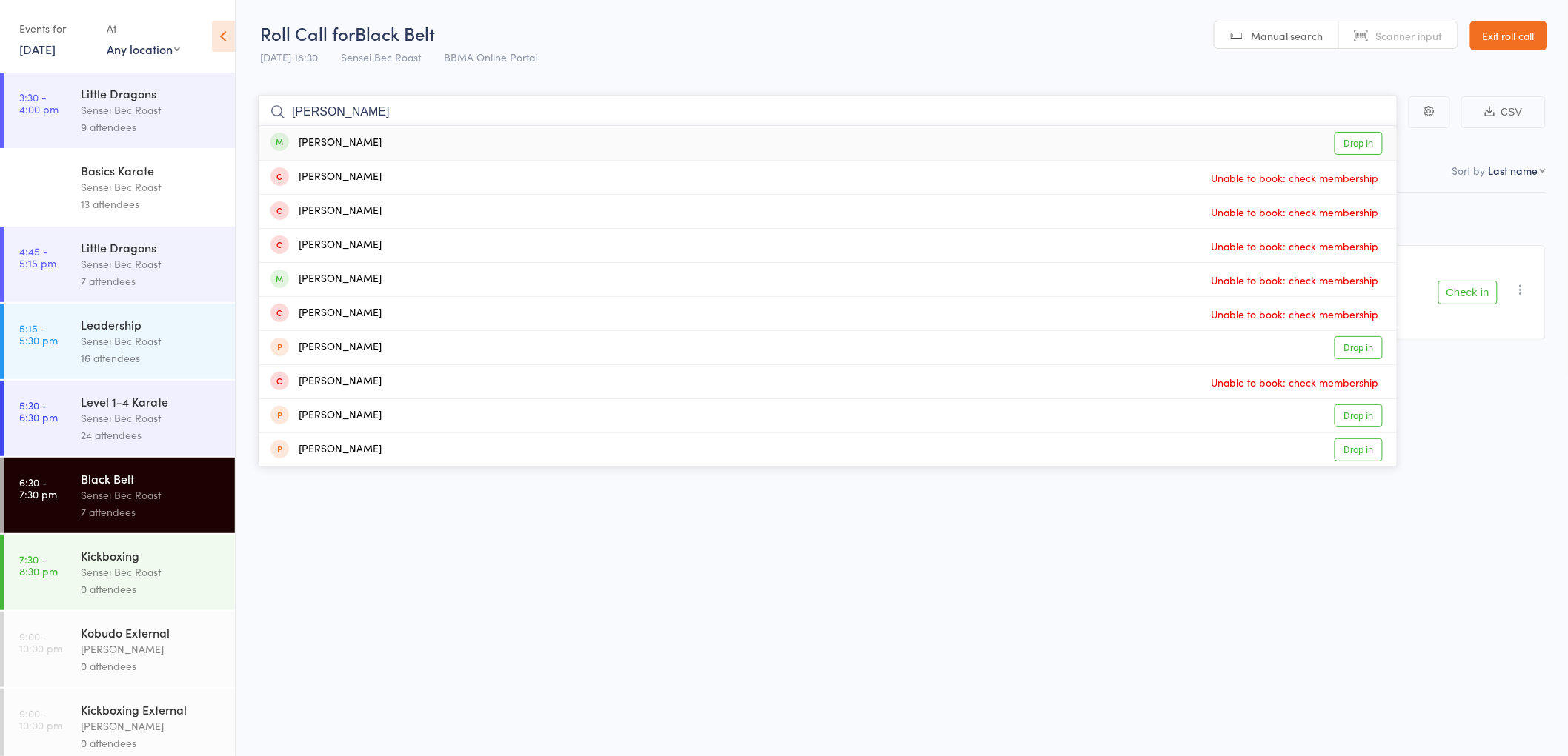
type input "[PERSON_NAME]"
click at [339, 143] on div "[PERSON_NAME]" at bounding box center [326, 143] width 111 height 17
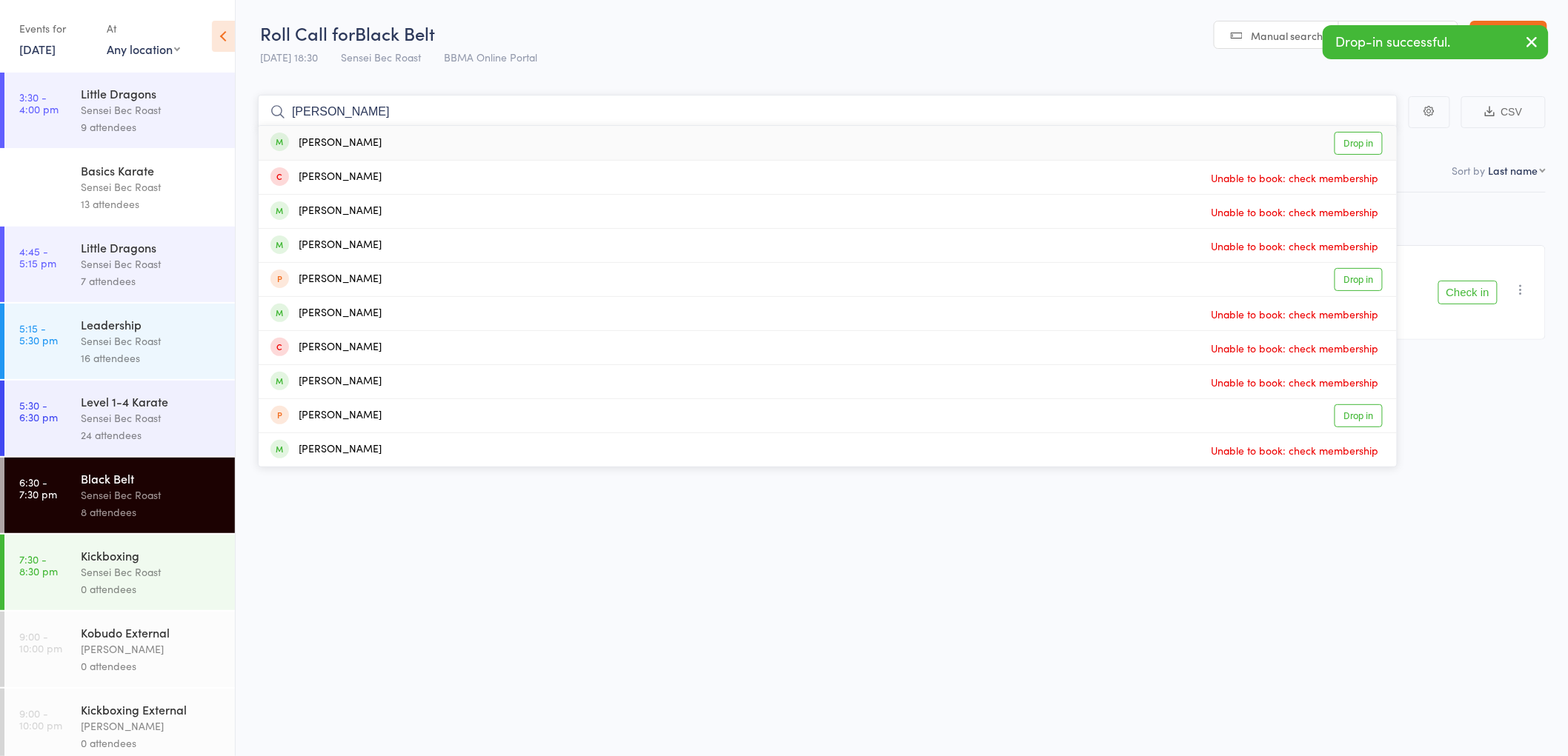
type input "[PERSON_NAME]"
click at [304, 142] on div "[PERSON_NAME]" at bounding box center [326, 143] width 111 height 17
type input "[PERSON_NAME]"
click at [320, 135] on div "[PERSON_NAME]" at bounding box center [326, 143] width 111 height 17
type input "elijah"
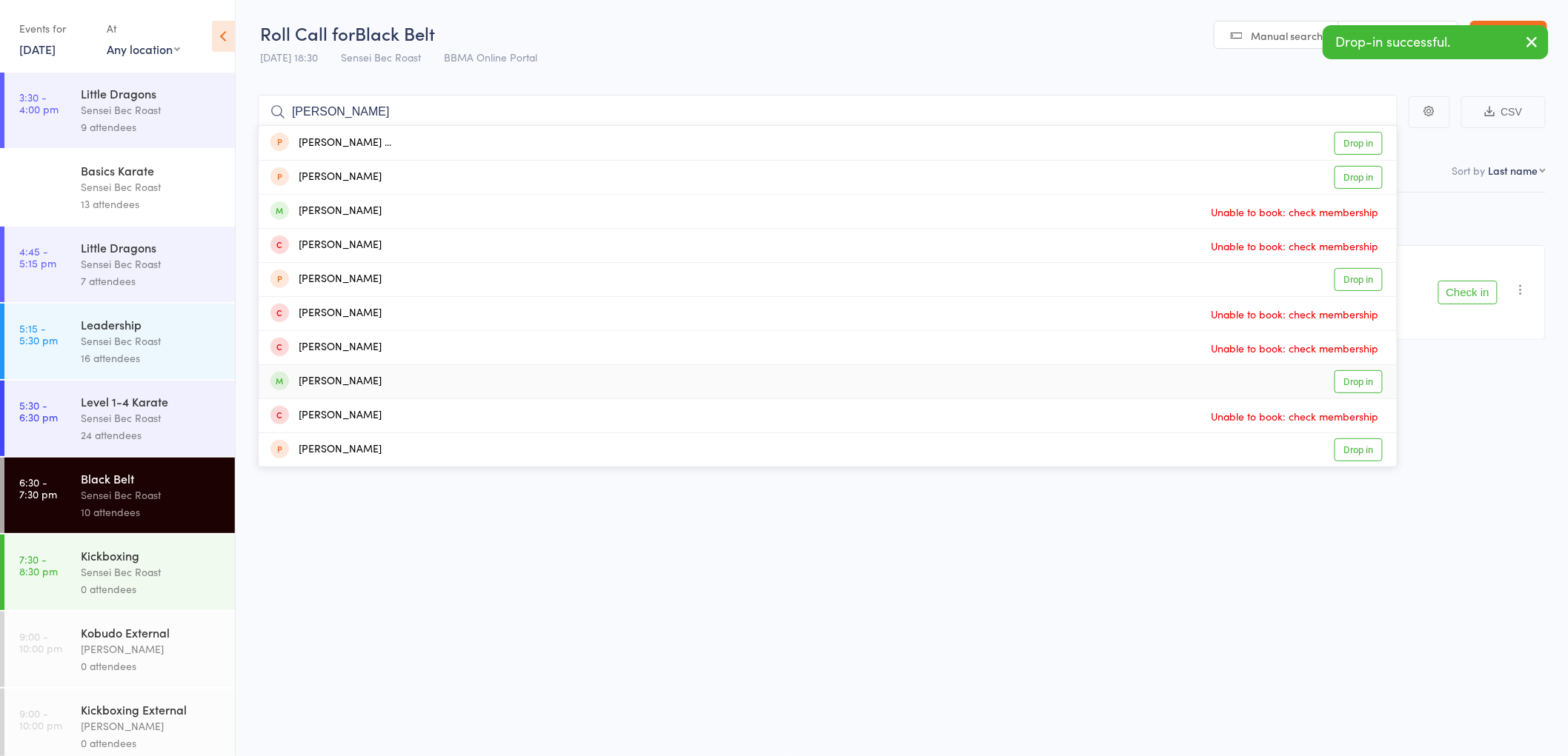
click at [314, 382] on div "Elijah Grabham" at bounding box center [326, 381] width 111 height 17
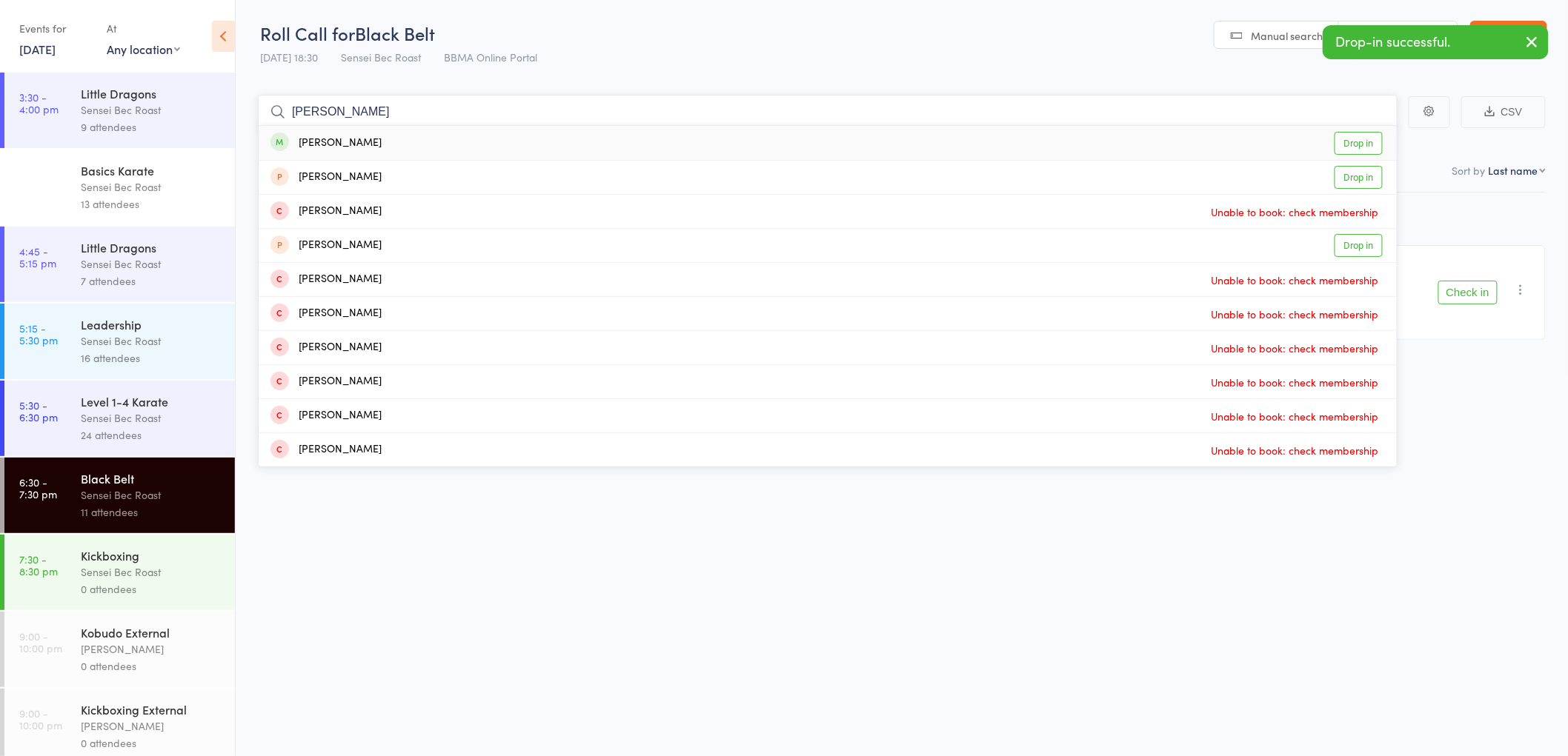
type input "grace anthes"
click at [320, 138] on div "Grace Anthes" at bounding box center [326, 143] width 111 height 17
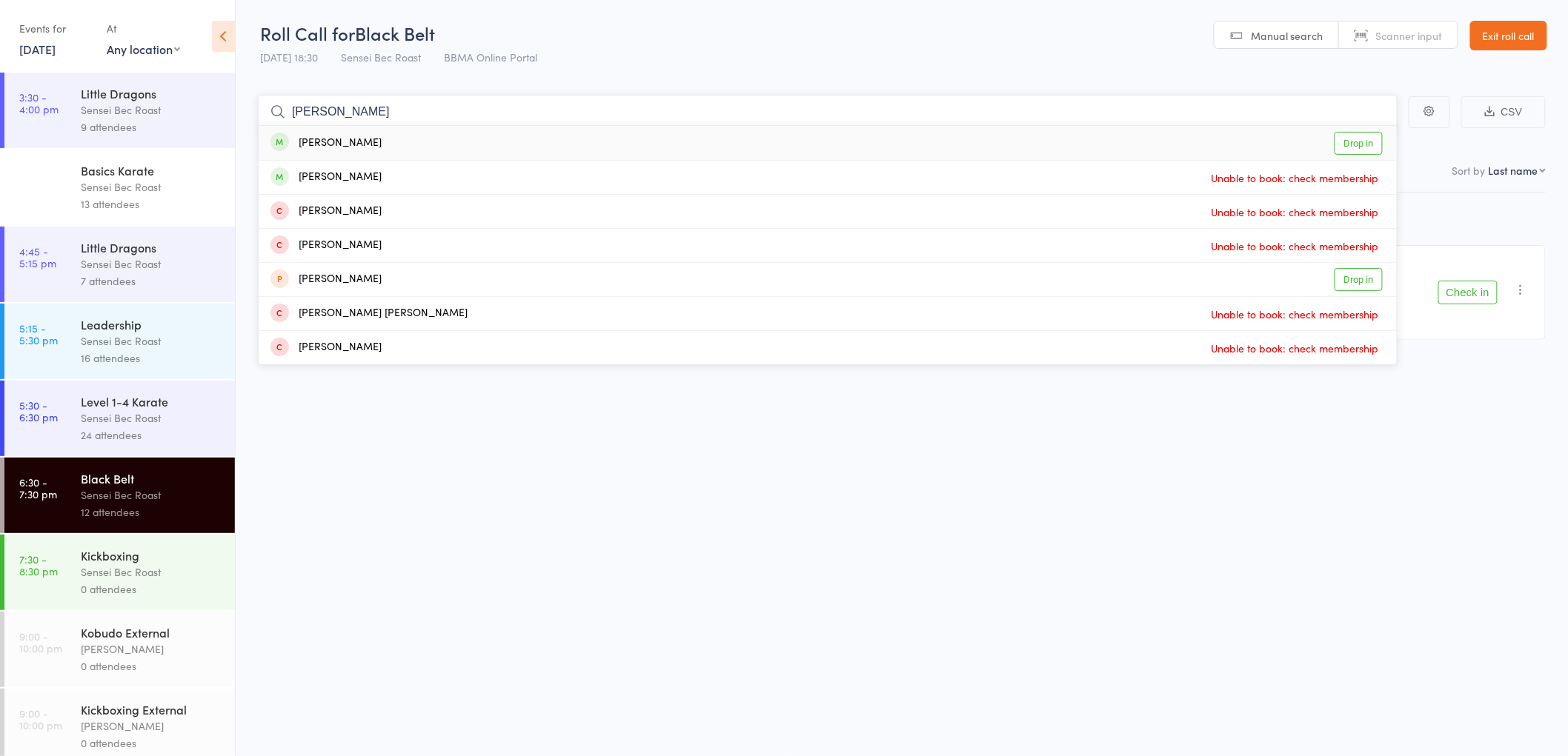
type input "rolland percival"
click at [326, 140] on div "Rolland Percival" at bounding box center [326, 143] width 111 height 17
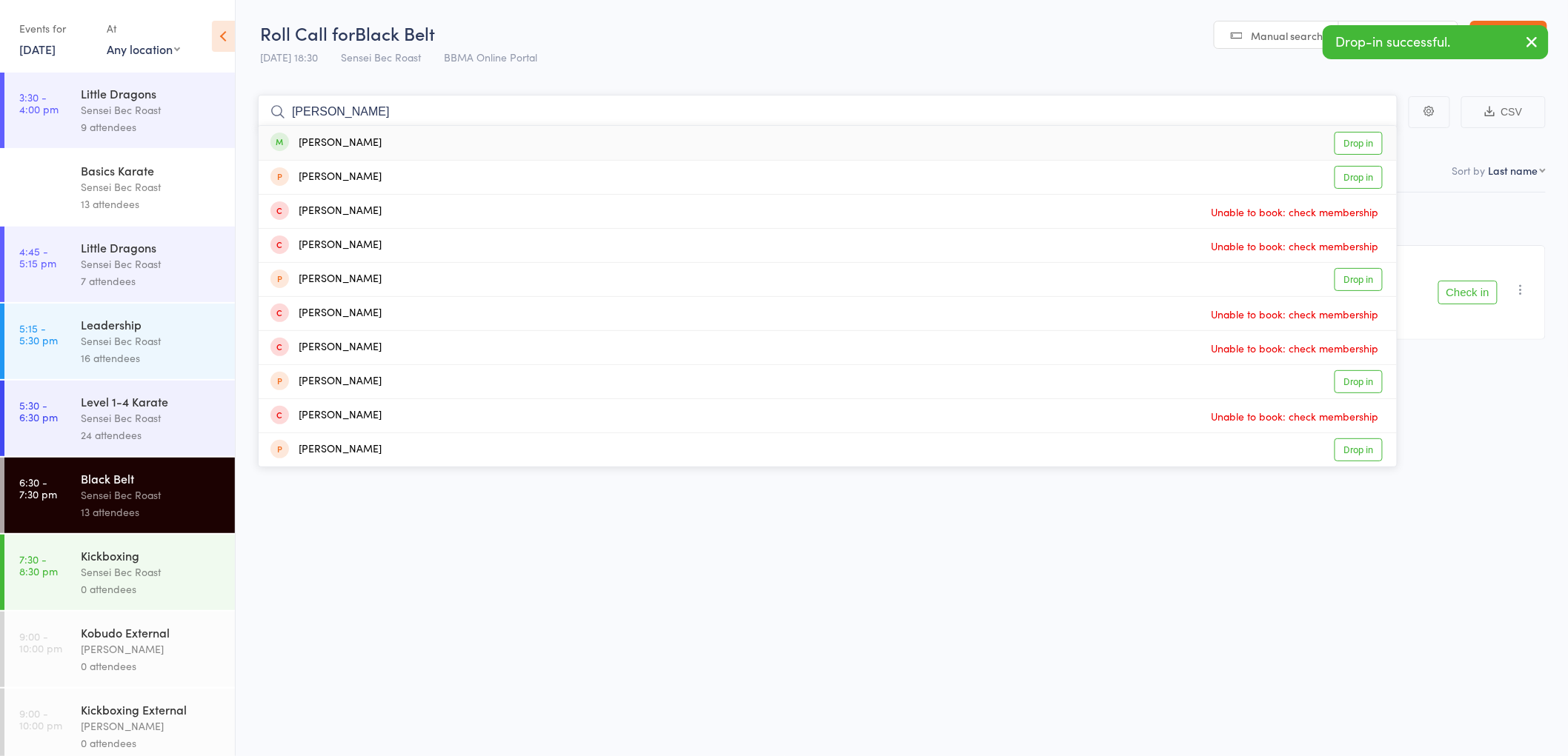
type input "liam smith"
click at [330, 135] on div "Liam Smith" at bounding box center [326, 143] width 111 height 17
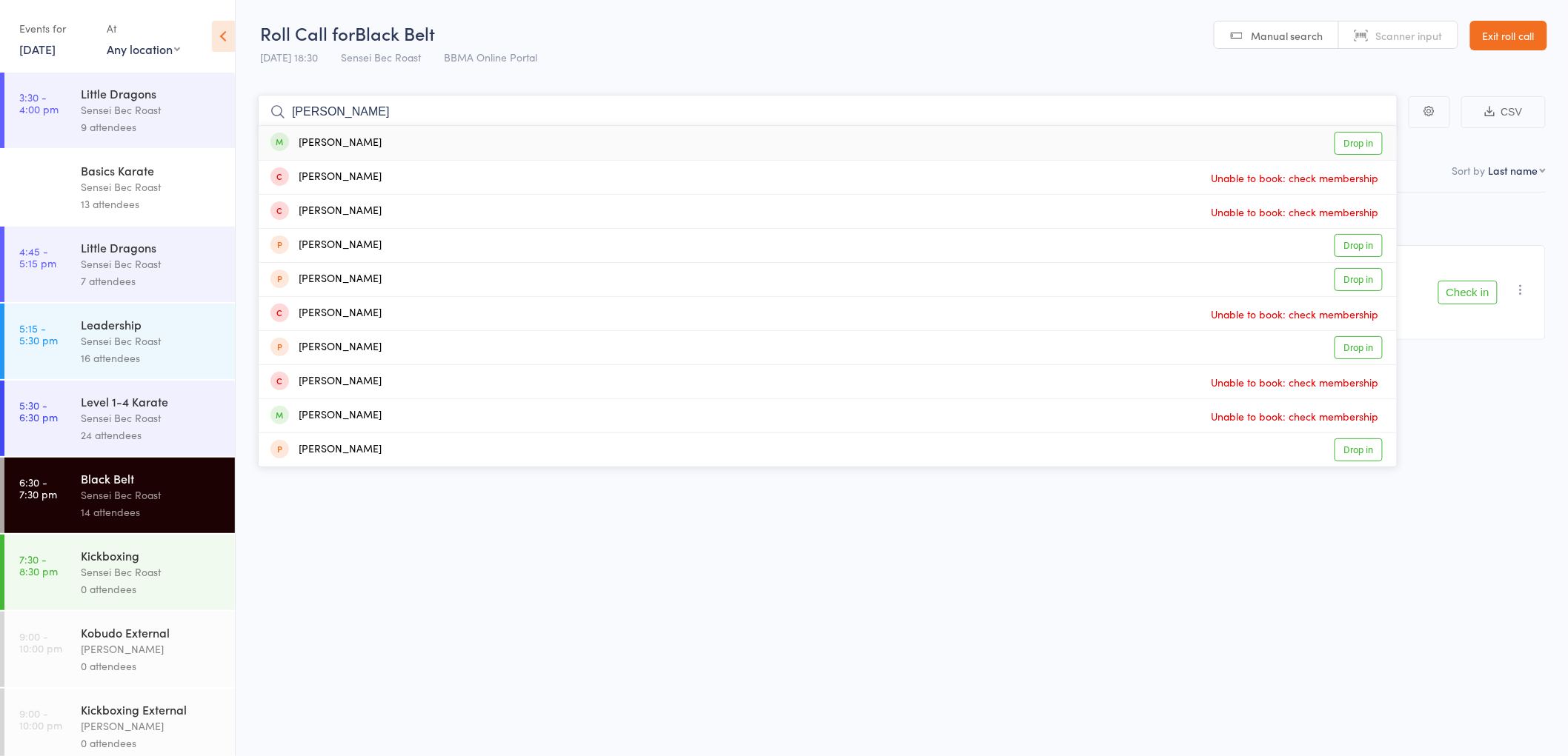
type input "cameron patterson"
click at [336, 140] on div "Cameron Patterson" at bounding box center [326, 143] width 111 height 17
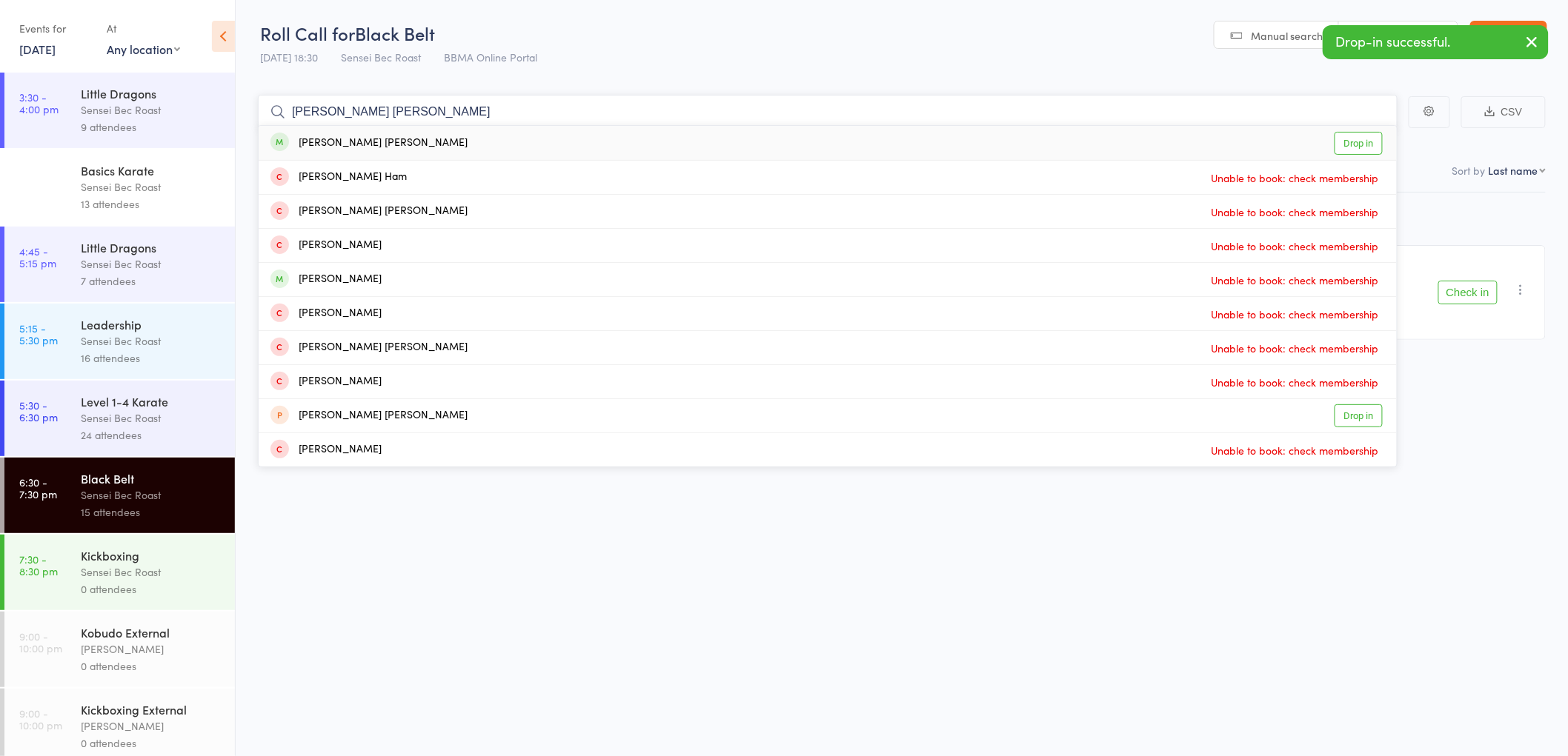
type input "cooper burnham"
click at [330, 137] on div "Cooper Burnham" at bounding box center [369, 143] width 197 height 17
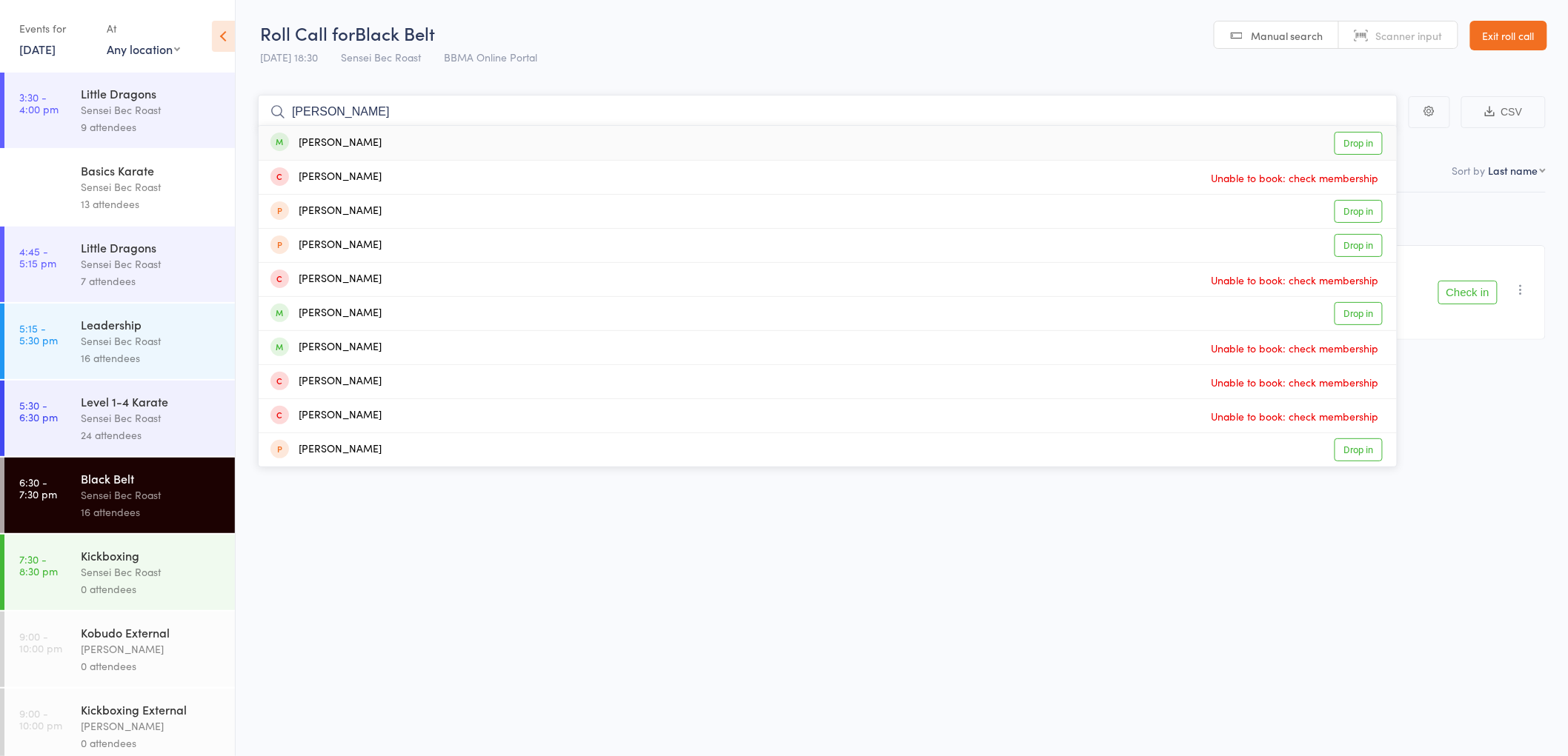
type input "mia hera"
drag, startPoint x: 328, startPoint y: 146, endPoint x: 316, endPoint y: 150, distance: 12.6
click at [326, 146] on div "Mia Heran" at bounding box center [326, 143] width 111 height 17
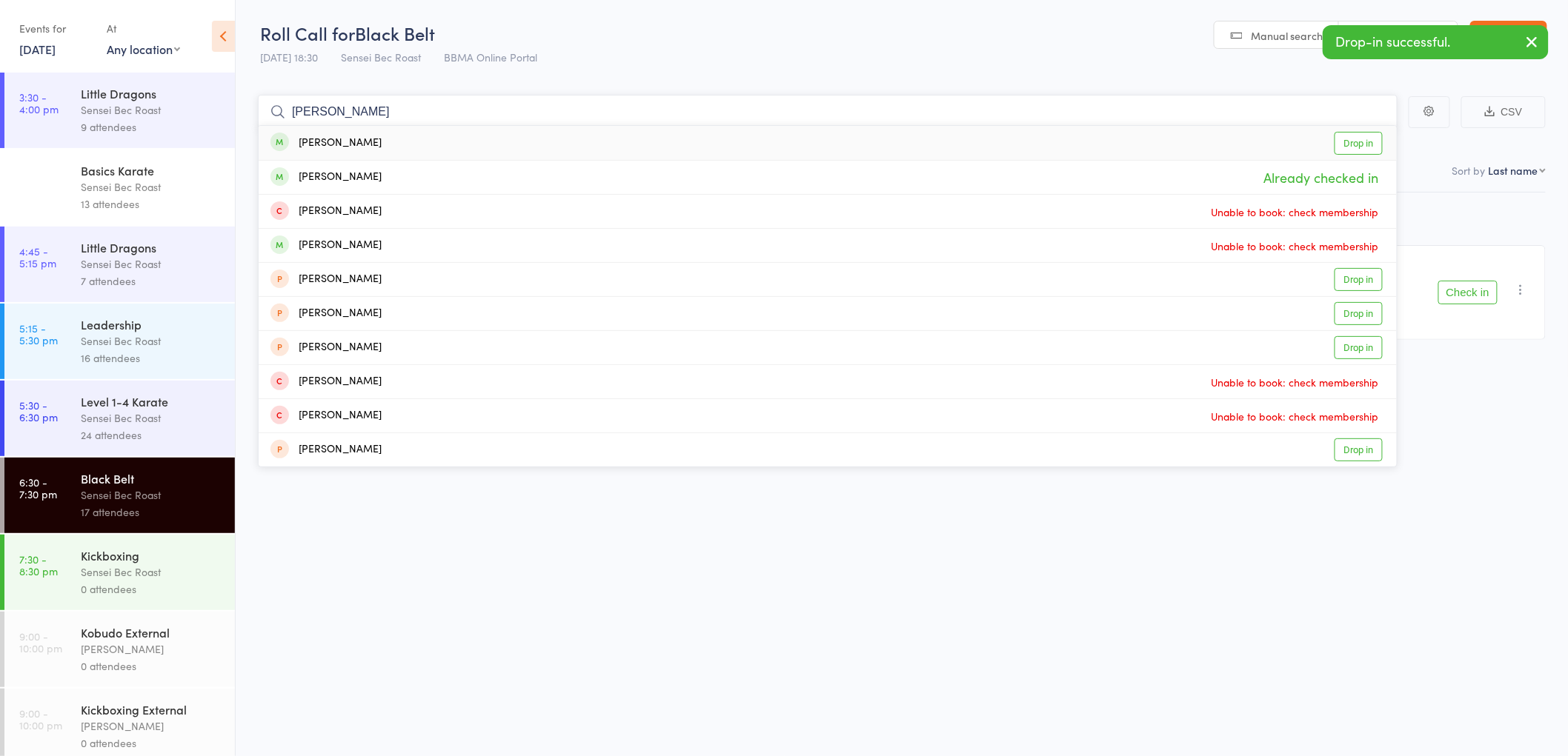
type input "lily heran"
click at [323, 146] on div "Lily Heran" at bounding box center [326, 143] width 111 height 17
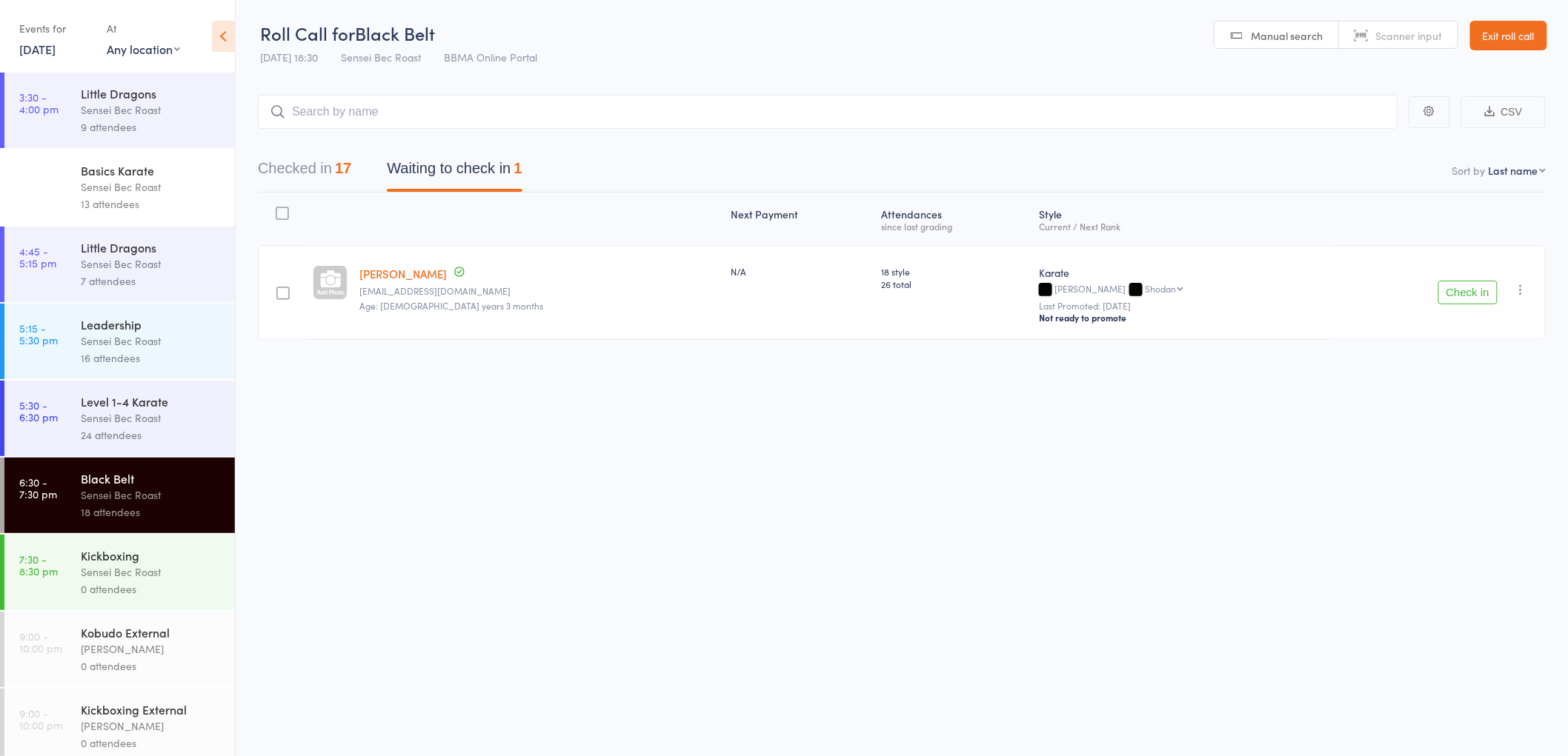
click at [1462, 289] on button "Check in" at bounding box center [1468, 292] width 60 height 24
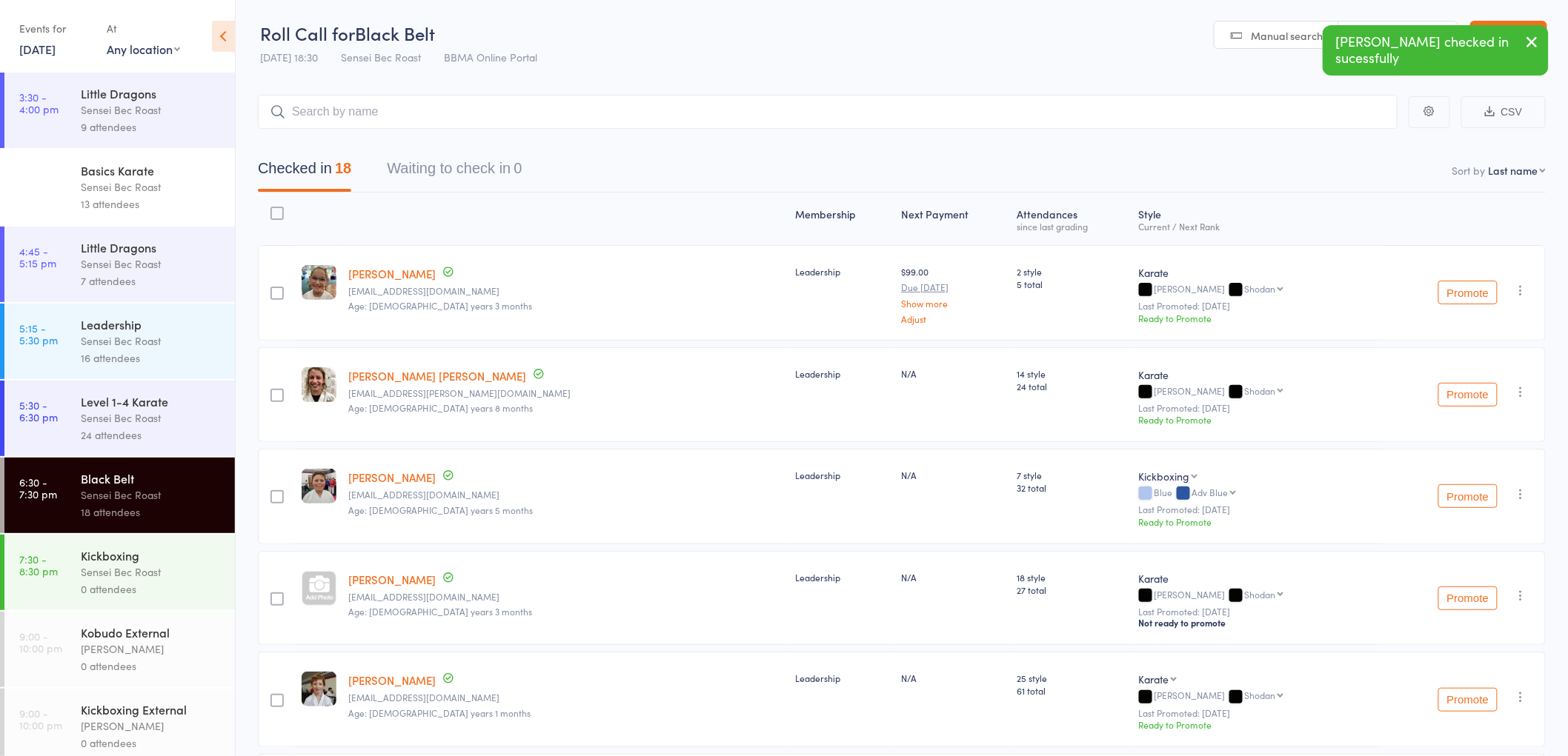
click at [82, 571] on div "Sensei Bec Roast" at bounding box center [151, 572] width 141 height 17
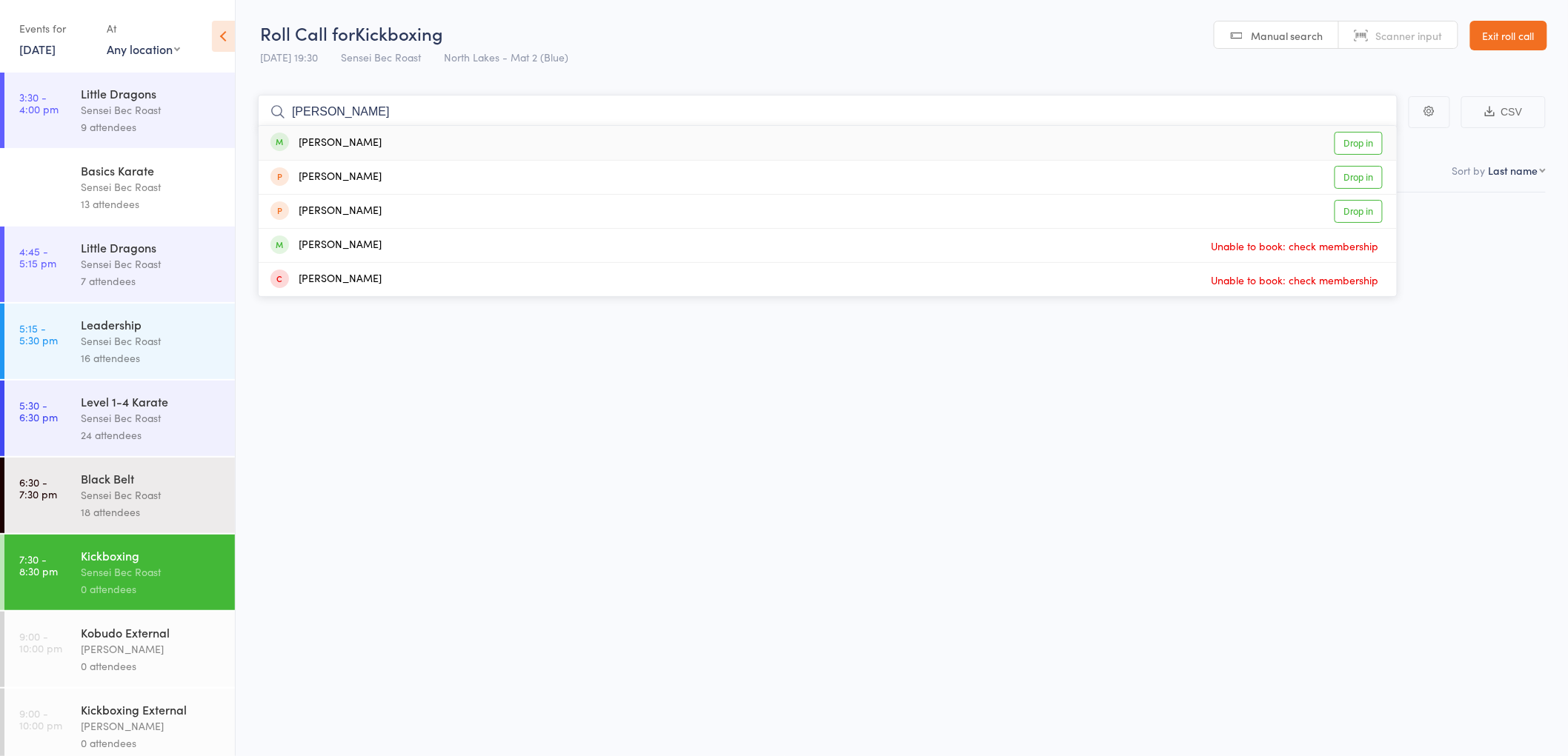
type input "trudie oneill"
click at [321, 140] on div "[PERSON_NAME]" at bounding box center [326, 143] width 111 height 17
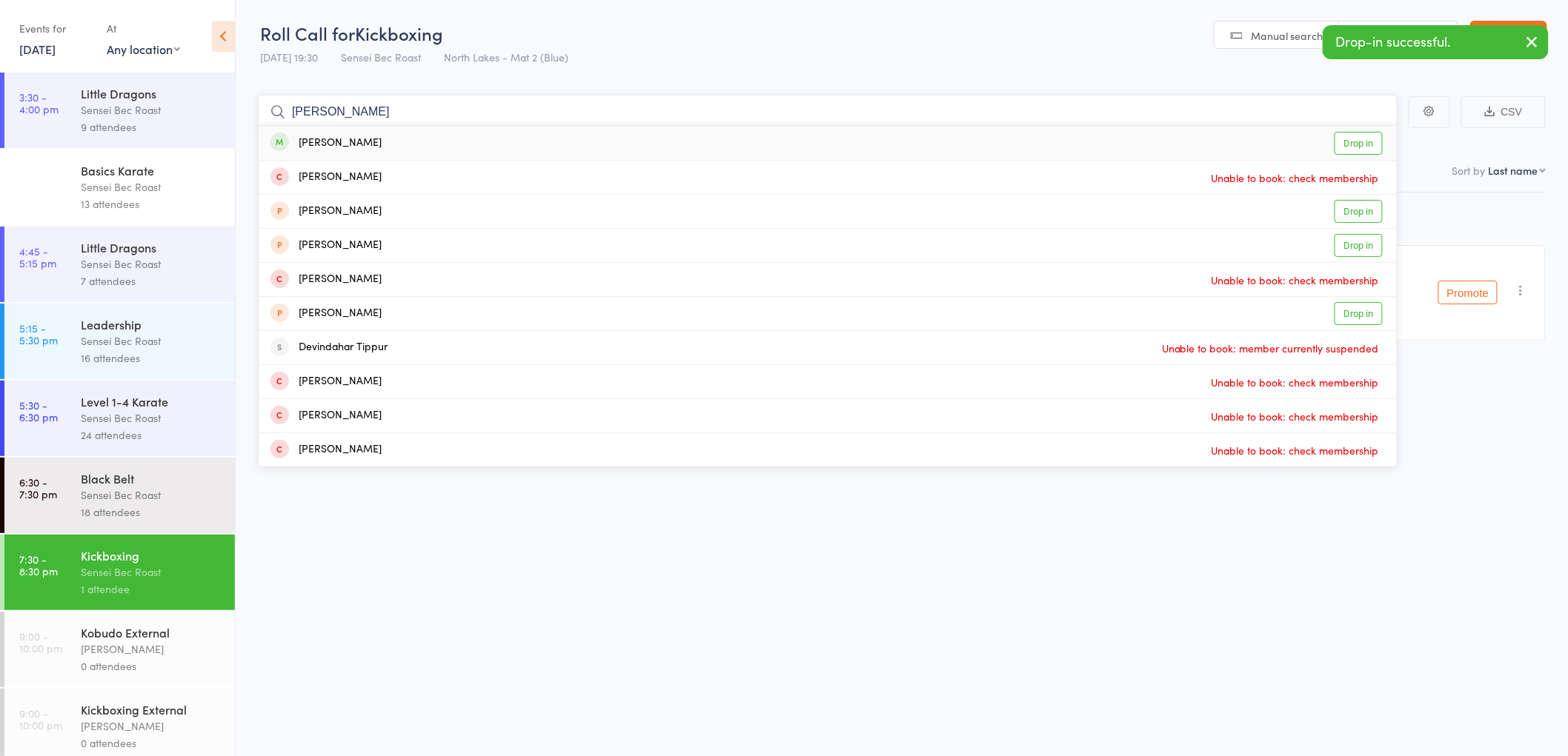
type input "mike tipper"
click at [322, 138] on div "[PERSON_NAME]" at bounding box center [326, 143] width 111 height 17
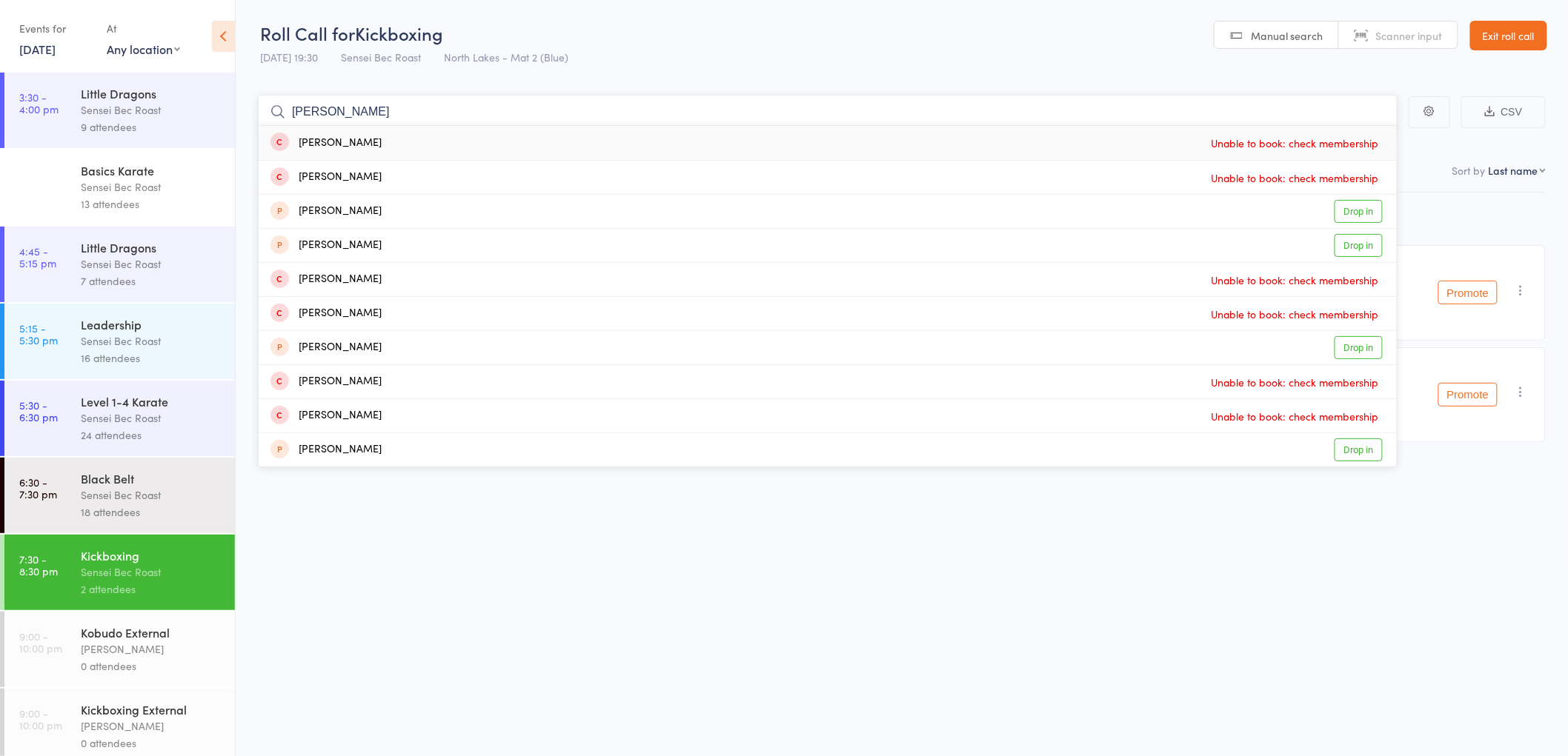
type input "hayden walsh"
click at [320, 146] on div "[PERSON_NAME]" at bounding box center [326, 143] width 111 height 17
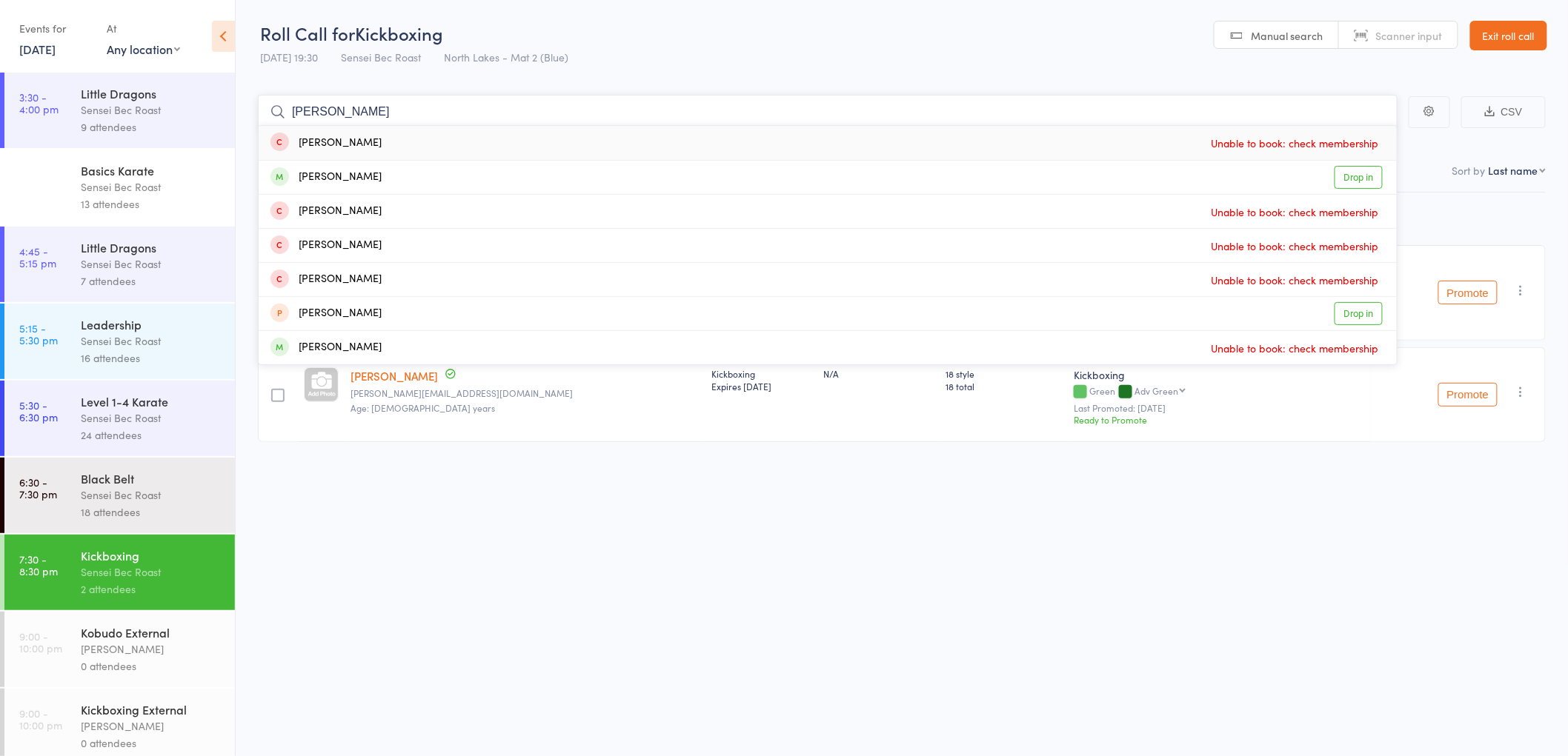
type input "[PERSON_NAME]"
click at [1515, 30] on link "Exit roll call" at bounding box center [1508, 35] width 77 height 30
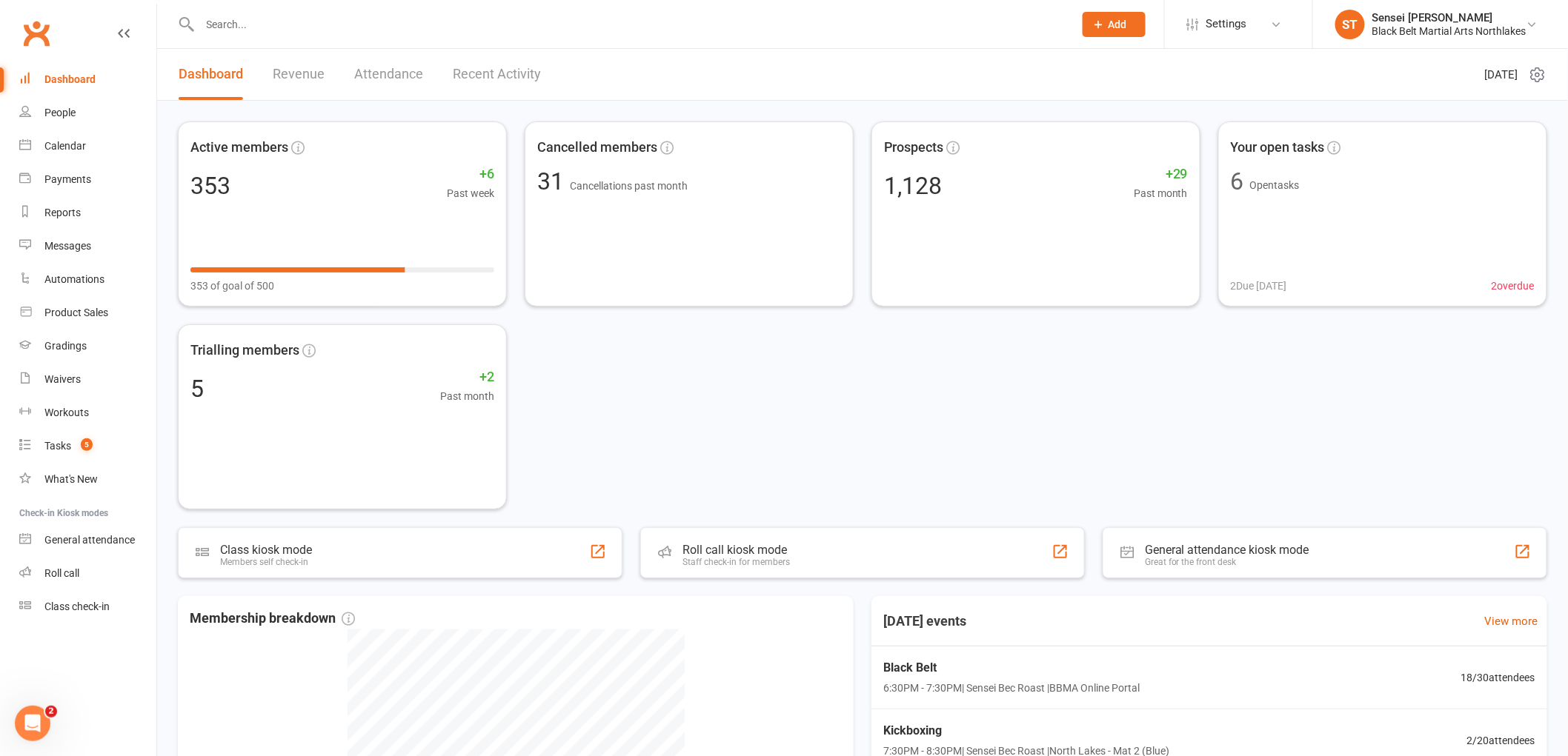
click at [282, 32] on input "text" at bounding box center [629, 24] width 868 height 21
click at [70, 146] on div "Calendar" at bounding box center [65, 146] width 41 height 12
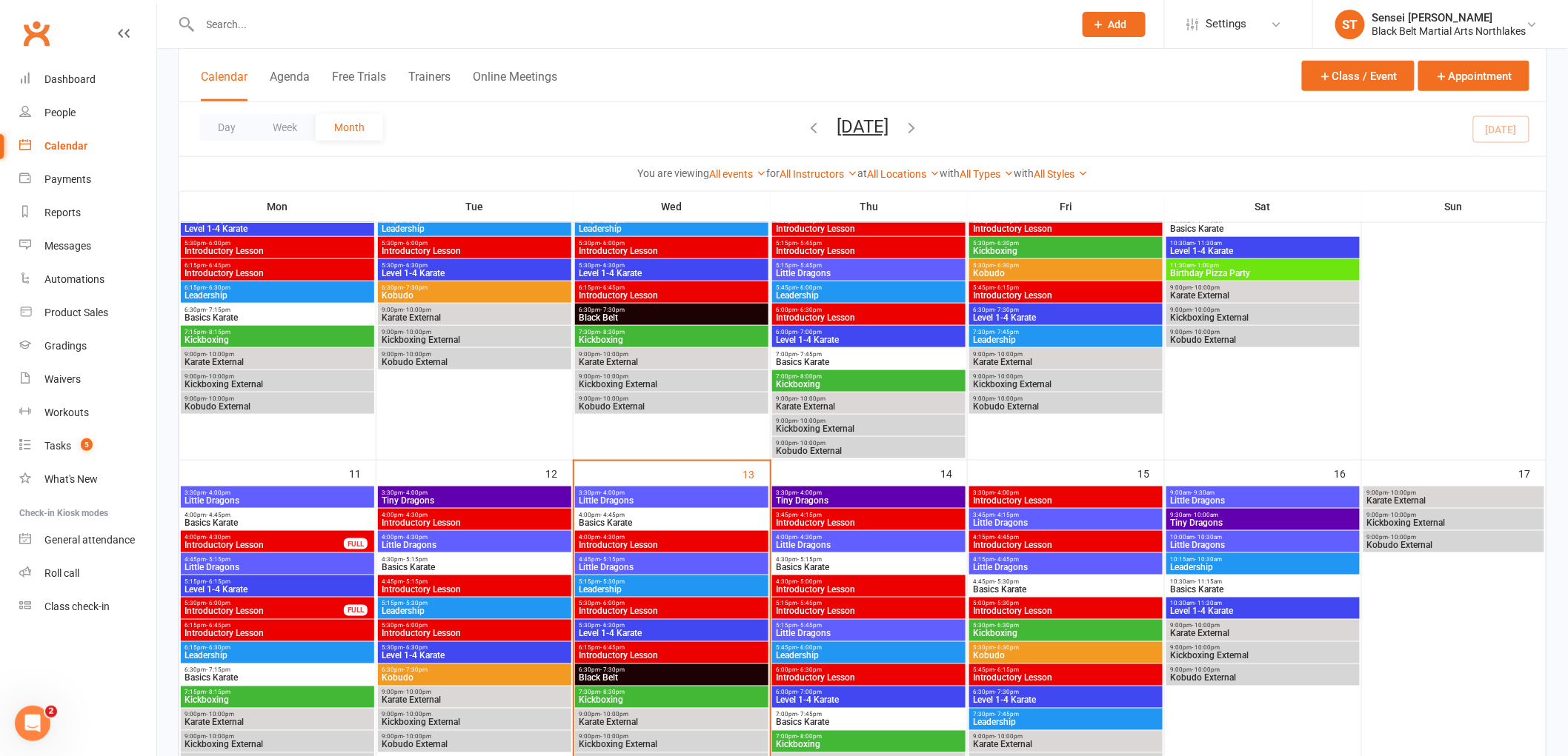
scroll to position [658, 0]
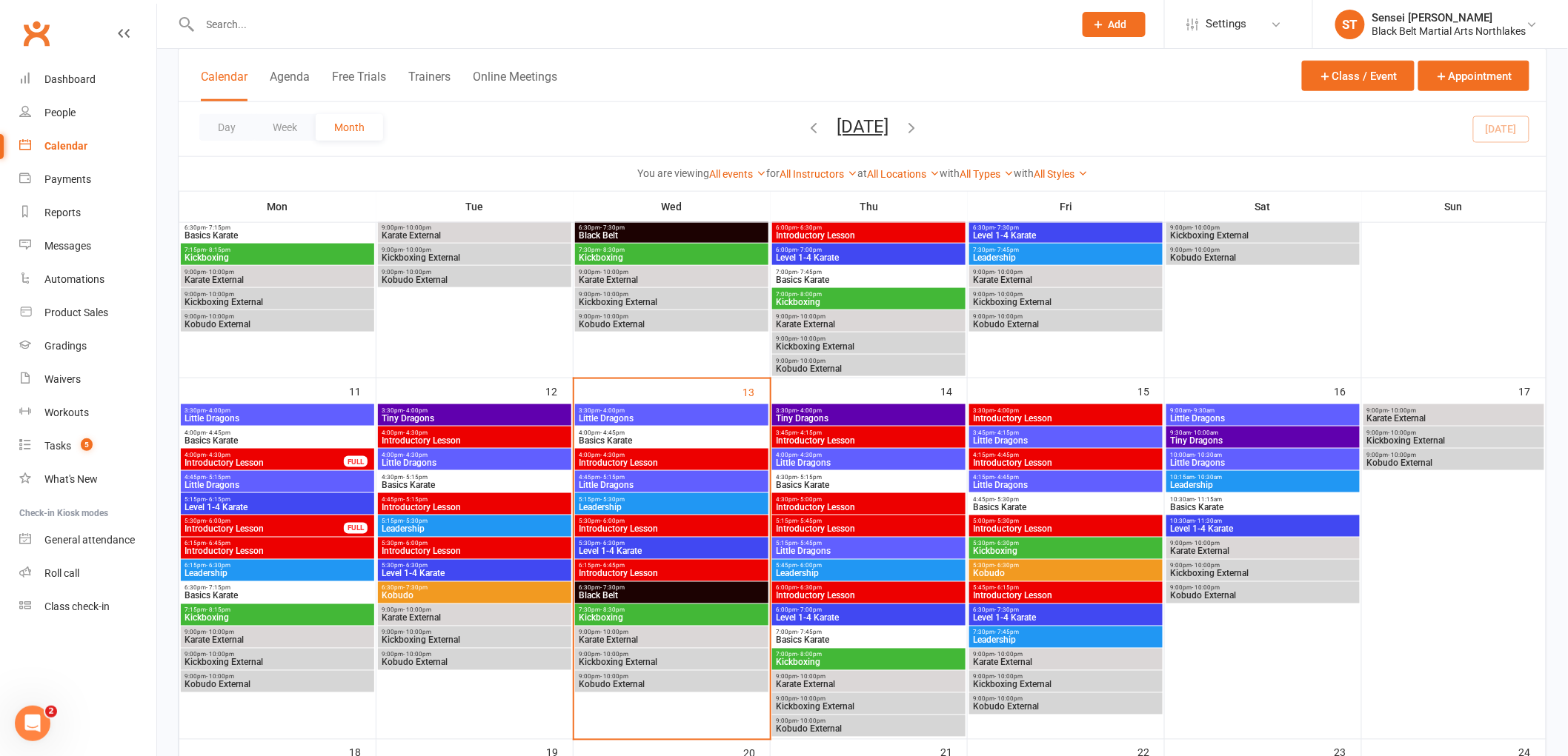
click at [633, 611] on span "7:30pm - 8:30pm" at bounding box center [671, 610] width 188 height 7
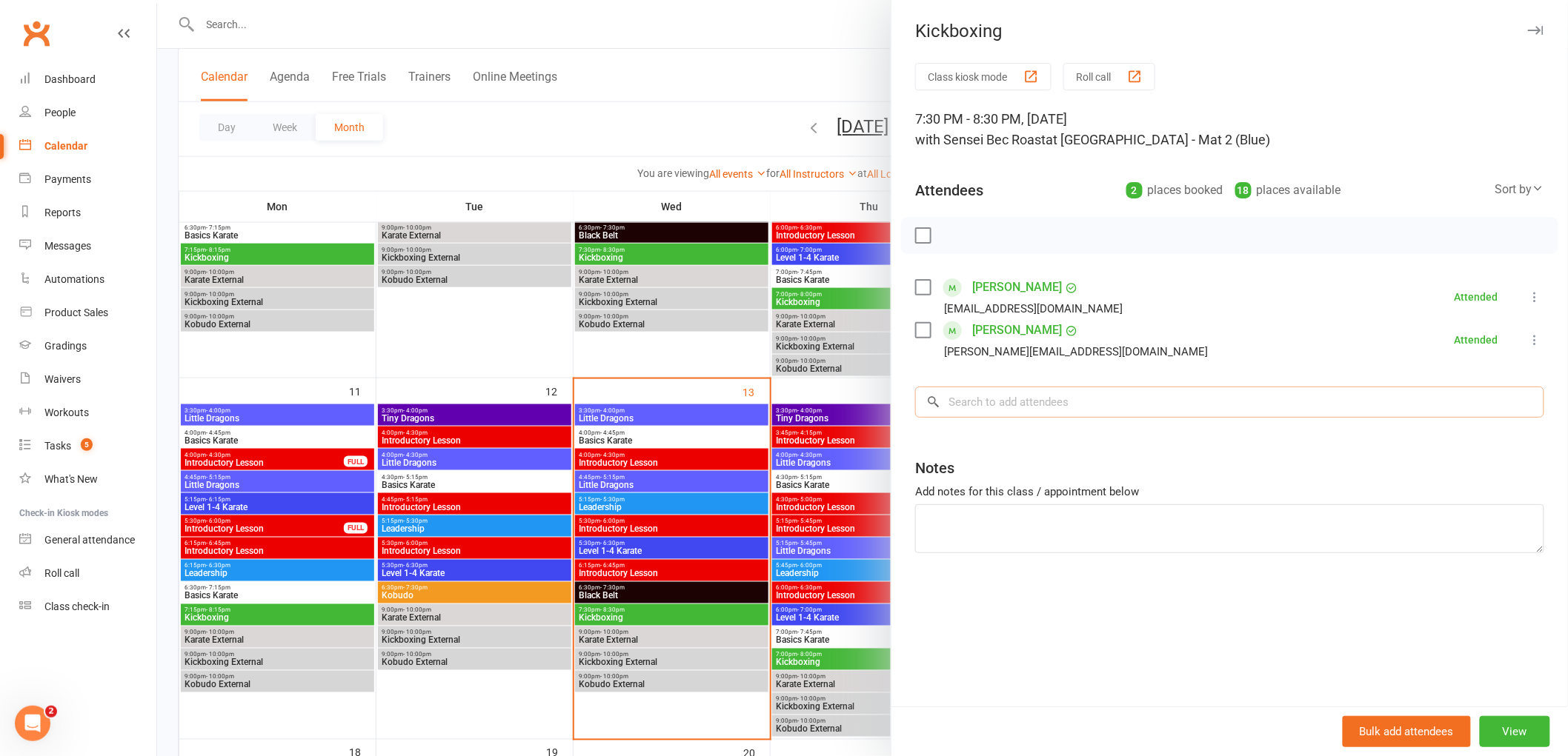
click at [1013, 405] on input "search" at bounding box center [1229, 402] width 629 height 31
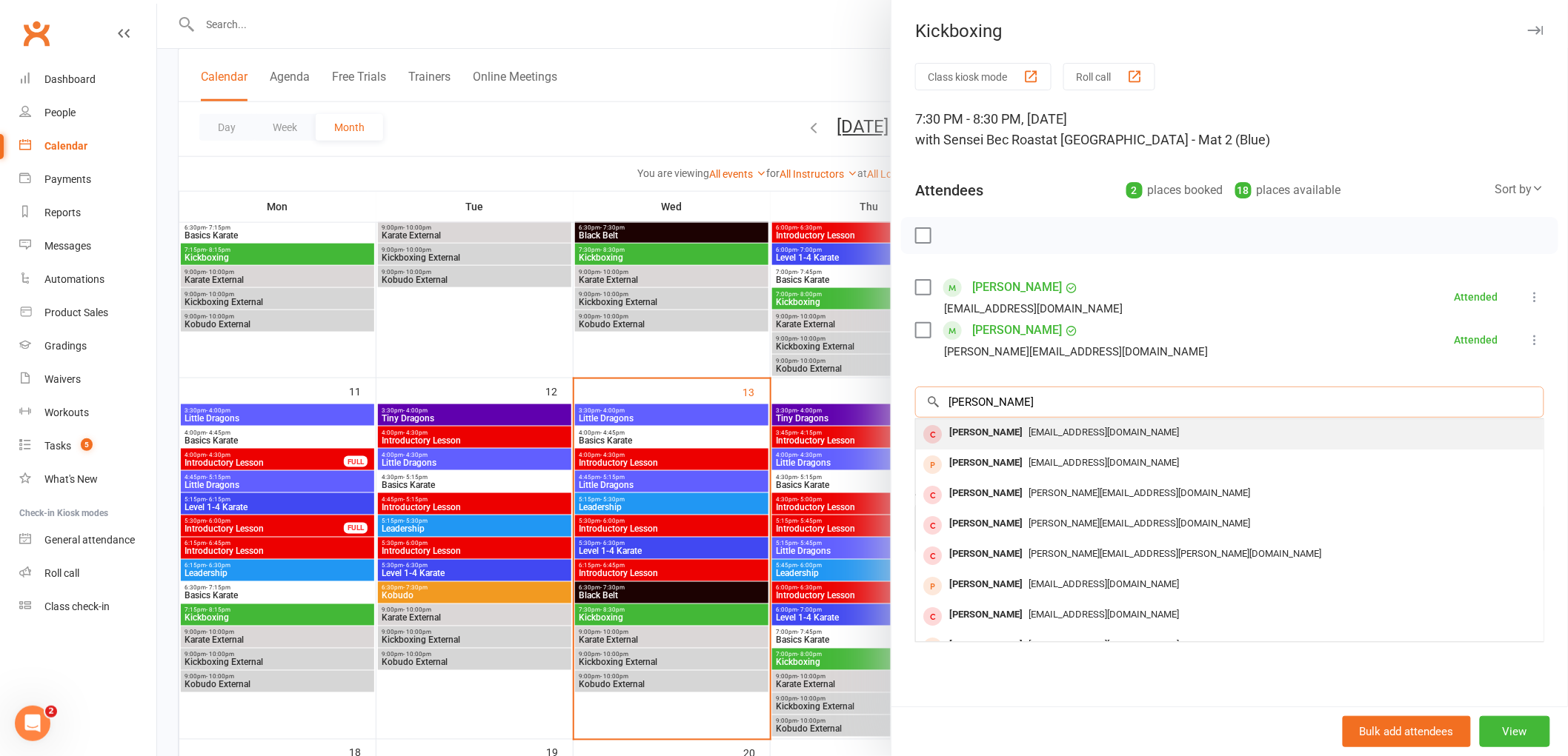
type input "[PERSON_NAME]"
click at [972, 437] on div "[PERSON_NAME]" at bounding box center [986, 433] width 85 height 21
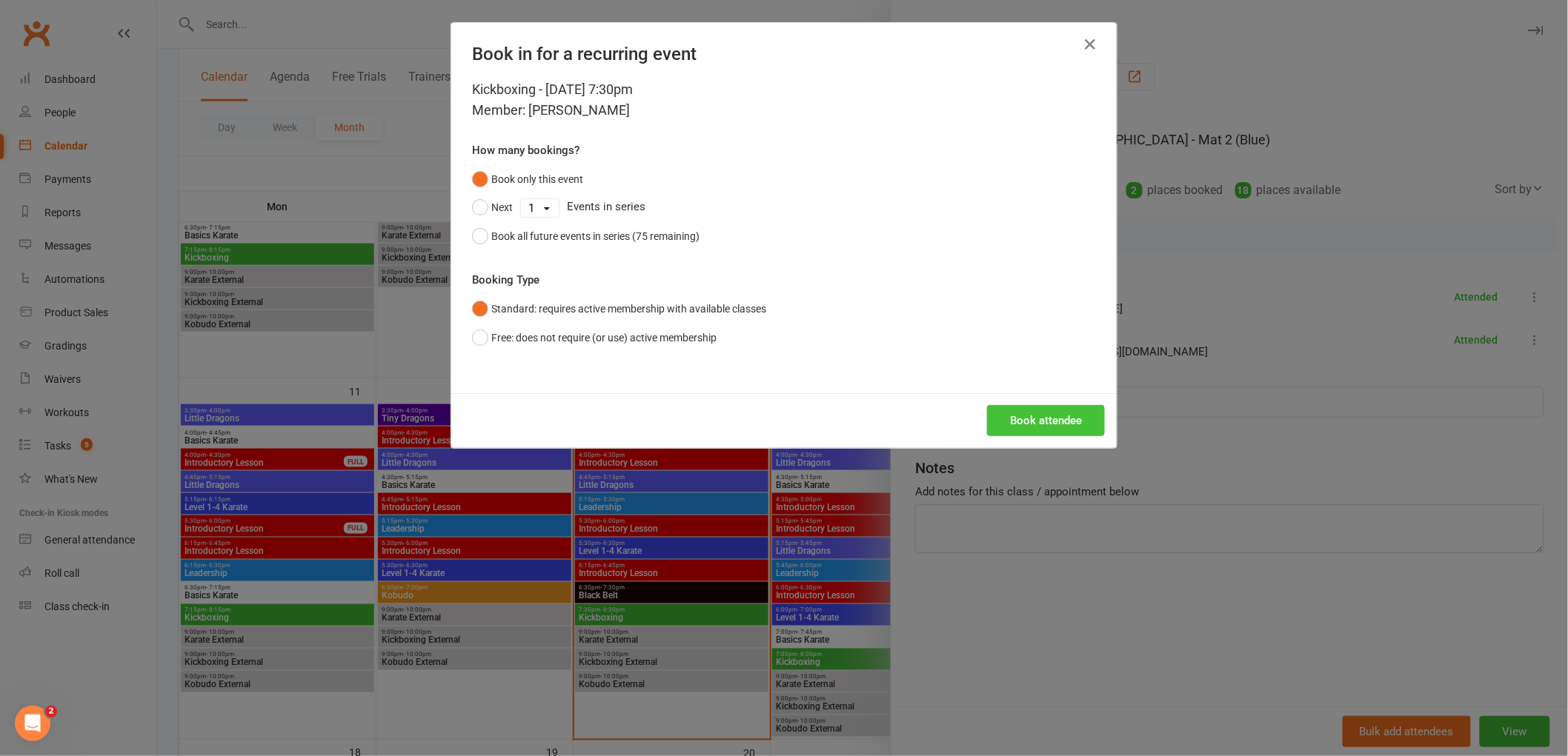
click at [1020, 417] on button "Book attendee" at bounding box center [1045, 420] width 118 height 31
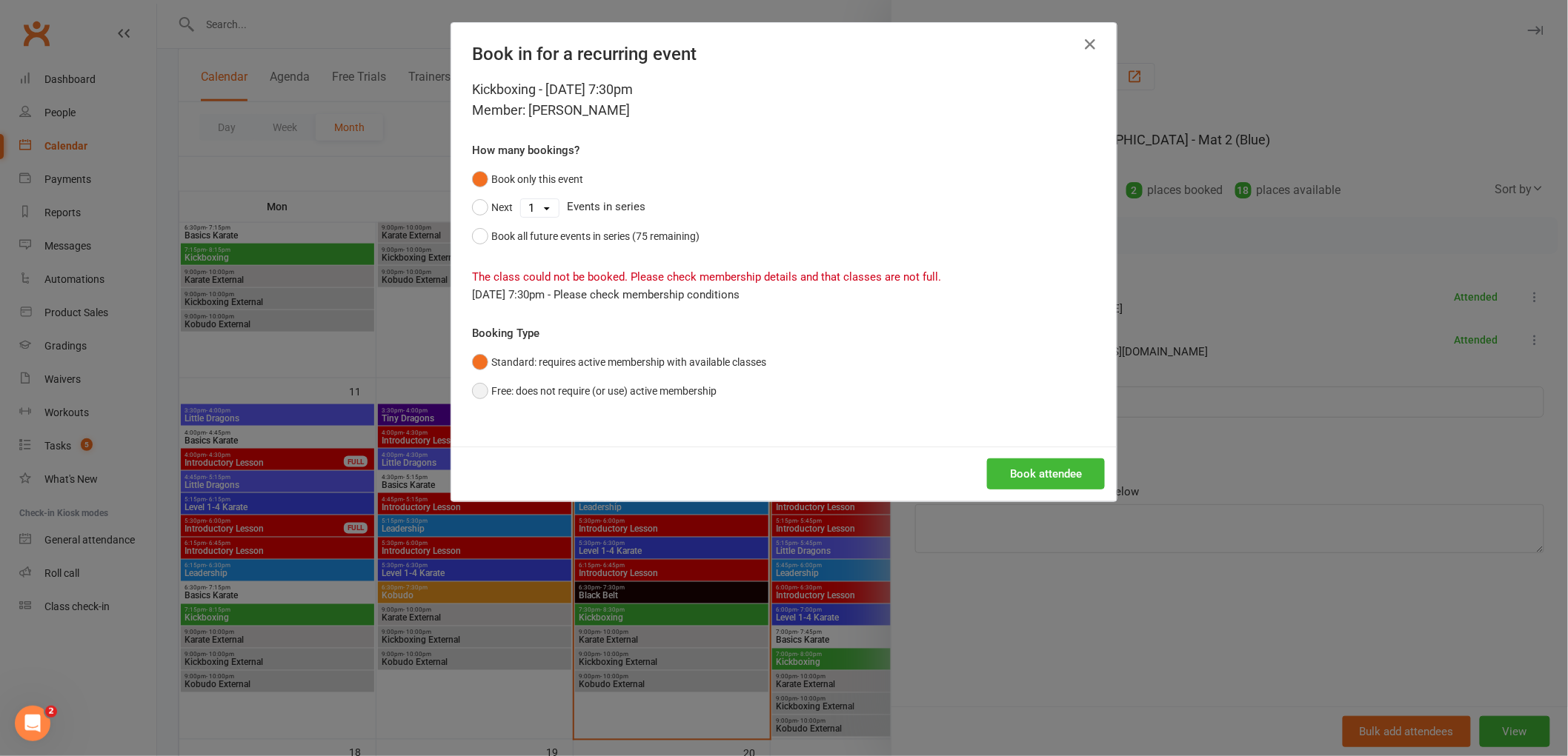
drag, startPoint x: 476, startPoint y: 394, endPoint x: 620, endPoint y: 411, distance: 145.0
click at [475, 394] on button "Free: does not require (or use) active membership" at bounding box center [594, 391] width 244 height 28
click at [1035, 470] on button "Book attendee" at bounding box center [1045, 474] width 118 height 31
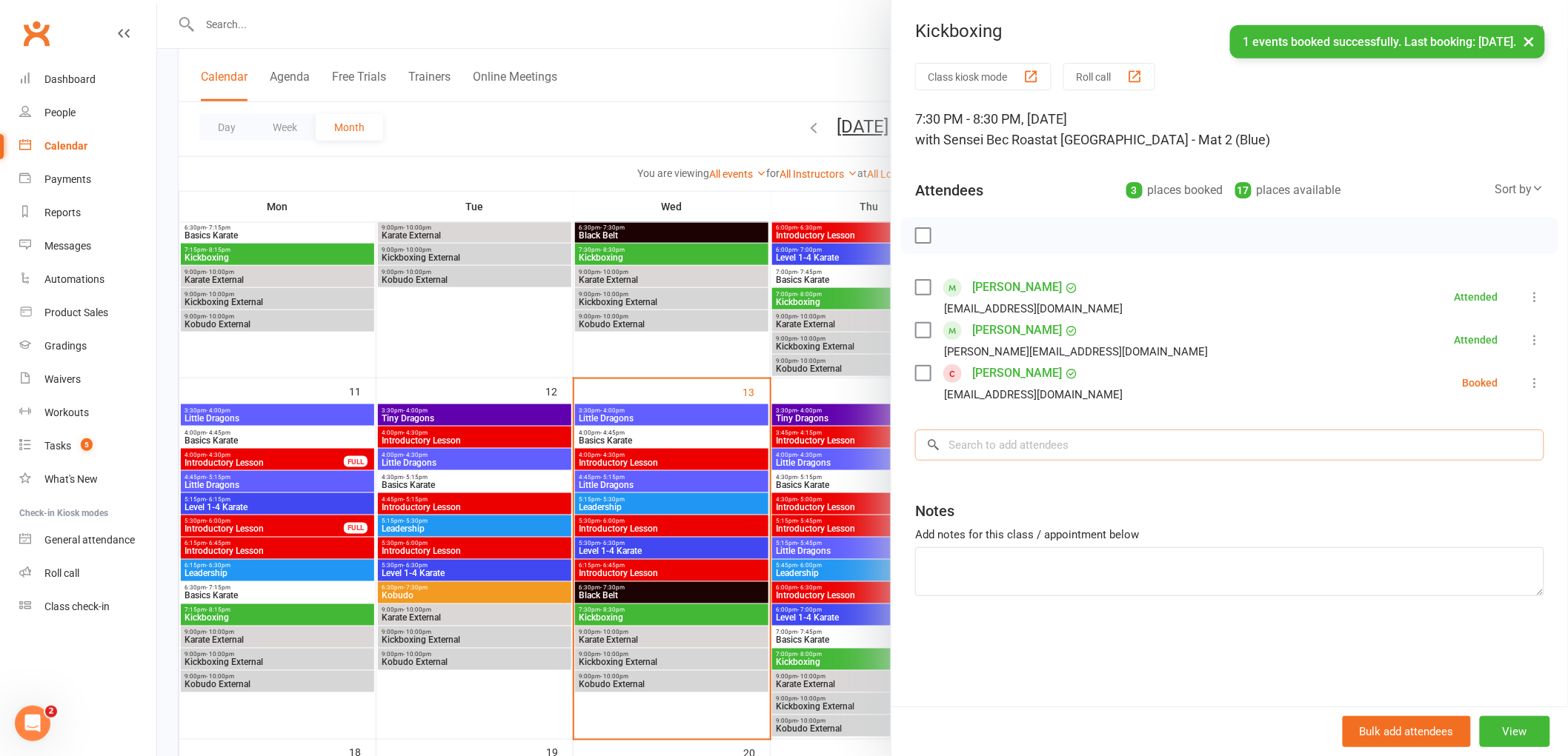
click at [959, 452] on input "search" at bounding box center [1229, 445] width 629 height 31
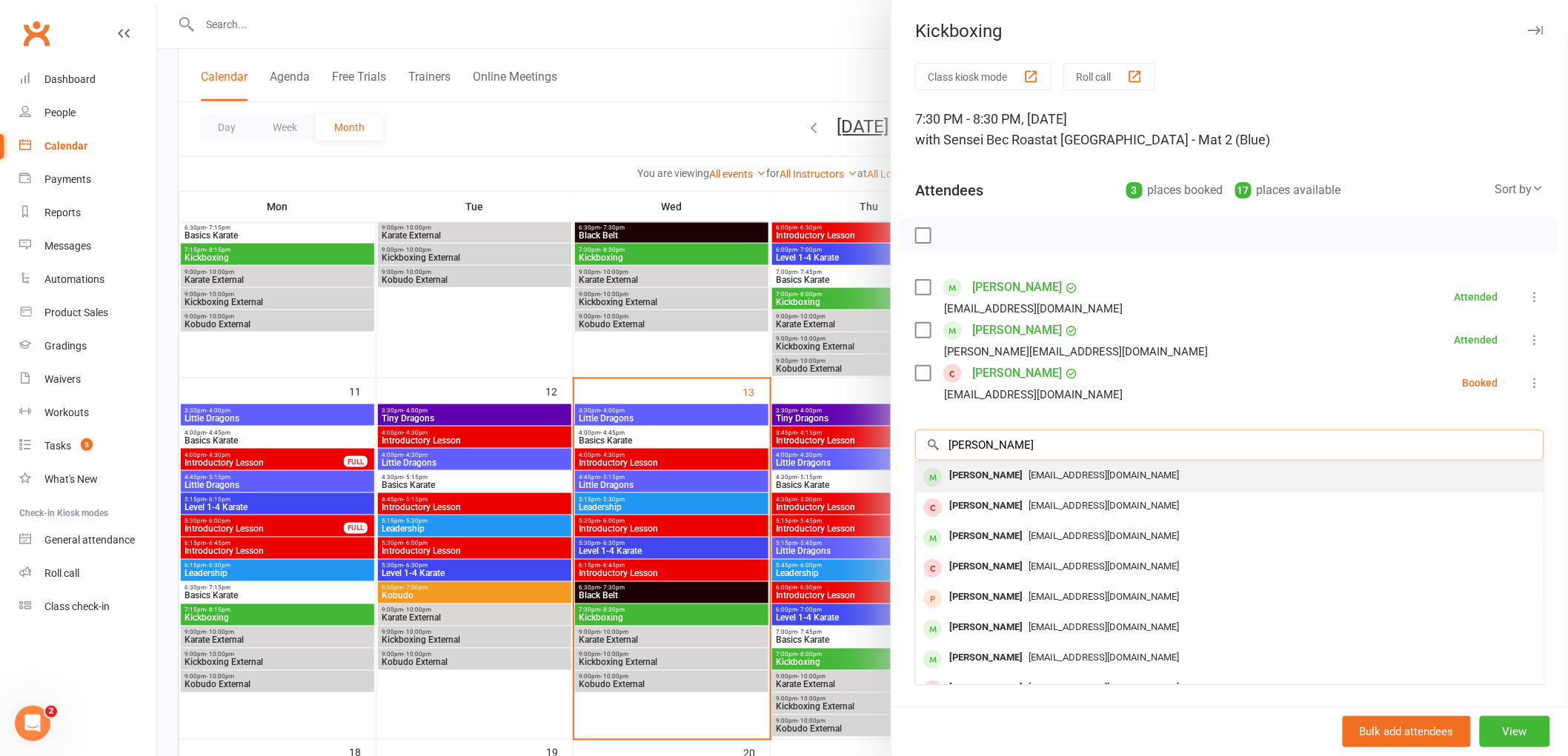
type input "[PERSON_NAME]"
click at [975, 472] on div "[PERSON_NAME]" at bounding box center [986, 476] width 85 height 21
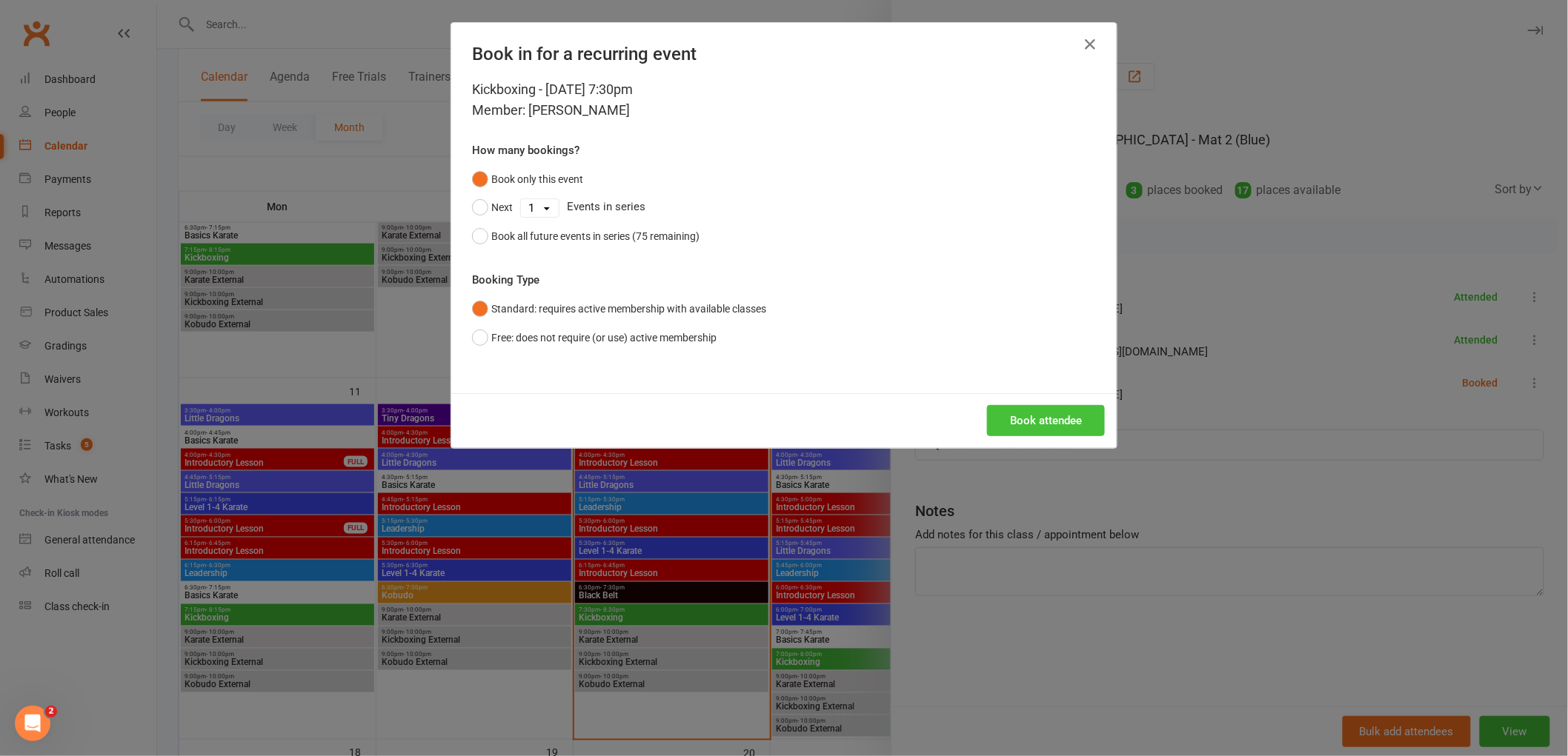
click at [1053, 407] on button "Book attendee" at bounding box center [1045, 420] width 118 height 31
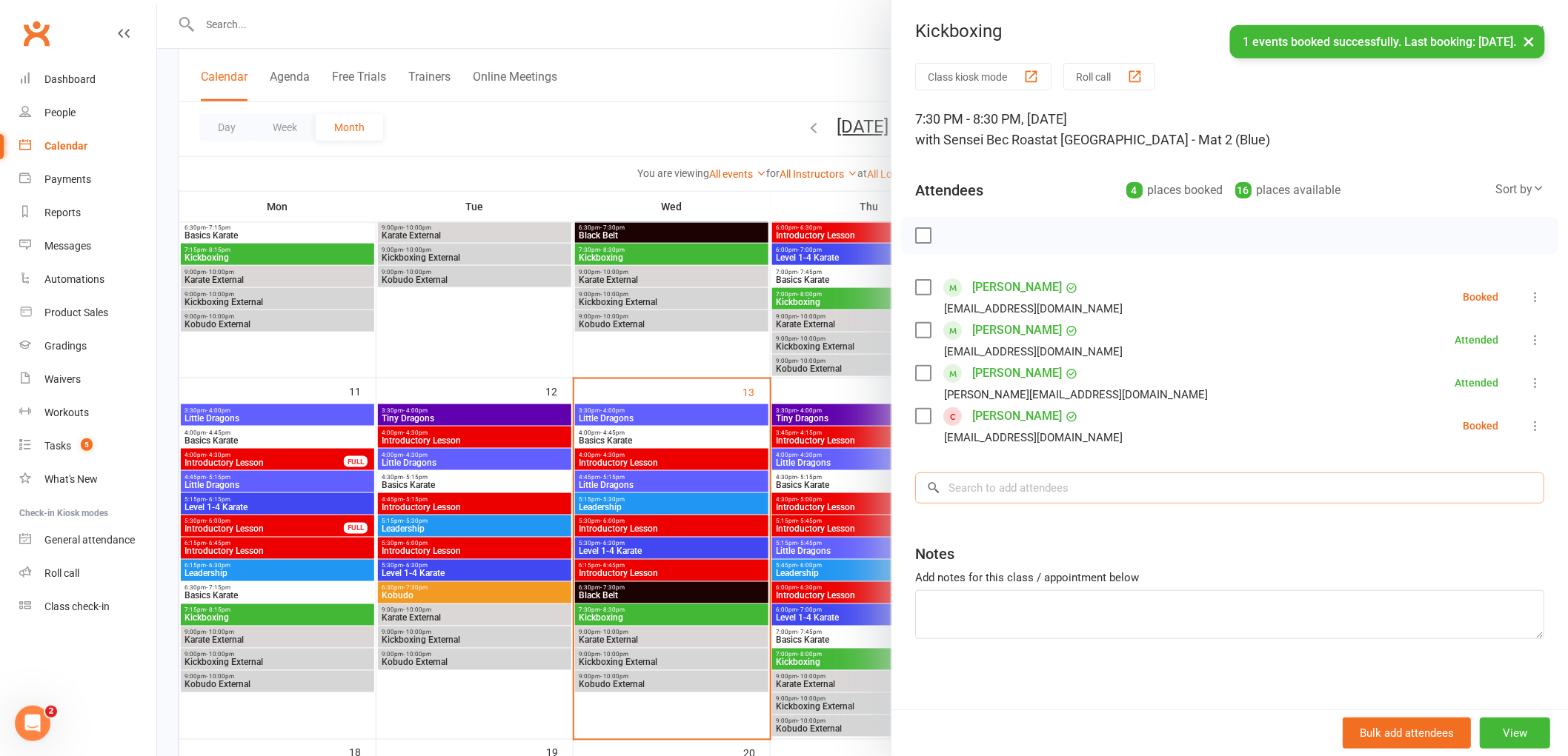
click at [1006, 495] on input "search" at bounding box center [1229, 487] width 629 height 31
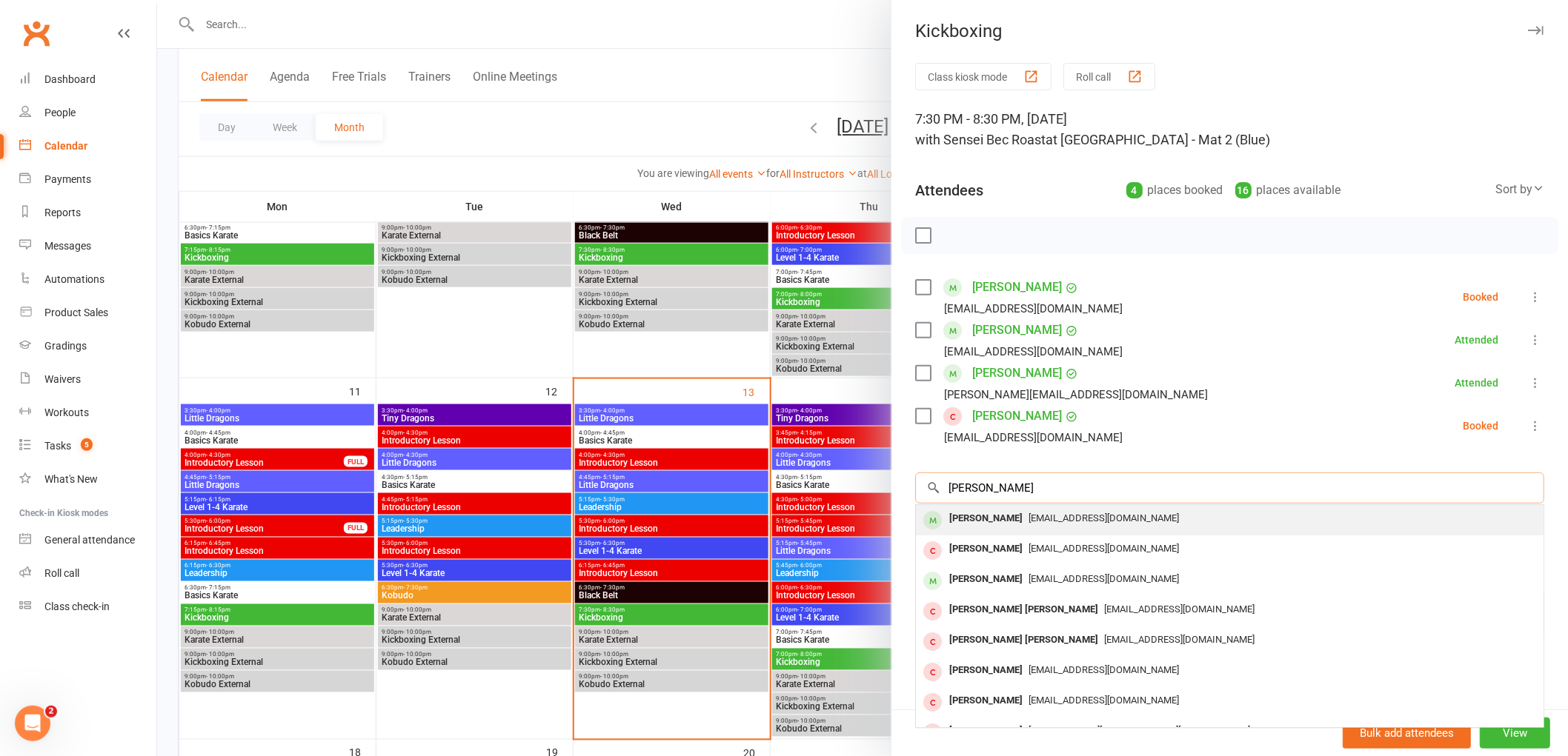
type input "[PERSON_NAME]"
click at [972, 523] on div "[PERSON_NAME]" at bounding box center [986, 519] width 85 height 21
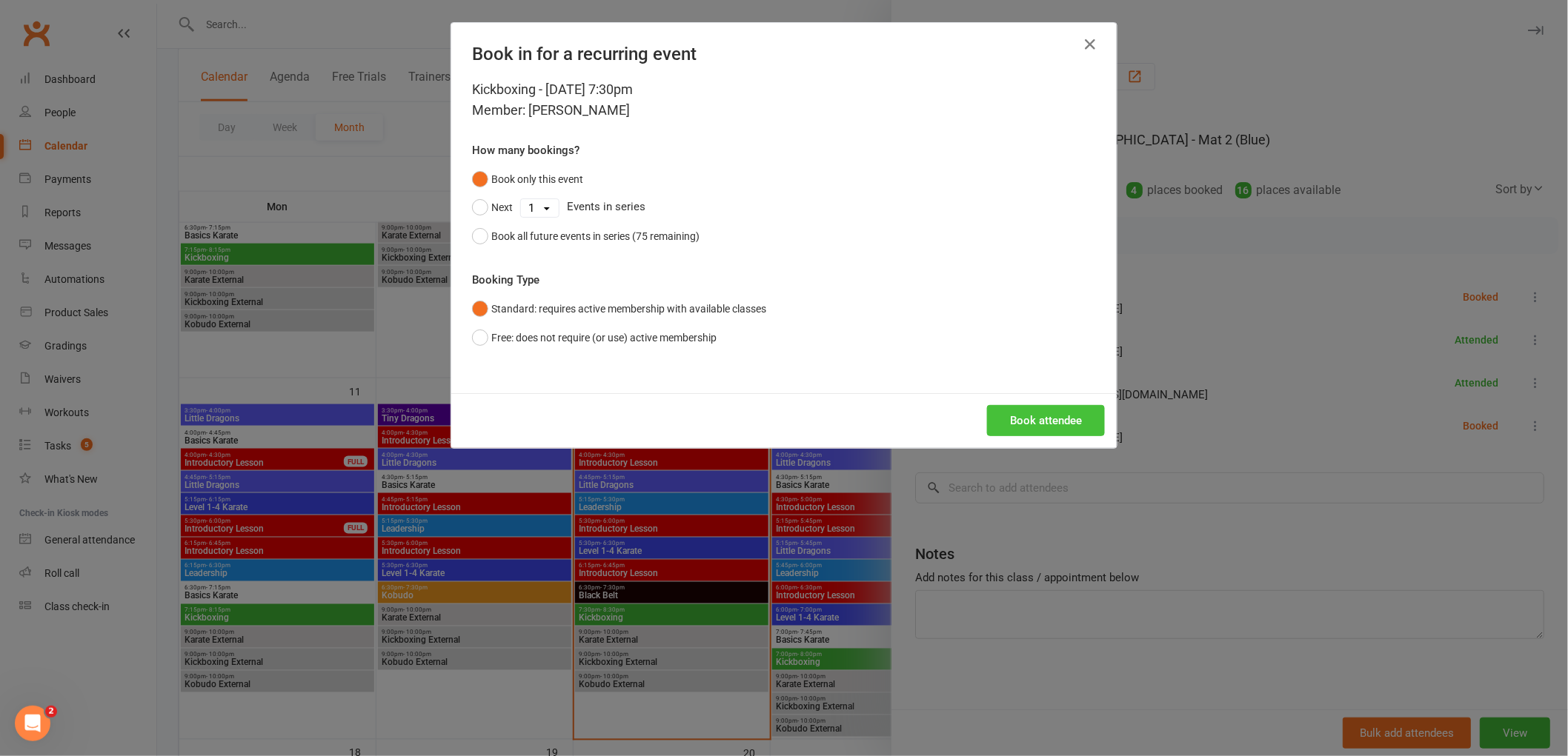
click at [1026, 423] on button "Book attendee" at bounding box center [1045, 420] width 118 height 31
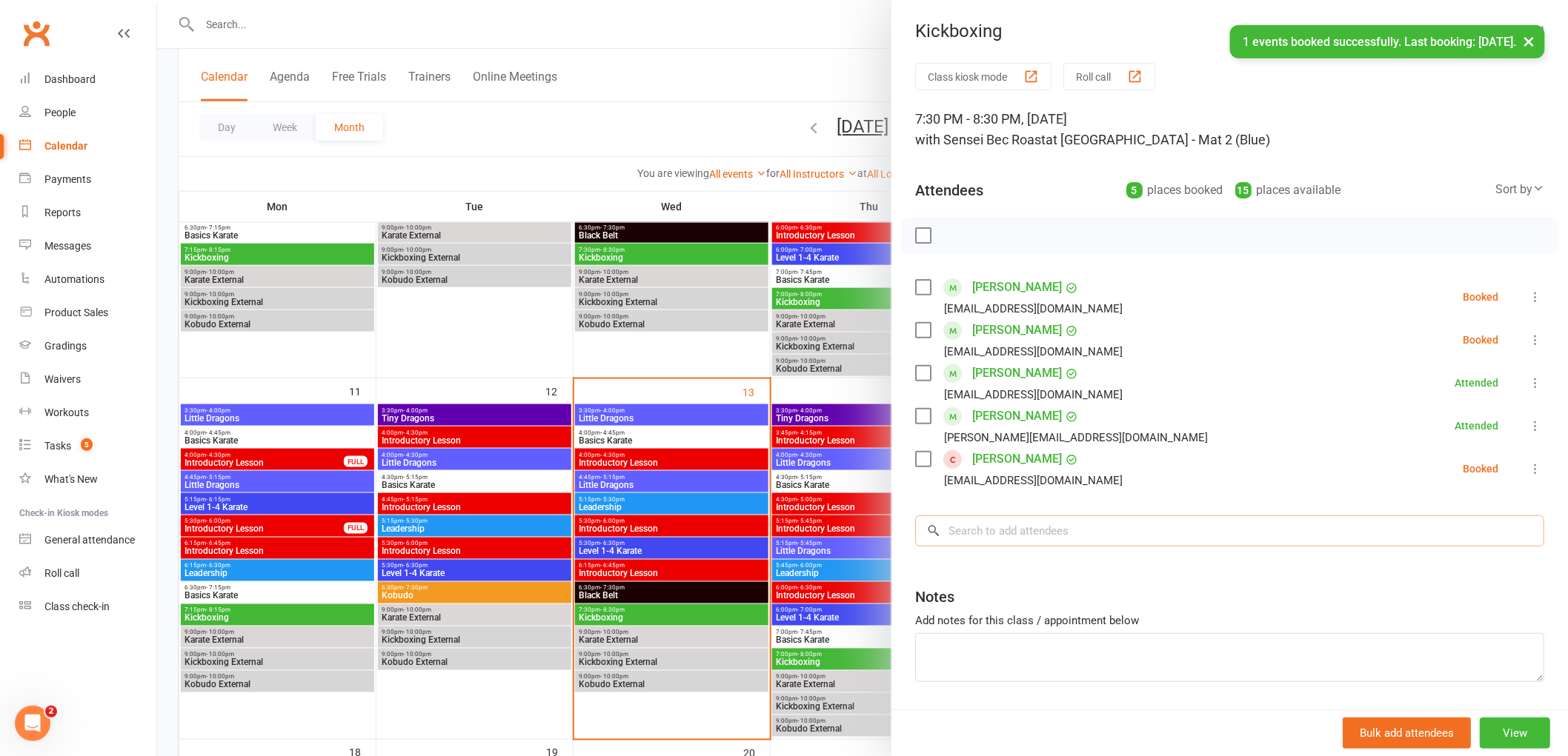
click at [985, 536] on input "search" at bounding box center [1229, 531] width 629 height 31
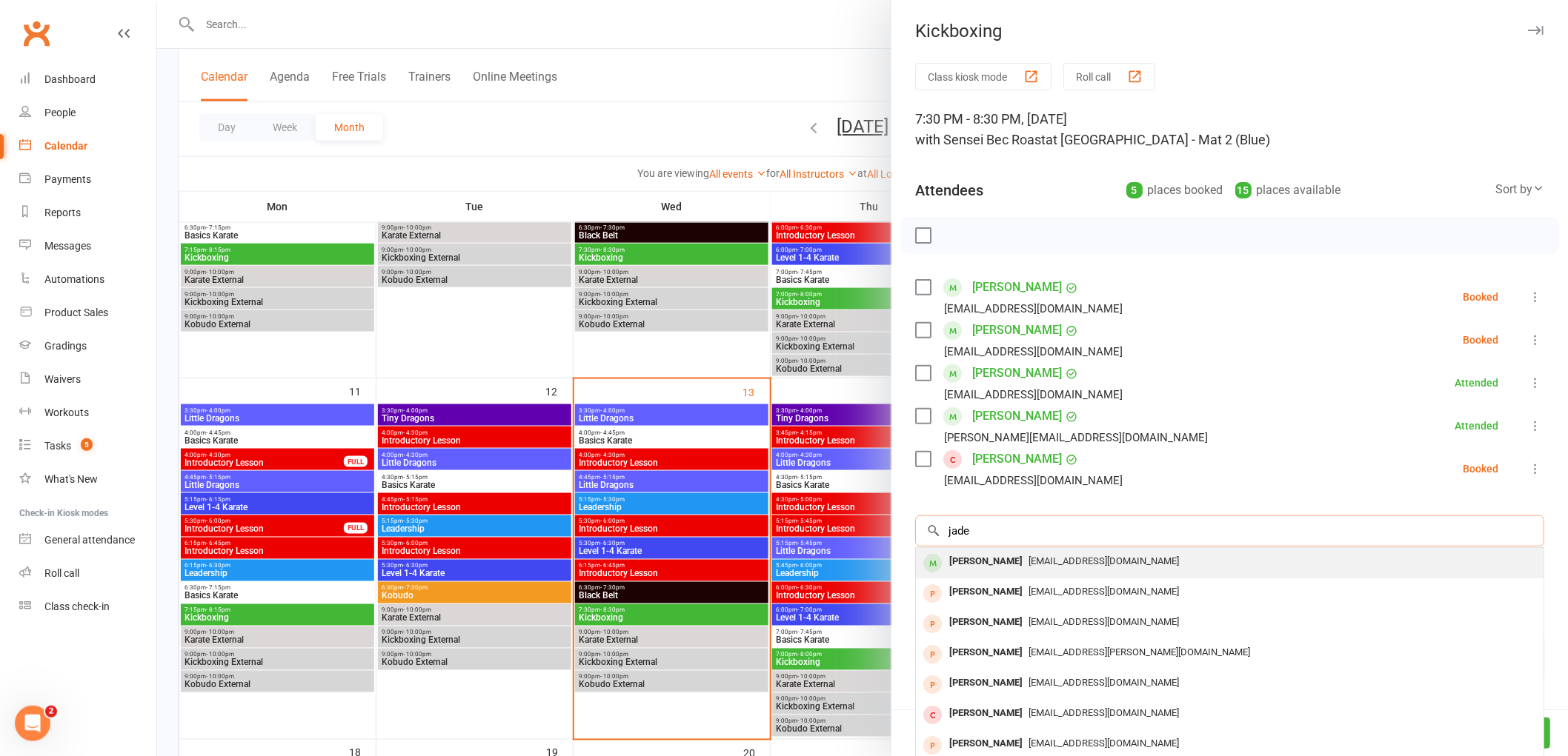
type input "jade"
click at [1029, 561] on span "[EMAIL_ADDRESS][DOMAIN_NAME]" at bounding box center [1103, 561] width 150 height 11
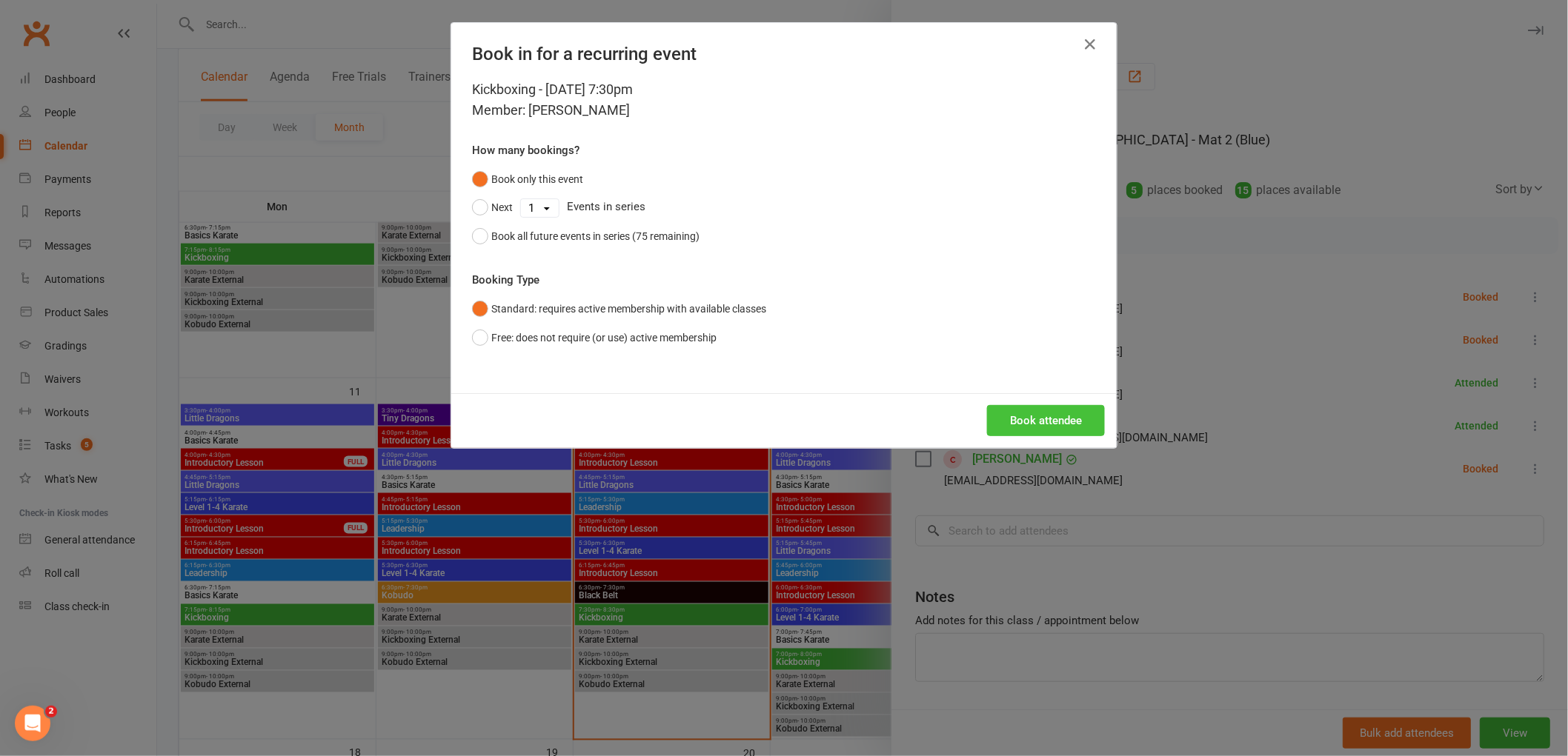
click at [1060, 420] on button "Book attendee" at bounding box center [1045, 420] width 118 height 31
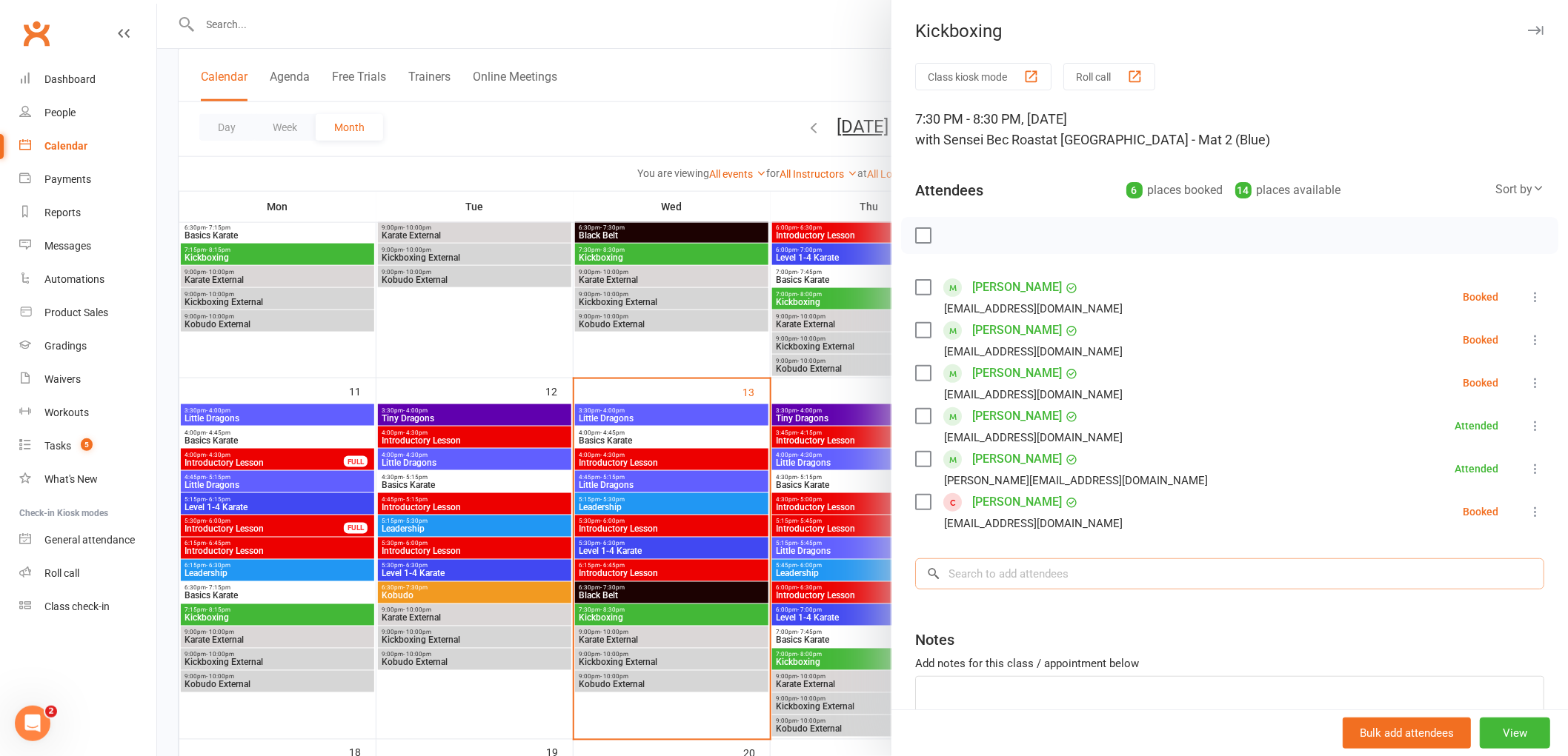
click at [994, 576] on input "search" at bounding box center [1229, 574] width 629 height 31
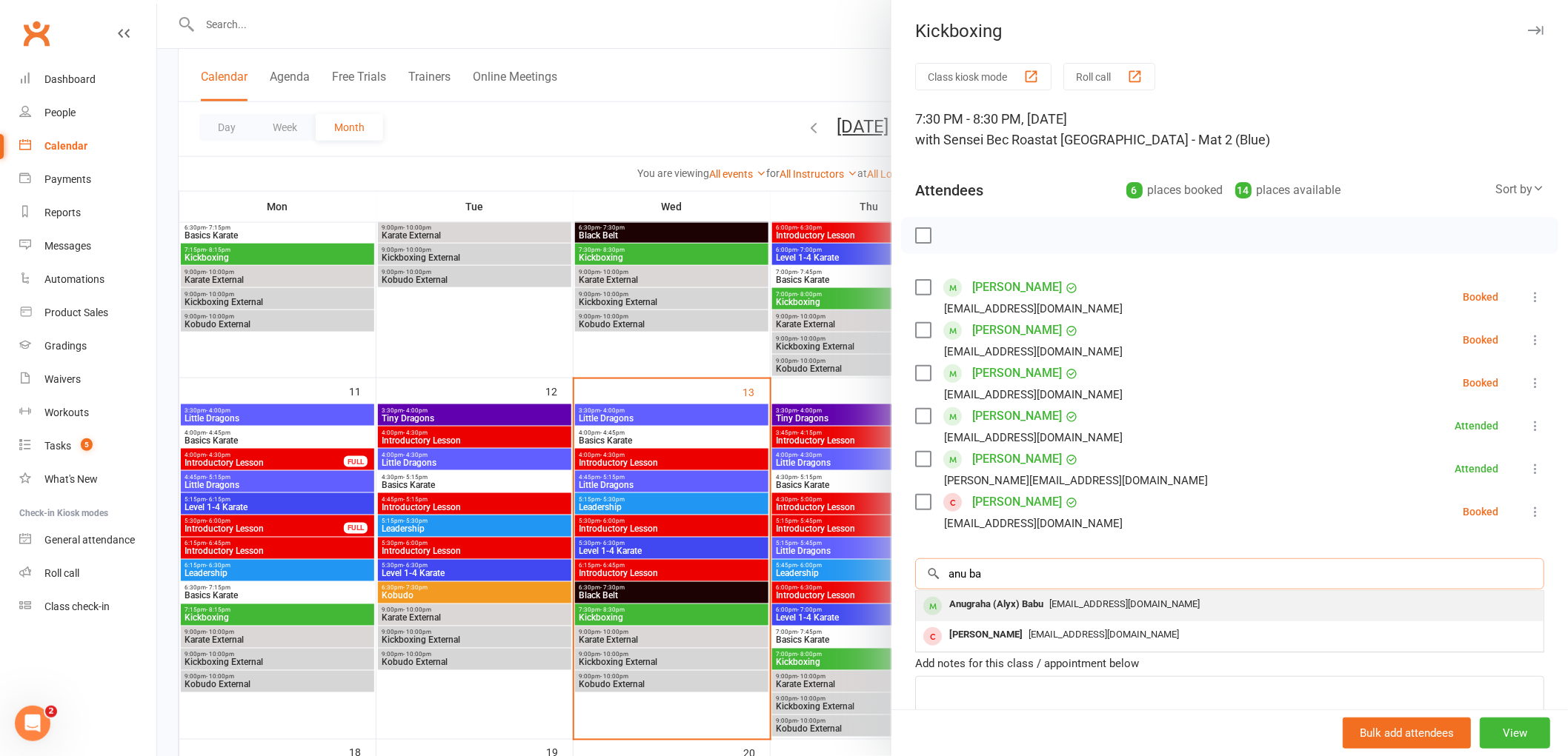
type input "anu ba"
click at [987, 616] on div "Anugraha (Alyx) Babu" at bounding box center [996, 605] width 106 height 21
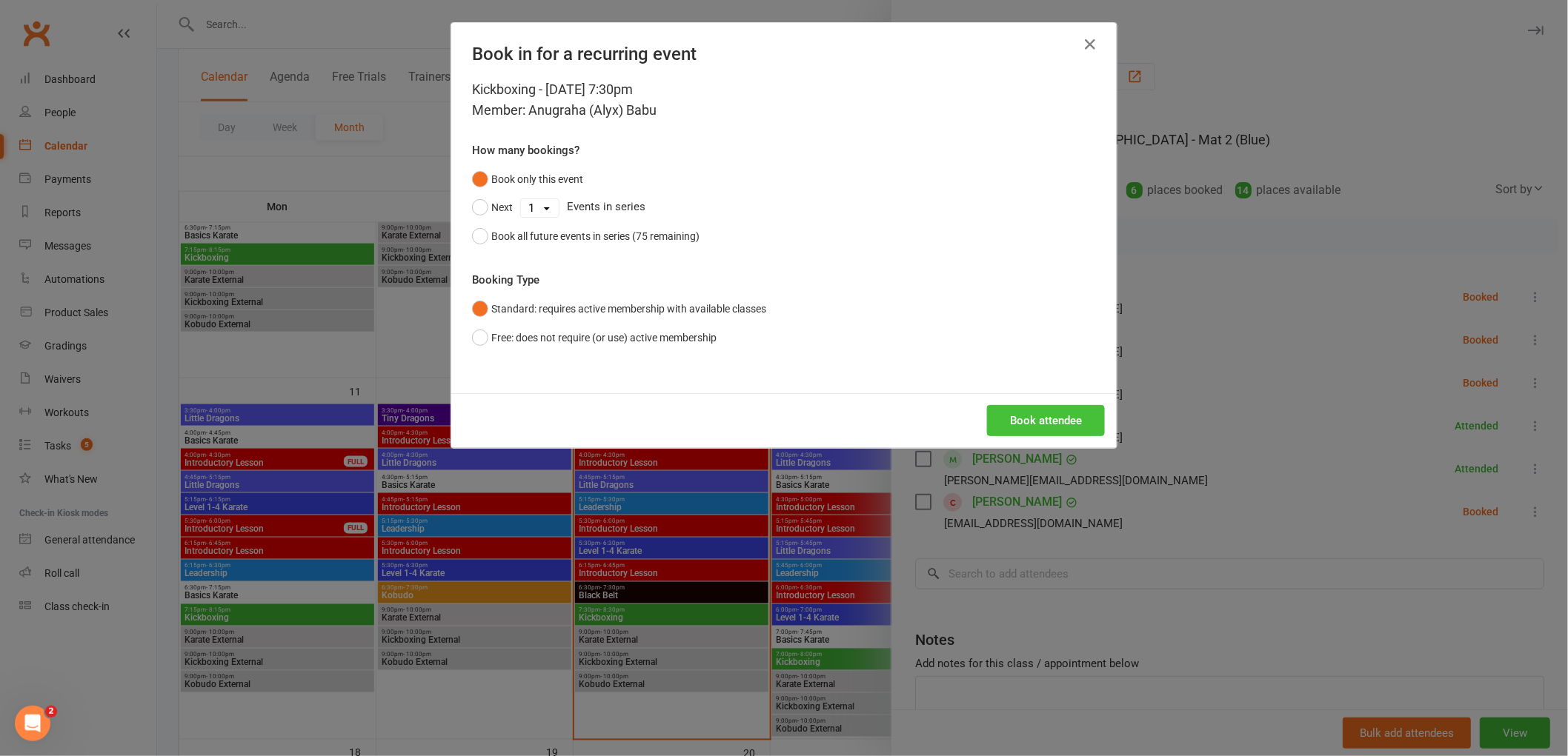
click at [1054, 416] on button "Book attendee" at bounding box center [1045, 420] width 118 height 31
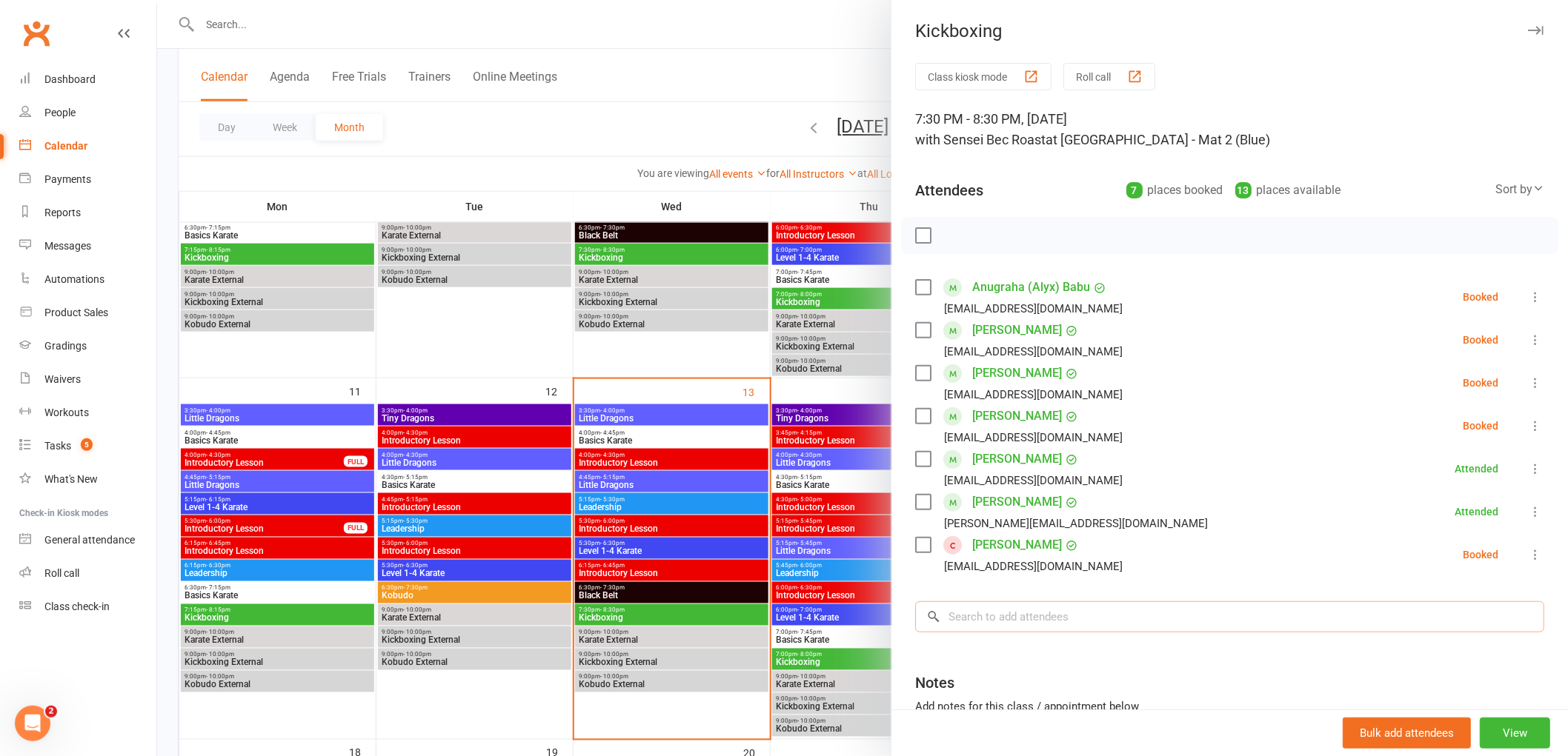
click at [1026, 612] on input "search" at bounding box center [1229, 616] width 629 height 31
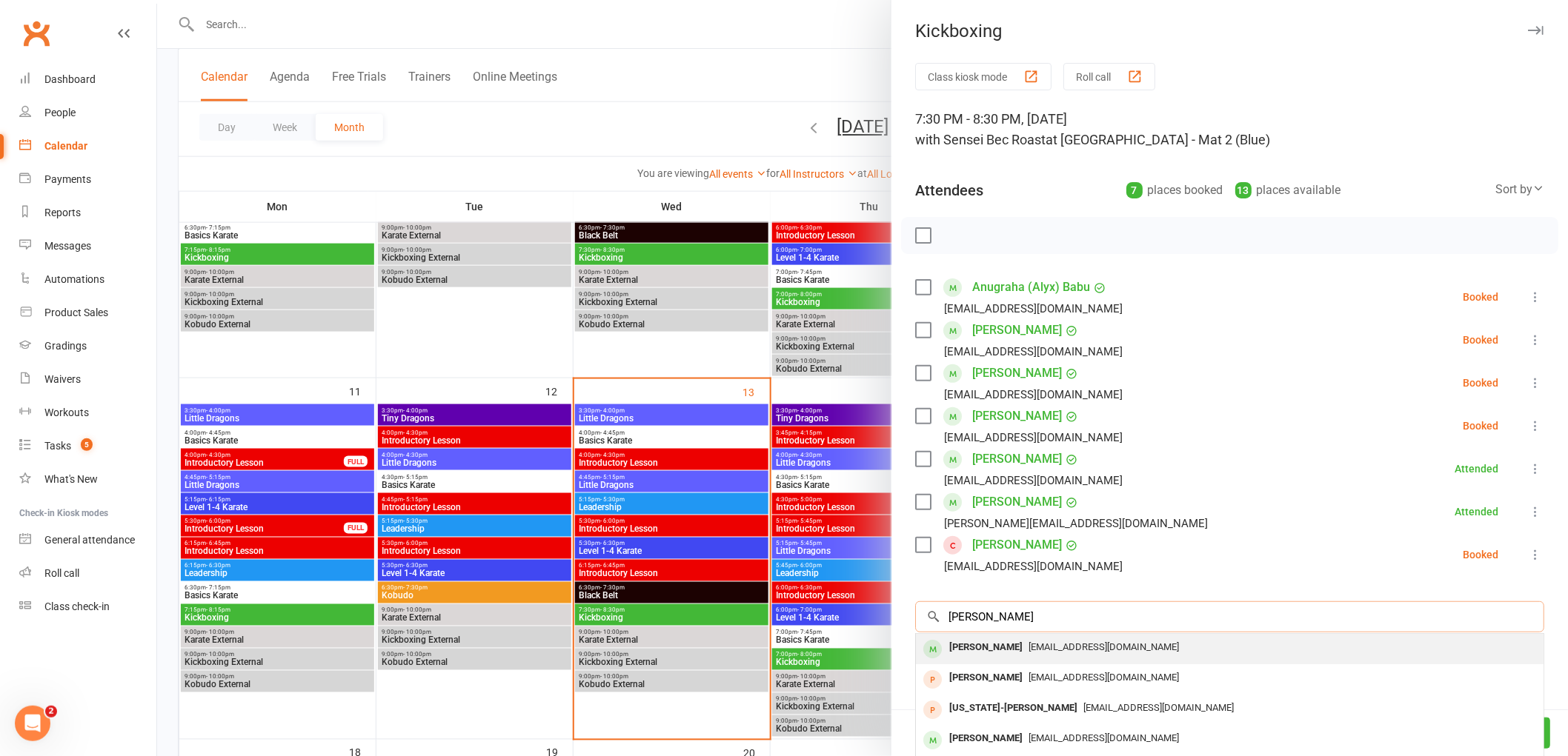
type input "[PERSON_NAME]"
click at [976, 648] on div "[PERSON_NAME]" at bounding box center [986, 648] width 85 height 21
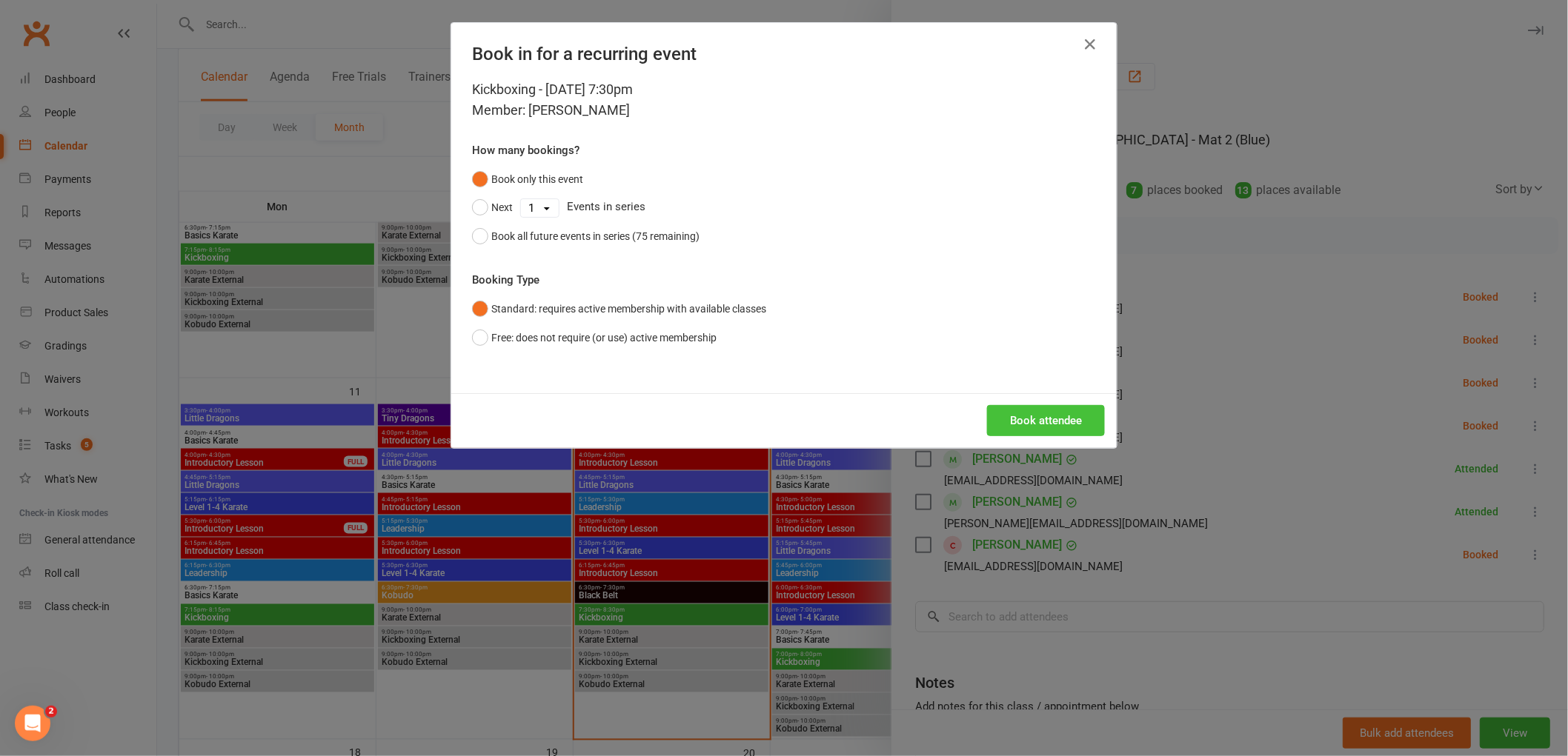
click at [1053, 412] on button "Book attendee" at bounding box center [1045, 420] width 118 height 31
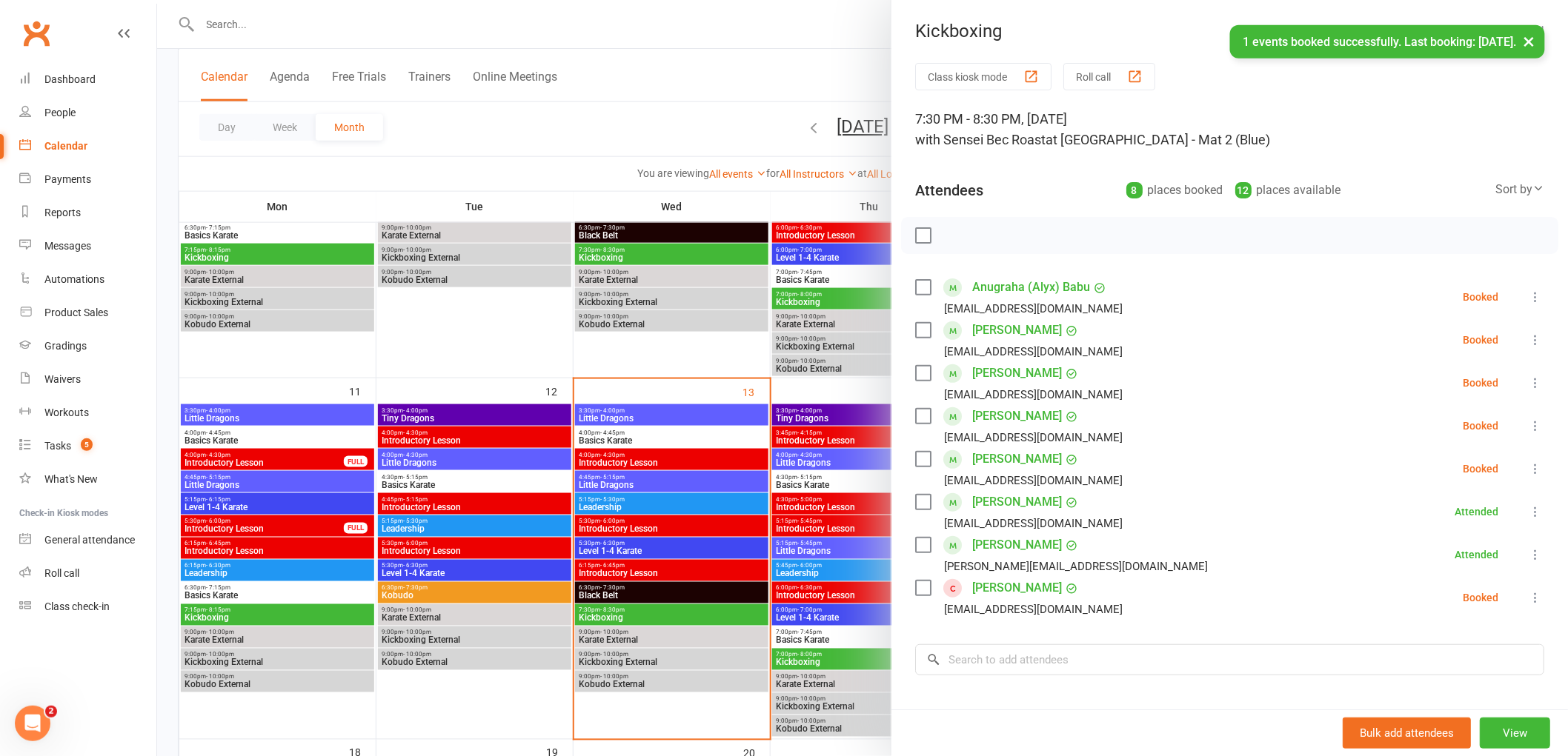
click at [916, 234] on label at bounding box center [922, 235] width 14 height 14
click at [949, 234] on icon "button" at bounding box center [955, 235] width 16 height 16
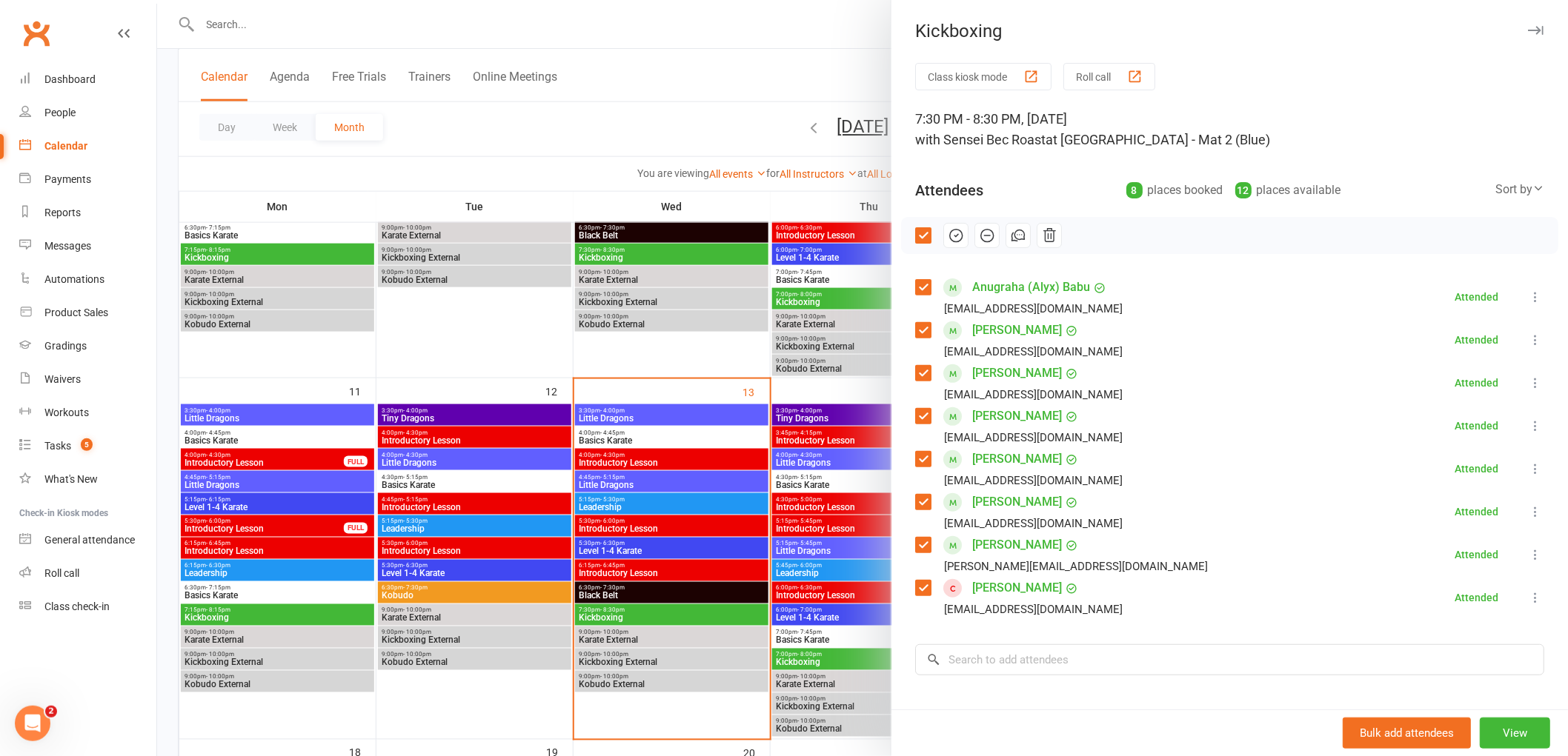
click at [915, 235] on label at bounding box center [922, 235] width 14 height 14
click at [768, 78] on div at bounding box center [862, 378] width 1411 height 756
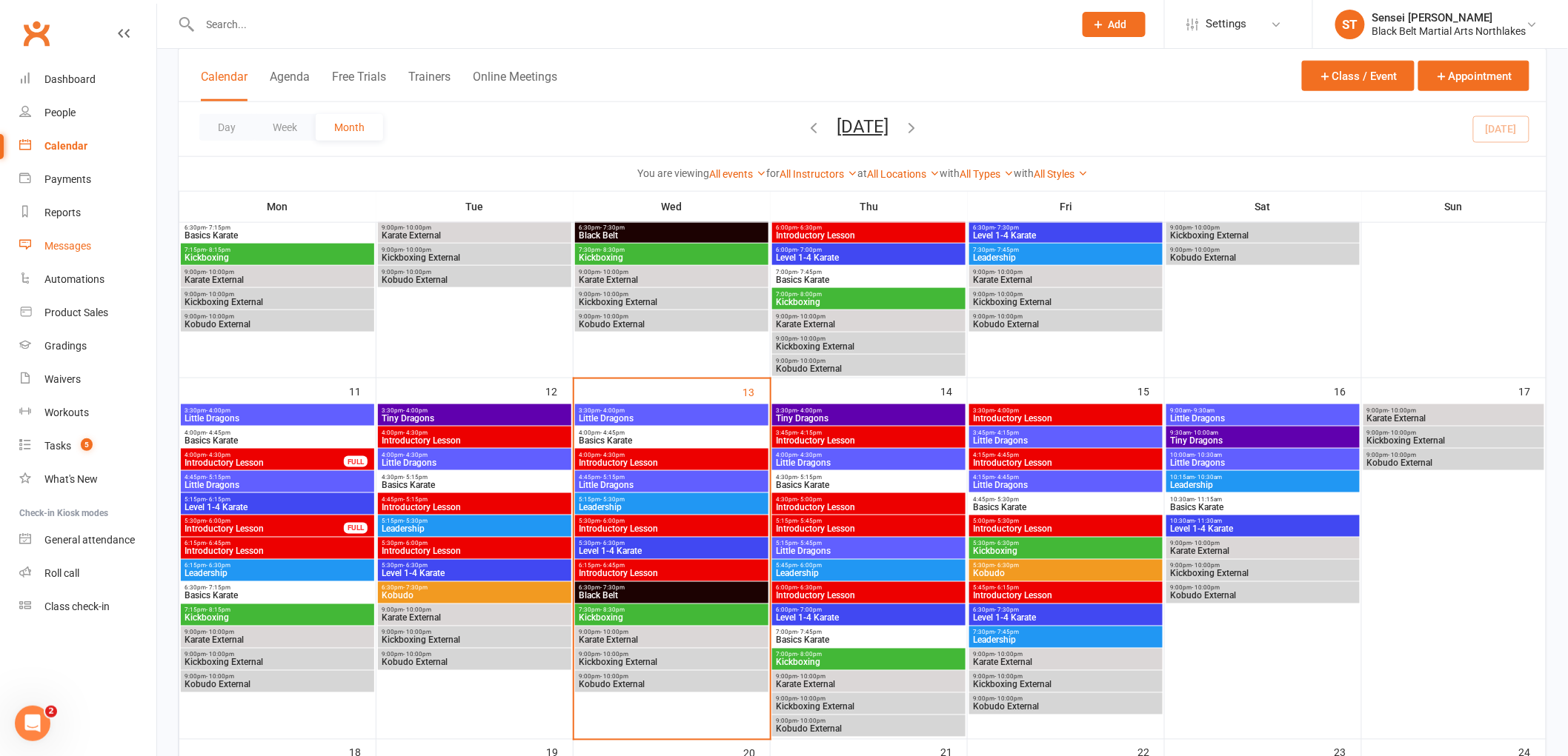
click at [58, 240] on div "Messages" at bounding box center [67, 246] width 47 height 12
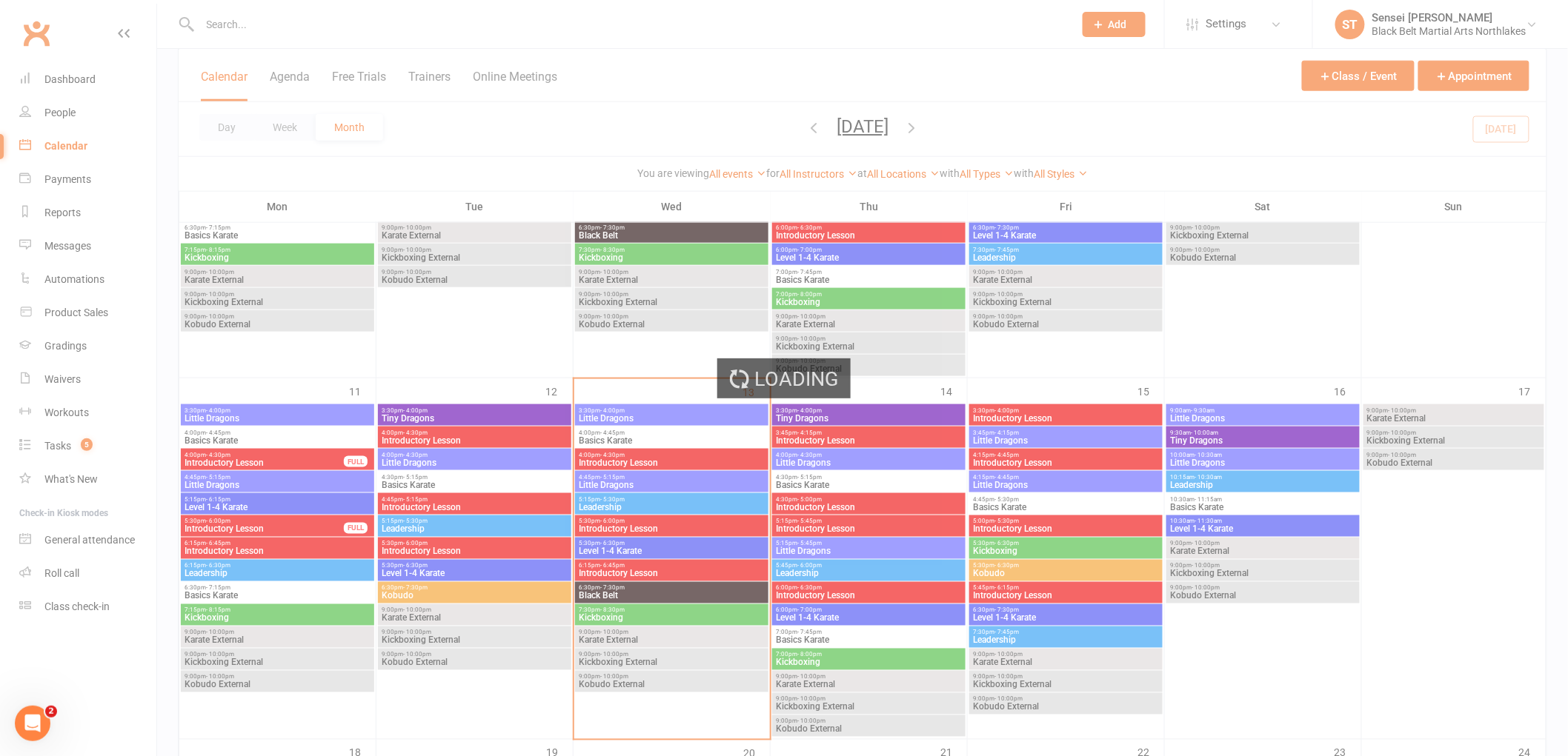
click at [68, 246] on div "Loading" at bounding box center [784, 378] width 1568 height 756
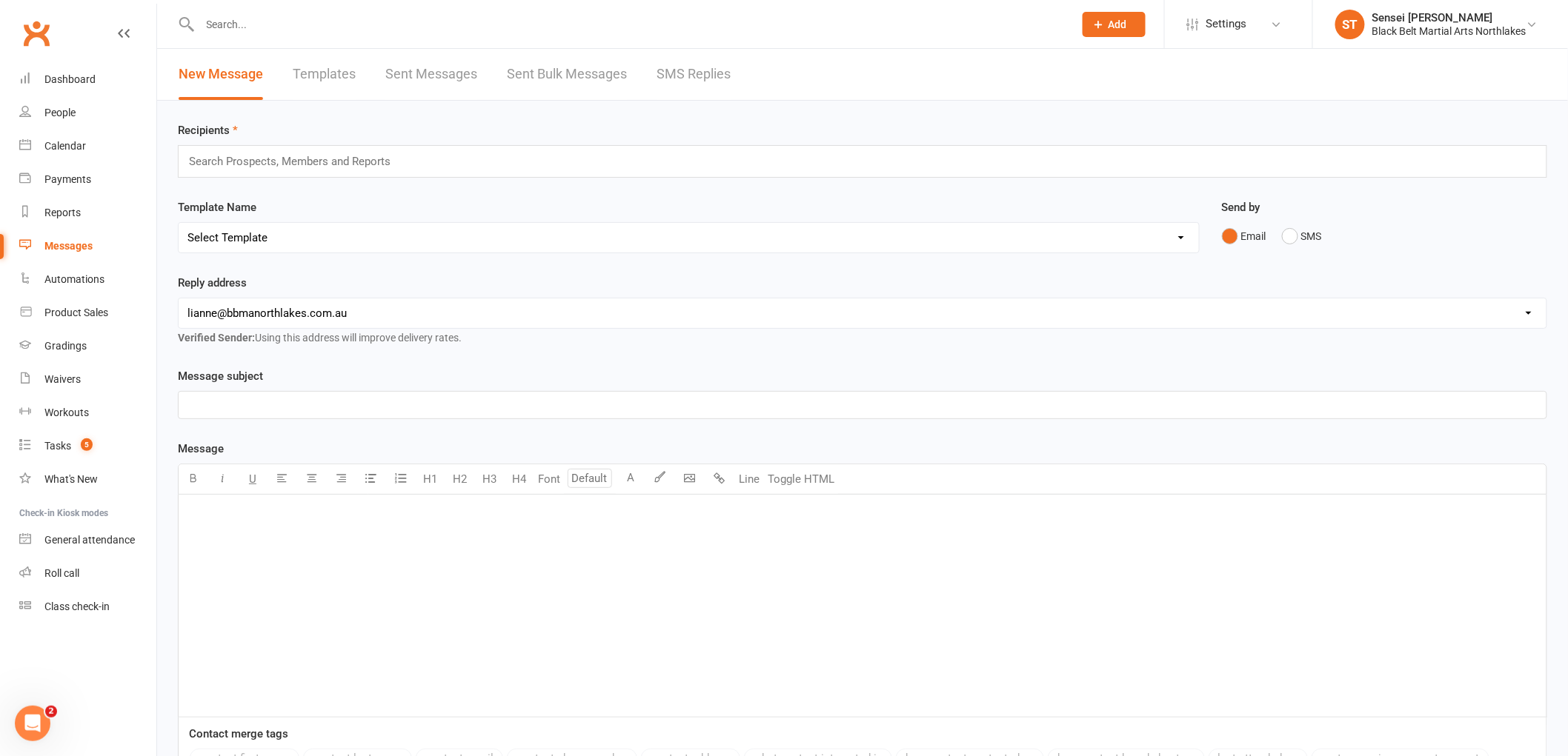
click at [321, 64] on link "Templates" at bounding box center [324, 74] width 63 height 51
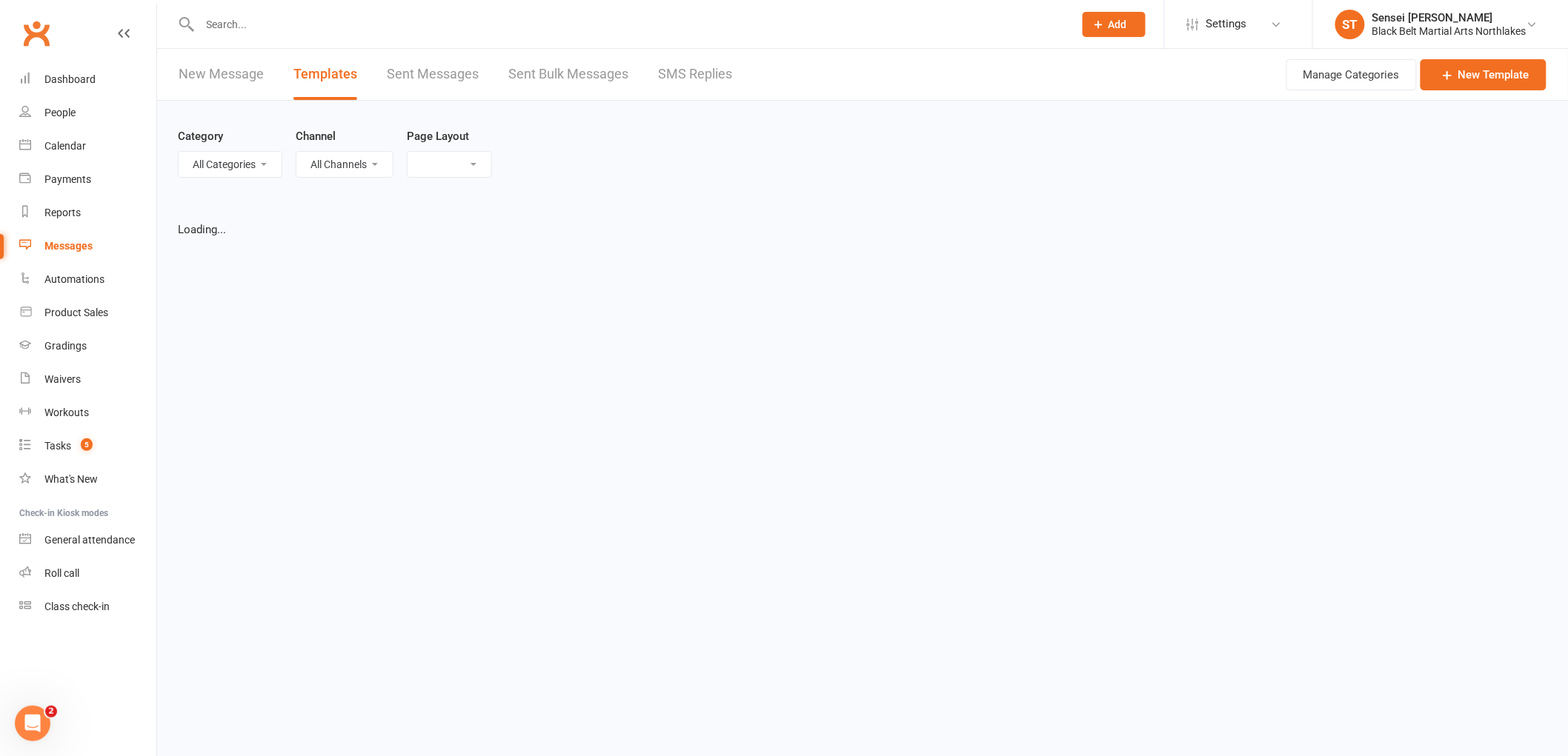
select select "list"
select select "100"
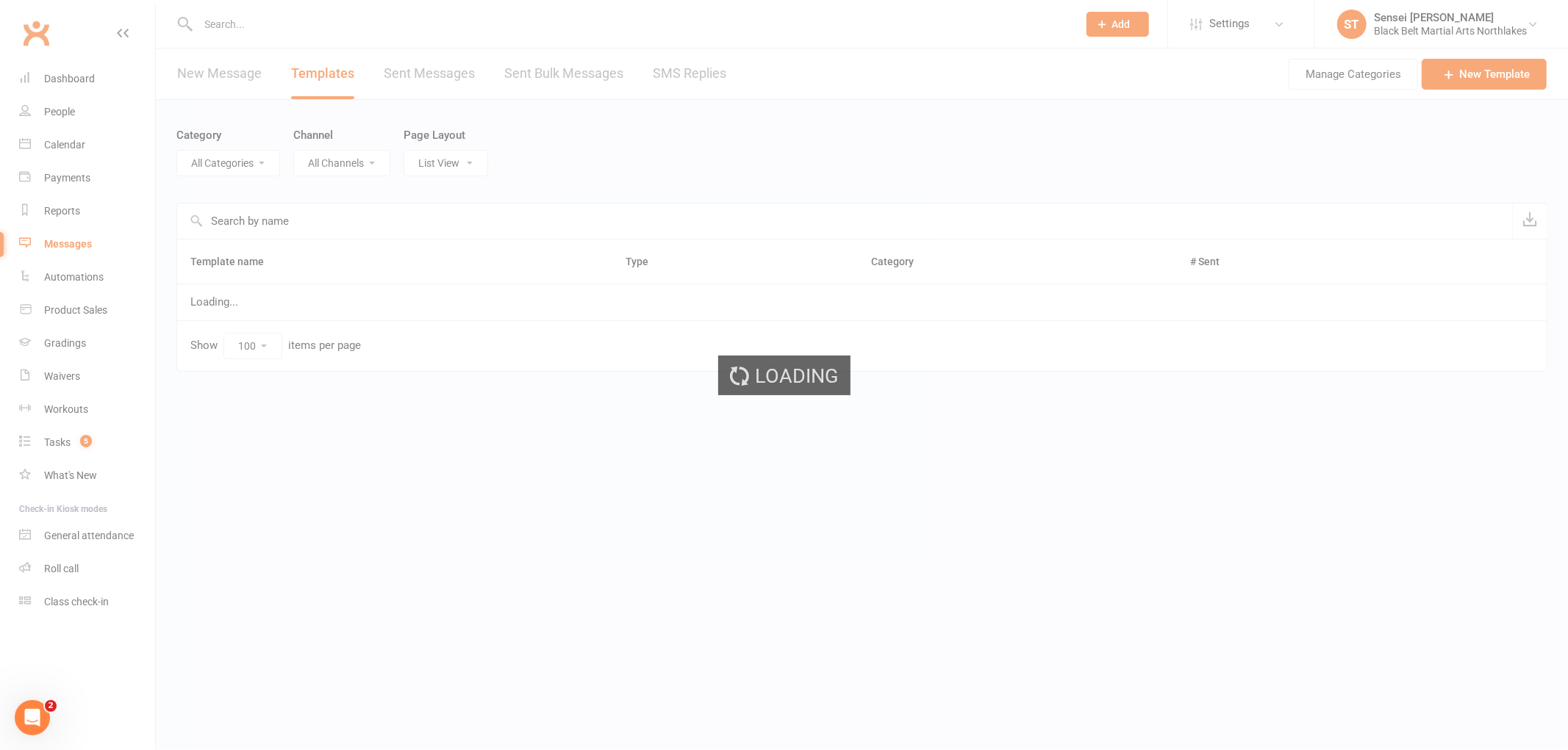
select select "12874"
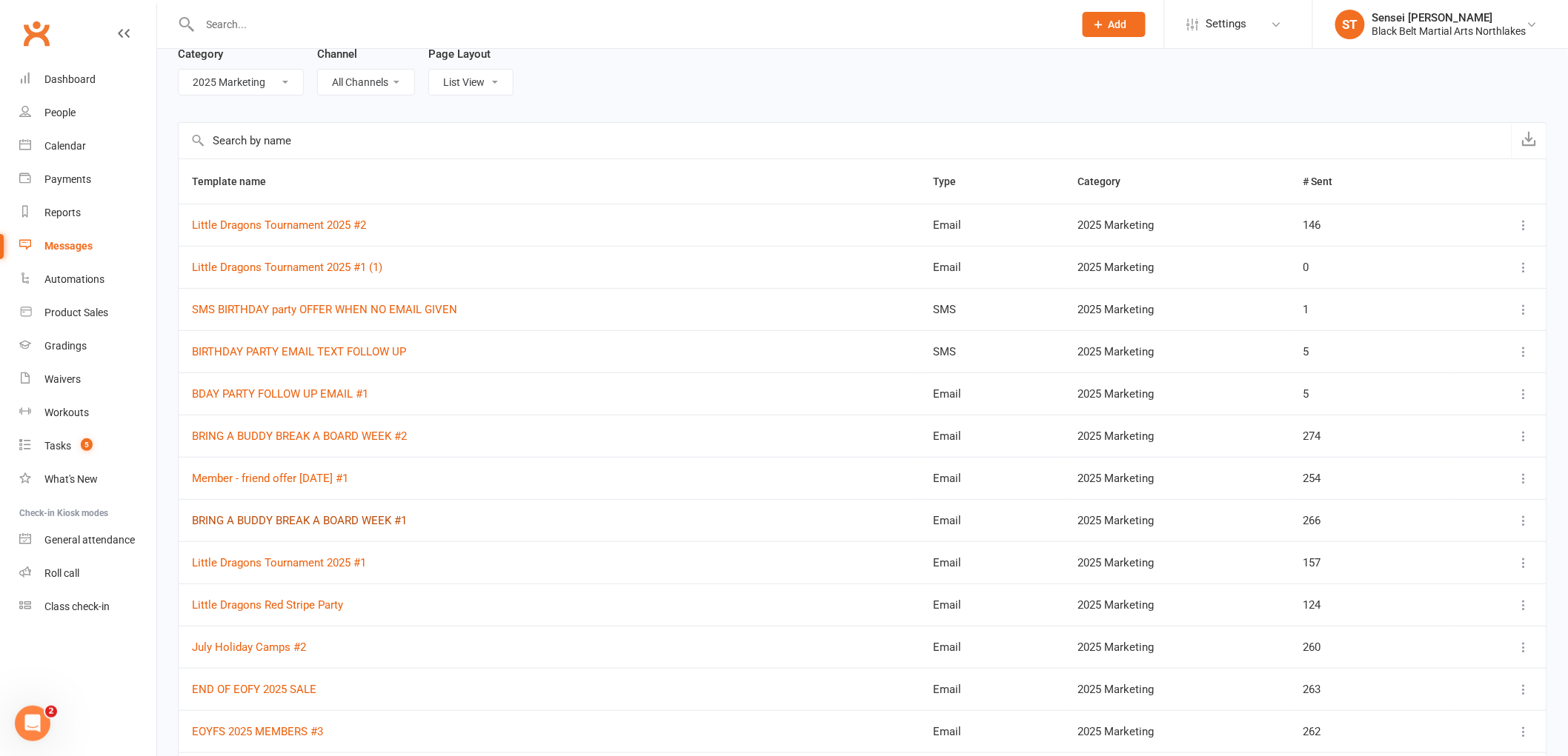
scroll to position [165, 0]
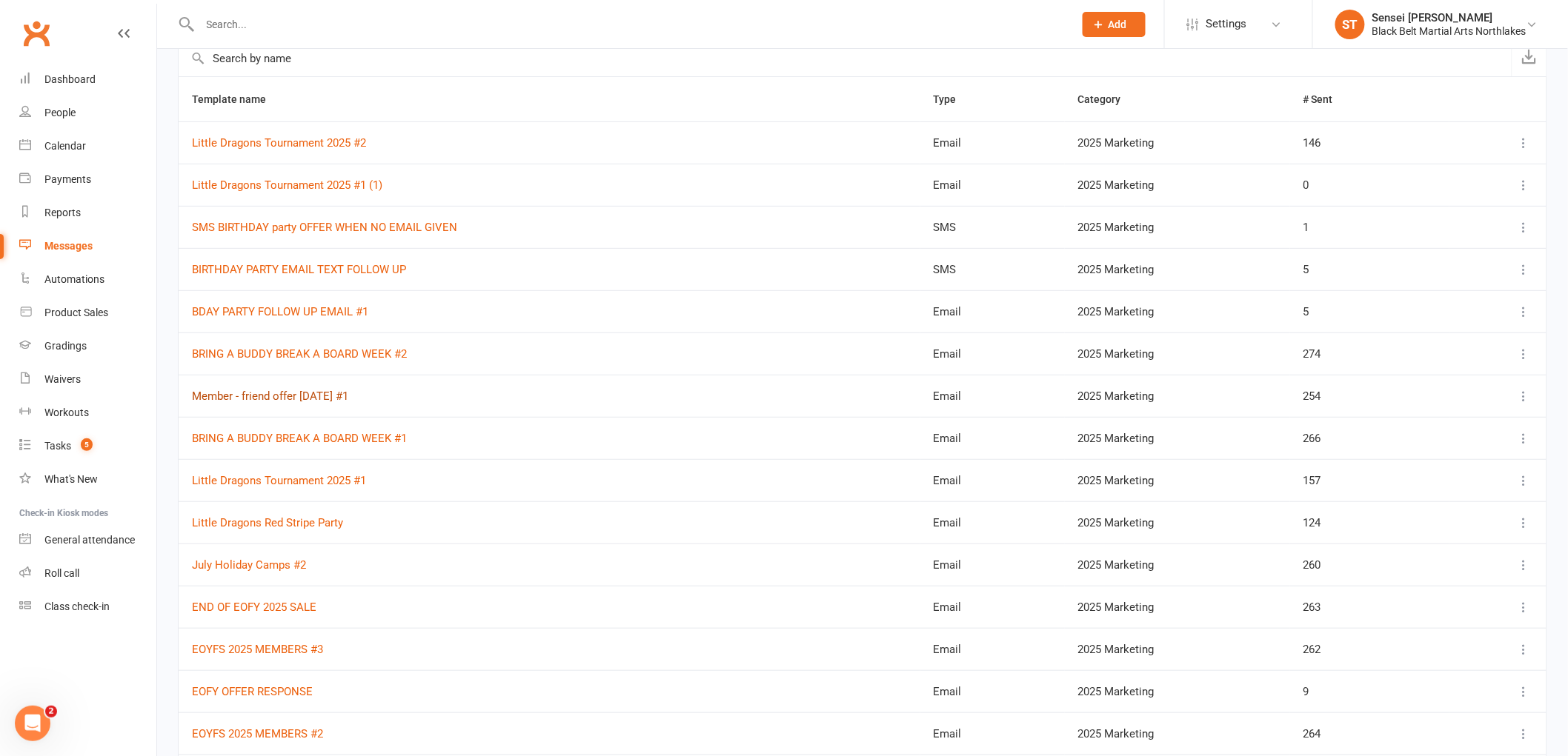
click at [291, 397] on link "Member - friend offer [DATE] #1" at bounding box center [269, 396] width 156 height 13
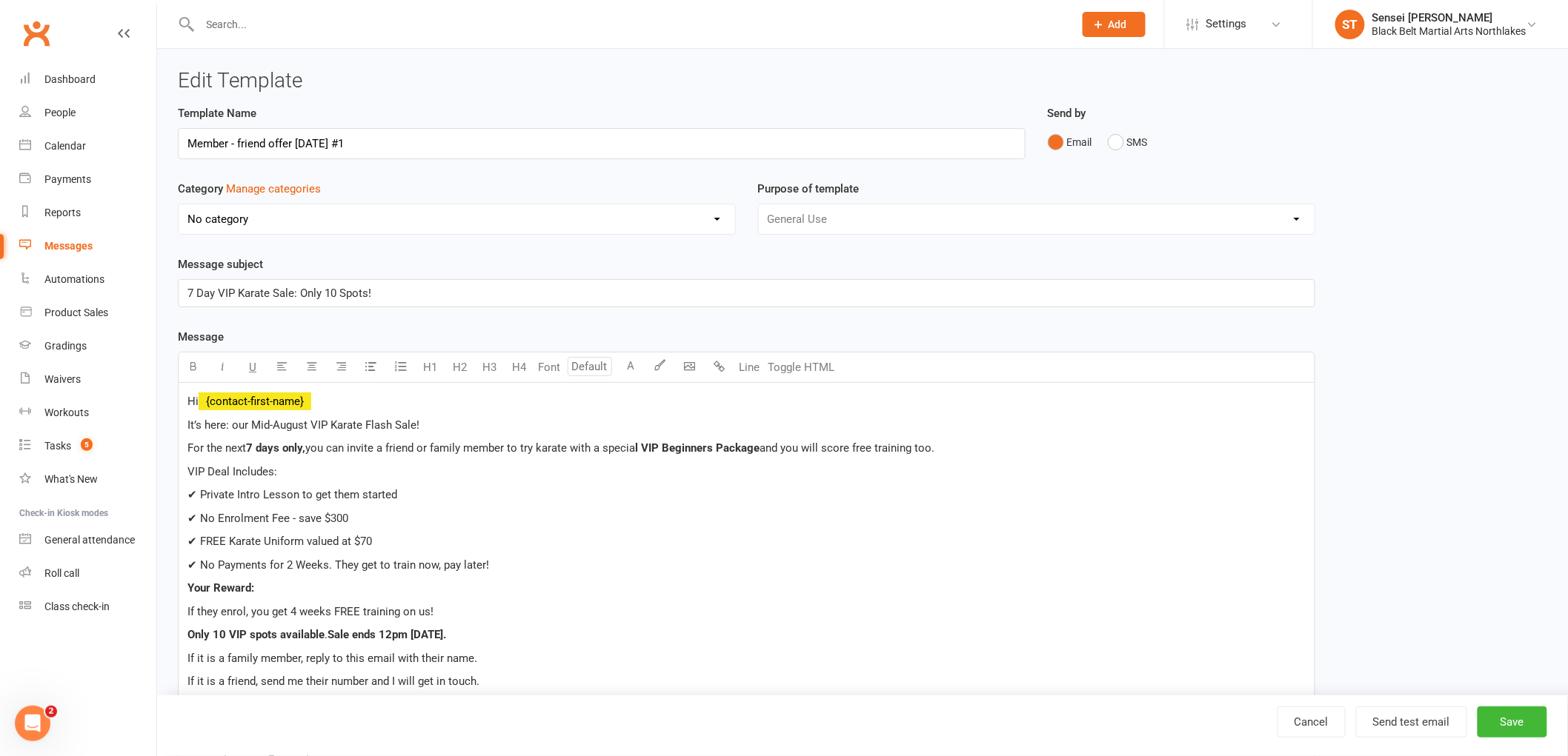
select select "12874"
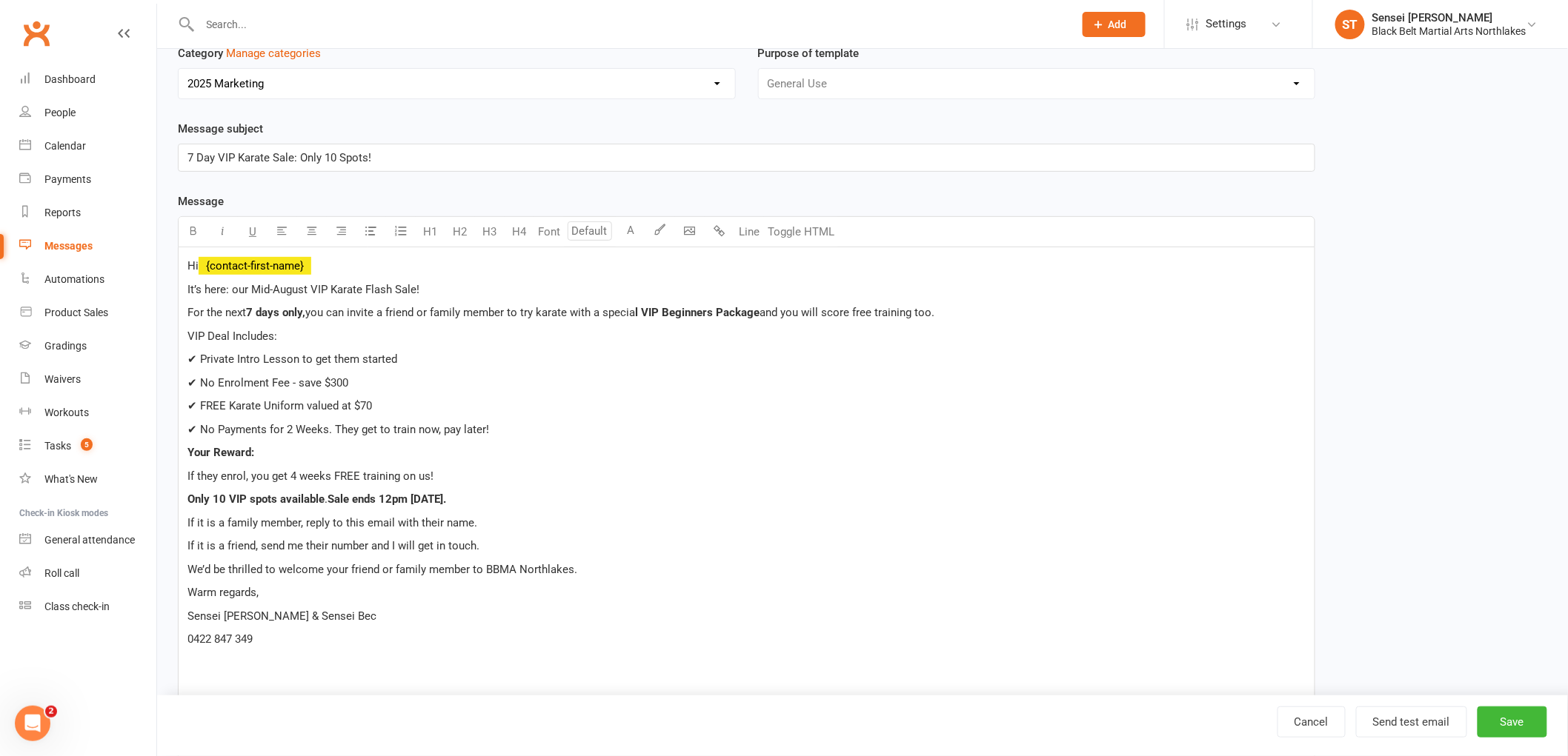
scroll to position [165, 0]
